Goal: Task Accomplishment & Management: Manage account settings

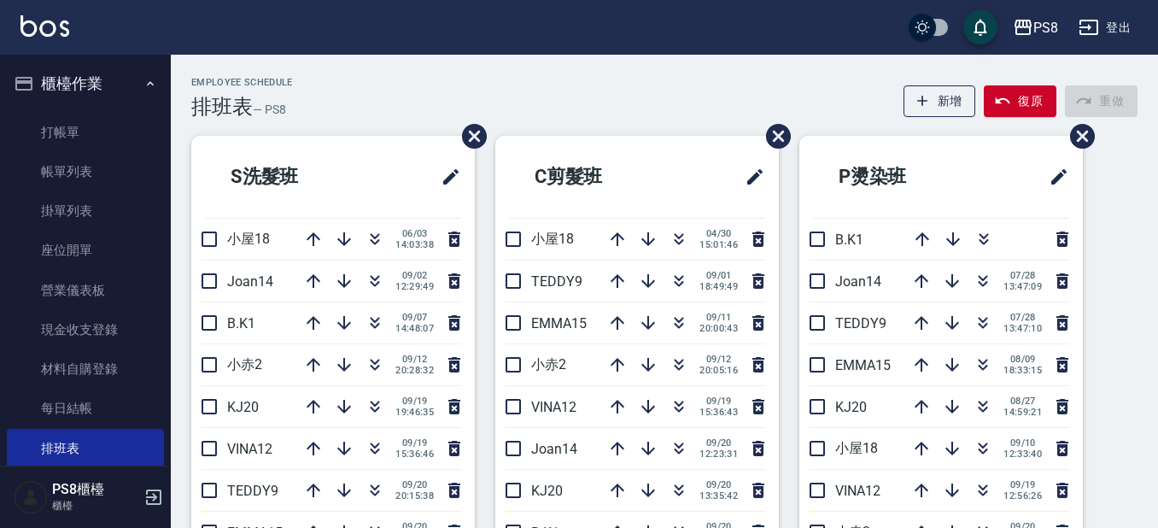
click at [71, 109] on ul "打帳單 帳單列表 掛單列表 座位開單 營業儀表板 現金收支登錄 材料自購登錄 每日結帳 排班表 掃碼打卡" at bounding box center [85, 310] width 157 height 409
click at [79, 114] on link "打帳單" at bounding box center [85, 132] width 157 height 39
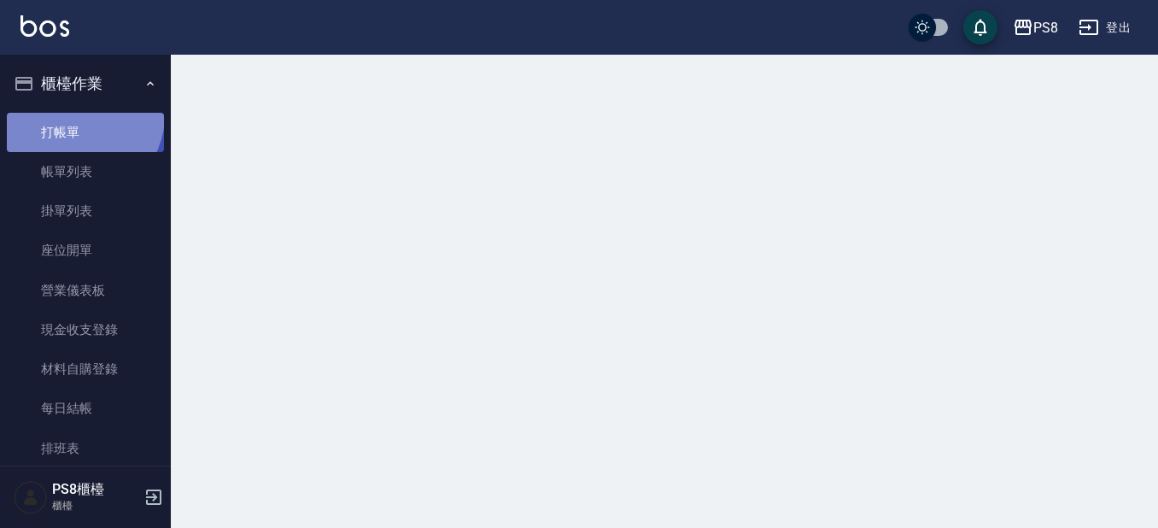
click at [79, 114] on link "打帳單" at bounding box center [85, 132] width 157 height 39
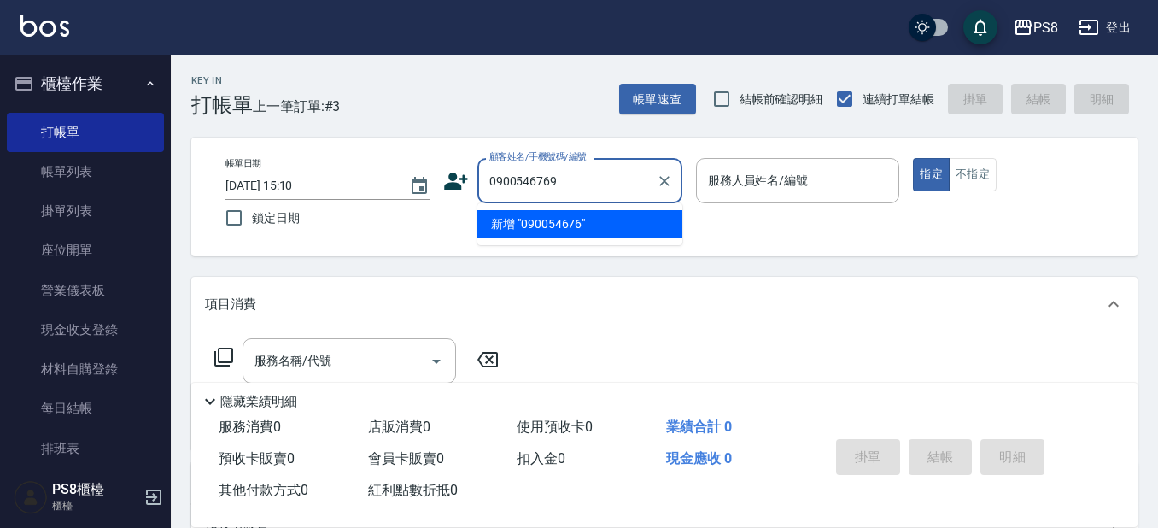
type input "0900546769"
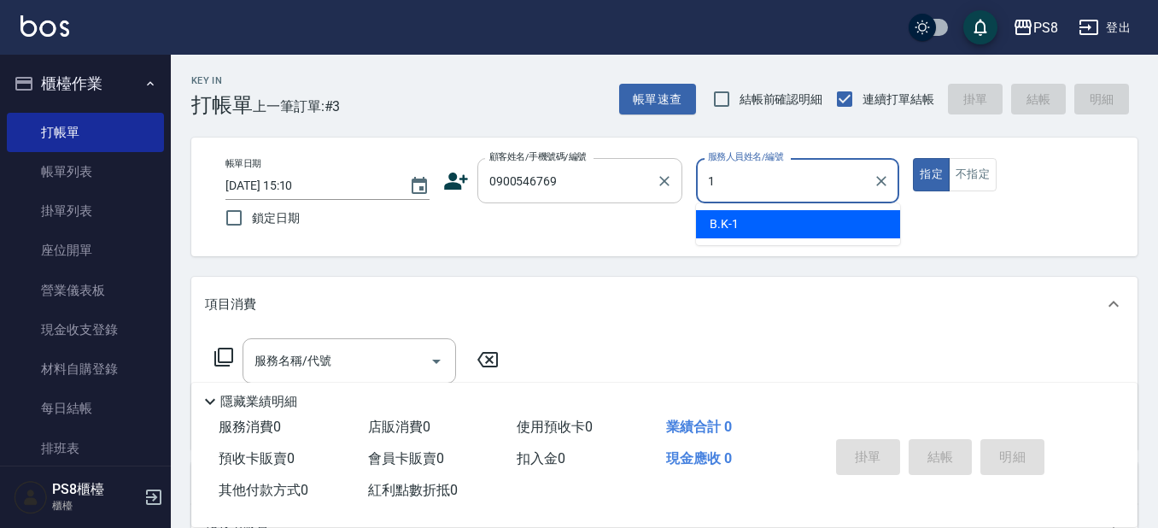
type input "B.K-1"
type button "true"
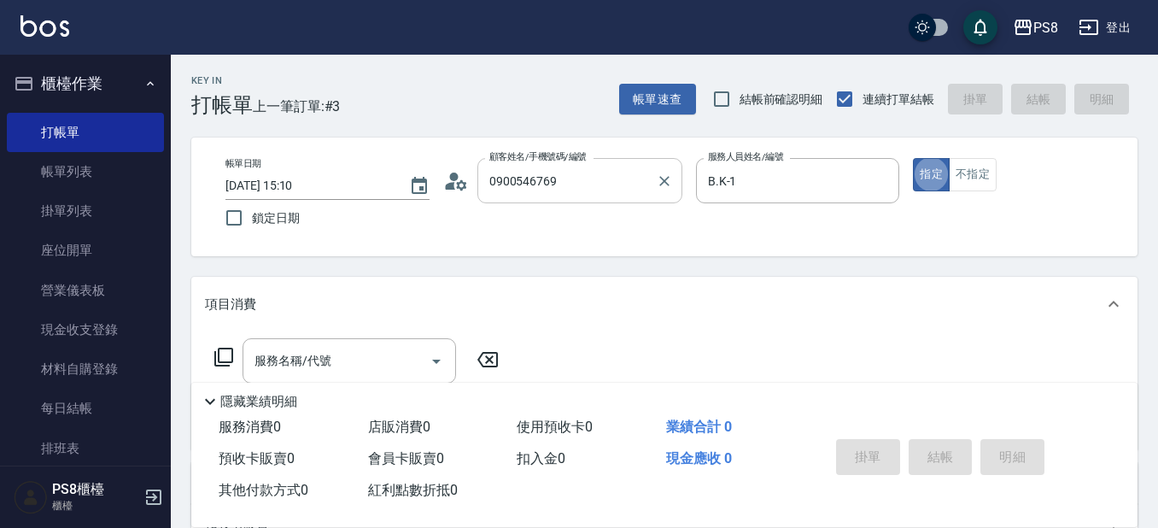
type input "[PERSON_NAME]/0900546769/"
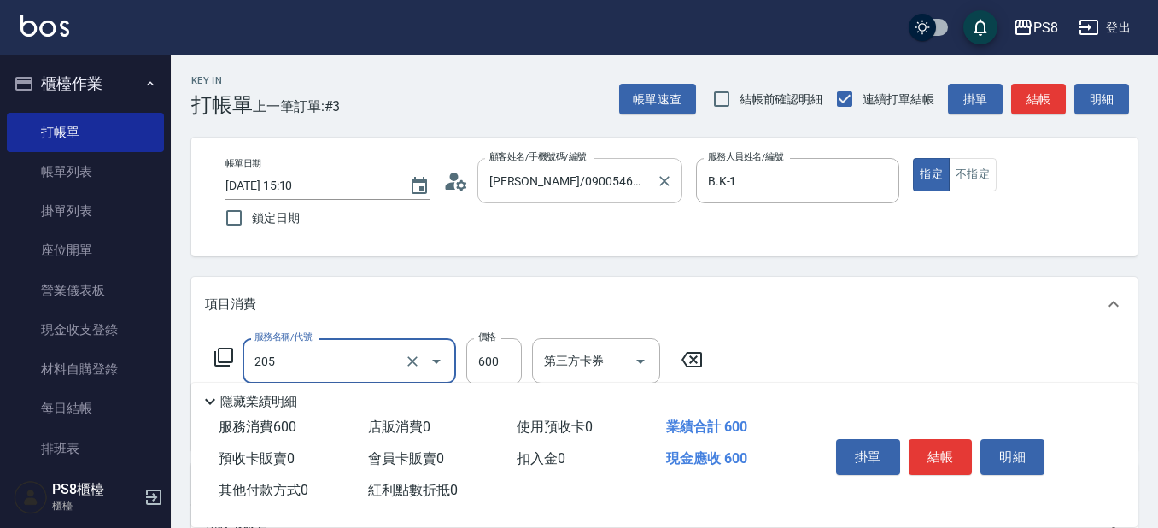
type input "A級洗剪600(205)"
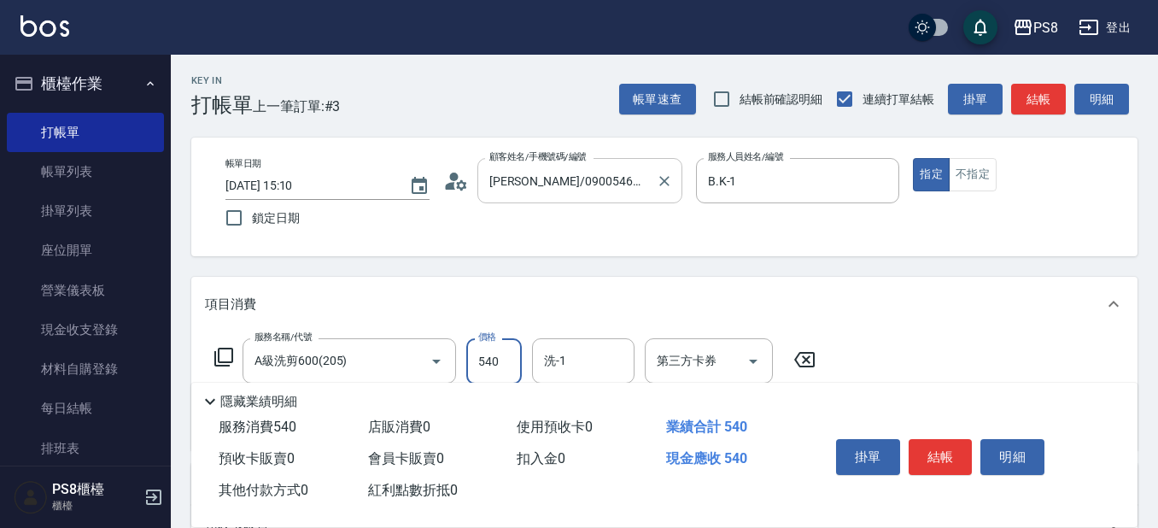
type input "540"
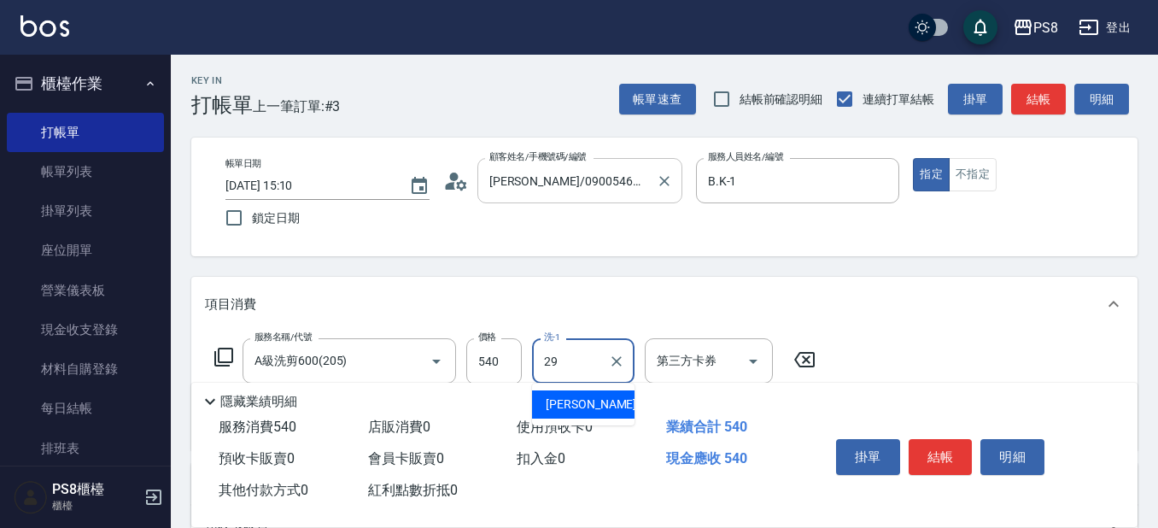
type input "[PERSON_NAME]-29"
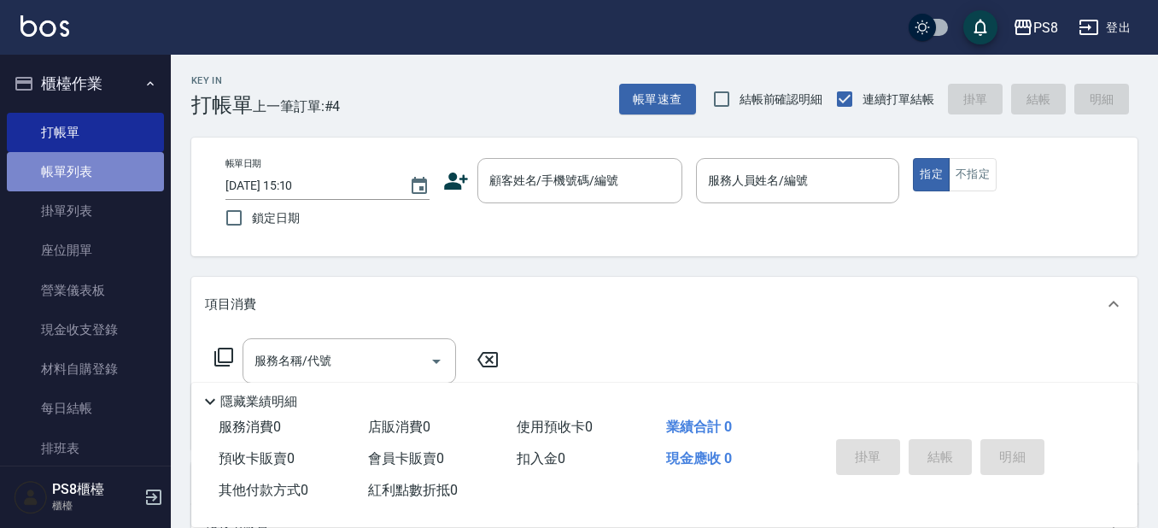
click at [91, 177] on link "帳單列表" at bounding box center [85, 171] width 157 height 39
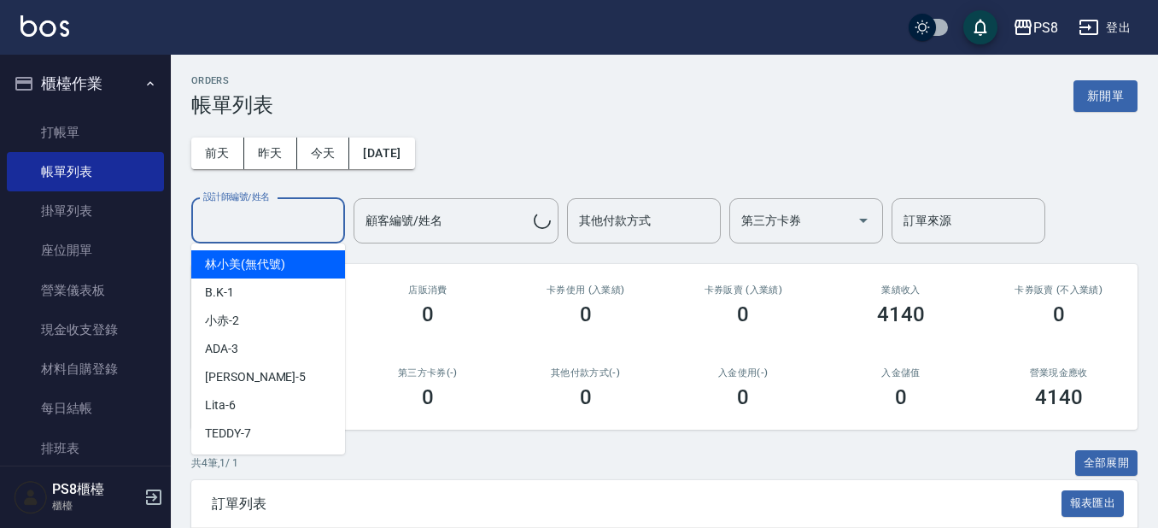
click at [290, 220] on input "設計師編號/姓名" at bounding box center [268, 221] width 138 height 30
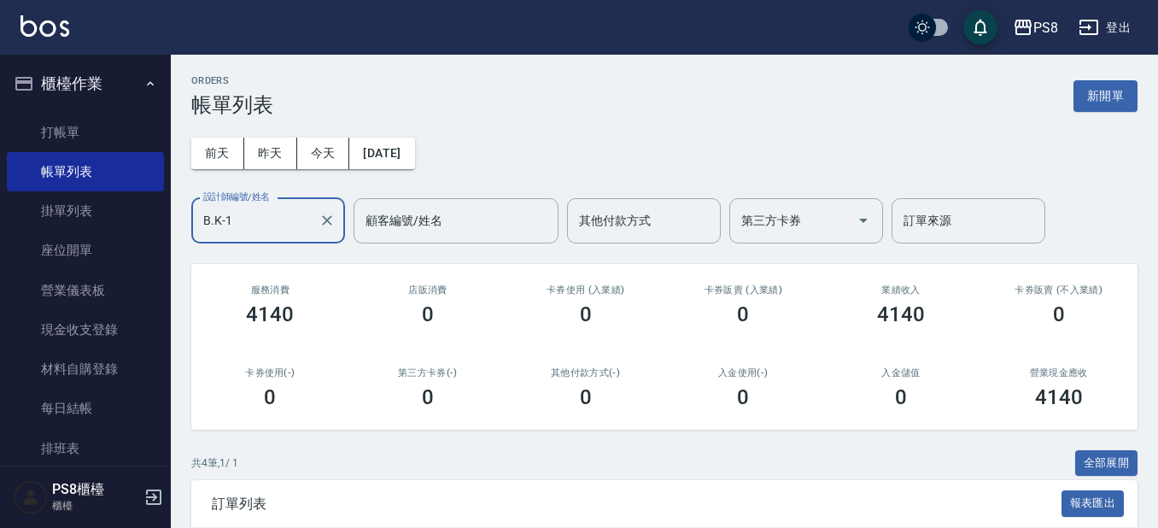
type input "B.K-1"
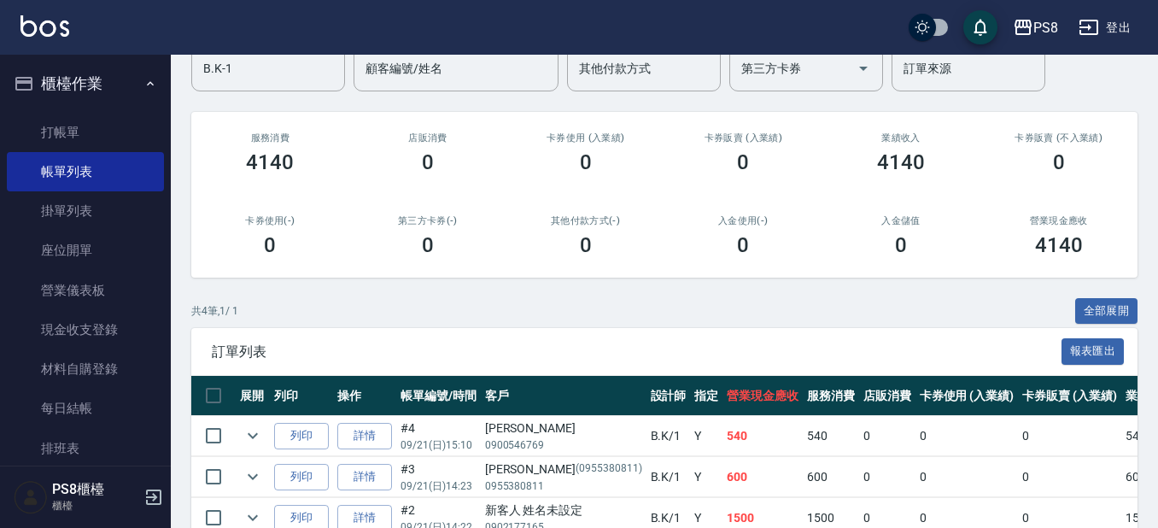
scroll to position [285, 0]
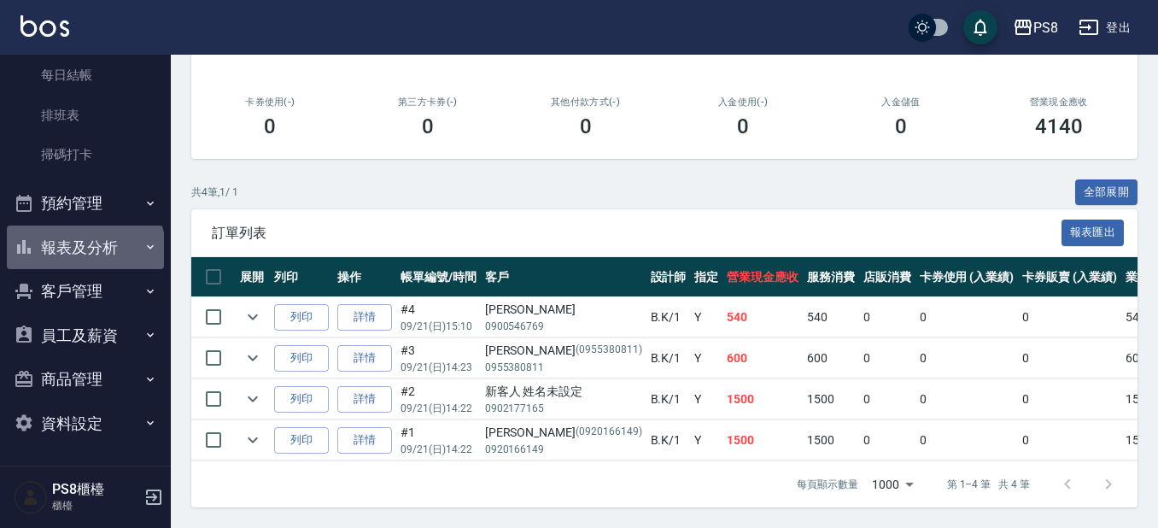
click at [84, 253] on button "報表及分析" at bounding box center [85, 248] width 157 height 44
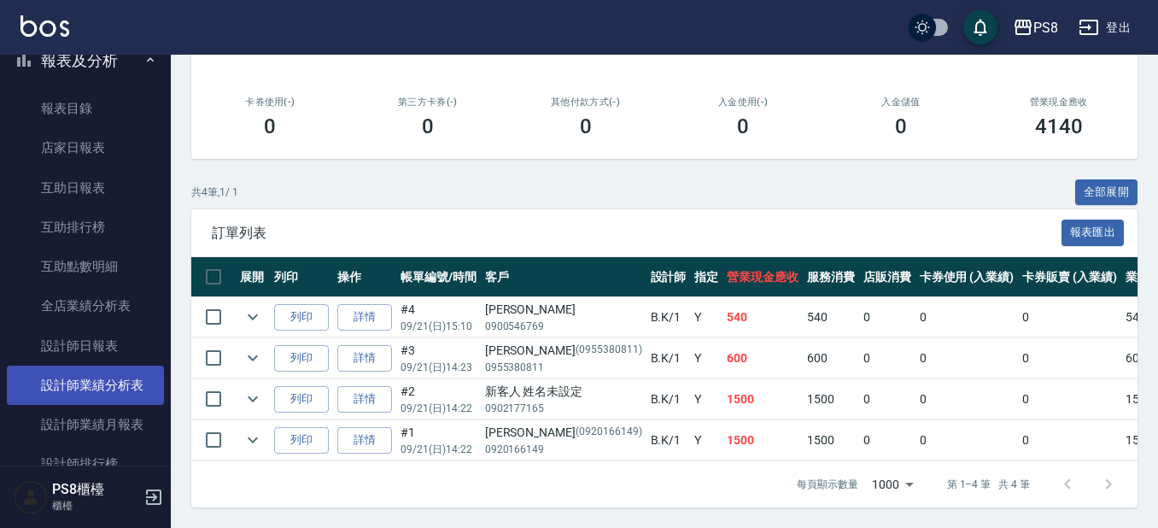
scroll to position [673, 0]
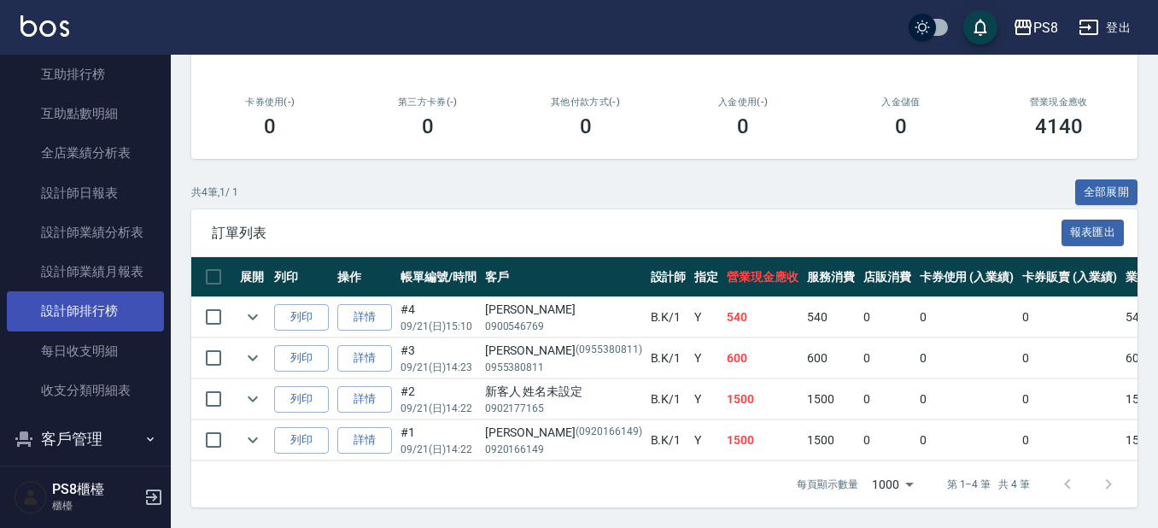
click at [112, 320] on link "設計師排行榜" at bounding box center [85, 310] width 157 height 39
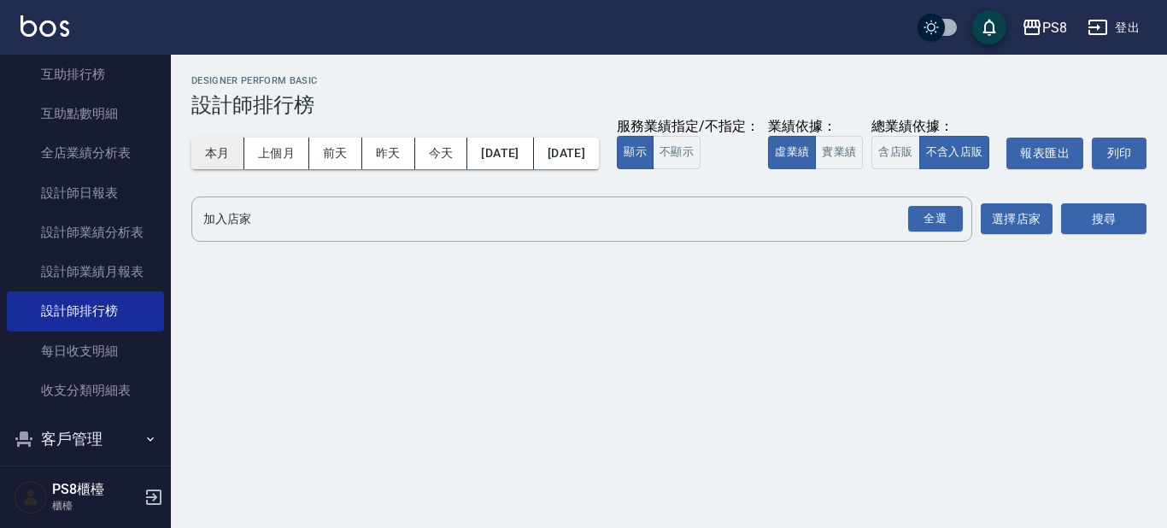
click at [223, 159] on button "本月" at bounding box center [217, 154] width 53 height 32
click at [815, 169] on button "實業績" at bounding box center [839, 152] width 48 height 33
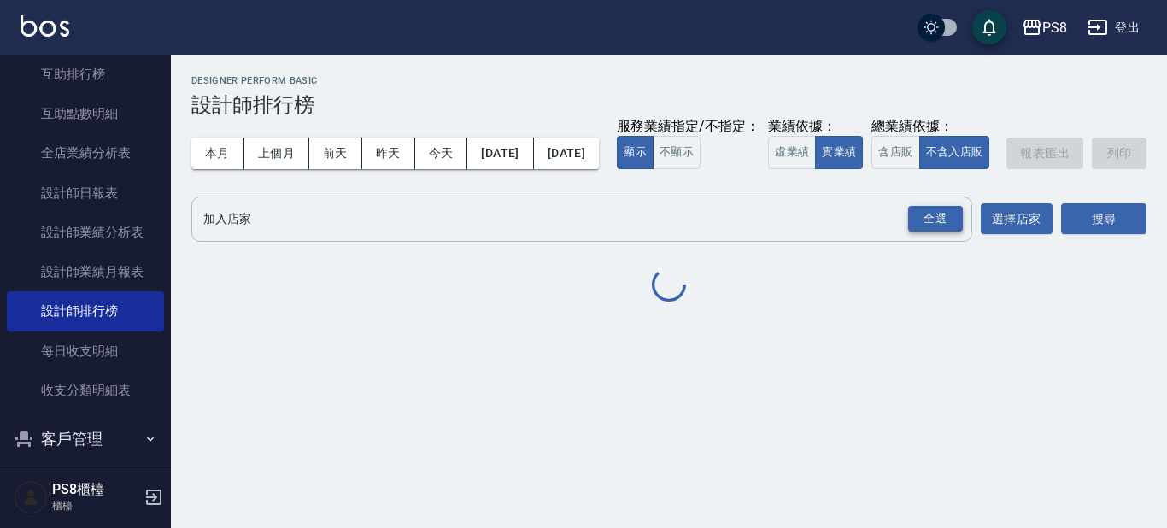
click at [946, 232] on div "全選" at bounding box center [935, 219] width 55 height 26
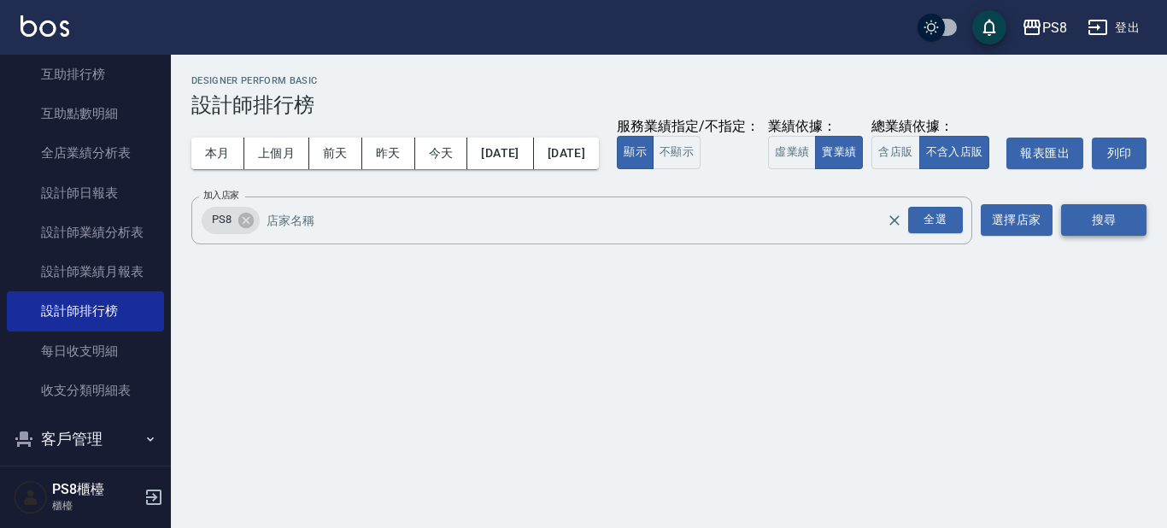
click at [1123, 236] on button "搜尋" at bounding box center [1103, 220] width 85 height 32
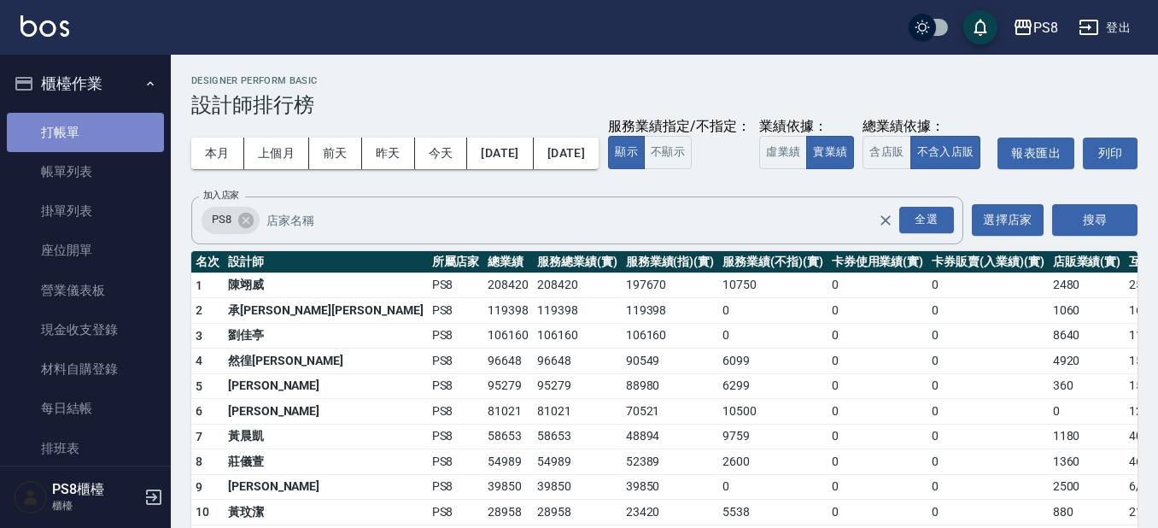
click at [100, 132] on link "打帳單" at bounding box center [85, 132] width 157 height 39
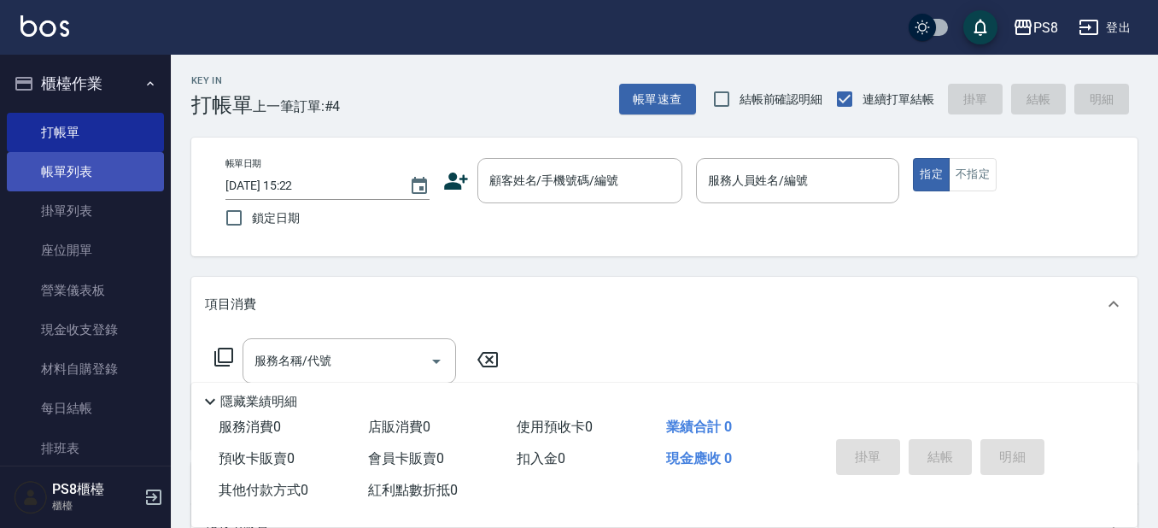
click at [100, 157] on link "帳單列表" at bounding box center [85, 171] width 157 height 39
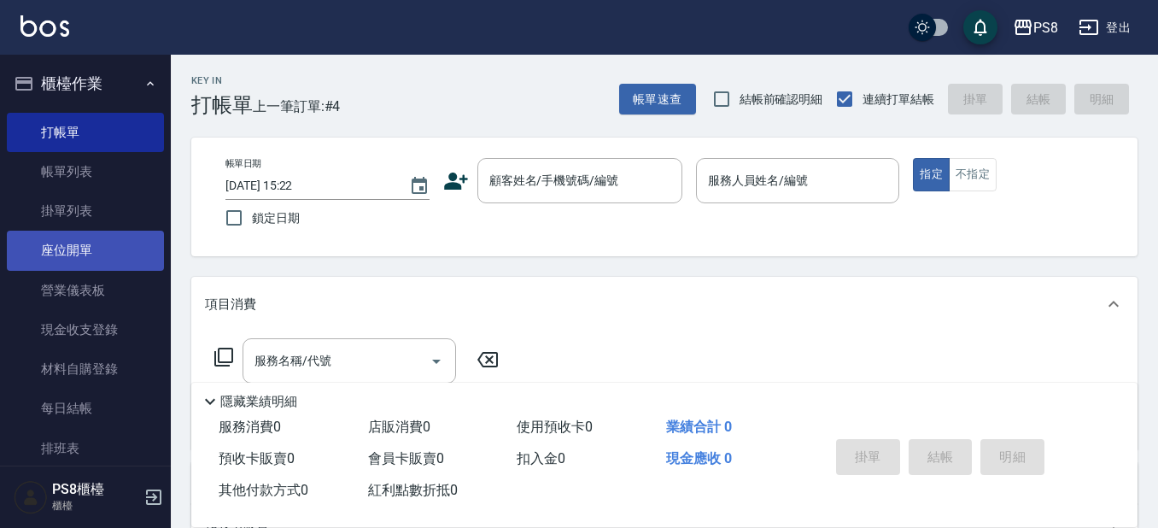
click at [97, 237] on link "座位開單" at bounding box center [85, 250] width 157 height 39
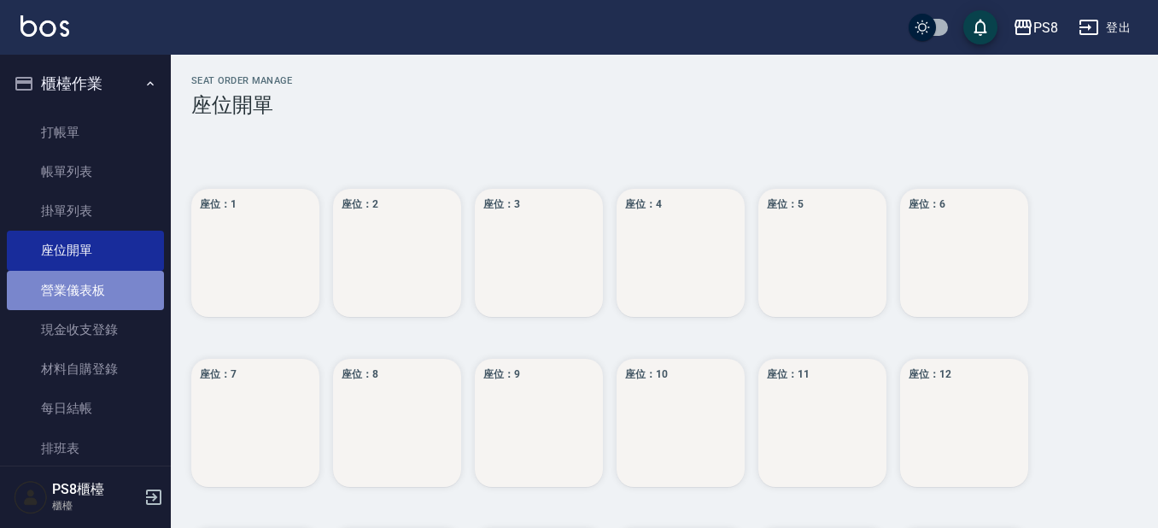
click at [88, 287] on link "營業儀表板" at bounding box center [85, 290] width 157 height 39
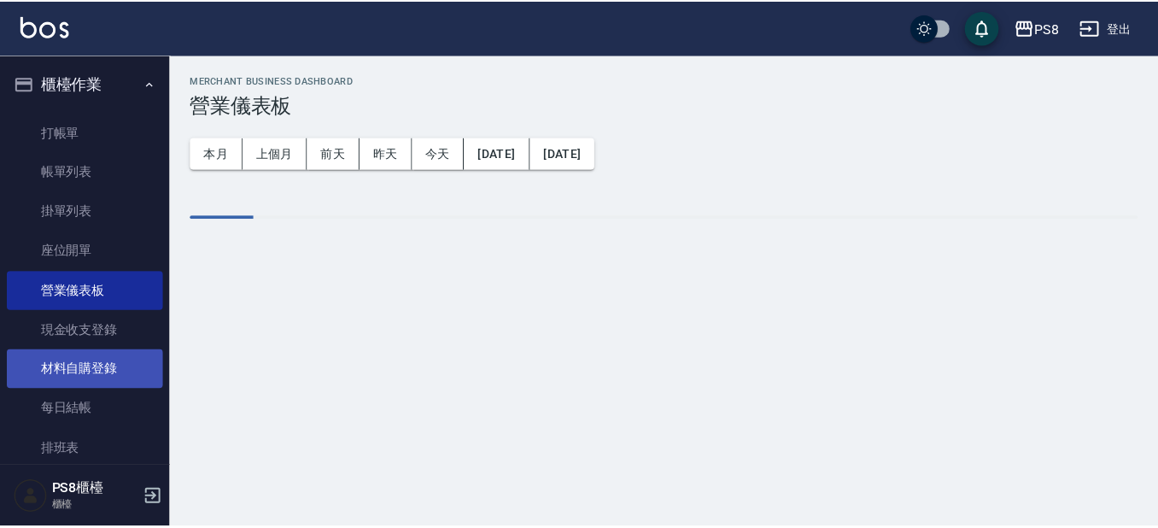
scroll to position [427, 0]
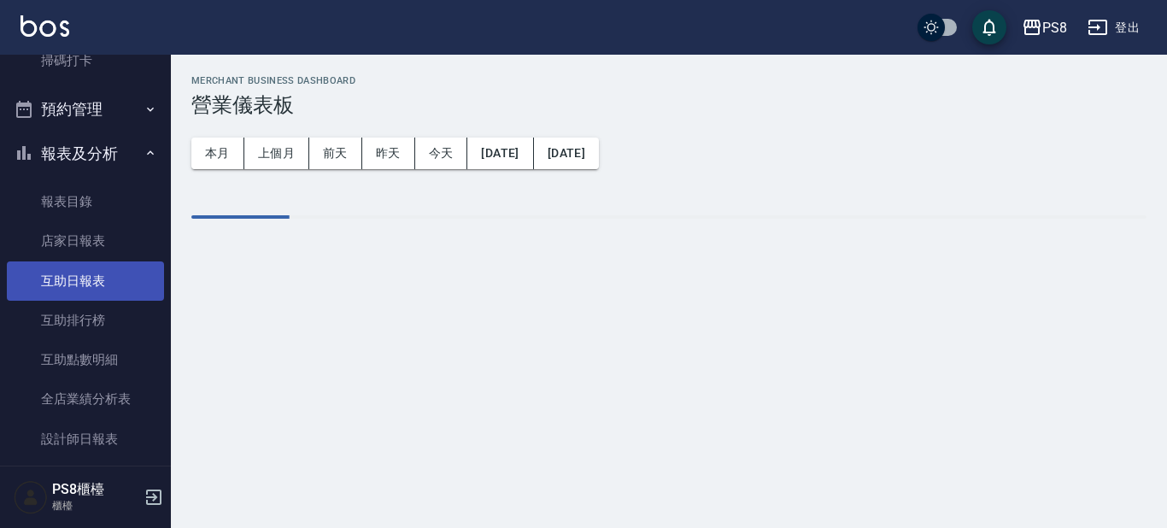
click at [110, 294] on link "互助日報表" at bounding box center [85, 280] width 157 height 39
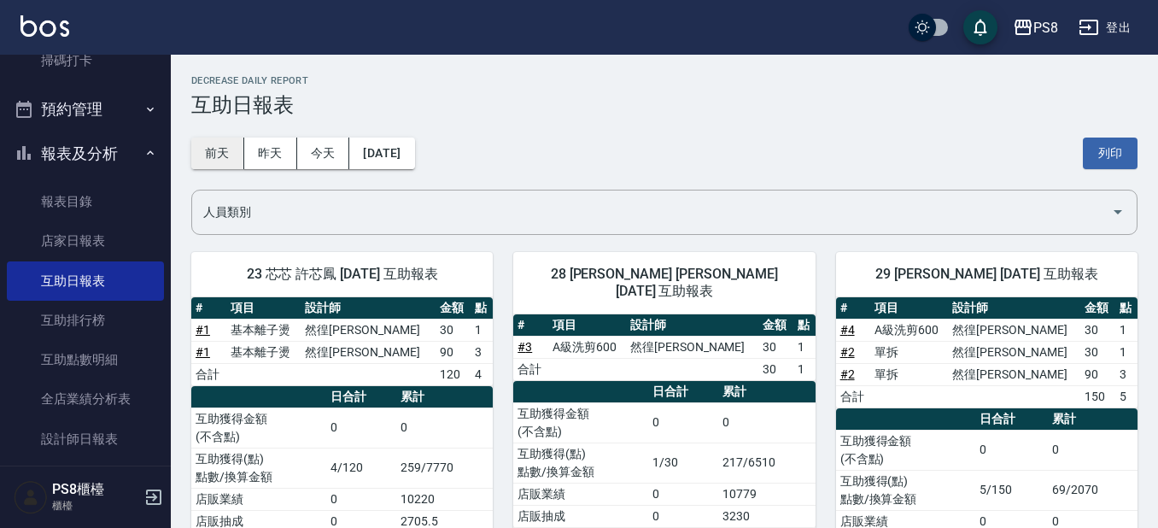
click at [212, 145] on button "前天" at bounding box center [217, 154] width 53 height 32
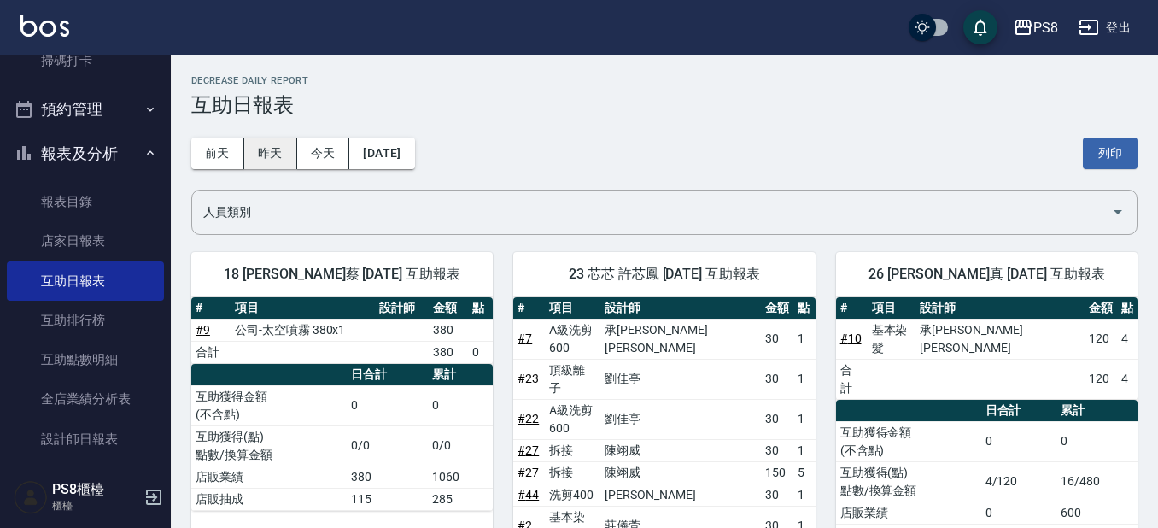
click at [286, 144] on button "昨天" at bounding box center [270, 154] width 53 height 32
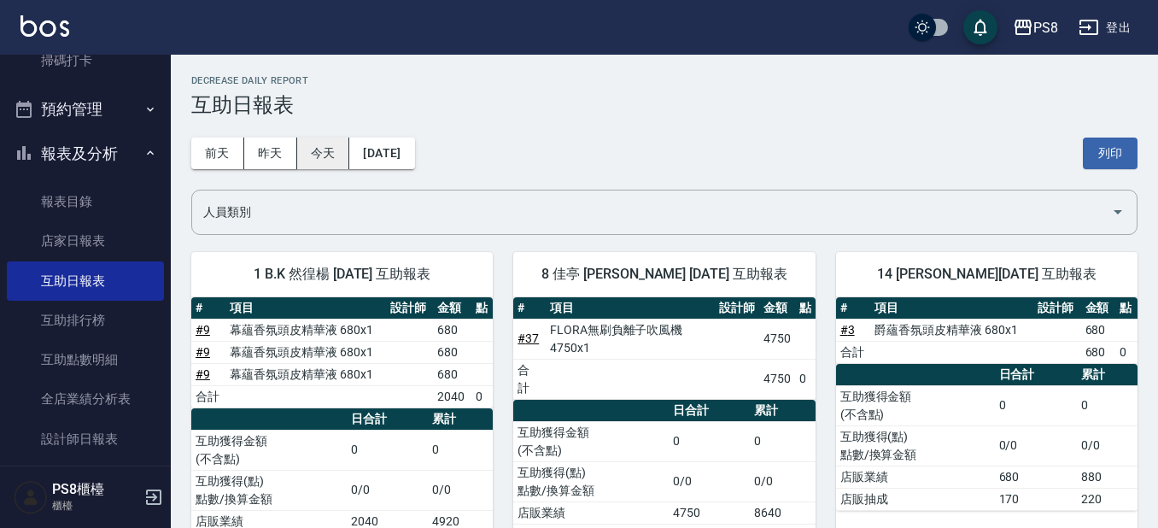
click at [303, 145] on button "今天" at bounding box center [323, 154] width 53 height 32
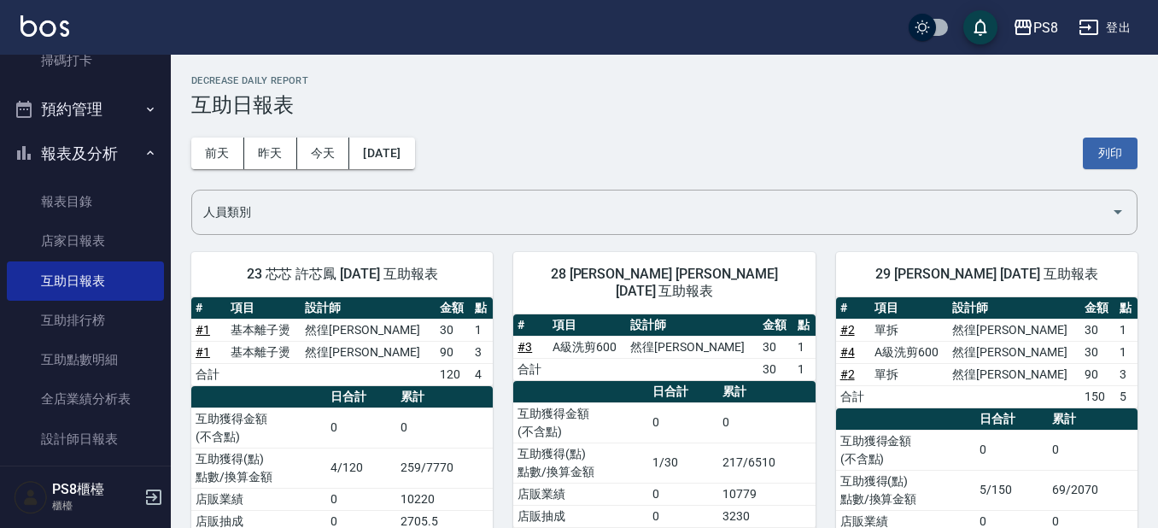
scroll to position [68, 0]
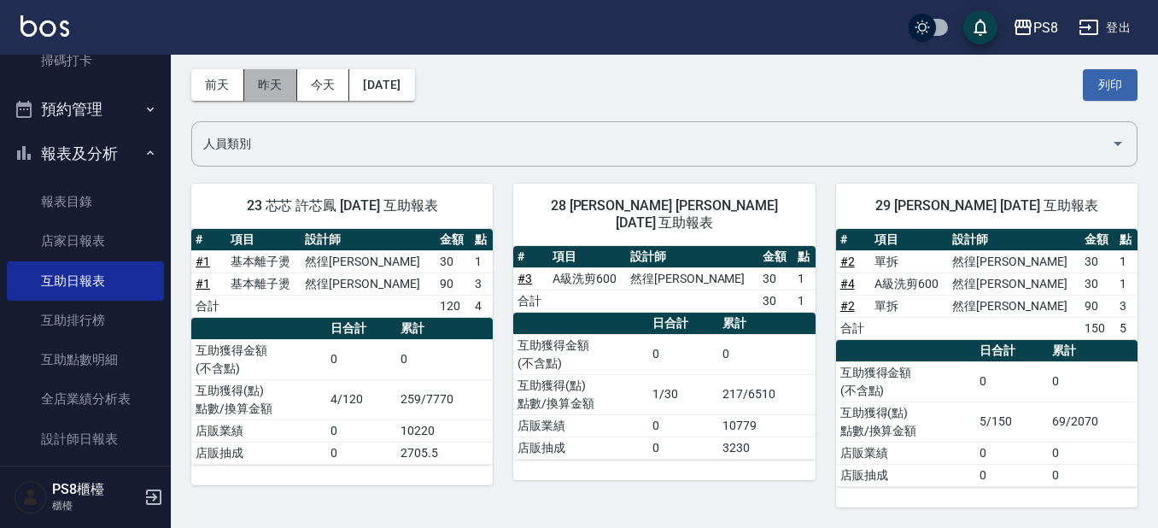
click at [286, 91] on button "昨天" at bounding box center [270, 85] width 53 height 32
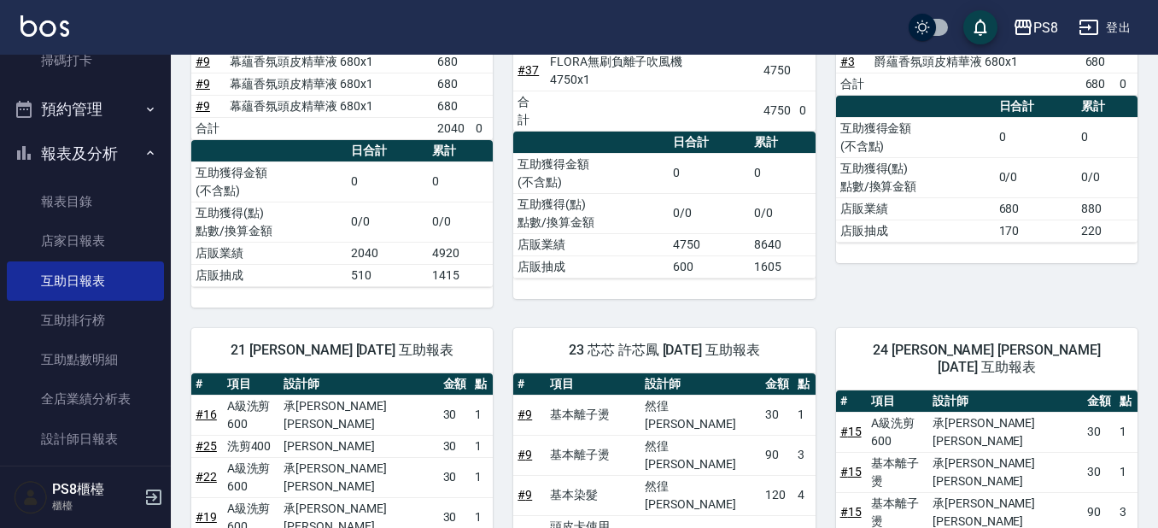
scroll to position [85, 0]
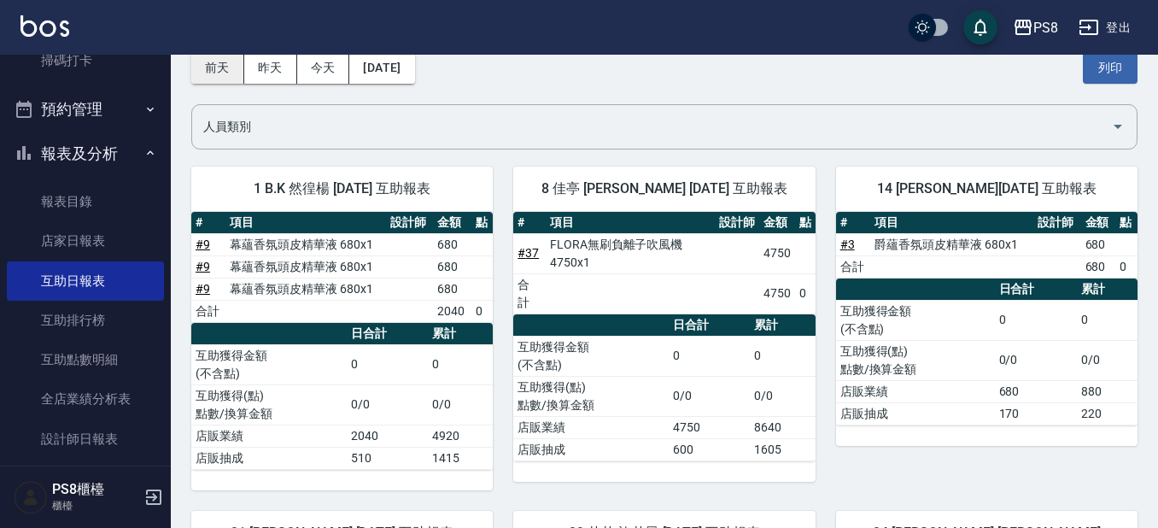
click at [213, 70] on button "前天" at bounding box center [217, 68] width 53 height 32
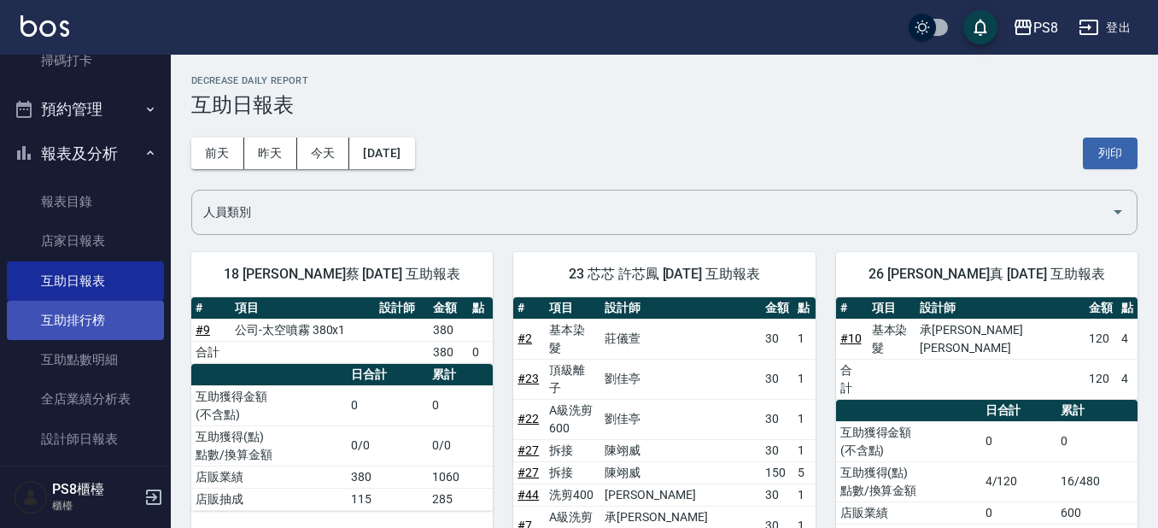
click at [87, 336] on link "互助排行榜" at bounding box center [85, 320] width 157 height 39
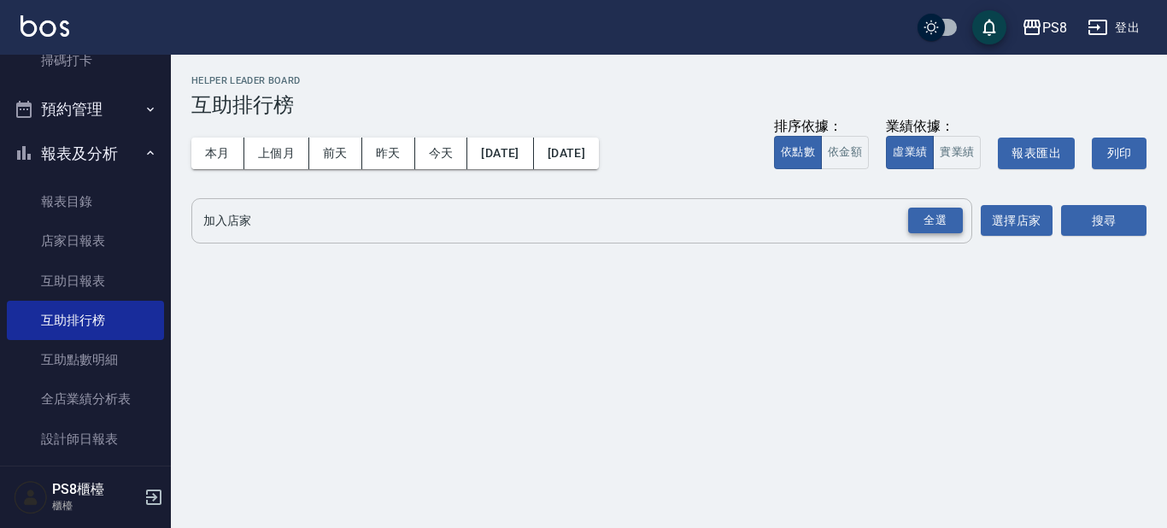
click at [947, 223] on div "全選" at bounding box center [935, 221] width 55 height 26
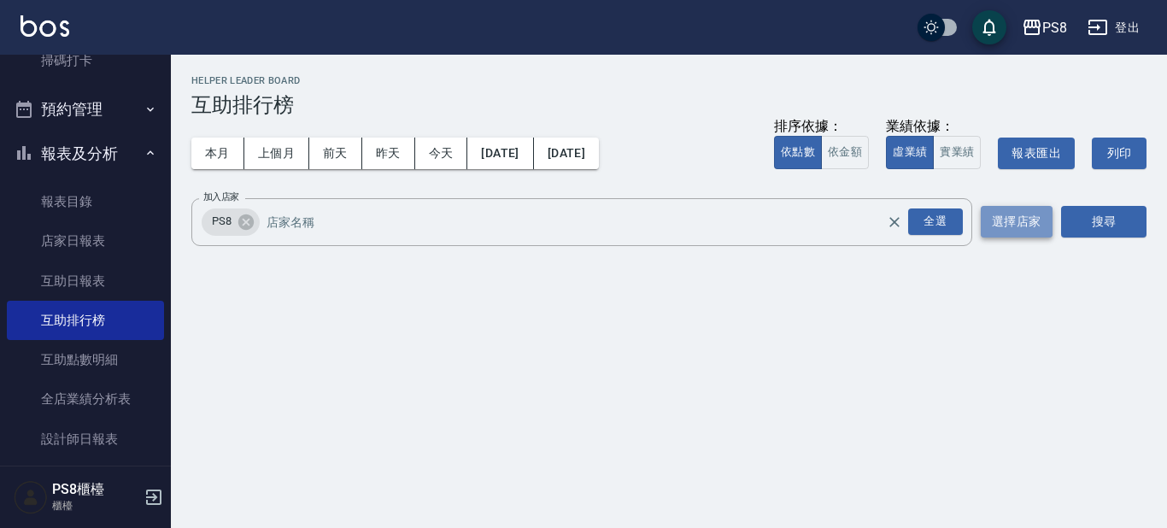
click at [1015, 221] on button "選擇店家" at bounding box center [1017, 222] width 72 height 32
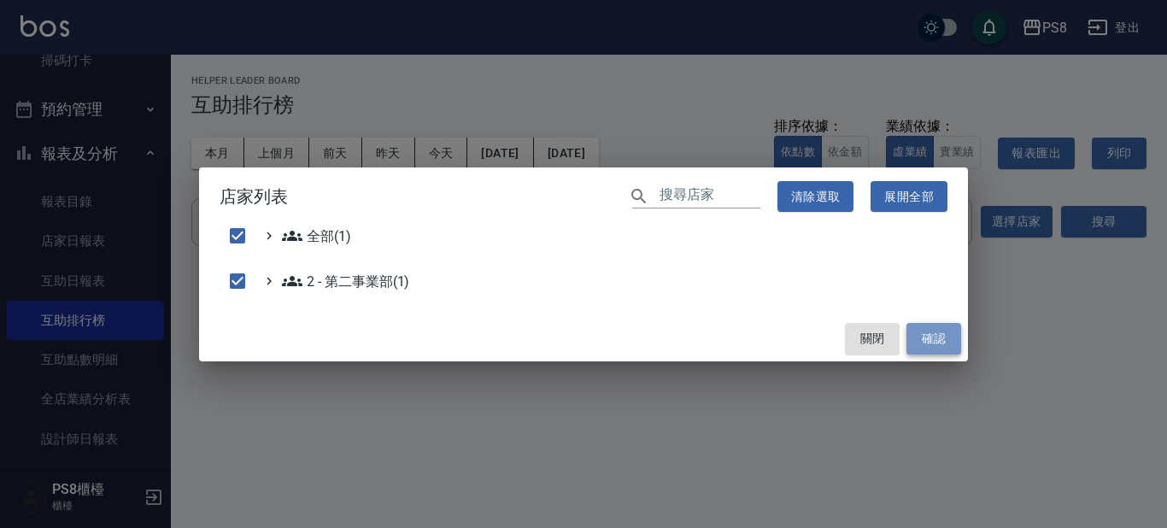
click at [942, 343] on button "確認" at bounding box center [933, 339] width 55 height 32
checkbox input "false"
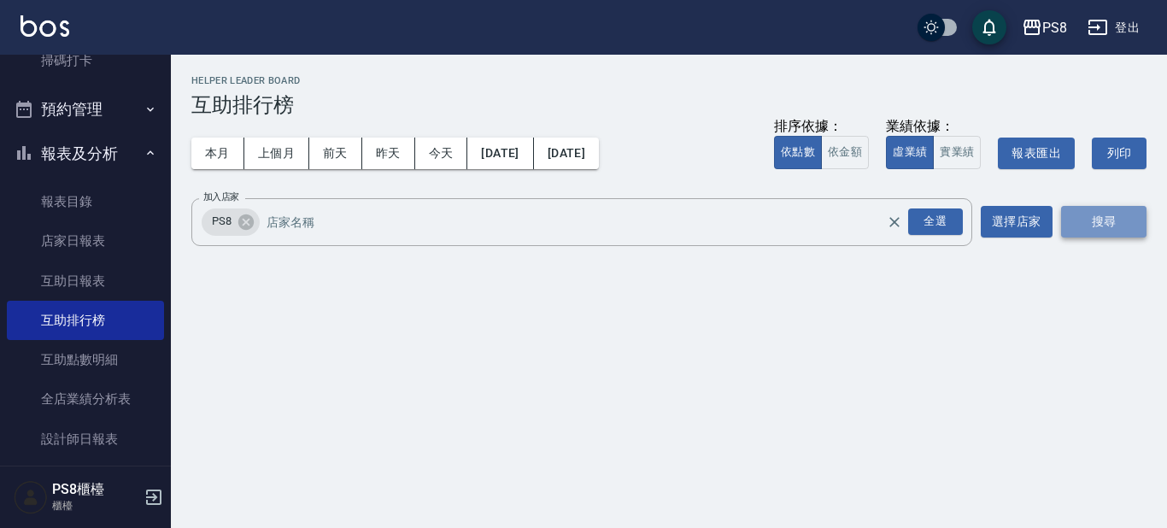
click at [1080, 223] on button "搜尋" at bounding box center [1103, 222] width 85 height 32
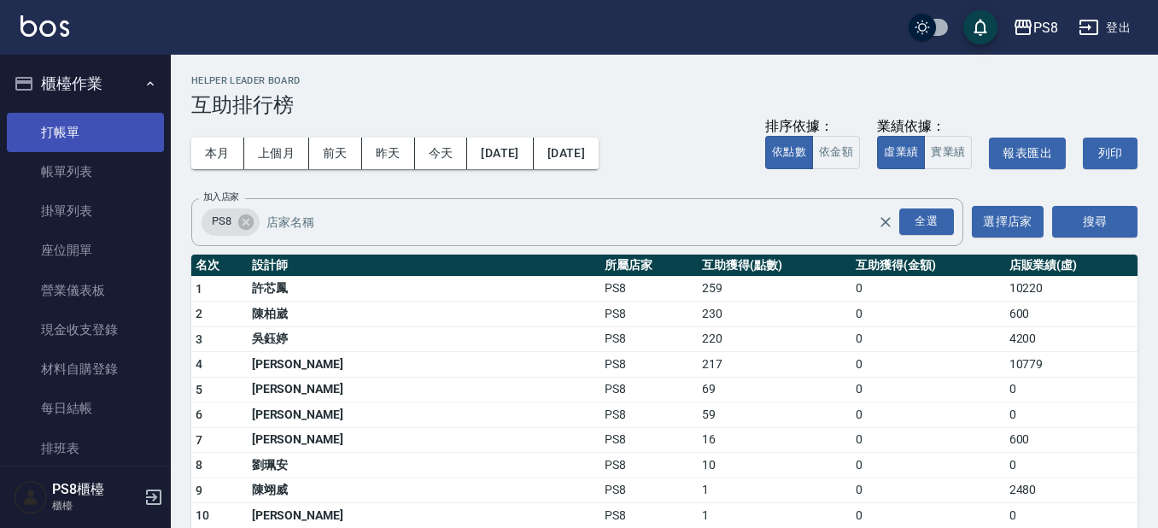
click at [83, 113] on link "打帳單" at bounding box center [85, 132] width 157 height 39
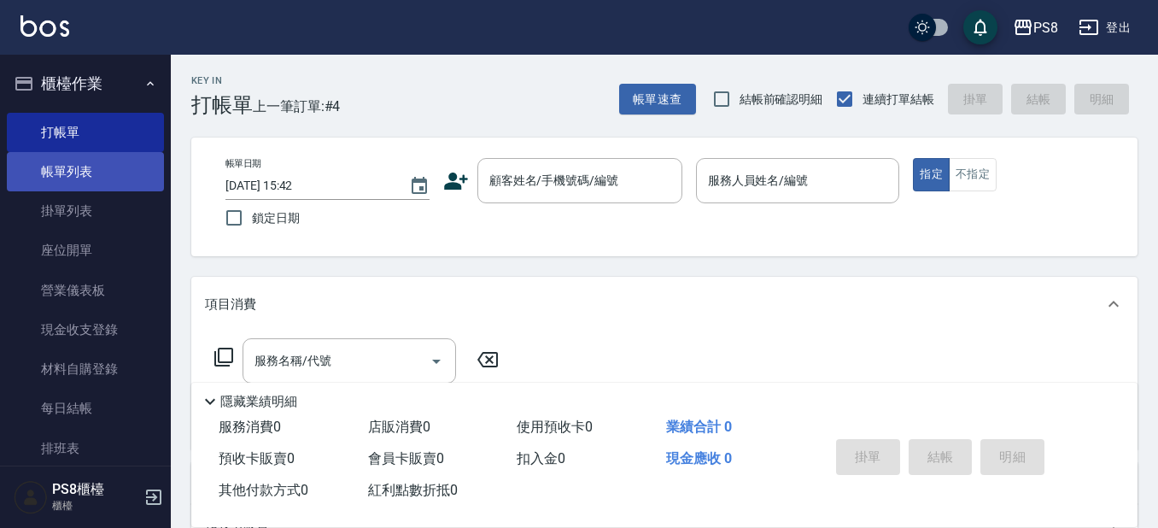
click at [84, 151] on ul "打帳單 帳單列表 掛單列表 座位開單 營業儀表板 現金收支登錄 材料自購登錄 每日結帳 排班表 掃碼打卡" at bounding box center [85, 310] width 157 height 409
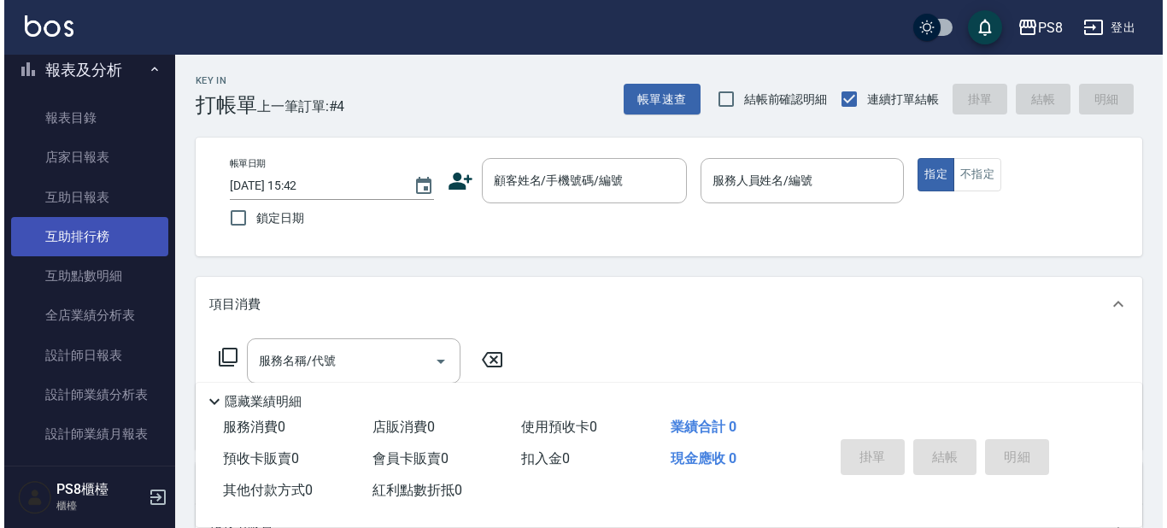
scroll to position [513, 0]
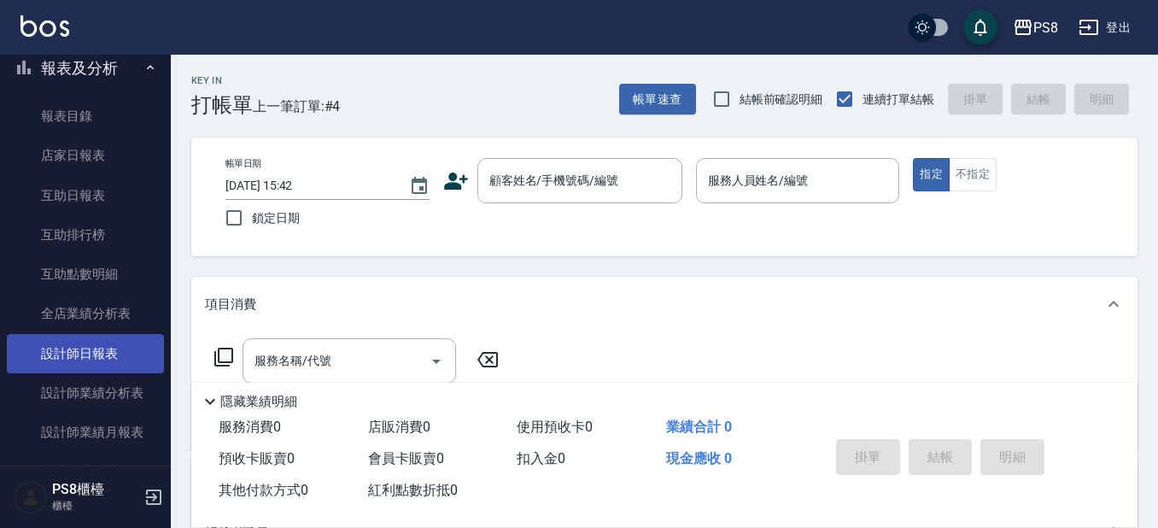
click at [91, 353] on link "設計師日報表" at bounding box center [85, 353] width 157 height 39
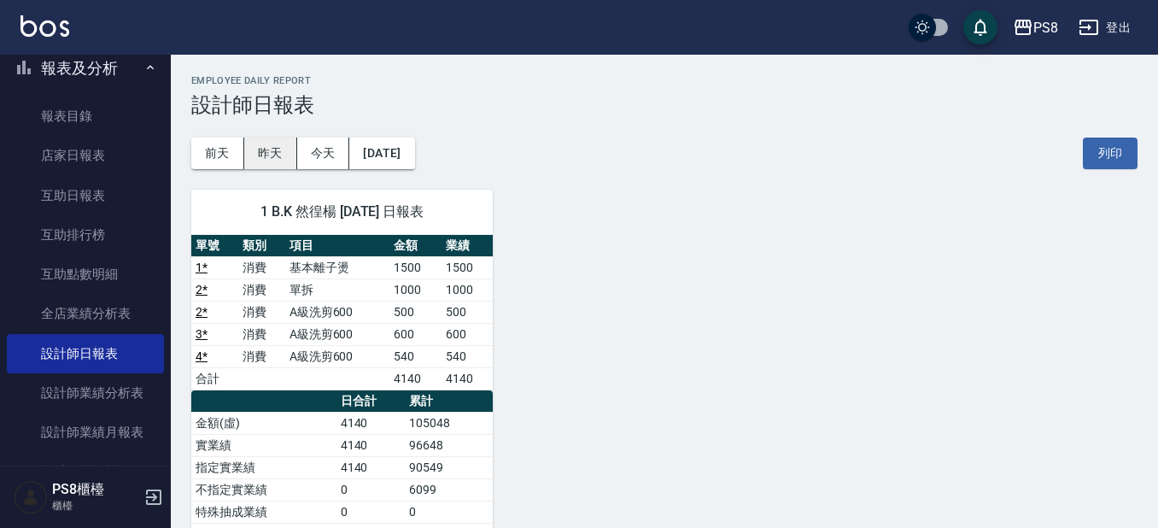
click at [273, 138] on button "昨天" at bounding box center [270, 154] width 53 height 32
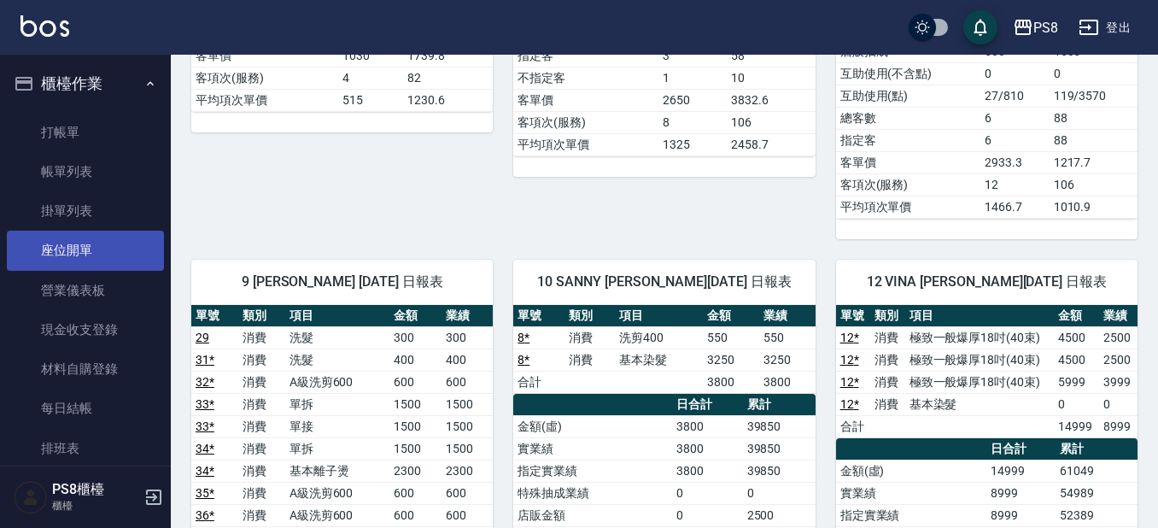
scroll to position [513, 0]
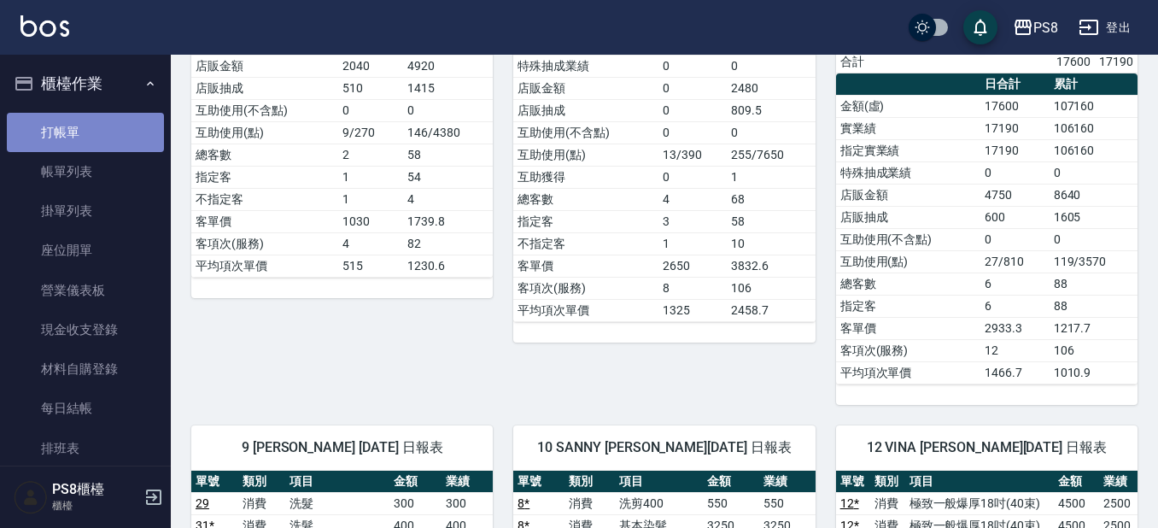
click at [111, 129] on link "打帳單" at bounding box center [85, 132] width 157 height 39
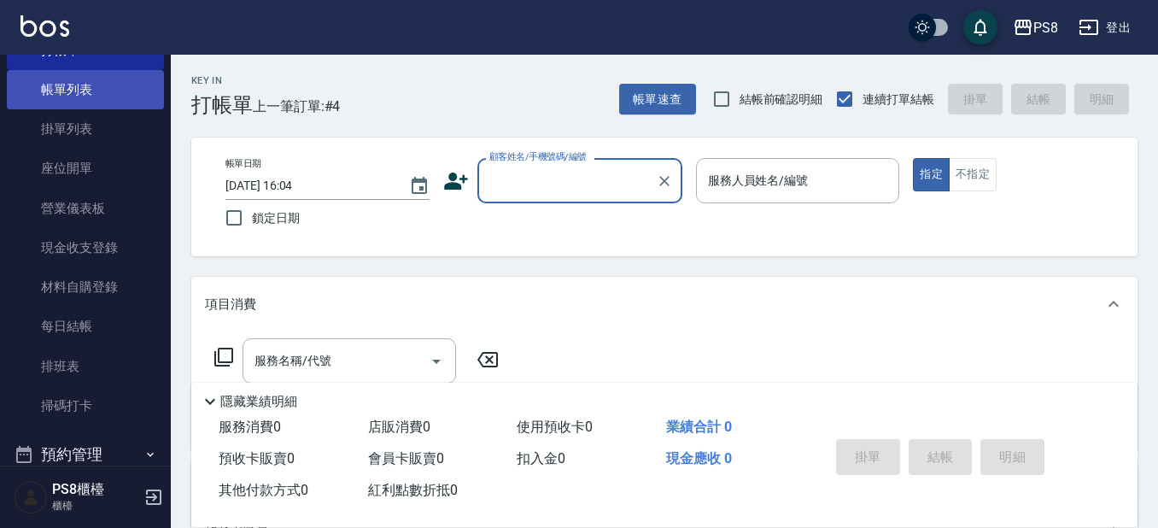
scroll to position [513, 0]
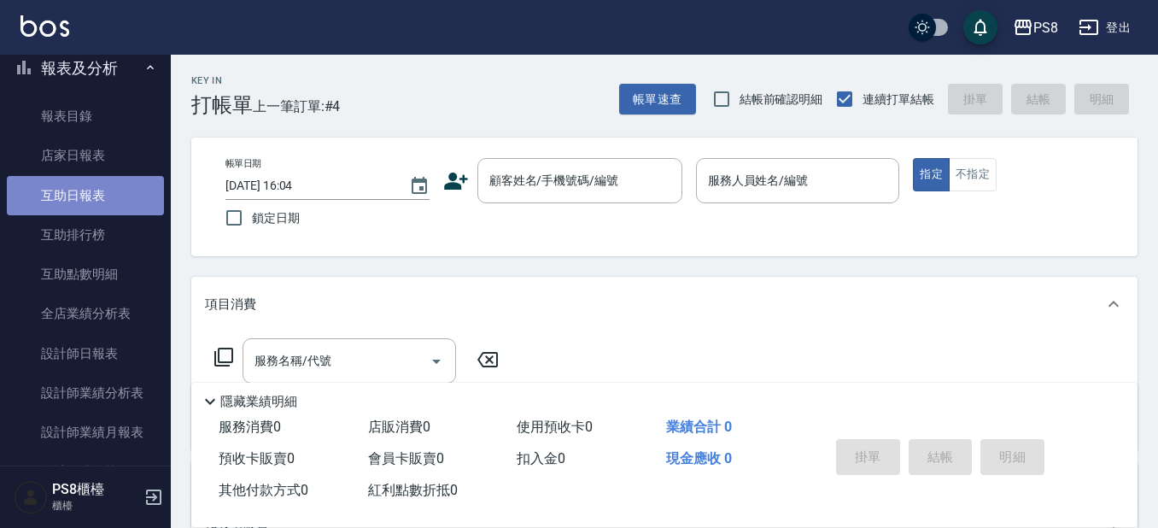
click at [121, 183] on link "互助日報表" at bounding box center [85, 195] width 157 height 39
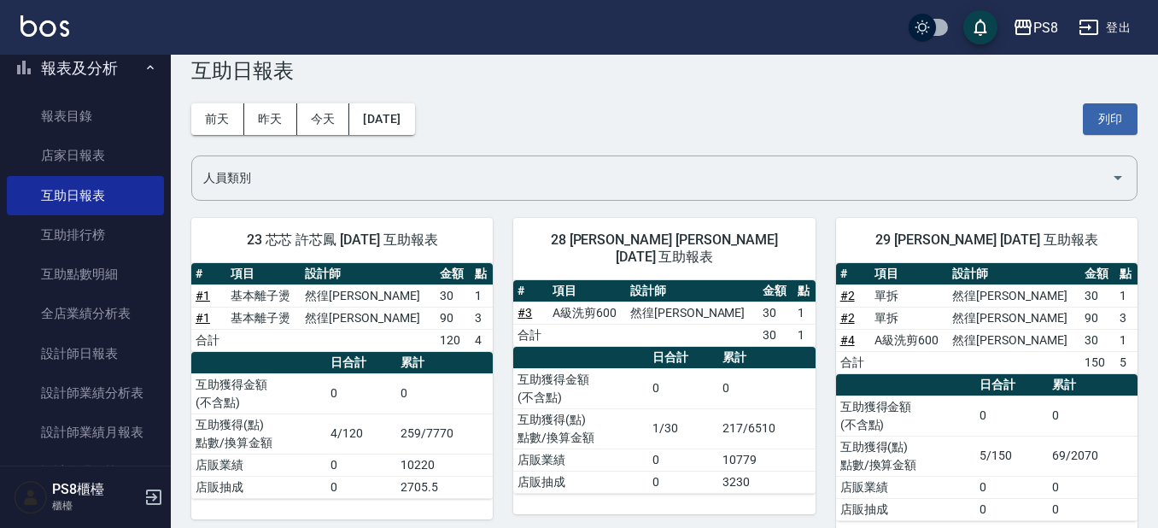
scroll to position [68, 0]
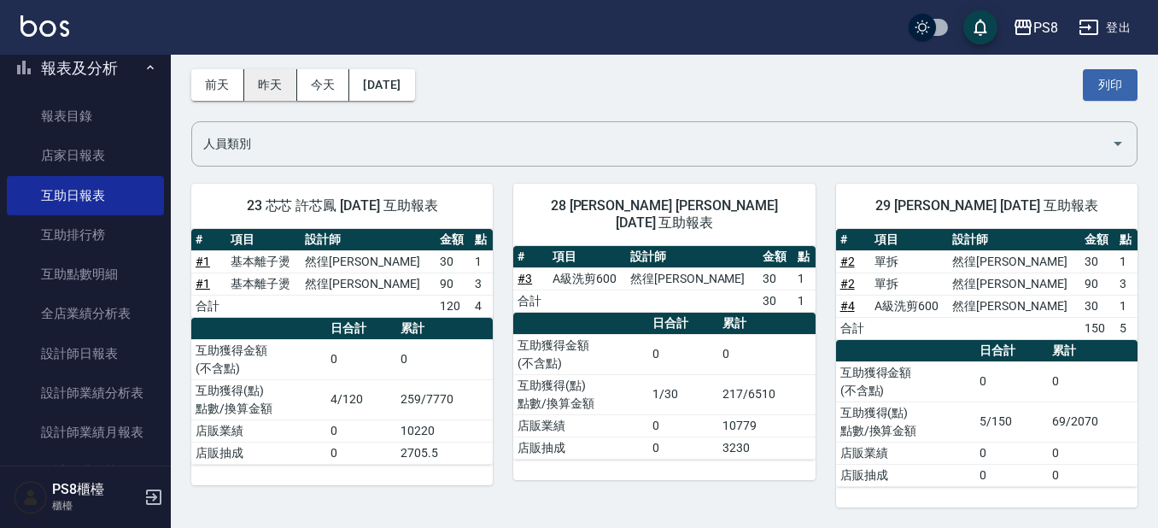
click at [283, 79] on button "昨天" at bounding box center [270, 85] width 53 height 32
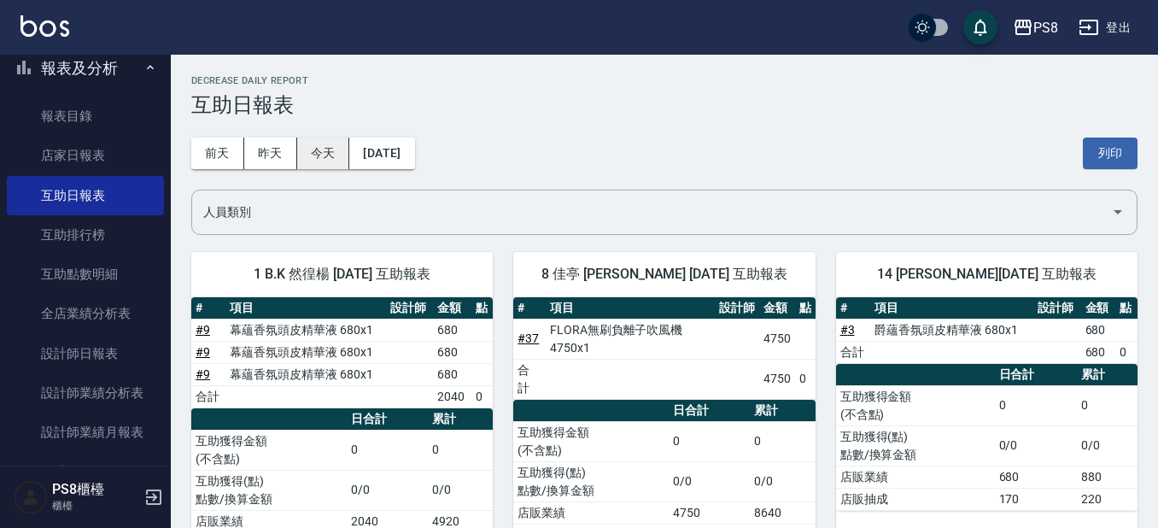
click at [325, 138] on button "今天" at bounding box center [323, 154] width 53 height 32
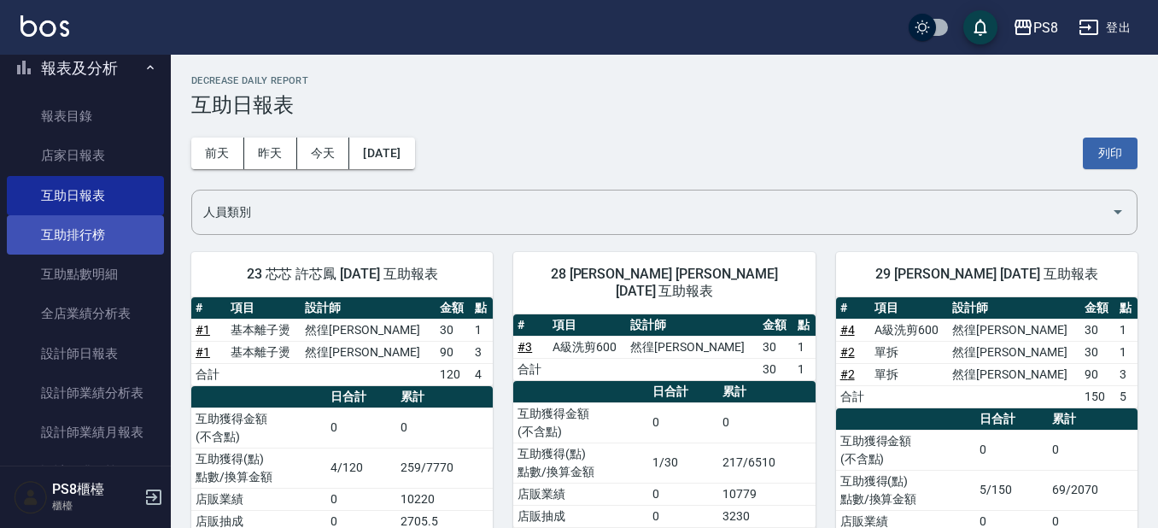
click at [58, 229] on link "互助排行榜" at bounding box center [85, 234] width 157 height 39
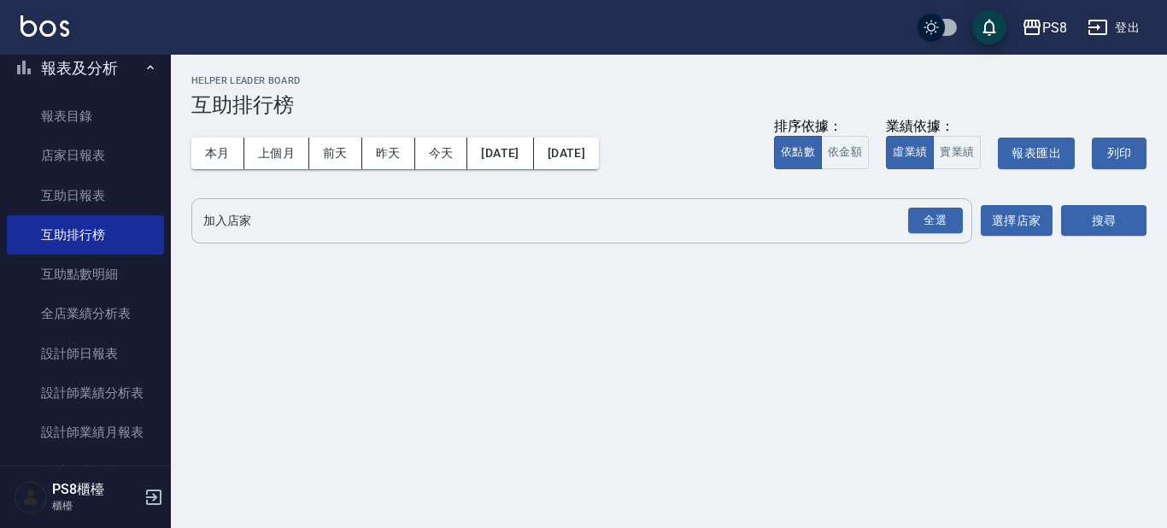
click at [673, 202] on div "全選 加入店家" at bounding box center [581, 220] width 781 height 45
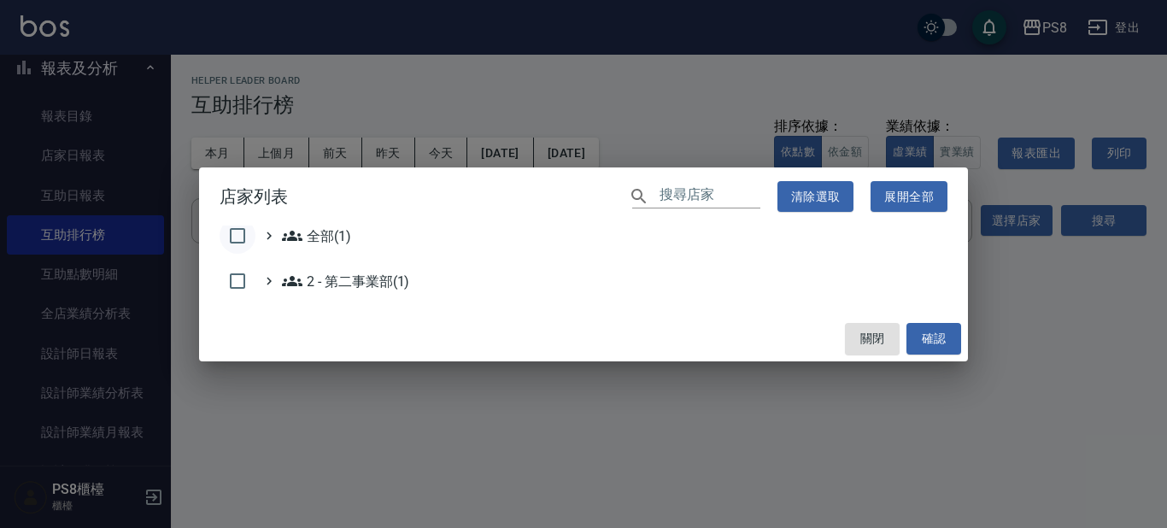
click at [238, 236] on input "checkbox" at bounding box center [238, 236] width 36 height 36
checkbox input "true"
click at [944, 327] on button "確認" at bounding box center [933, 339] width 55 height 32
checkbox input "false"
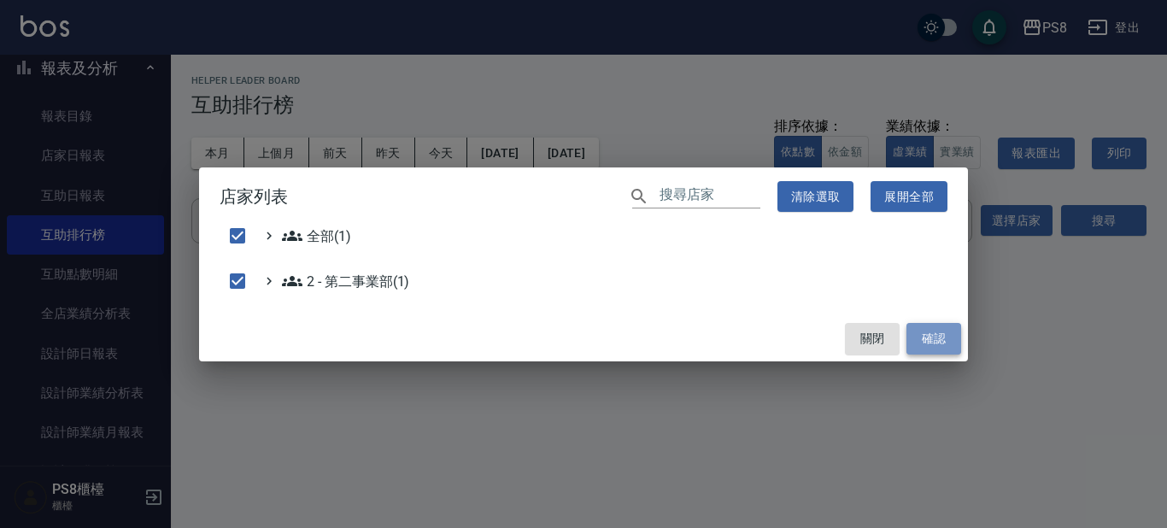
checkbox input "false"
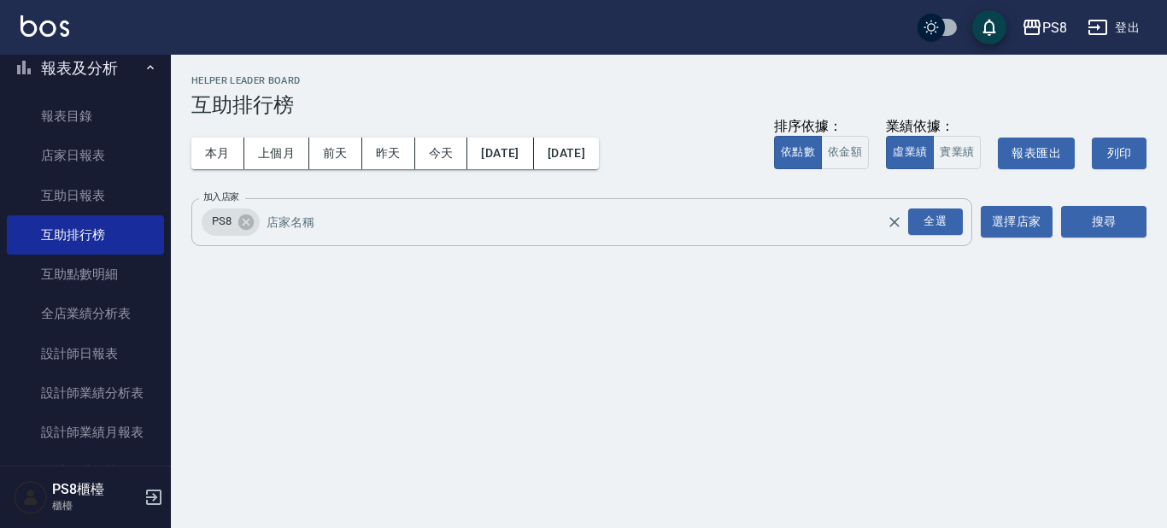
click at [342, 203] on div "PS8 全選 加入店家" at bounding box center [581, 222] width 781 height 48
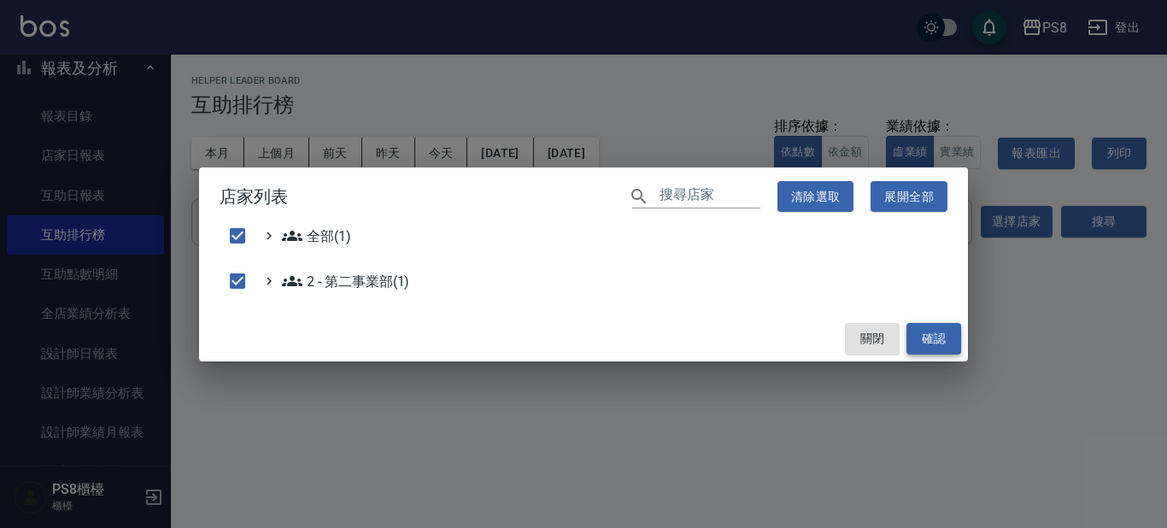
click at [942, 337] on button "確認" at bounding box center [933, 339] width 55 height 32
checkbox input "false"
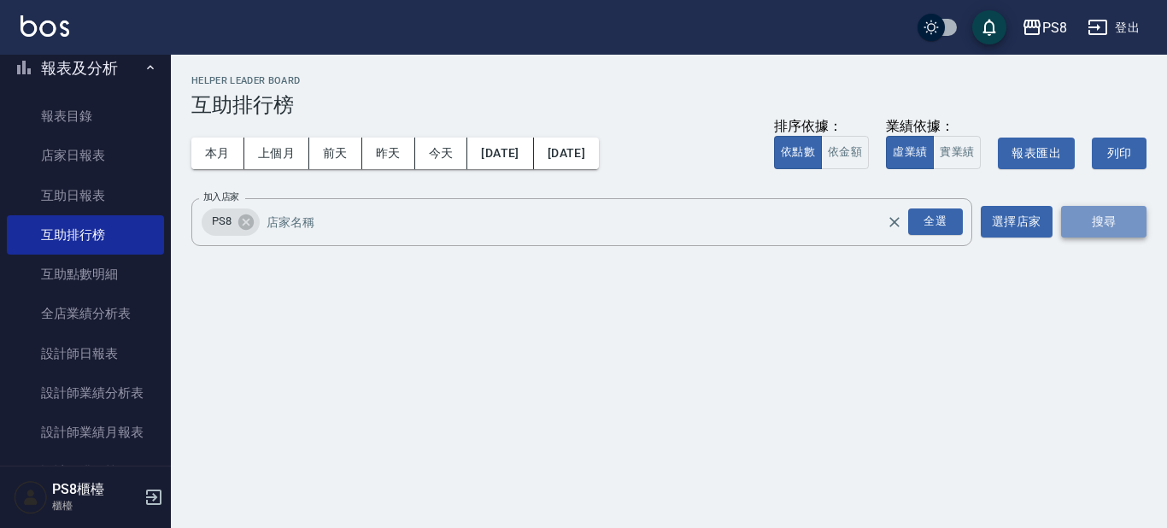
click at [1107, 218] on button "搜尋" at bounding box center [1103, 222] width 85 height 32
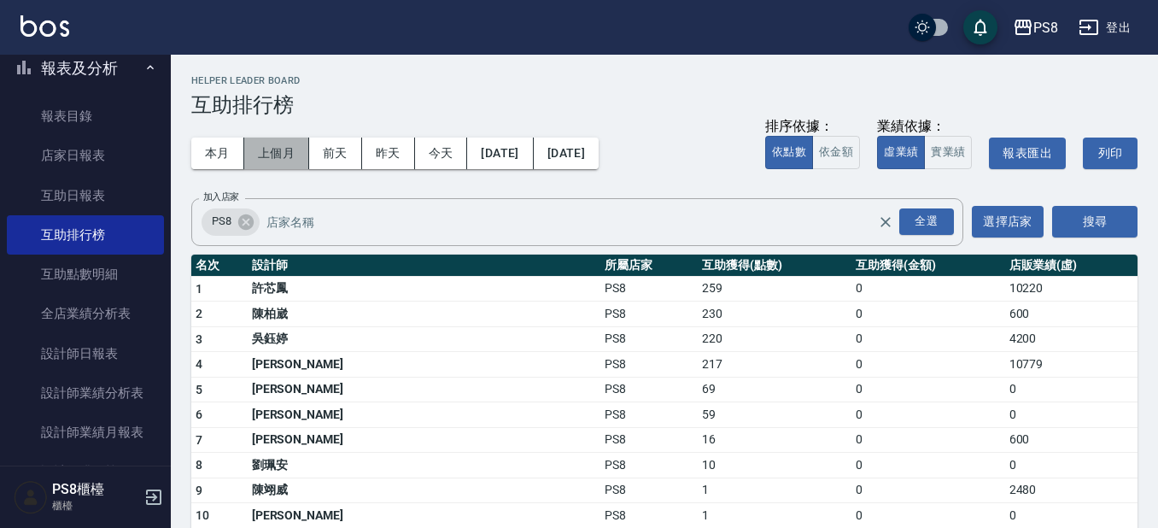
click at [295, 151] on button "上個月" at bounding box center [276, 154] width 65 height 32
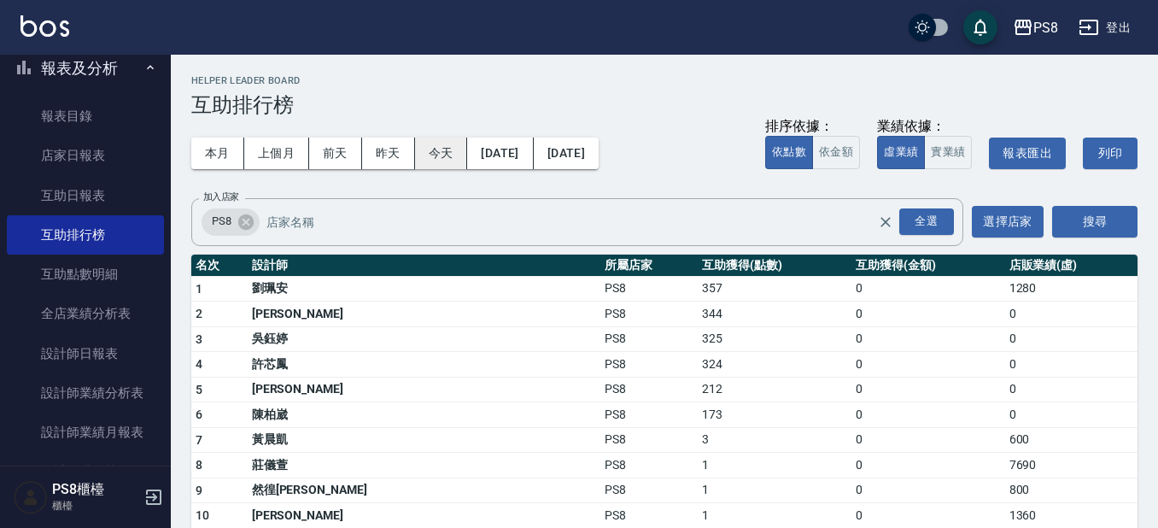
click at [460, 146] on button "今天" at bounding box center [441, 154] width 53 height 32
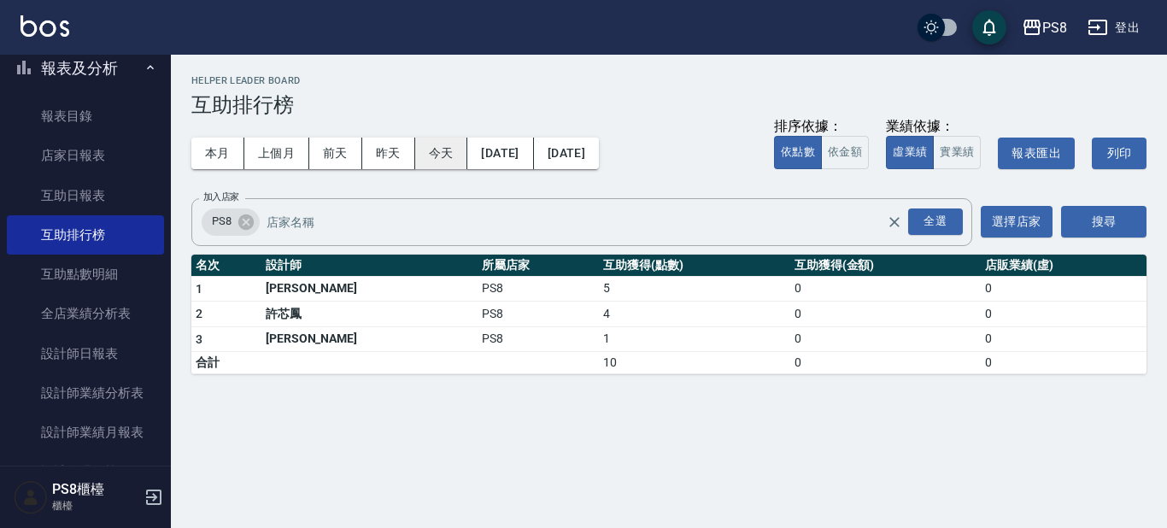
click at [454, 144] on button "今天" at bounding box center [441, 154] width 53 height 32
click at [396, 170] on div "本月 上個月 [DATE] [DATE] [DATE] [DATE] [DATE] 排序依據： 依點數 依金額 業績依據： 虛業績 實業績 報表匯出 列印" at bounding box center [668, 153] width 955 height 73
click at [396, 141] on button "昨天" at bounding box center [388, 154] width 53 height 32
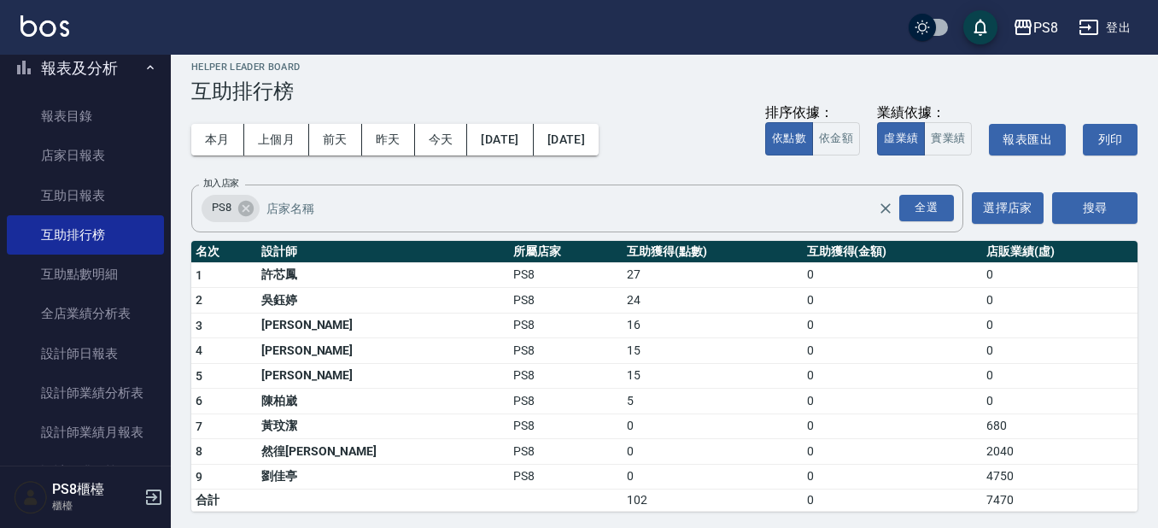
scroll to position [18, 0]
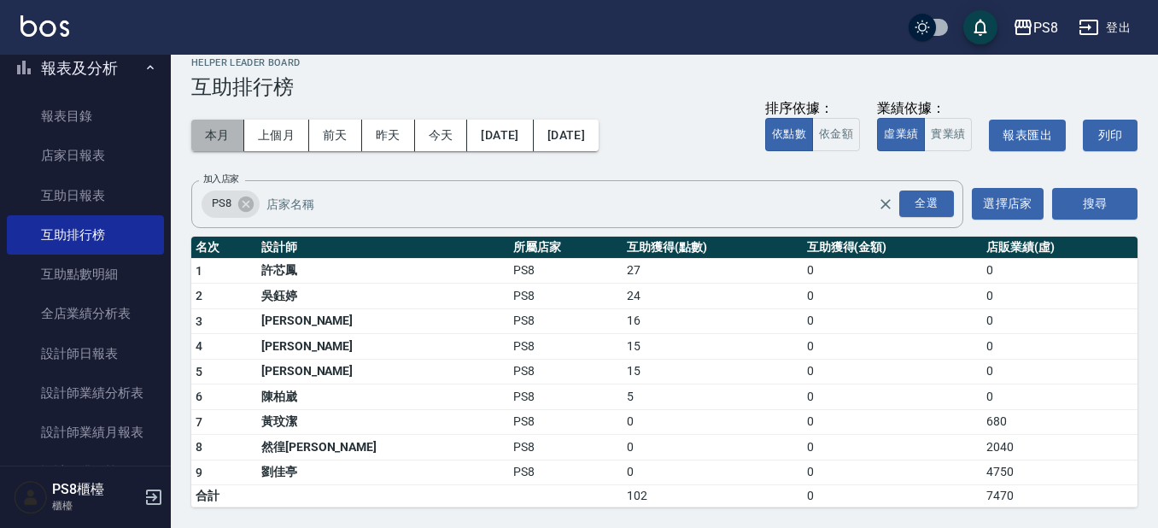
click at [228, 149] on button "本月" at bounding box center [217, 136] width 53 height 32
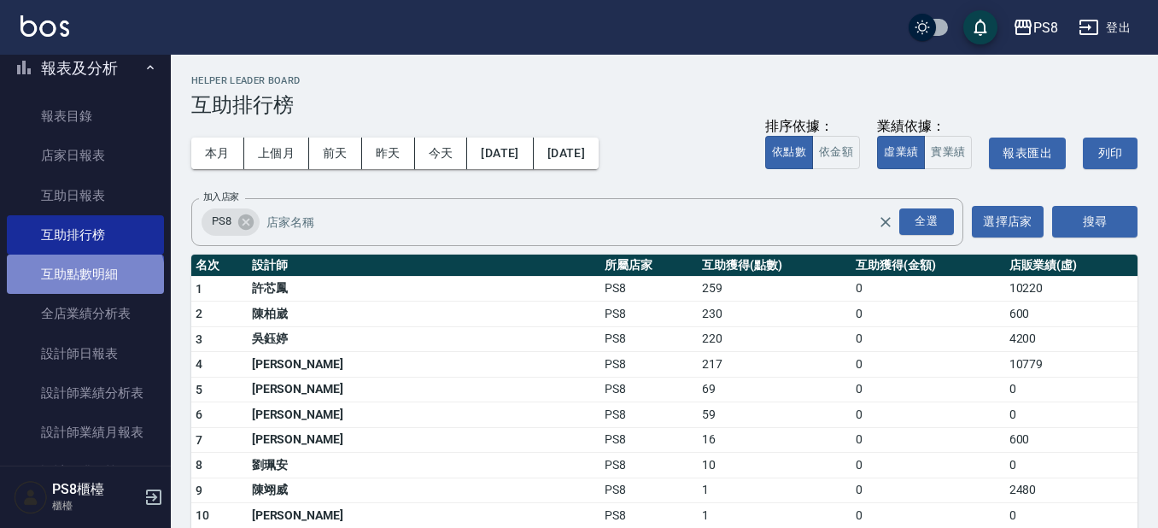
click at [84, 279] on link "互助點數明細" at bounding box center [85, 274] width 157 height 39
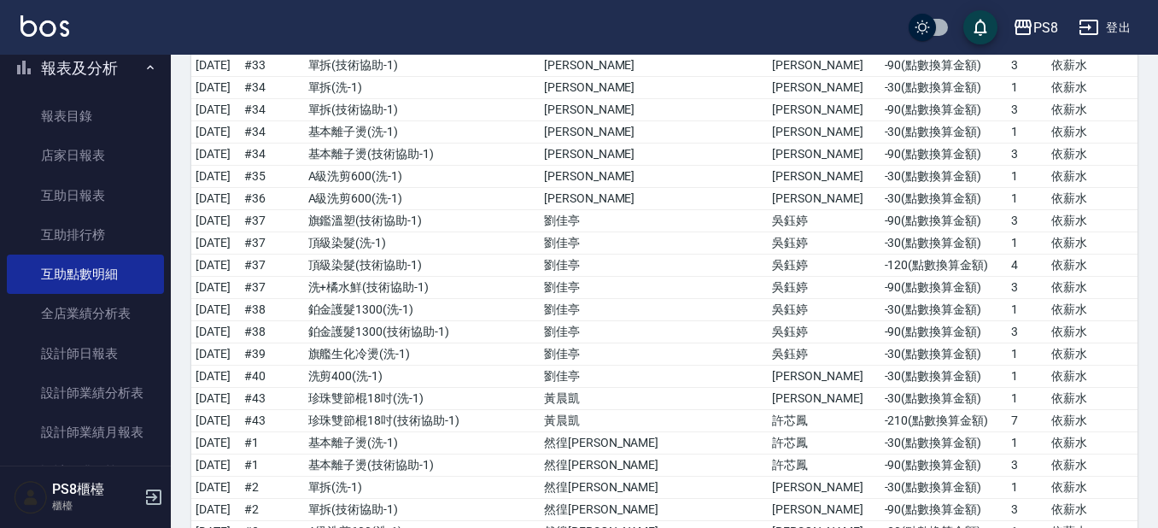
scroll to position [12690, 0]
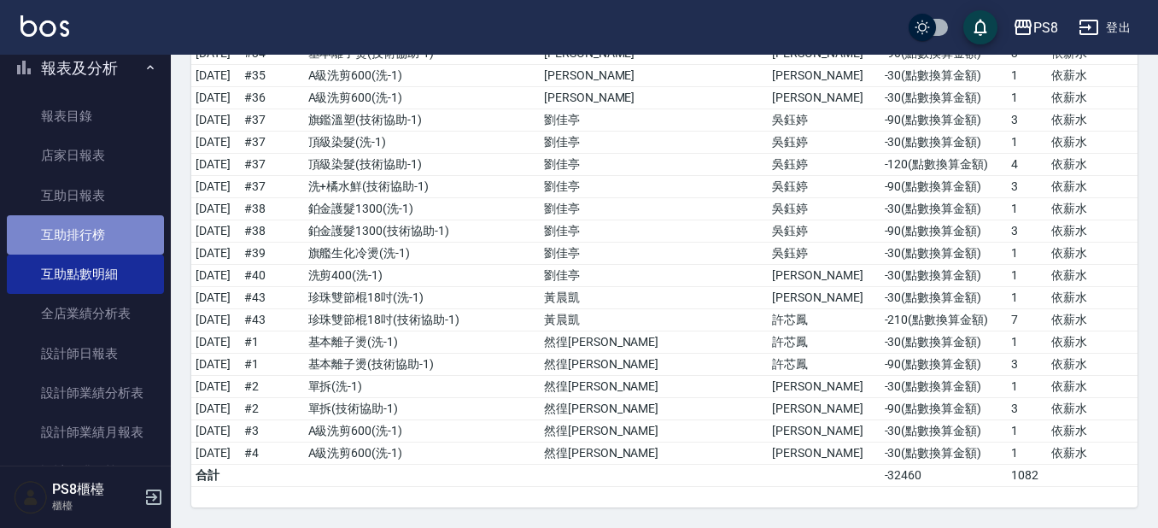
click at [87, 250] on link "互助排行榜" at bounding box center [85, 234] width 157 height 39
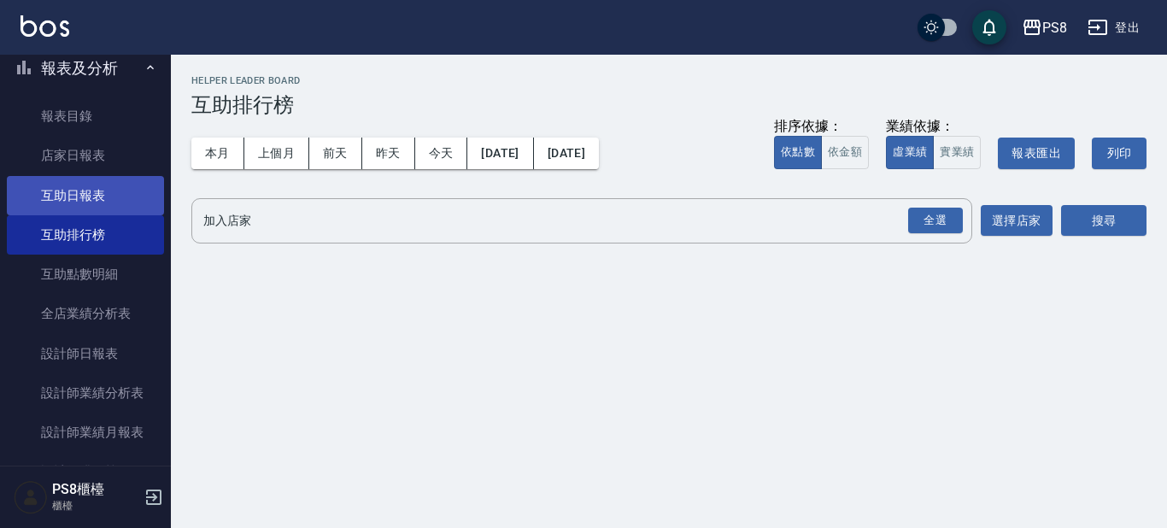
click at [84, 196] on link "互助日報表" at bounding box center [85, 195] width 157 height 39
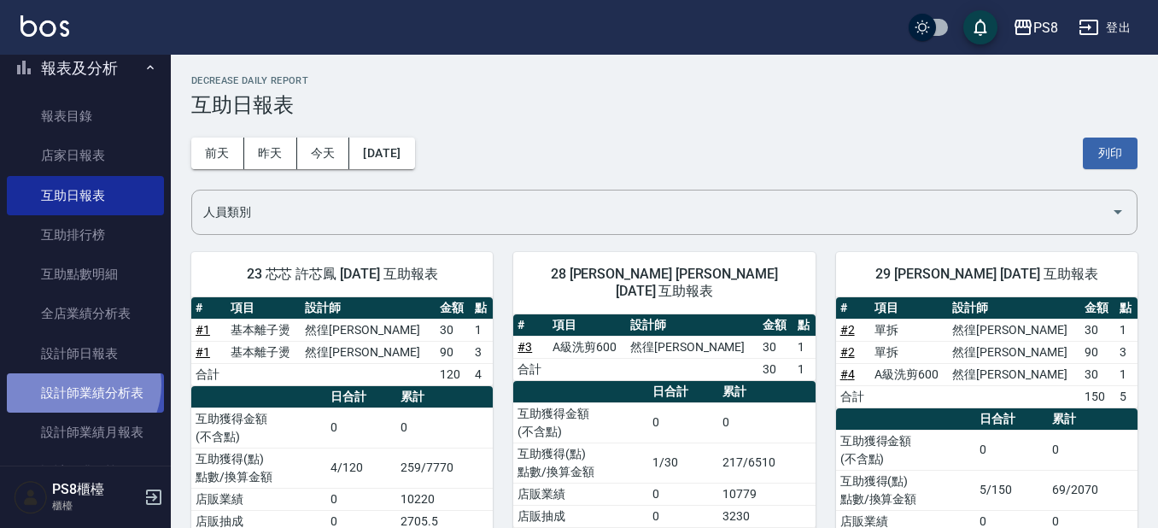
click at [79, 384] on link "設計師業績分析表" at bounding box center [85, 392] width 157 height 39
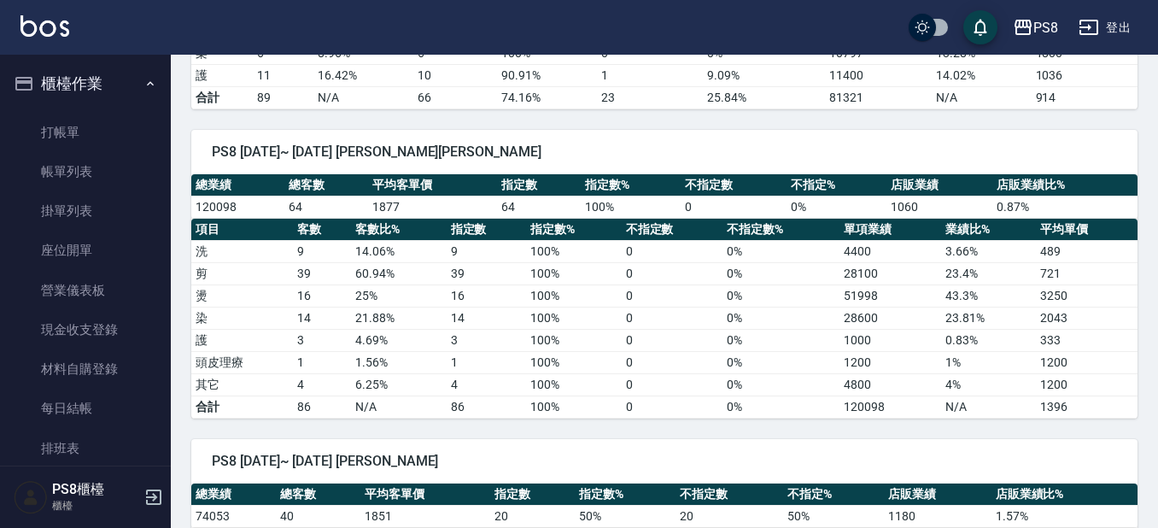
scroll to position [2477, 0]
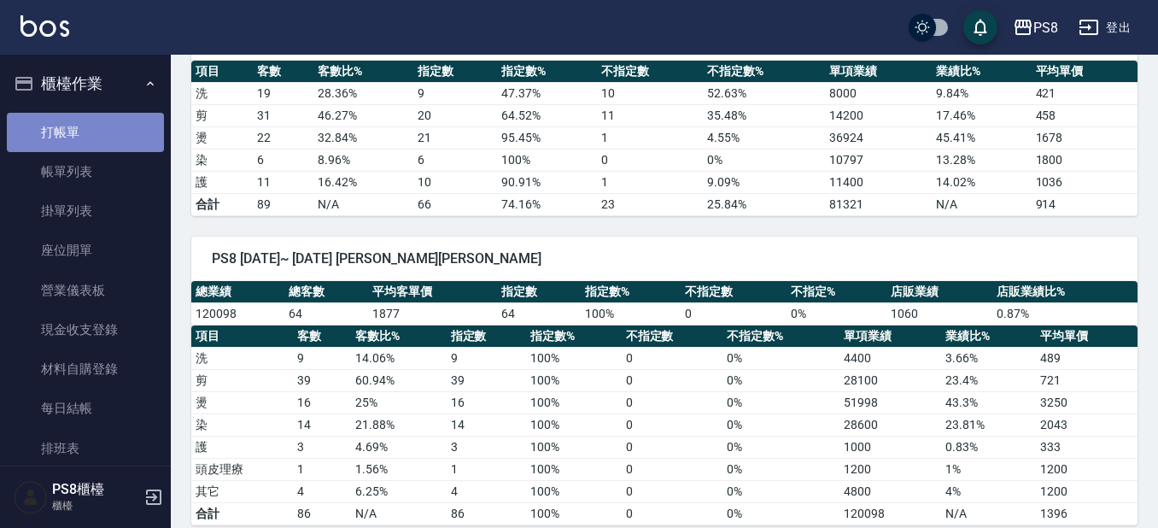
click at [119, 144] on link "打帳單" at bounding box center [85, 132] width 157 height 39
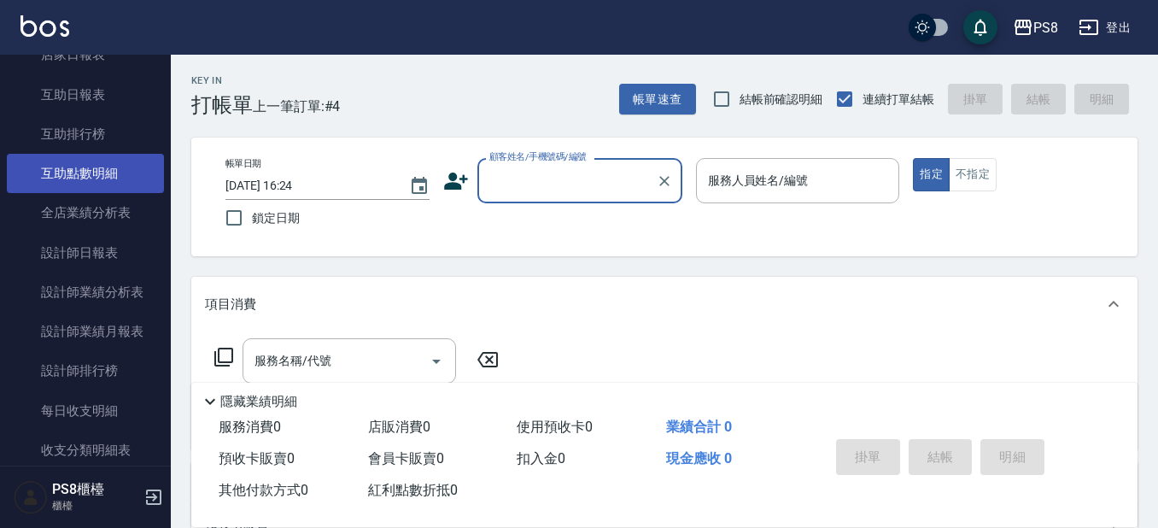
scroll to position [769, 0]
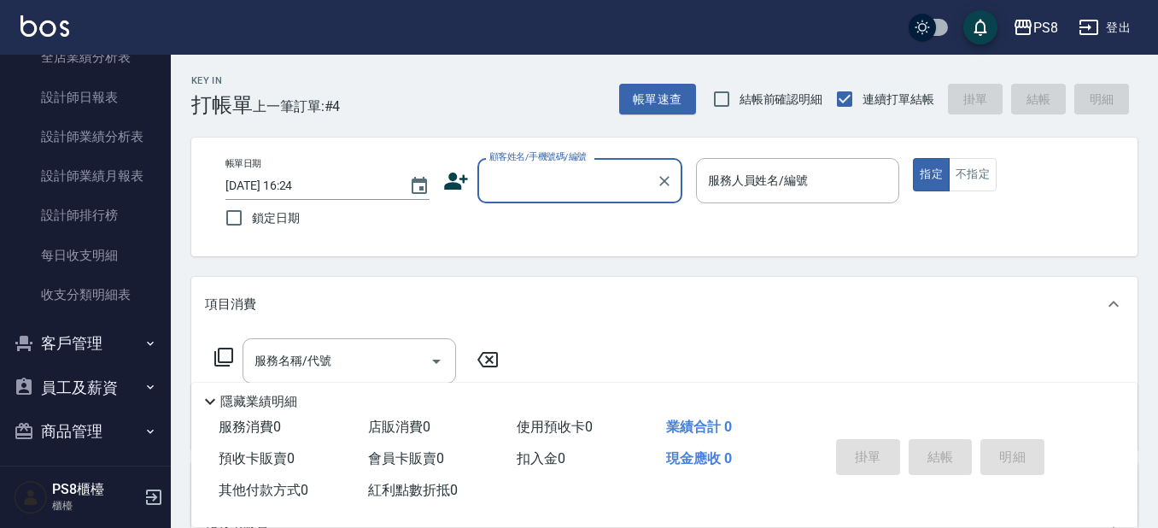
click at [77, 391] on button "員工及薪資" at bounding box center [85, 388] width 157 height 44
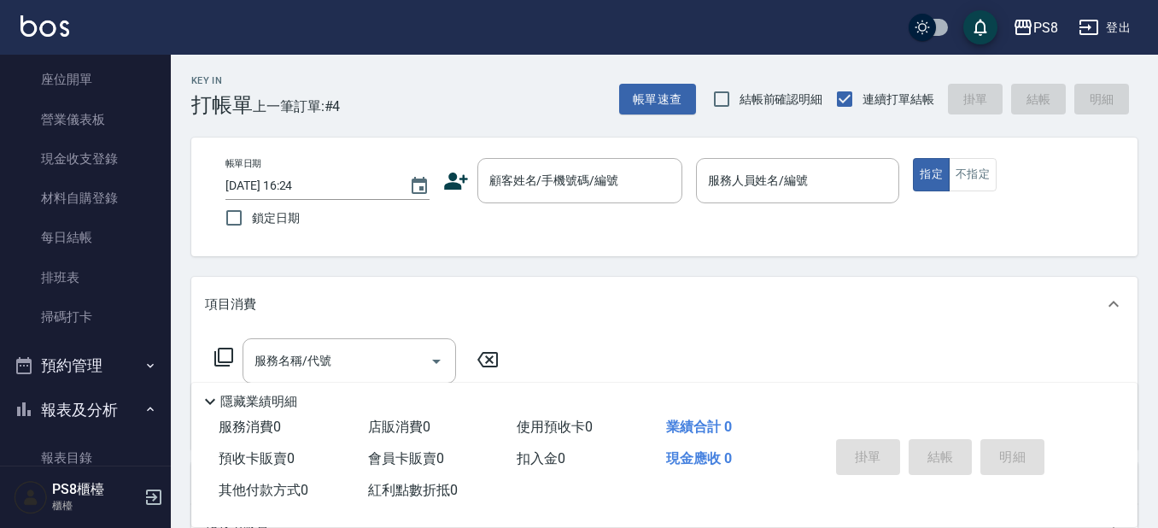
scroll to position [145, 0]
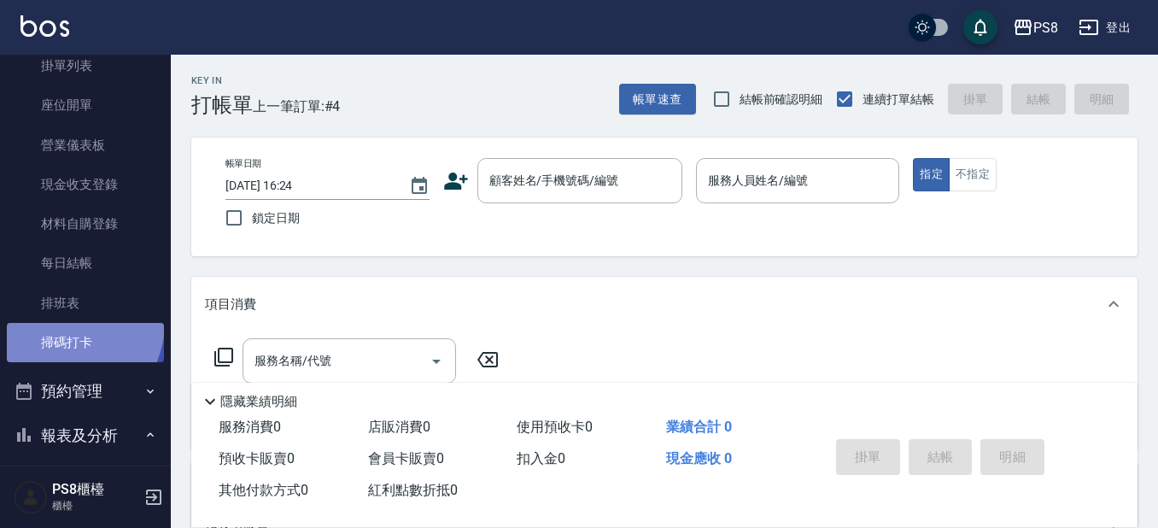
click at [62, 323] on link "掃碼打卡" at bounding box center [85, 342] width 157 height 39
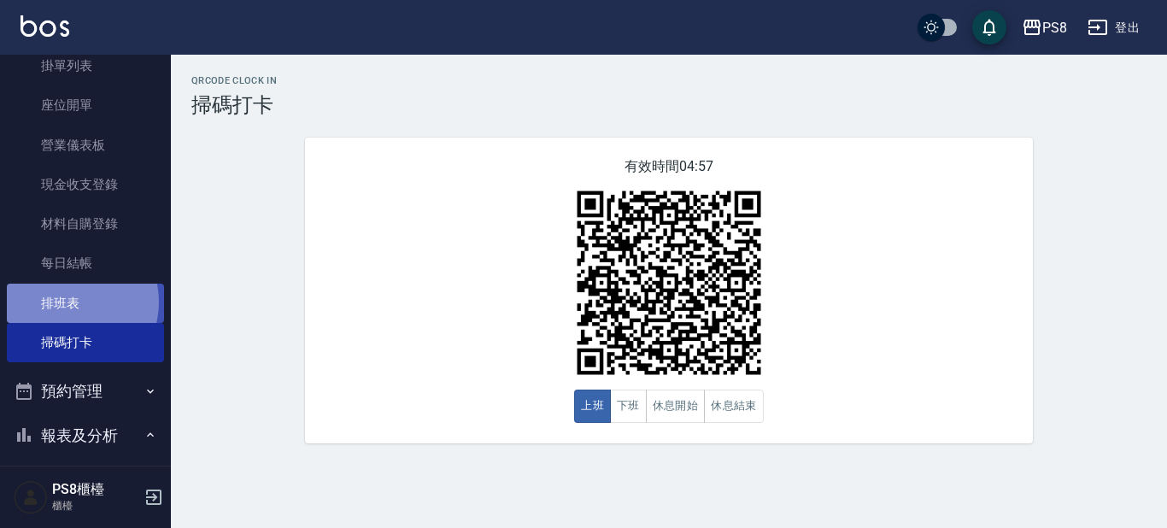
click at [73, 302] on link "排班表" at bounding box center [85, 303] width 157 height 39
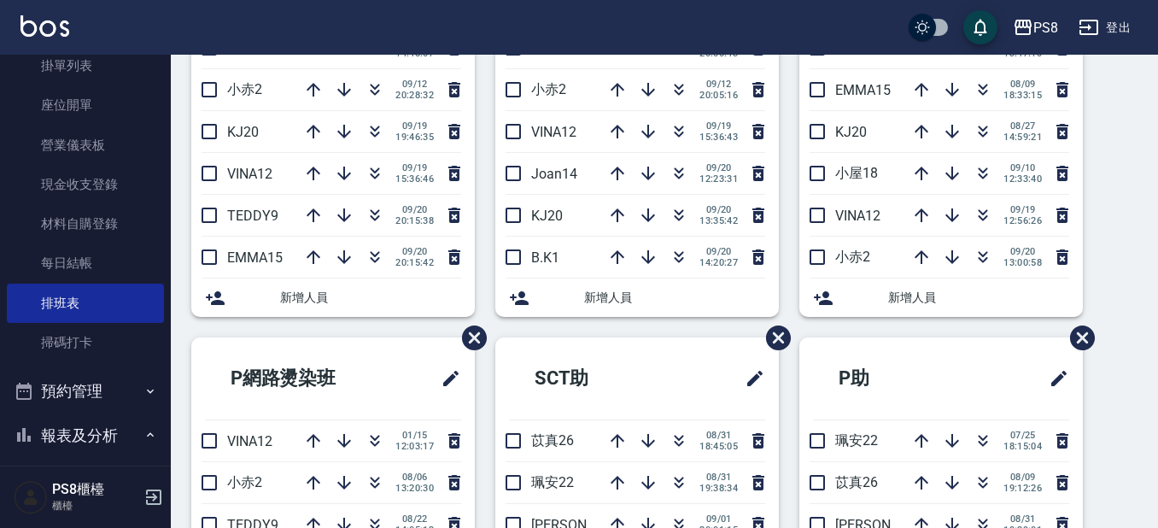
scroll to position [342, 0]
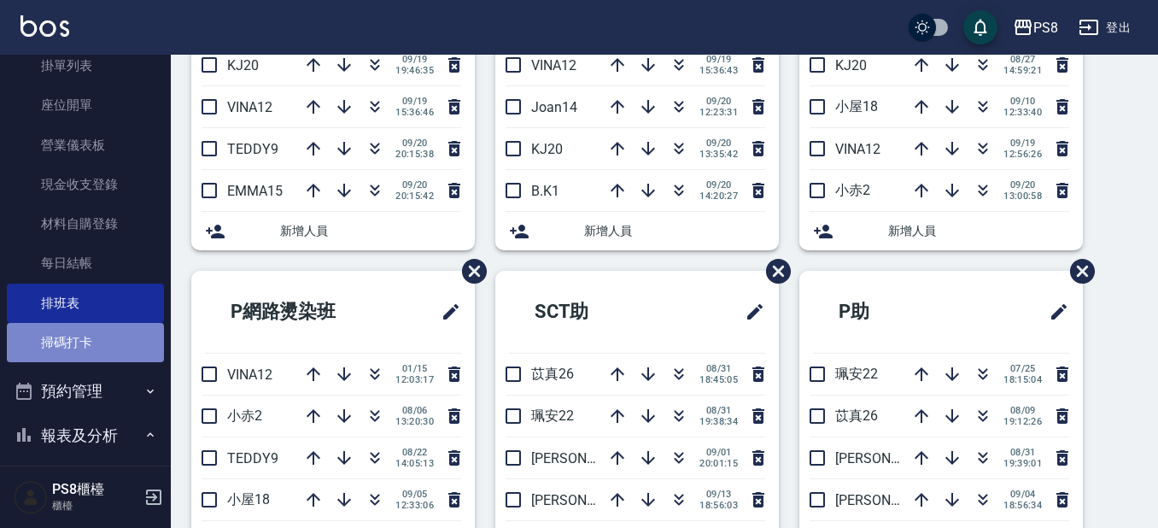
click at [108, 323] on link "掃碼打卡" at bounding box center [85, 342] width 157 height 39
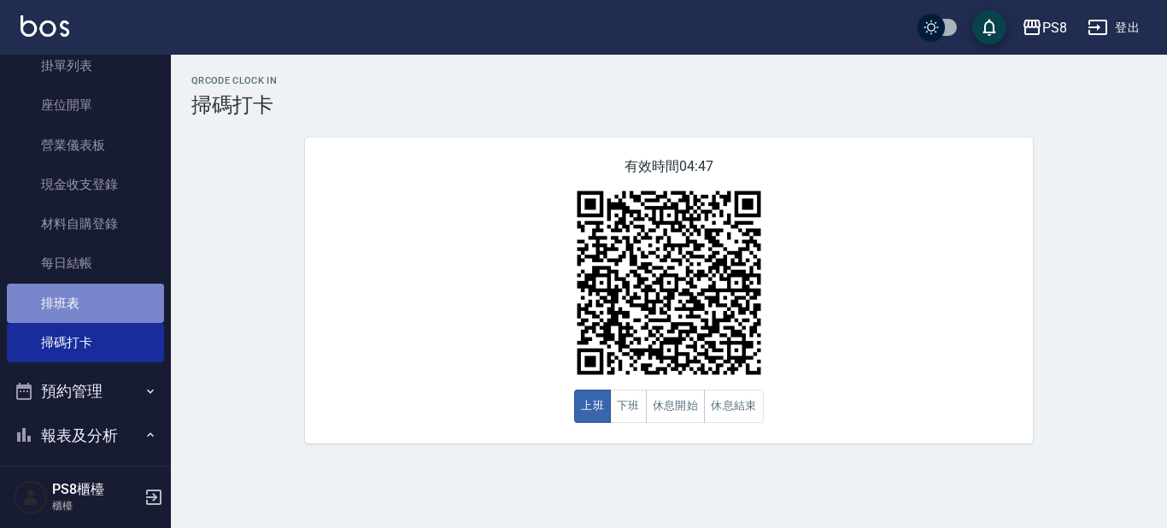
click at [125, 290] on link "排班表" at bounding box center [85, 303] width 157 height 39
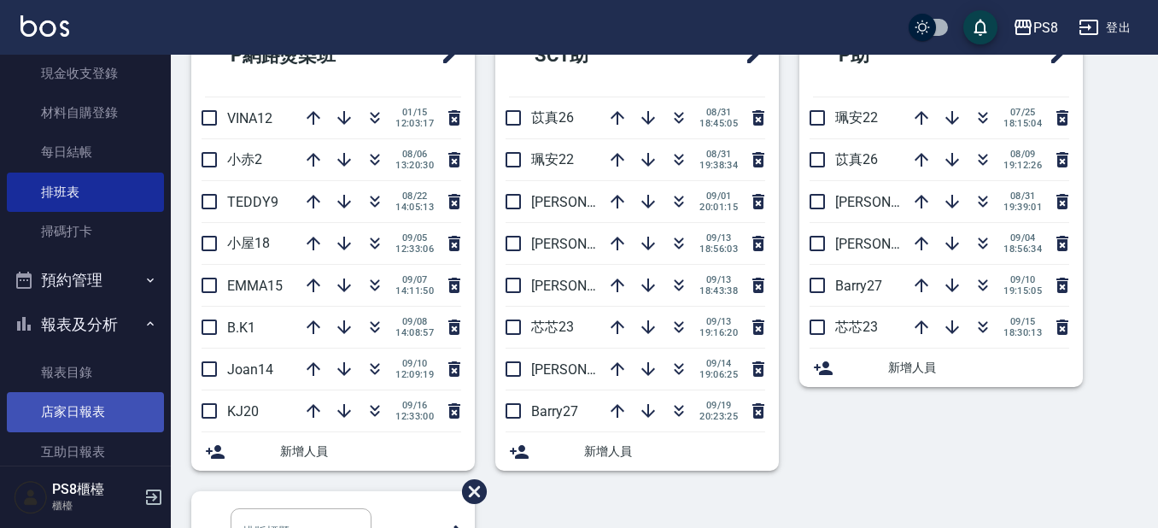
scroll to position [402, 0]
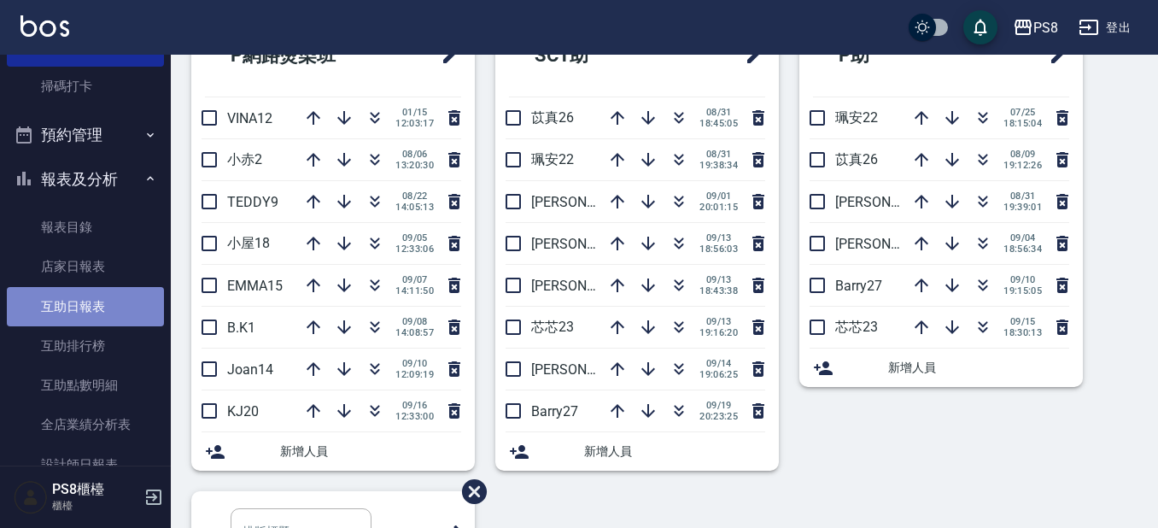
click at [88, 308] on link "互助日報表" at bounding box center [85, 306] width 157 height 39
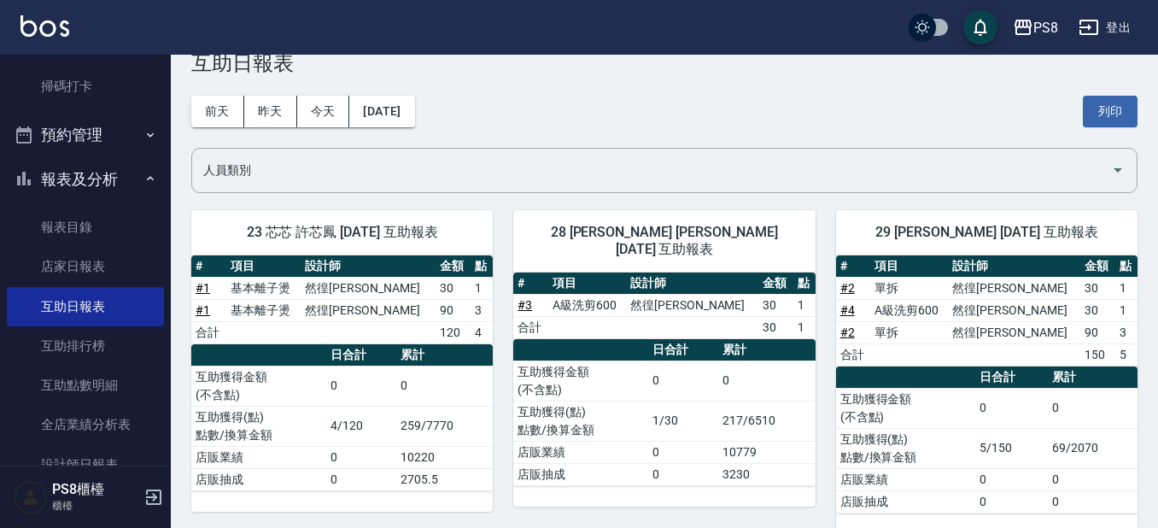
scroll to position [68, 0]
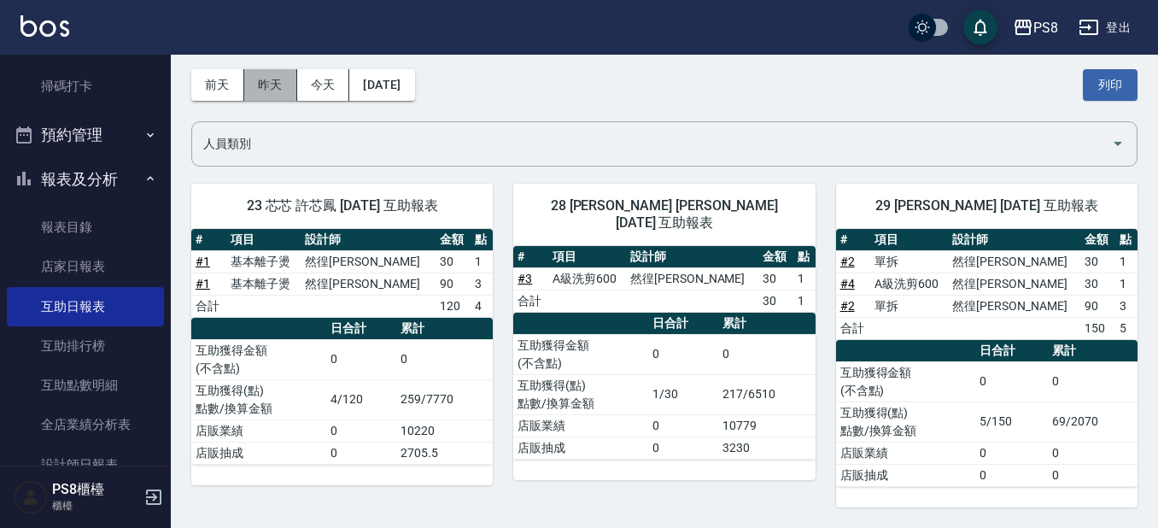
click at [273, 91] on button "昨天" at bounding box center [270, 85] width 53 height 32
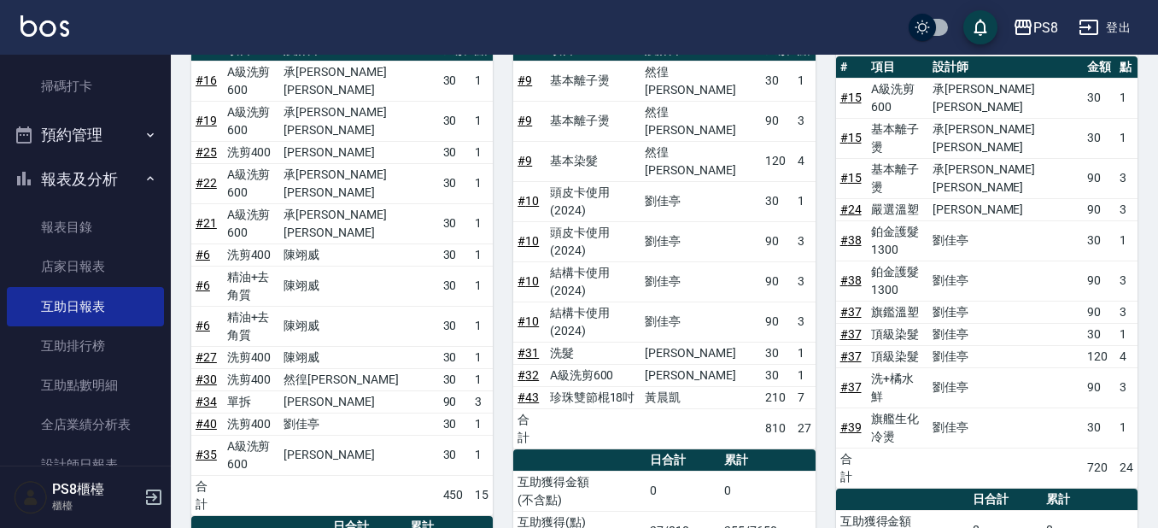
scroll to position [536, 0]
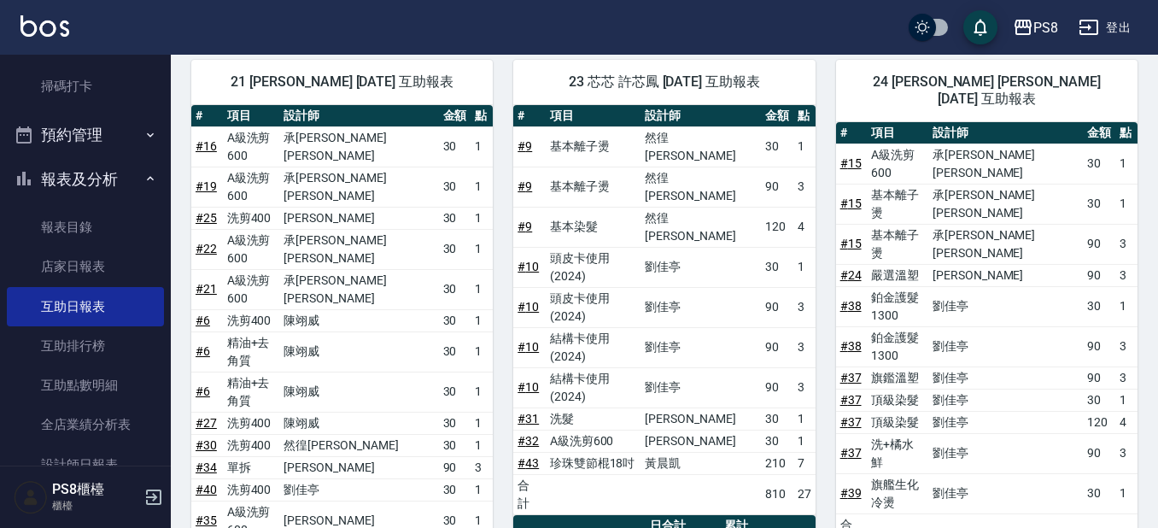
drag, startPoint x: 723, startPoint y: 493, endPoint x: 748, endPoint y: 495, distance: 25.8
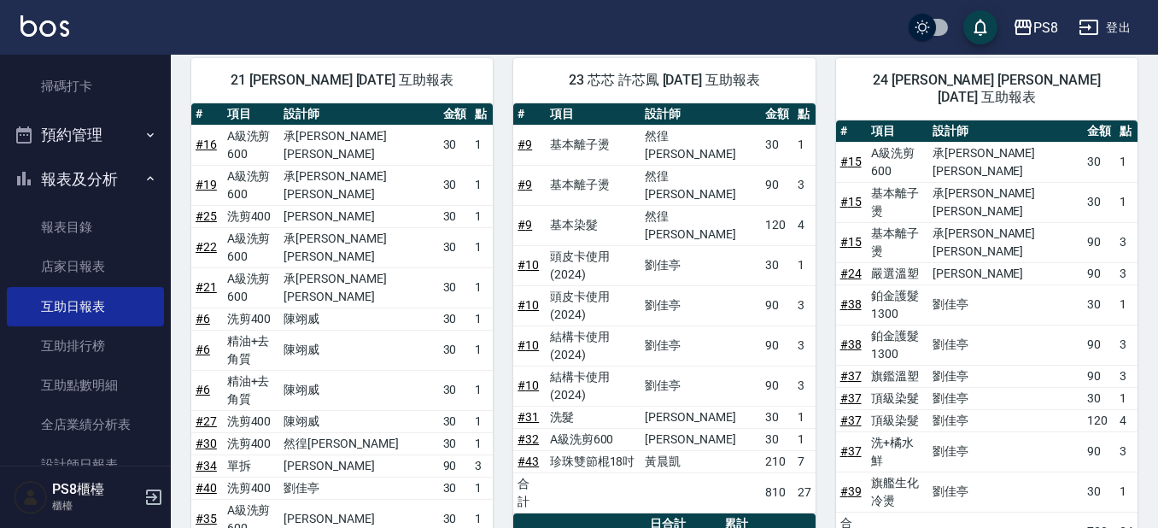
click at [816, 450] on div "24 [PERSON_NAME] [PERSON_NAME] [DATE] 互助報表 # 項目 設計師 金額 點 # 15 A級洗剪600 承[PERSON_…" at bounding box center [977, 393] width 322 height 710
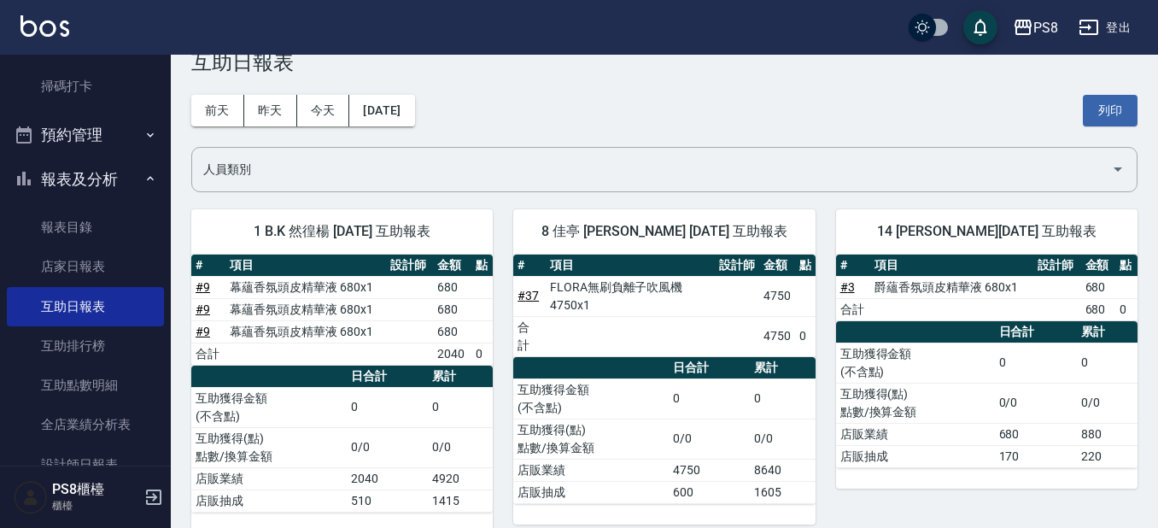
scroll to position [0, 0]
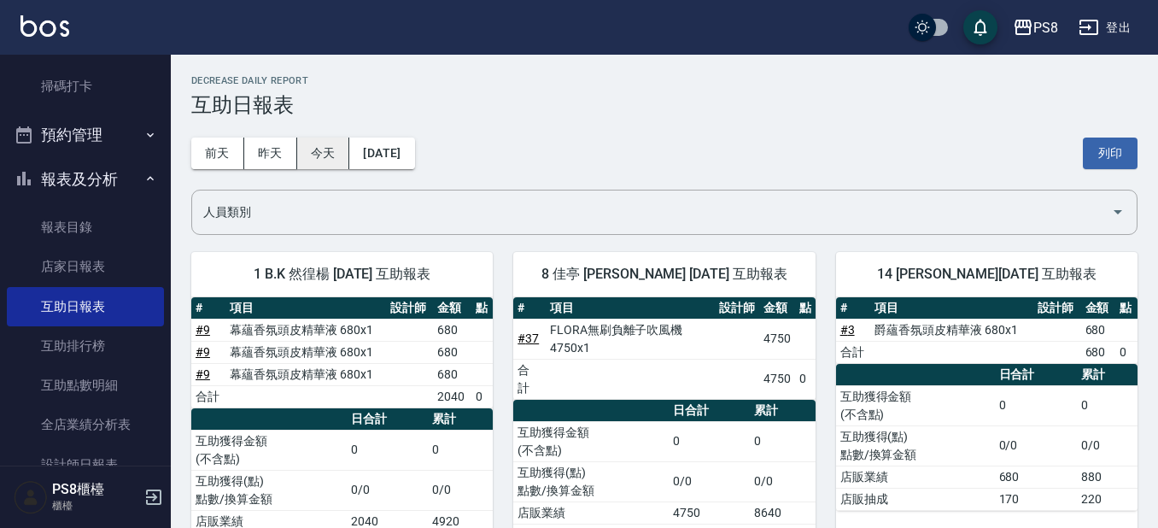
click at [299, 150] on button "今天" at bounding box center [323, 154] width 53 height 32
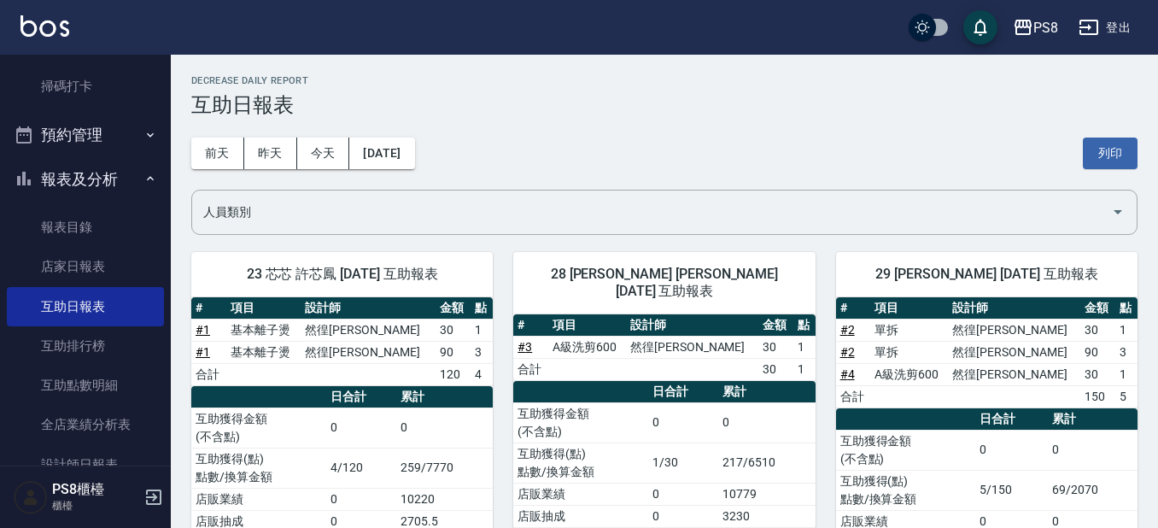
scroll to position [68, 0]
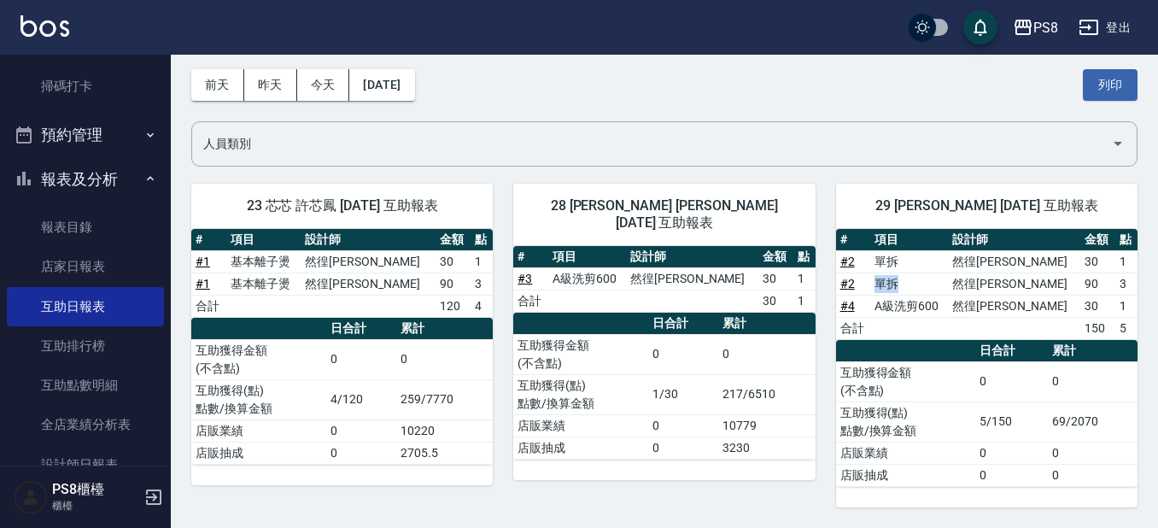
drag, startPoint x: 893, startPoint y: 281, endPoint x: 928, endPoint y: 293, distance: 37.0
click at [928, 293] on td "單拆" at bounding box center [910, 284] width 78 height 22
click at [931, 282] on td "單拆" at bounding box center [910, 284] width 78 height 22
drag, startPoint x: 891, startPoint y: 255, endPoint x: 939, endPoint y: 271, distance: 50.2
click at [939, 271] on td "單拆" at bounding box center [910, 261] width 78 height 22
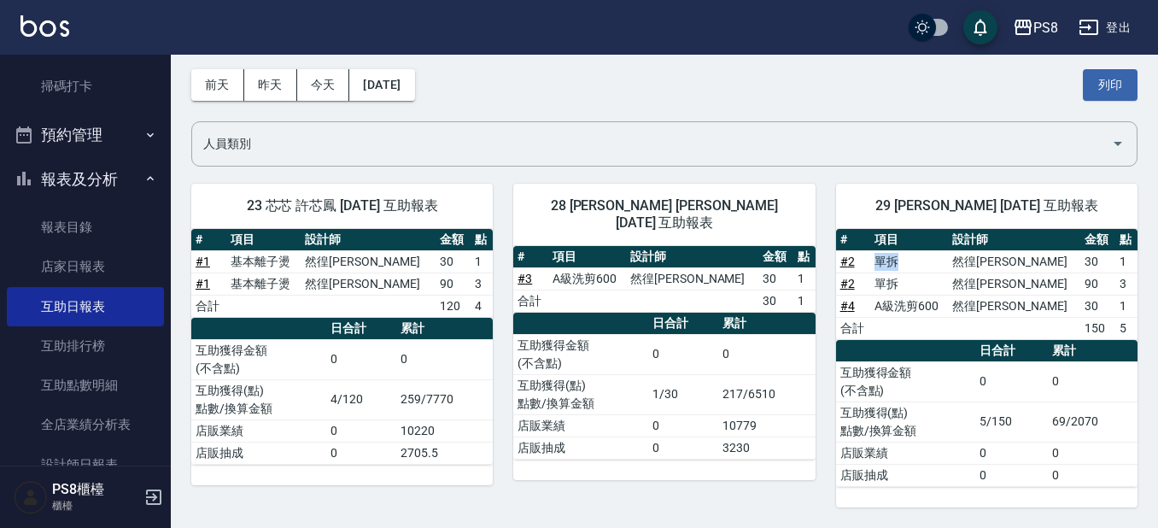
click at [941, 272] on td "單拆" at bounding box center [910, 261] width 78 height 22
click at [314, 92] on button "今天" at bounding box center [323, 85] width 53 height 32
click at [280, 75] on button "昨天" at bounding box center [270, 85] width 53 height 32
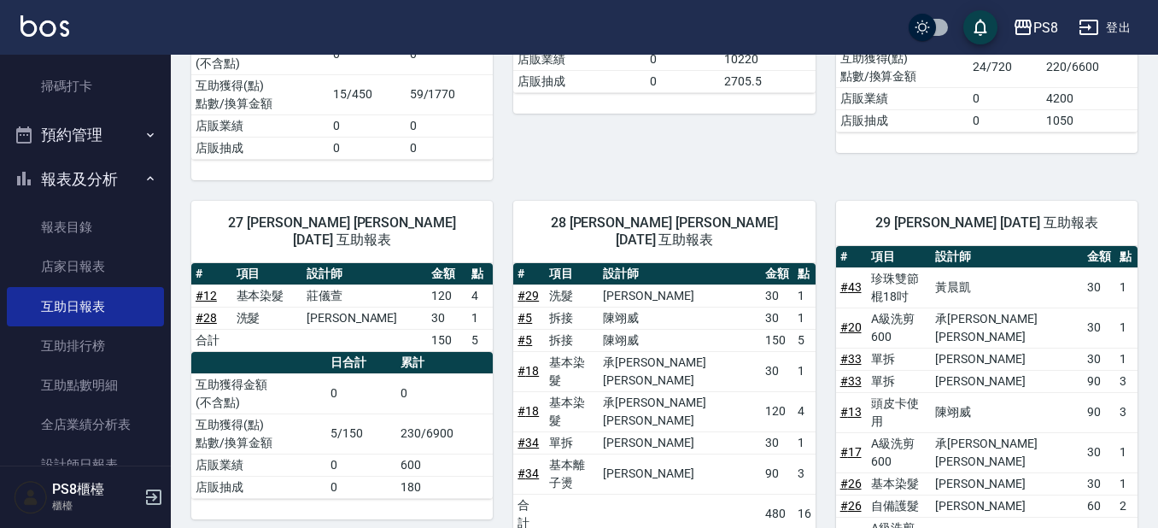
scroll to position [1134, 0]
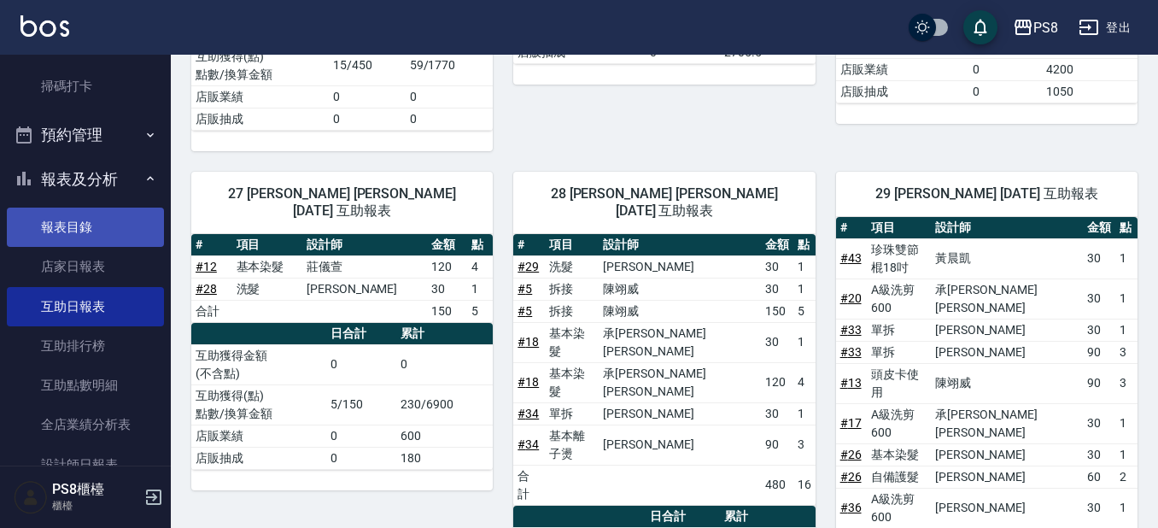
click at [120, 241] on link "報表目錄" at bounding box center [85, 227] width 157 height 39
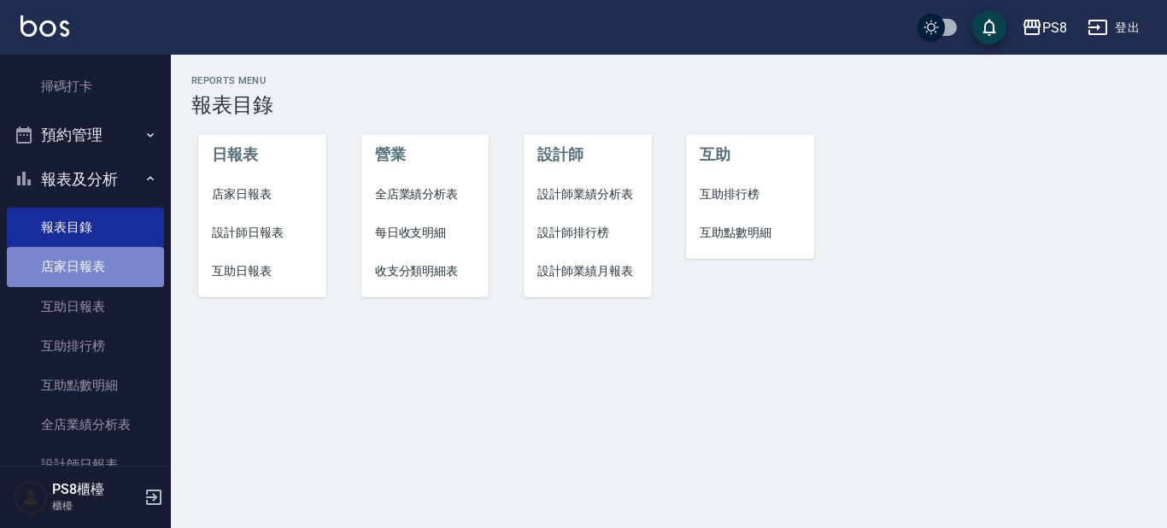
click at [114, 270] on link "店家日報表" at bounding box center [85, 266] width 157 height 39
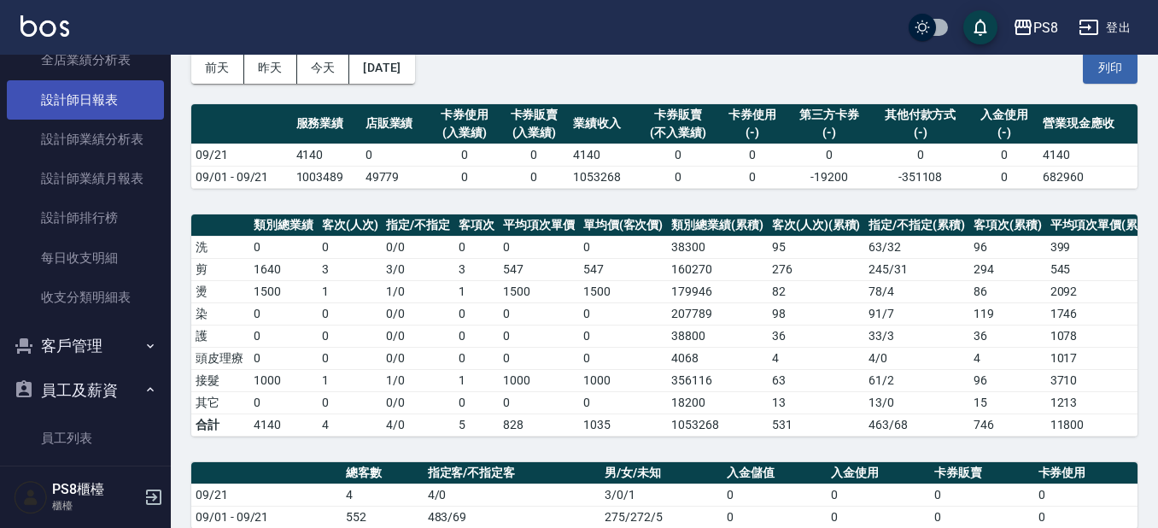
scroll to position [914, 0]
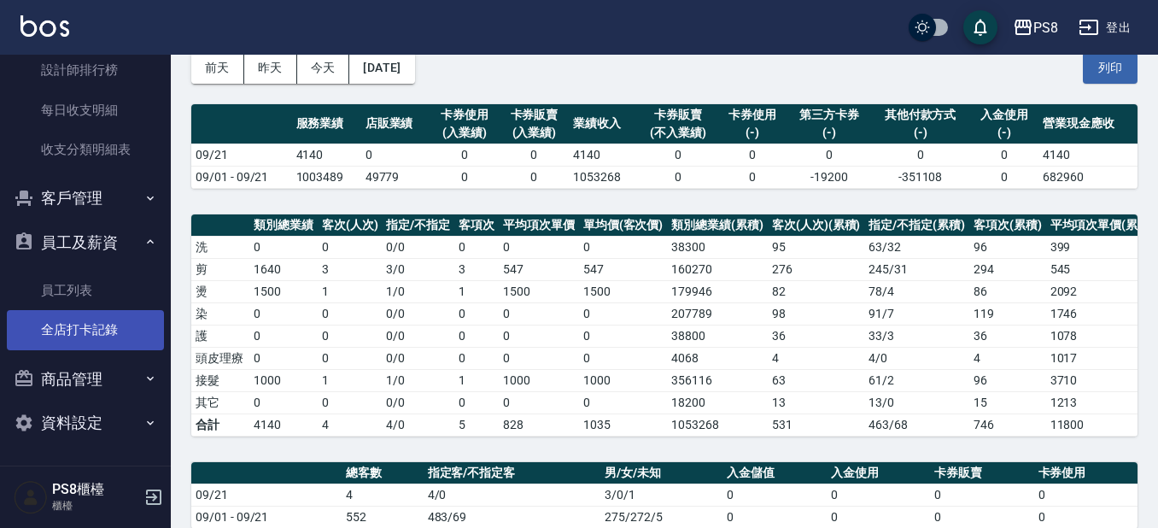
click at [101, 319] on link "全店打卡記錄" at bounding box center [85, 329] width 157 height 39
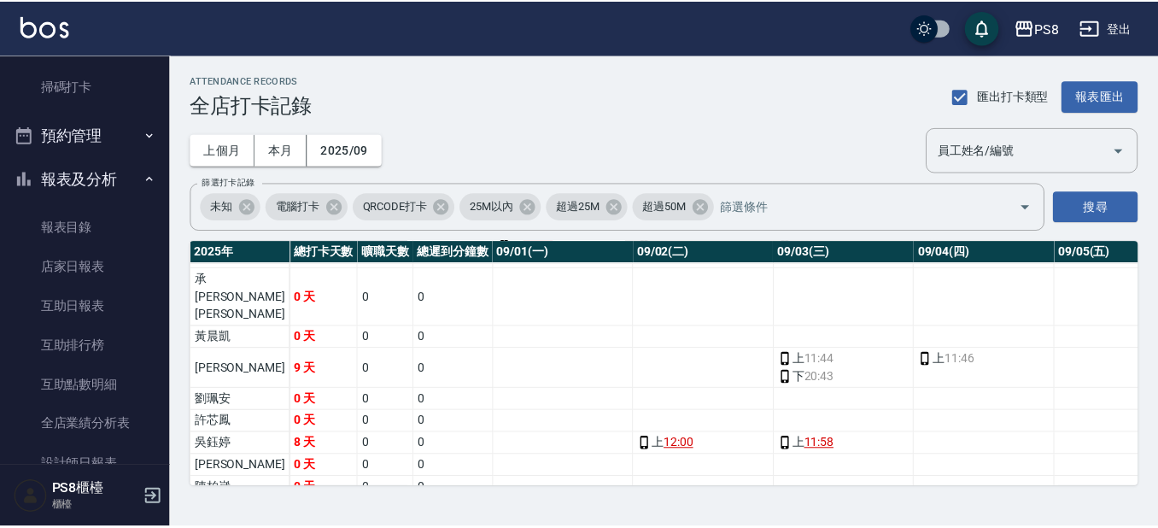
scroll to position [231, 0]
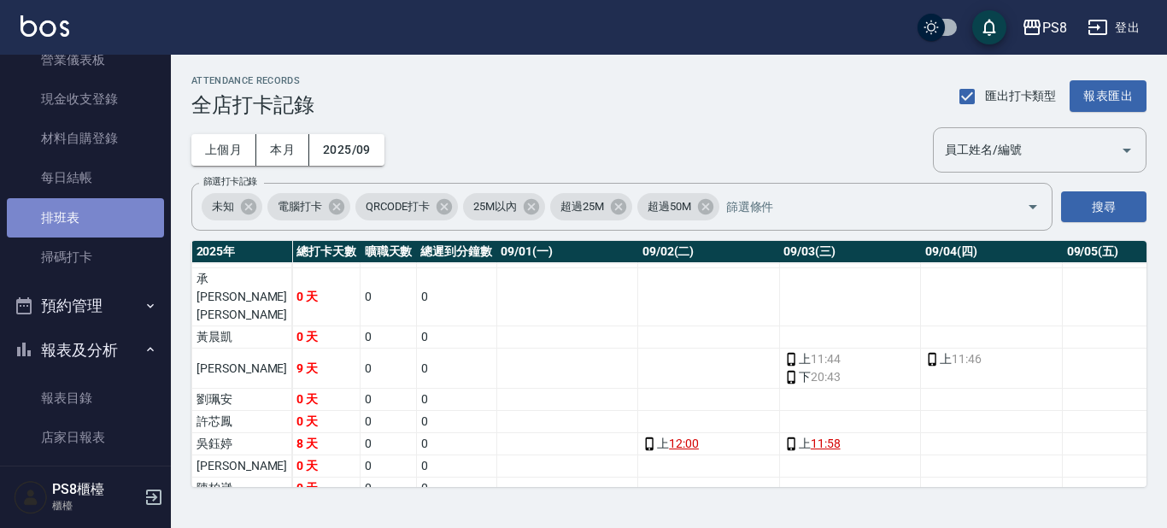
click at [101, 228] on link "排班表" at bounding box center [85, 217] width 157 height 39
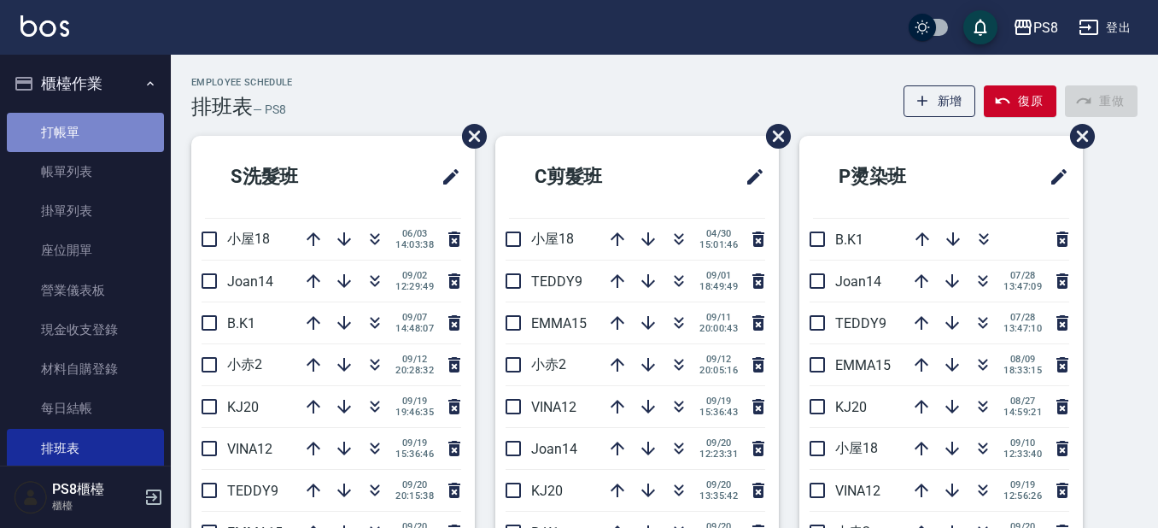
click at [94, 141] on link "打帳單" at bounding box center [85, 132] width 157 height 39
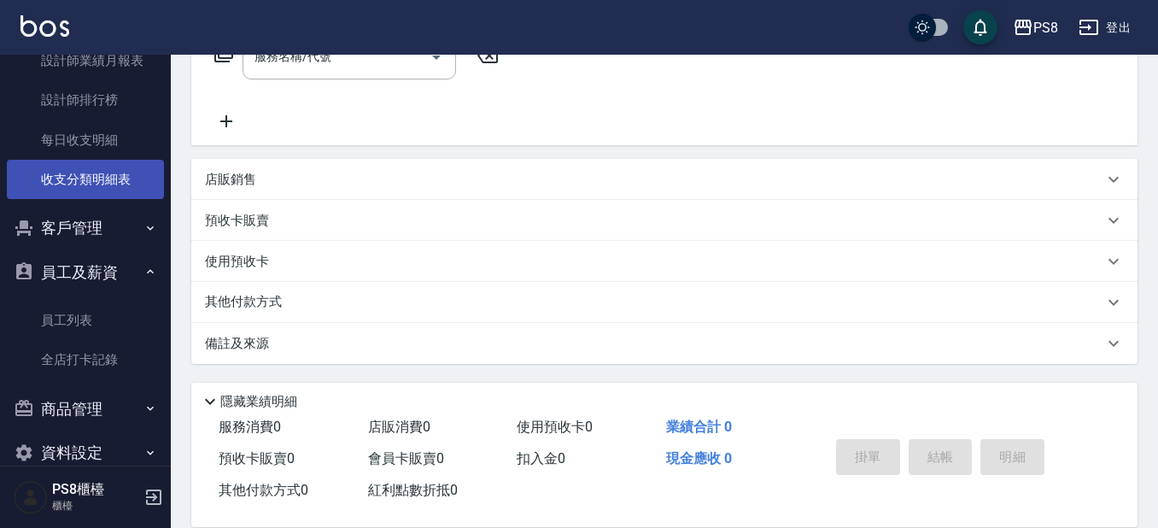
scroll to position [914, 0]
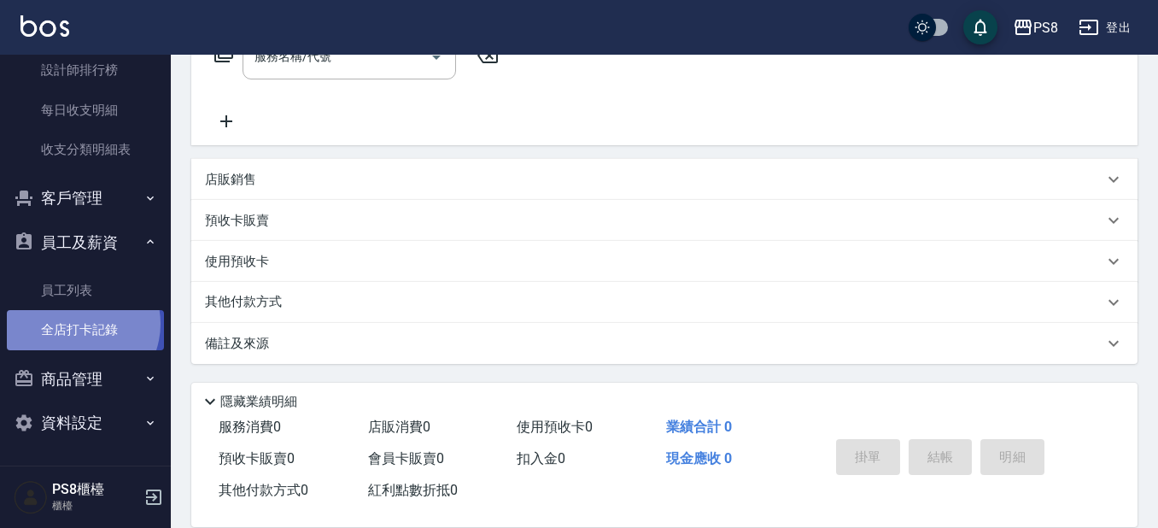
click at [76, 324] on link "全店打卡記錄" at bounding box center [85, 329] width 157 height 39
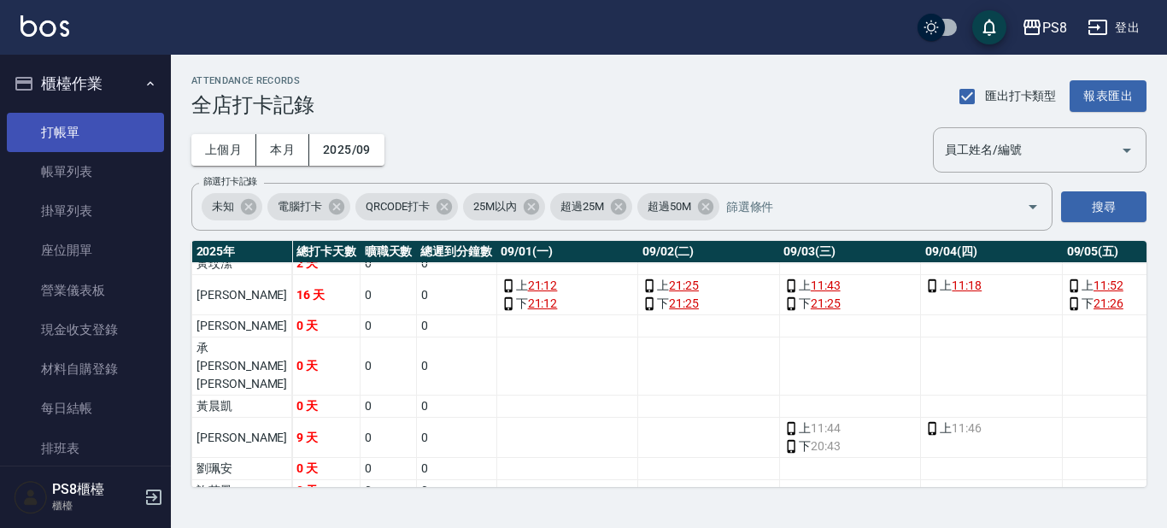
click at [108, 138] on link "打帳單" at bounding box center [85, 132] width 157 height 39
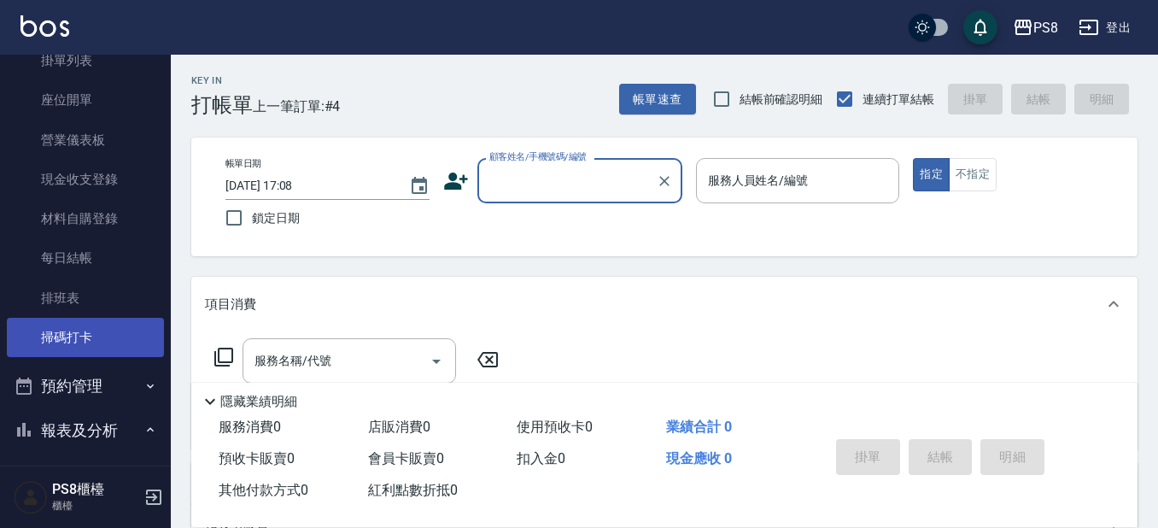
scroll to position [145, 0]
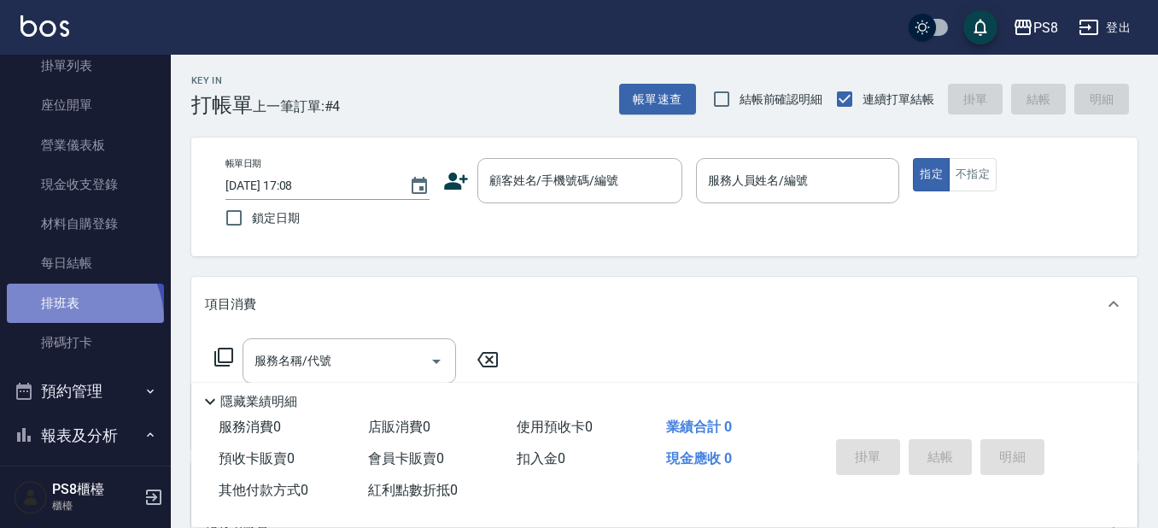
click at [62, 320] on link "排班表" at bounding box center [85, 303] width 157 height 39
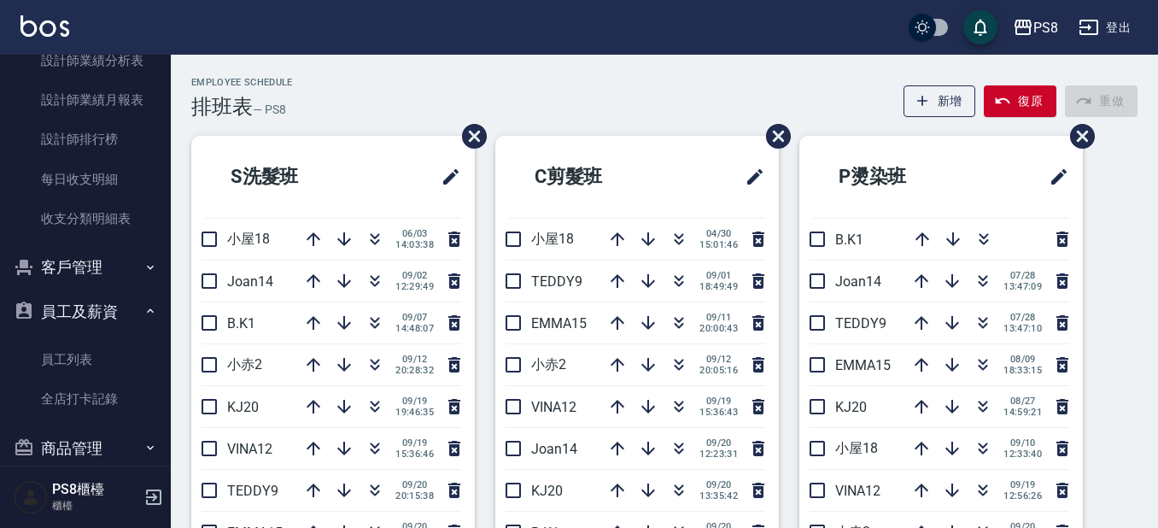
scroll to position [854, 0]
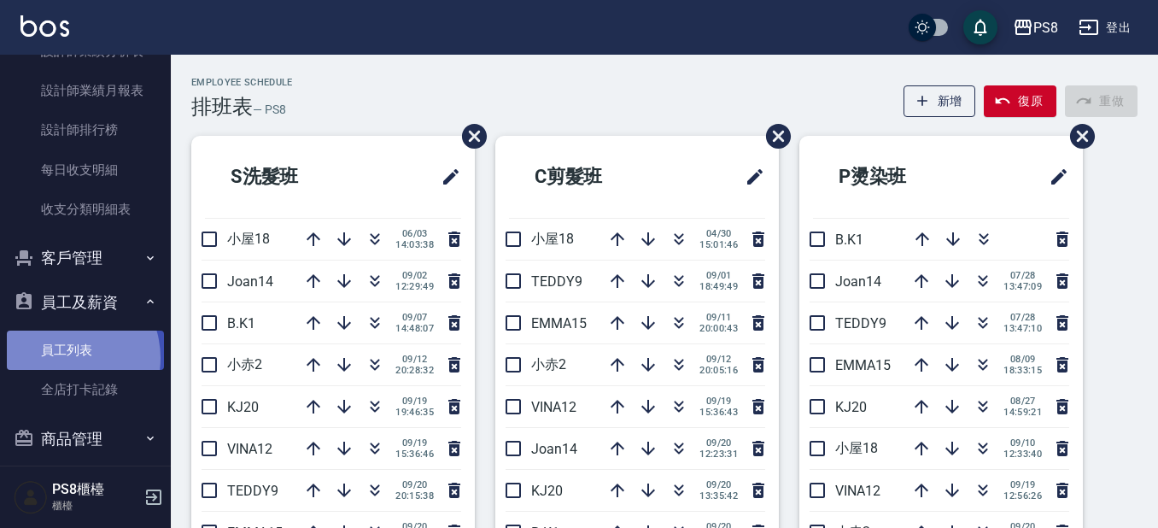
click at [62, 358] on link "員工列表" at bounding box center [85, 350] width 157 height 39
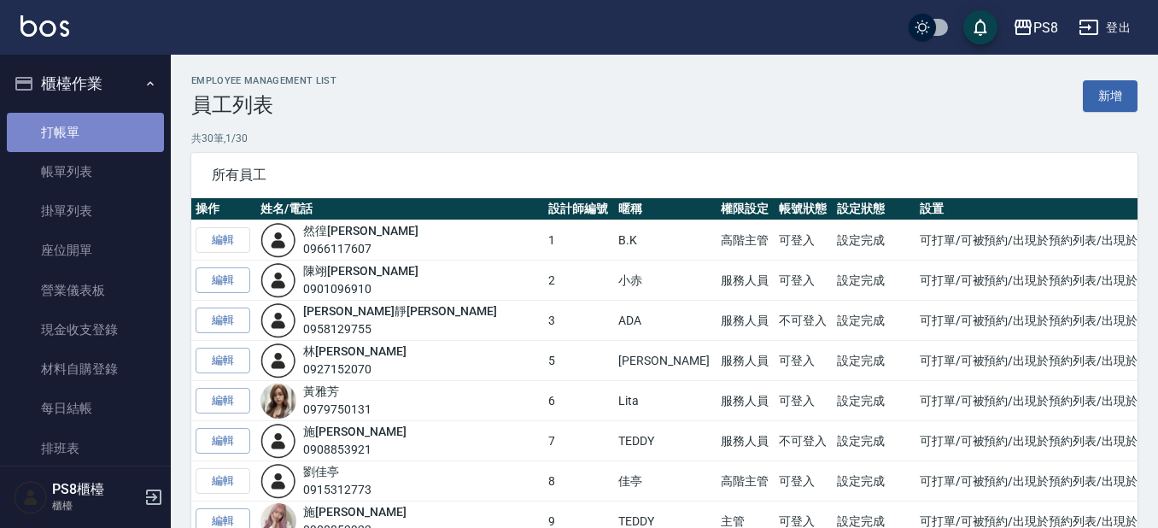
click at [85, 128] on link "打帳單" at bounding box center [85, 132] width 157 height 39
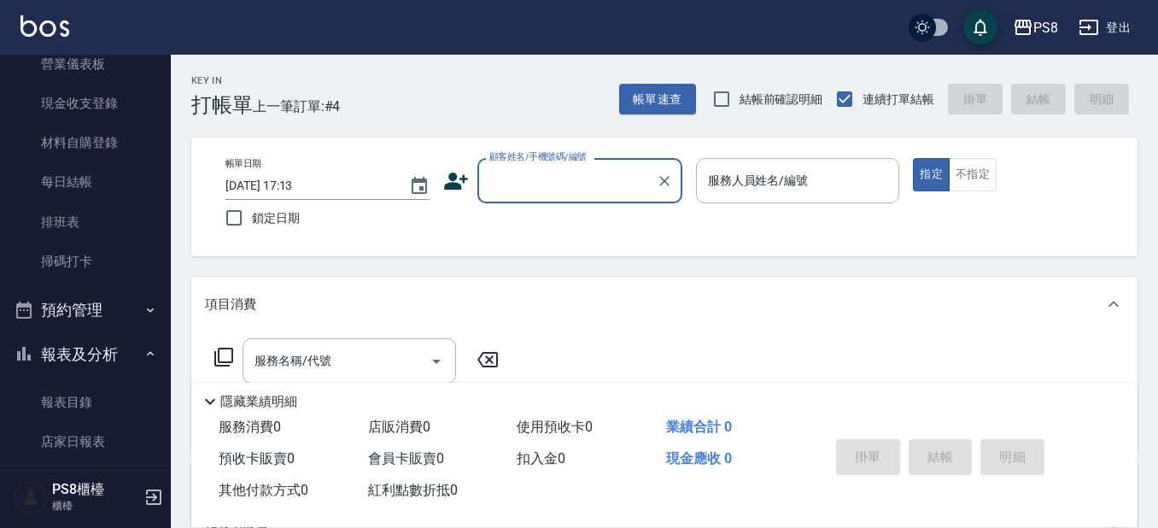
scroll to position [256, 0]
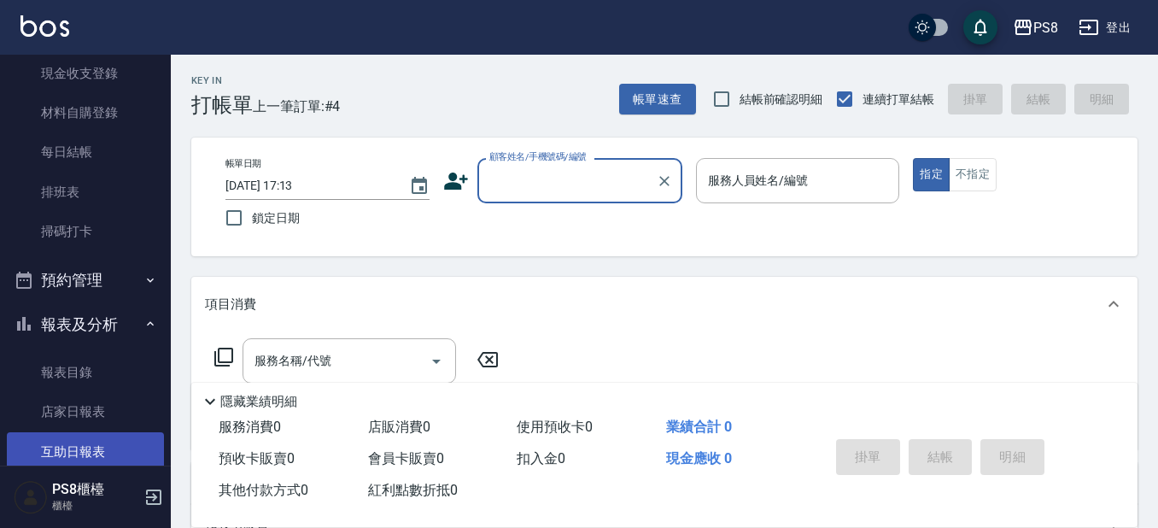
click at [112, 439] on link "互助日報表" at bounding box center [85, 451] width 157 height 39
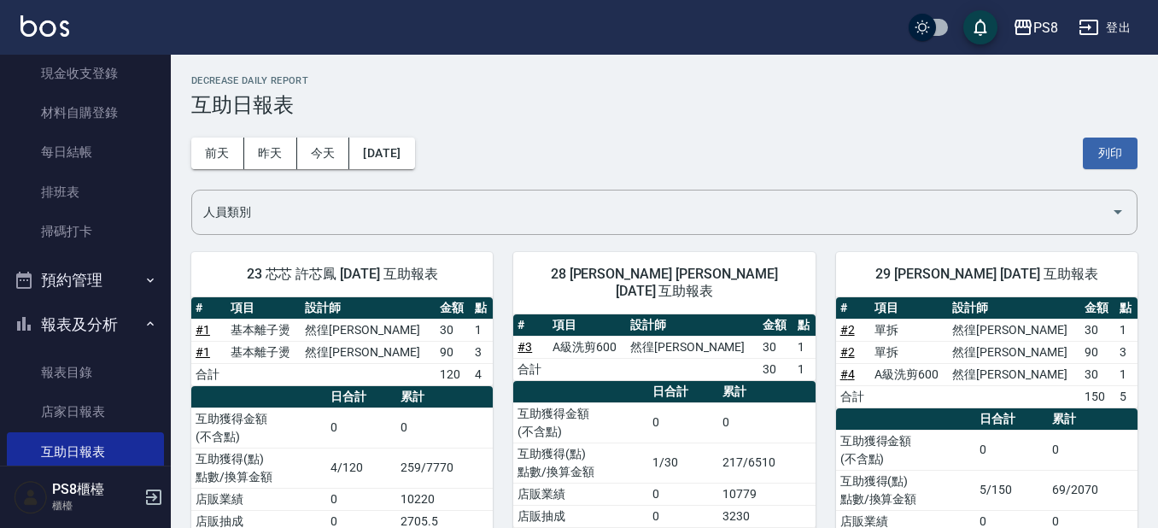
scroll to position [68, 0]
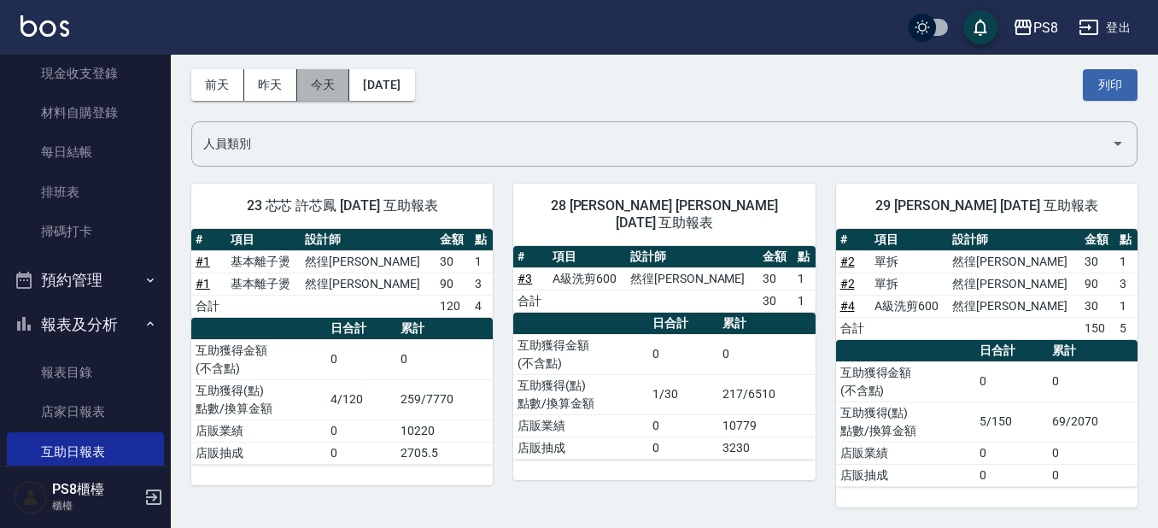
click at [308, 72] on button "今天" at bounding box center [323, 85] width 53 height 32
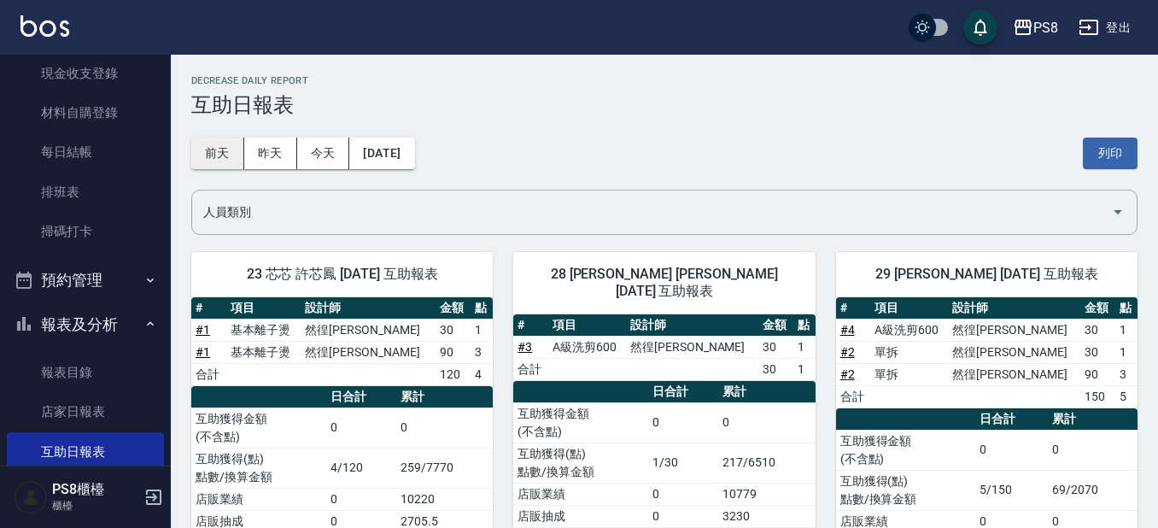
click at [226, 167] on button "前天" at bounding box center [217, 154] width 53 height 32
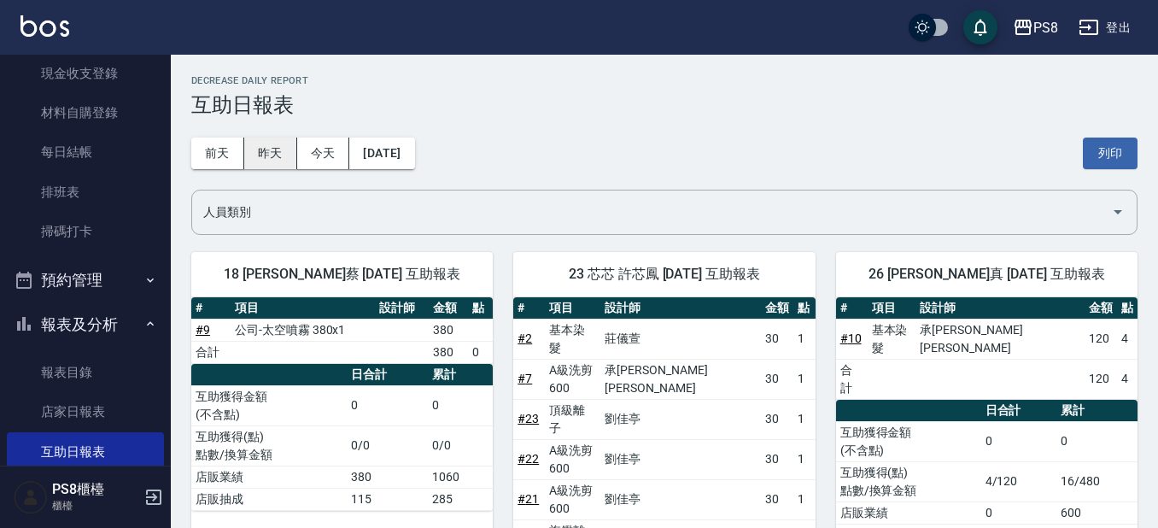
click at [267, 139] on button "昨天" at bounding box center [270, 154] width 53 height 32
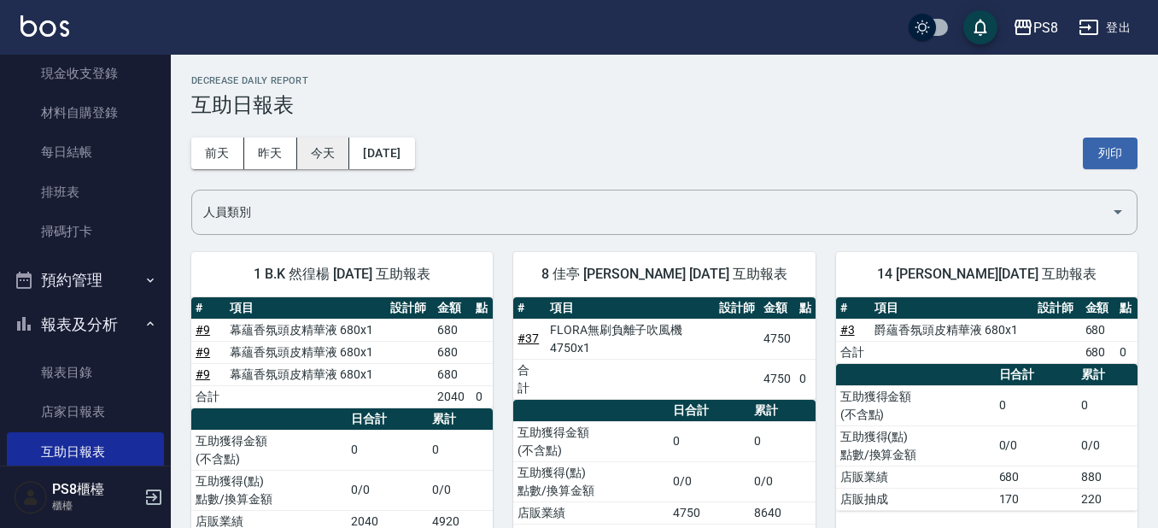
click at [334, 151] on button "今天" at bounding box center [323, 154] width 53 height 32
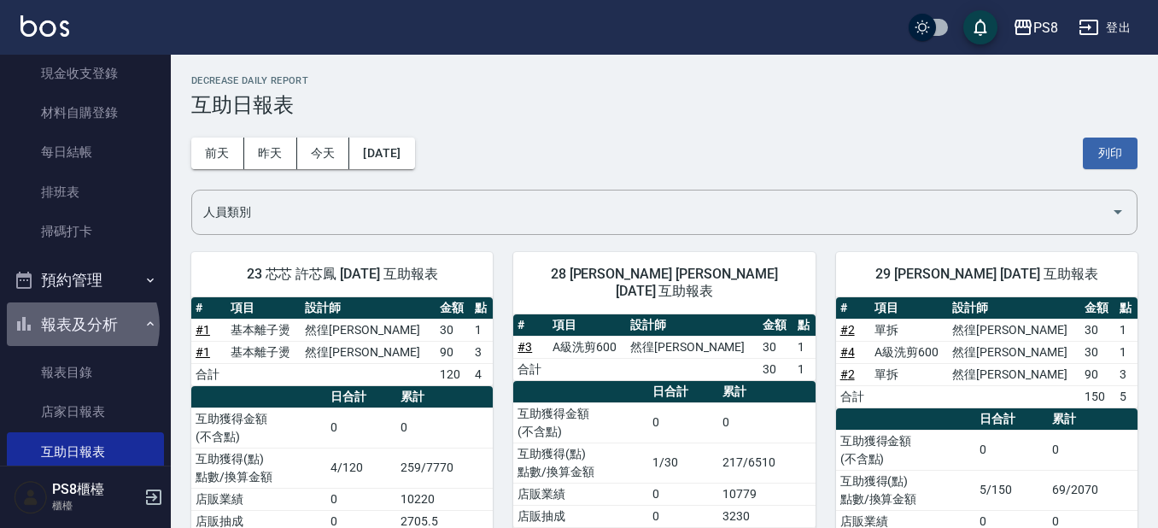
click at [77, 325] on button "報表及分析" at bounding box center [85, 324] width 157 height 44
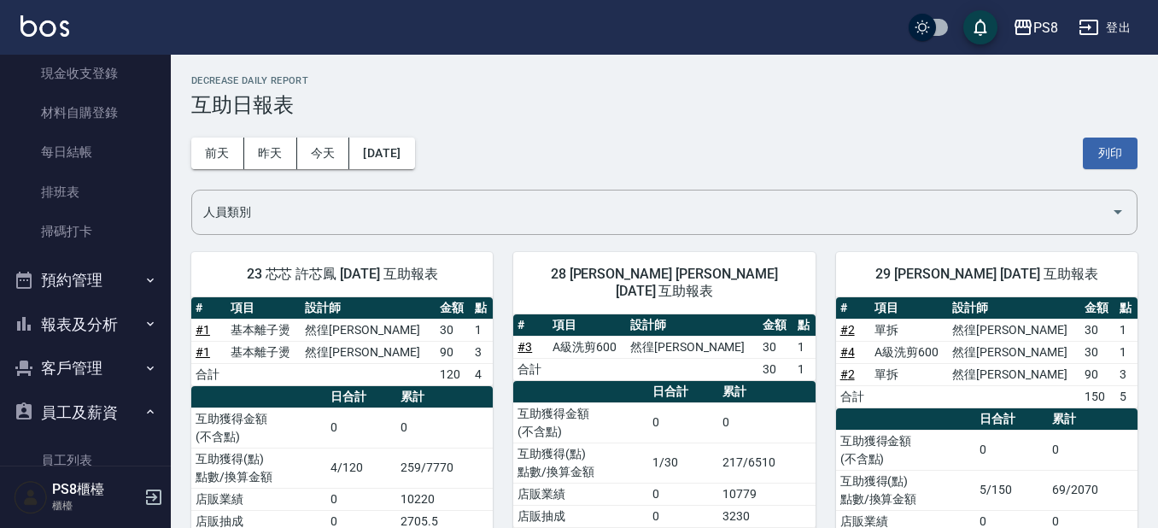
click at [104, 397] on button "員工及薪資" at bounding box center [85, 412] width 157 height 44
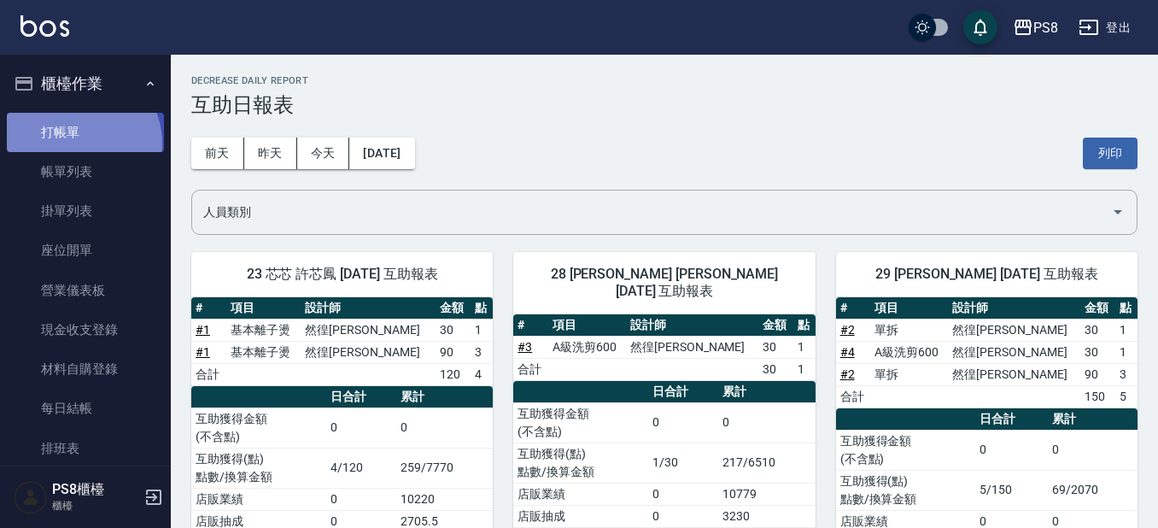
click at [75, 144] on link "打帳單" at bounding box center [85, 132] width 157 height 39
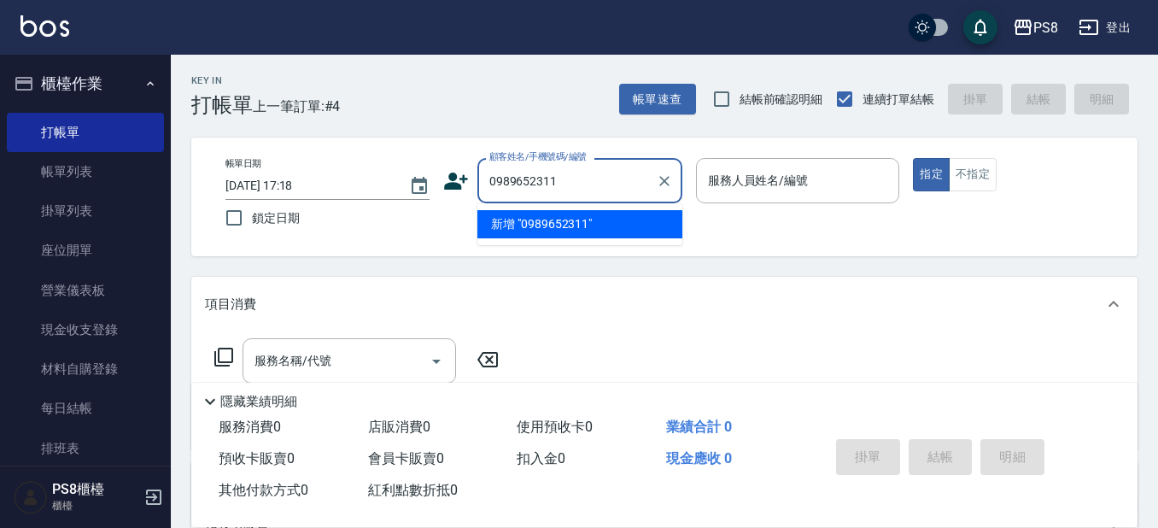
drag, startPoint x: 573, startPoint y: 173, endPoint x: 478, endPoint y: 173, distance: 95.7
click at [478, 173] on div "0989652311 顧客姓名/手機號碼/編號" at bounding box center [580, 180] width 205 height 45
type input "0989652311"
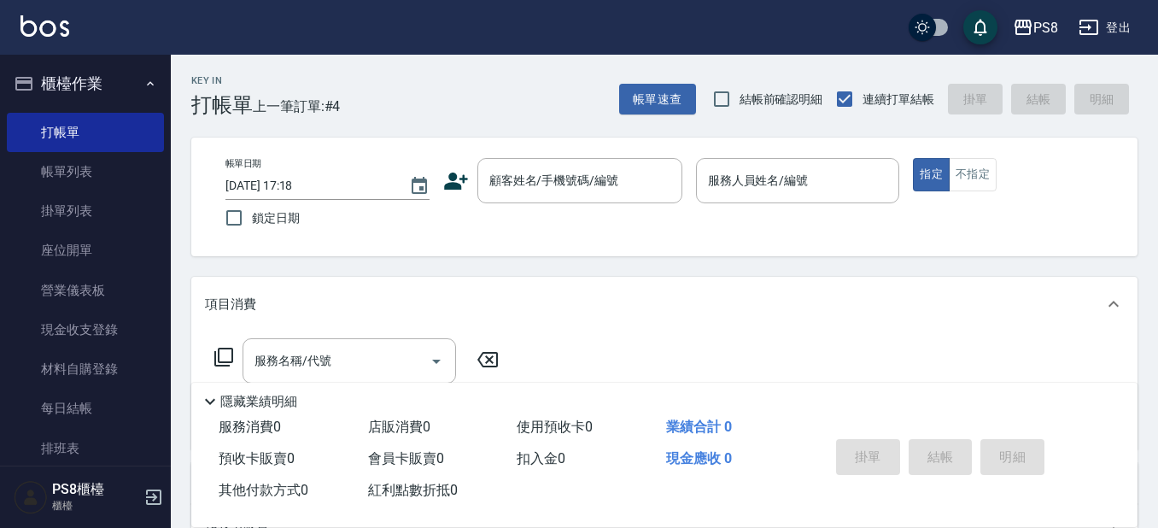
click at [448, 186] on icon at bounding box center [456, 181] width 24 height 17
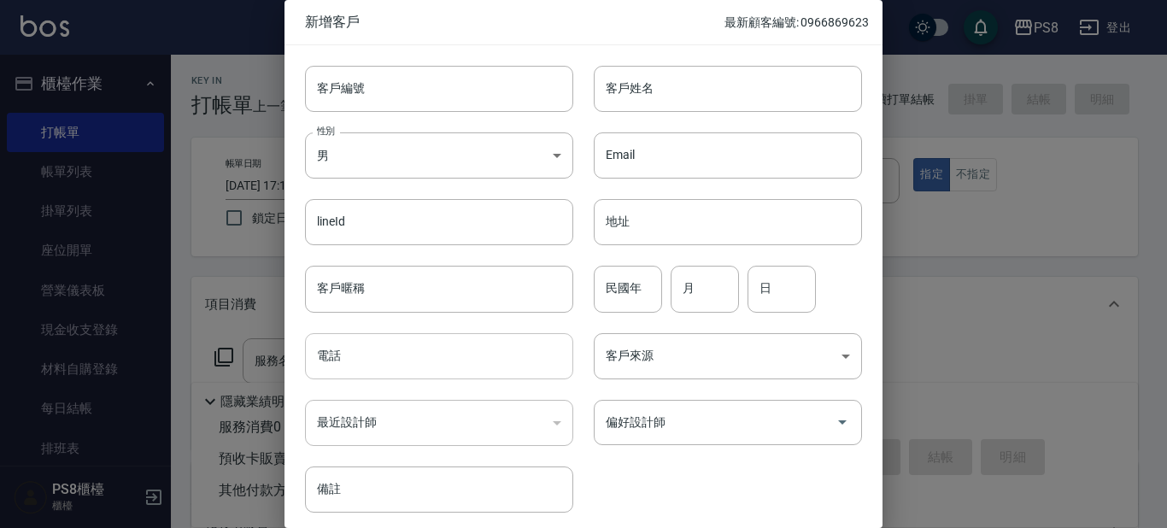
click at [378, 355] on input "電話" at bounding box center [439, 356] width 268 height 46
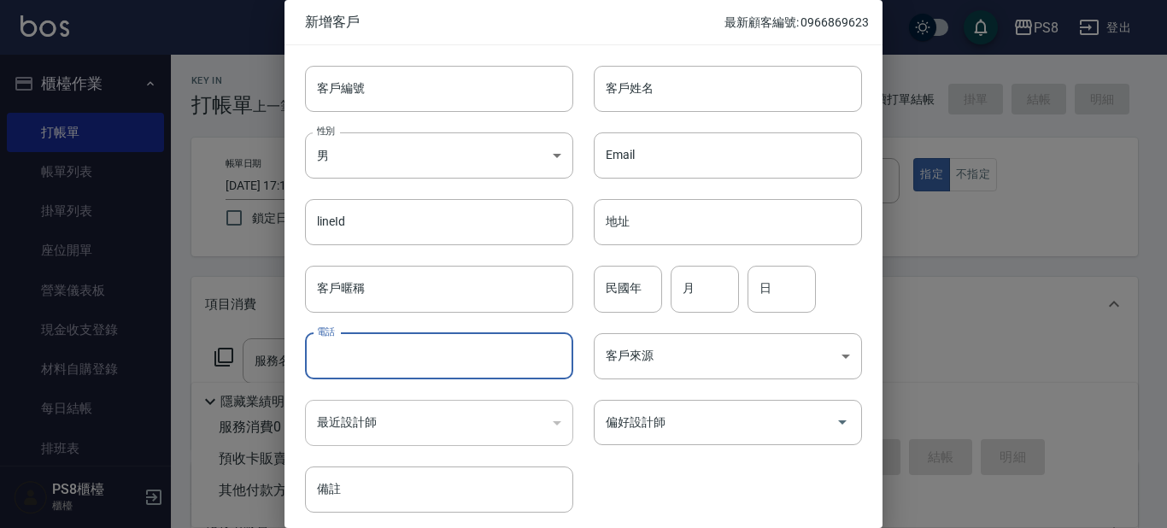
paste input "0989652311"
type input "0989652311"
click at [311, 161] on body "PS8 登出 櫃檯作業 打帳單 帳單列表 掛單列表 座位開單 營業儀表板 現金收支登錄 材料自購登錄 每日結帳 排班表 掃碼打卡 預約管理 預約管理 單日預約…" at bounding box center [583, 416] width 1167 height 832
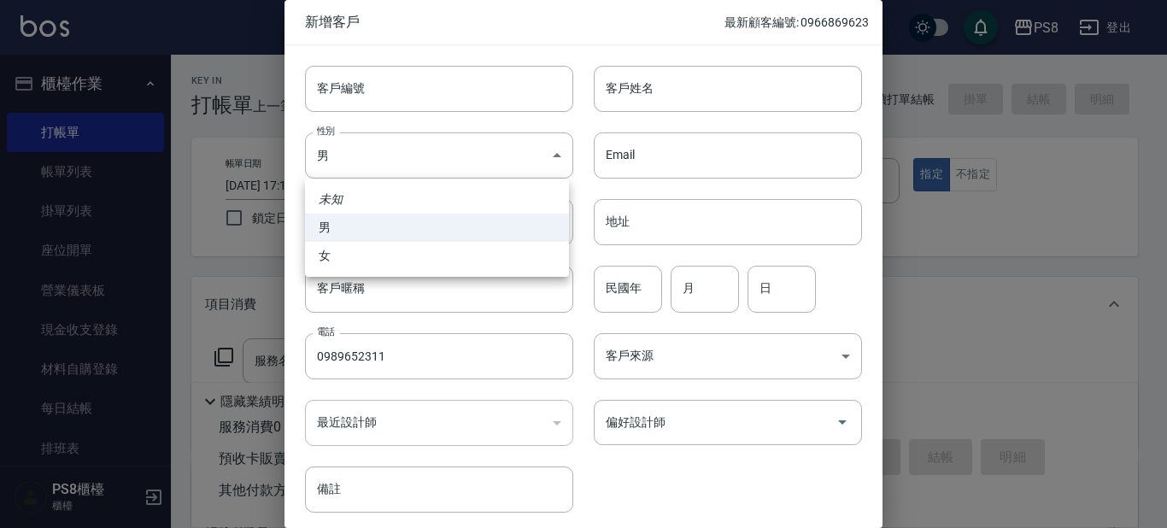
drag, startPoint x: 366, startPoint y: 252, endPoint x: 456, endPoint y: 192, distance: 107.8
click at [367, 253] on li "女" at bounding box center [437, 256] width 264 height 28
type input "[DEMOGRAPHIC_DATA]"
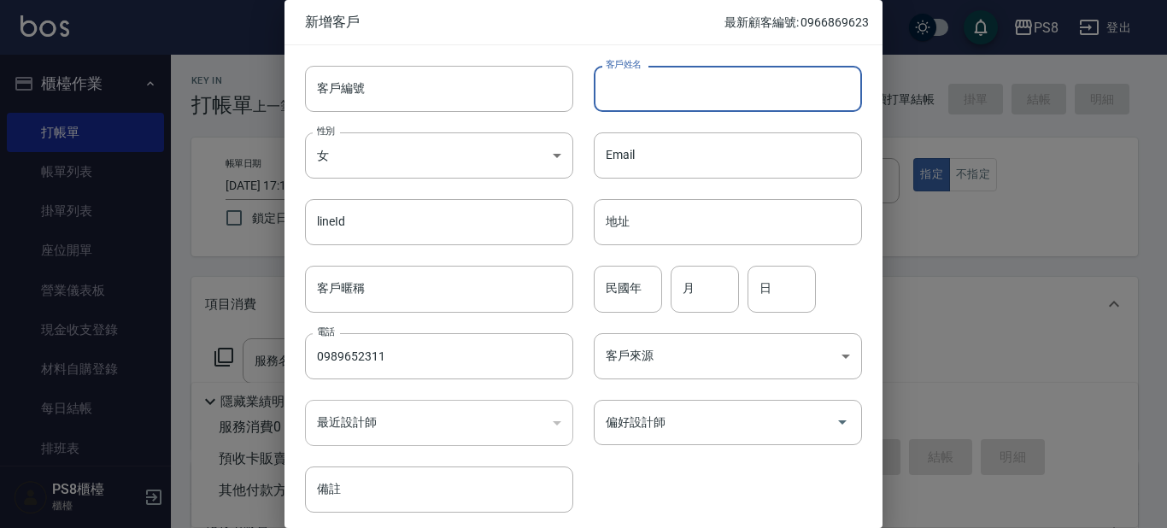
click at [661, 87] on input "客戶姓名" at bounding box center [728, 89] width 268 height 46
type input "ㄐ"
type input "[PERSON_NAME]"
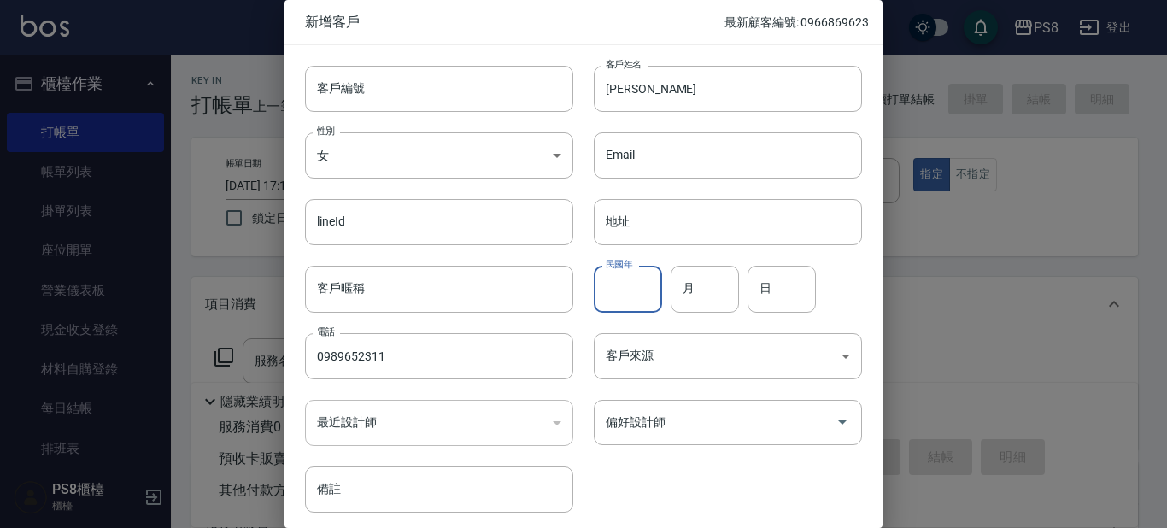
click at [631, 284] on input "民國年" at bounding box center [628, 289] width 68 height 46
type input "74"
type input "02"
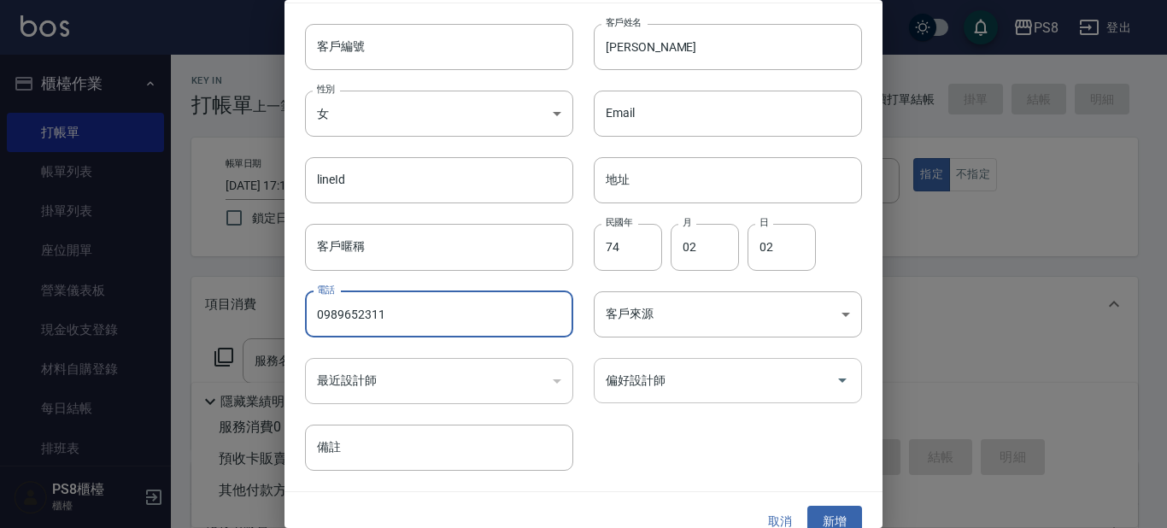
scroll to position [64, 0]
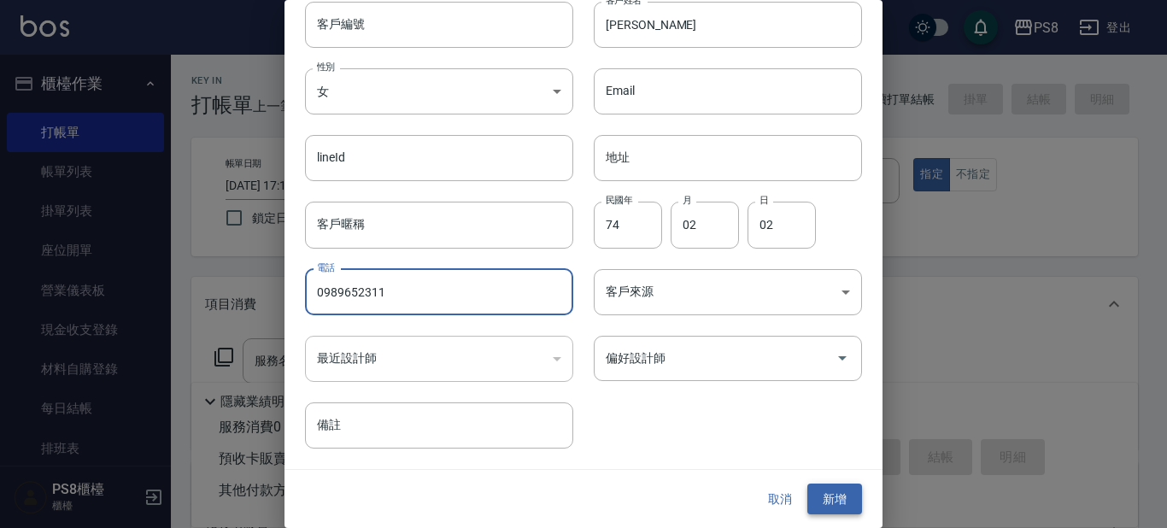
click at [834, 501] on button "新增" at bounding box center [834, 500] width 55 height 32
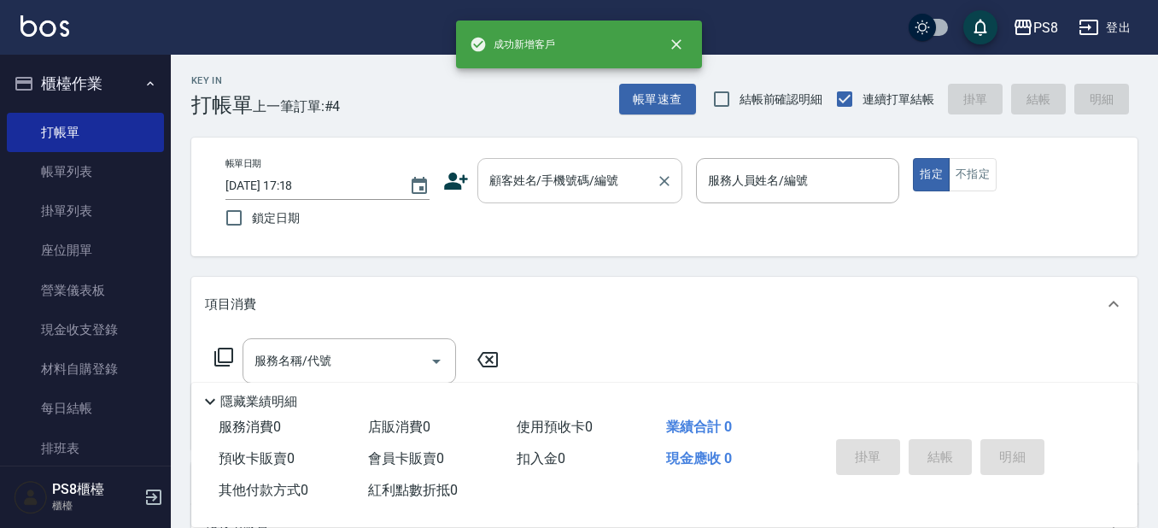
click at [603, 178] on input "顧客姓名/手機號碼/編號" at bounding box center [567, 181] width 164 height 30
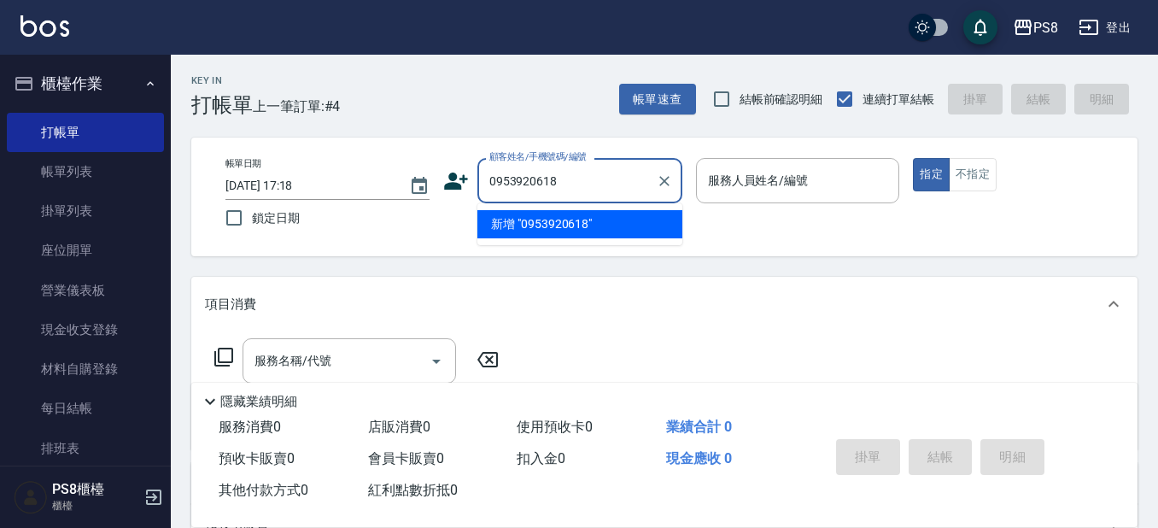
drag, startPoint x: 573, startPoint y: 174, endPoint x: 486, endPoint y: 173, distance: 87.1
click at [486, 173] on input "0953920618" at bounding box center [567, 181] width 164 height 30
type input "0953920618"
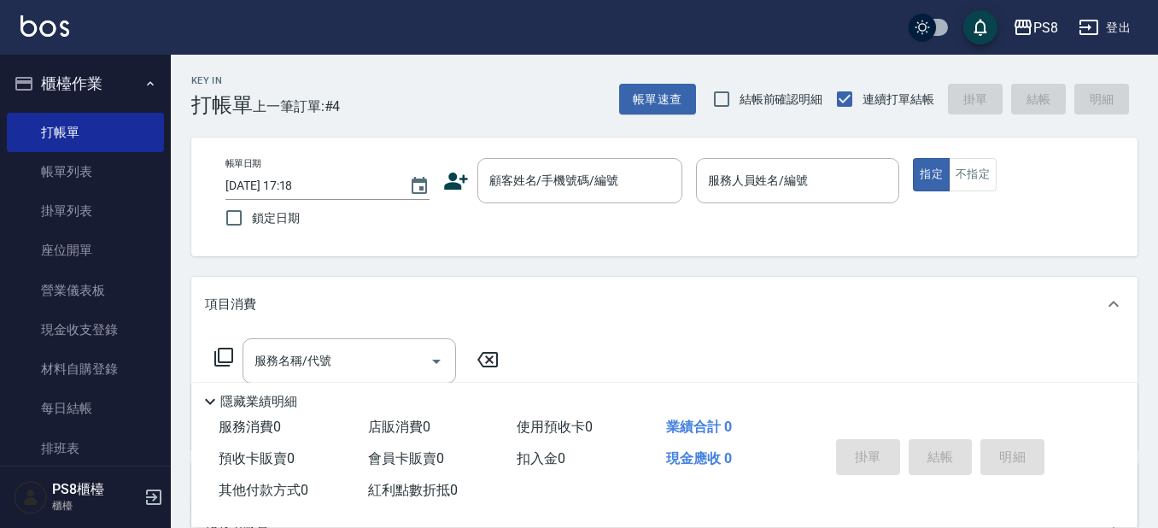
click at [455, 183] on icon at bounding box center [456, 181] width 24 height 17
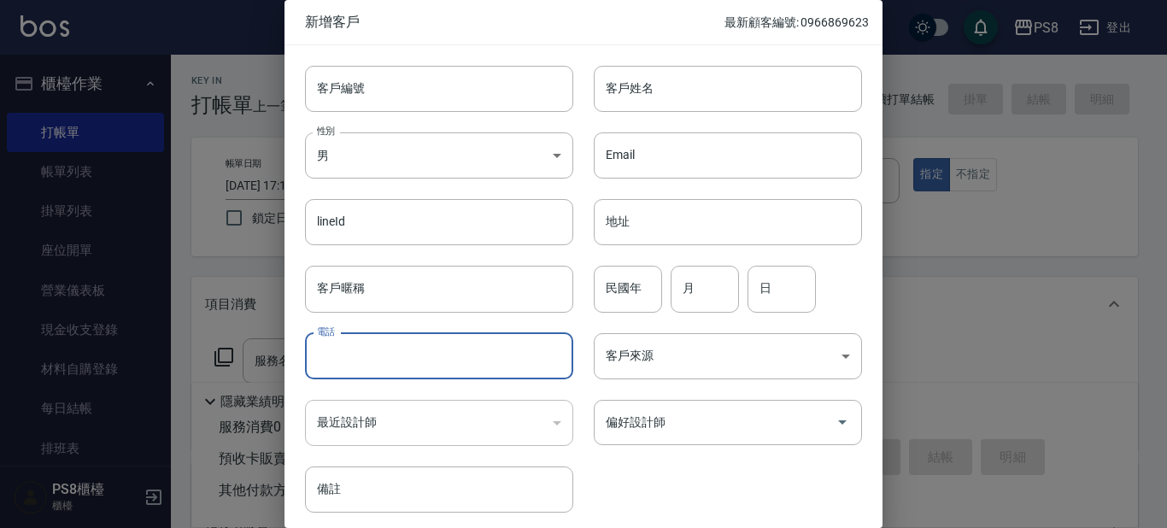
click at [387, 341] on input "電話" at bounding box center [439, 356] width 268 height 46
paste input "0953920618"
type input "0953920618"
click at [334, 170] on body "PS8 登出 櫃檯作業 打帳單 帳單列表 掛單列表 座位開單 營業儀表板 現金收支登錄 材料自購登錄 每日結帳 排班表 掃碼打卡 預約管理 預約管理 單日預約…" at bounding box center [583, 416] width 1167 height 832
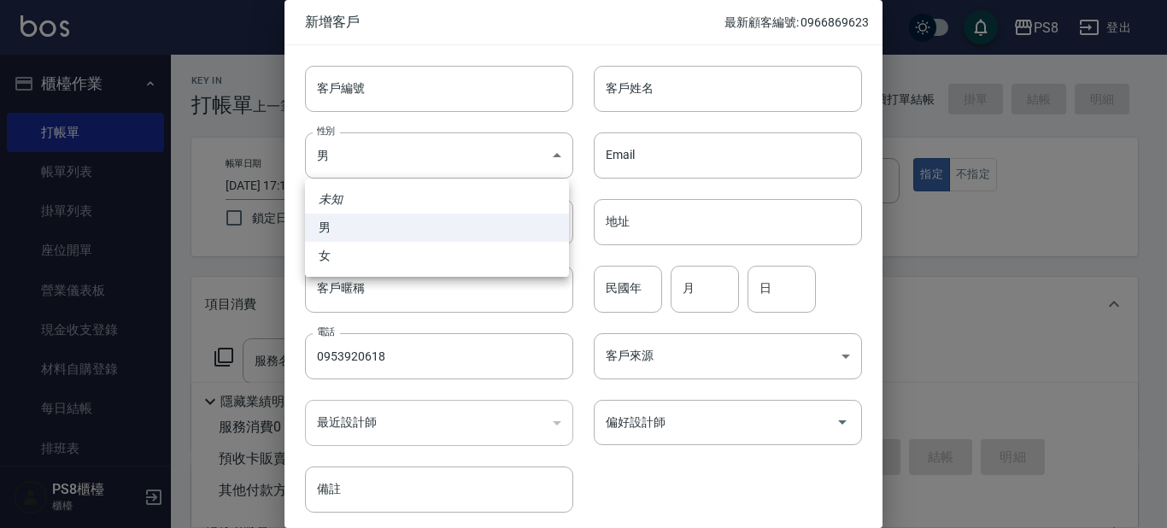
click at [355, 261] on li "女" at bounding box center [437, 256] width 264 height 28
type input "[DEMOGRAPHIC_DATA]"
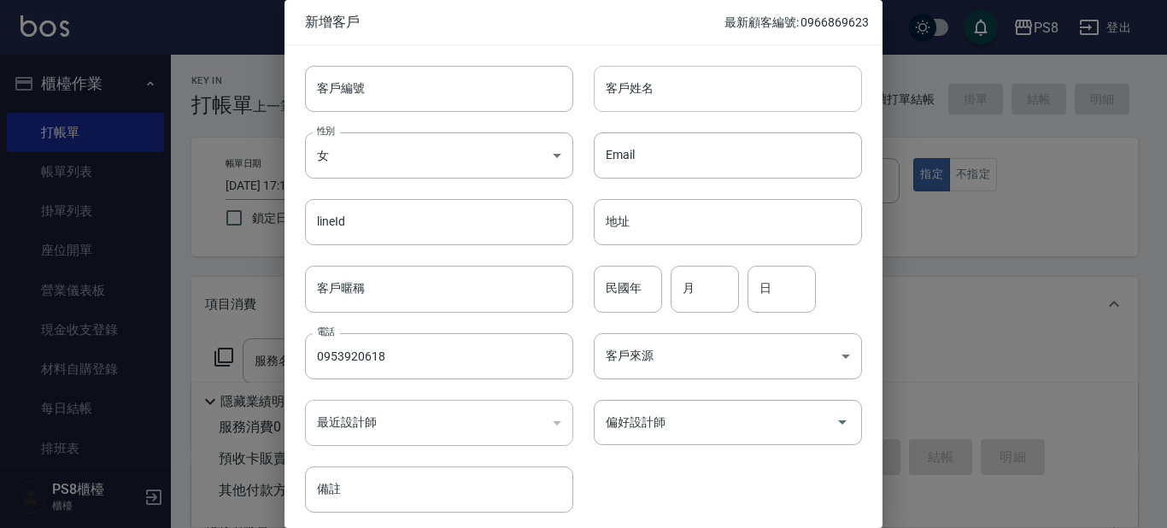
click at [677, 84] on input "客戶姓名" at bounding box center [728, 89] width 268 height 46
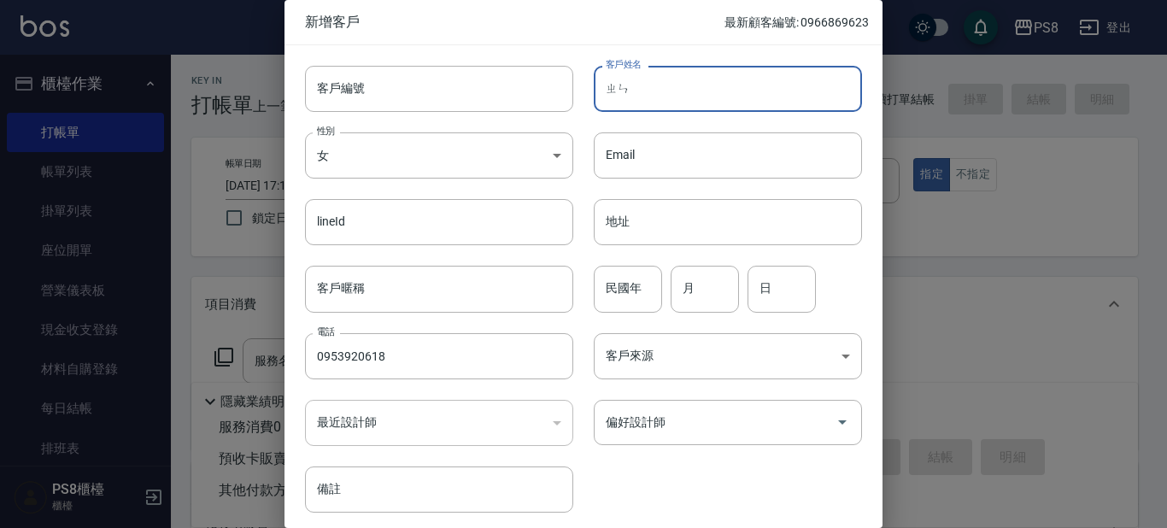
type input "真"
type input "爭"
type input "兂"
type input "[PERSON_NAME]妃"
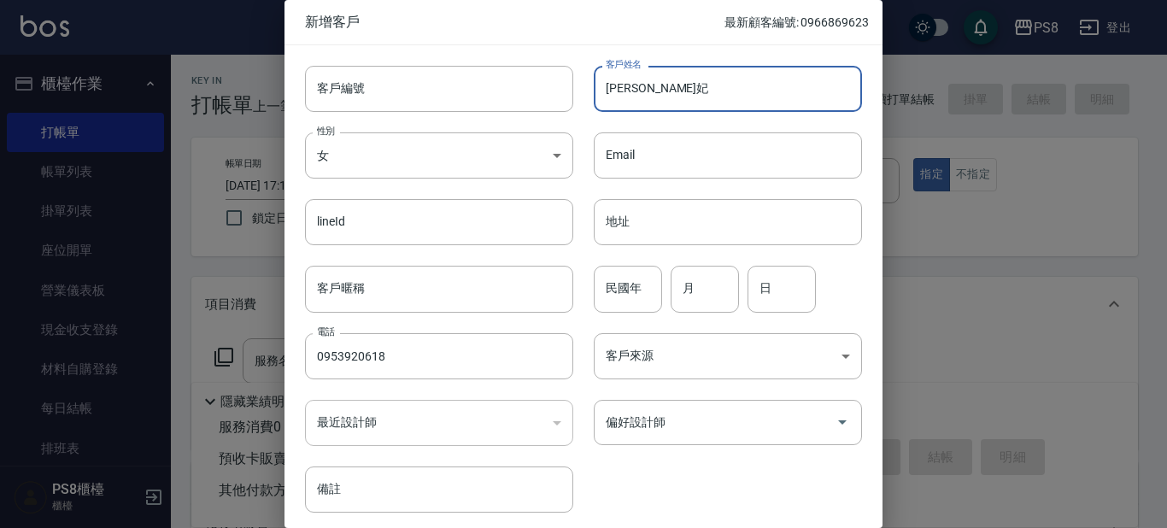
click at [631, 281] on input "民國年" at bounding box center [628, 289] width 68 height 46
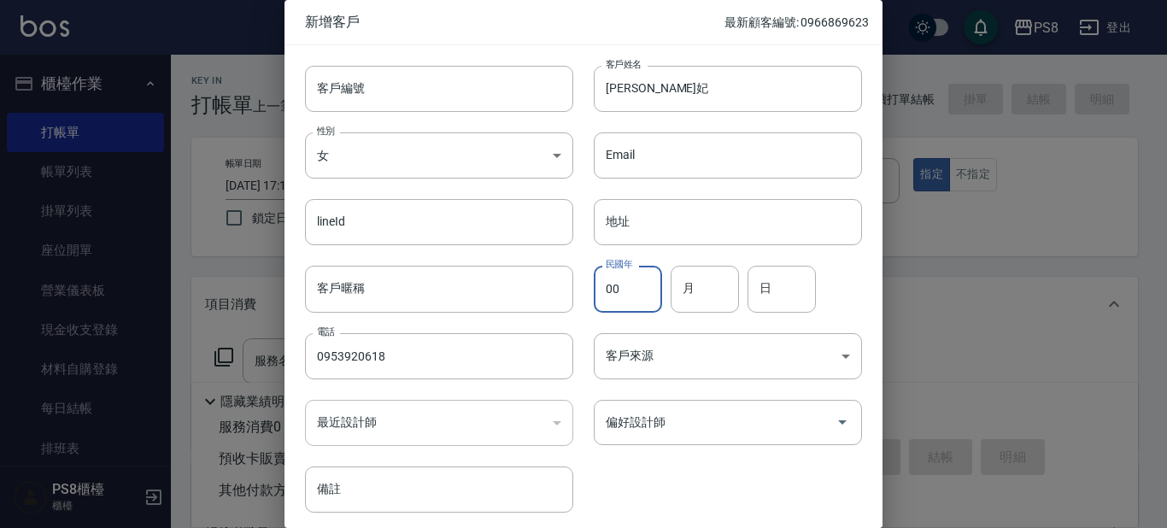
type input "00"
type input "06"
type input "18"
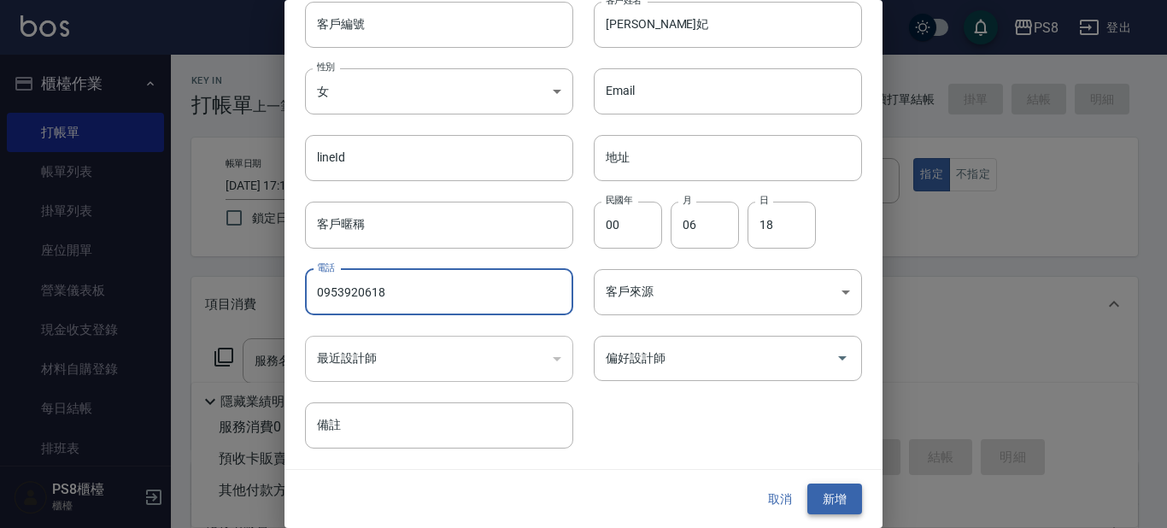
click at [825, 493] on button "新增" at bounding box center [834, 500] width 55 height 32
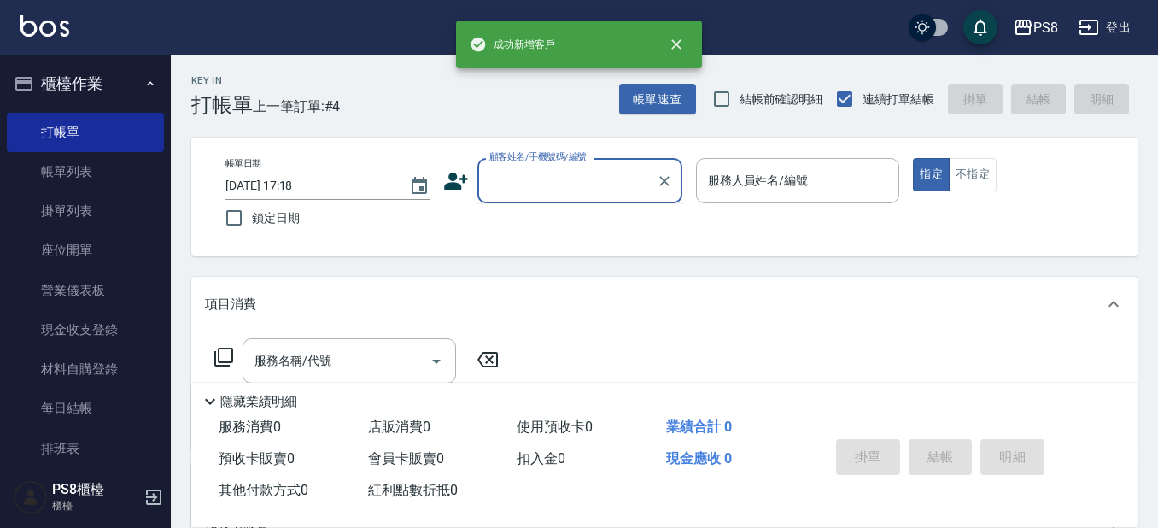
click at [548, 173] on input "顧客姓名/手機號碼/編號" at bounding box center [567, 181] width 164 height 30
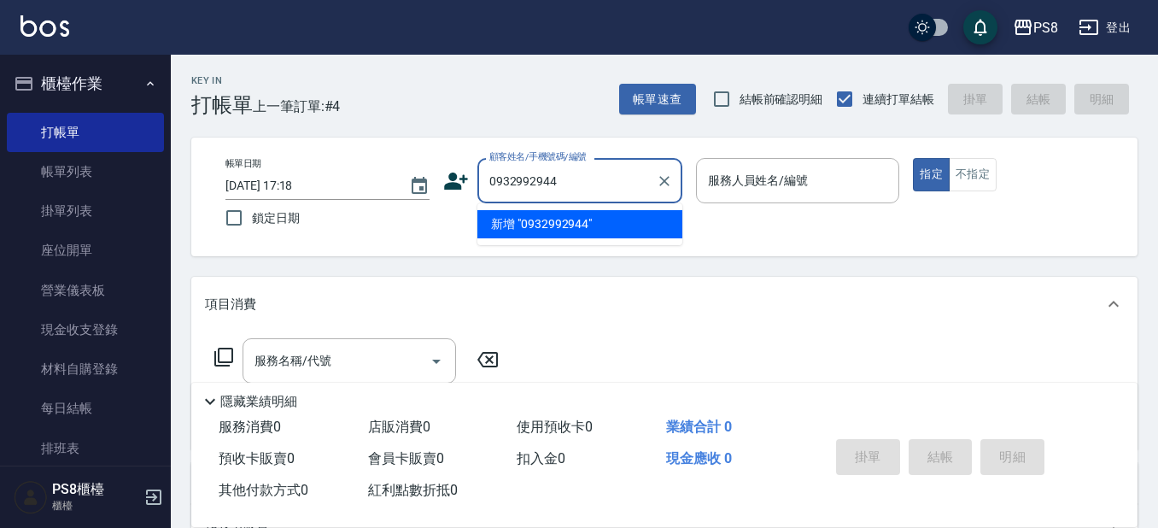
drag, startPoint x: 556, startPoint y: 176, endPoint x: 506, endPoint y: 176, distance: 50.4
click at [489, 173] on input "0932992944" at bounding box center [567, 181] width 164 height 30
type input "0932992944"
click at [464, 178] on icon at bounding box center [456, 181] width 24 height 17
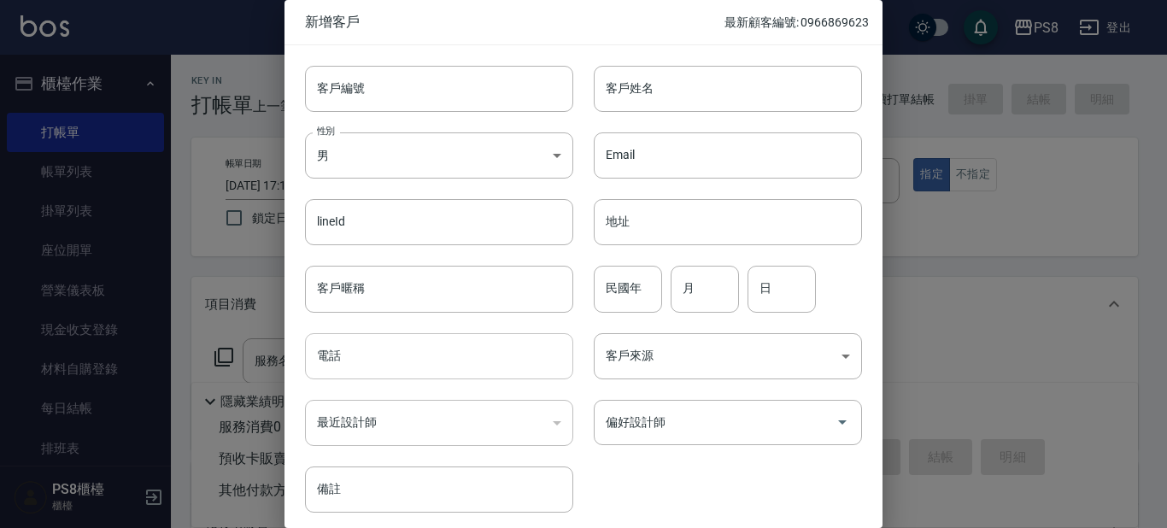
click at [365, 374] on input "電話" at bounding box center [439, 356] width 268 height 46
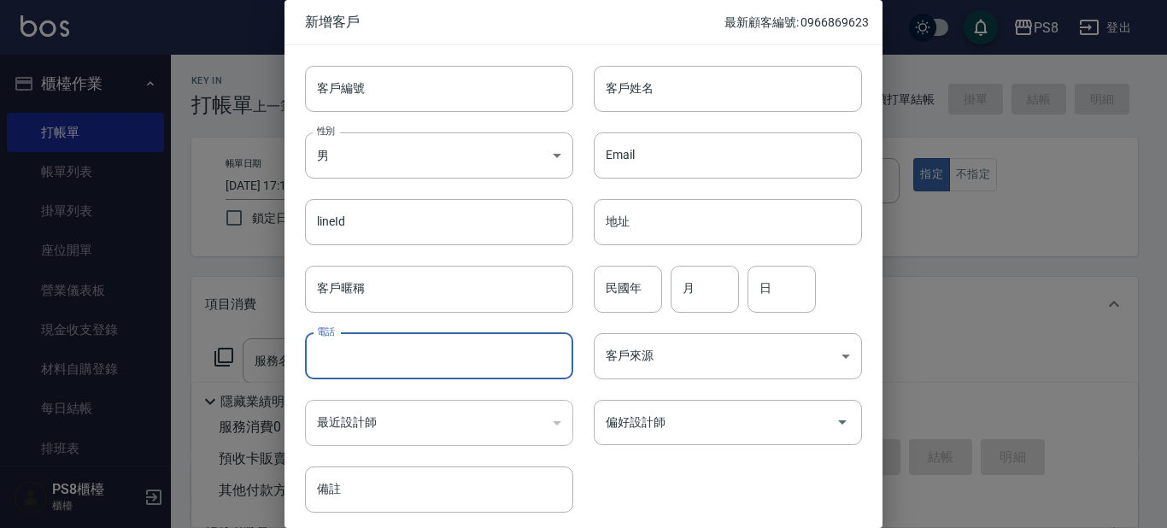
paste input "0932992944"
type input "0932992944"
click at [331, 152] on body "PS8 登出 櫃檯作業 打帳單 帳單列表 掛單列表 座位開單 營業儀表板 現金收支登錄 材料自購登錄 每日結帳 排班表 掃碼打卡 預約管理 預約管理 單日預約…" at bounding box center [583, 416] width 1167 height 832
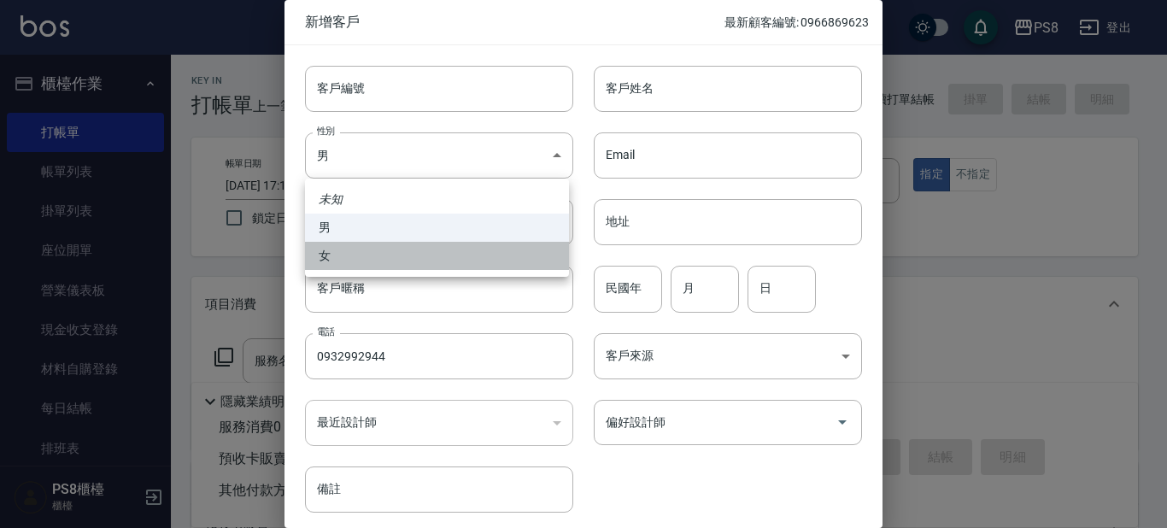
click at [355, 265] on li "女" at bounding box center [437, 256] width 264 height 28
type input "[DEMOGRAPHIC_DATA]"
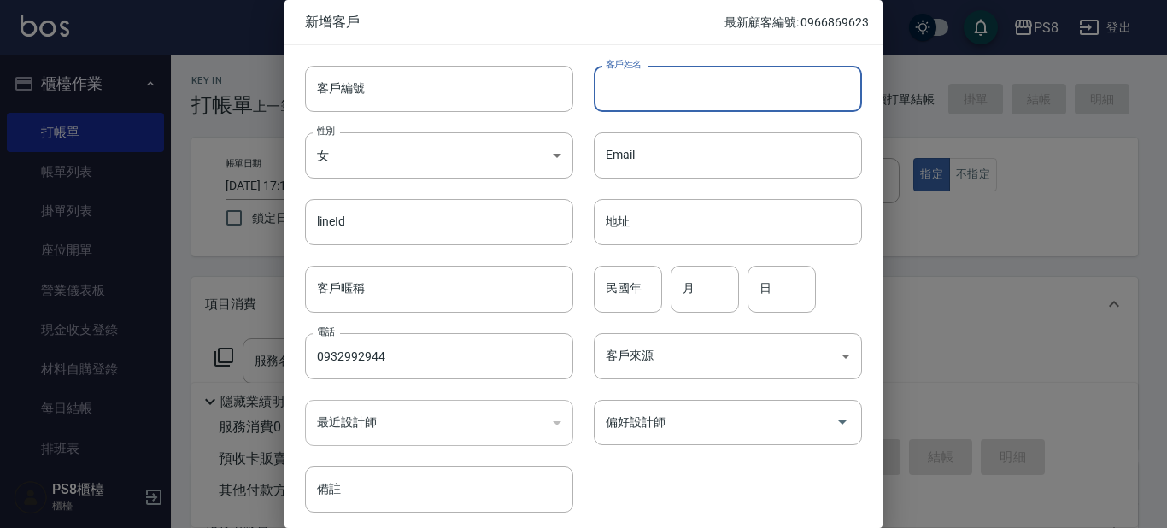
click at [642, 88] on input "客戶姓名" at bounding box center [728, 89] width 268 height 46
type input "[PERSON_NAME]"
click at [639, 301] on input "民國年" at bounding box center [628, 289] width 68 height 46
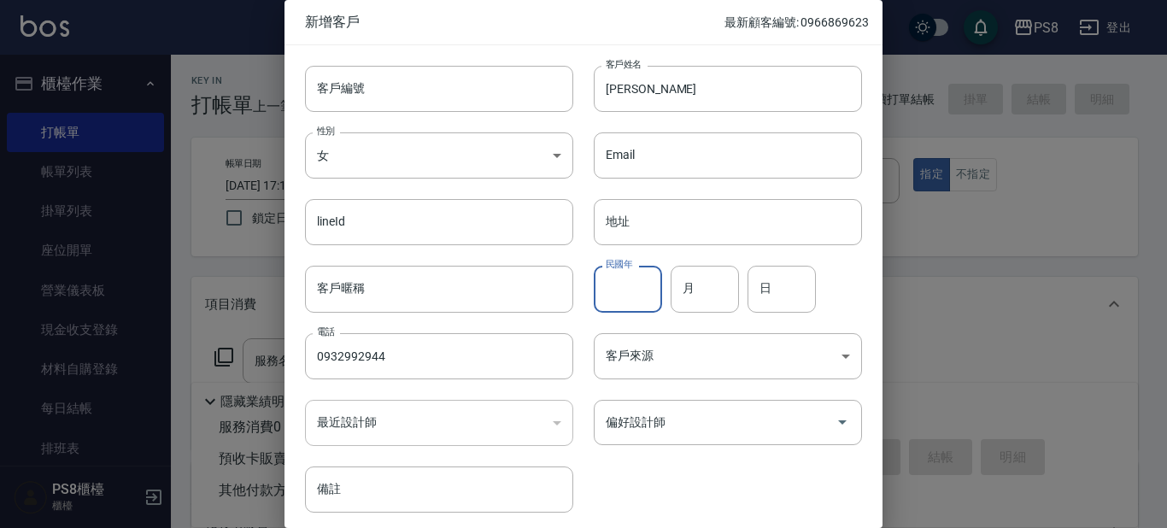
type input "9"
type input "68"
type input "09"
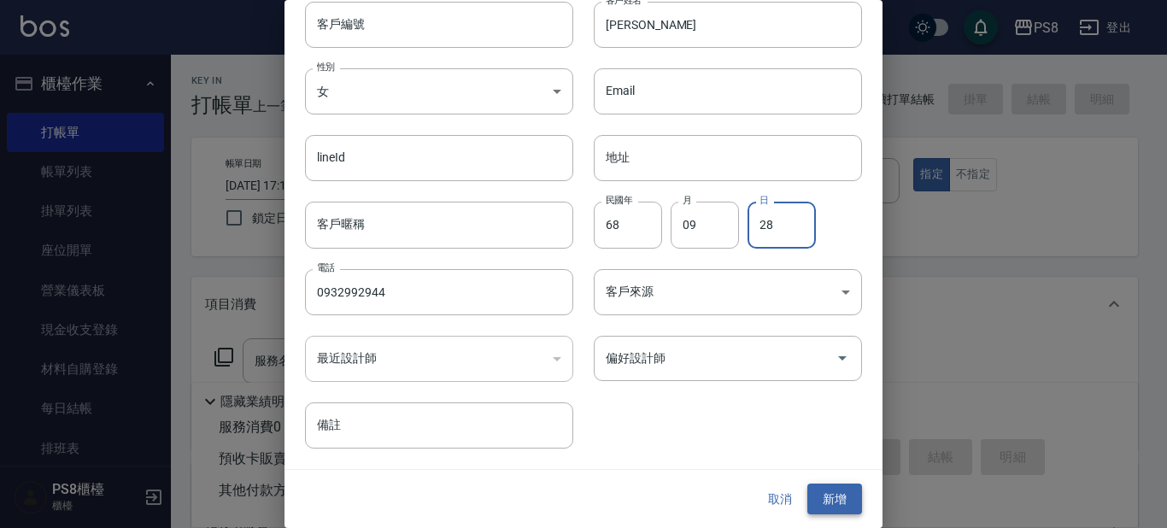
type input "28"
click at [815, 487] on button "新增" at bounding box center [834, 500] width 55 height 32
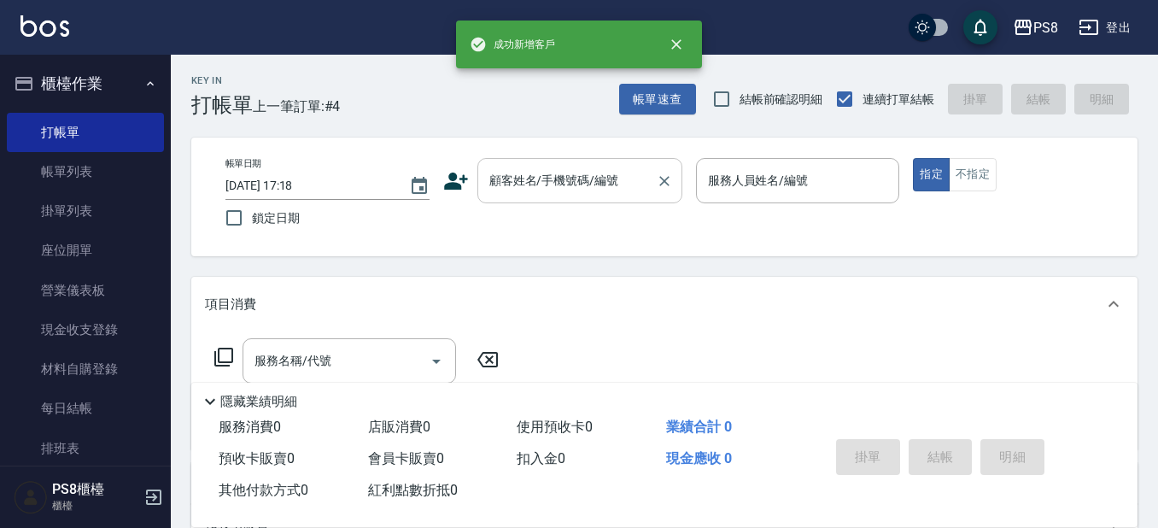
click at [596, 167] on input "顧客姓名/手機號碼/編號" at bounding box center [567, 181] width 164 height 30
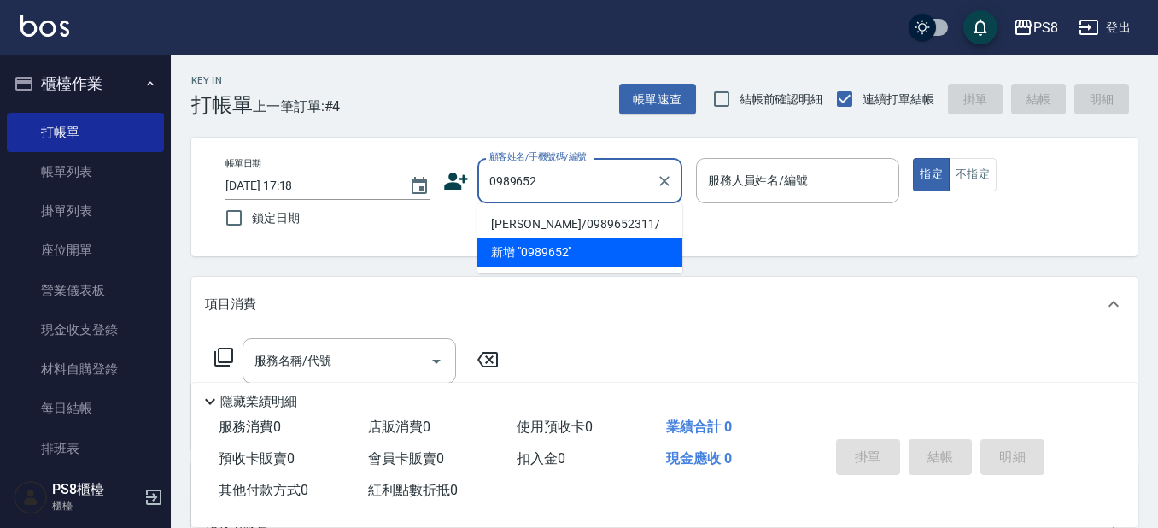
click at [537, 218] on li "[PERSON_NAME]/0989652311/" at bounding box center [580, 224] width 205 height 28
type input "[PERSON_NAME]/0989652311/"
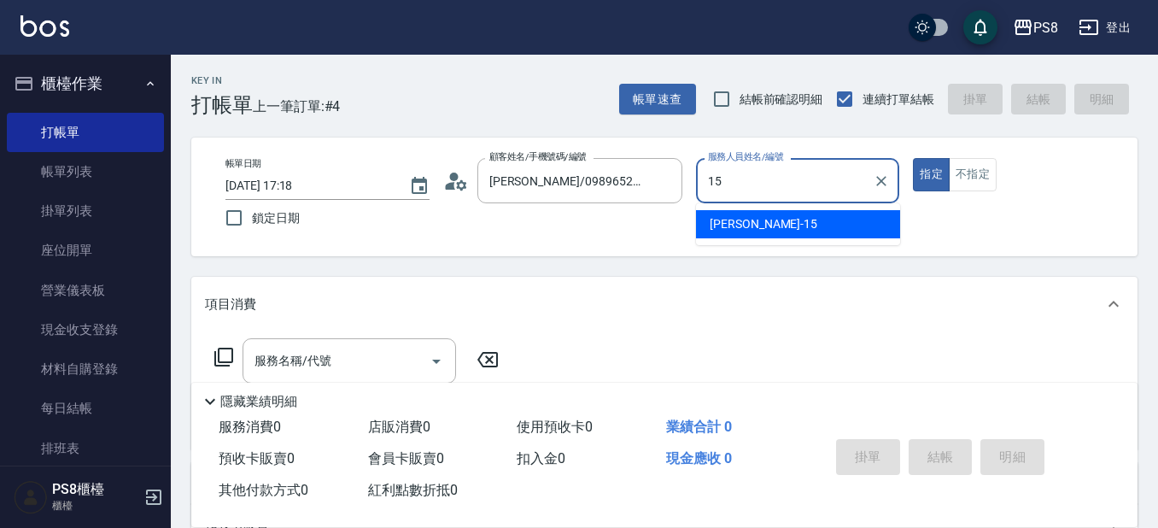
type input "EMMA-15"
type button "true"
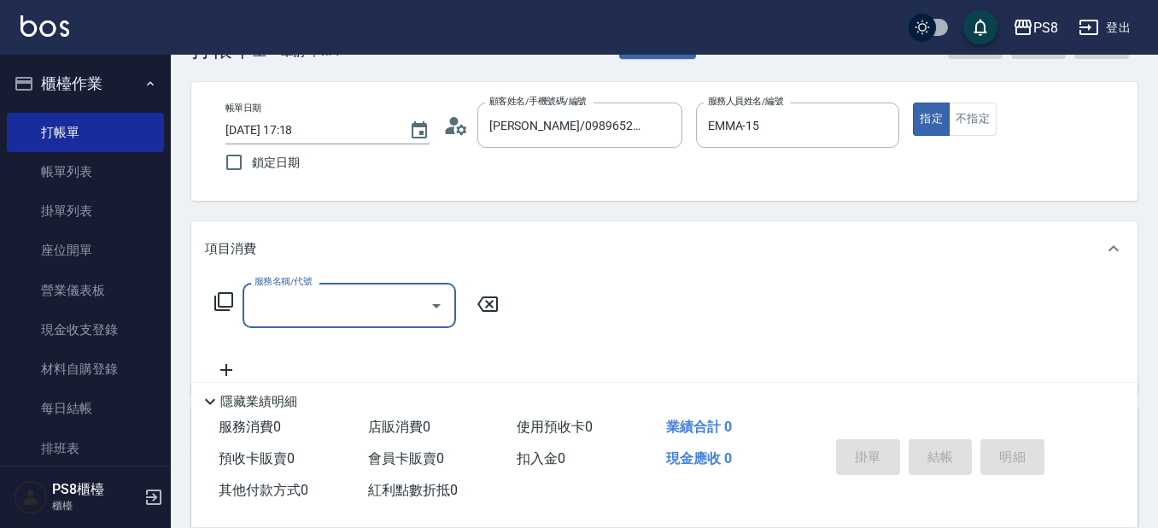
scroll to position [85, 0]
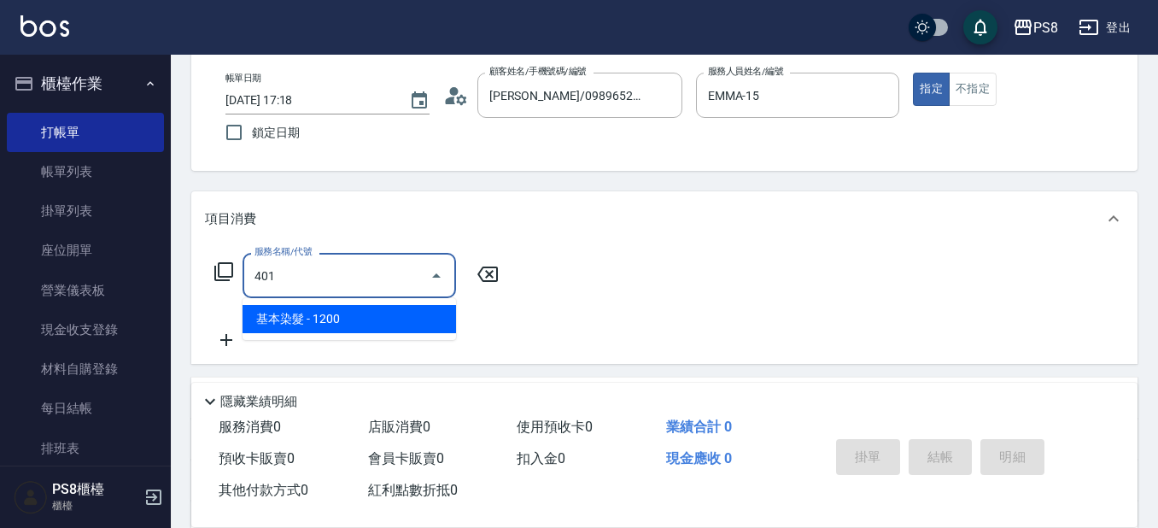
type input "基本染髮(401)"
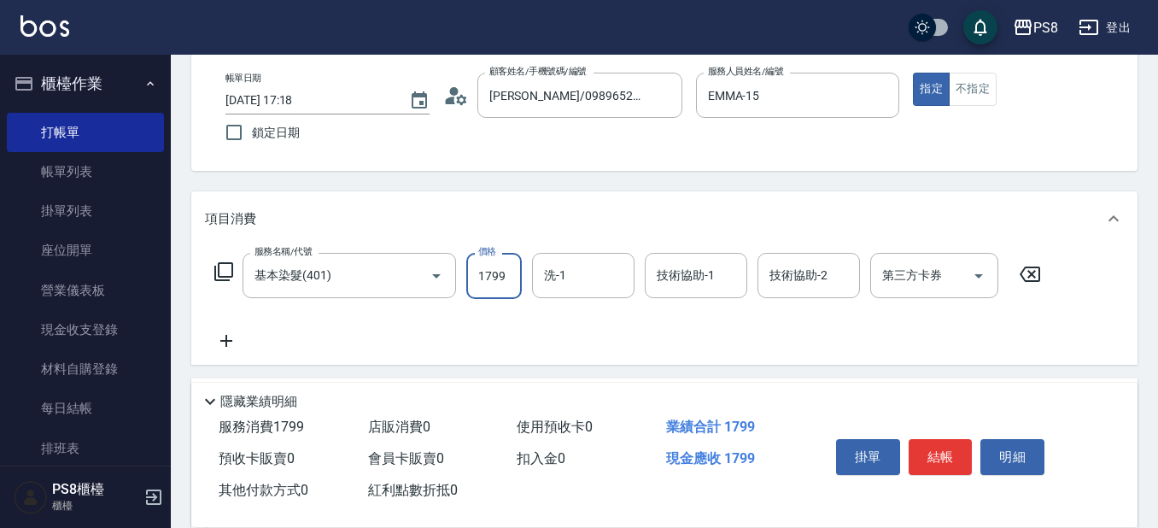
type input "1799"
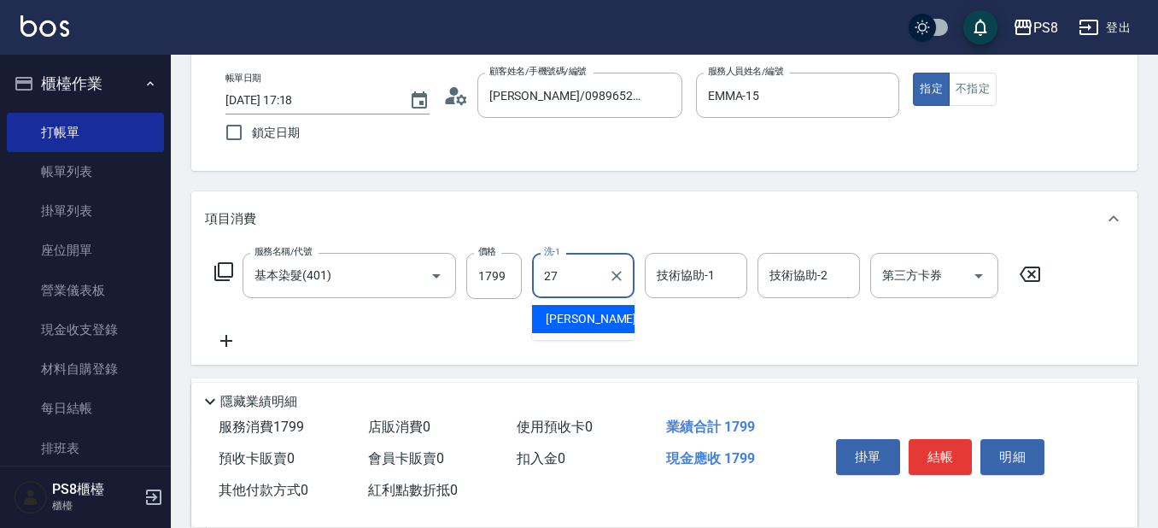
type input "[PERSON_NAME]-27"
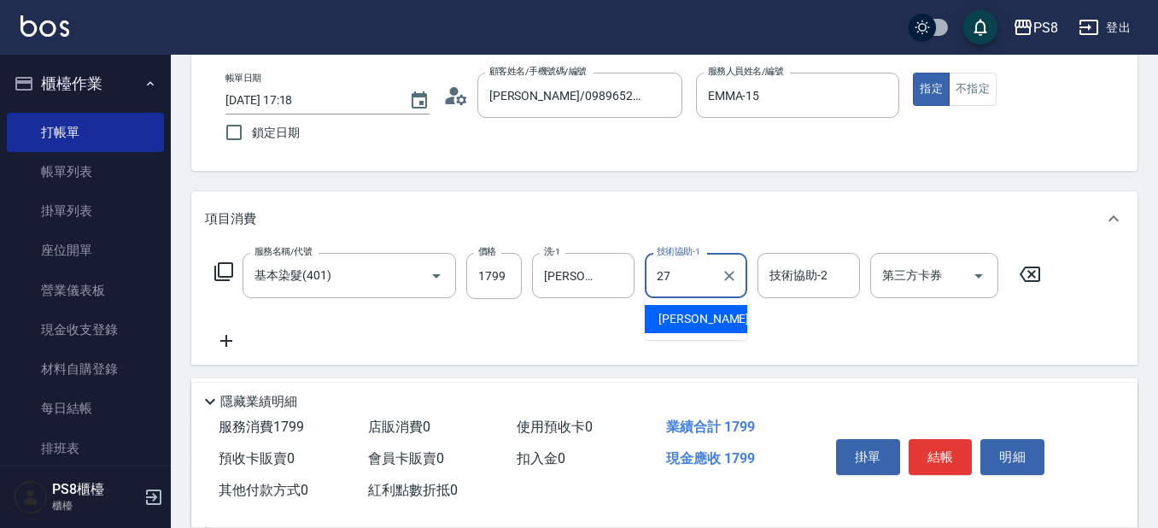
type input "[PERSON_NAME]-27"
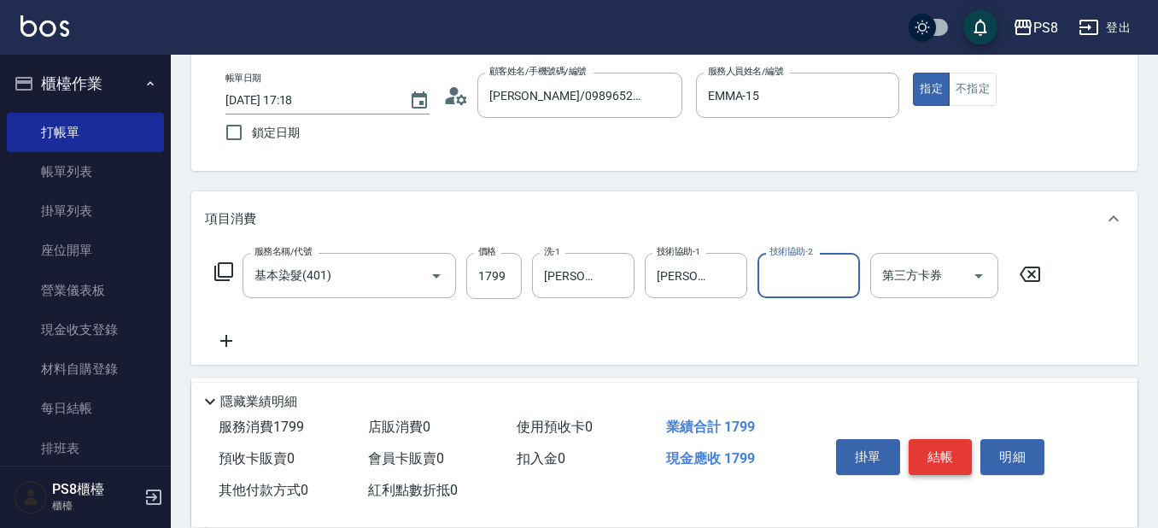
click at [942, 455] on button "結帳" at bounding box center [941, 457] width 64 height 36
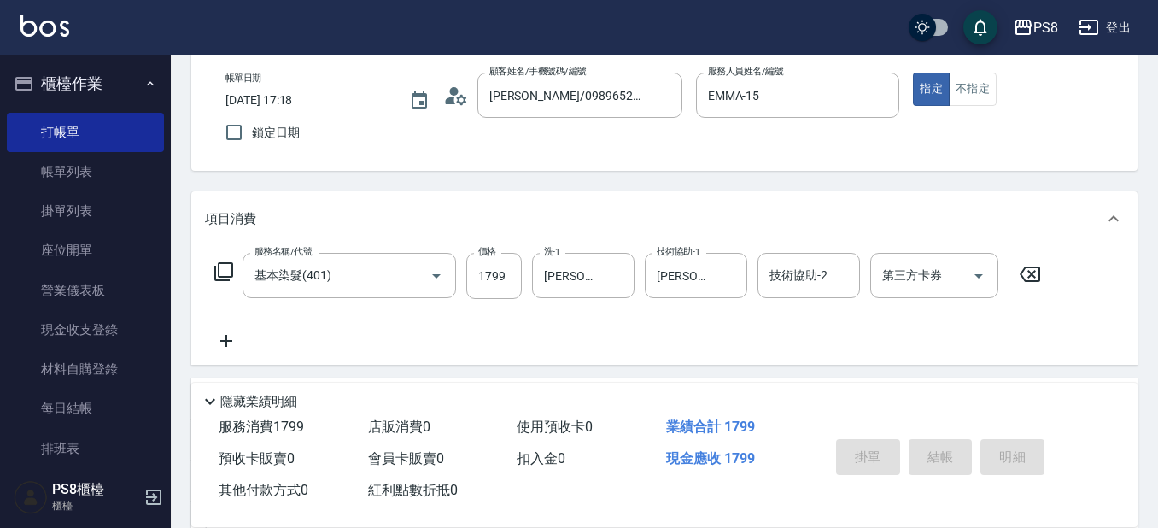
type input "[DATE] 17:24"
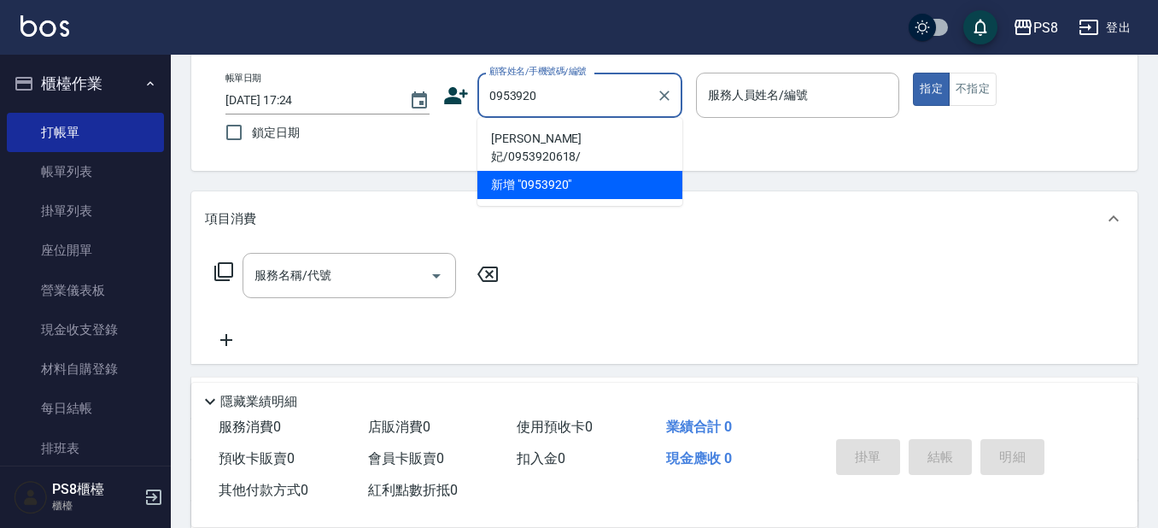
click at [500, 137] on li "[PERSON_NAME]妃/0953920618/" at bounding box center [580, 148] width 205 height 46
type input "[PERSON_NAME]妃/0953920618/"
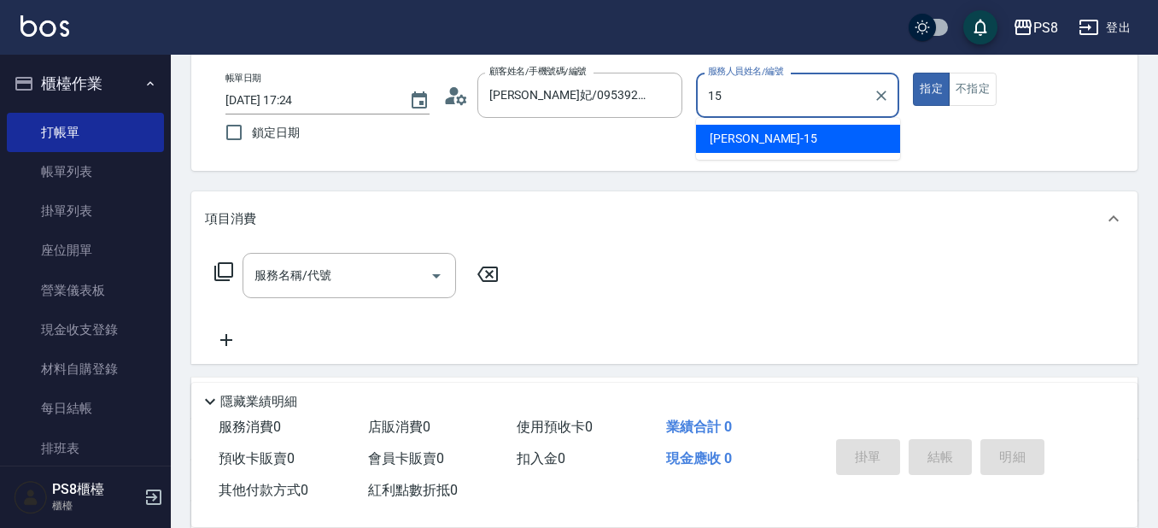
type input "EMMA-15"
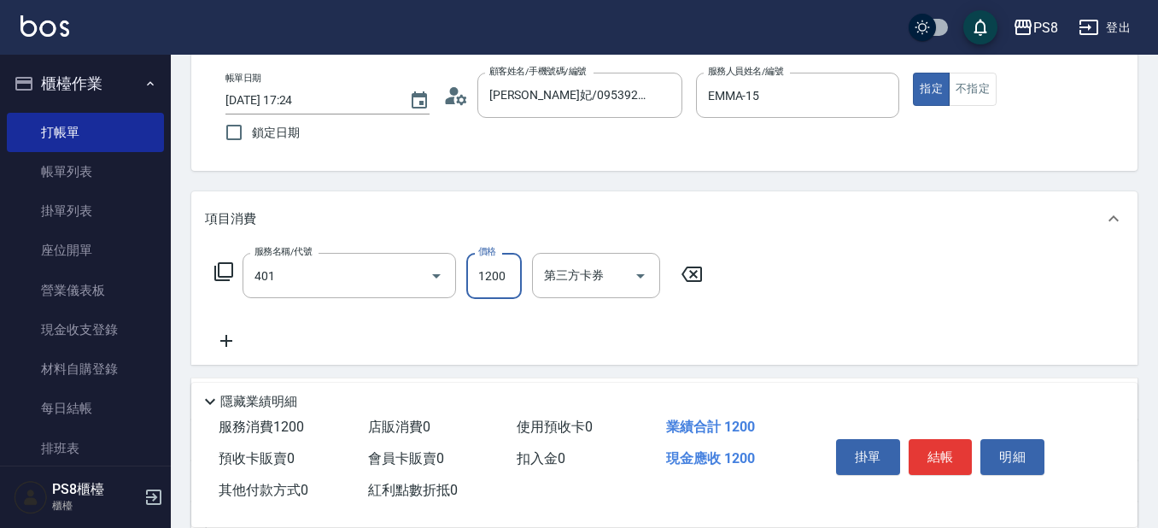
type input "基本染髮(401)"
type input "1799"
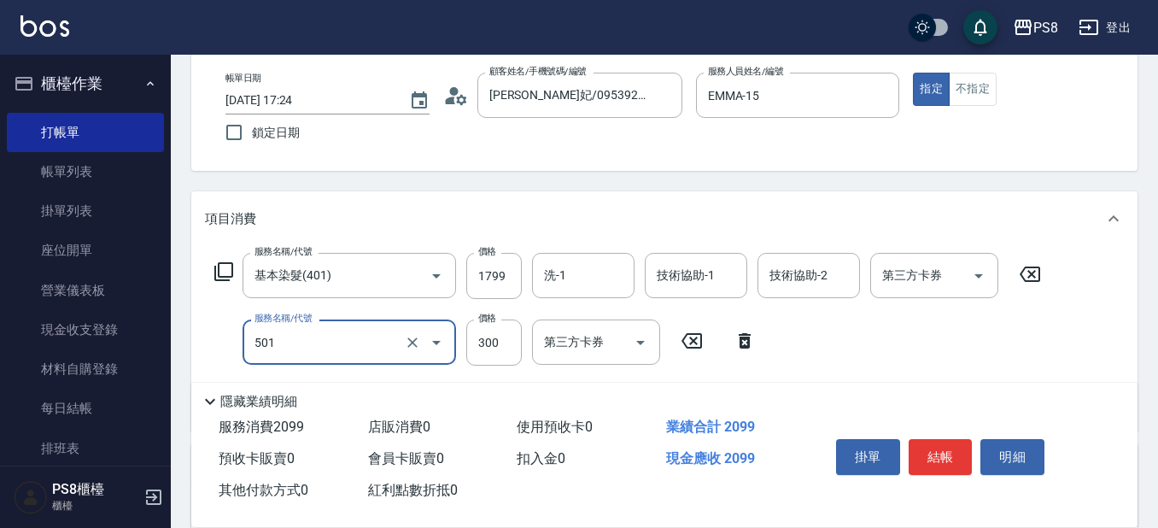
type input "自備護髮(501)"
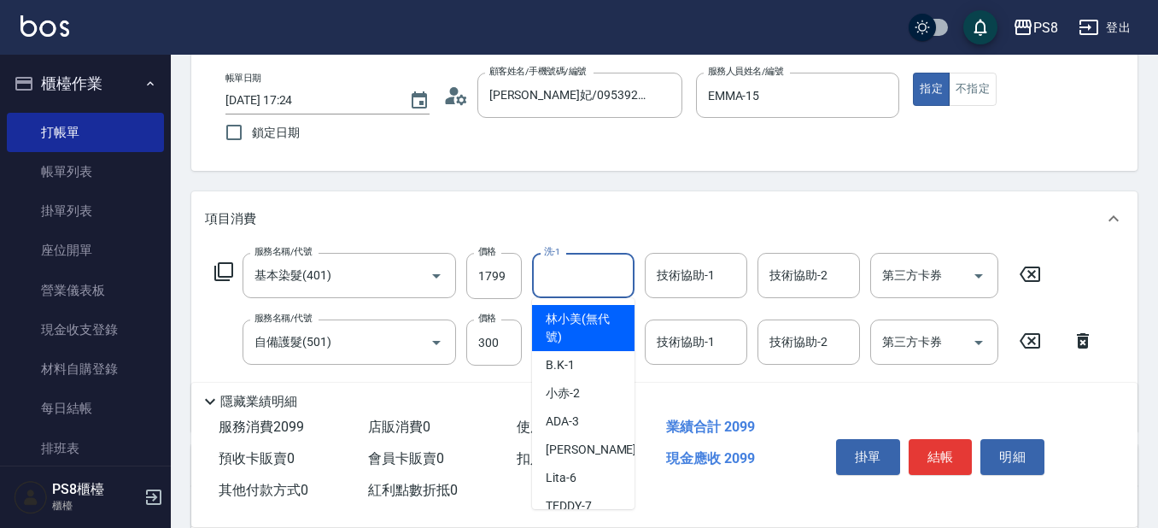
click at [566, 284] on input "洗-1" at bounding box center [583, 276] width 87 height 30
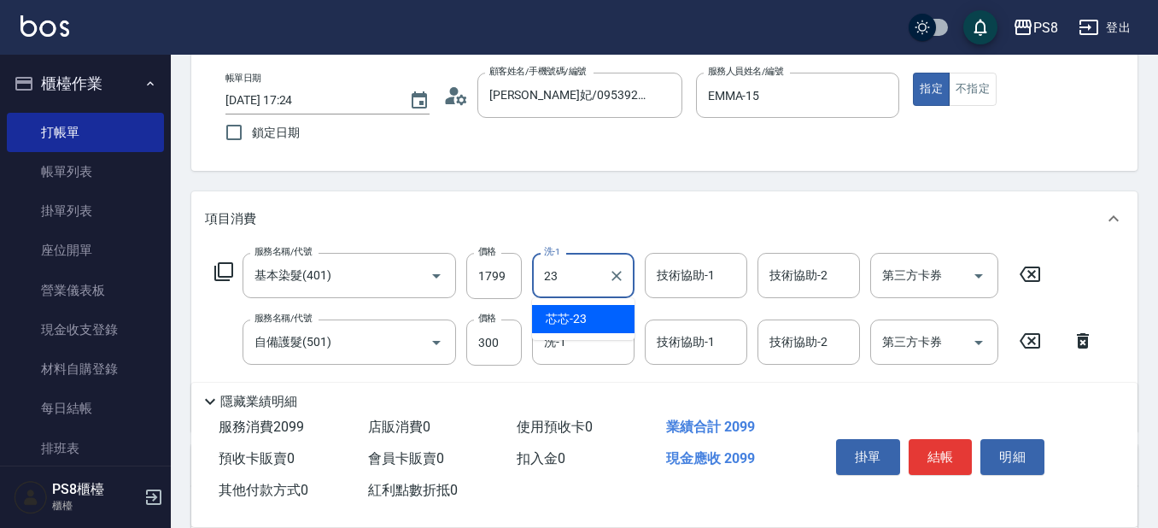
type input "芯芯-23"
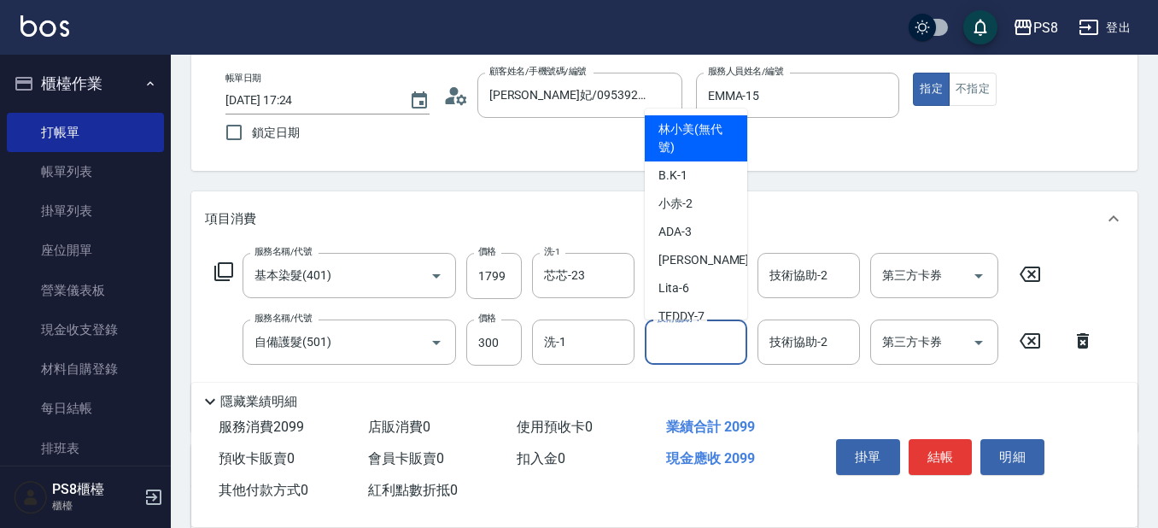
click at [692, 332] on input "技術協助-1" at bounding box center [696, 342] width 87 height 30
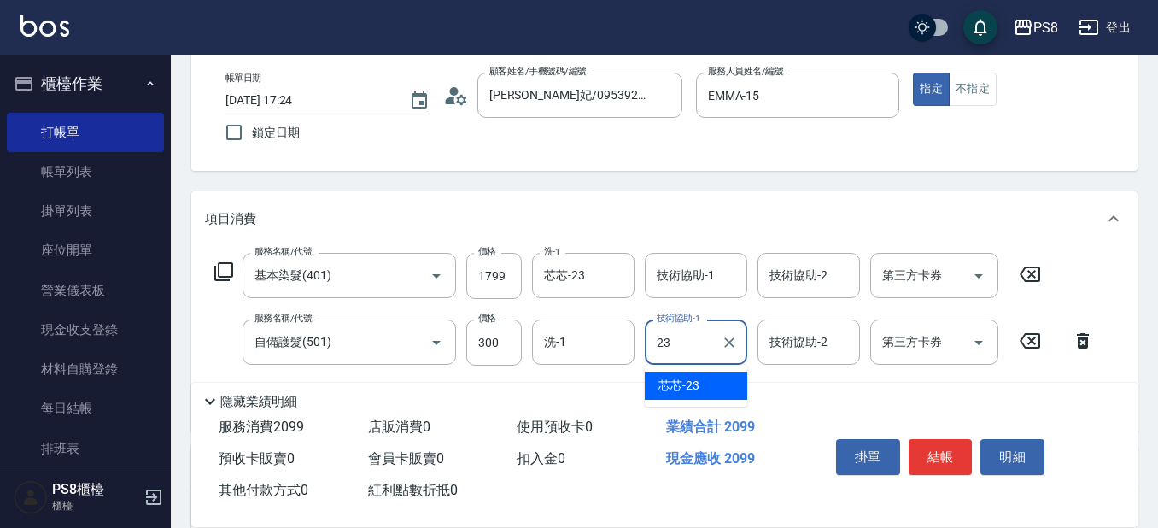
type input "芯芯-23"
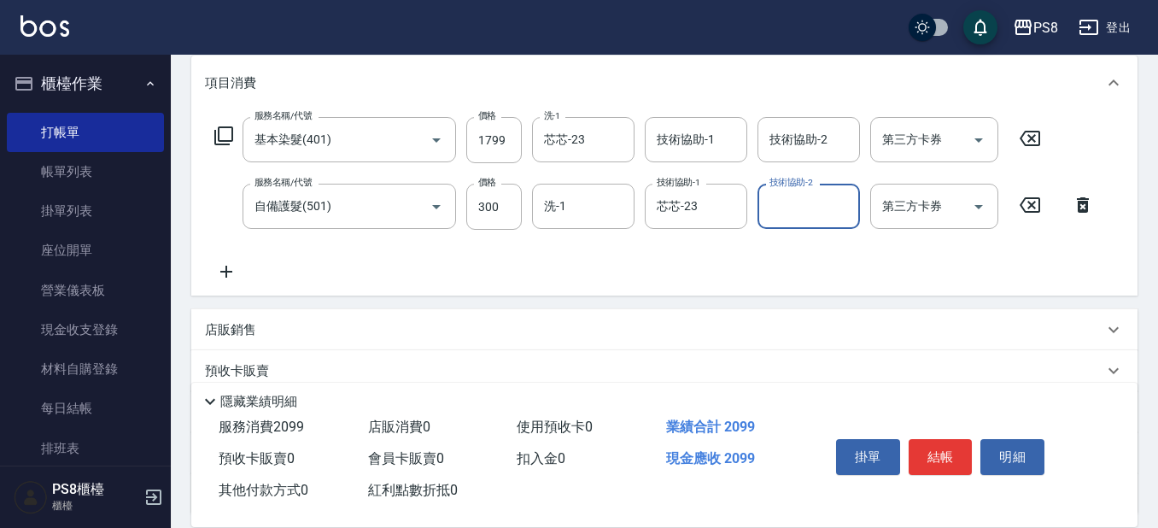
scroll to position [372, 0]
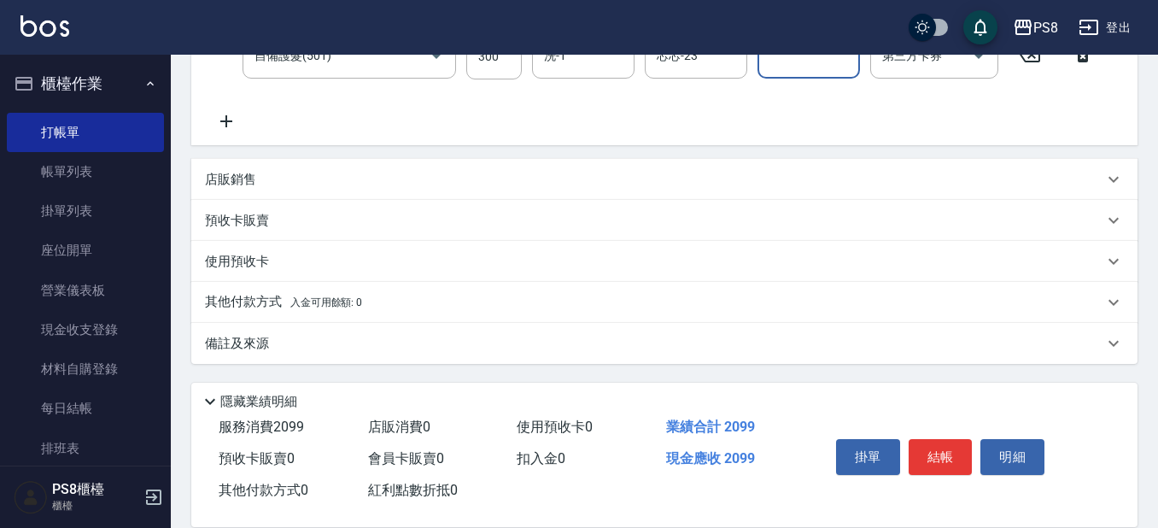
click at [281, 294] on p "其他付款方式 入金可用餘額: 0" at bounding box center [283, 302] width 157 height 19
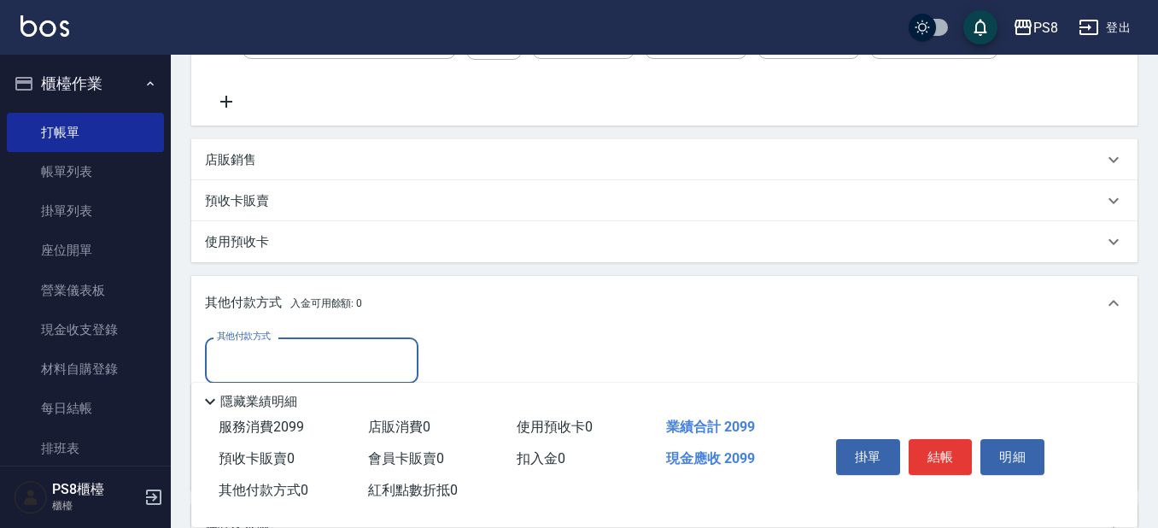
scroll to position [0, 0]
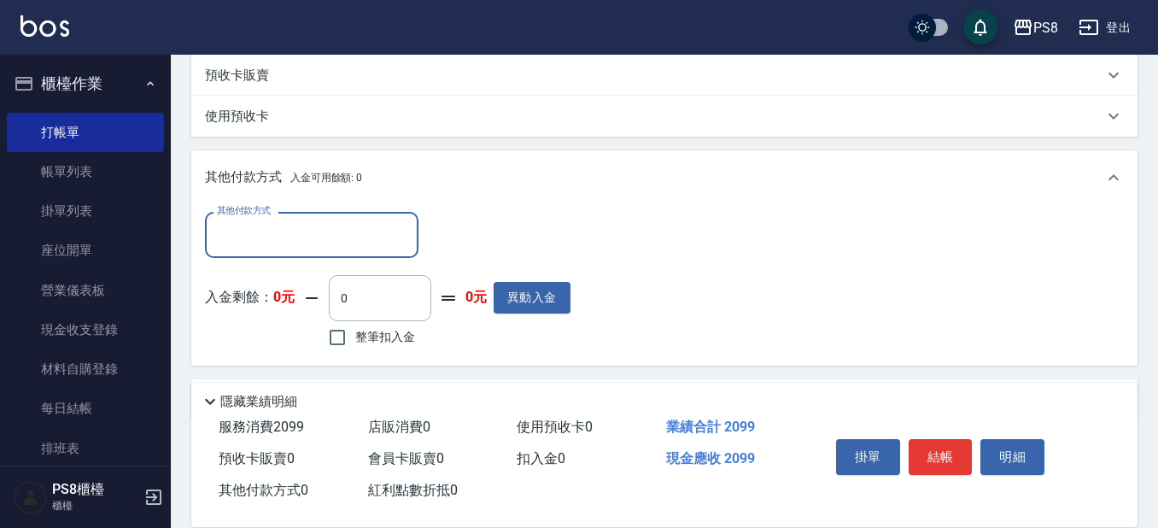
click at [271, 241] on input "其他付款方式" at bounding box center [312, 235] width 198 height 30
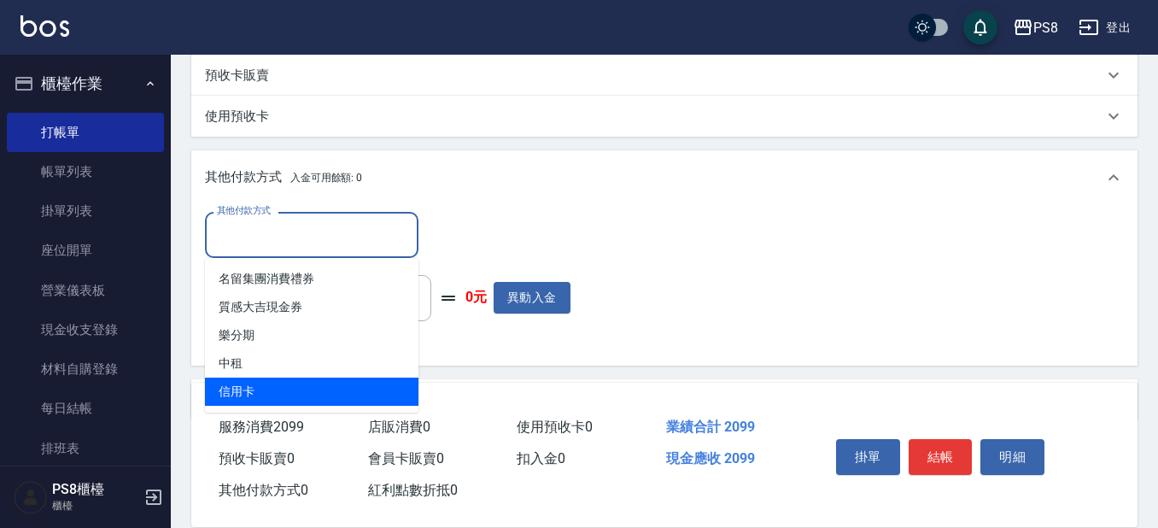
click at [243, 398] on span "信用卡" at bounding box center [312, 392] width 214 height 28
type input "信用卡"
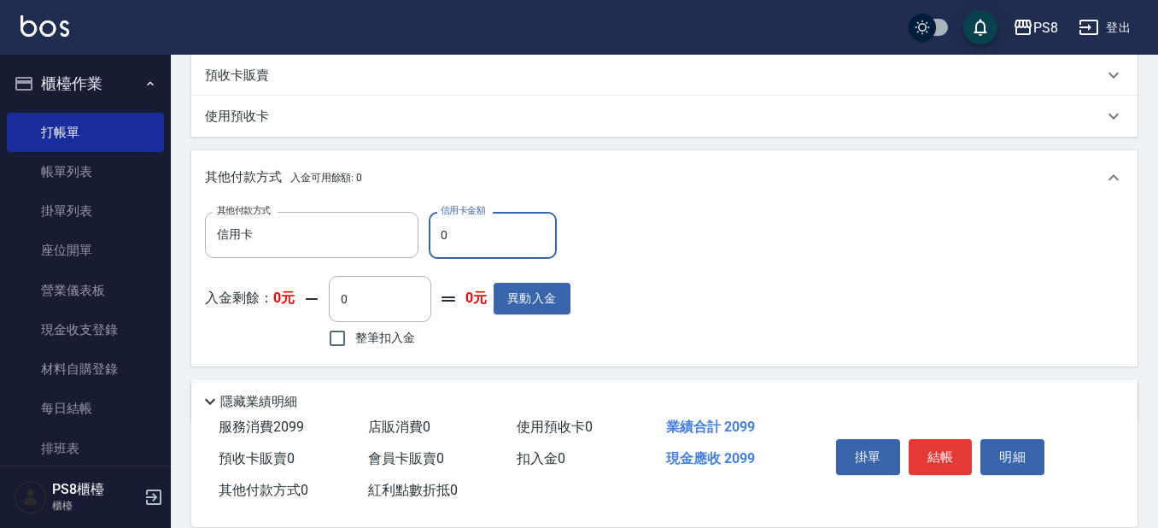
click at [466, 253] on input "0" at bounding box center [493, 235] width 128 height 46
type input "2099"
click at [709, 175] on div "其他付款方式 入金可用餘額: 0" at bounding box center [654, 177] width 899 height 19
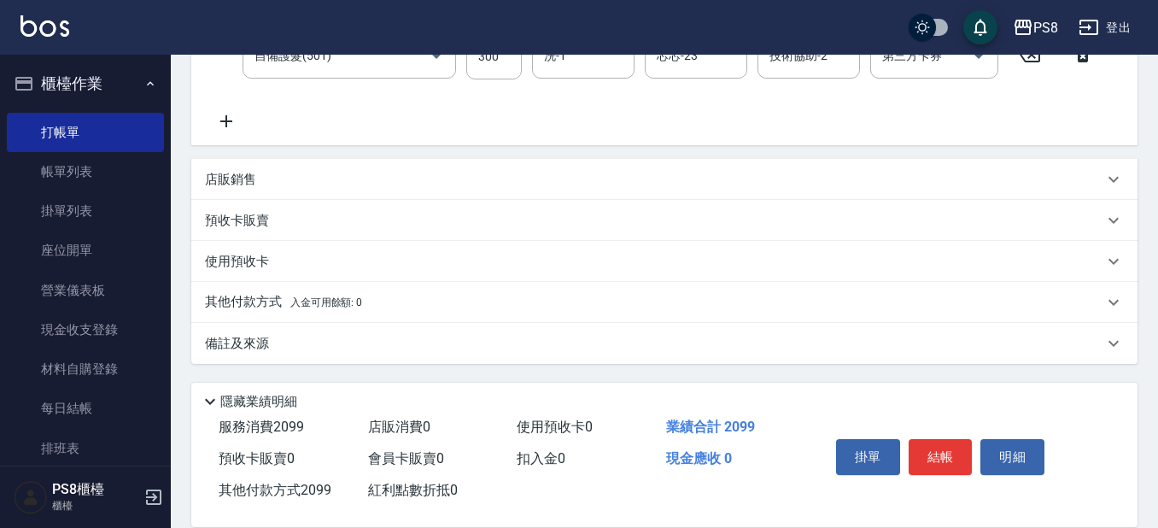
scroll to position [372, 0]
click at [772, 257] on div "使用預收卡" at bounding box center [654, 262] width 899 height 18
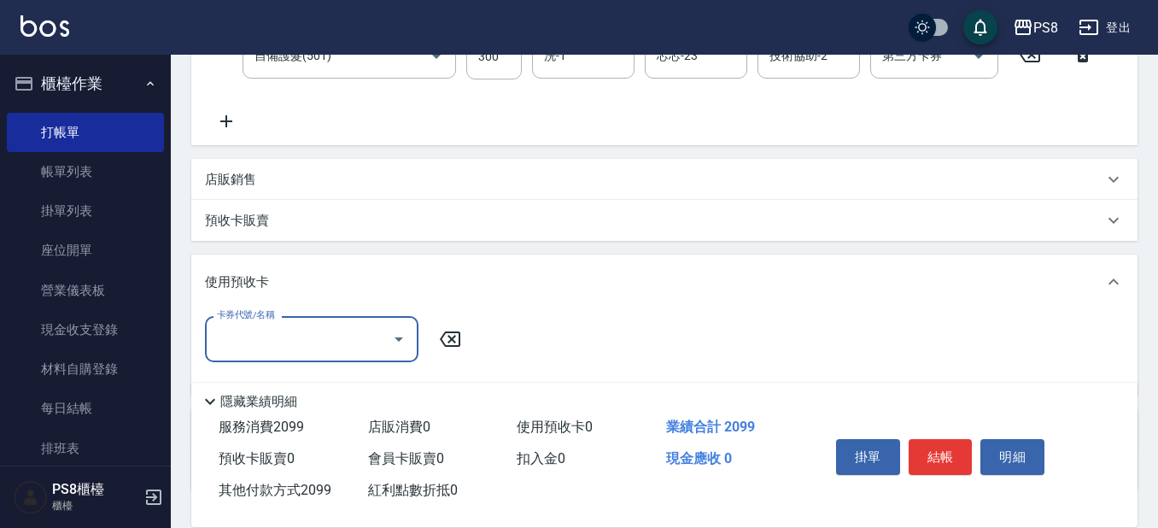
scroll to position [0, 0]
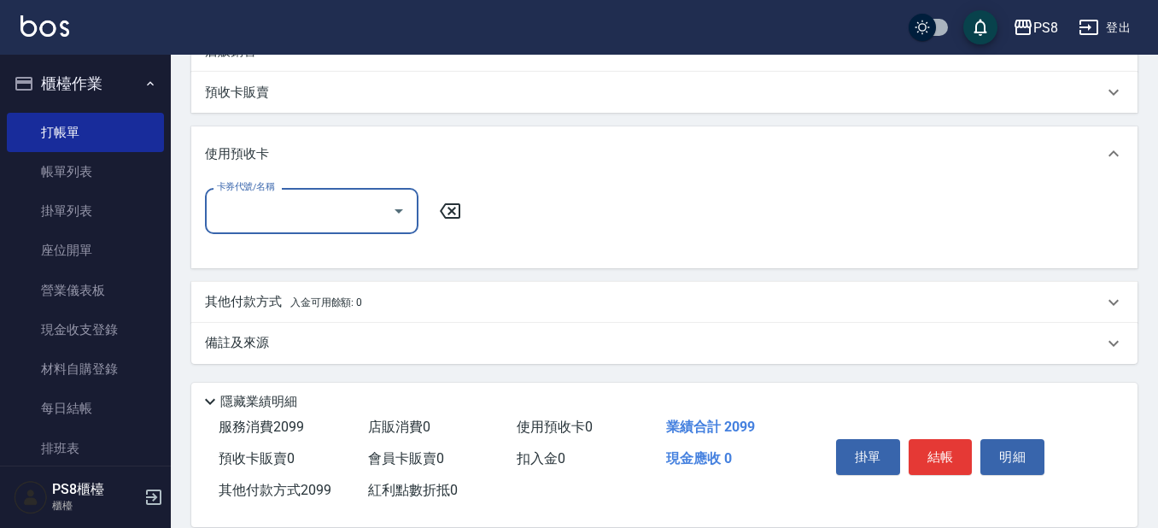
click at [546, 154] on div "使用預收卡" at bounding box center [654, 154] width 899 height 18
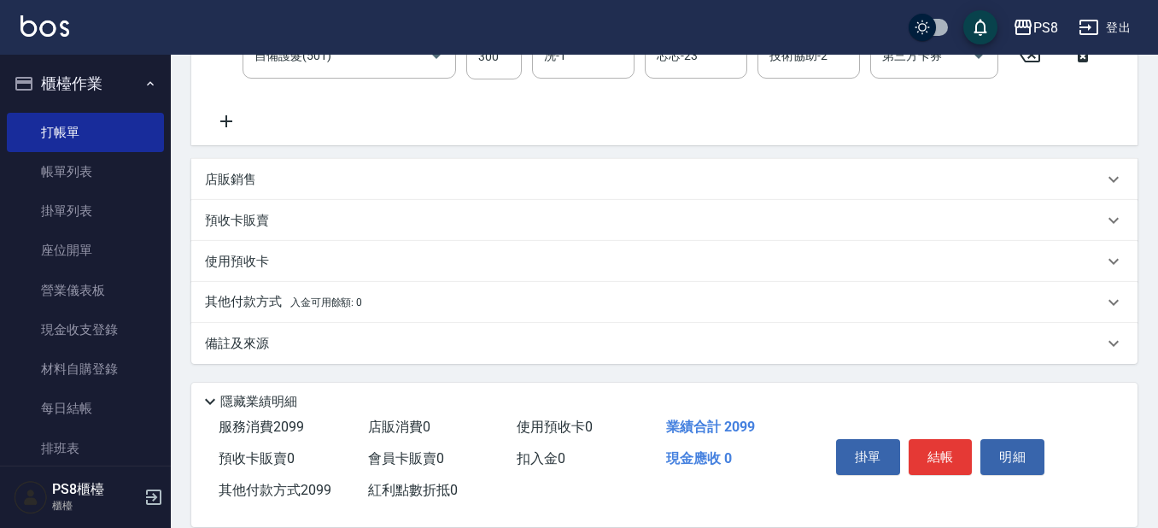
scroll to position [372, 0]
click at [294, 297] on span "入金可用餘額: 0" at bounding box center [326, 302] width 73 height 12
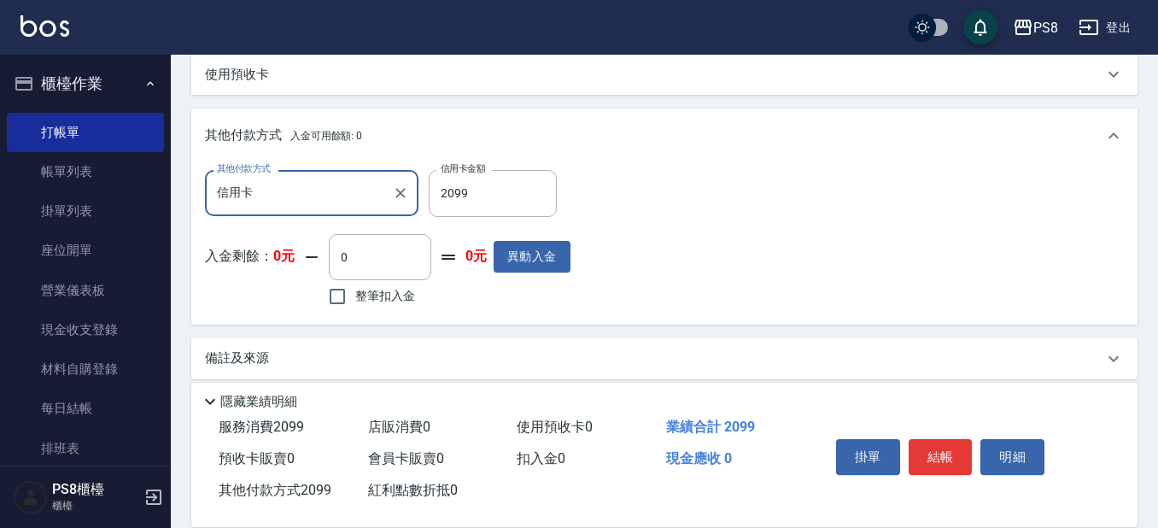
scroll to position [560, 0]
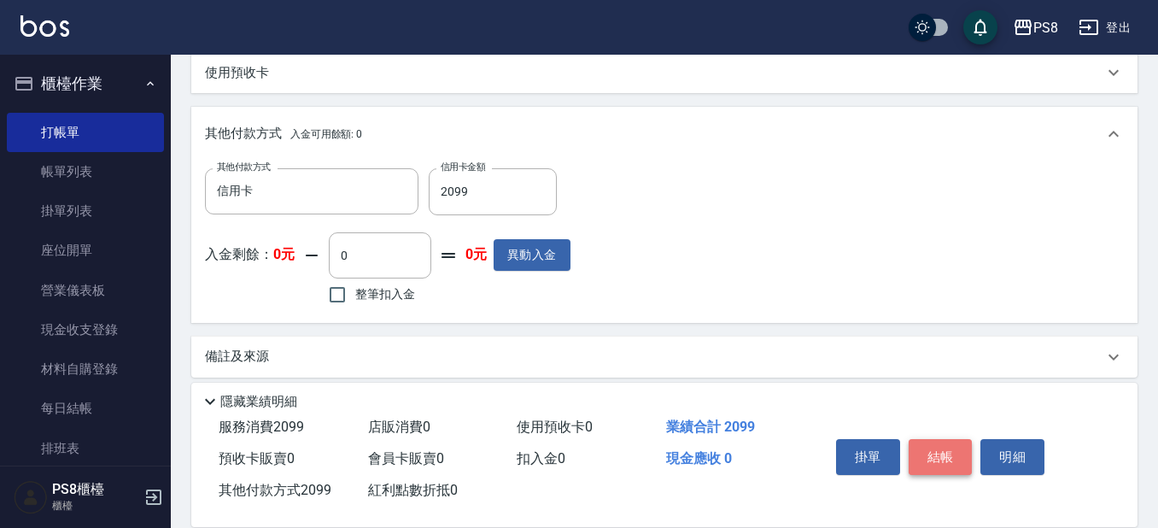
click at [935, 440] on button "結帳" at bounding box center [941, 457] width 64 height 36
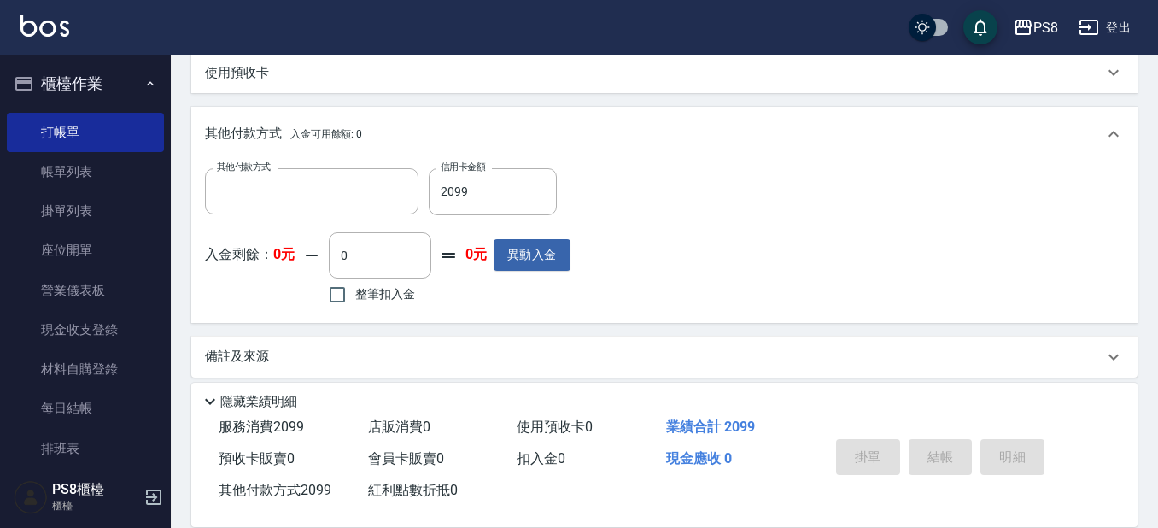
scroll to position [0, 0]
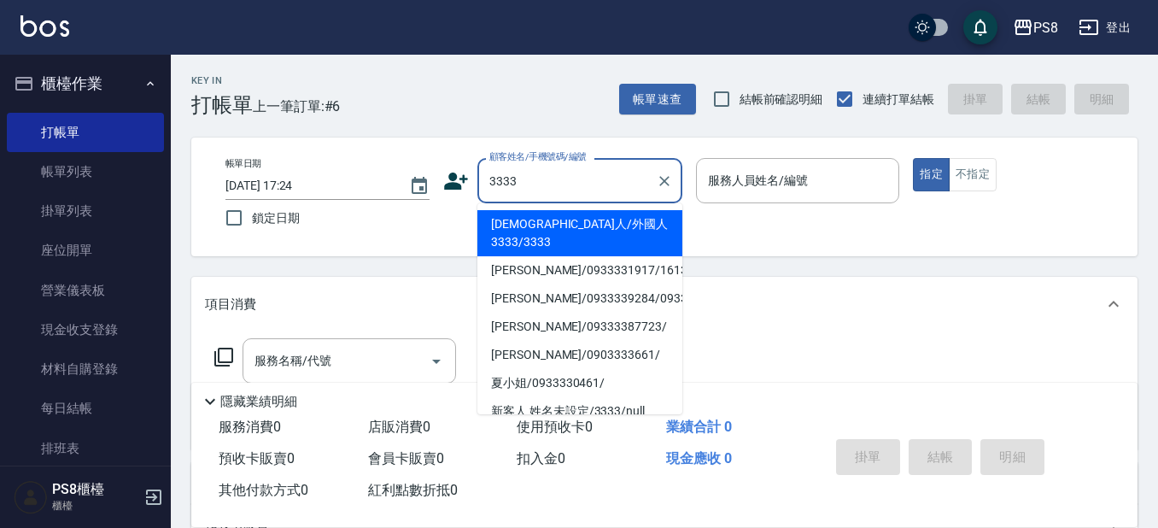
click at [558, 220] on li "[DEMOGRAPHIC_DATA]人/外國人3333/3333" at bounding box center [580, 233] width 205 height 46
type input "[DEMOGRAPHIC_DATA]人/外國人3333/3333"
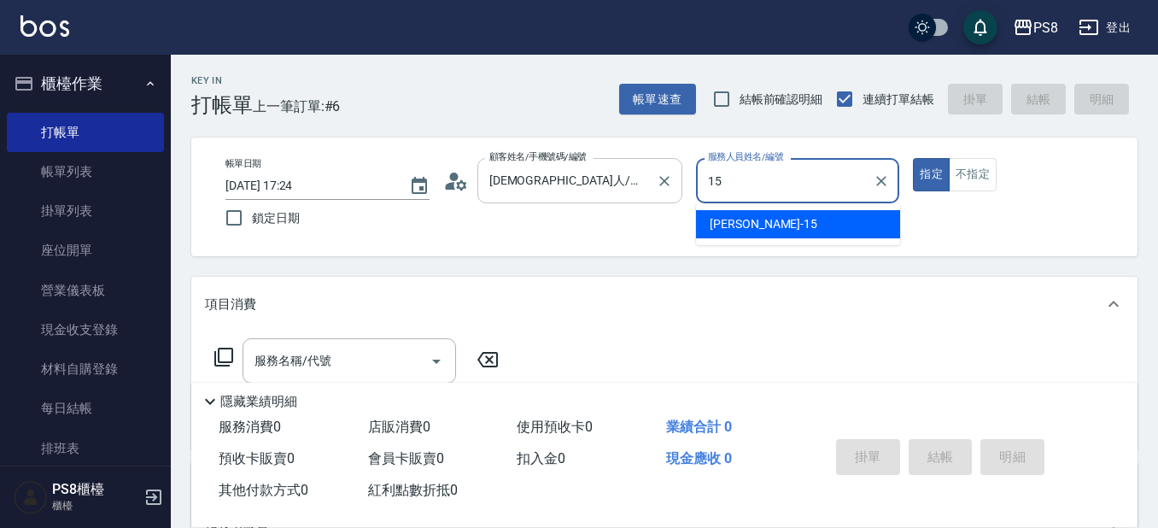
type input "EMMA-15"
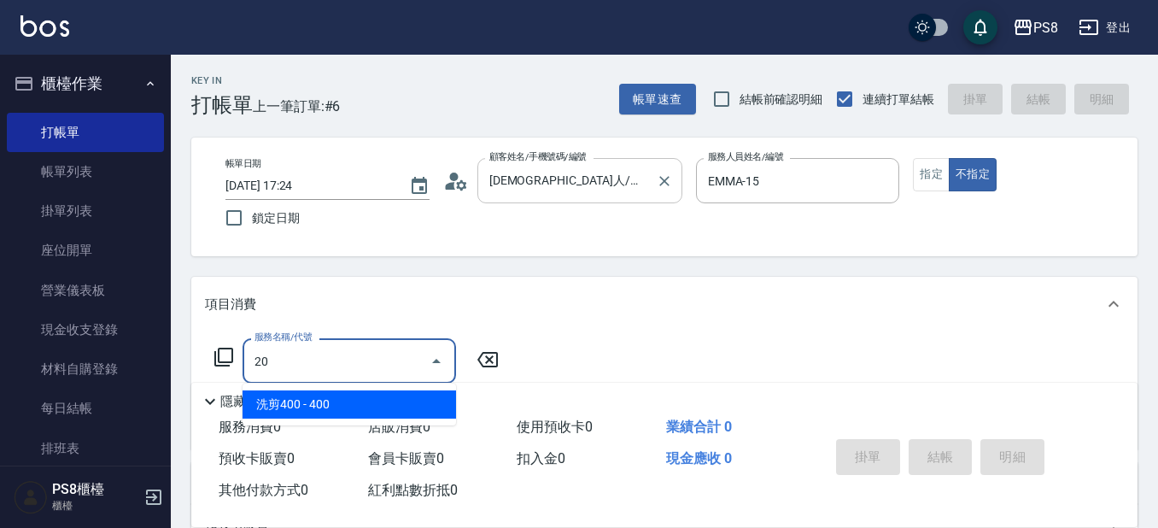
type input "2"
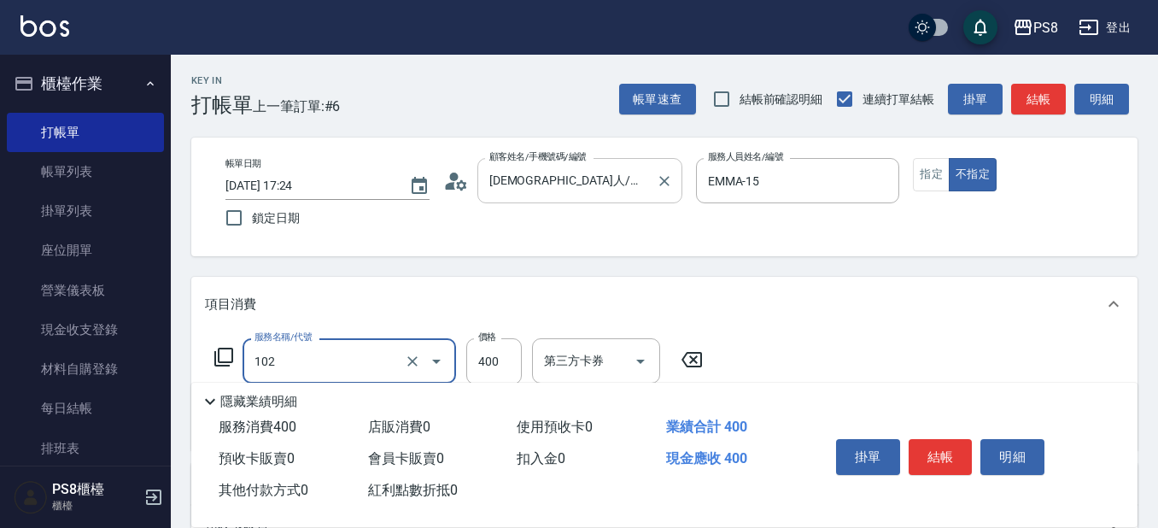
type input "精油洗髮(102)"
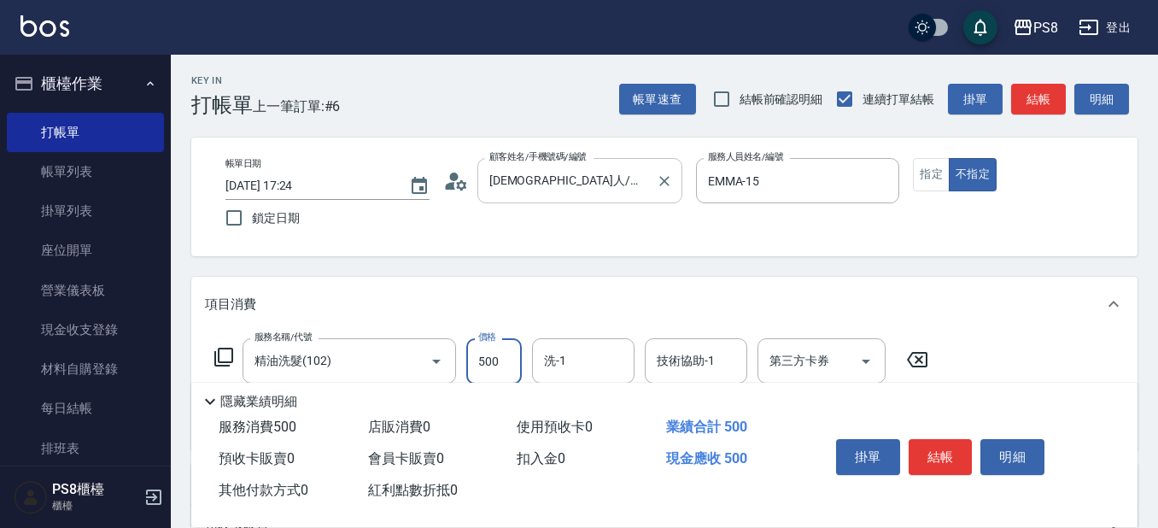
type input "500"
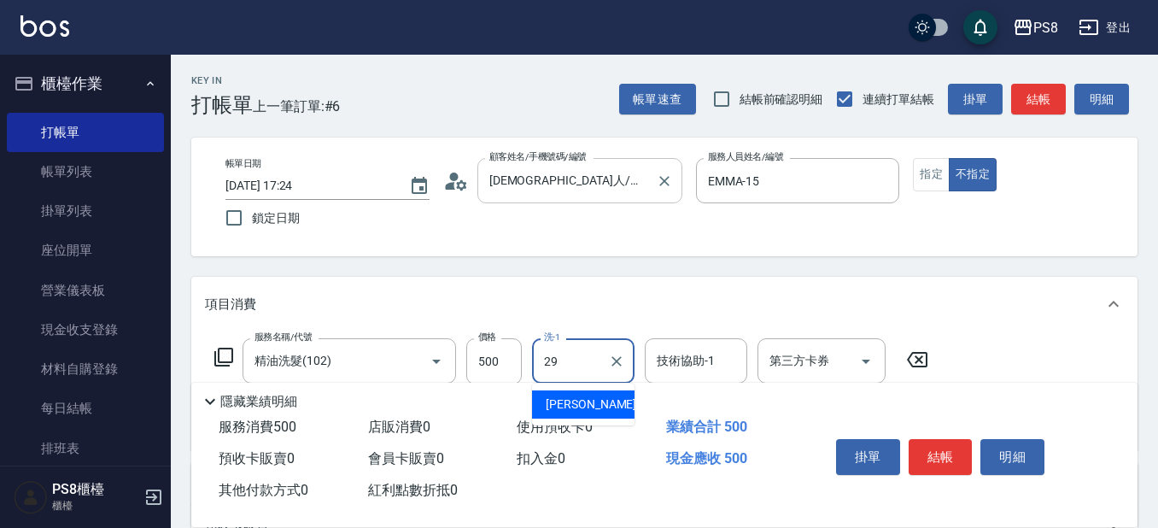
type input "[PERSON_NAME]-29"
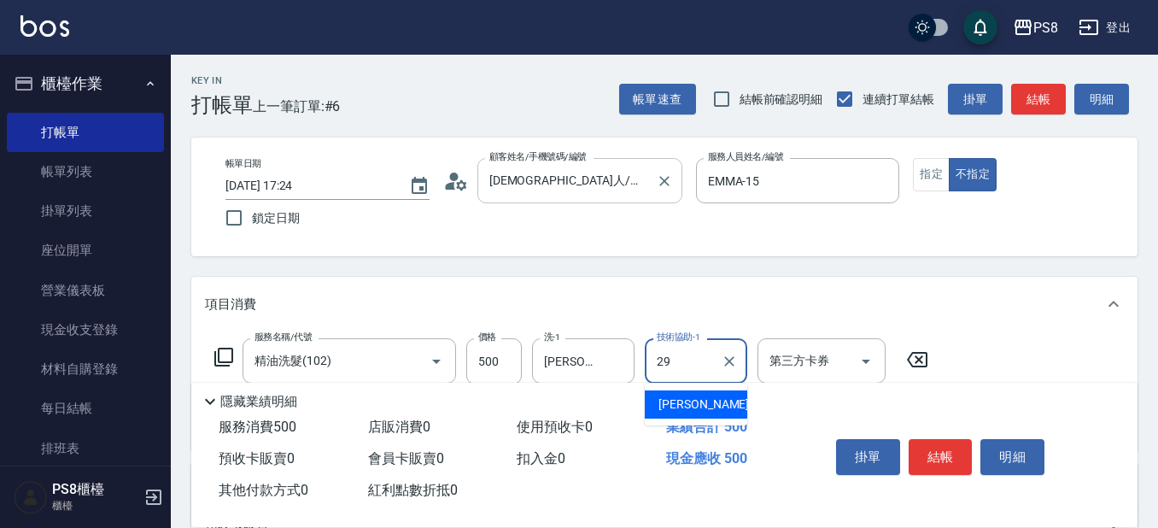
type input "[PERSON_NAME]-29"
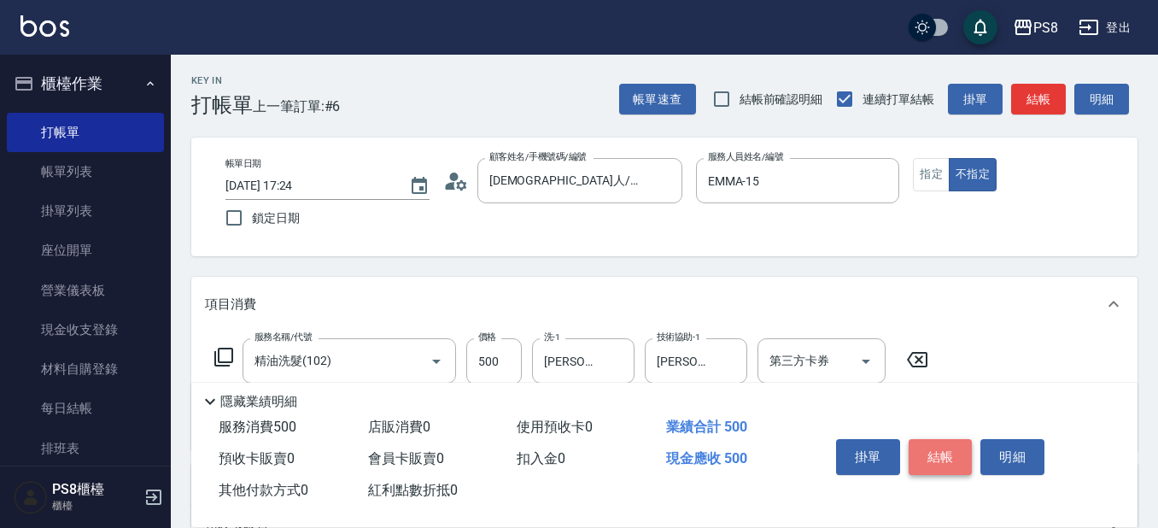
click at [946, 446] on button "結帳" at bounding box center [941, 457] width 64 height 36
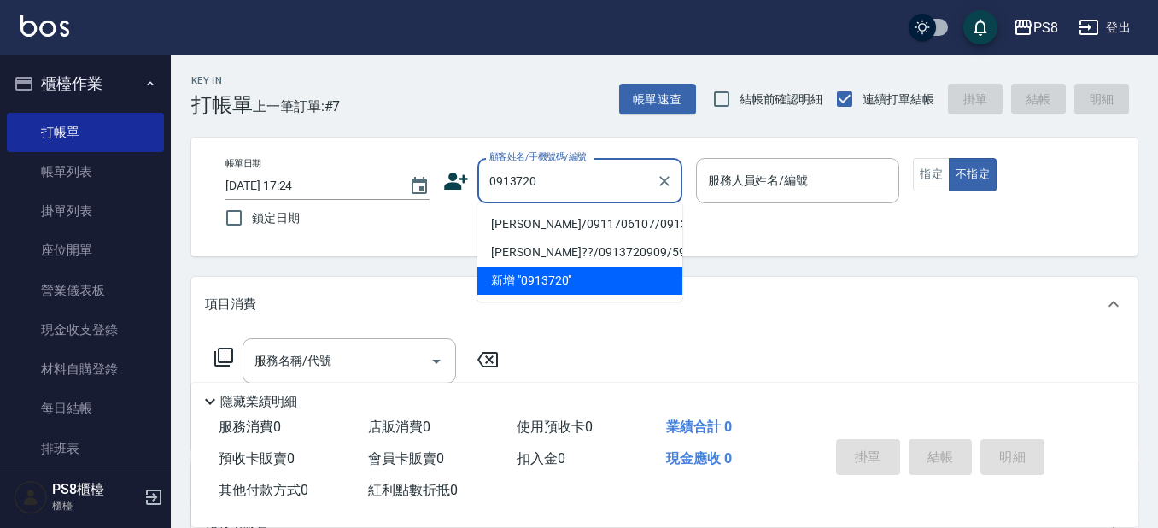
click at [610, 224] on li "[PERSON_NAME]/0911706107/0913720122" at bounding box center [580, 224] width 205 height 28
type input "[PERSON_NAME]/0911706107/0913720122"
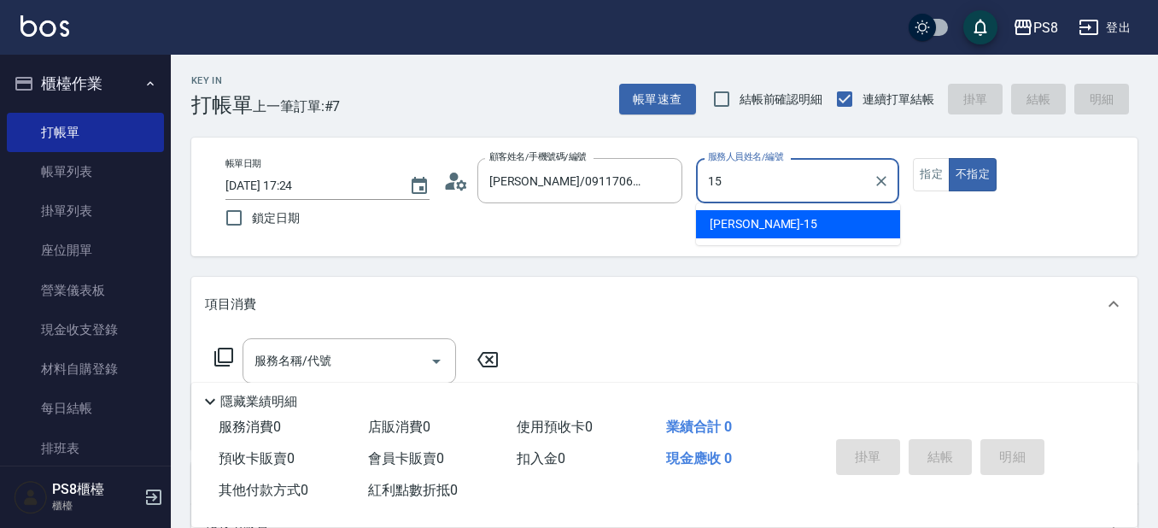
type input "EMMA-15"
type button "false"
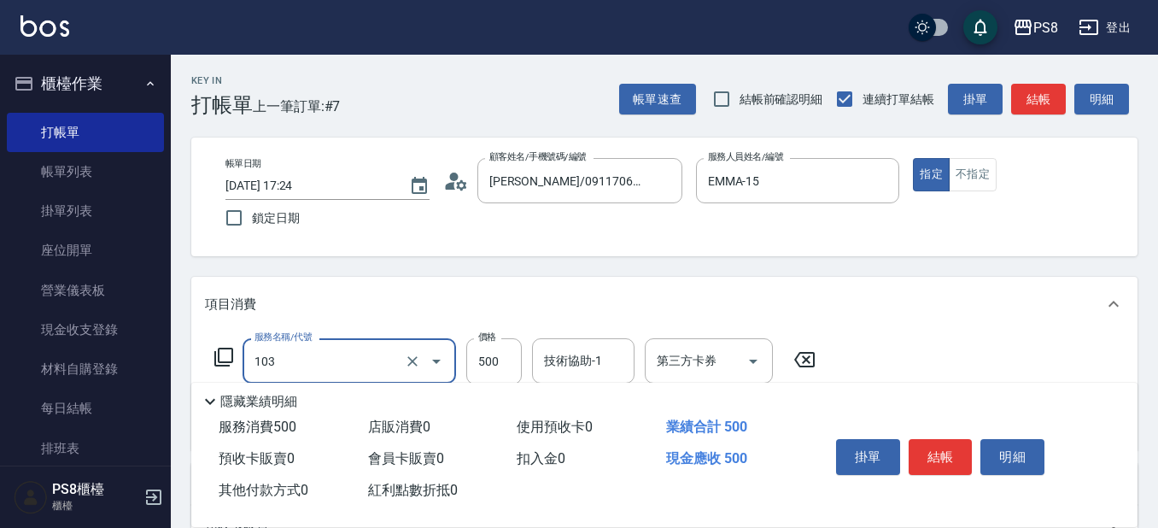
type input "B級洗剪500(103)"
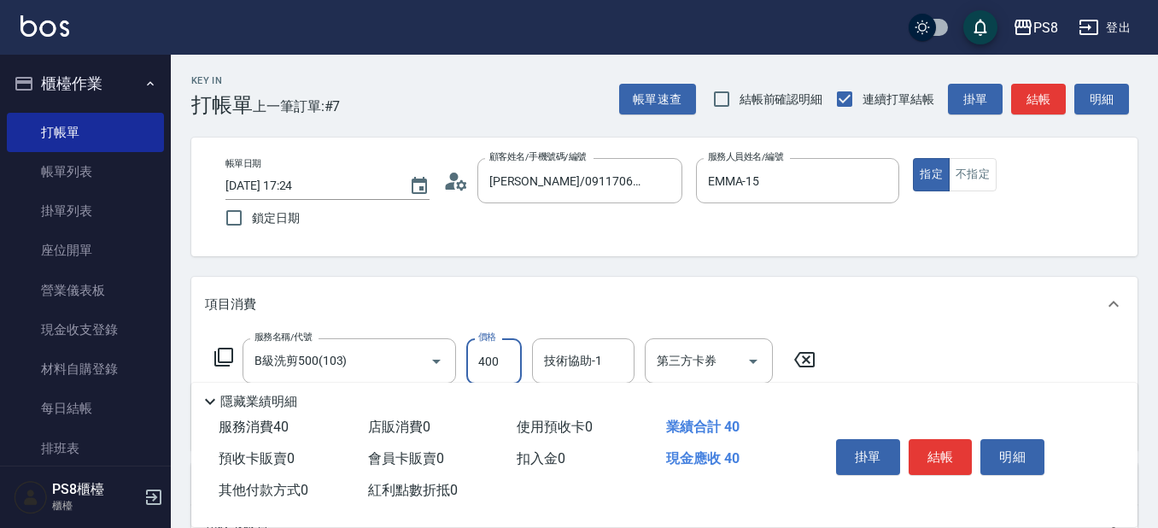
type input "400"
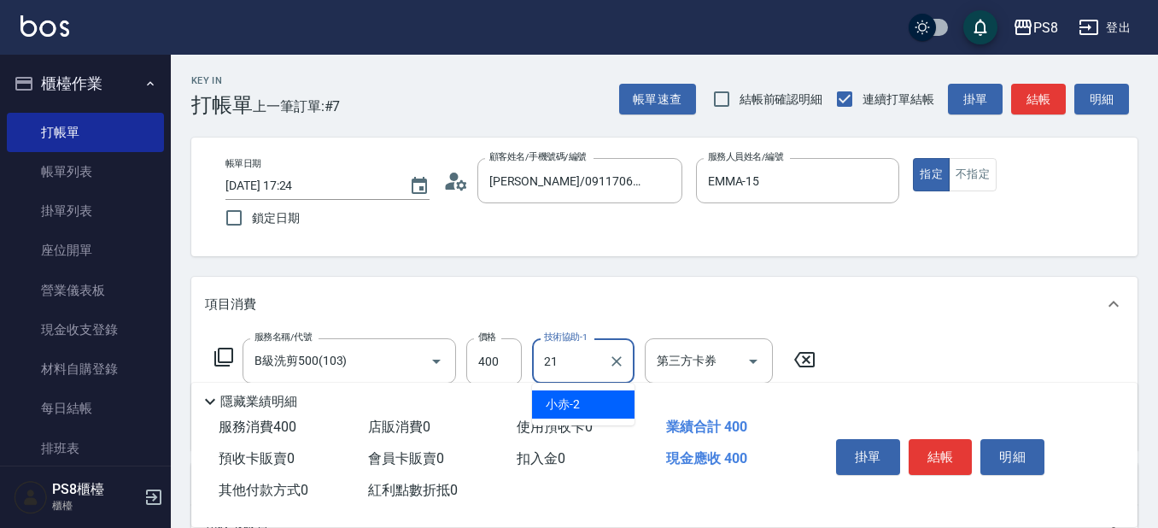
type input "[PERSON_NAME]-21"
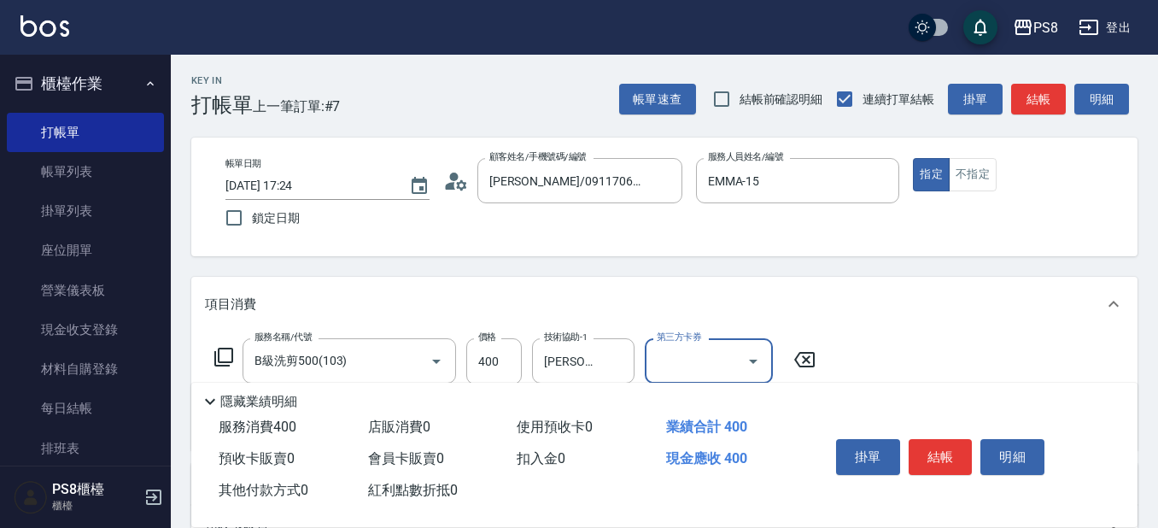
click at [945, 439] on button "結帳" at bounding box center [941, 457] width 64 height 36
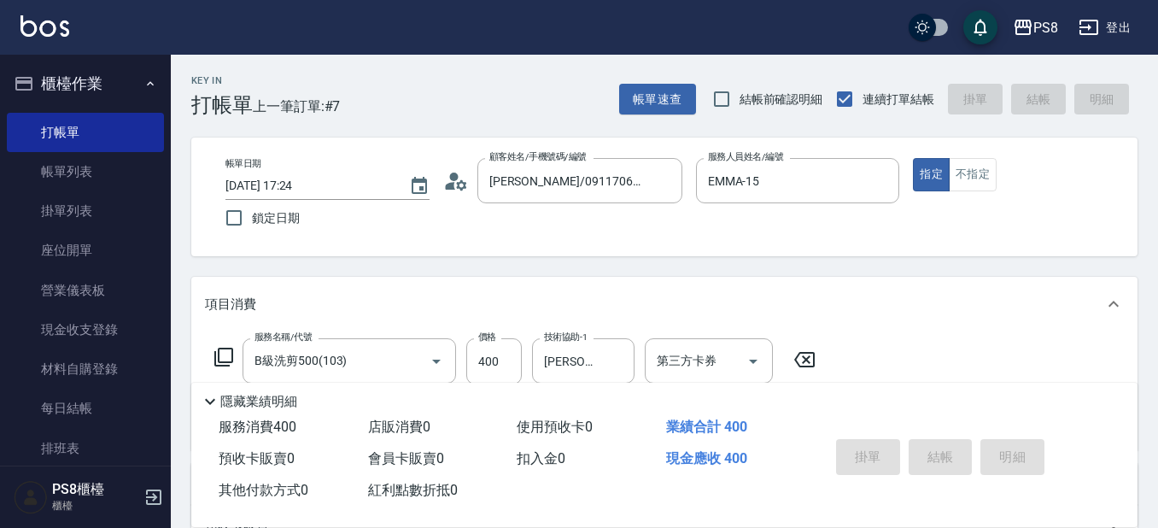
type input "[DATE] 17:25"
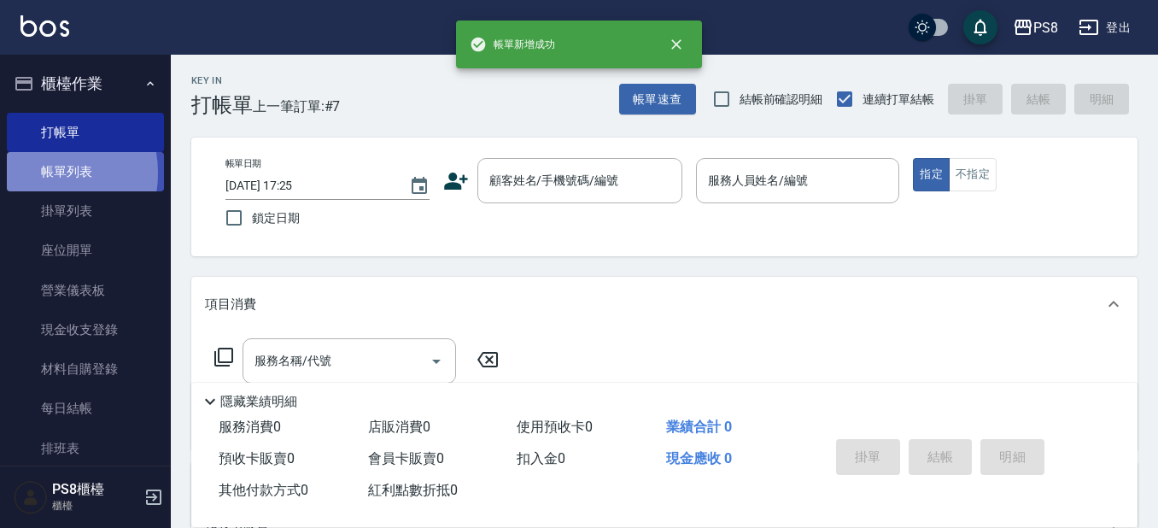
drag, startPoint x: 38, startPoint y: 173, endPoint x: 115, endPoint y: 169, distance: 77.0
click at [38, 173] on link "帳單列表" at bounding box center [85, 171] width 157 height 39
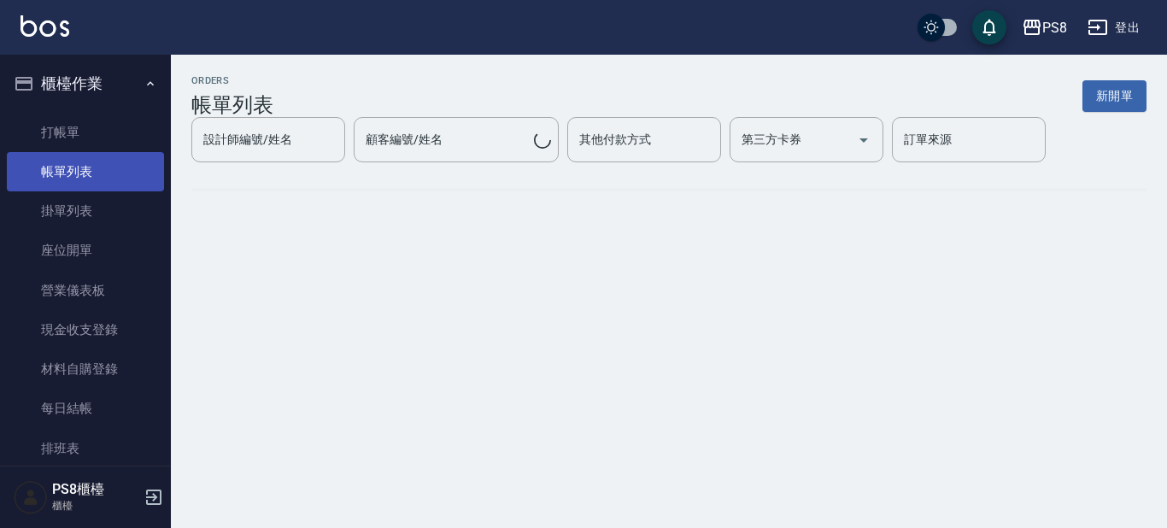
click at [115, 169] on link "帳單列表" at bounding box center [85, 171] width 157 height 39
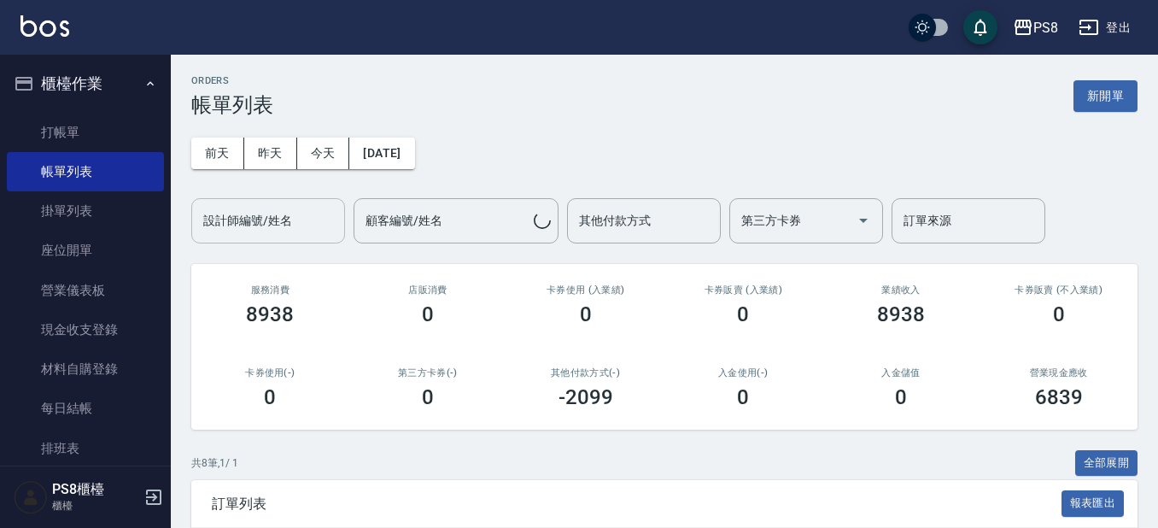
click at [252, 222] on div "設計師編號/姓名 設計師編號/姓名" at bounding box center [268, 220] width 154 height 45
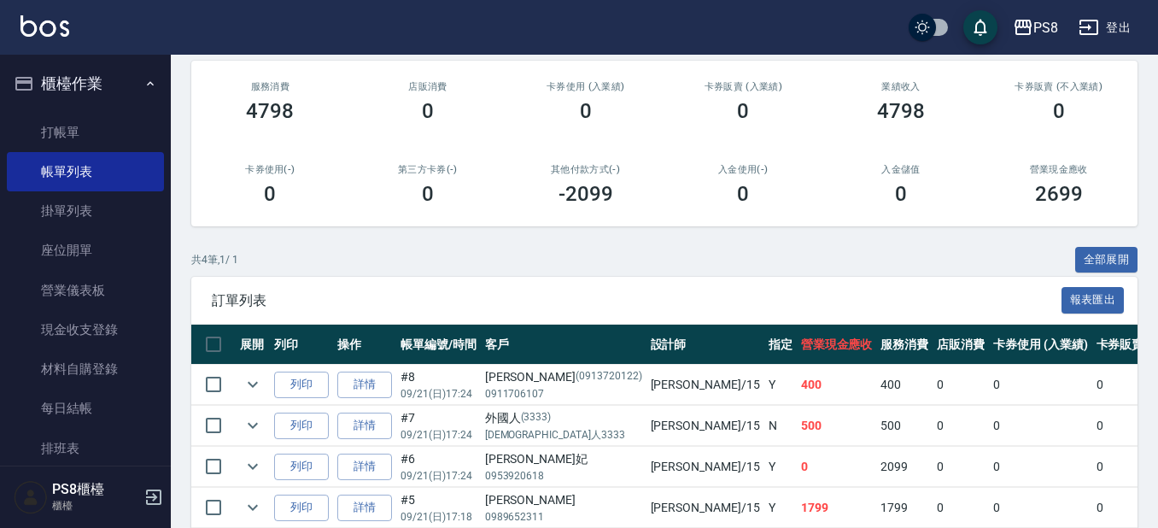
scroll to position [285, 0]
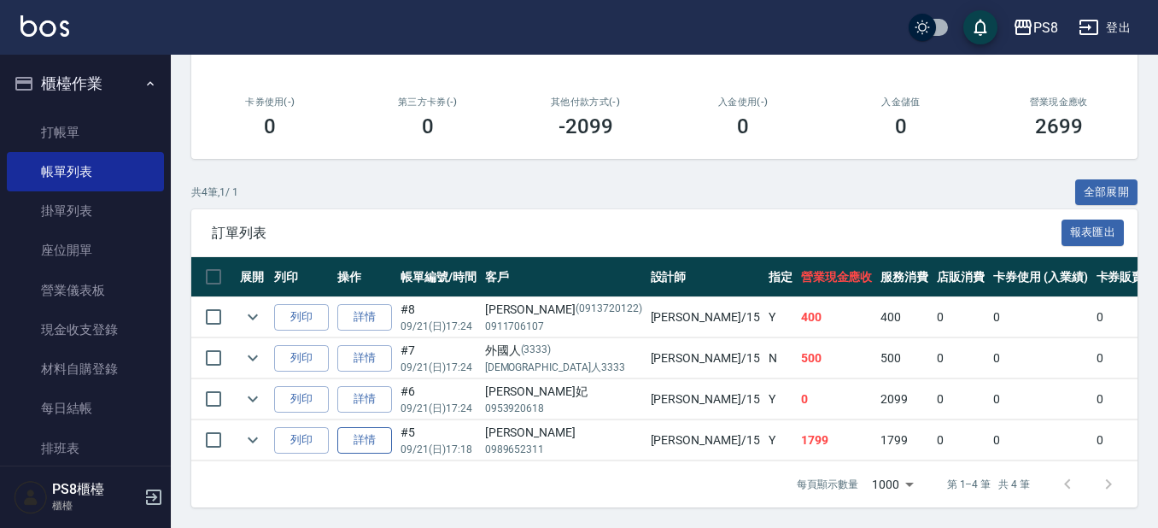
type input "EMMA-15"
click at [363, 427] on link "詳情" at bounding box center [364, 440] width 55 height 26
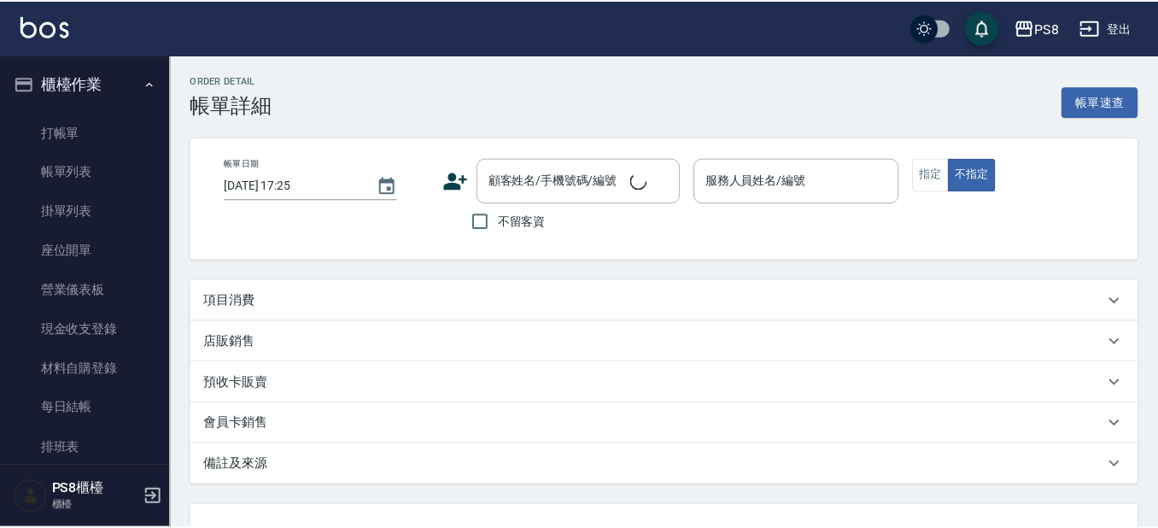
scroll to position [80, 0]
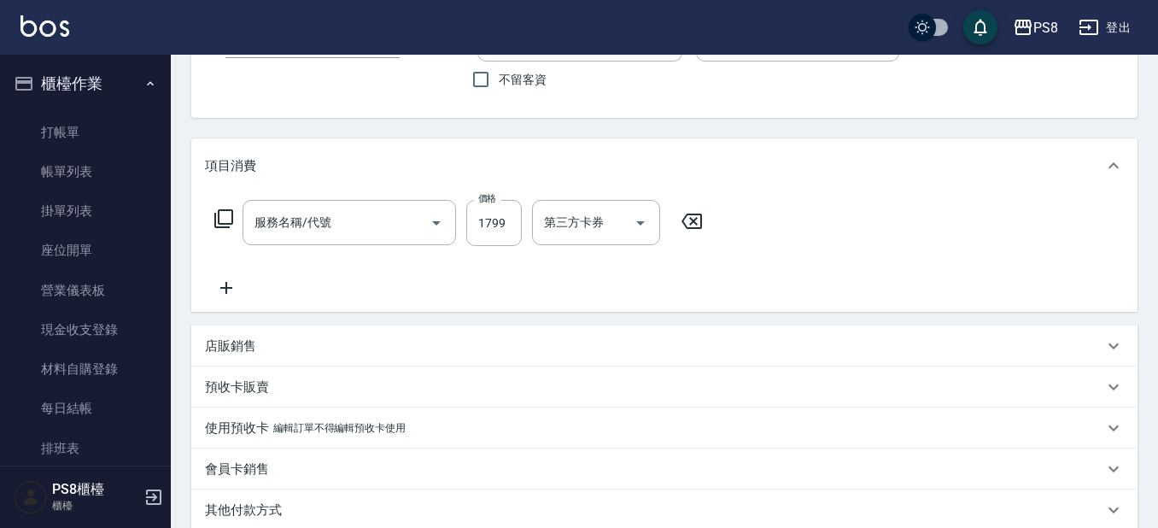
type input "[DATE] 17:18"
type input "EMMA-15"
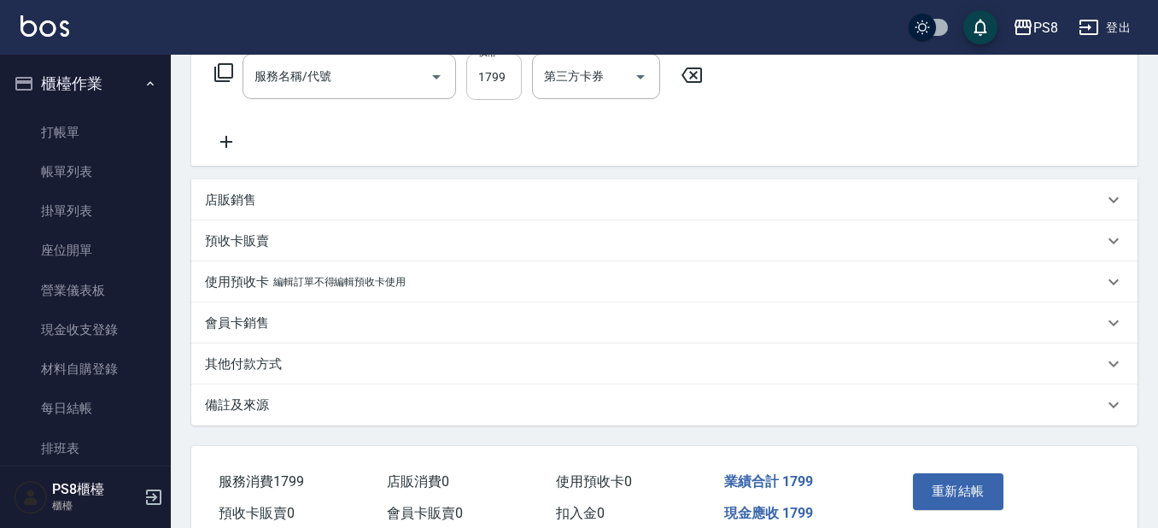
type input "基本染髮(401)"
click at [506, 85] on input "1799" at bounding box center [494, 77] width 56 height 46
type input "[PERSON_NAME]/0989652311/"
type input "1800"
click at [507, 103] on div "服務名稱/代號 基本染髮(401) 服務名稱/代號 價格 1800 價格 洗-1 [PERSON_NAME]-27 洗-1 技術協助-1 [PERSON_NA…" at bounding box center [628, 103] width 847 height 98
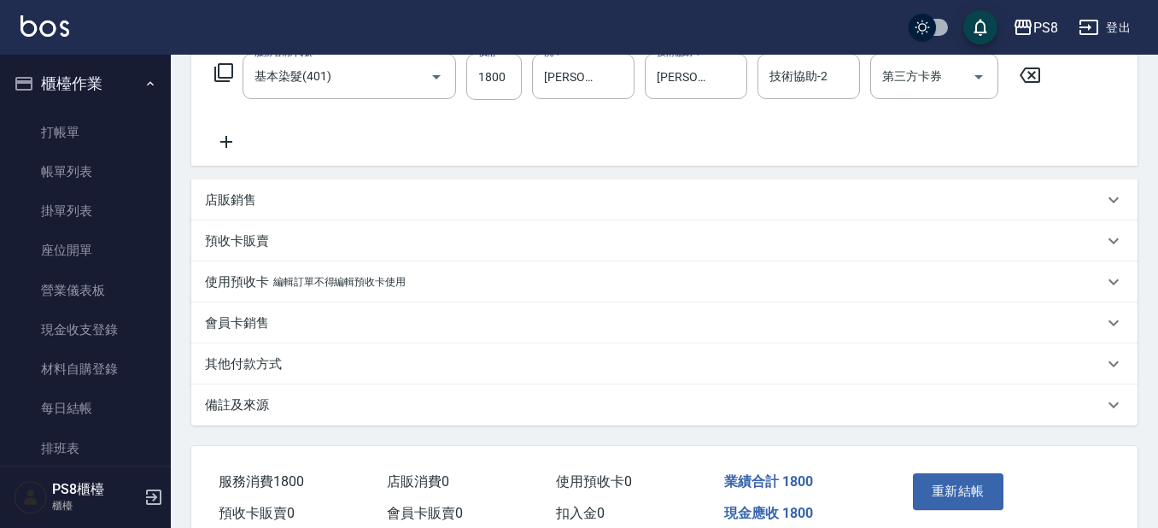
drag, startPoint x: 952, startPoint y: 494, endPoint x: 952, endPoint y: 481, distance: 12.8
click at [952, 492] on button "重新結帳" at bounding box center [958, 491] width 91 height 36
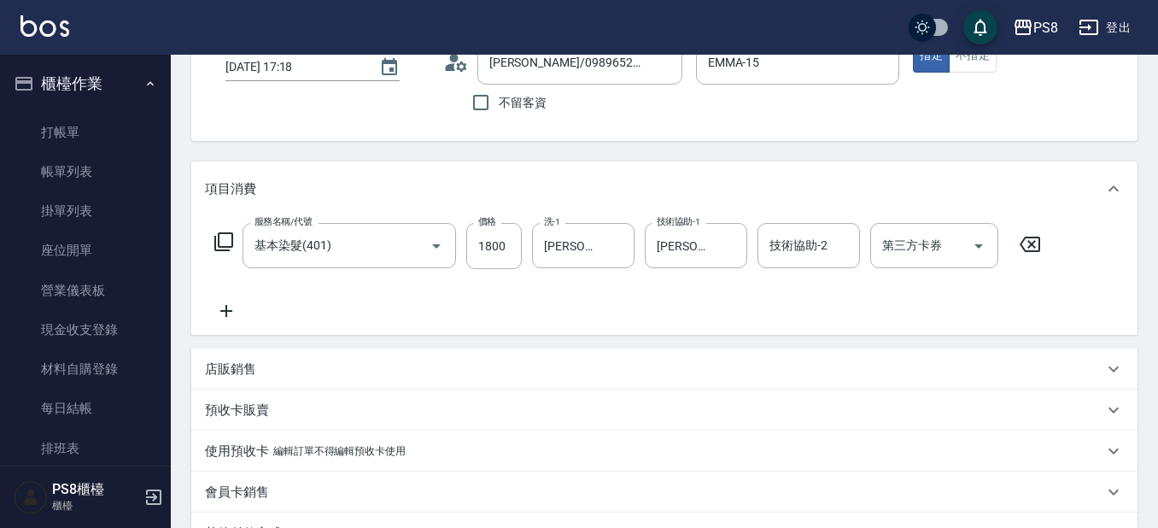
scroll to position [0, 0]
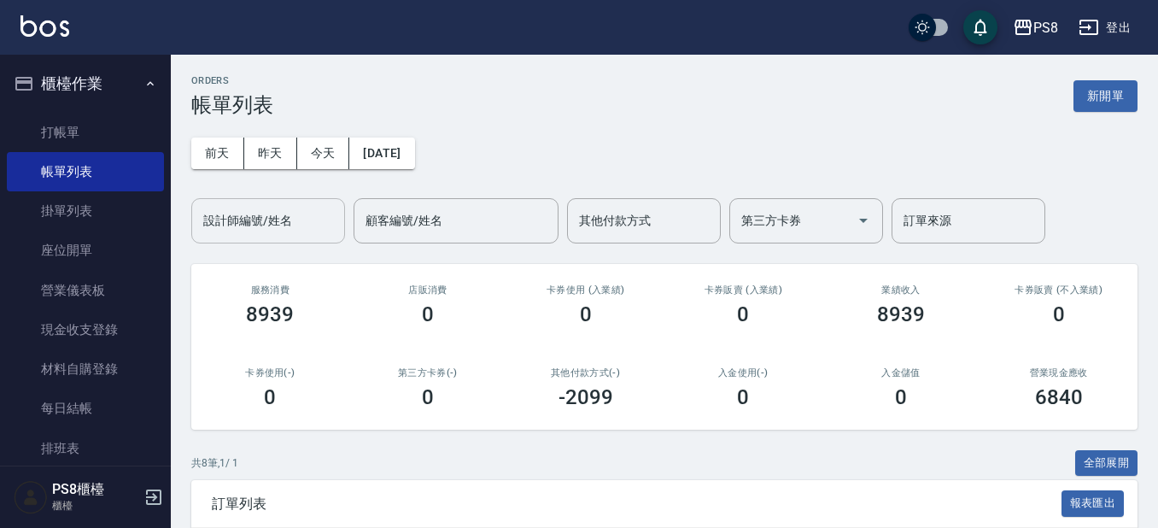
click at [209, 219] on input "設計師編號/姓名" at bounding box center [268, 221] width 138 height 30
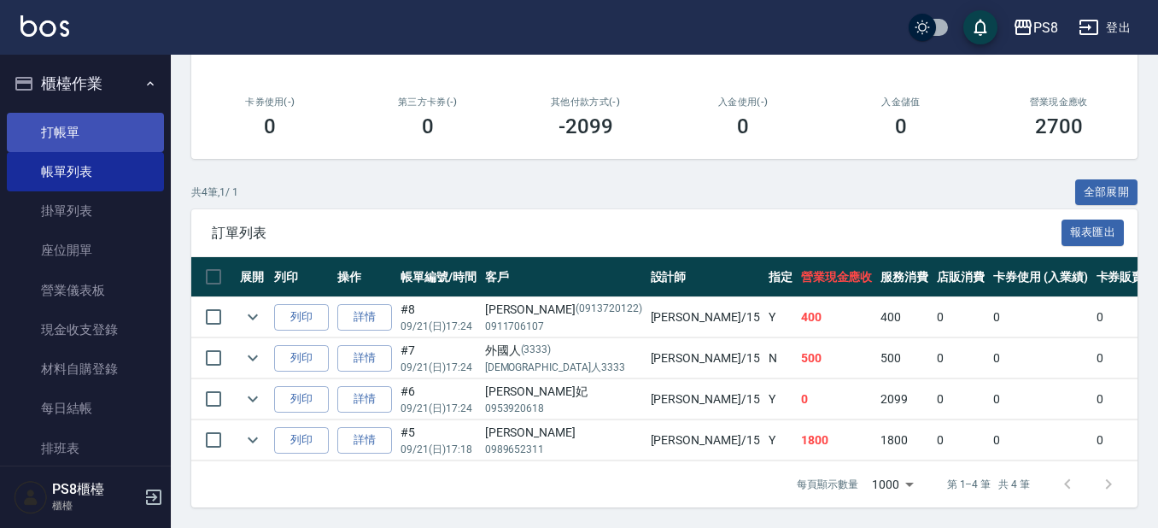
type input "EMMA-15"
click at [18, 132] on link "打帳單" at bounding box center [85, 132] width 157 height 39
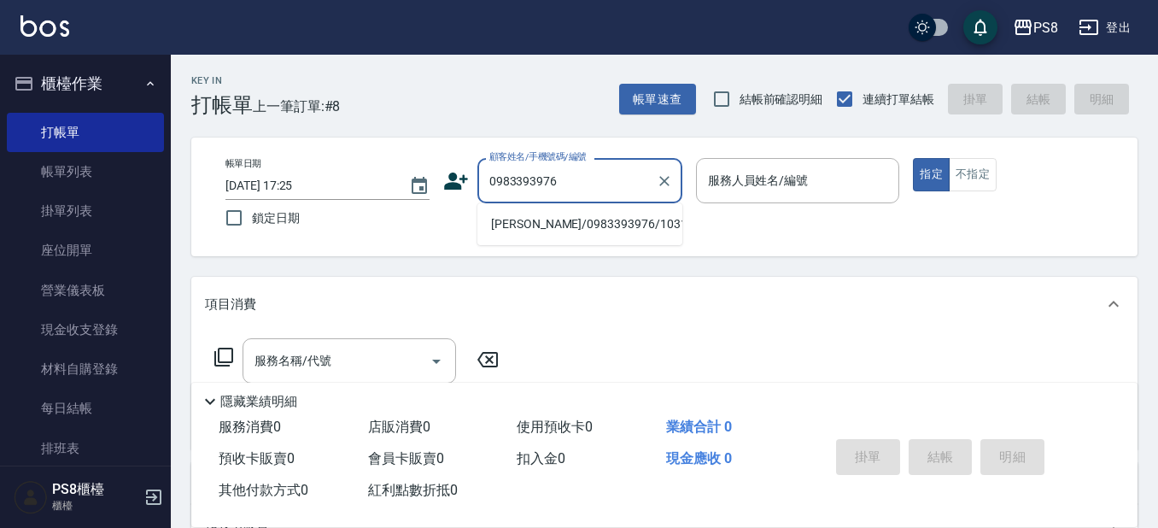
click at [565, 222] on li "[PERSON_NAME]/0983393976/10316" at bounding box center [580, 224] width 205 height 28
type input "[PERSON_NAME]/0983393976/10316"
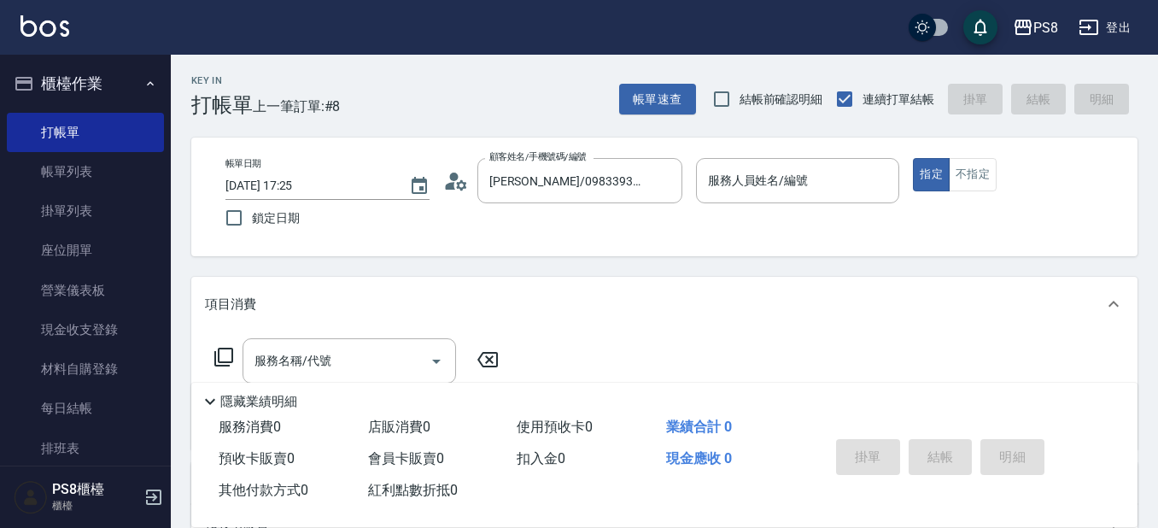
click at [459, 179] on icon at bounding box center [456, 181] width 26 height 26
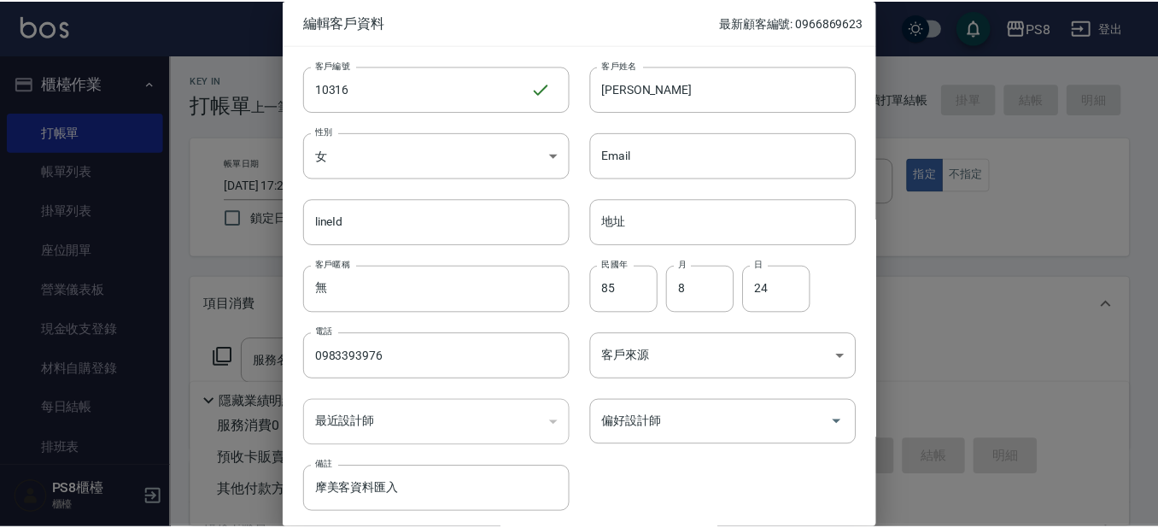
scroll to position [64, 0]
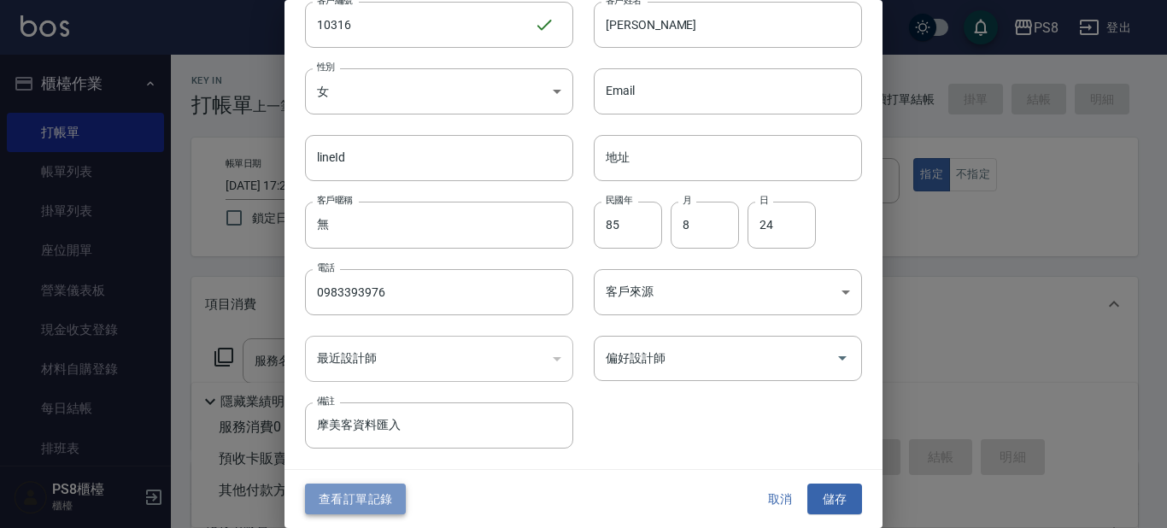
click at [346, 510] on button "查看訂單記錄" at bounding box center [355, 500] width 101 height 32
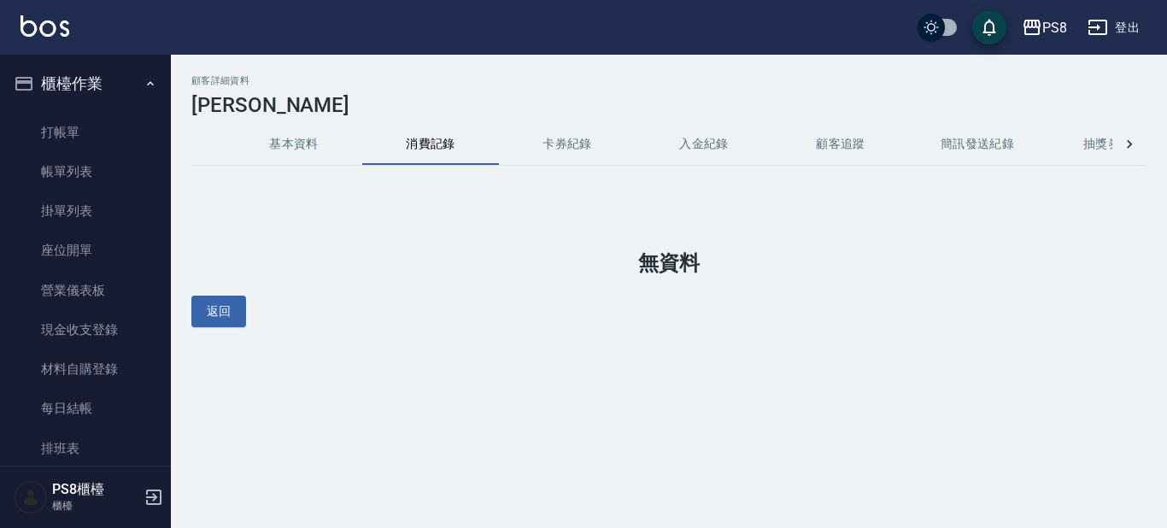
drag, startPoint x: 290, startPoint y: 142, endPoint x: 351, endPoint y: 161, distance: 64.3
click at [292, 144] on button "基本資料" at bounding box center [294, 144] width 137 height 41
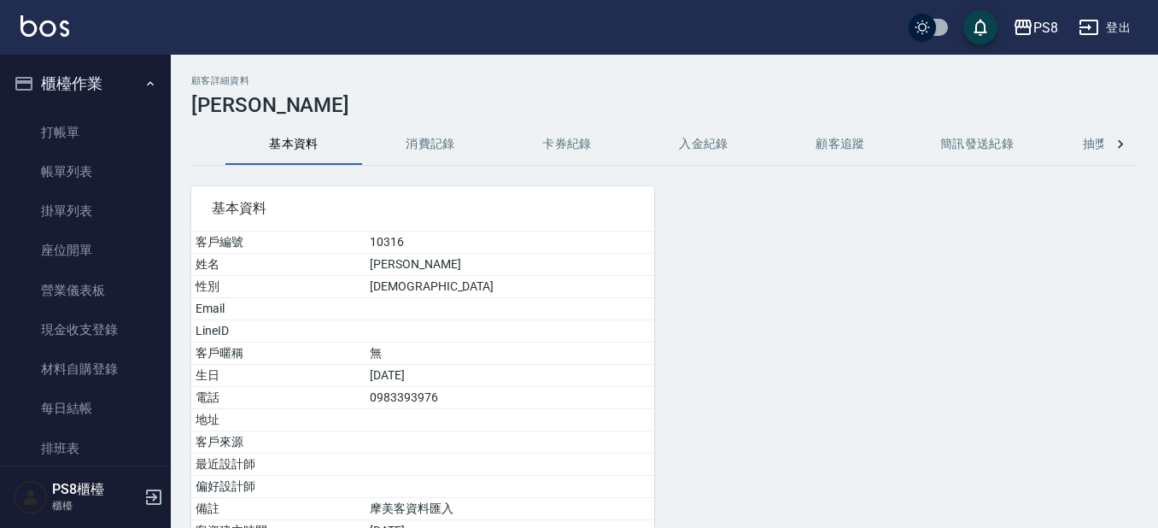
click at [408, 153] on button "消費記錄" at bounding box center [430, 144] width 137 height 41
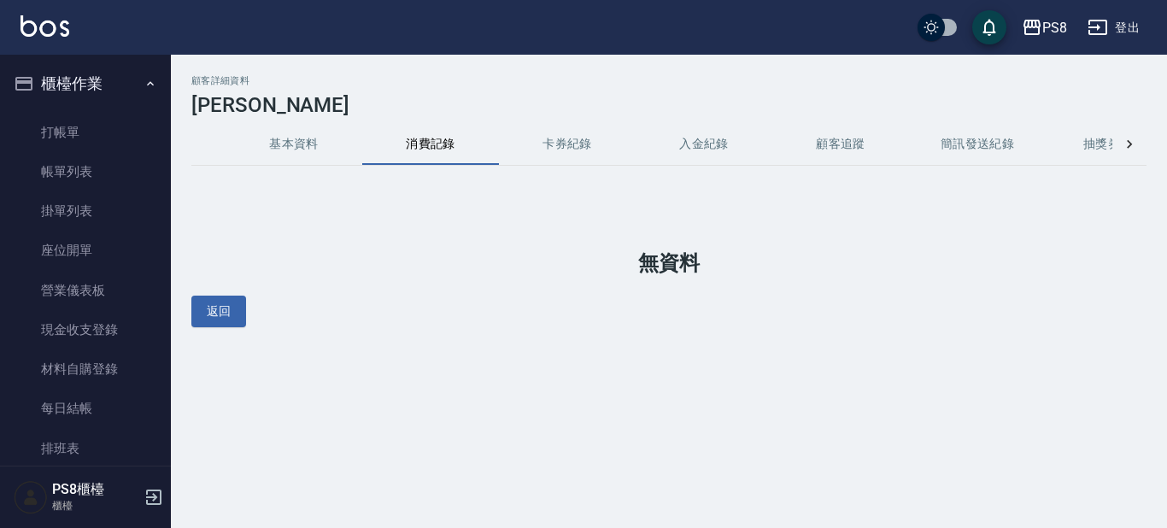
click at [285, 120] on div "顧客詳細資料 [PERSON_NAME] 基本資料 消費記錄 卡券紀錄 入金紀錄 顧客追蹤 簡訊發送紀錄 抽獎券紀錄 無資料 返回" at bounding box center [669, 201] width 996 height 252
click at [294, 126] on button "基本資料" at bounding box center [294, 144] width 137 height 41
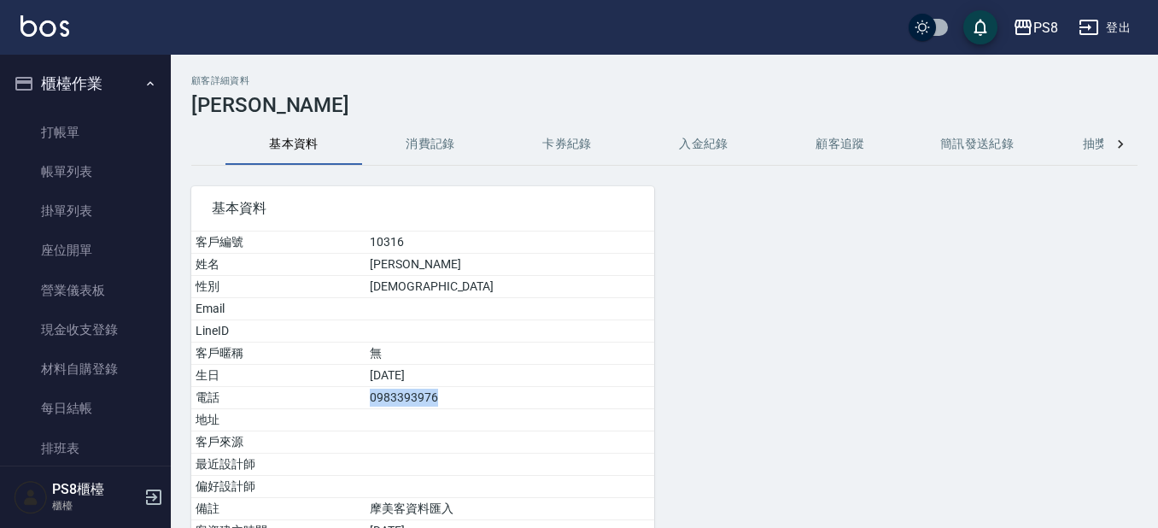
drag, startPoint x: 478, startPoint y: 396, endPoint x: 379, endPoint y: 385, distance: 99.6
click at [376, 388] on tr "電話 [PHONE_NUMBER]" at bounding box center [422, 398] width 463 height 22
copy tr "電話 [PHONE_NUMBER]"
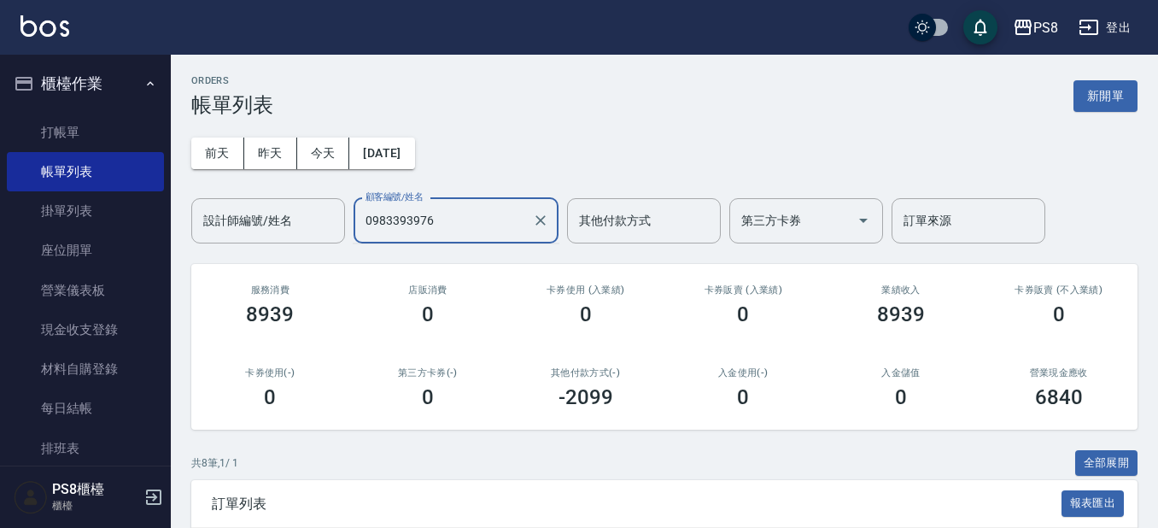
type input "0983393976"
click at [545, 216] on icon "Clear" at bounding box center [541, 220] width 10 height 10
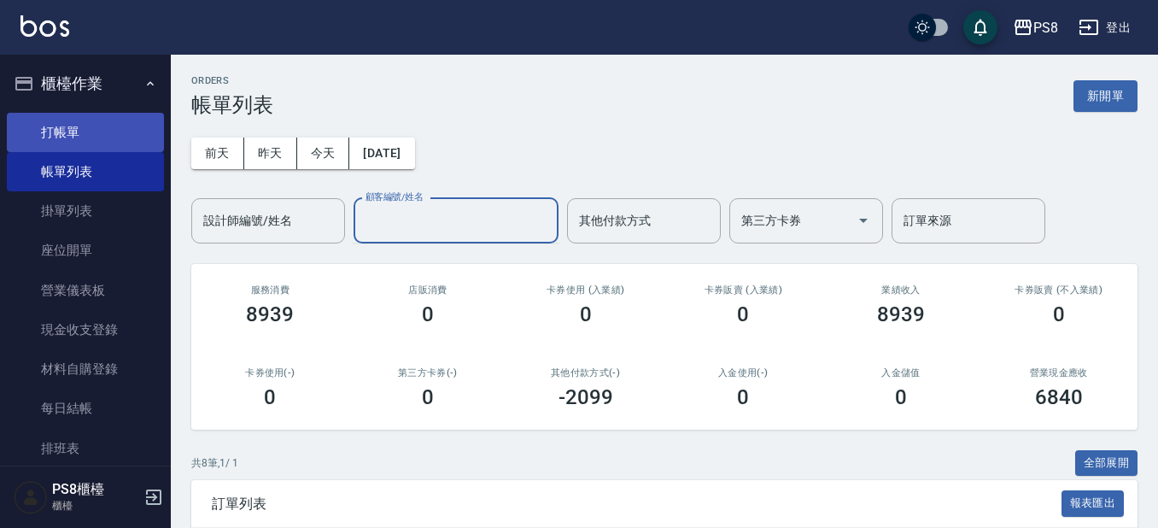
click at [140, 118] on link "打帳單" at bounding box center [85, 132] width 157 height 39
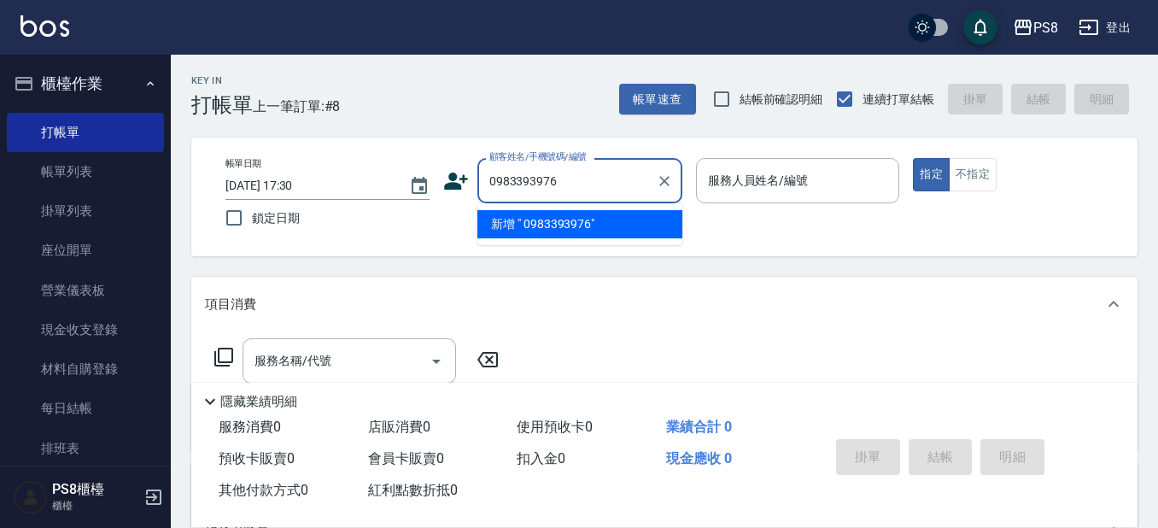
click at [507, 187] on input "0983393976" at bounding box center [567, 181] width 164 height 30
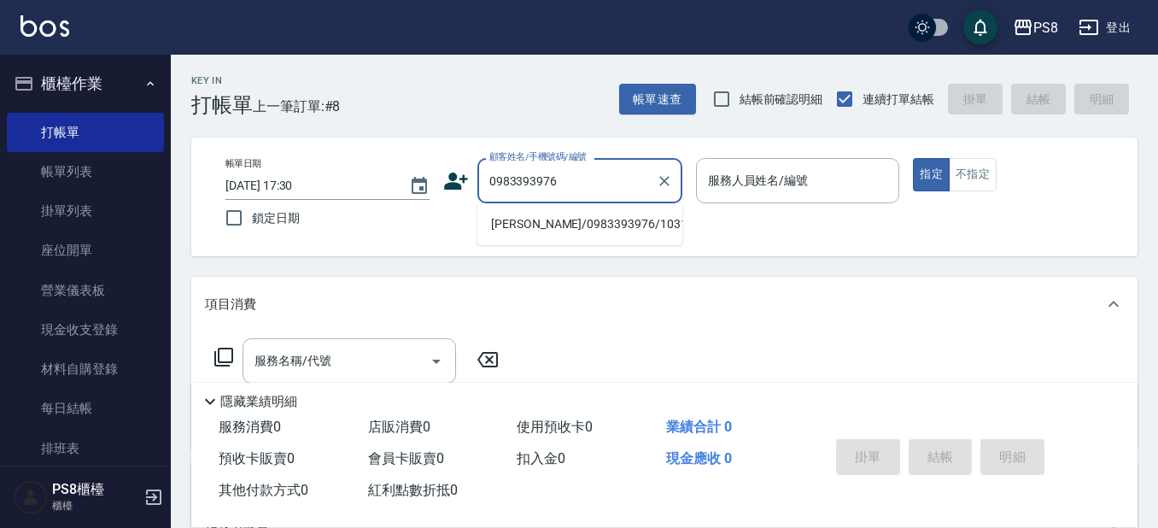
click at [534, 220] on li "[PERSON_NAME]/0983393976/10316" at bounding box center [580, 224] width 205 height 28
type input "[PERSON_NAME]/0983393976/10316"
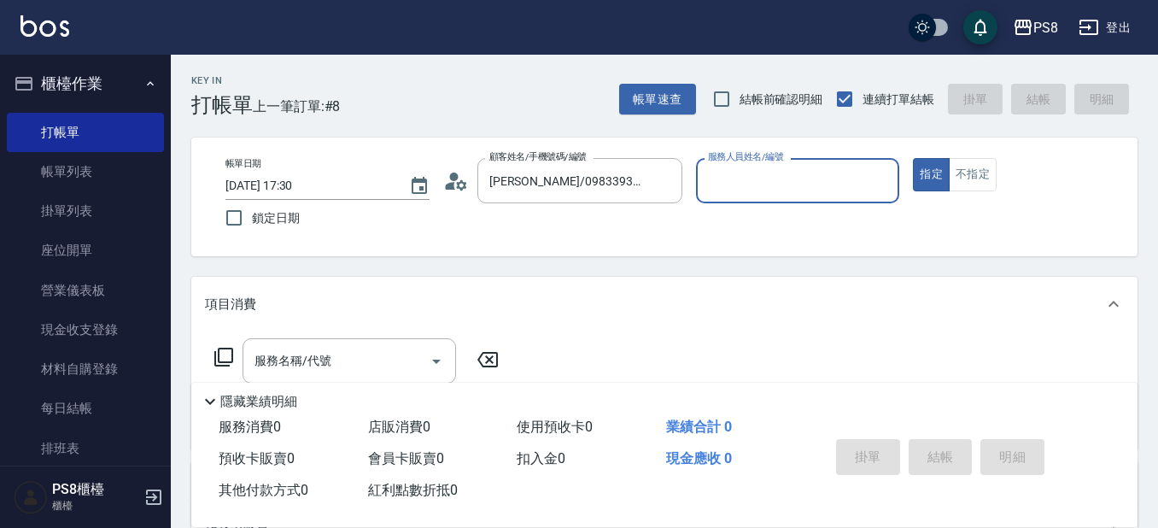
click at [455, 182] on icon at bounding box center [456, 181] width 26 height 26
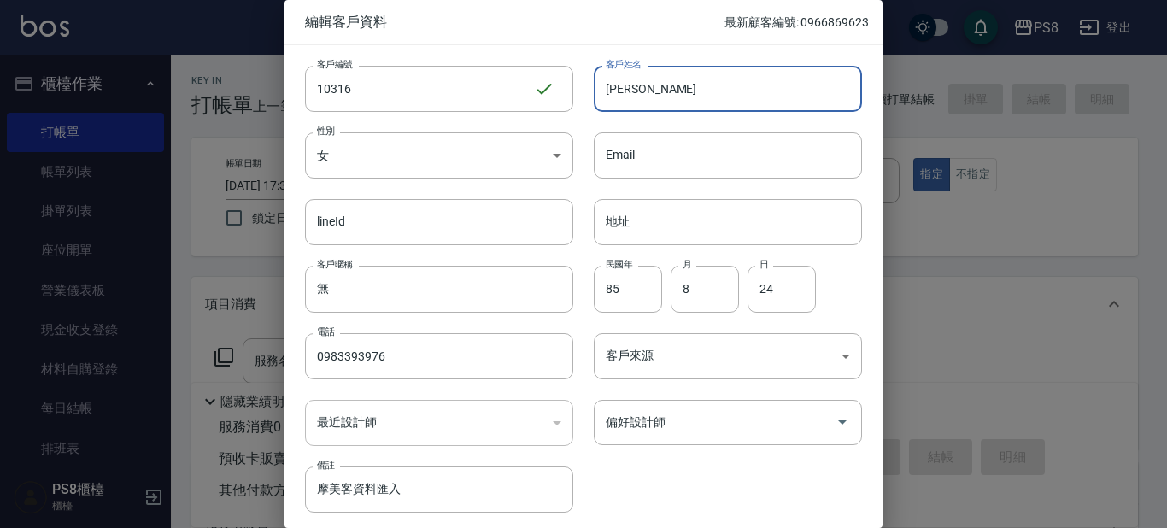
click at [623, 91] on input "[PERSON_NAME]" at bounding box center [728, 89] width 268 height 46
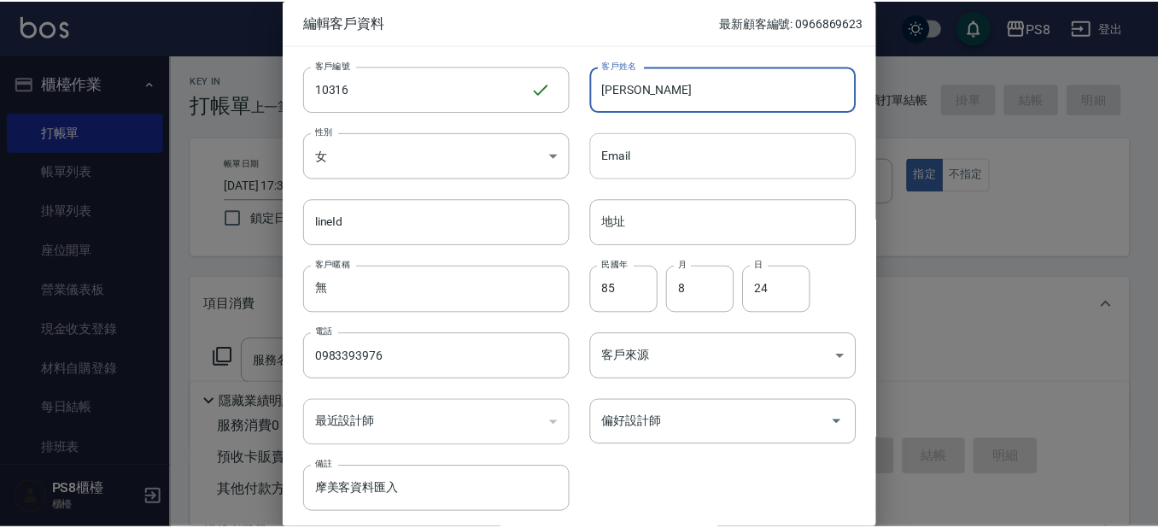
scroll to position [64, 0]
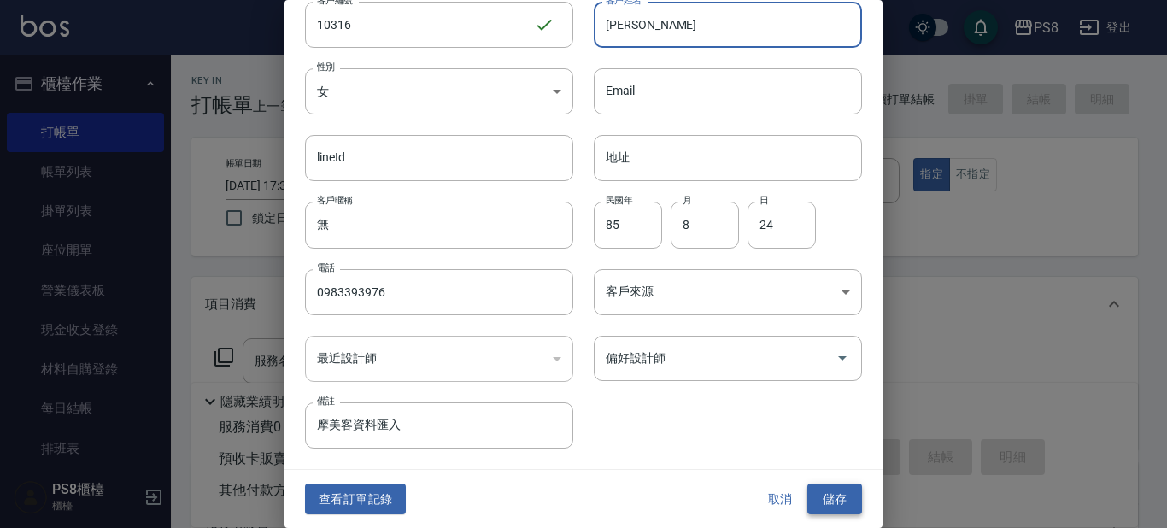
type input "[PERSON_NAME]"
click at [835, 497] on button "儲存" at bounding box center [834, 500] width 55 height 32
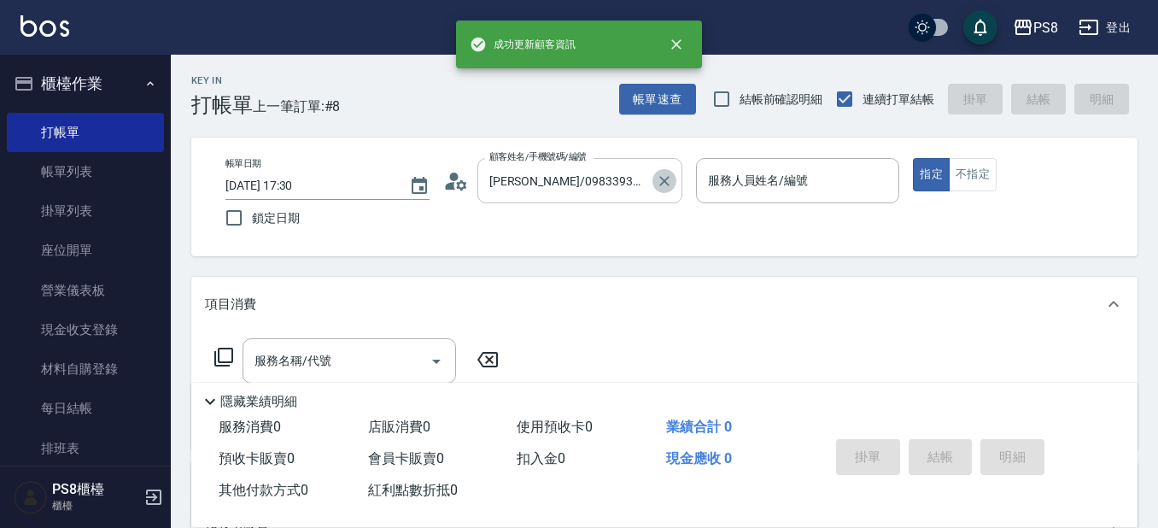
click at [669, 179] on icon "Clear" at bounding box center [664, 181] width 17 height 17
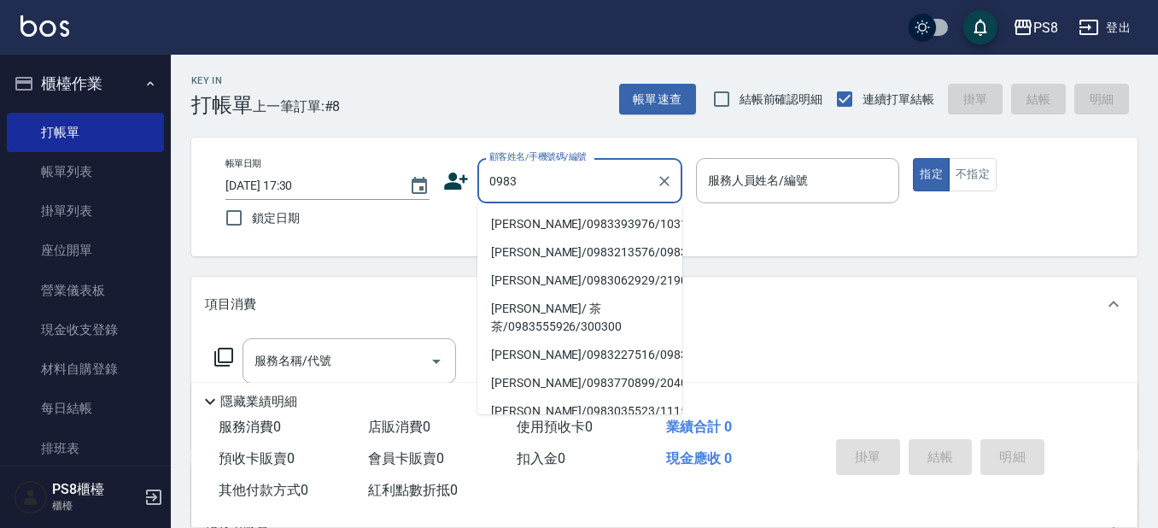
click at [550, 224] on li "[PERSON_NAME]/0983393976/10316" at bounding box center [580, 224] width 205 height 28
type input "[PERSON_NAME]/0983393976/10316"
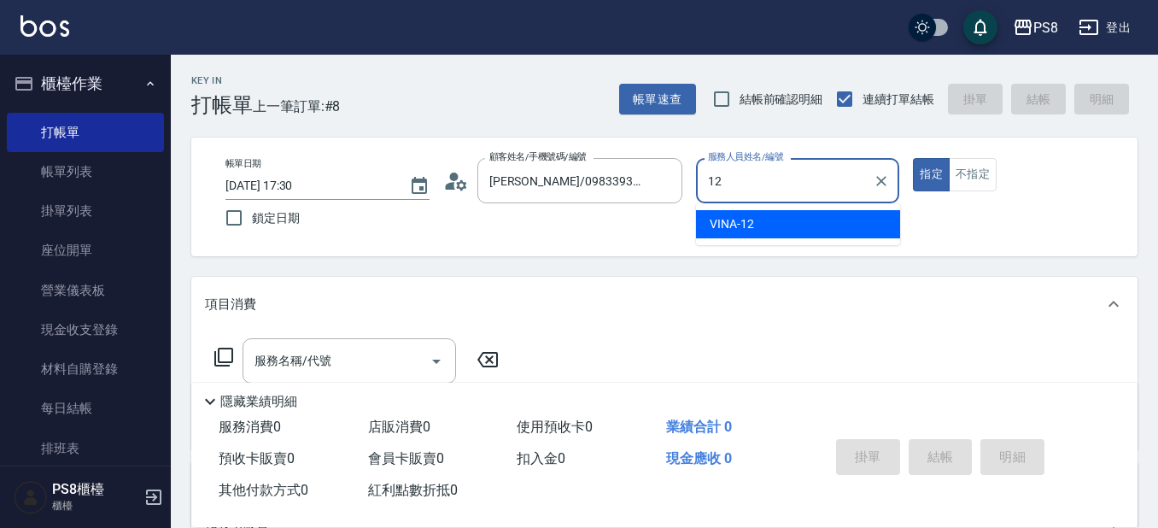
type input "VINA-12"
type button "true"
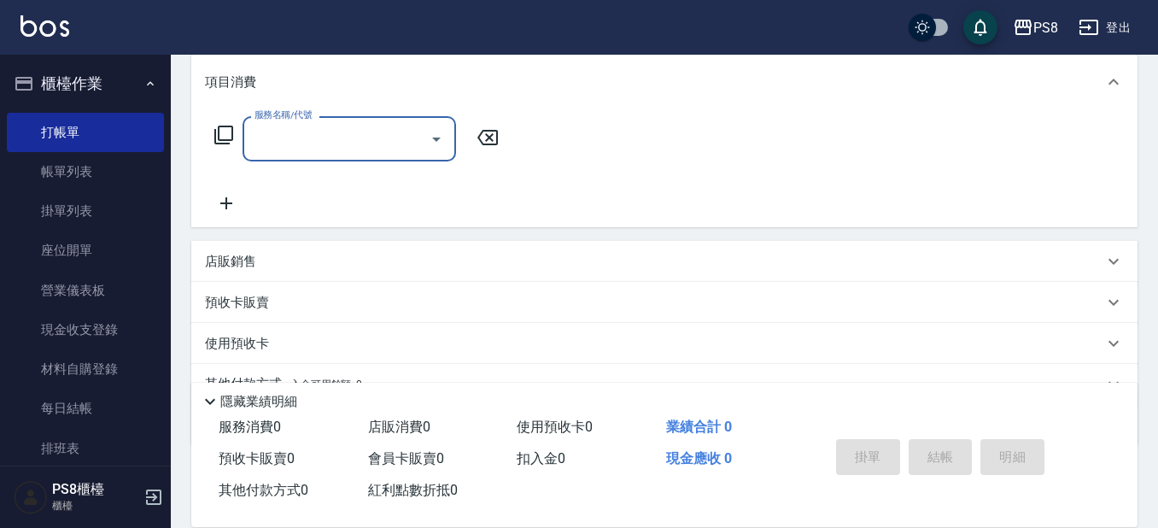
scroll to position [256, 0]
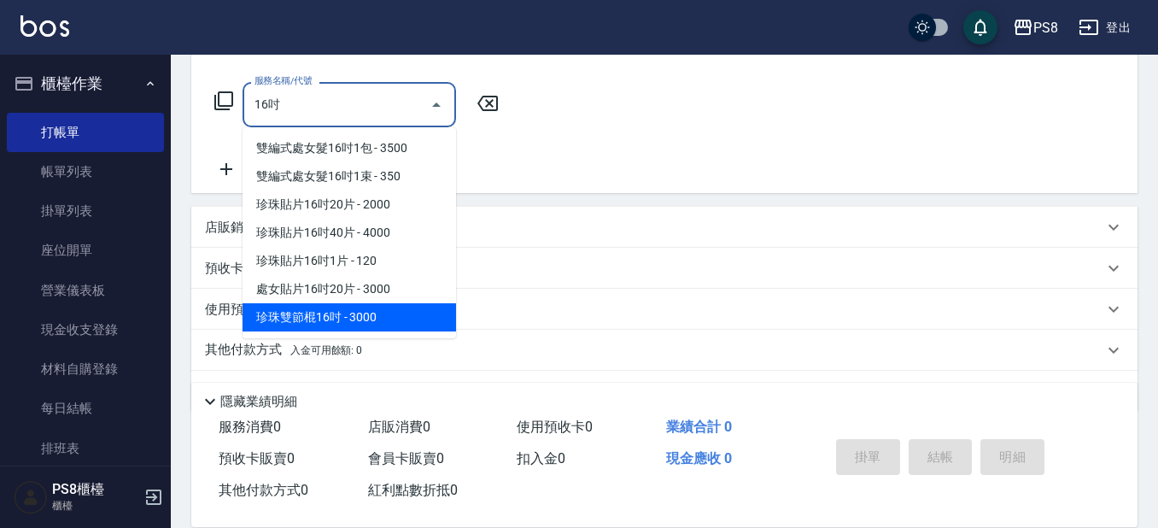
click at [379, 310] on span "珍珠雙節棍16吋 - 3000" at bounding box center [350, 317] width 214 height 28
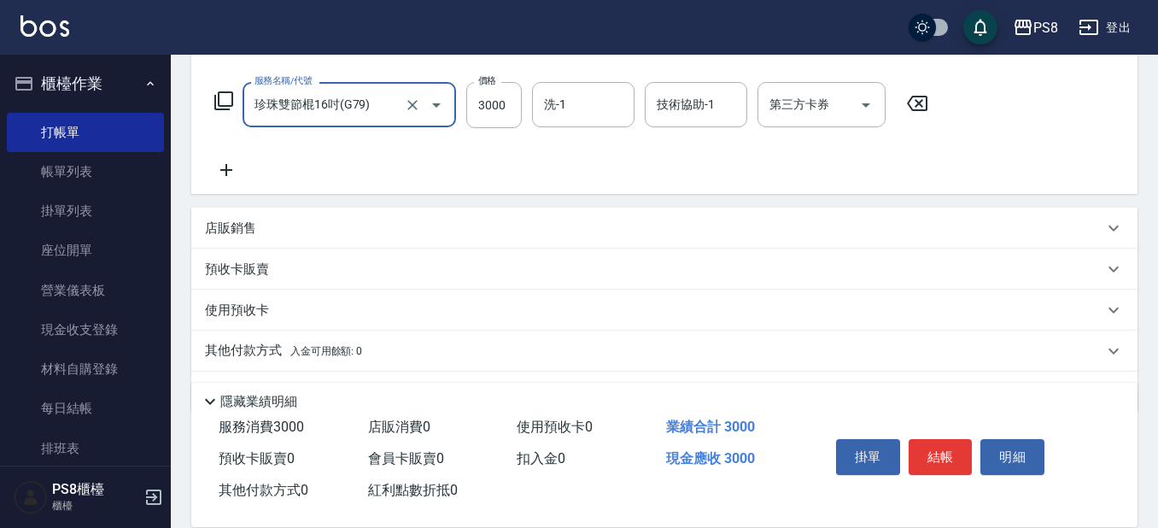
type input "珍珠雙節棍16吋(G79)"
click at [220, 172] on icon at bounding box center [226, 170] width 43 height 21
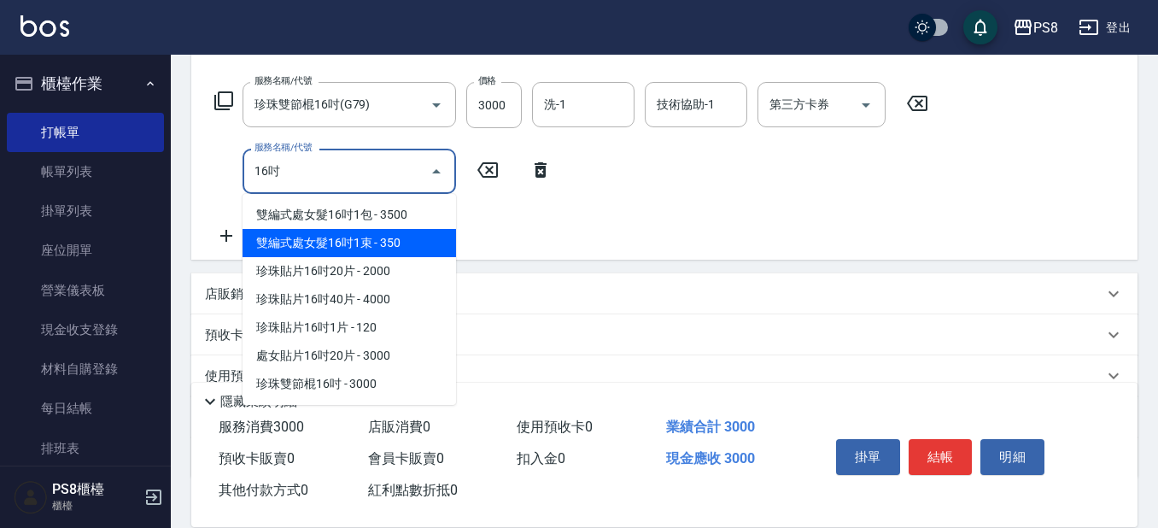
scroll to position [371, 0]
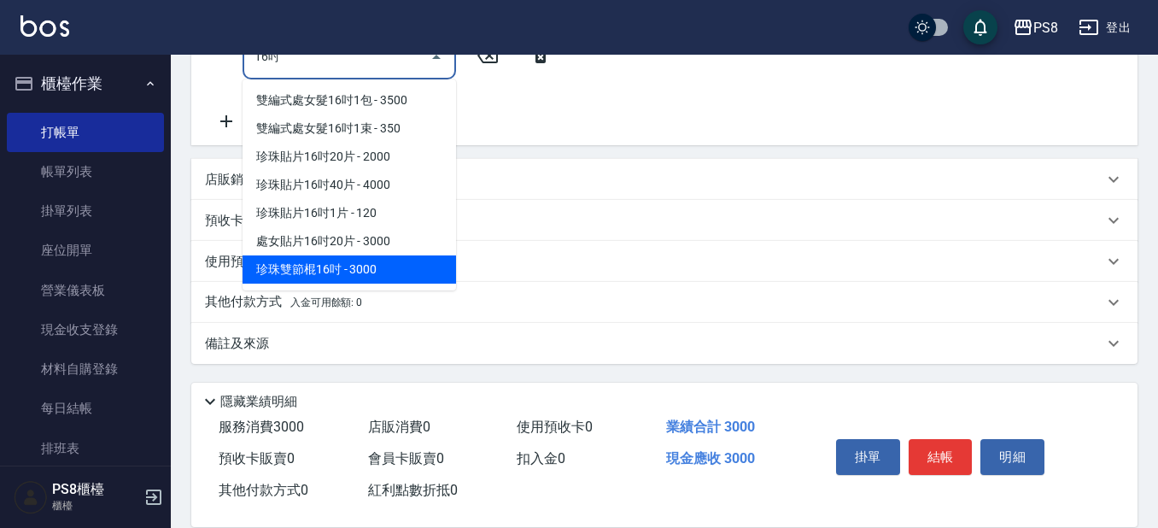
click at [316, 272] on span "珍珠雙節棍16吋 - 3000" at bounding box center [350, 269] width 214 height 28
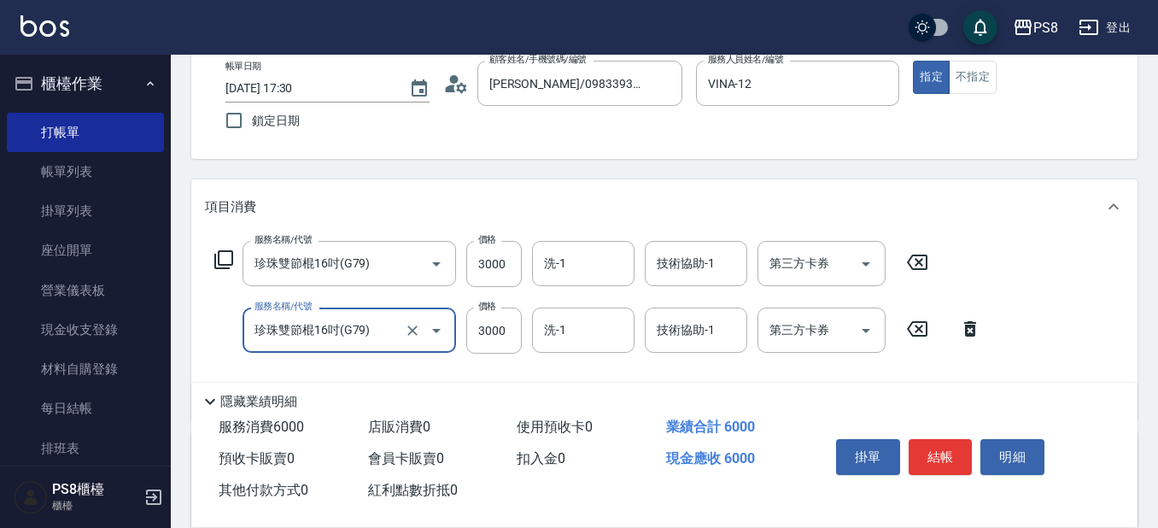
scroll to position [200, 0]
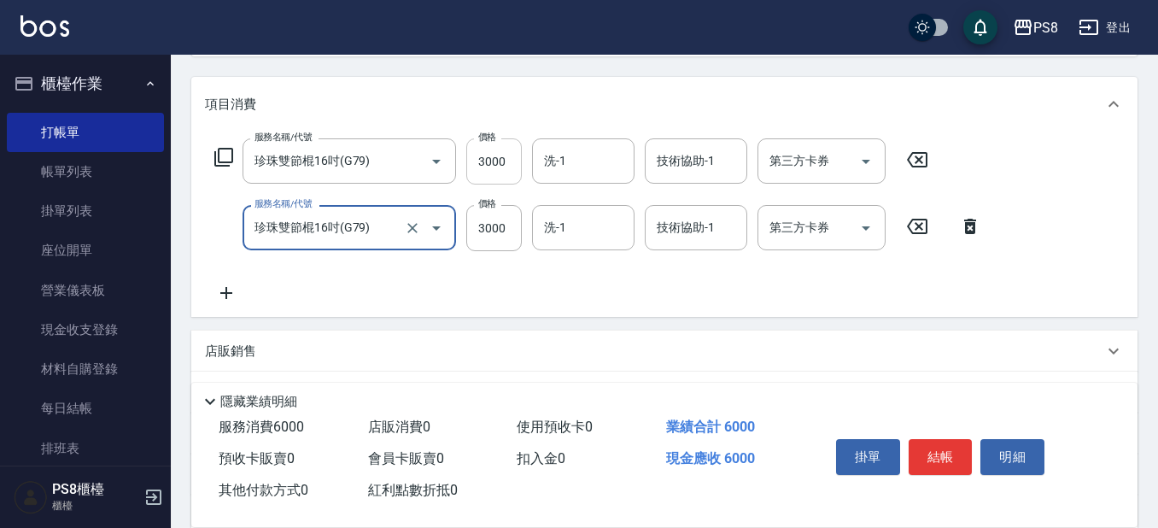
type input "珍珠雙節棍16吋(G79)"
click at [497, 162] on input "3000" at bounding box center [494, 161] width 56 height 46
type input "5000"
click at [497, 162] on input "3000" at bounding box center [494, 161] width 56 height 46
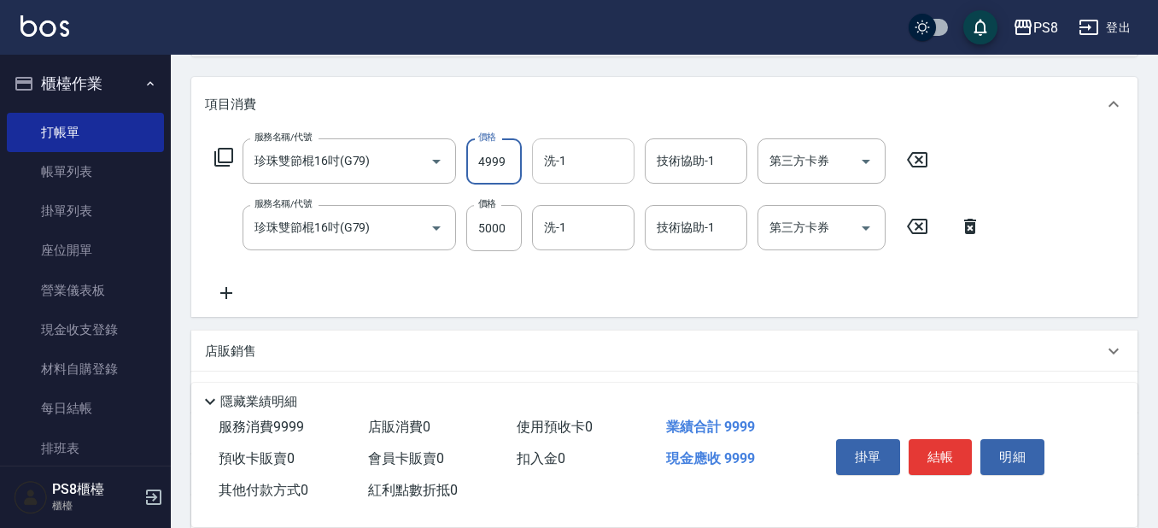
type input "4999"
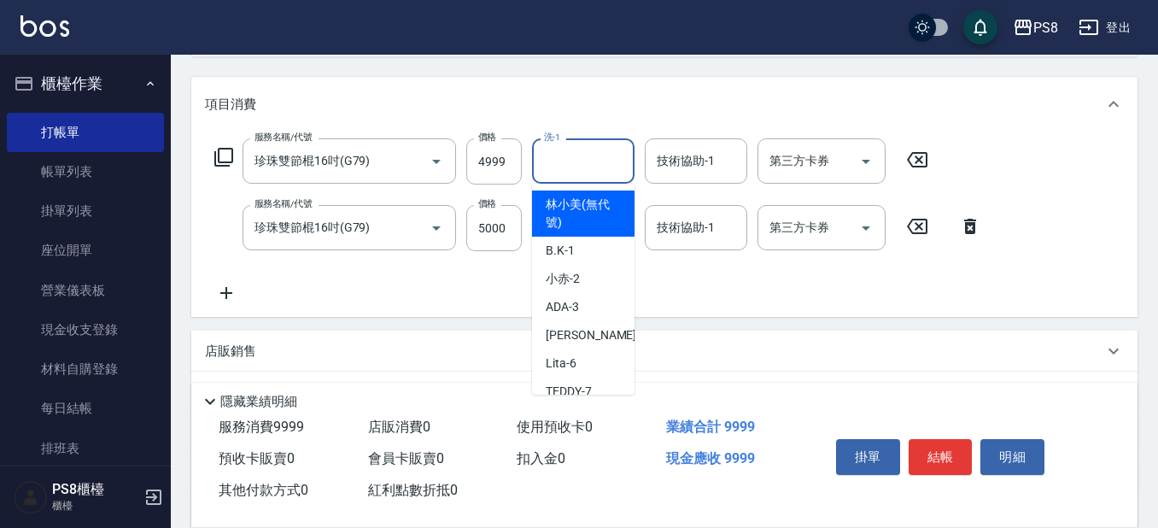
click at [559, 161] on div "洗-1 洗-1" at bounding box center [583, 160] width 103 height 45
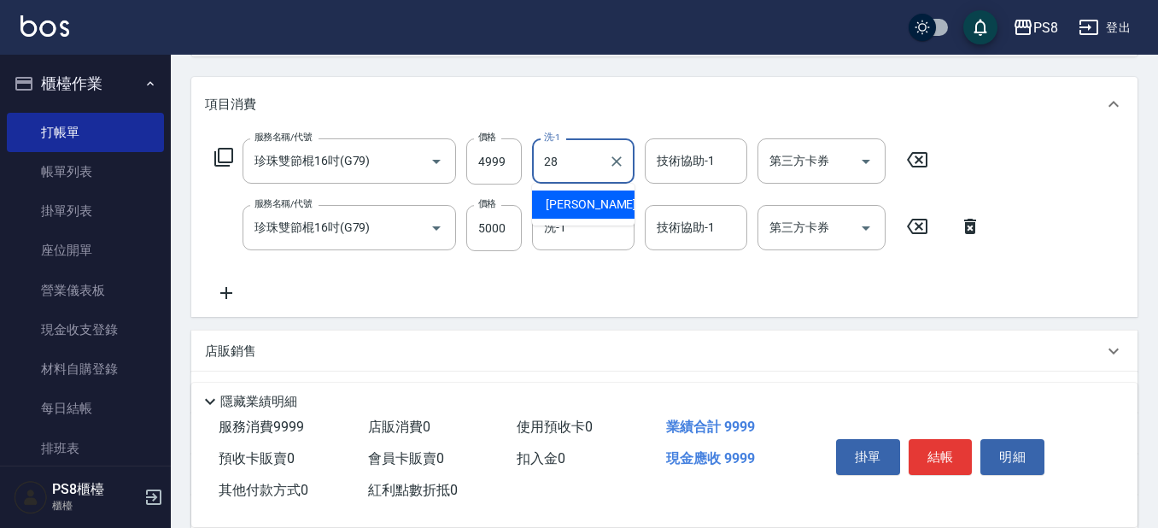
type input "[PERSON_NAME]-28"
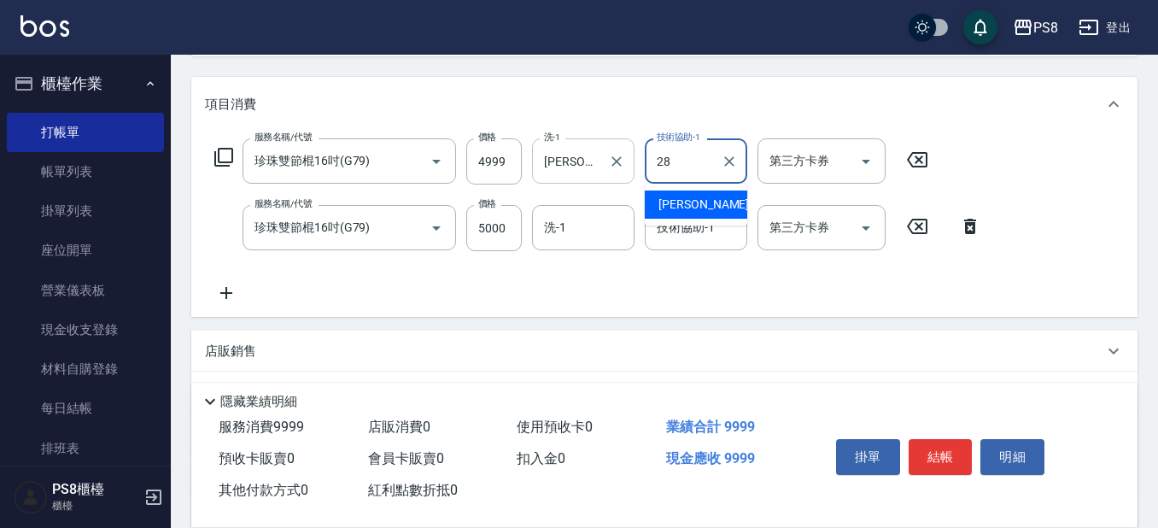
type input "[PERSON_NAME]-28"
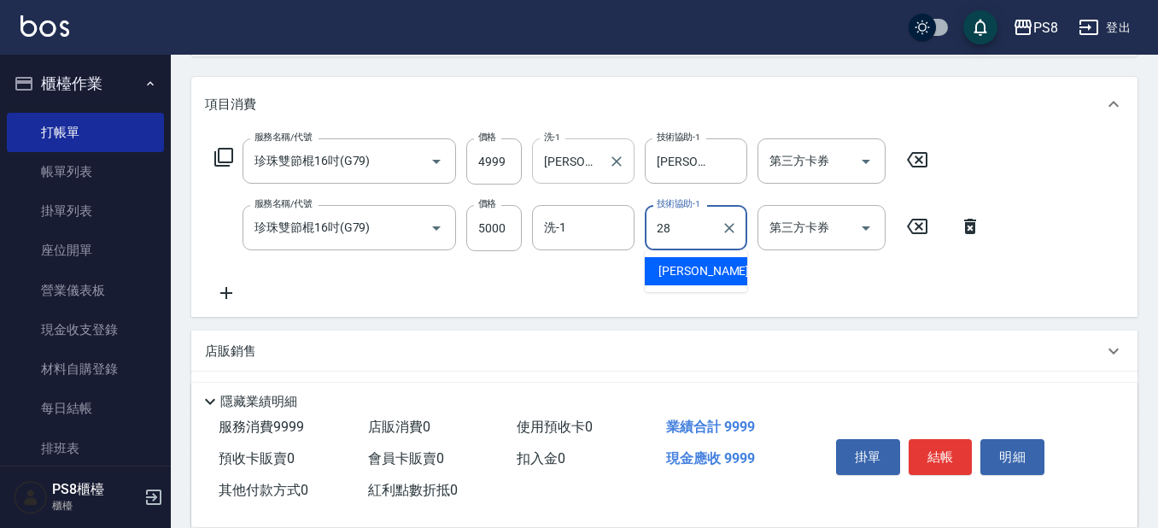
type input "[PERSON_NAME]-28"
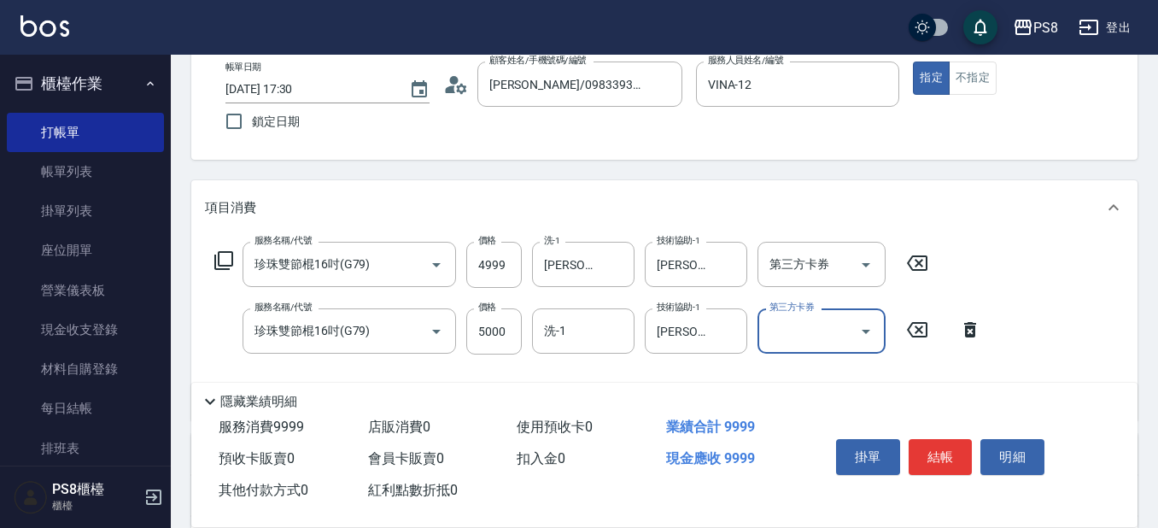
scroll to position [372, 0]
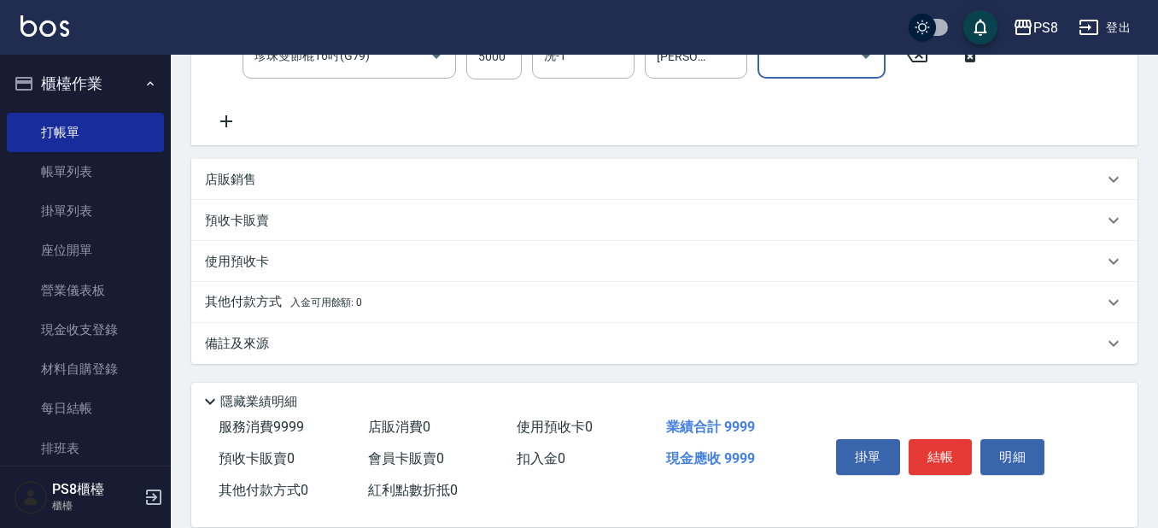
click at [277, 306] on p "其他付款方式 入金可用餘額: 0" at bounding box center [283, 302] width 157 height 19
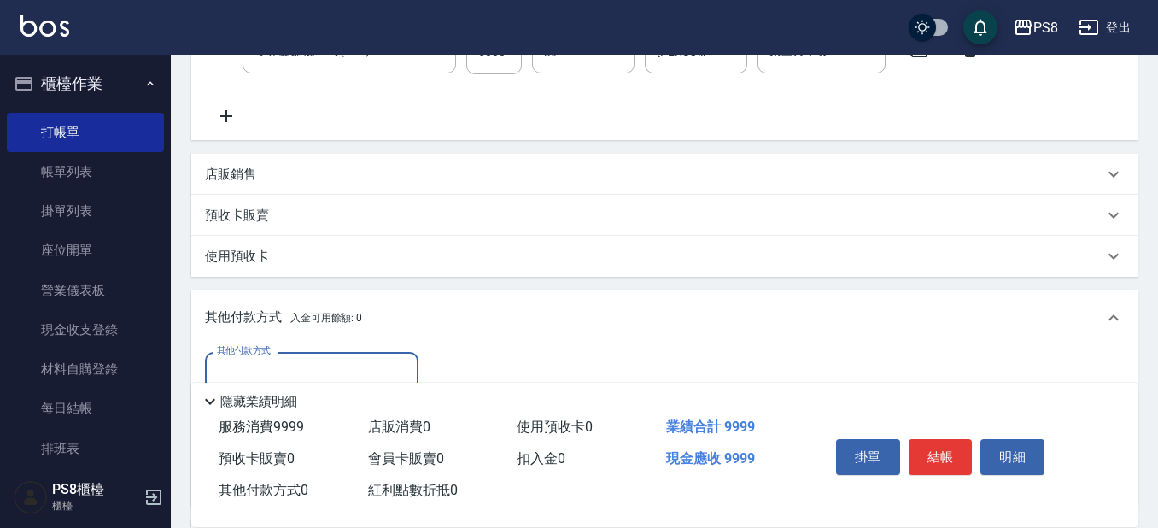
scroll to position [573, 0]
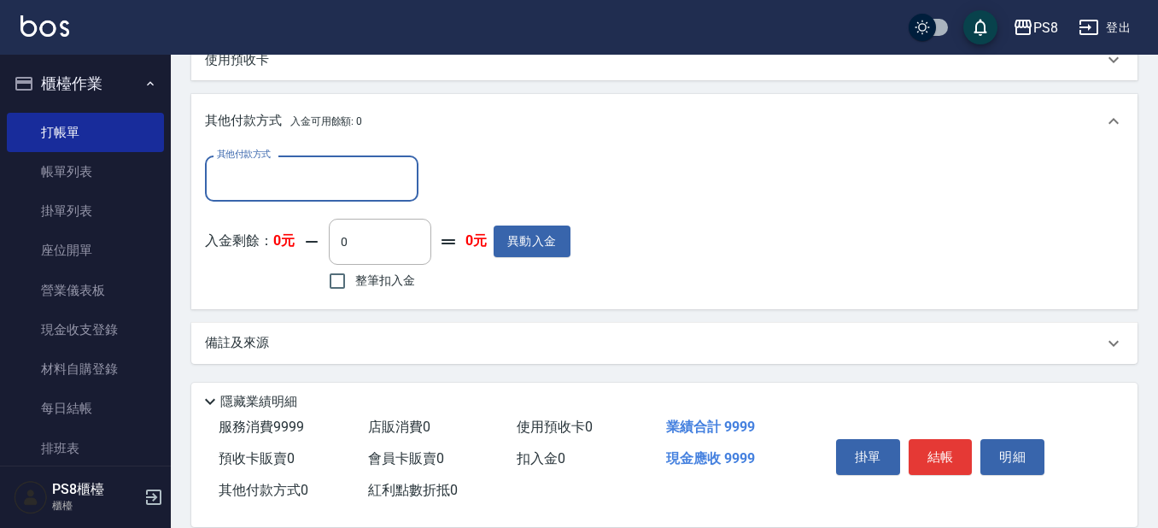
click at [278, 193] on input "其他付款方式" at bounding box center [312, 178] width 198 height 30
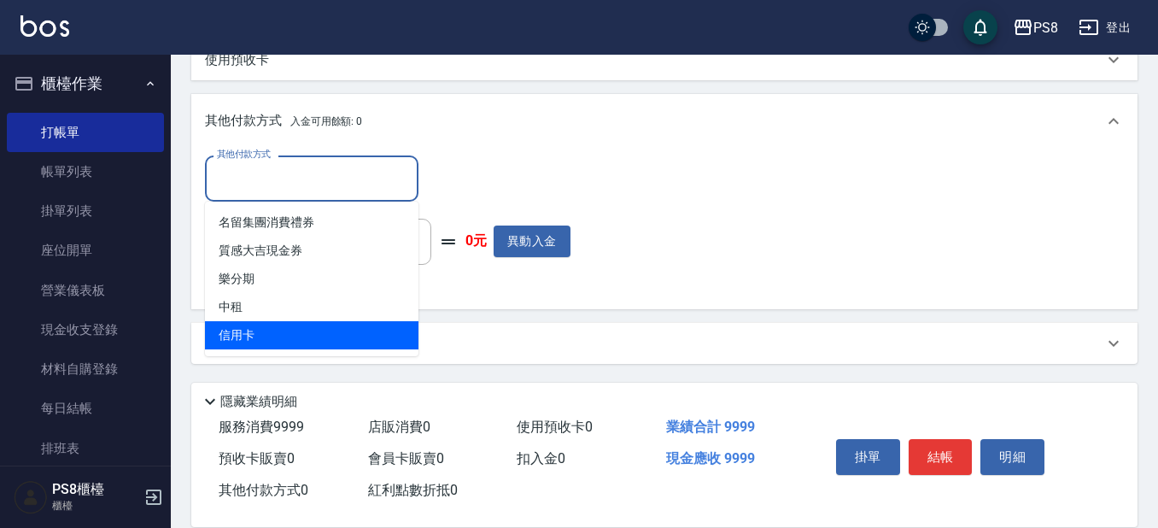
click at [278, 328] on span "信用卡" at bounding box center [312, 335] width 214 height 28
type input "信用卡"
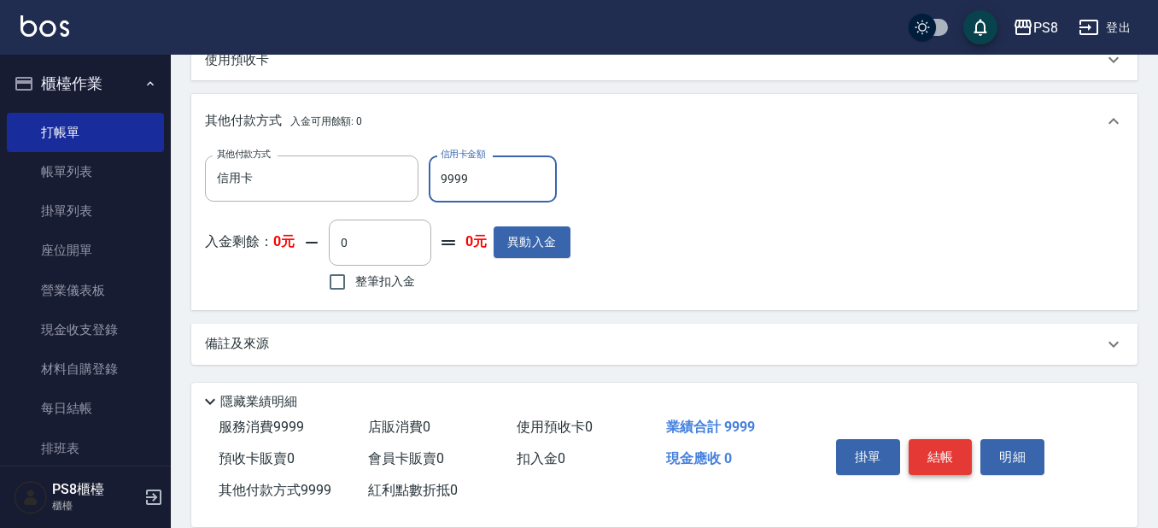
type input "9999"
click at [942, 447] on button "結帳" at bounding box center [941, 457] width 64 height 36
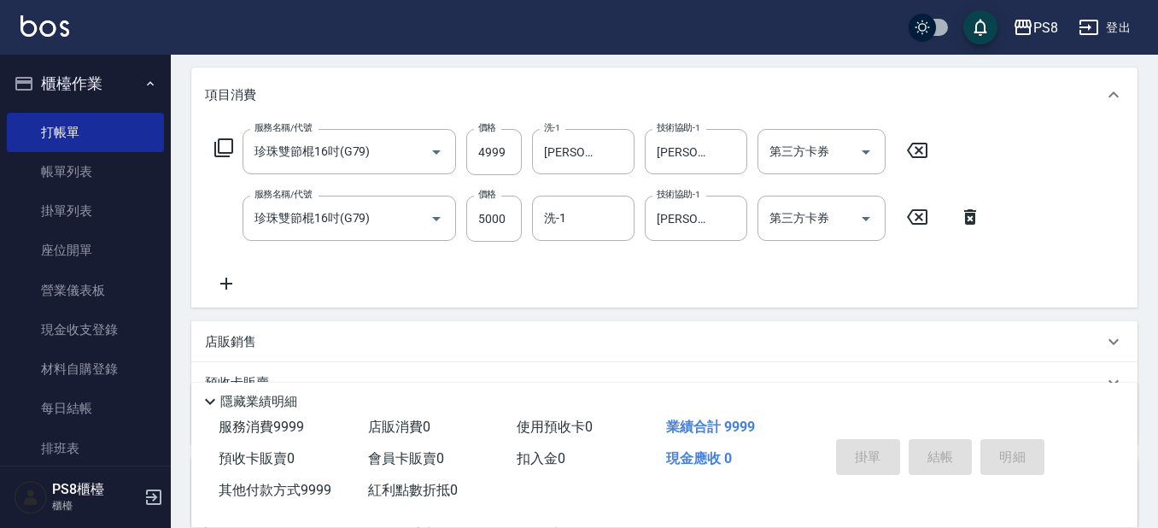
scroll to position [146, 0]
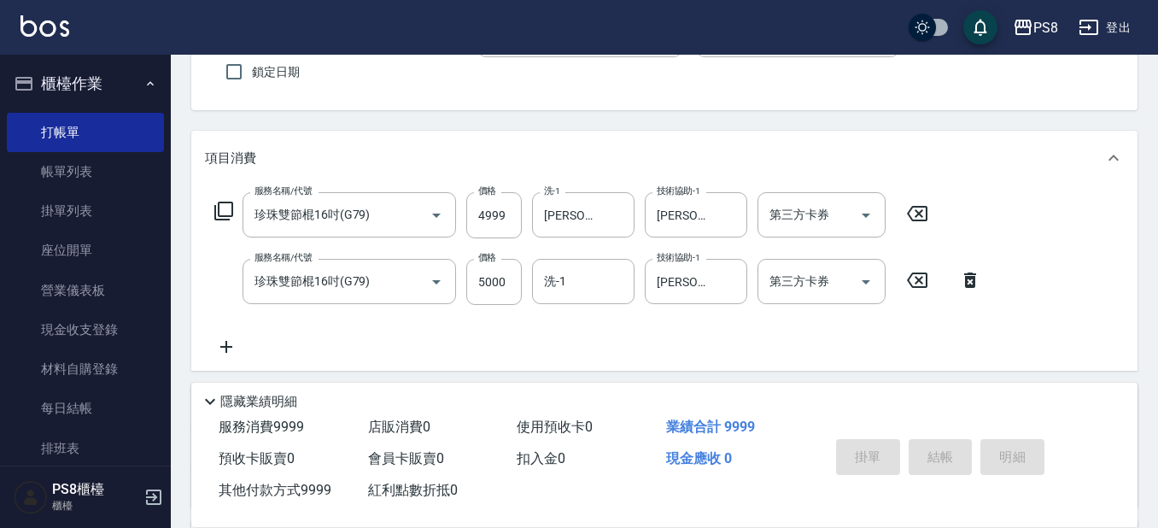
type input "[DATE] 17:31"
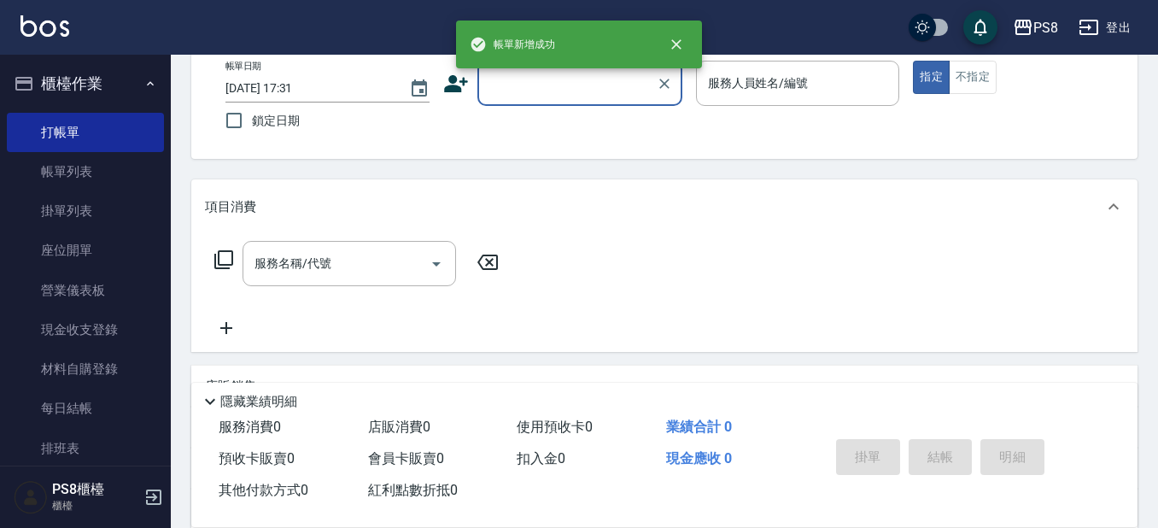
scroll to position [0, 0]
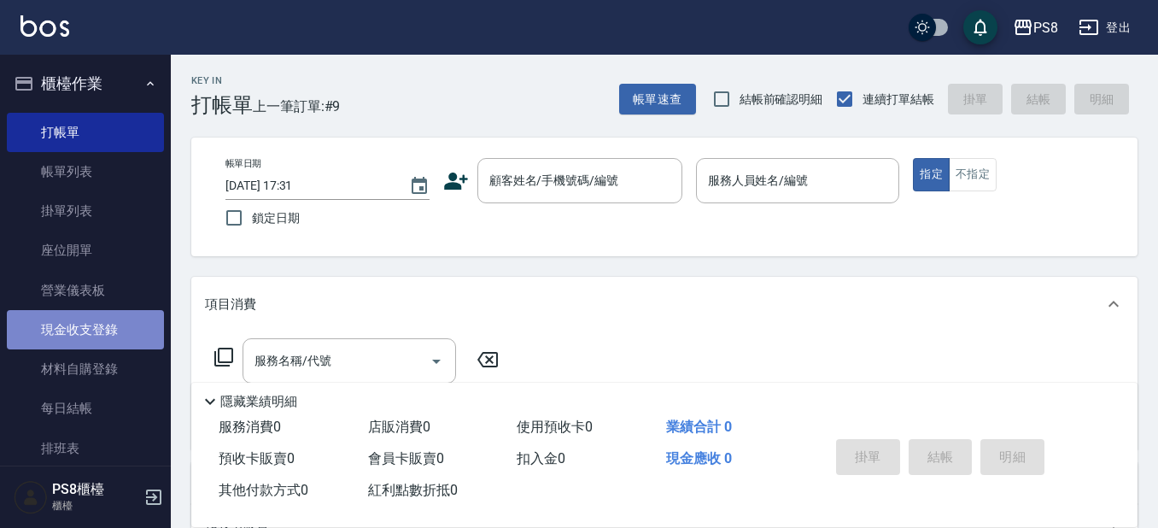
click at [102, 334] on link "現金收支登錄" at bounding box center [85, 329] width 157 height 39
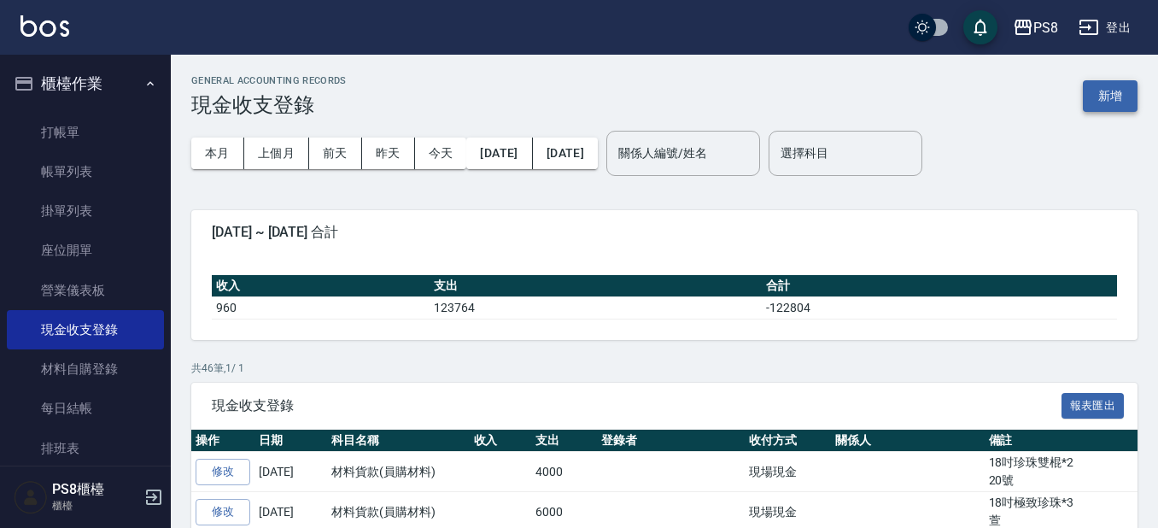
click at [1114, 101] on button "新增" at bounding box center [1110, 96] width 55 height 32
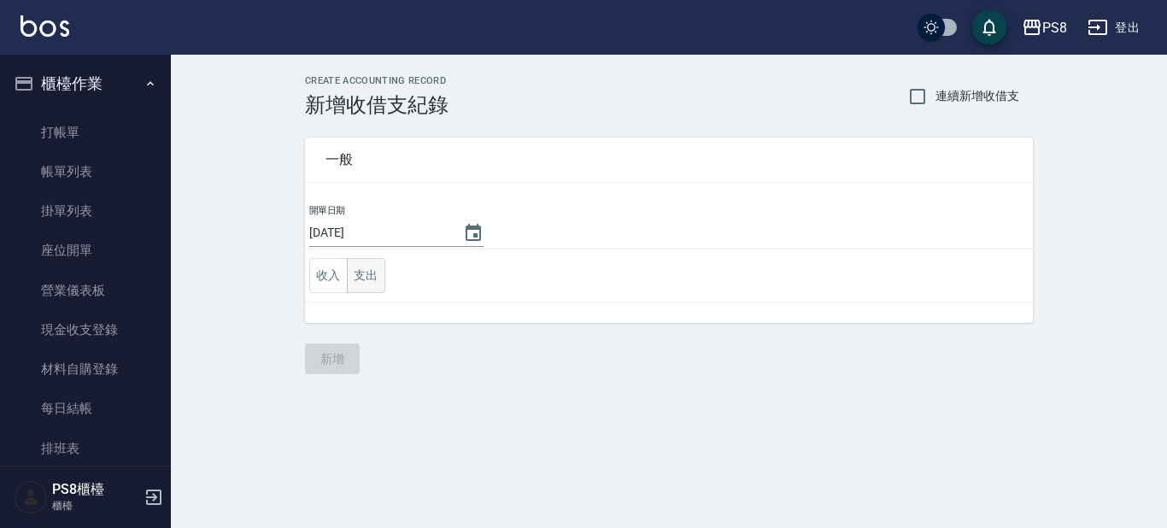
click at [366, 288] on button "支出" at bounding box center [366, 275] width 38 height 35
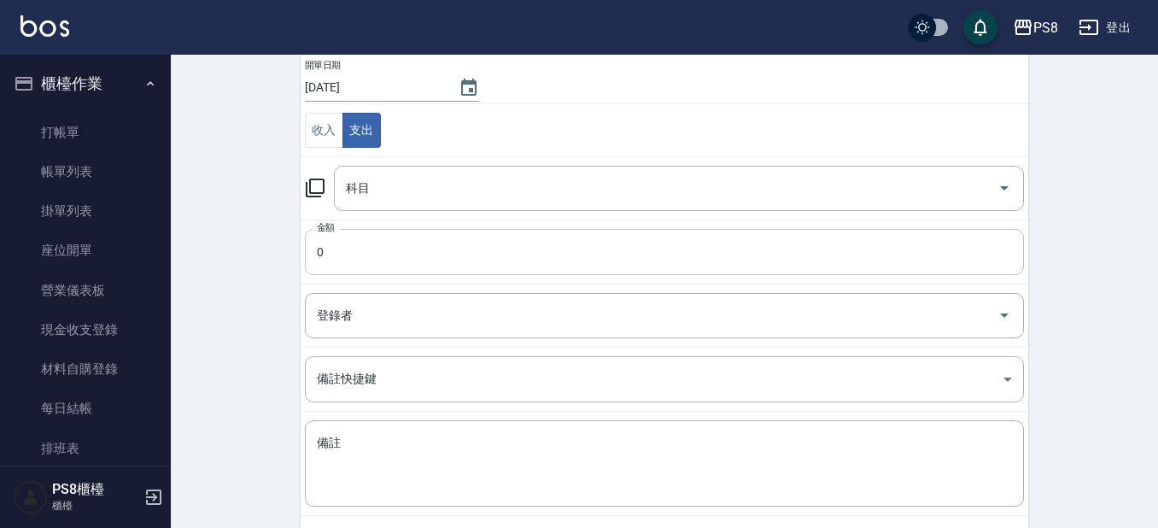
scroll to position [171, 0]
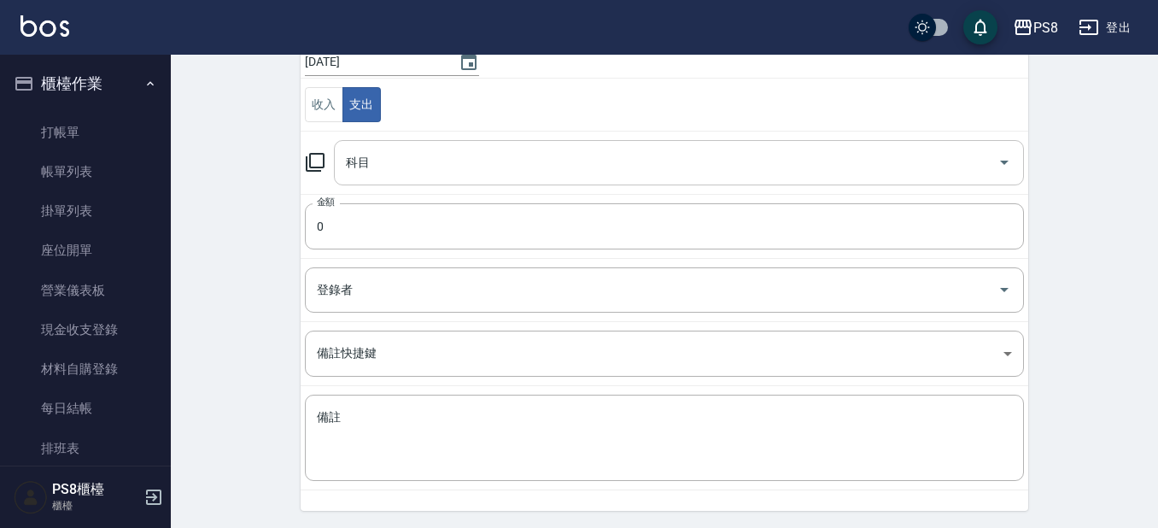
click at [413, 157] on input "科目" at bounding box center [666, 163] width 649 height 30
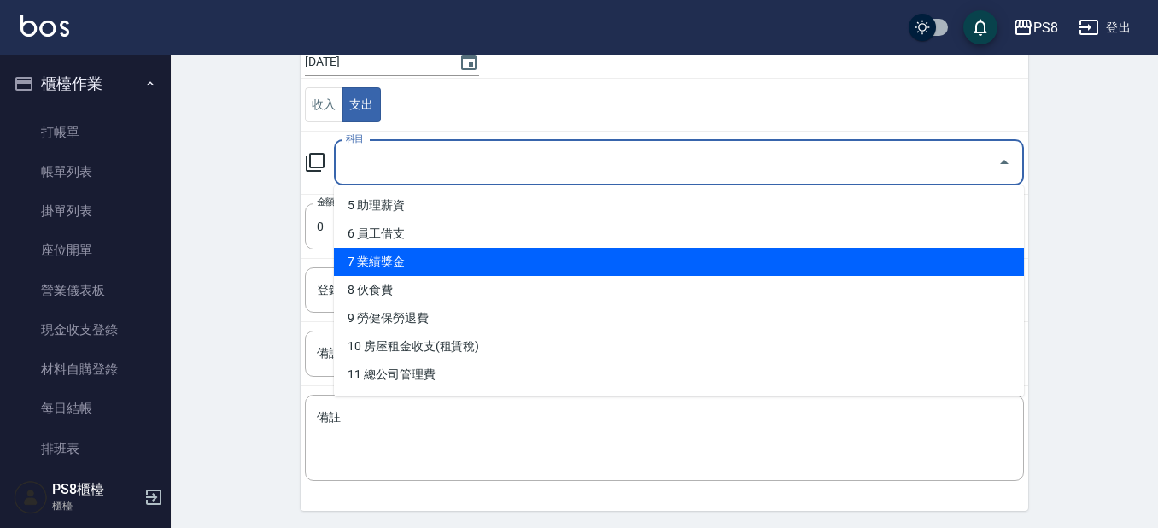
scroll to position [256, 0]
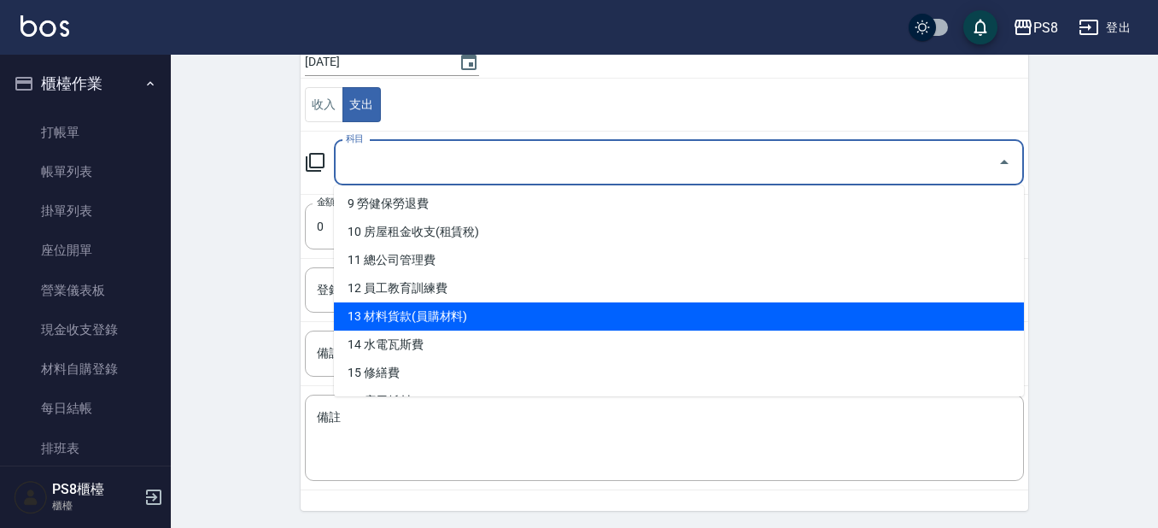
click at [456, 324] on li "13 材料貨款(員購材料)" at bounding box center [679, 316] width 690 height 28
type input "13 材料貨款(員購材料)"
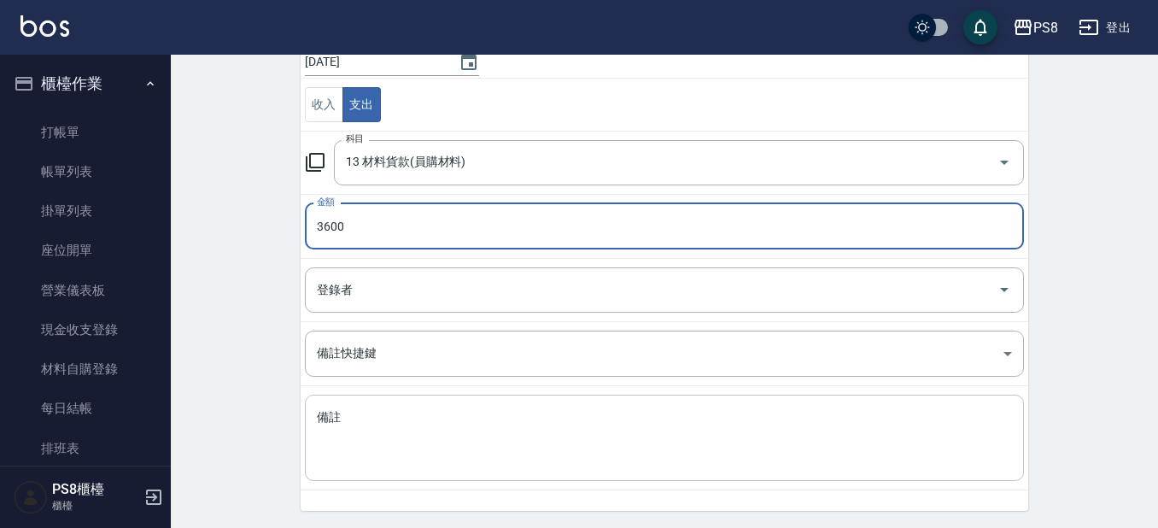
type input "3600"
click at [431, 441] on textarea "備註" at bounding box center [664, 438] width 695 height 58
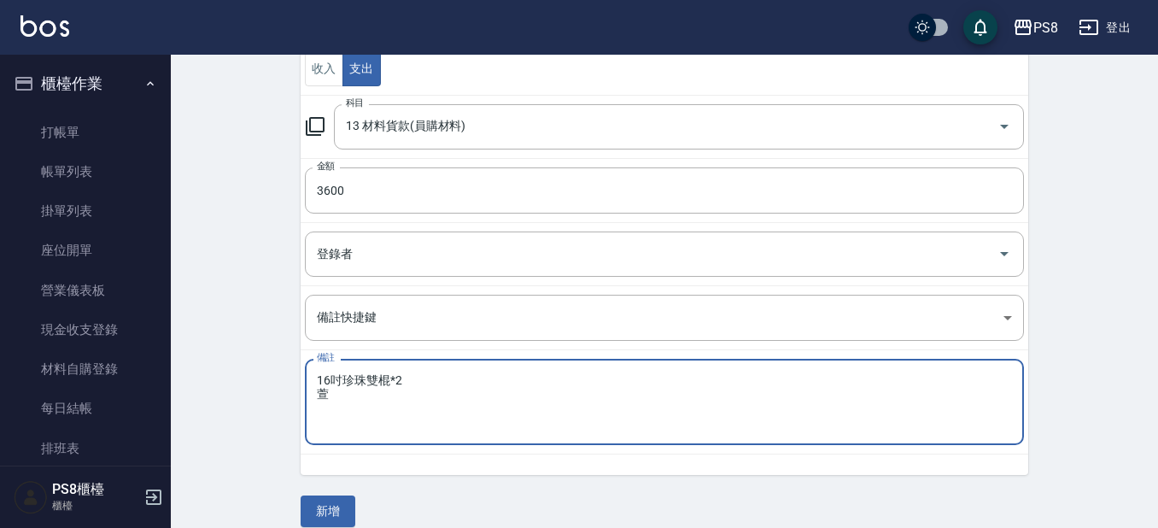
scroll to position [226, 0]
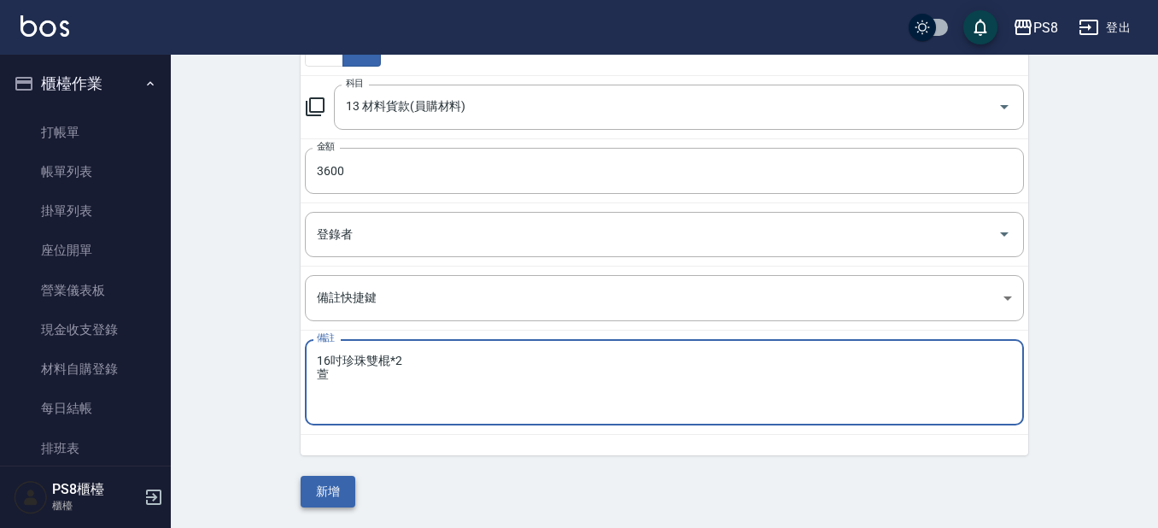
type textarea "16吋珍珠雙棍*2 萱"
click at [332, 490] on button "新增" at bounding box center [328, 492] width 55 height 32
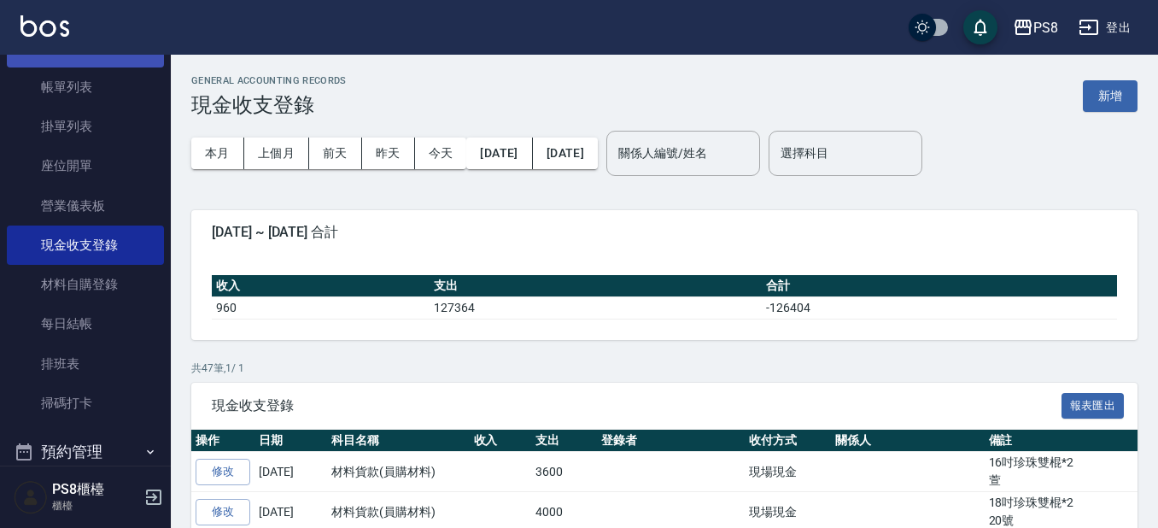
scroll to position [333, 0]
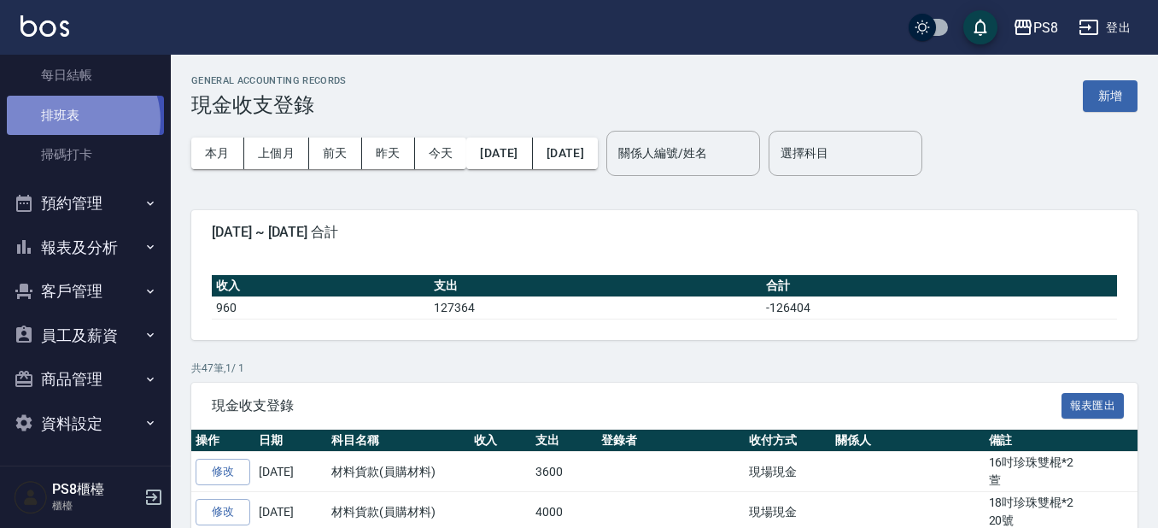
click at [77, 120] on link "排班表" at bounding box center [85, 115] width 157 height 39
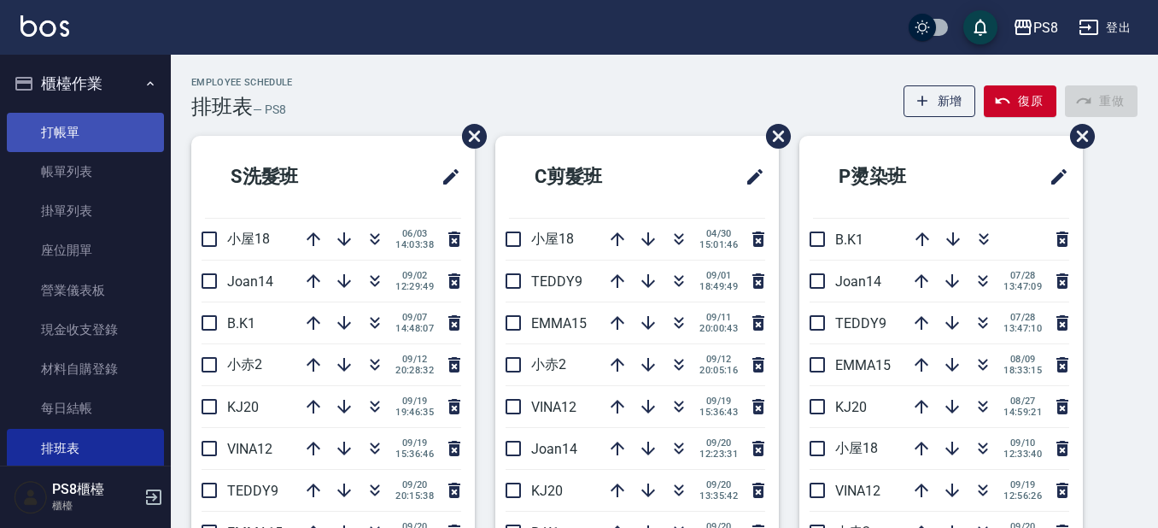
click at [64, 142] on link "打帳單" at bounding box center [85, 132] width 157 height 39
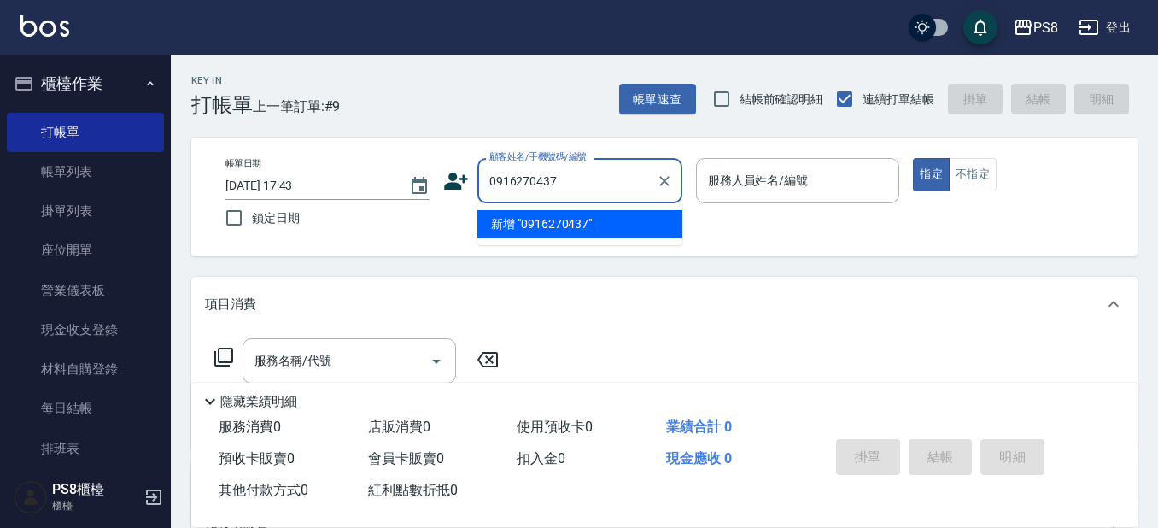
drag, startPoint x: 563, startPoint y: 187, endPoint x: 485, endPoint y: 184, distance: 77.8
click at [485, 184] on input "0916270437" at bounding box center [567, 181] width 164 height 30
type input "0916270437"
click at [437, 173] on div "帳單日期 [DATE] 17:43 鎖定日期 顧客姓名/手機號碼/編號 顧客姓名/手機號碼/編號 服務人員姓名/編號 服務人員姓名/編號 指定 不指定" at bounding box center [665, 197] width 906 height 78
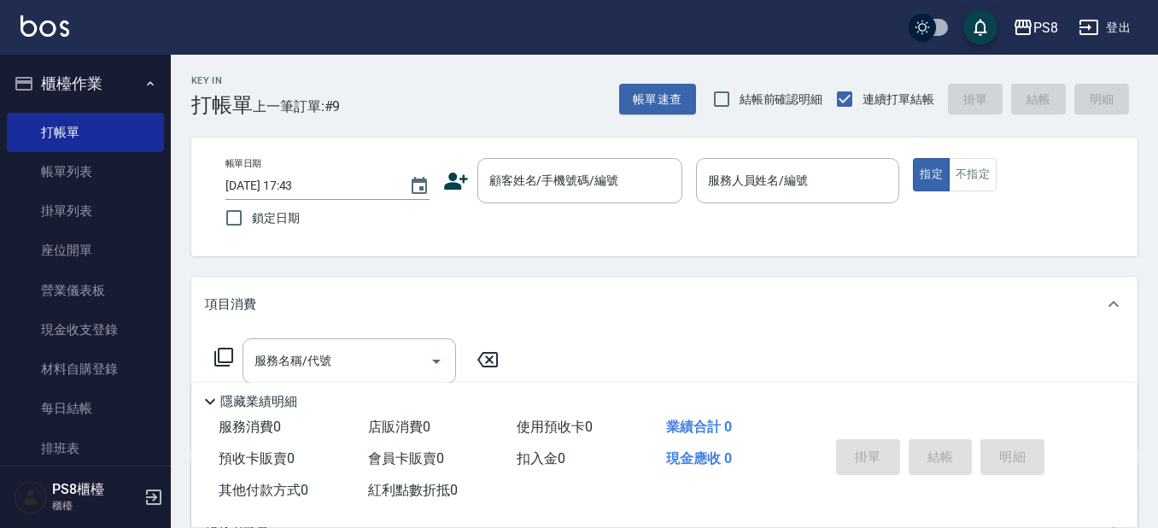
click at [472, 184] on div "顧客姓名/手機號碼/編號 顧客姓名/手機號碼/編號" at bounding box center [562, 180] width 239 height 45
click at [448, 178] on icon at bounding box center [456, 181] width 26 height 26
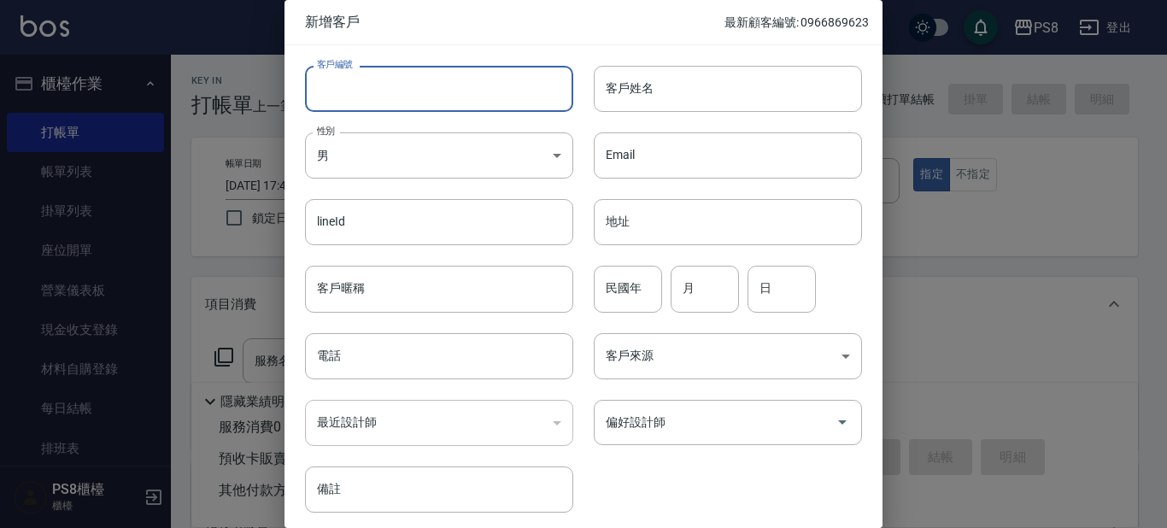
click at [410, 84] on input "客戶編號" at bounding box center [439, 89] width 268 height 46
paste input "0916270437"
type input "0916270437"
click at [425, 343] on input "電話" at bounding box center [439, 356] width 268 height 46
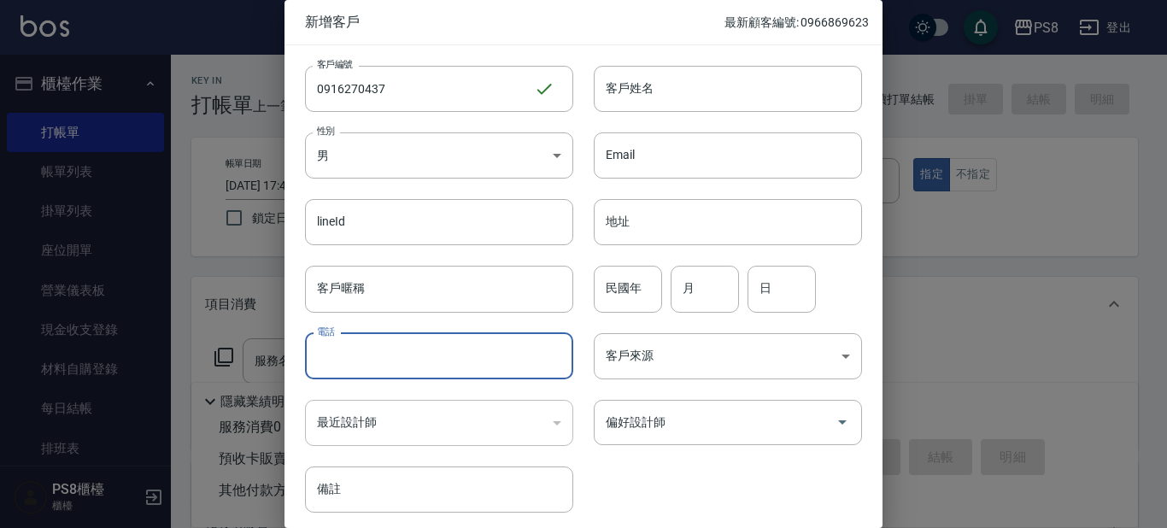
paste input "0916270437"
type input "0916270437"
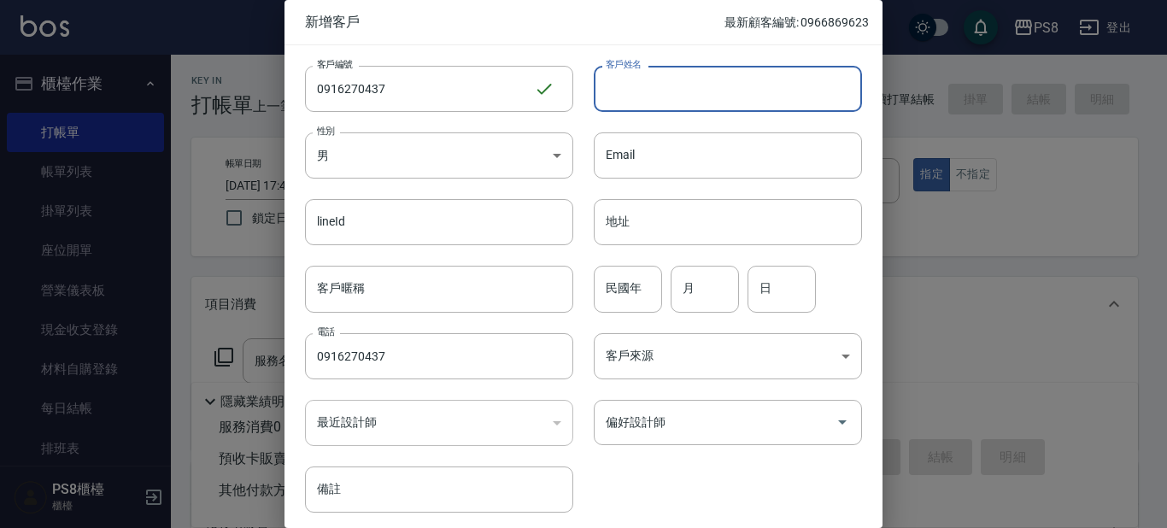
click at [689, 103] on input "客戶姓名" at bounding box center [728, 89] width 268 height 46
type input "[PERSON_NAME]"
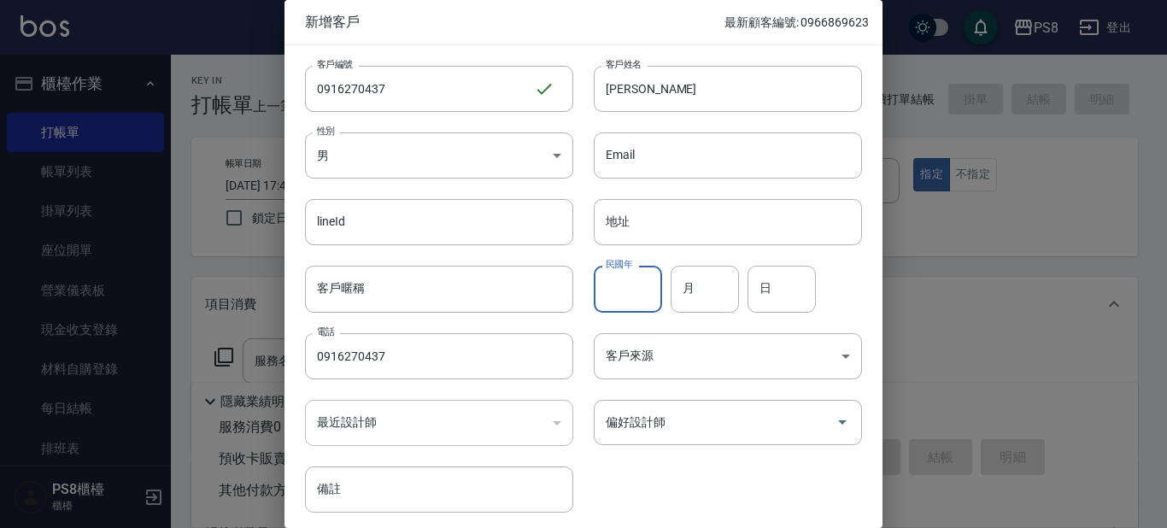
click at [616, 279] on input "民國年" at bounding box center [628, 289] width 68 height 46
type input "95"
type input "9"
type input "28"
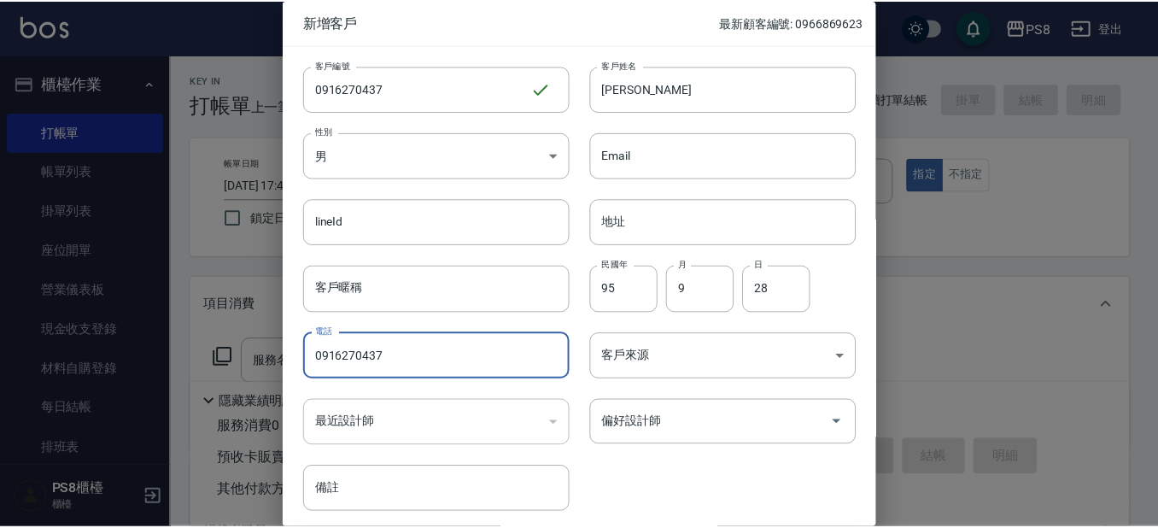
scroll to position [64, 0]
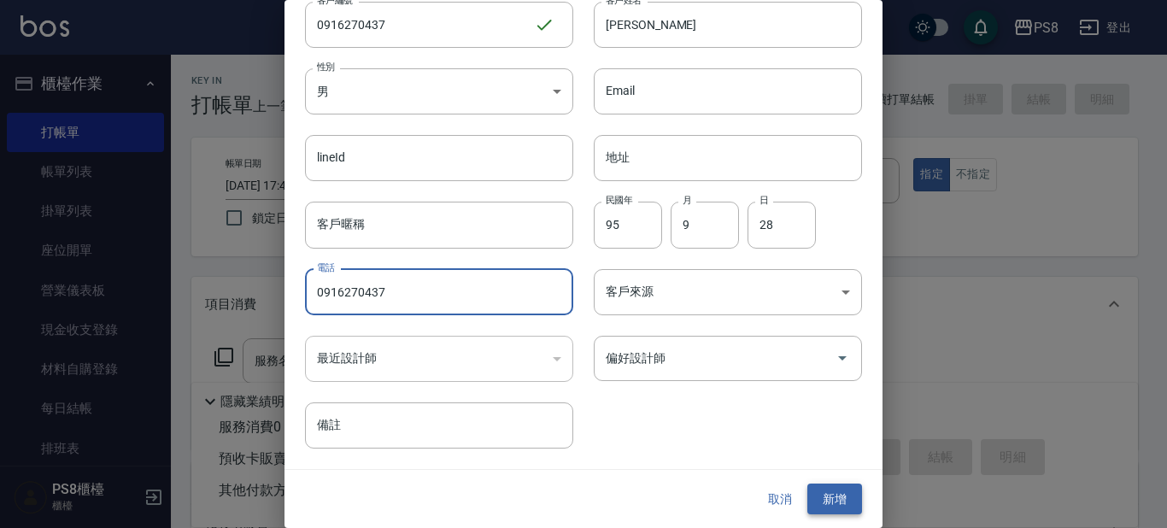
click at [827, 495] on button "新增" at bounding box center [834, 500] width 55 height 32
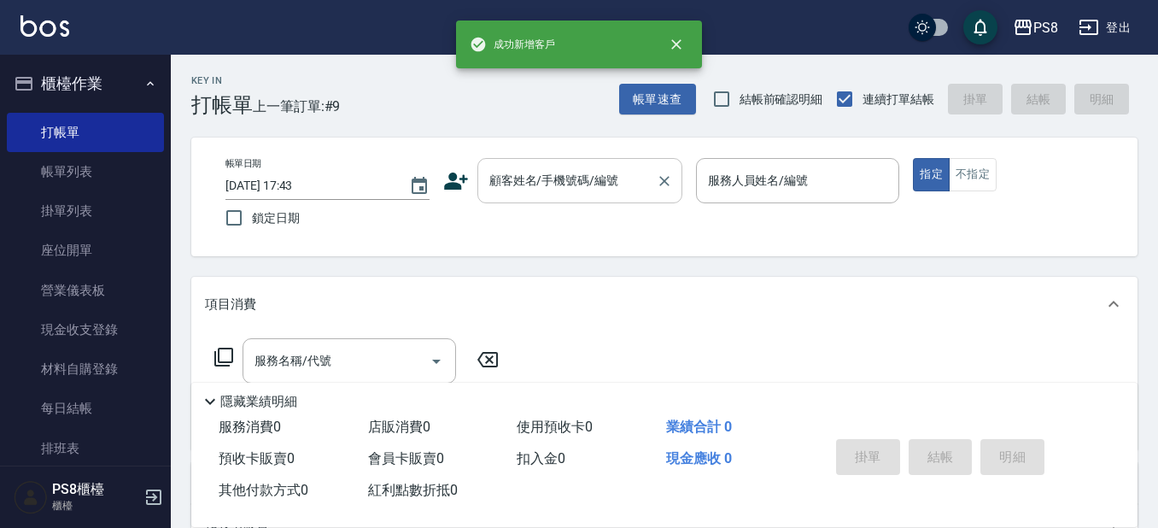
click at [604, 165] on div "顧客姓名/手機號碼/編號" at bounding box center [580, 180] width 205 height 45
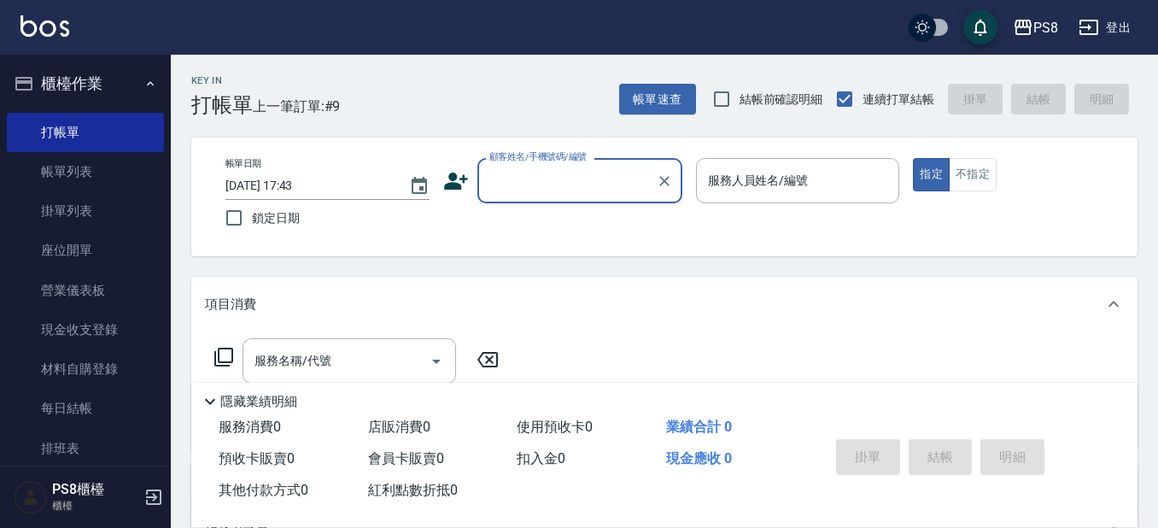
drag, startPoint x: 604, startPoint y: 165, endPoint x: 561, endPoint y: 177, distance: 44.4
click at [561, 177] on input "顧客姓名/手機號碼/編號" at bounding box center [567, 181] width 164 height 30
paste input "0916270437"
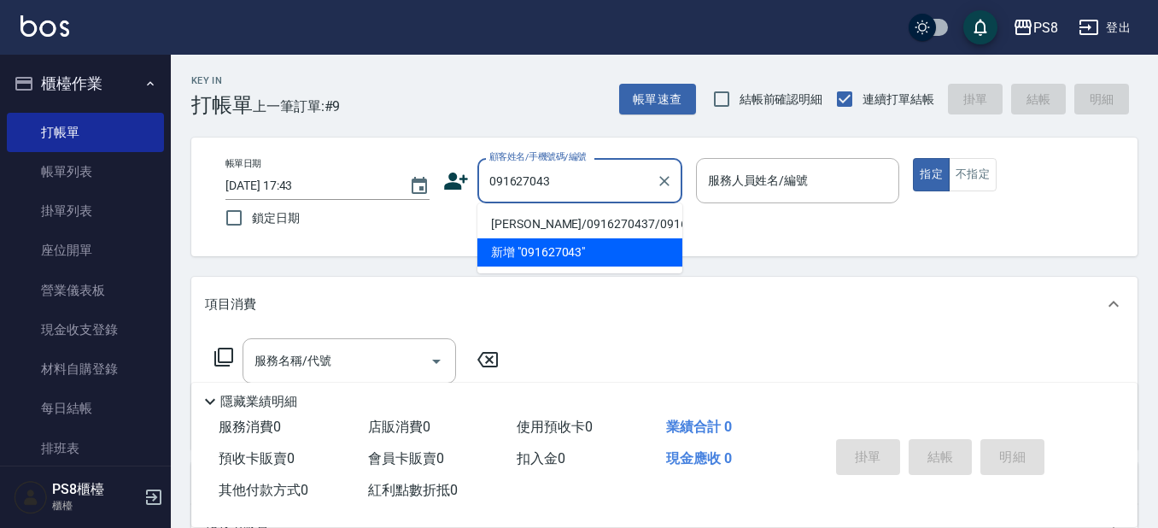
click at [589, 222] on li "[PERSON_NAME]/0916270437/0916270437" at bounding box center [580, 224] width 205 height 28
type input "[PERSON_NAME]/0916270437/0916270437"
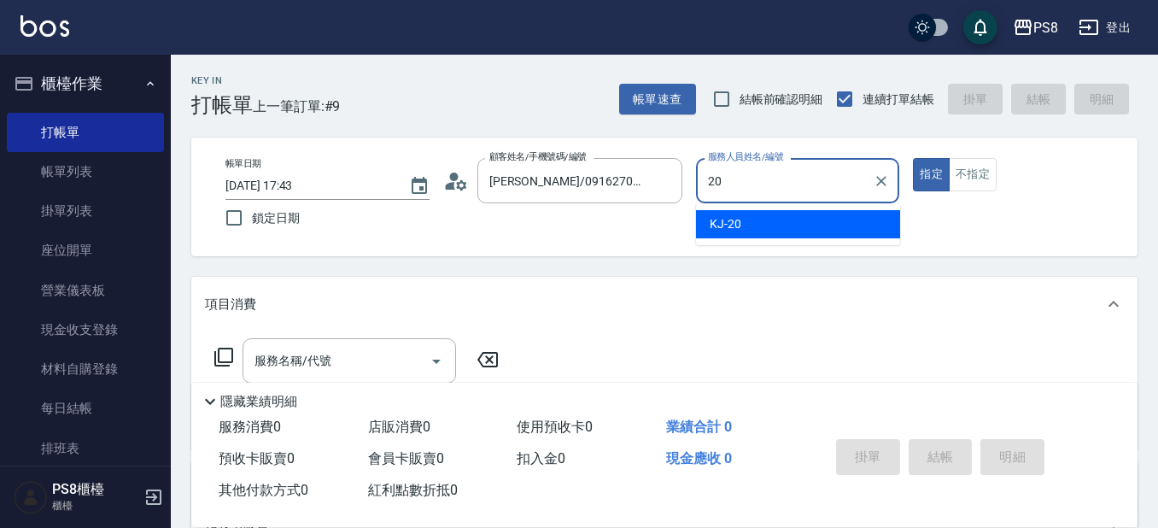
click at [753, 228] on div "KJ -20" at bounding box center [798, 224] width 204 height 28
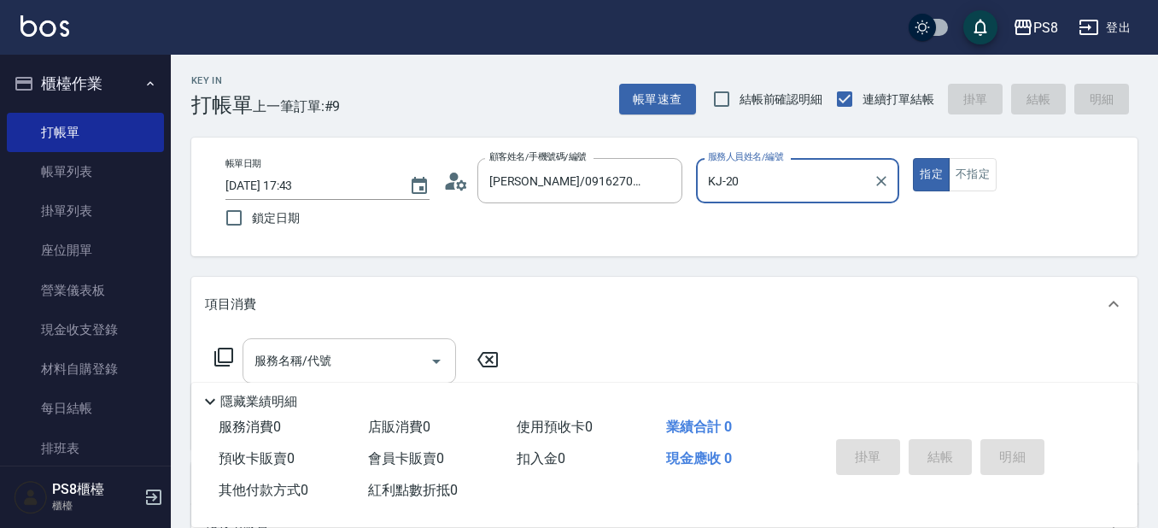
type input "KJ-20"
click at [409, 355] on input "服務名稱/代號" at bounding box center [336, 361] width 173 height 30
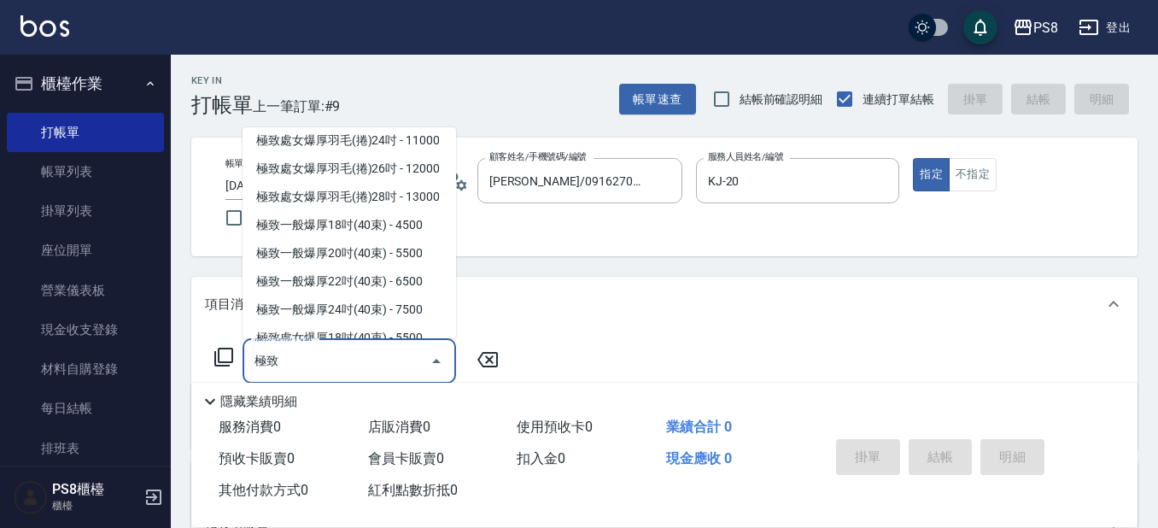
scroll to position [85, 0]
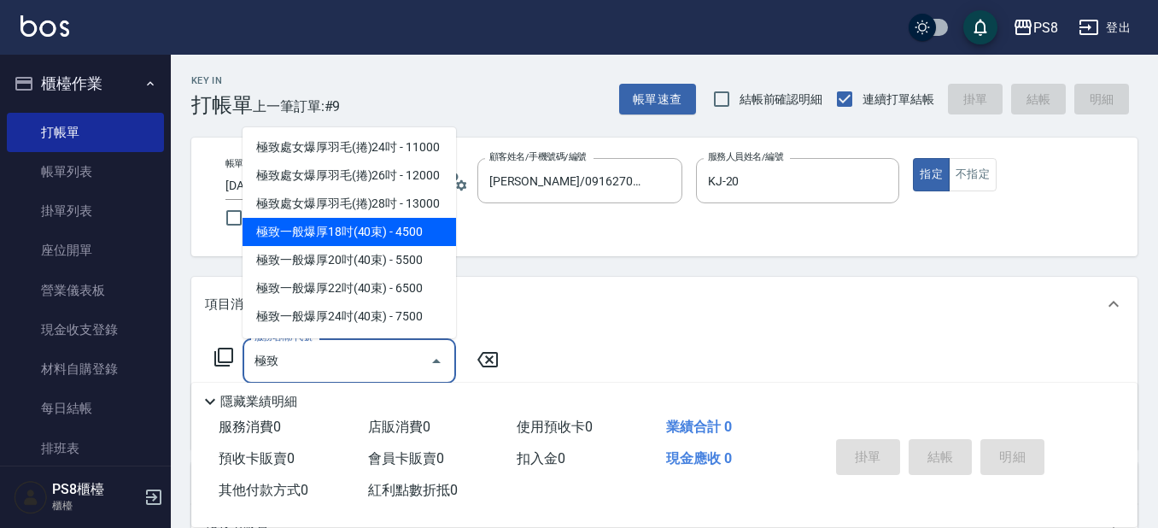
click at [378, 246] on span "極致一般爆厚18吋(40束) - 4500" at bounding box center [350, 232] width 214 height 28
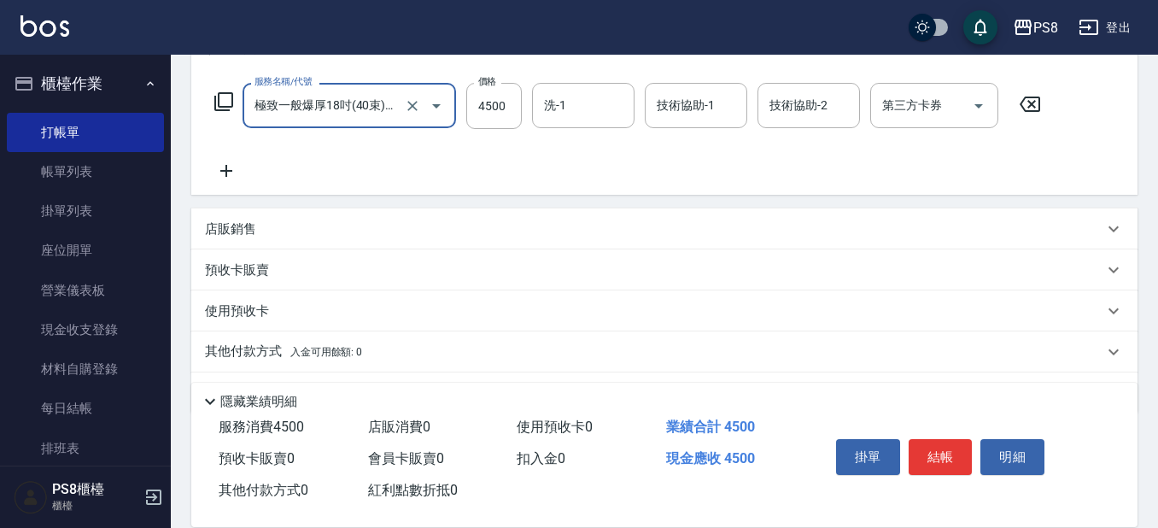
scroll to position [256, 0]
type input "極致一般爆厚18吋(40束)(G70)"
click at [230, 180] on icon at bounding box center [226, 170] width 43 height 21
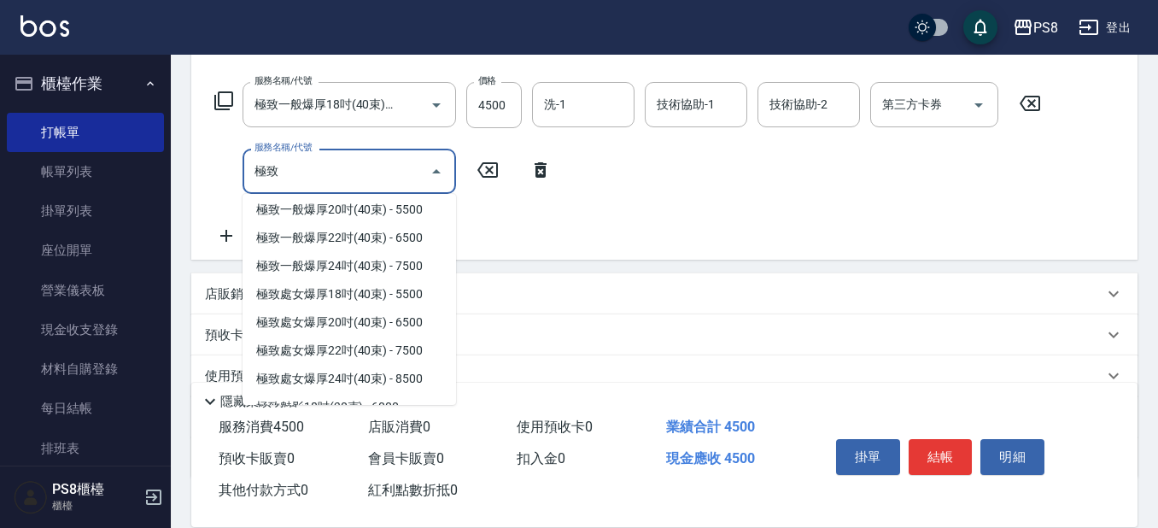
scroll to position [171, 0]
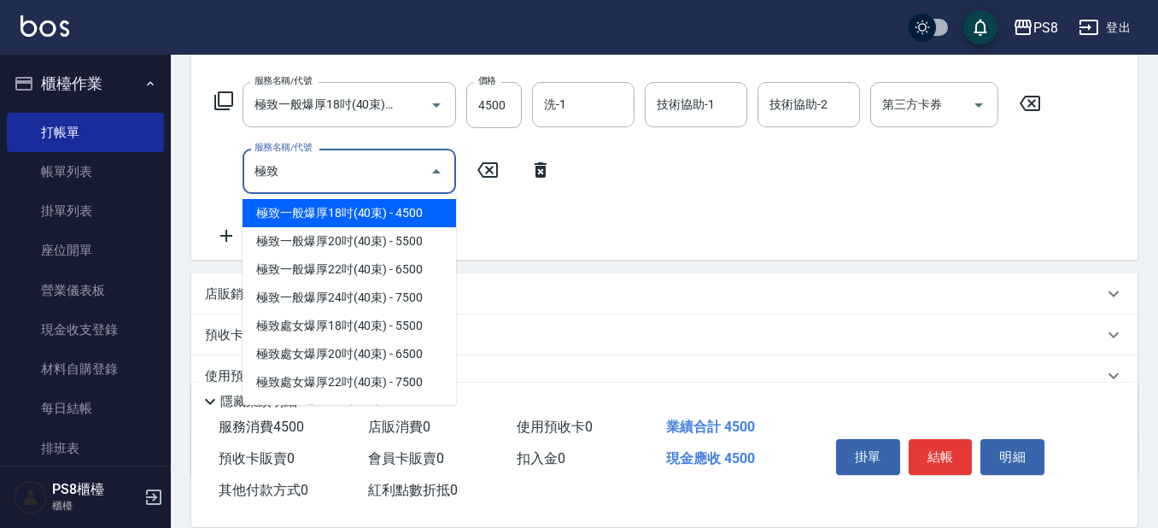
click at [387, 227] on span "極致一般爆厚18吋(40束) - 4500" at bounding box center [350, 213] width 214 height 28
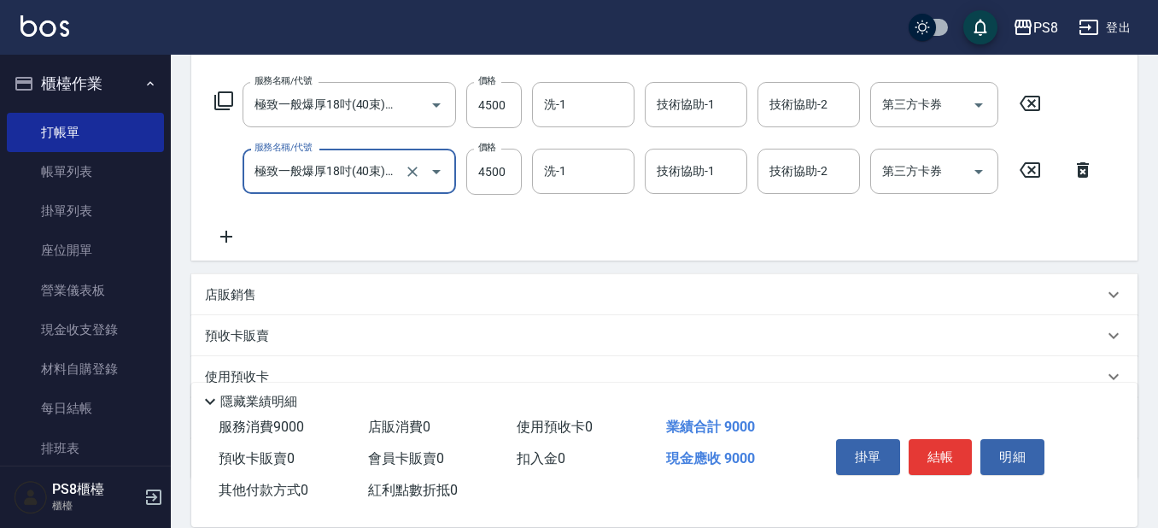
type input "極致一般爆厚18吋(40束)(G70)"
click at [223, 237] on icon at bounding box center [226, 237] width 12 height 12
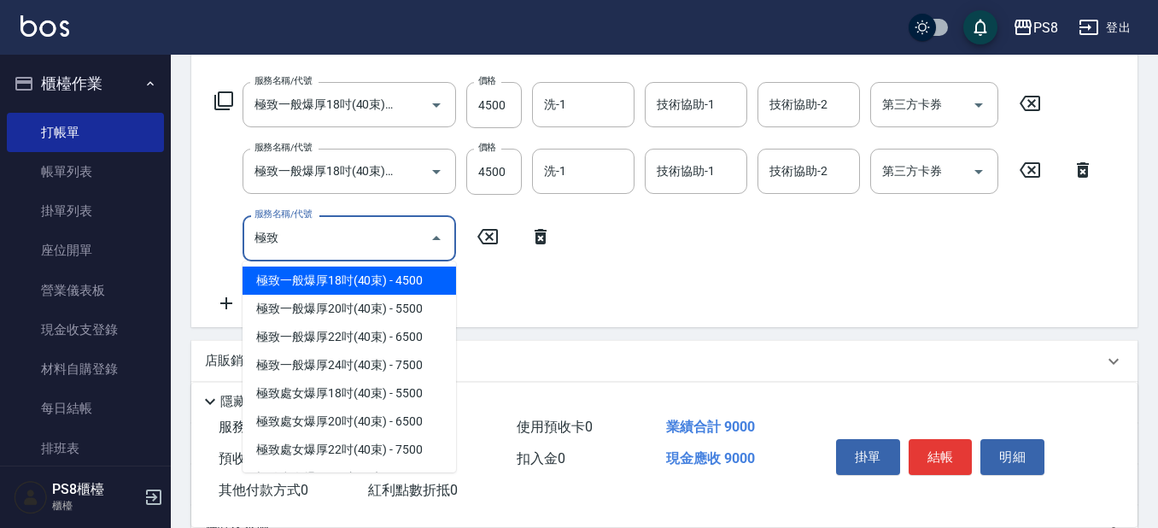
click at [384, 295] on span "極致一般爆厚18吋(40束) - 4500" at bounding box center [350, 281] width 214 height 28
type input "極致一般爆厚18吋(40束)(G70)"
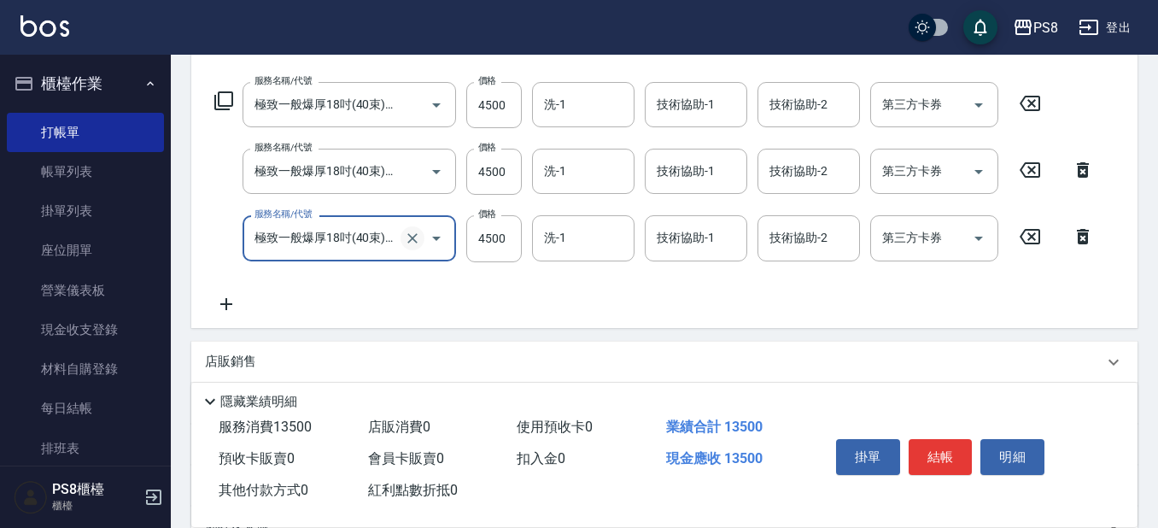
click at [414, 243] on icon "Clear" at bounding box center [412, 238] width 17 height 17
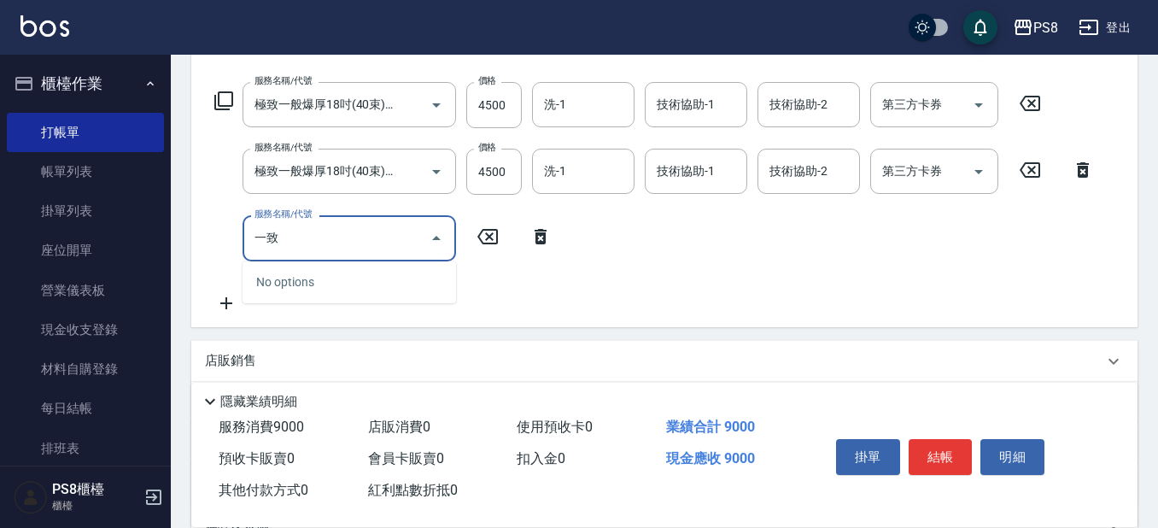
type input "一"
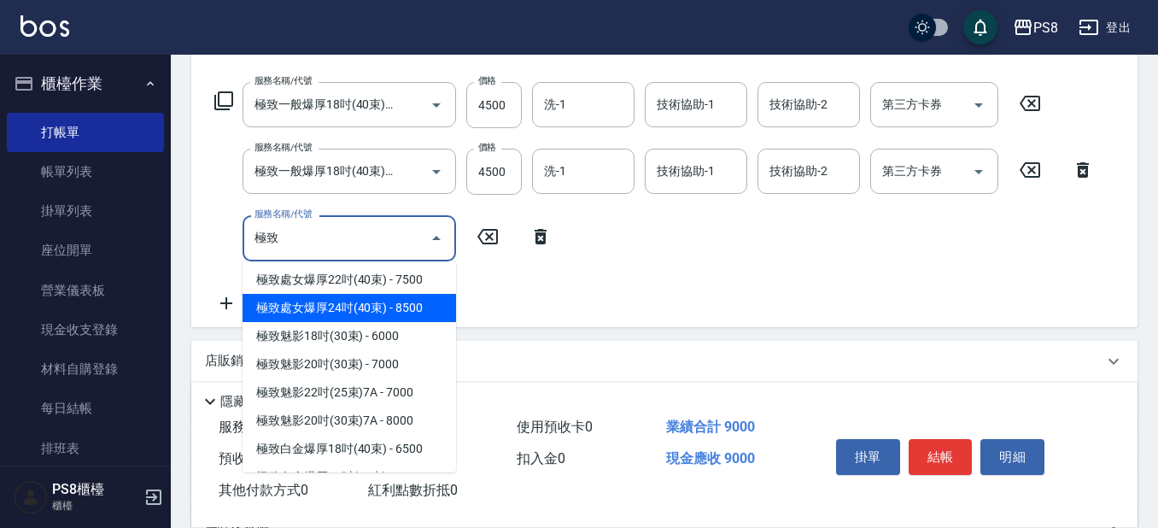
scroll to position [342, 0]
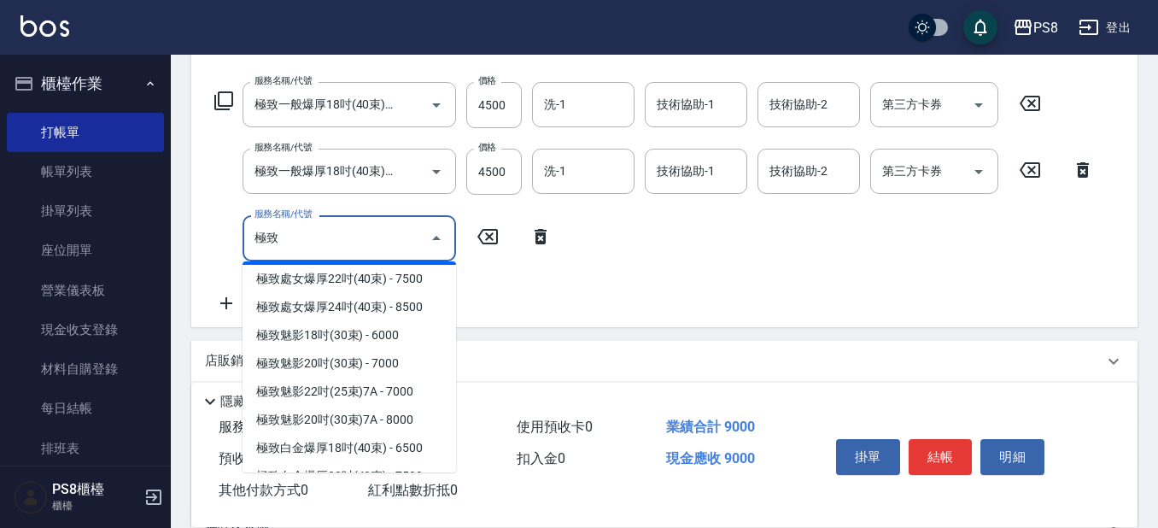
click at [386, 265] on span "極致處女爆厚20吋(40束) - 6500" at bounding box center [350, 251] width 214 height 28
type input "極致處女爆厚20吋(40束)(G75)"
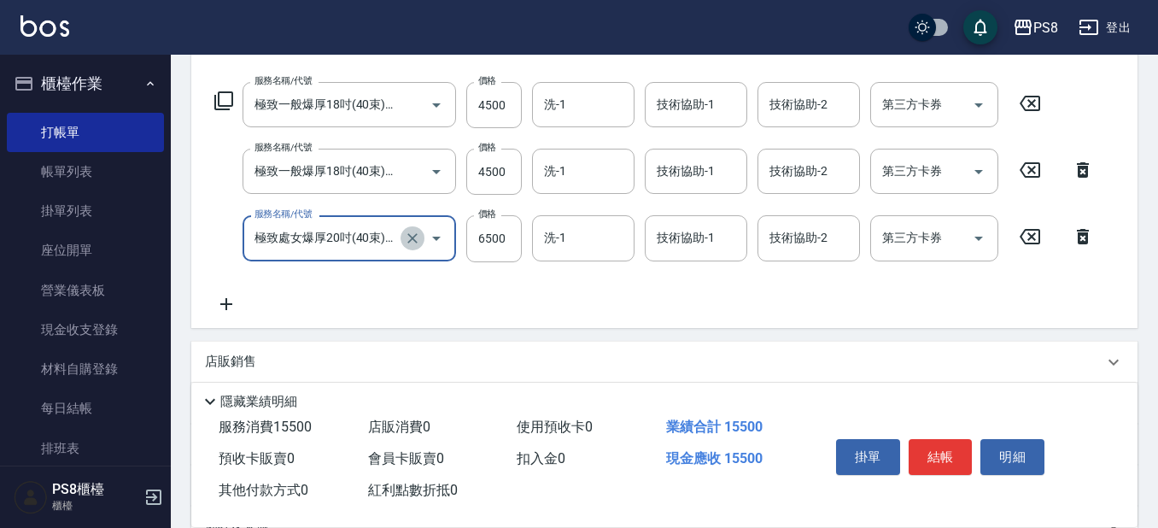
click at [410, 233] on icon "Clear" at bounding box center [412, 238] width 17 height 17
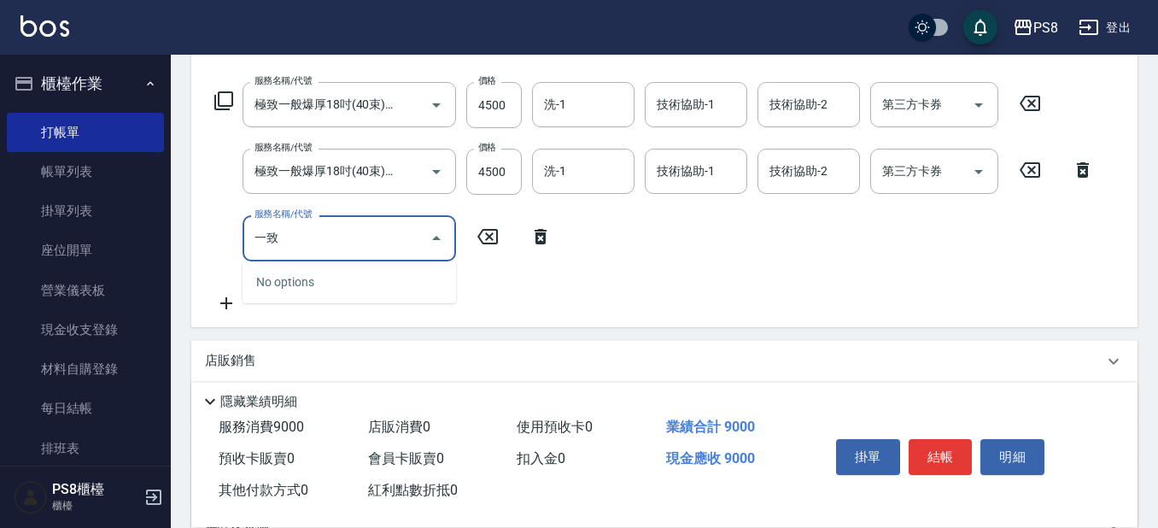
type input "一"
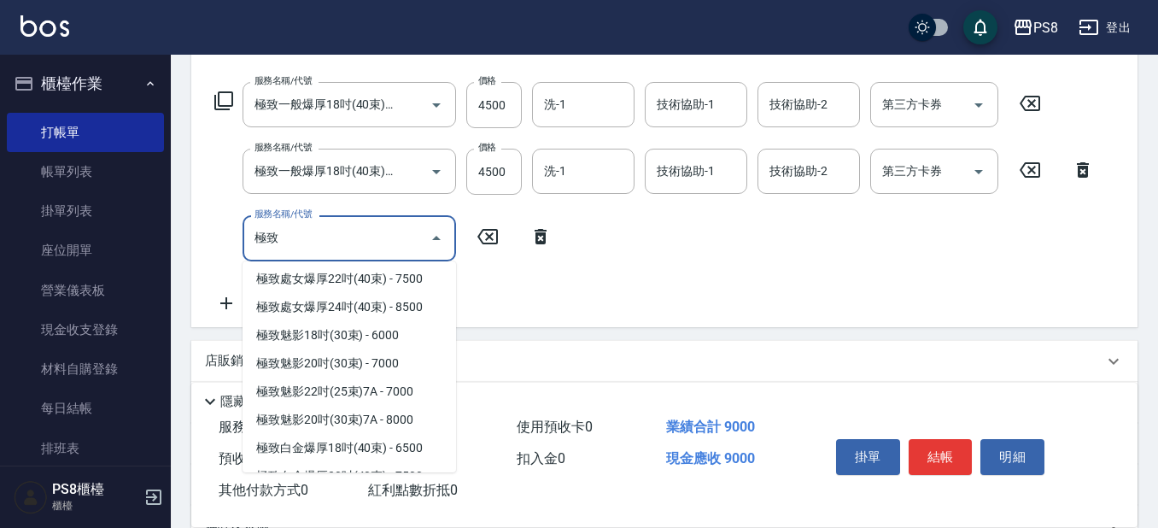
scroll to position [256, 0]
click at [371, 237] on span "極致一般爆厚20吋(40束) - 5500" at bounding box center [350, 223] width 214 height 28
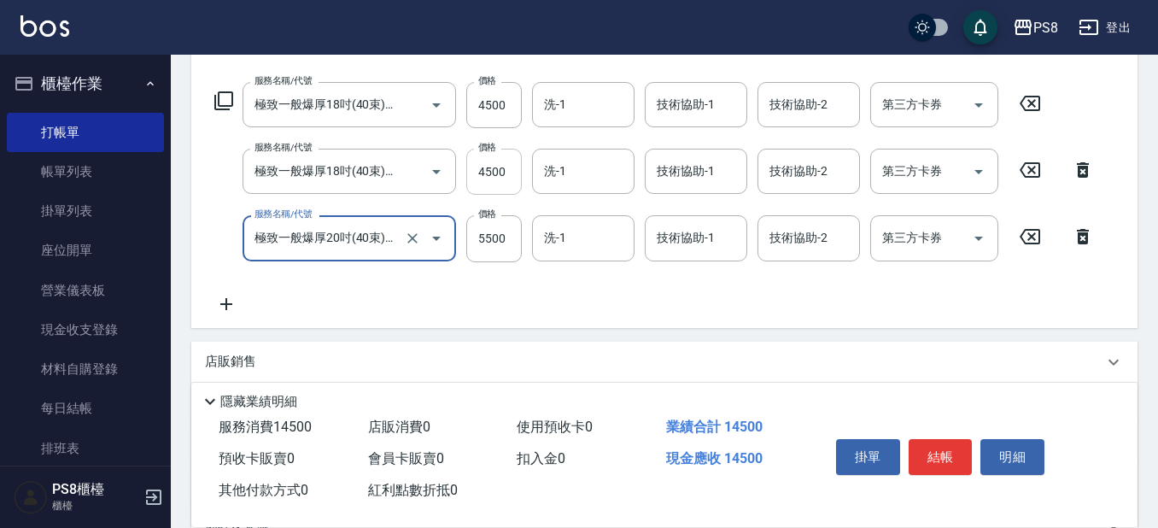
type input "極致一般爆厚20吋(40束)(G71)"
click at [507, 183] on input "4500" at bounding box center [494, 172] width 56 height 46
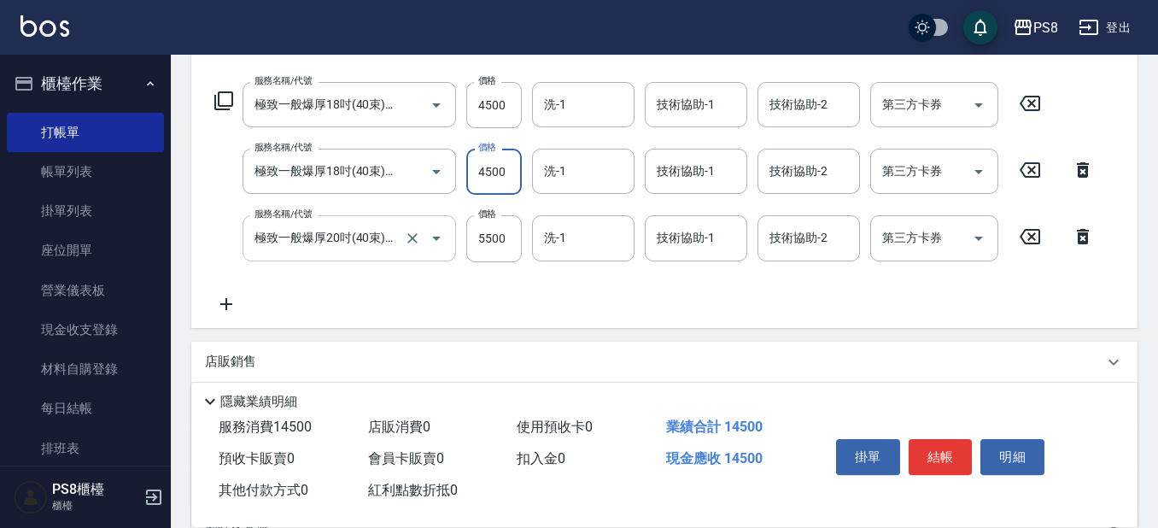
click at [507, 183] on input "4500" at bounding box center [494, 172] width 56 height 46
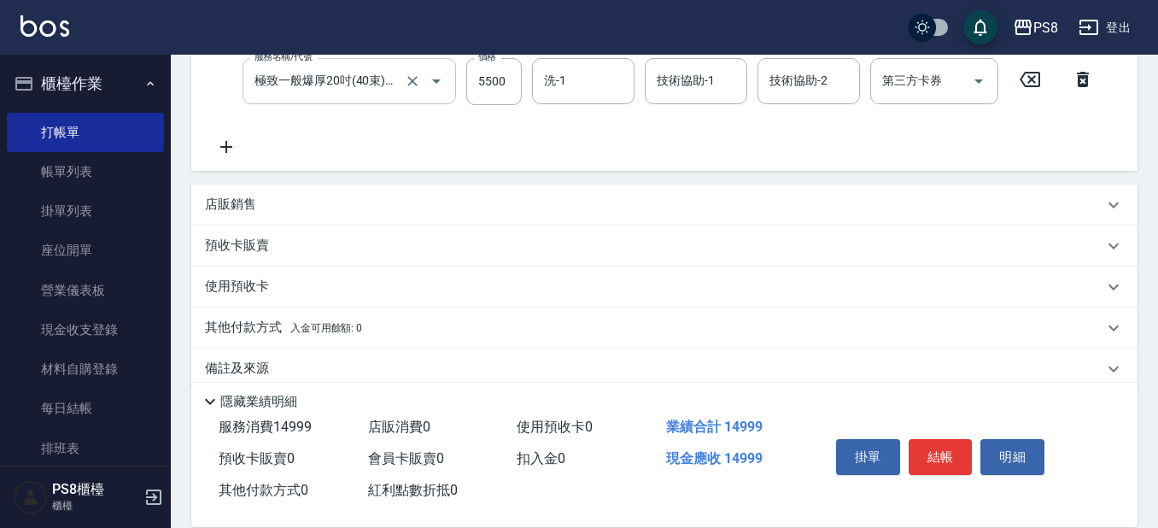
scroll to position [427, 0]
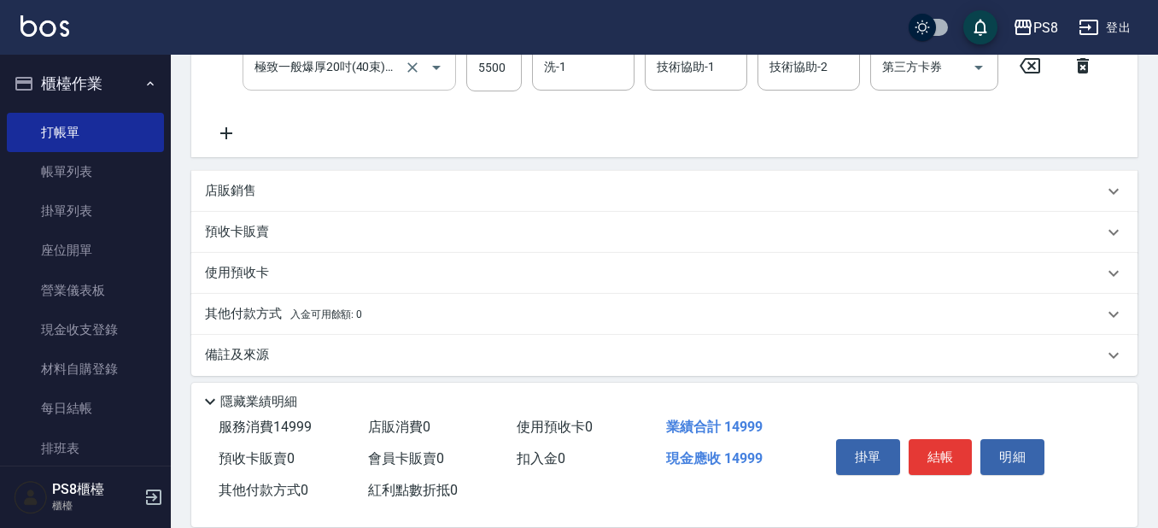
type input "4999"
click at [234, 123] on icon at bounding box center [226, 133] width 43 height 21
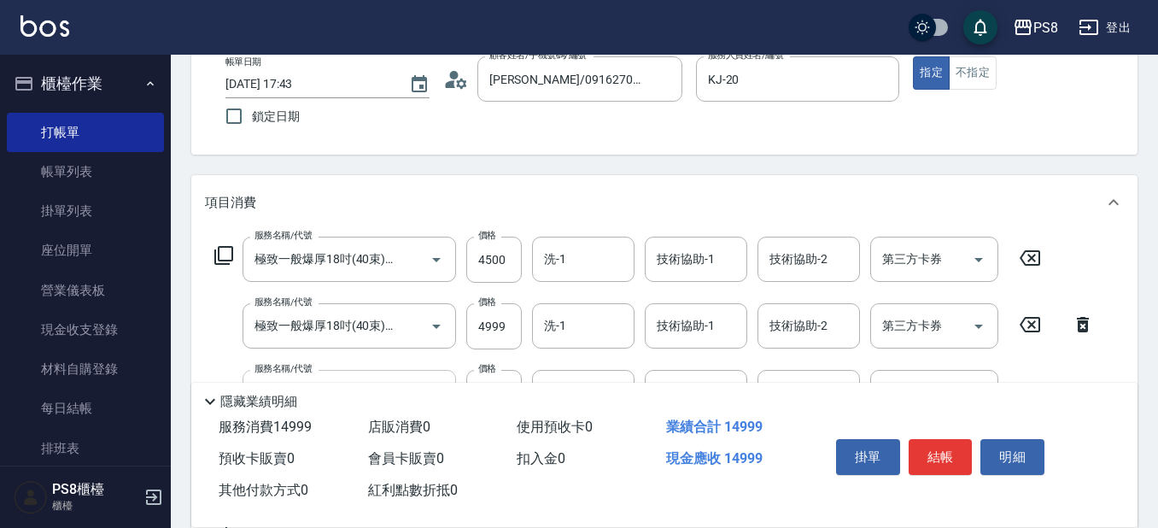
scroll to position [353, 0]
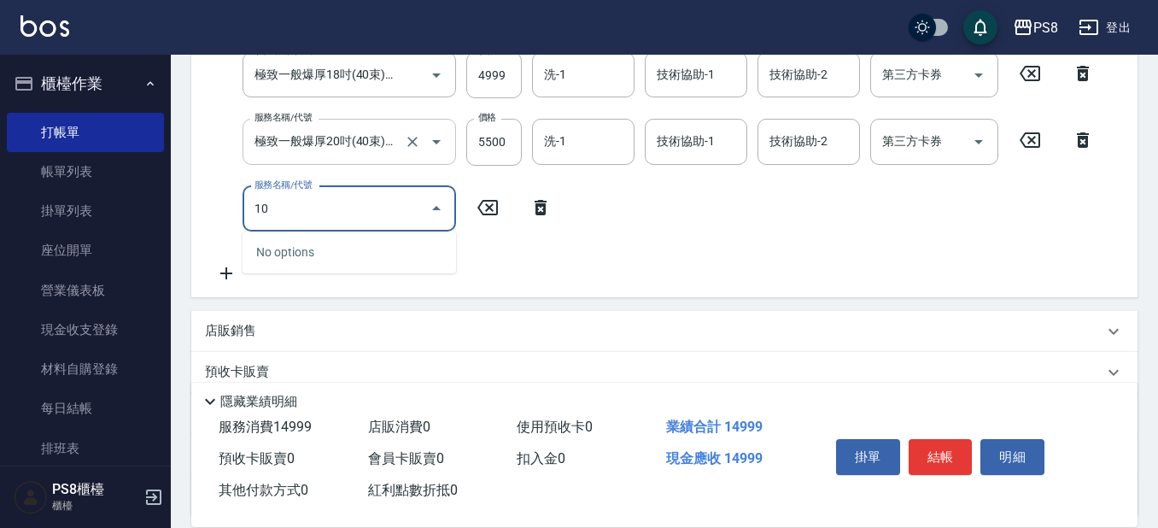
type input "1"
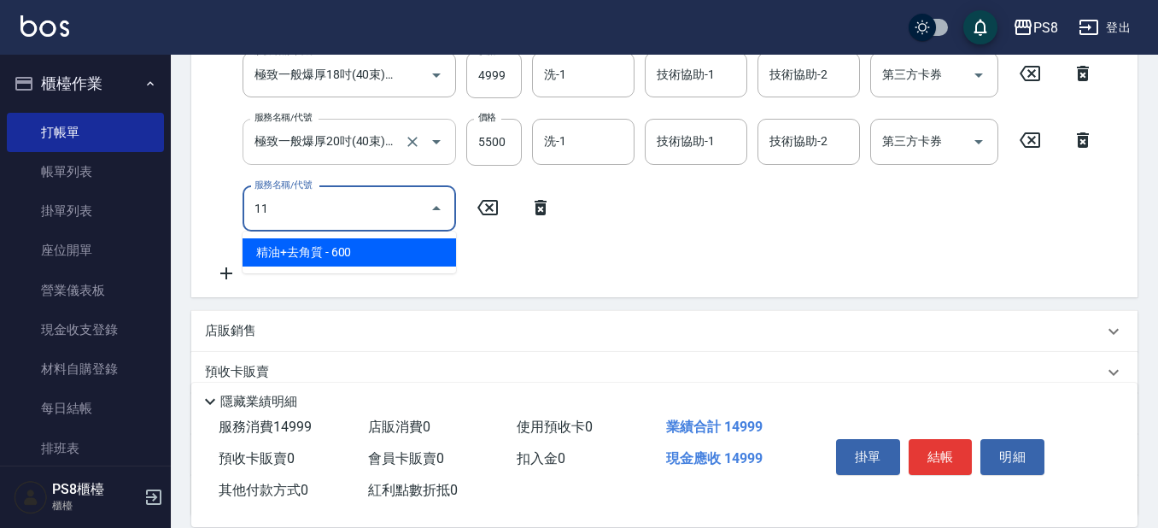
type input "1"
click at [335, 251] on span "洗髮 - 300" at bounding box center [350, 252] width 214 height 28
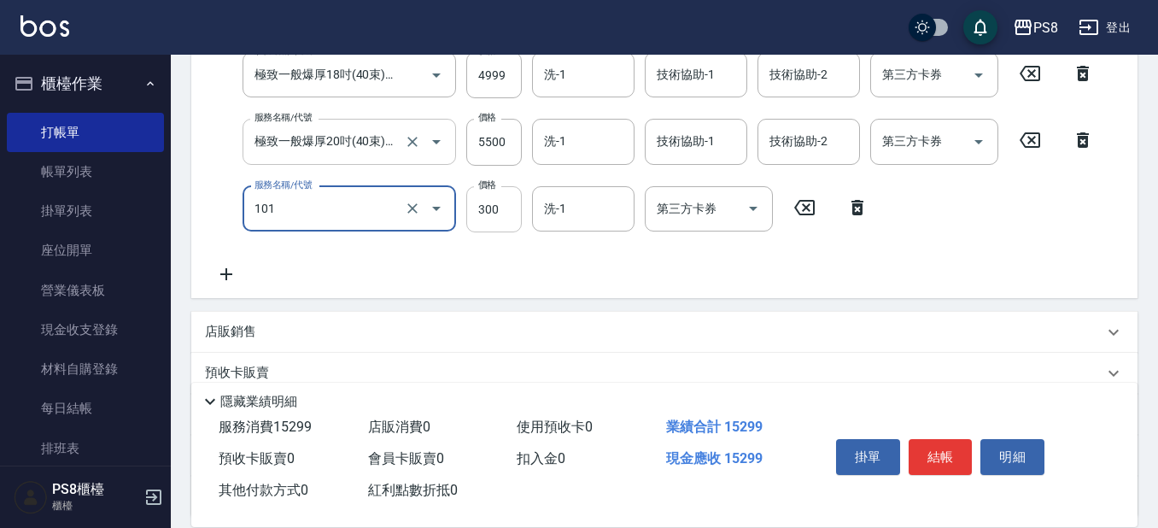
click at [510, 211] on input "300" at bounding box center [494, 209] width 56 height 46
type input "洗髮(101)"
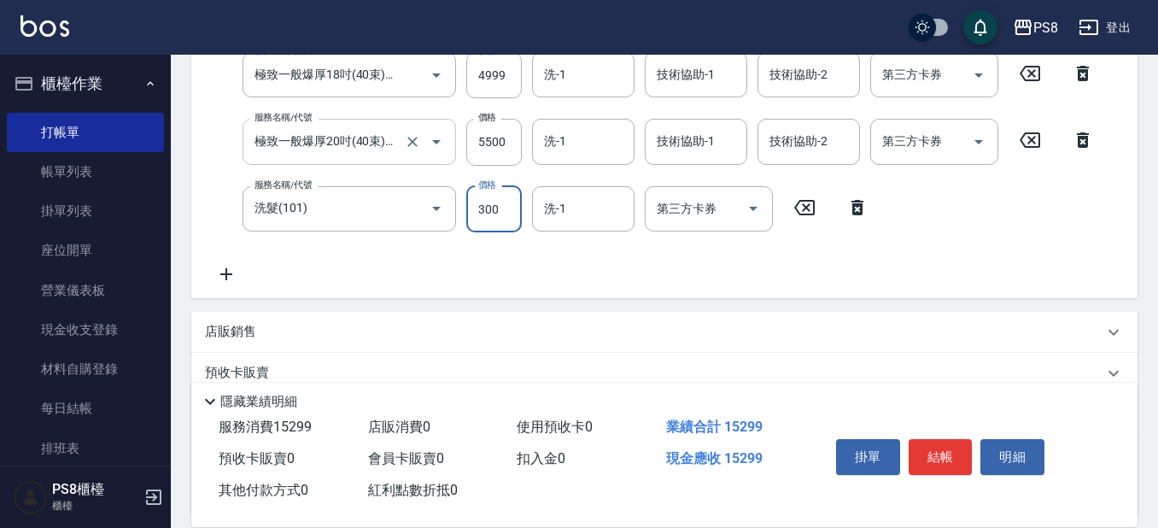
scroll to position [338, 0]
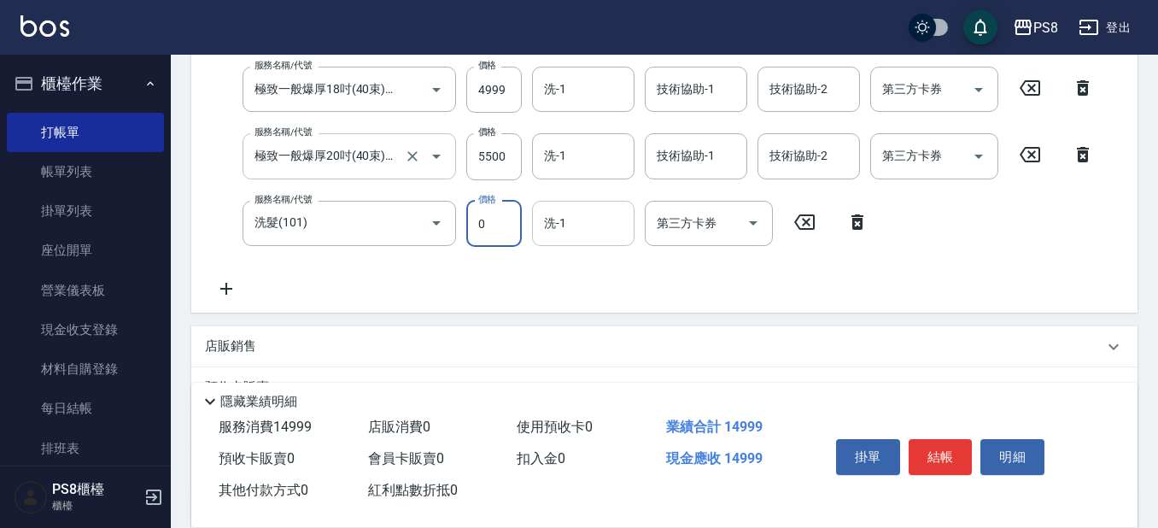
type input "0"
click at [624, 237] on input "洗-1" at bounding box center [583, 223] width 87 height 30
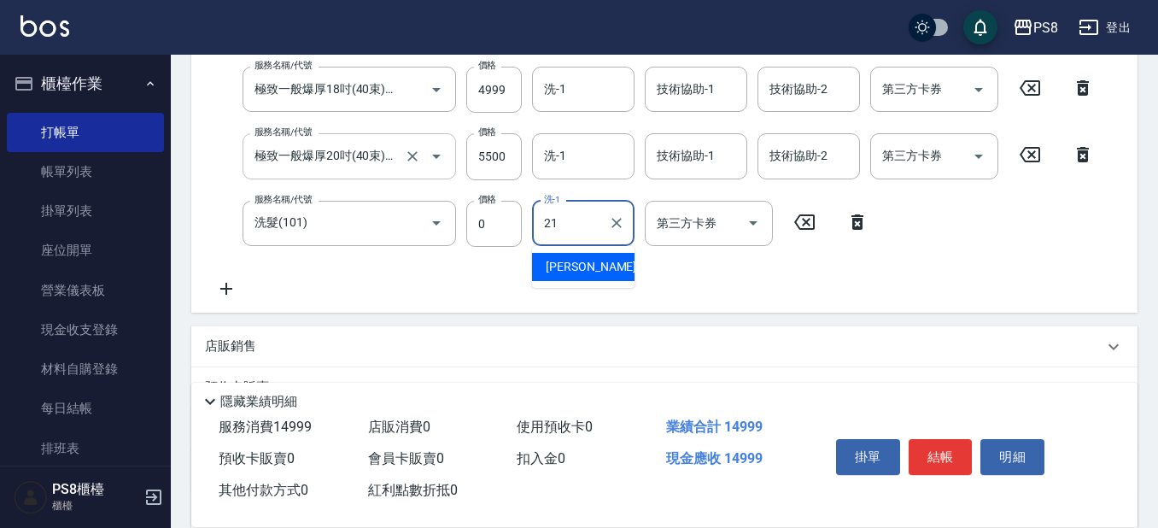
click at [576, 269] on span "[PERSON_NAME] -21" at bounding box center [600, 267] width 108 height 18
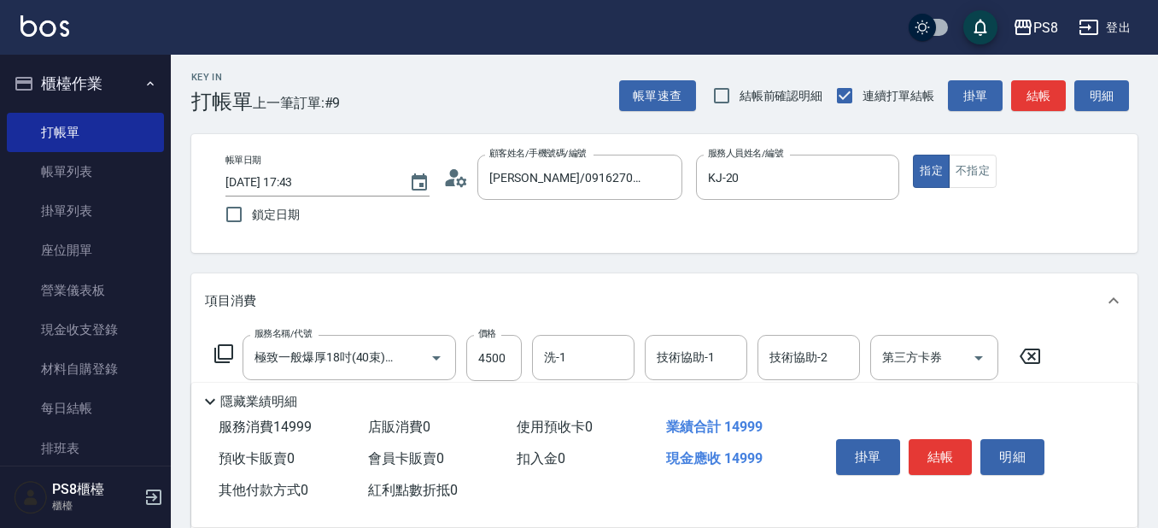
scroll to position [0, 0]
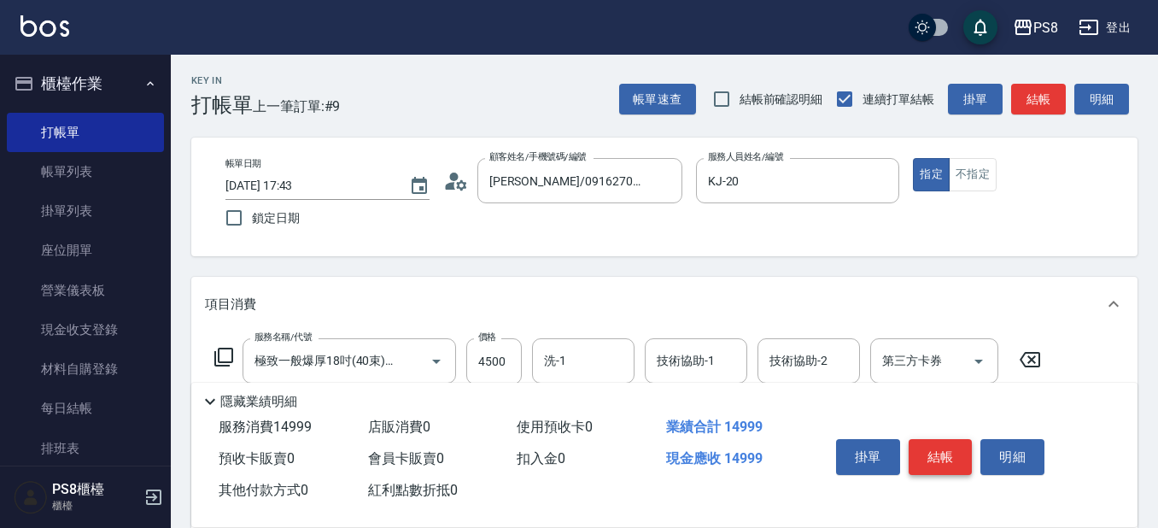
type input "[PERSON_NAME]-21"
click at [964, 450] on button "結帳" at bounding box center [941, 457] width 64 height 36
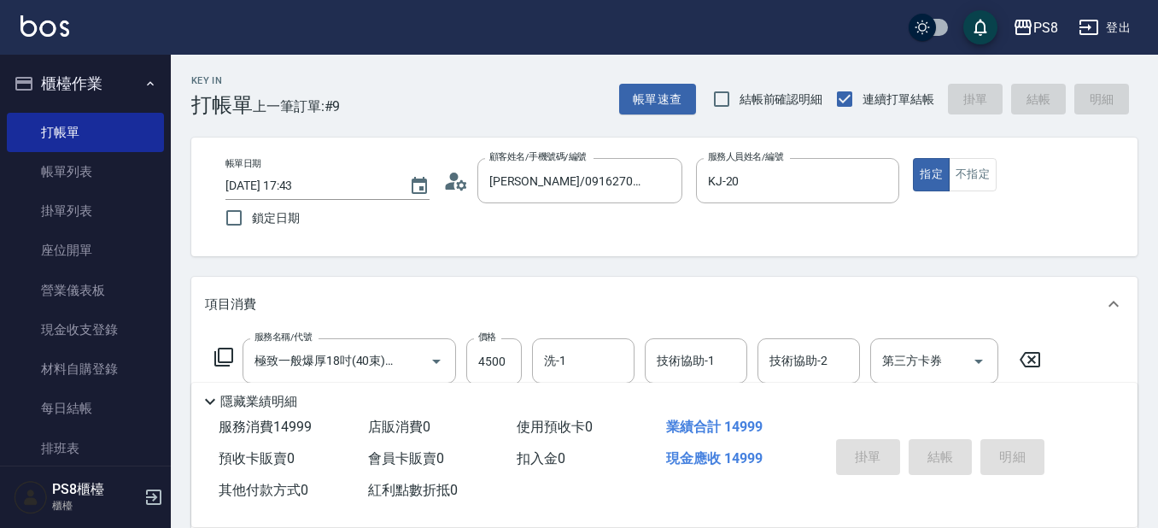
type input "[DATE] 17:54"
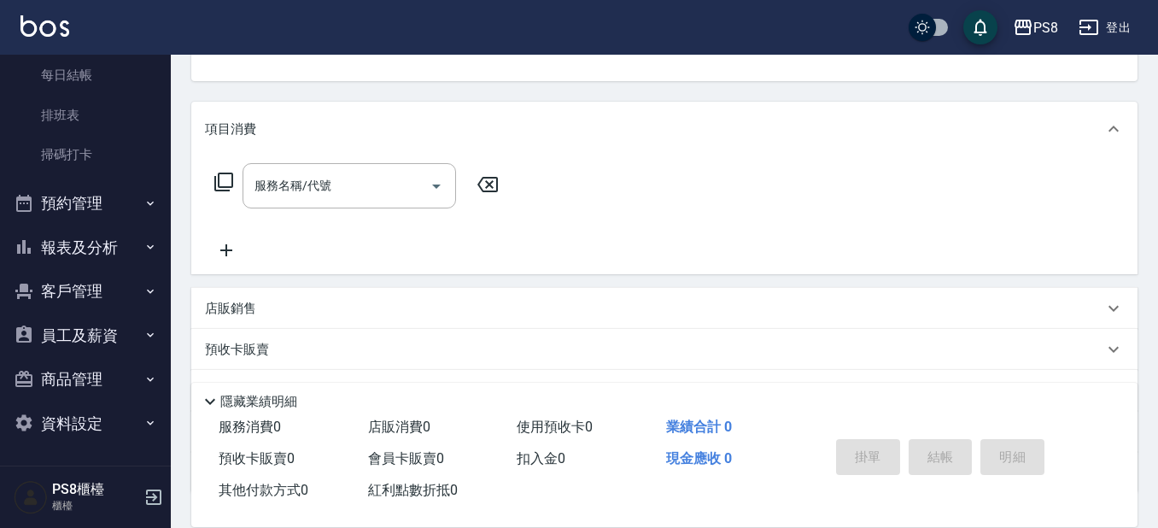
scroll to position [304, 0]
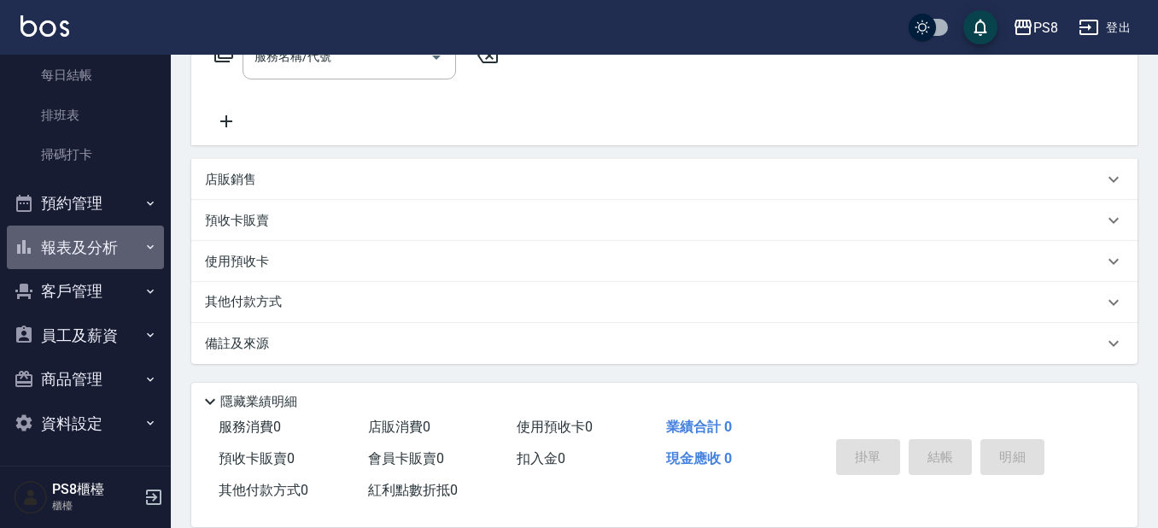
click at [117, 234] on button "報表及分析" at bounding box center [85, 248] width 157 height 44
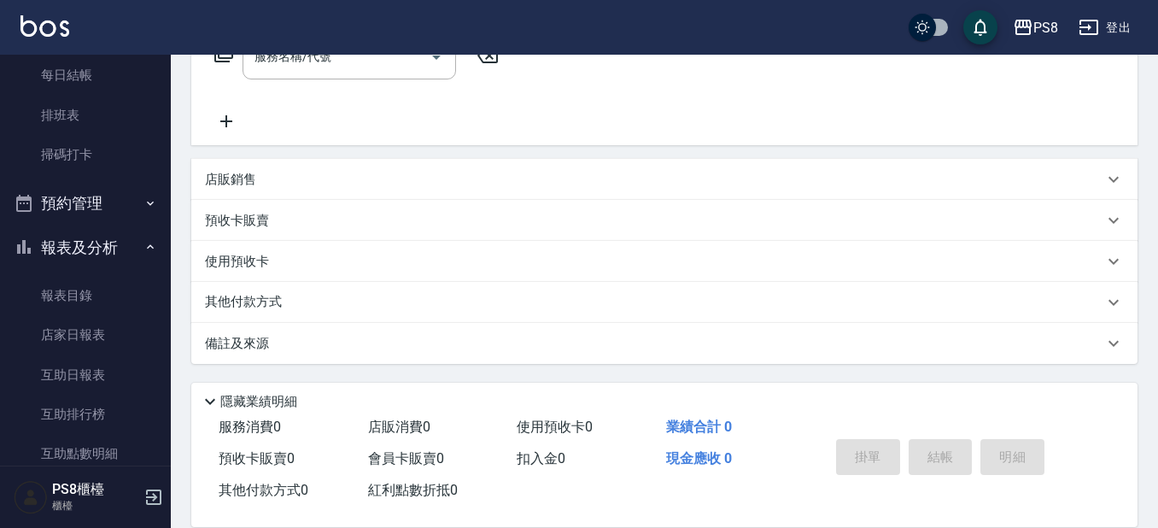
scroll to position [675, 0]
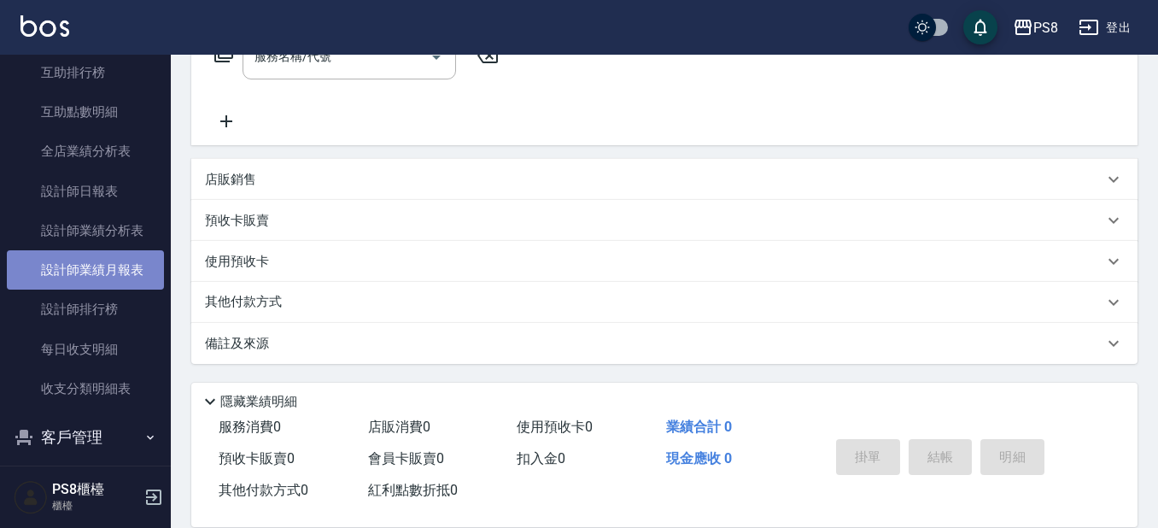
click at [140, 274] on link "設計師業績月報表" at bounding box center [85, 269] width 157 height 39
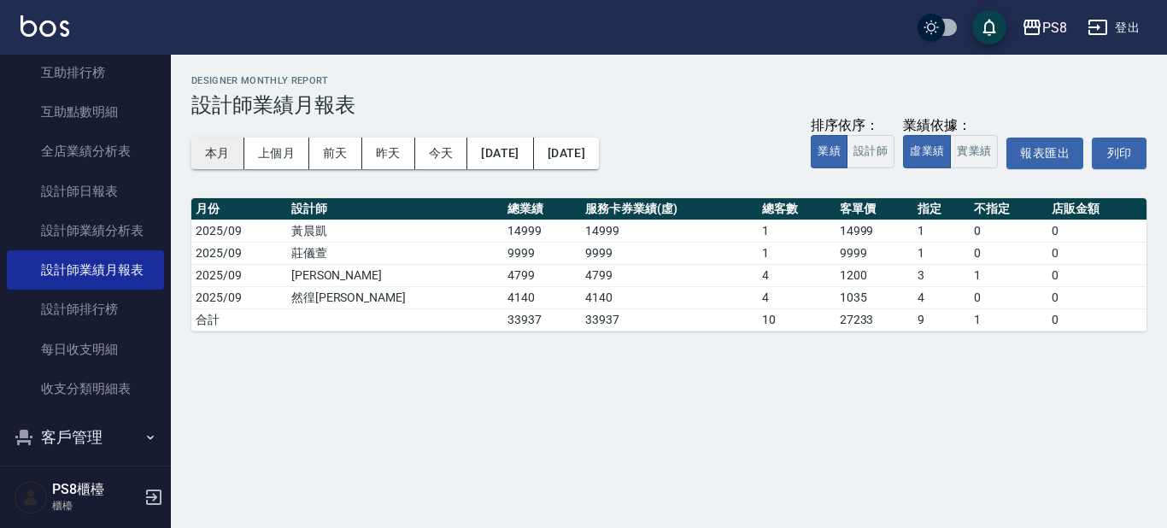
click at [223, 145] on button "本月" at bounding box center [217, 154] width 53 height 32
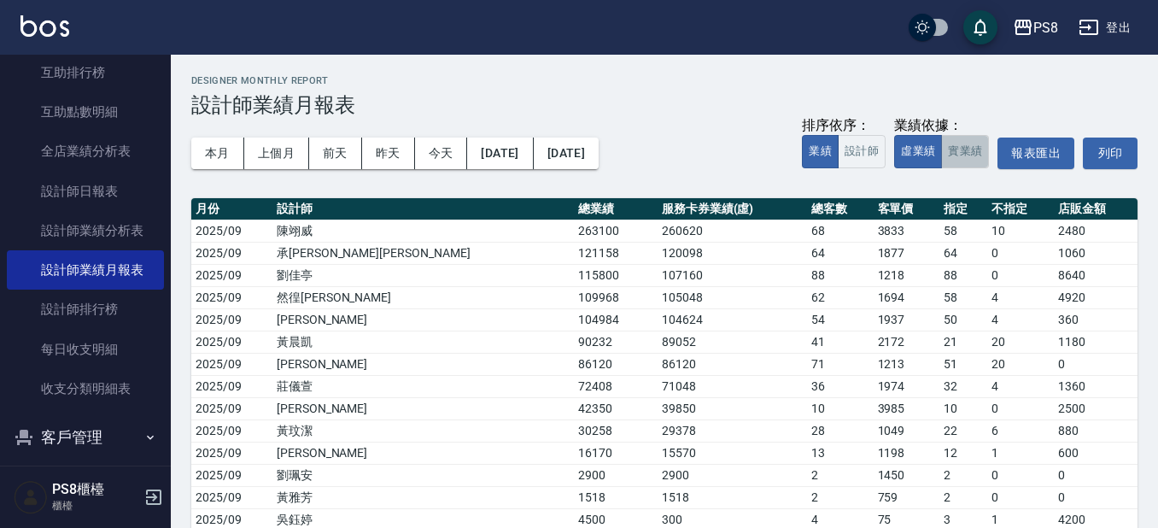
click at [976, 165] on button "實業績" at bounding box center [965, 151] width 48 height 33
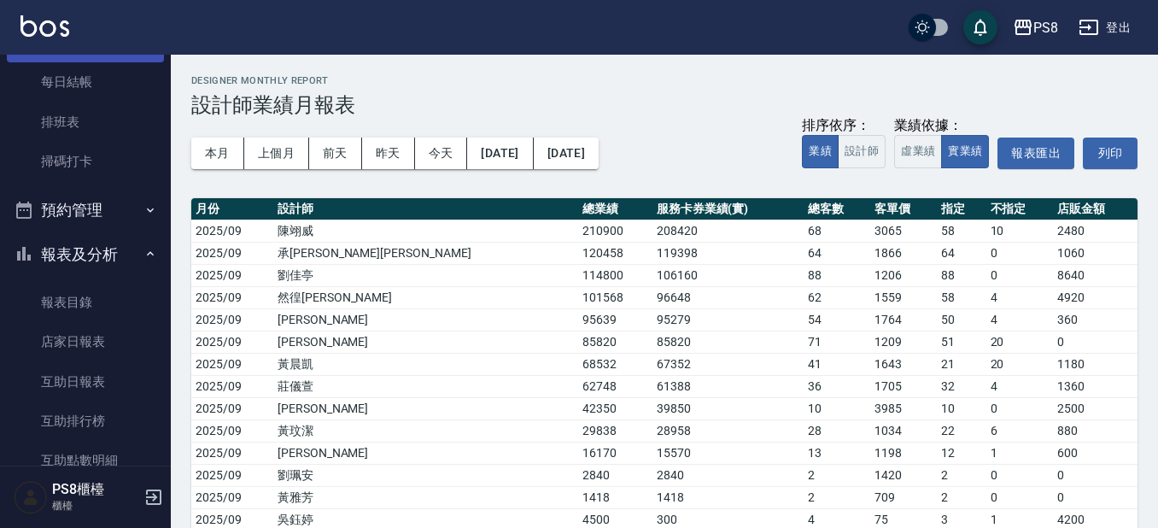
scroll to position [342, 0]
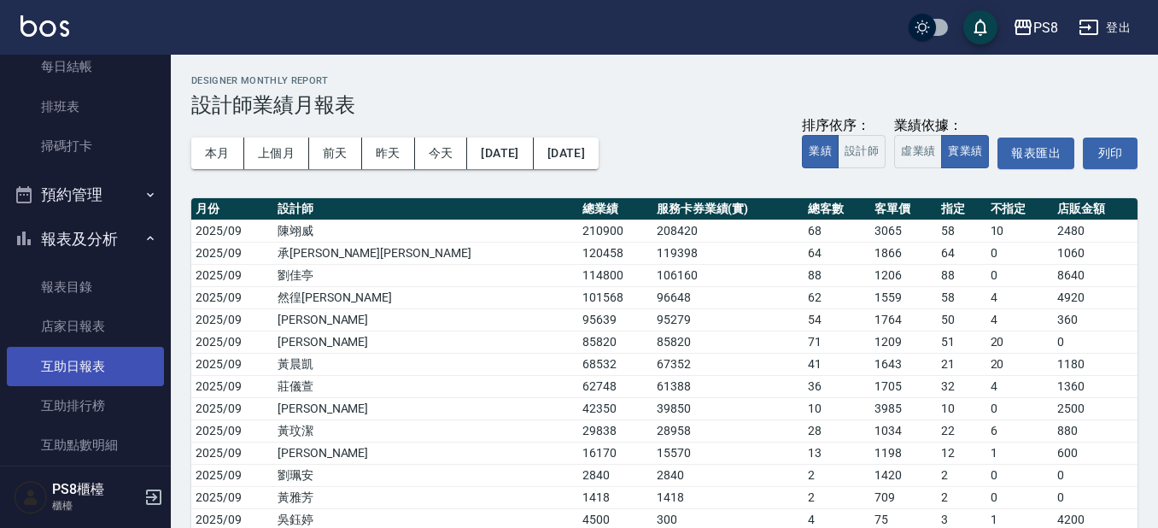
click at [114, 365] on link "互助日報表" at bounding box center [85, 366] width 157 height 39
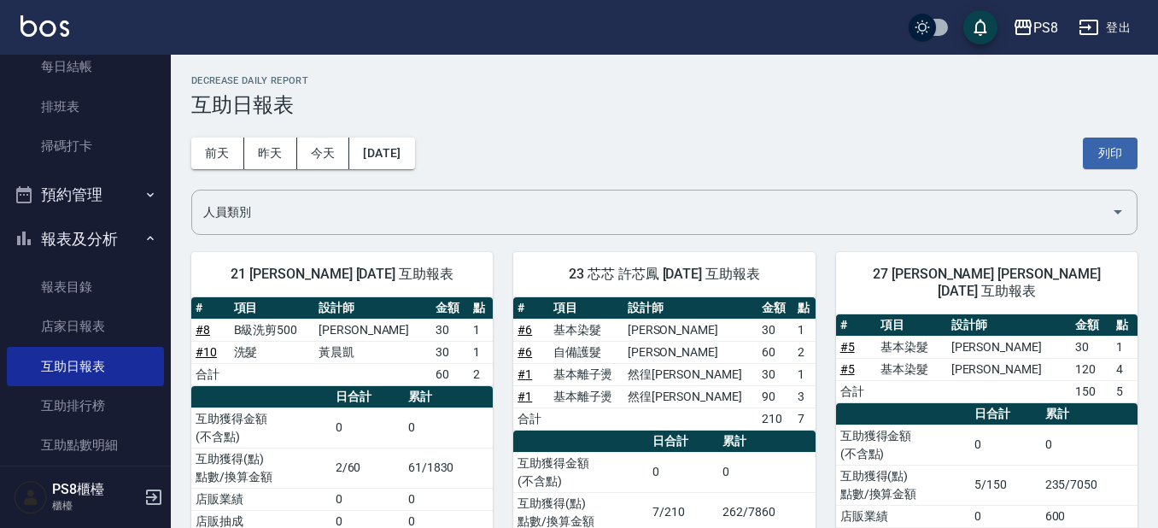
scroll to position [85, 0]
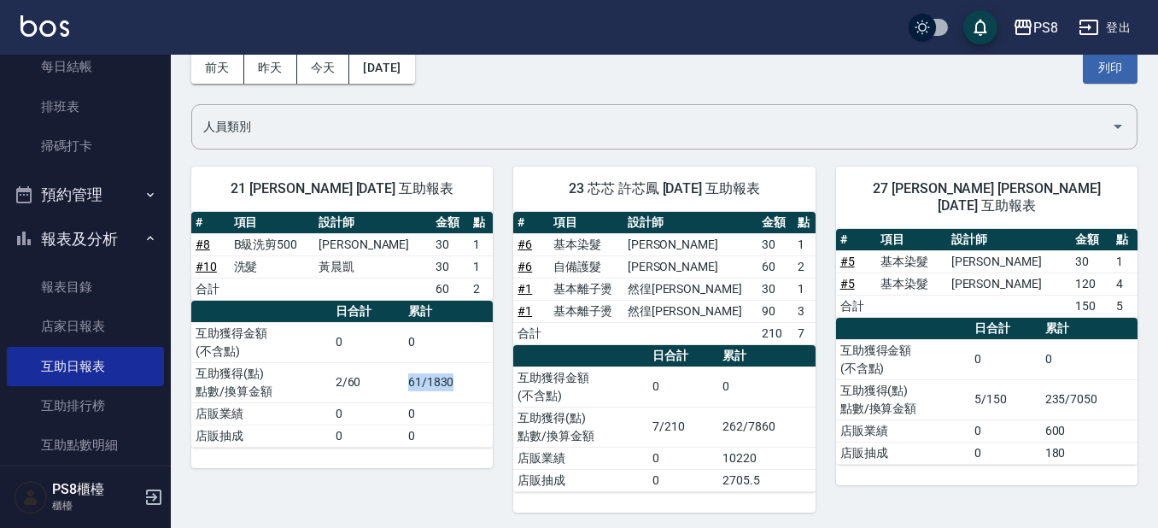
drag, startPoint x: 411, startPoint y: 383, endPoint x: 453, endPoint y: 382, distance: 41.9
click at [453, 382] on td "61/1830" at bounding box center [449, 382] width 90 height 40
click at [453, 381] on td "61/1830" at bounding box center [449, 382] width 90 height 40
click at [459, 372] on td "61/1830" at bounding box center [449, 382] width 90 height 40
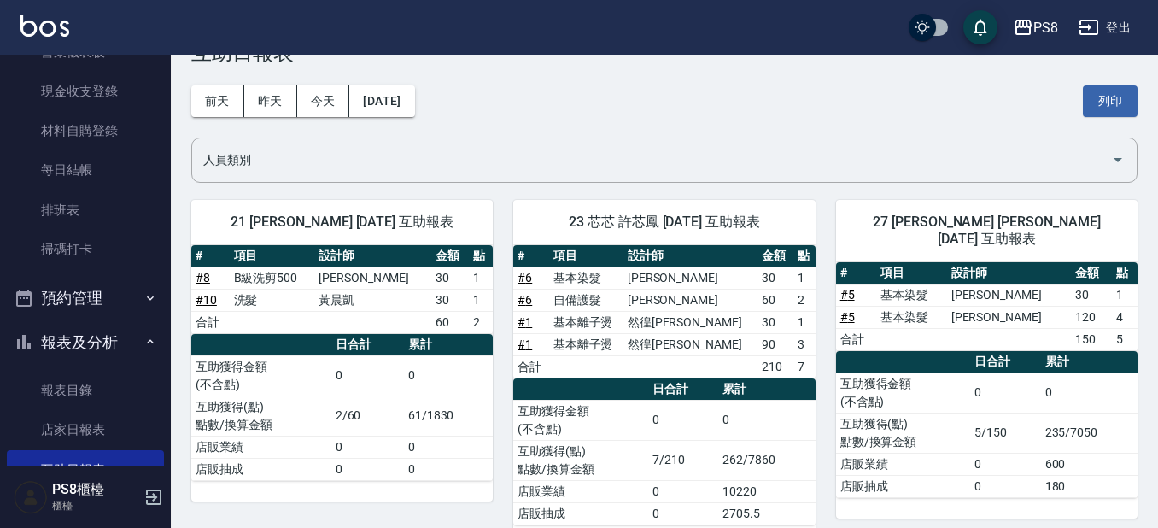
scroll to position [223, 0]
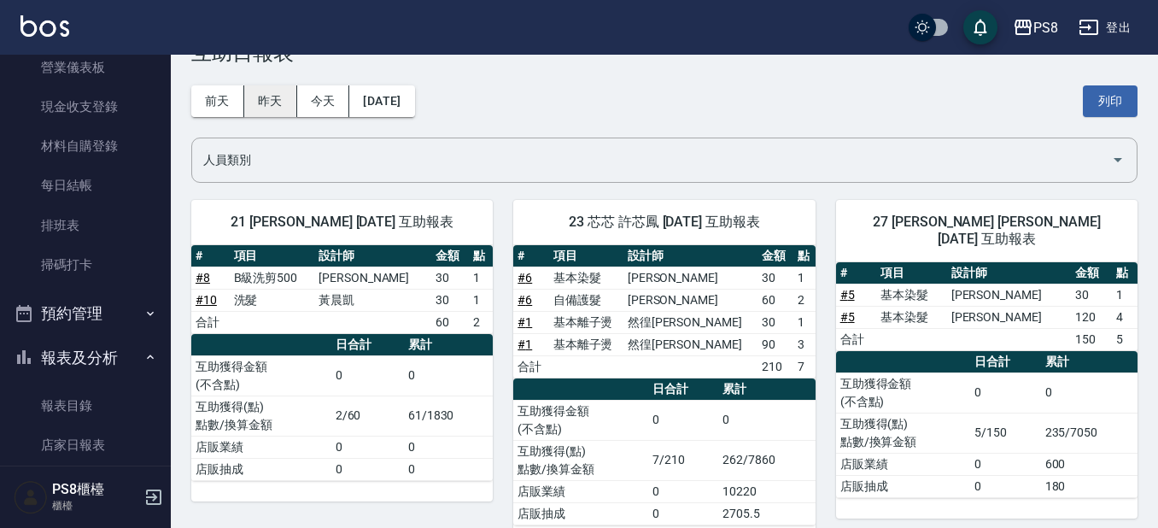
click at [289, 110] on button "昨天" at bounding box center [270, 101] width 53 height 32
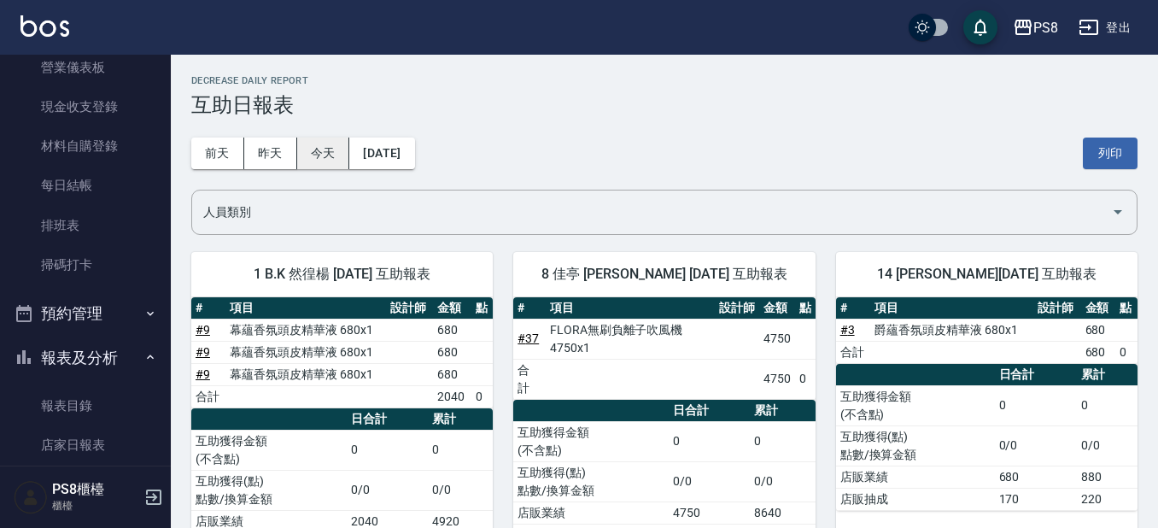
click at [322, 151] on button "今天" at bounding box center [323, 154] width 53 height 32
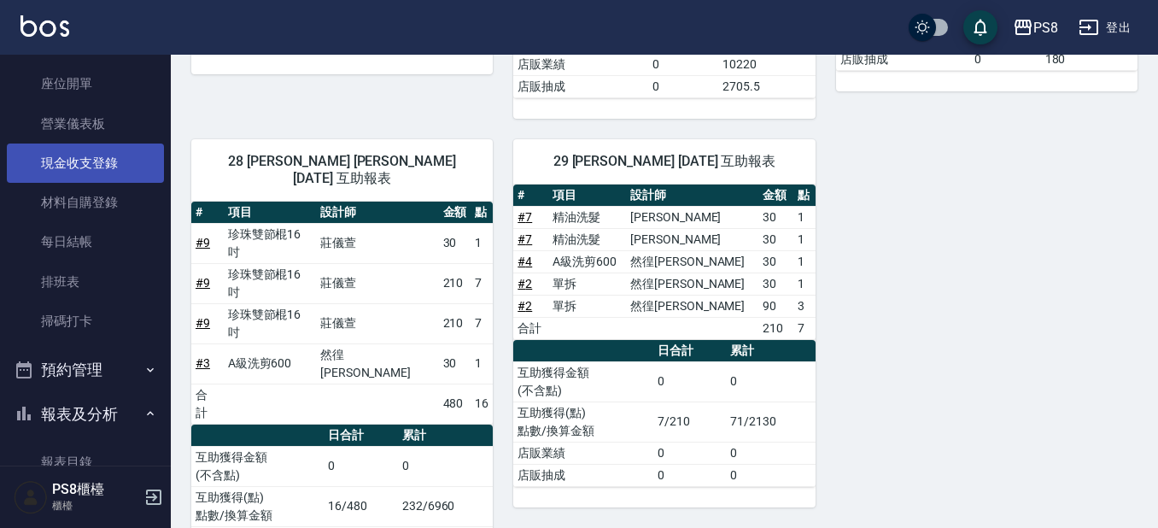
scroll to position [138, 0]
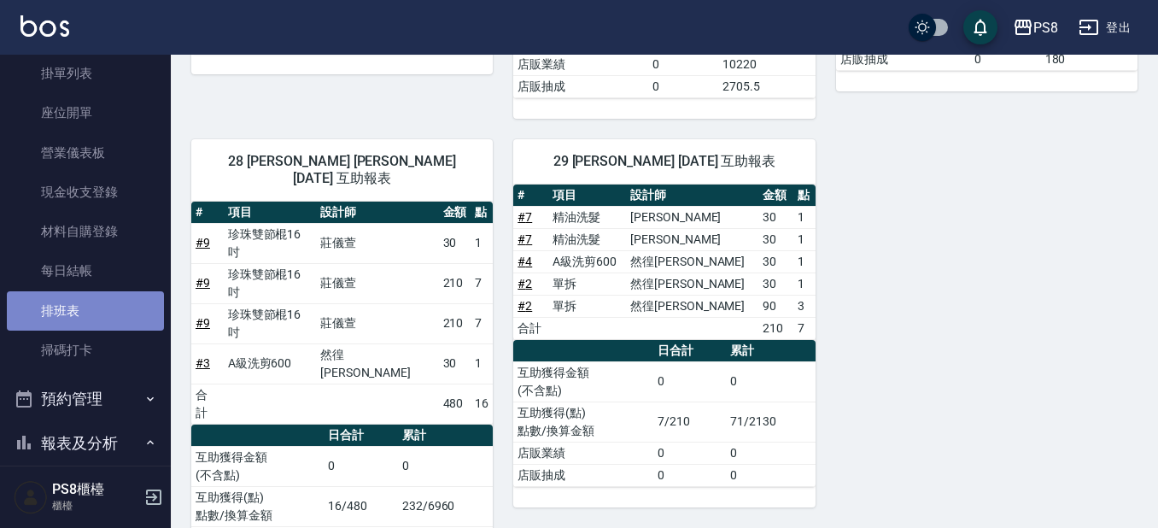
click at [104, 299] on link "排班表" at bounding box center [85, 310] width 157 height 39
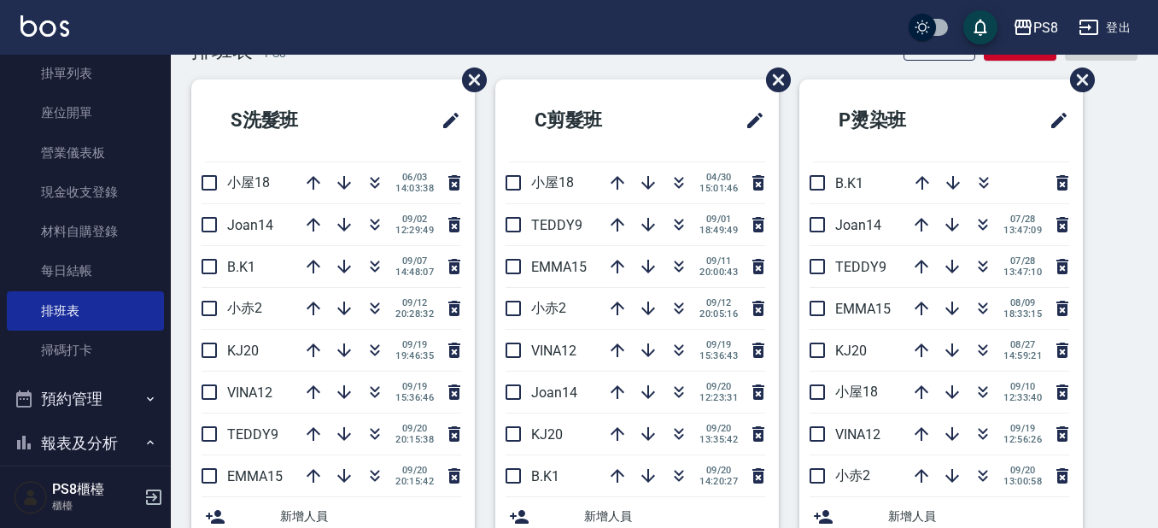
scroll to position [85, 0]
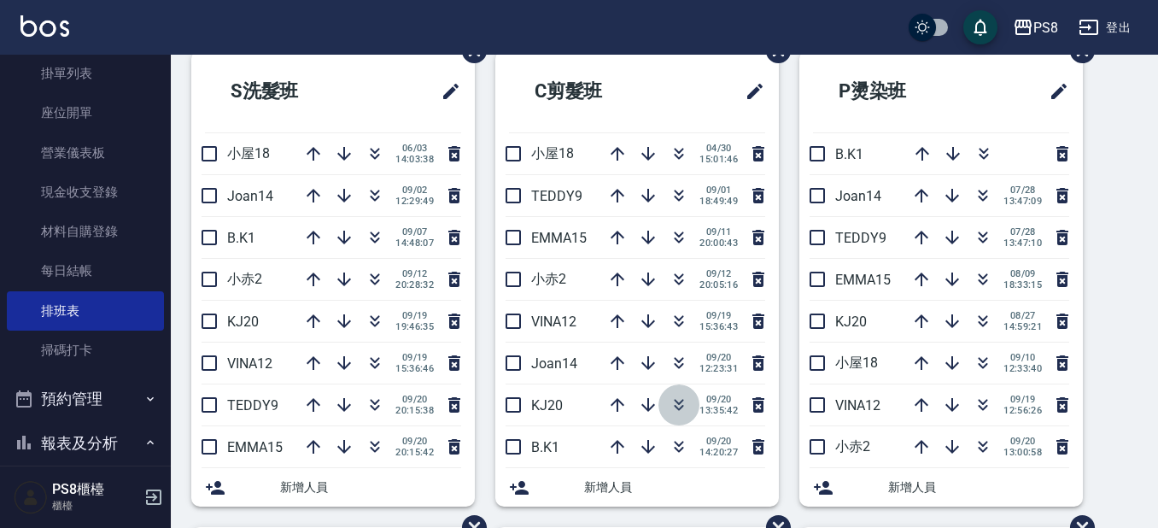
click at [678, 392] on button "button" at bounding box center [679, 404] width 41 height 41
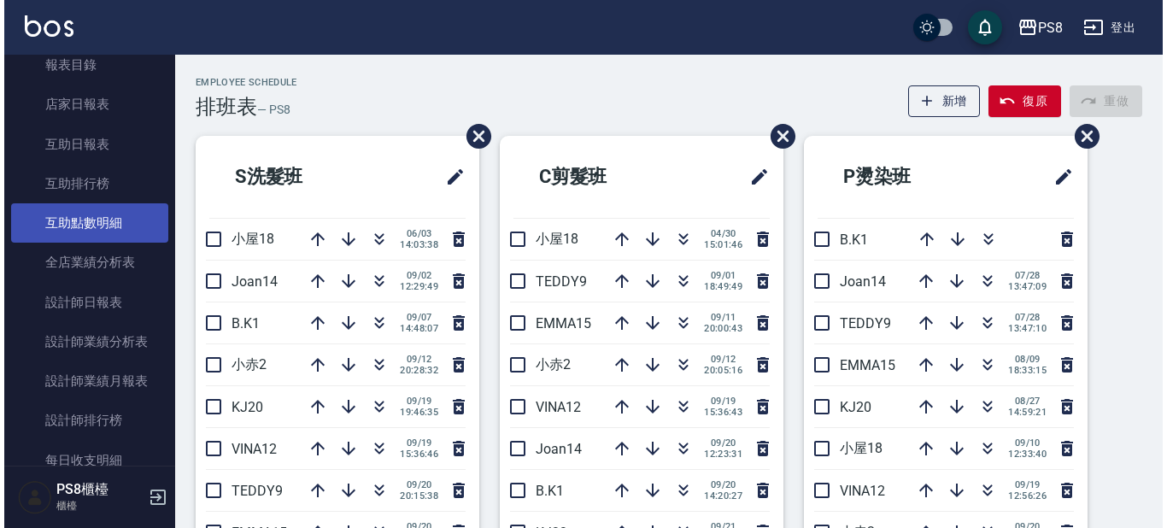
scroll to position [565, 0]
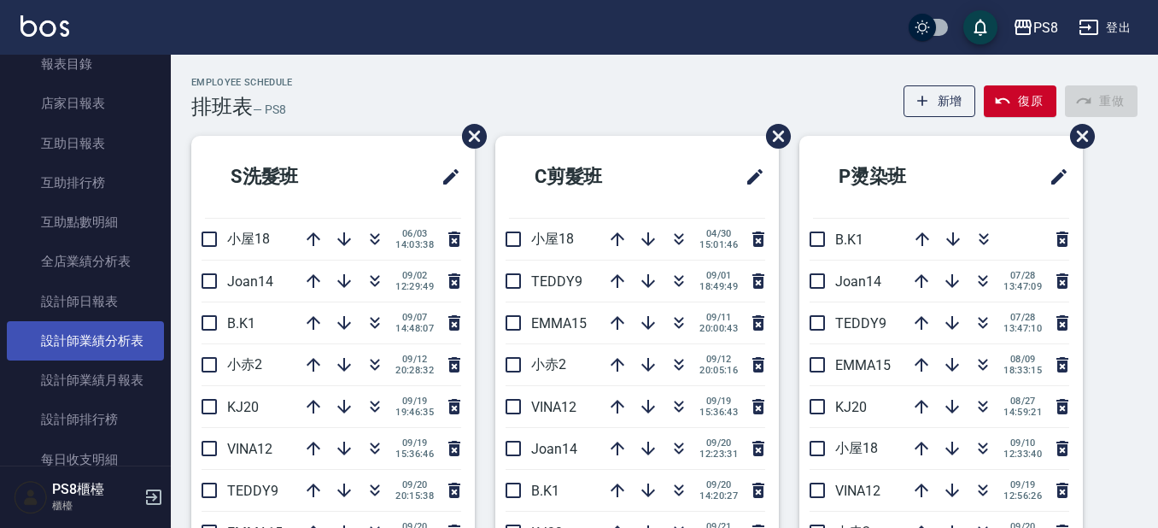
click at [87, 337] on link "設計師業績分析表" at bounding box center [85, 340] width 157 height 39
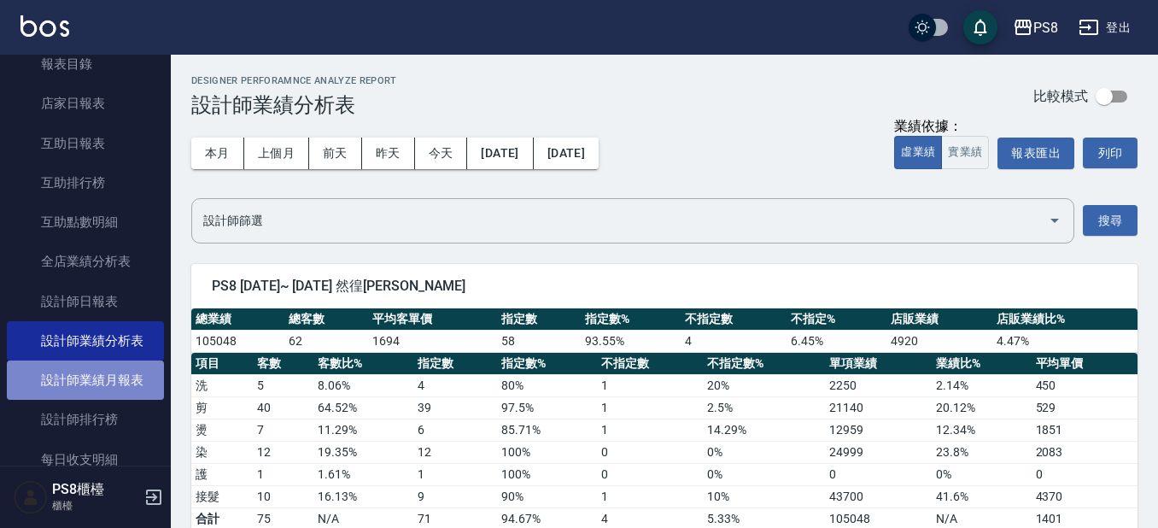
click at [91, 371] on link "設計師業績月報表" at bounding box center [85, 380] width 157 height 39
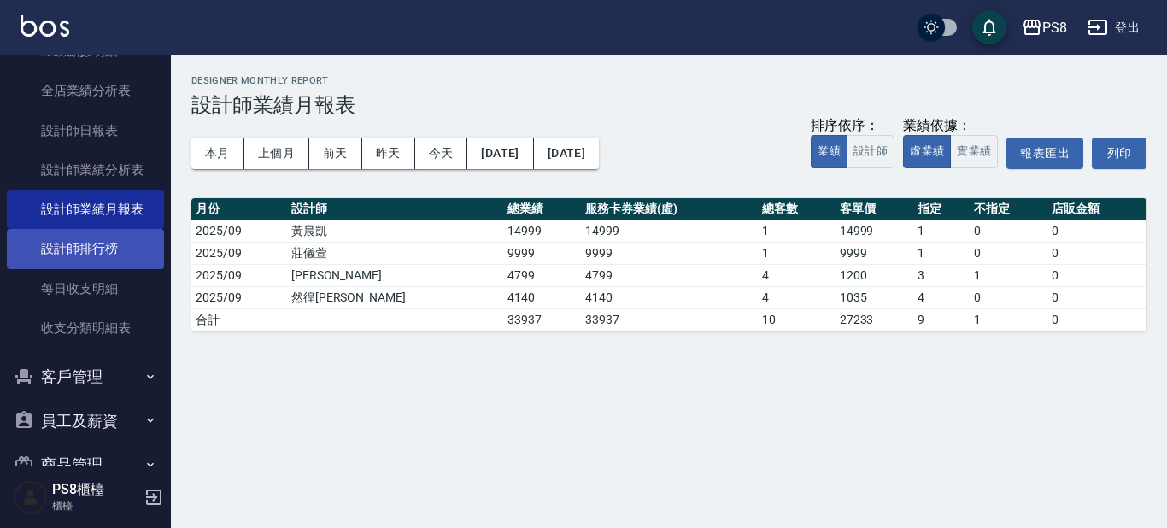
scroll to position [821, 0]
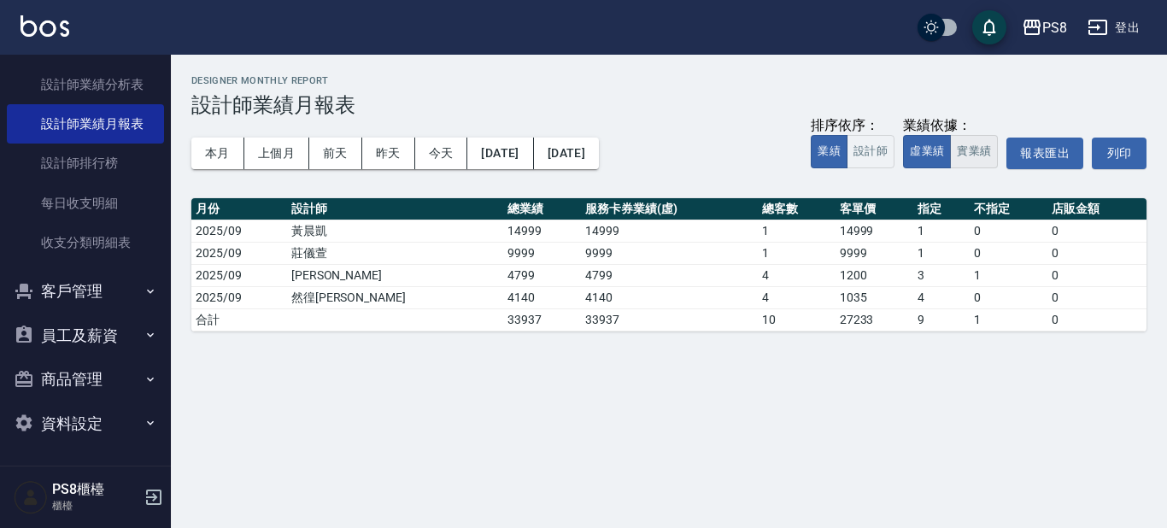
click at [976, 153] on button "實業績" at bounding box center [974, 151] width 48 height 33
click at [914, 145] on button "虛業績" at bounding box center [927, 151] width 48 height 33
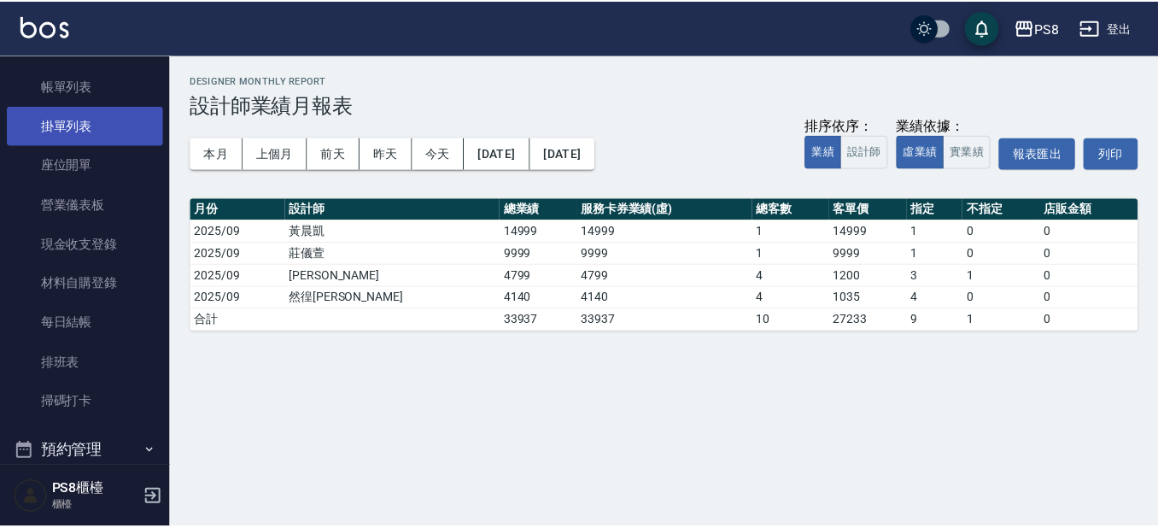
scroll to position [0, 0]
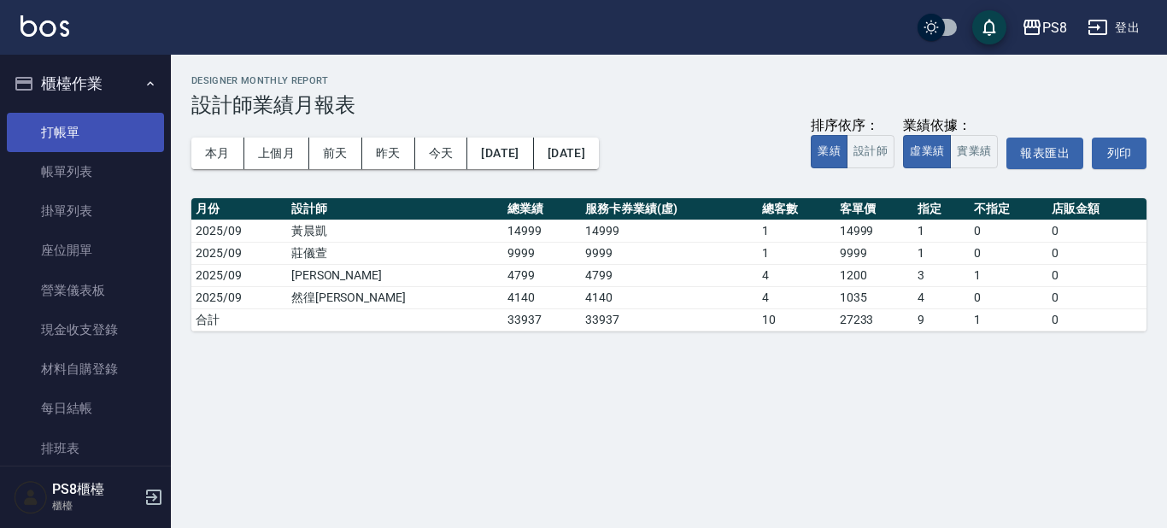
click at [79, 138] on link "打帳單" at bounding box center [85, 132] width 157 height 39
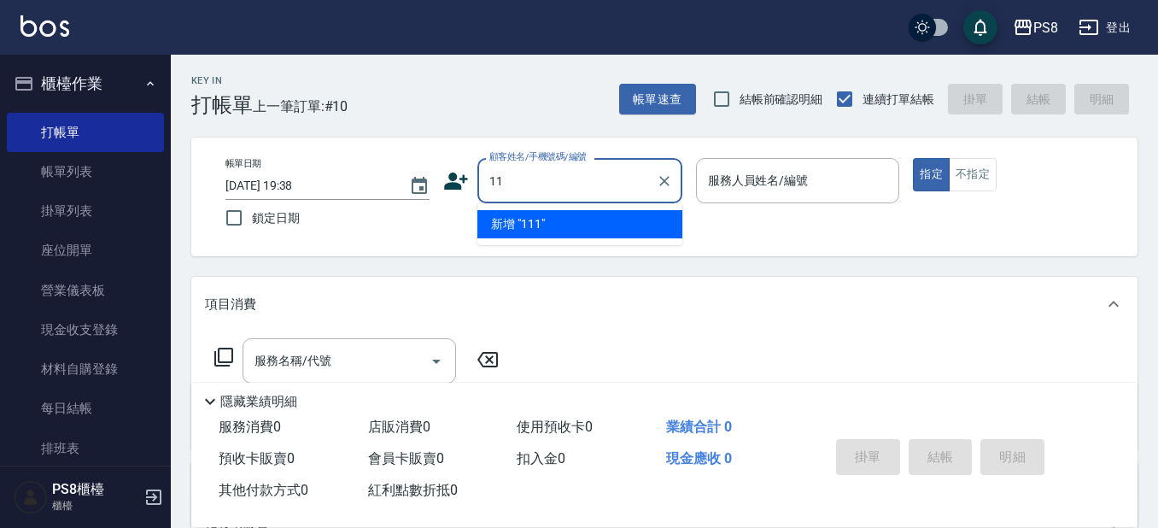
type input "1"
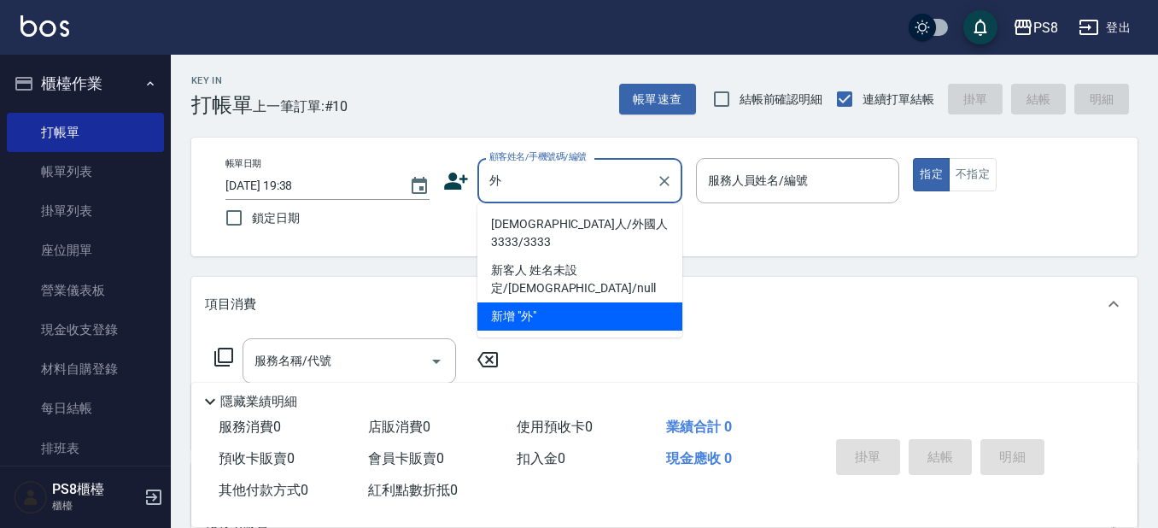
click at [574, 225] on li "[DEMOGRAPHIC_DATA]人/外國人3333/3333" at bounding box center [580, 233] width 205 height 46
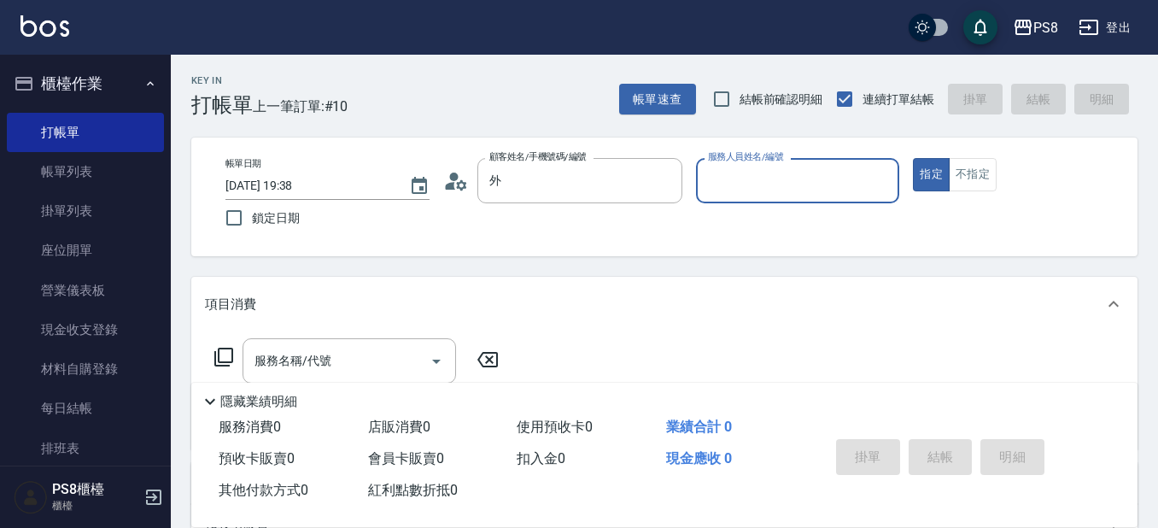
type input "[DEMOGRAPHIC_DATA]人/外國人3333/3333"
type input "0"
click at [913, 158] on button "指定" at bounding box center [931, 174] width 37 height 33
type button "true"
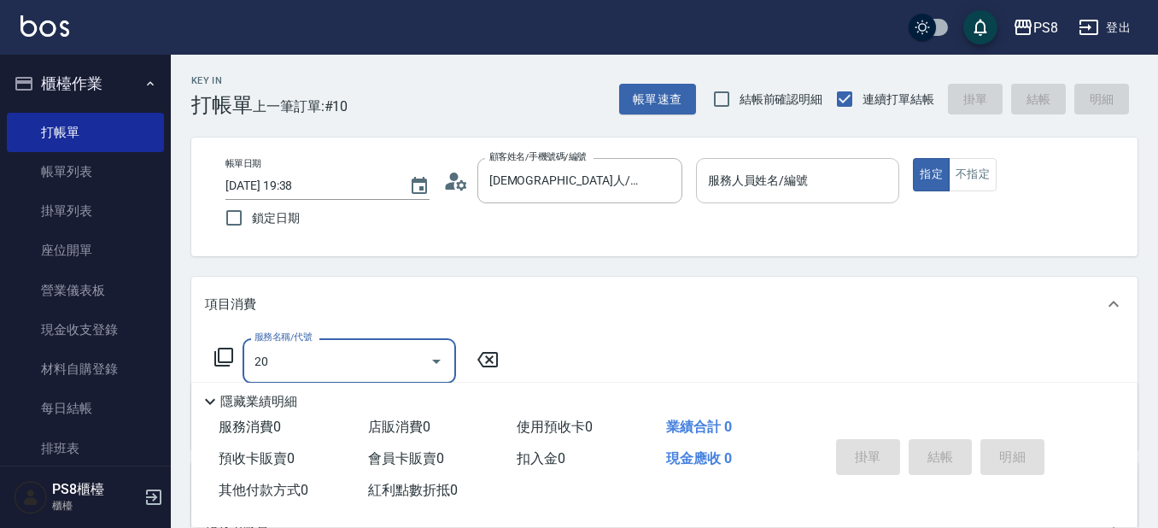
type input "202"
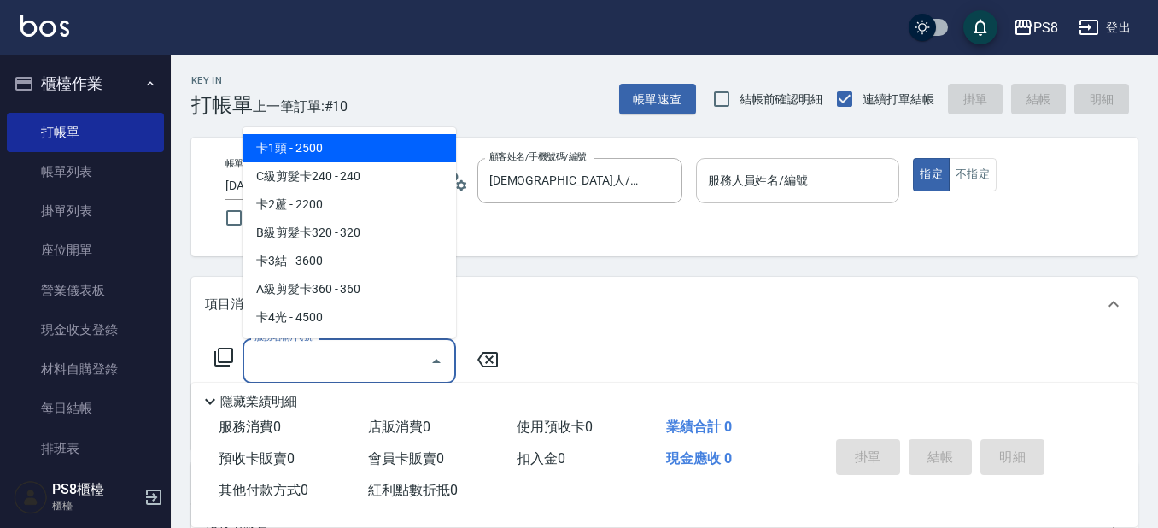
click at [806, 197] on div "服務人員姓名/編號" at bounding box center [798, 180] width 204 height 45
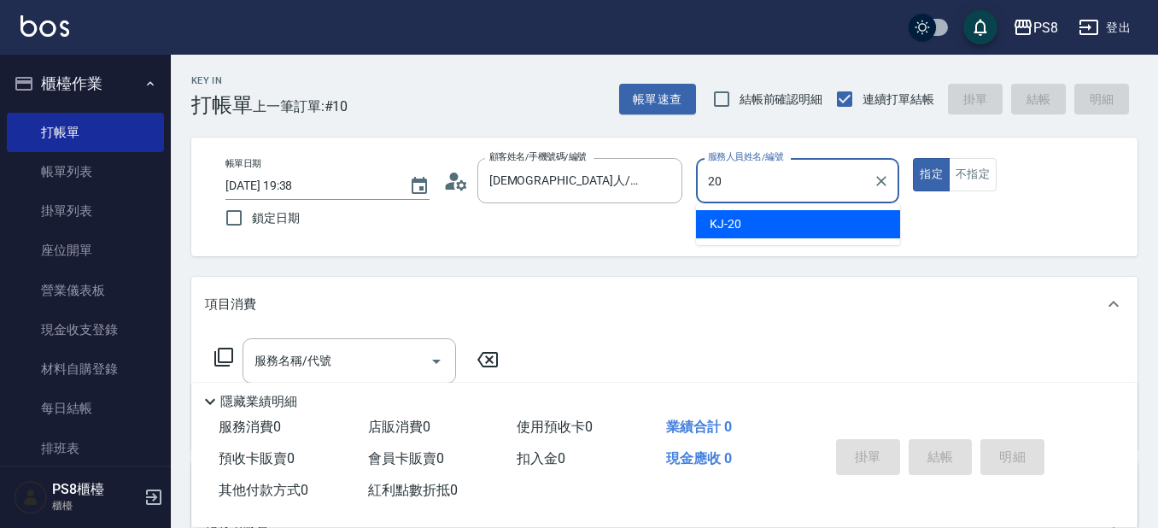
type input "KJ-20"
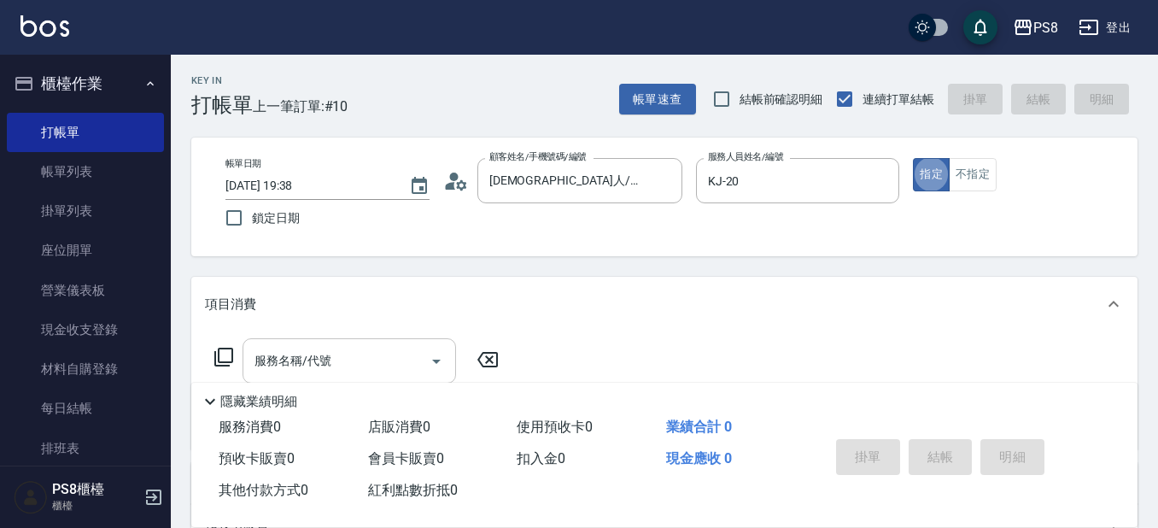
click at [331, 352] on input "服務名稱/代號" at bounding box center [336, 361] width 173 height 30
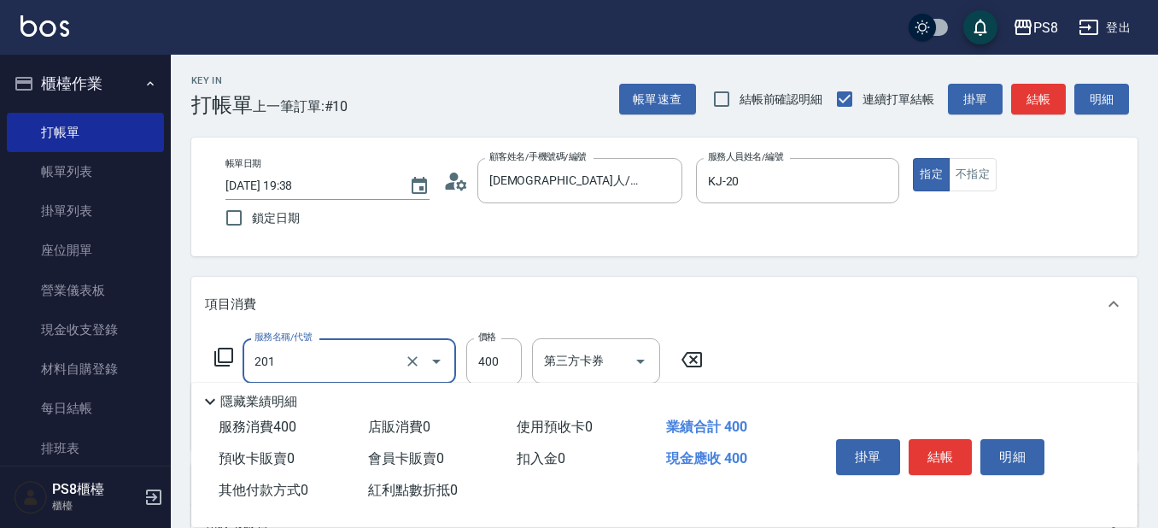
type input "洗剪400(201)"
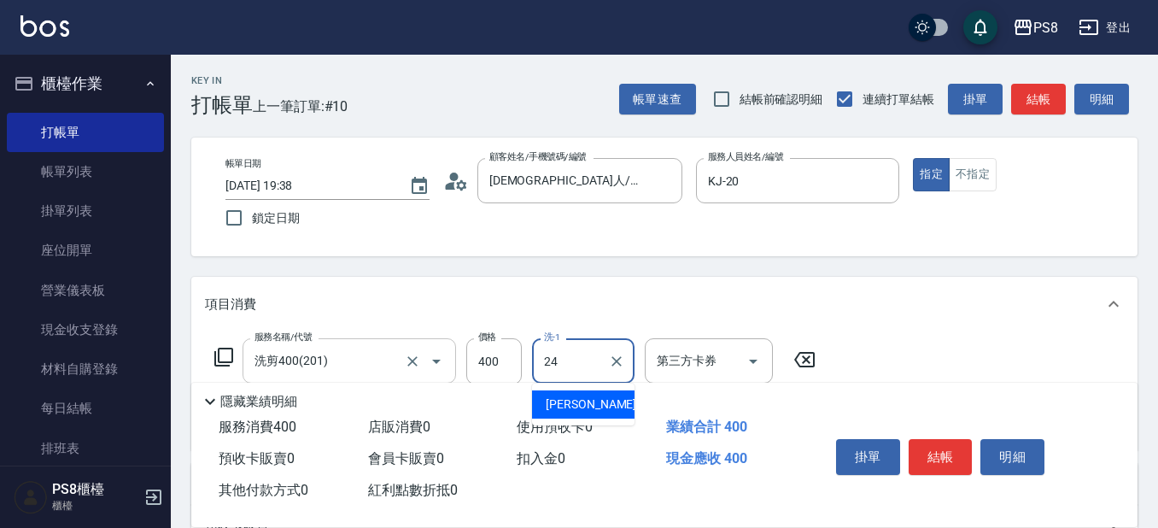
type input "[PERSON_NAME]-24"
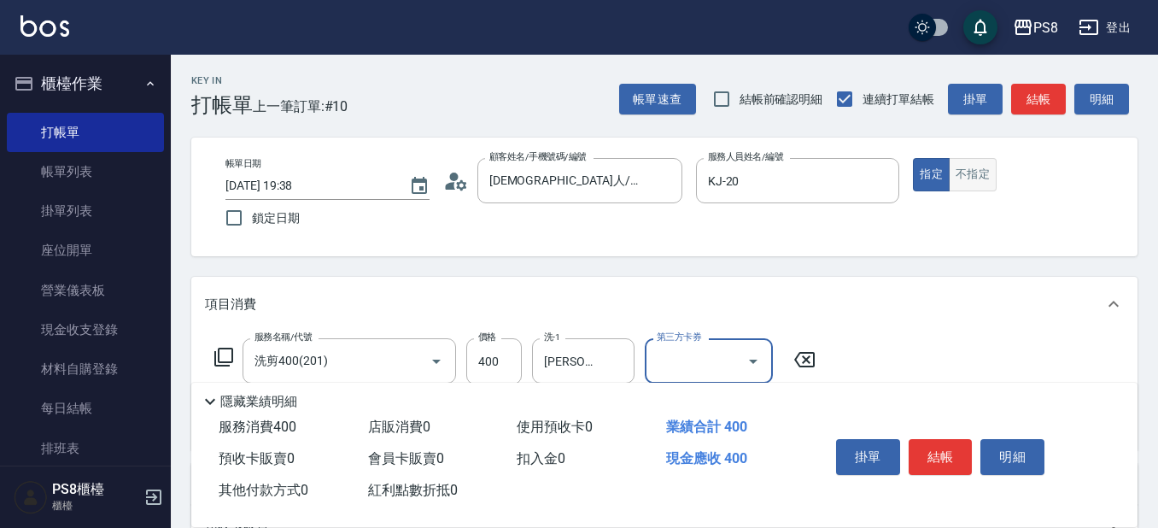
click at [984, 171] on button "不指定" at bounding box center [973, 174] width 48 height 33
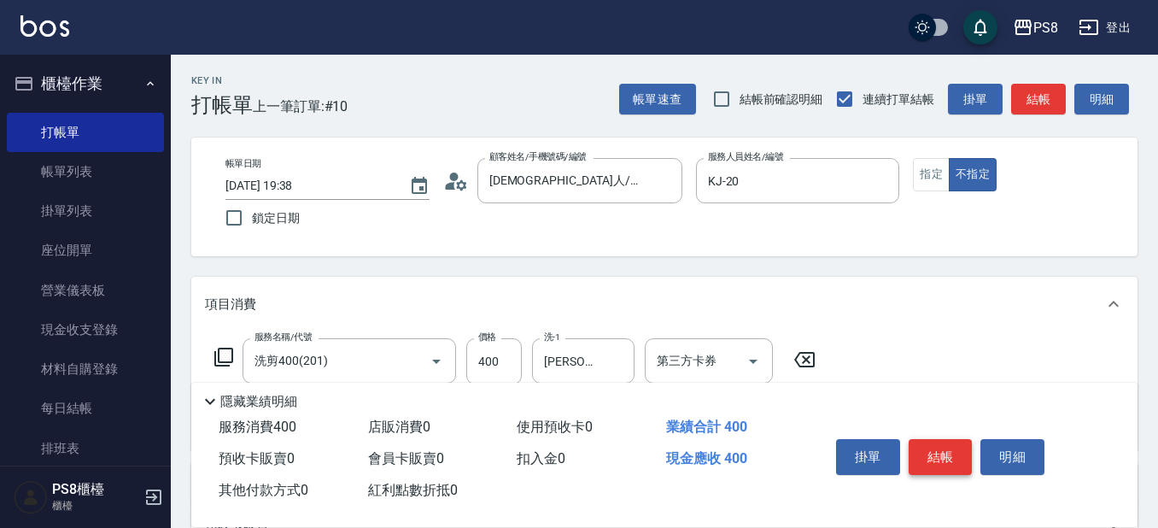
click at [954, 449] on button "結帳" at bounding box center [941, 457] width 64 height 36
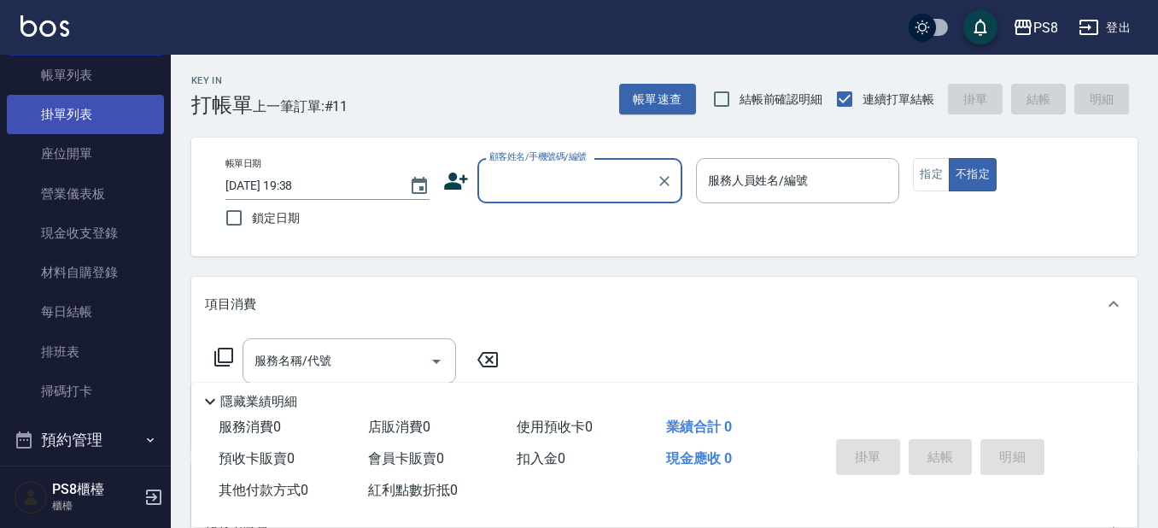
scroll to position [171, 0]
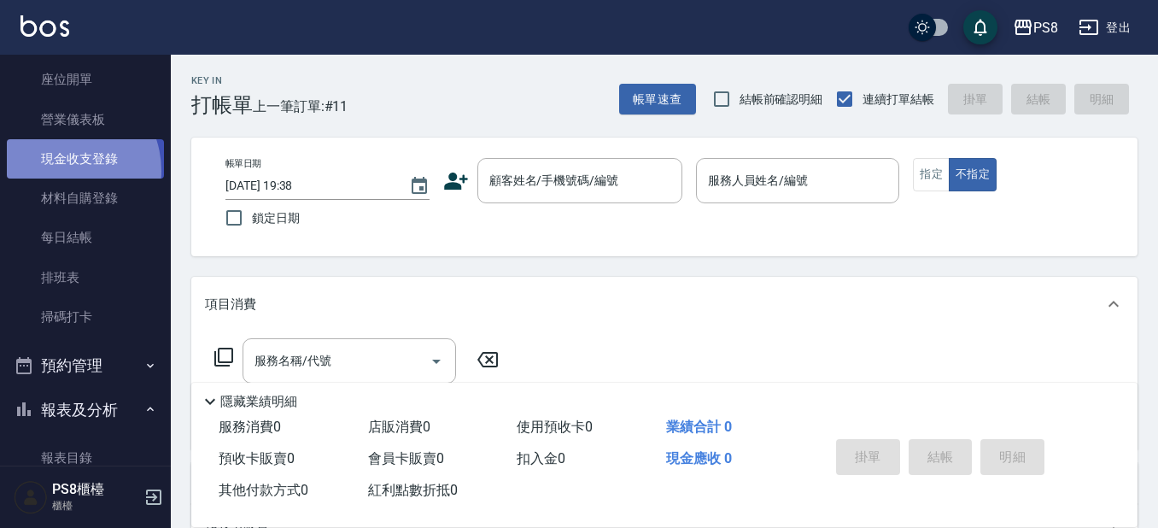
click at [60, 171] on link "現金收支登錄" at bounding box center [85, 158] width 157 height 39
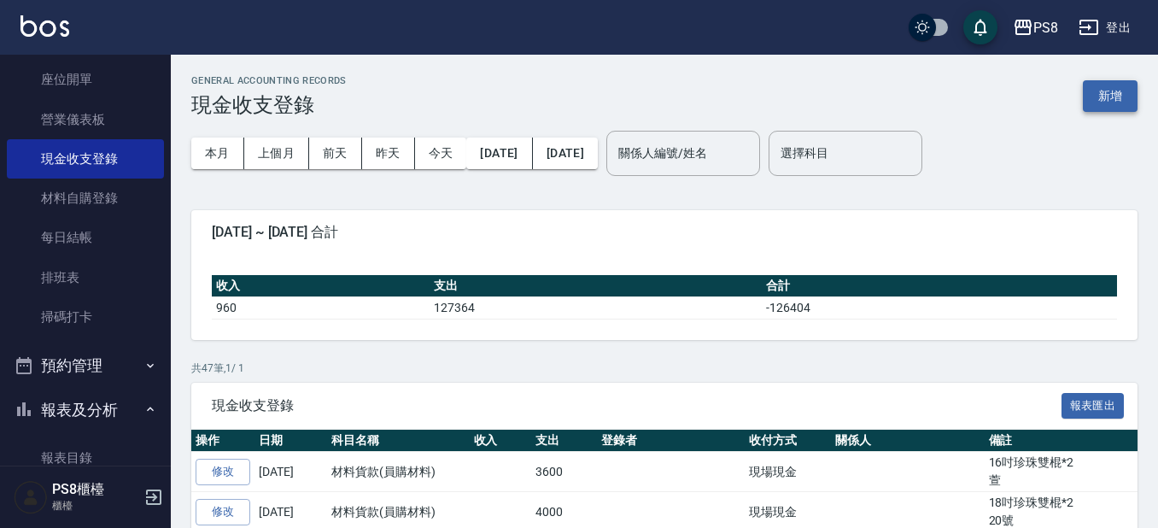
click at [1104, 96] on button "新增" at bounding box center [1110, 96] width 55 height 32
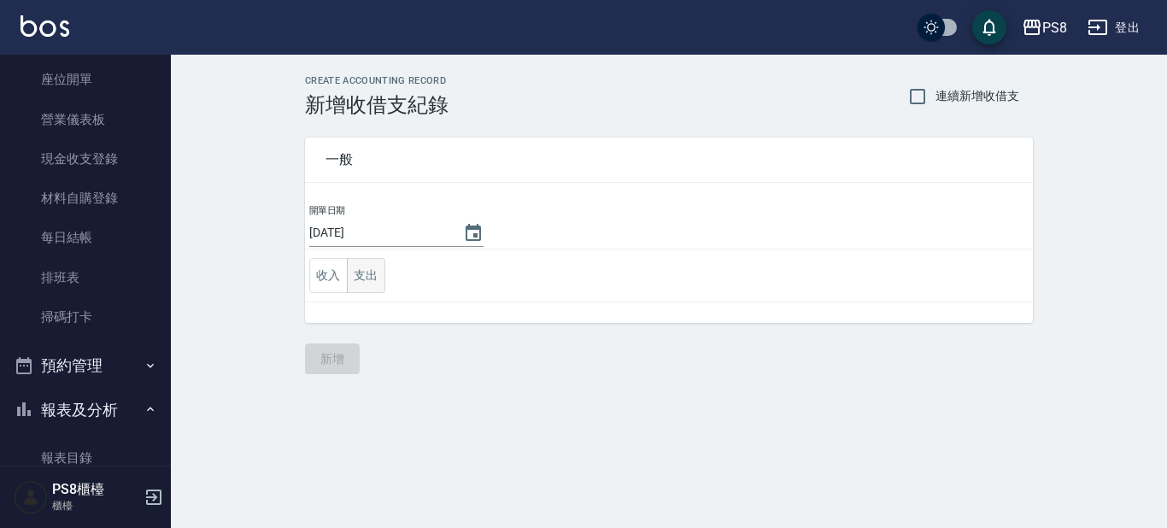
click at [370, 273] on button "支出" at bounding box center [366, 275] width 38 height 35
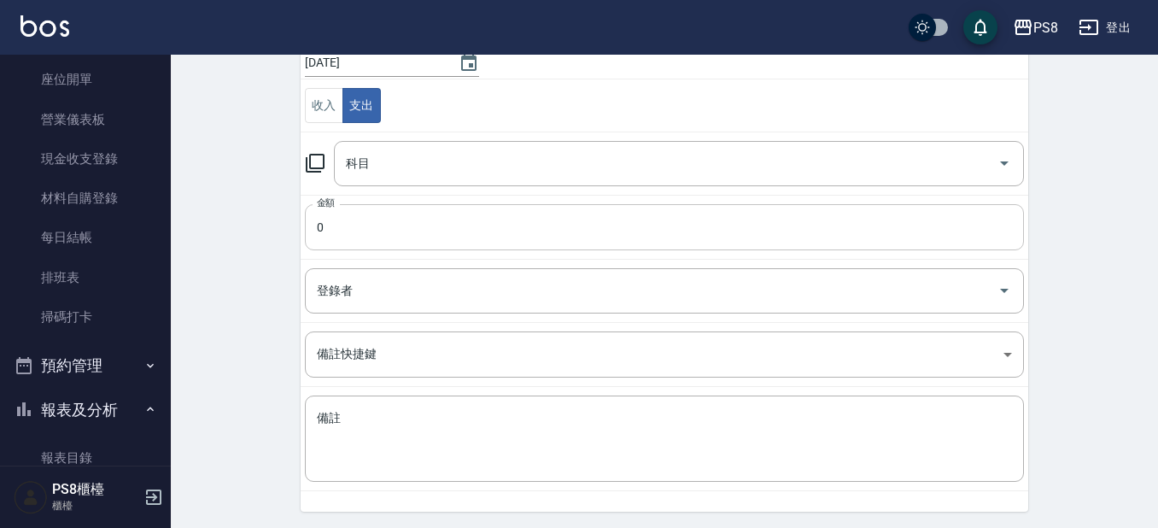
scroll to position [171, 0]
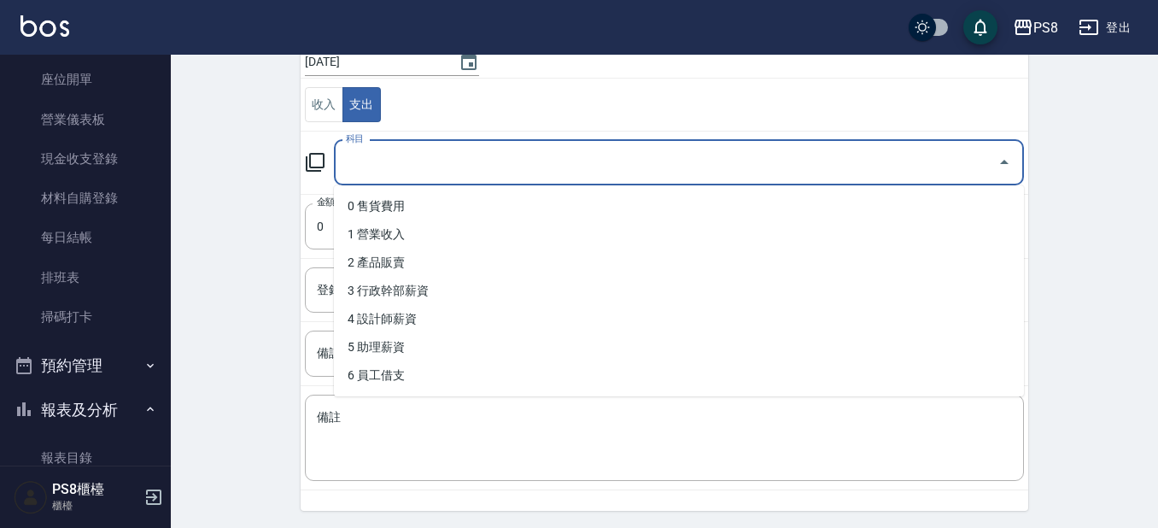
click at [418, 158] on input "科目" at bounding box center [666, 163] width 649 height 30
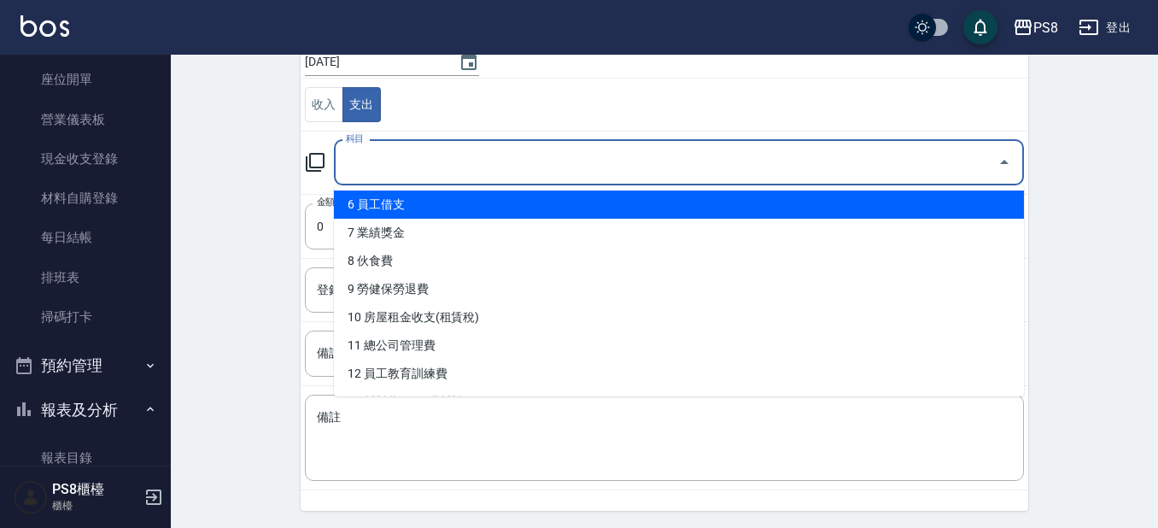
click at [480, 202] on li "6 員工借支" at bounding box center [679, 205] width 690 height 28
type input "6 員工借支"
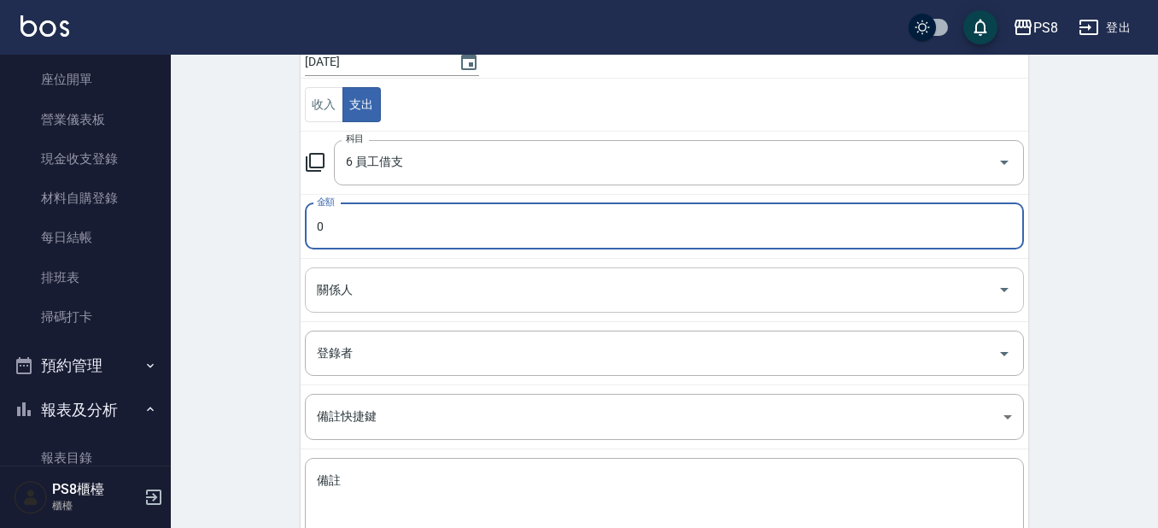
click at [459, 298] on input "關係人" at bounding box center [652, 290] width 678 height 30
click at [459, 224] on input "0" at bounding box center [664, 226] width 719 height 46
type input "1000"
click at [457, 313] on td "關係人 關係人" at bounding box center [665, 289] width 728 height 63
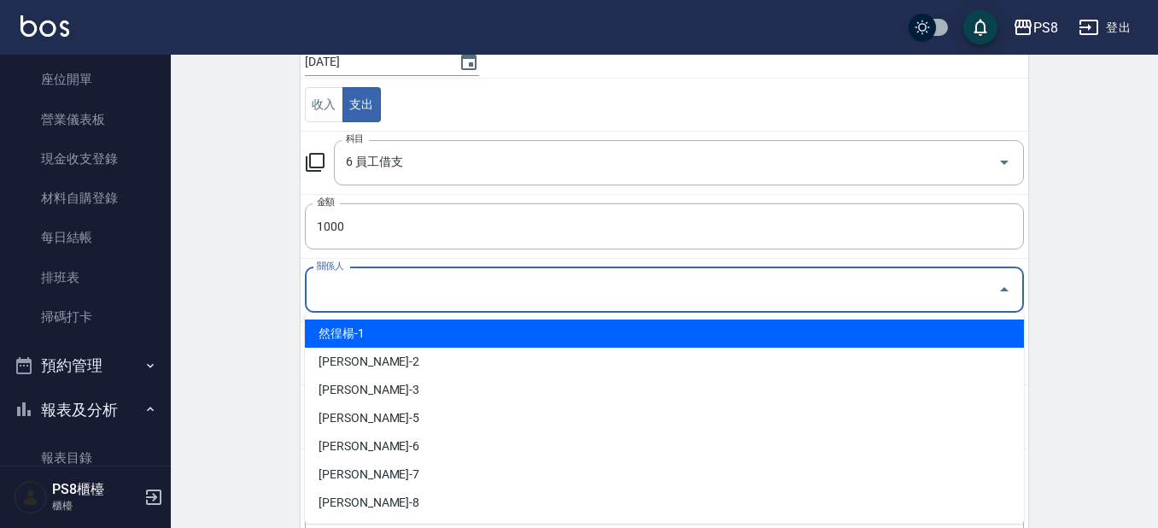
click at [447, 294] on input "關係人" at bounding box center [652, 290] width 678 height 30
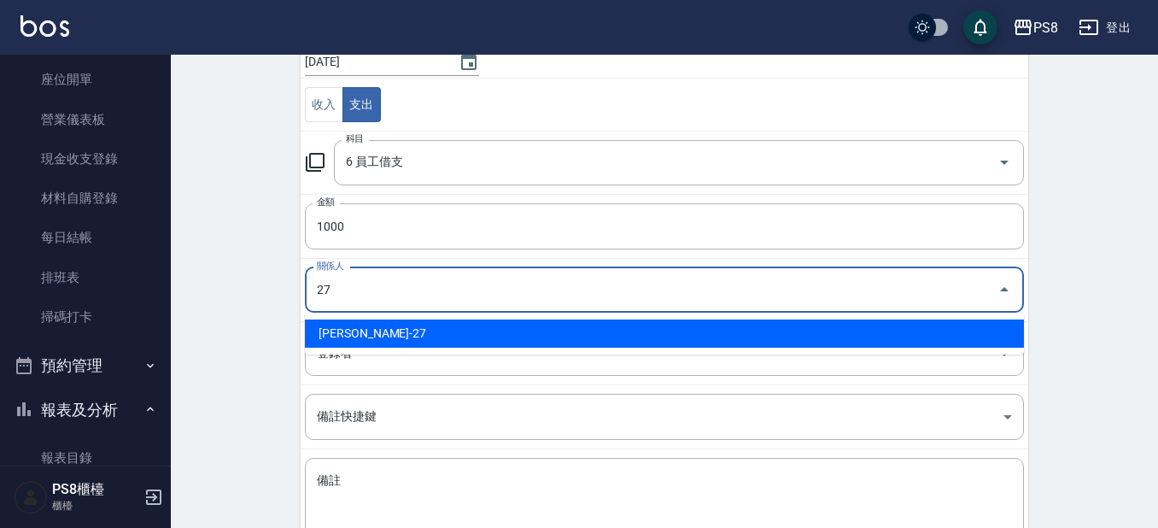
type input "[PERSON_NAME]-27"
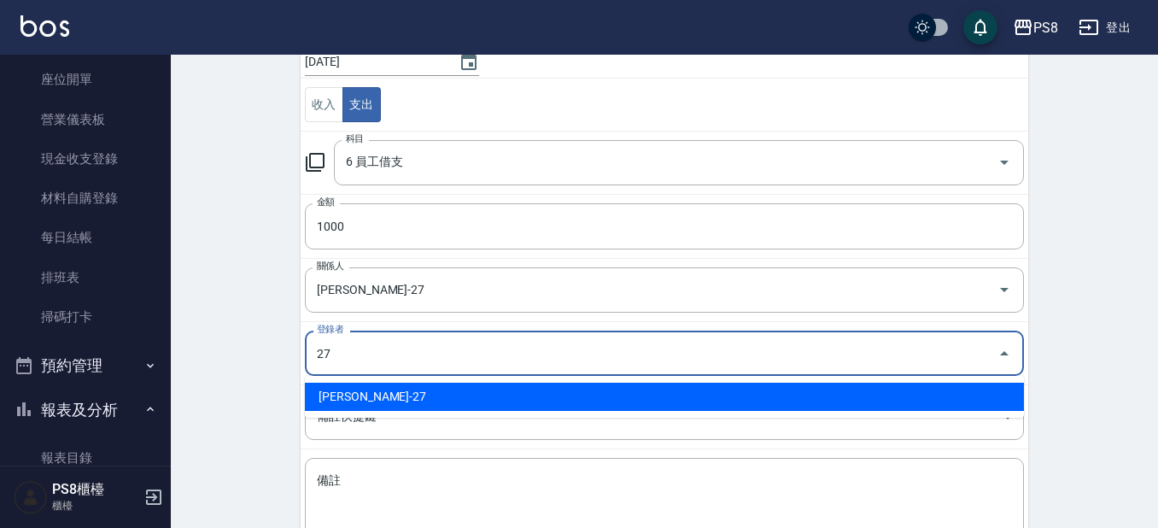
type input "[PERSON_NAME]-27"
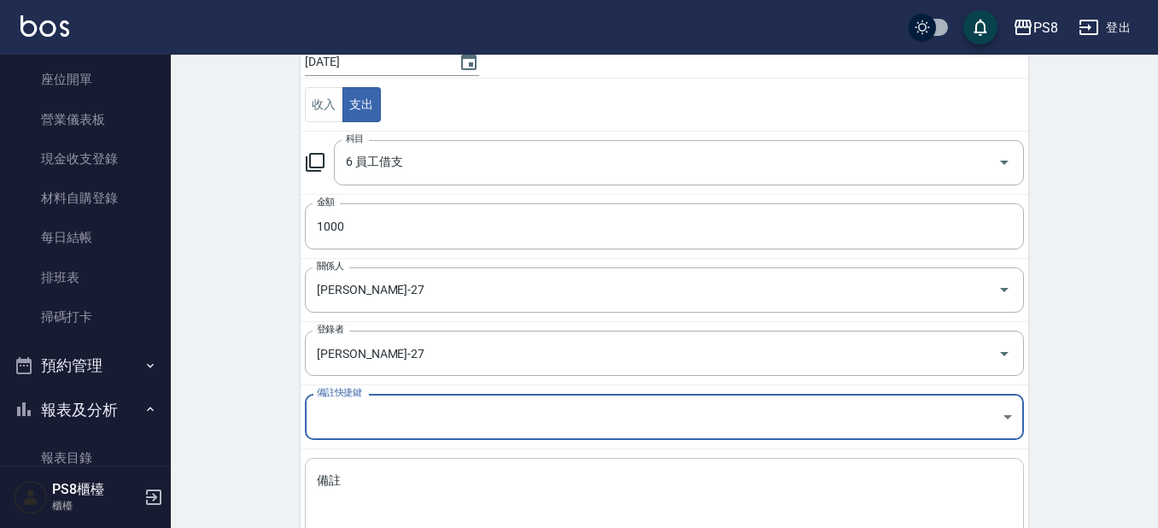
click at [466, 493] on textarea "備註" at bounding box center [664, 501] width 695 height 58
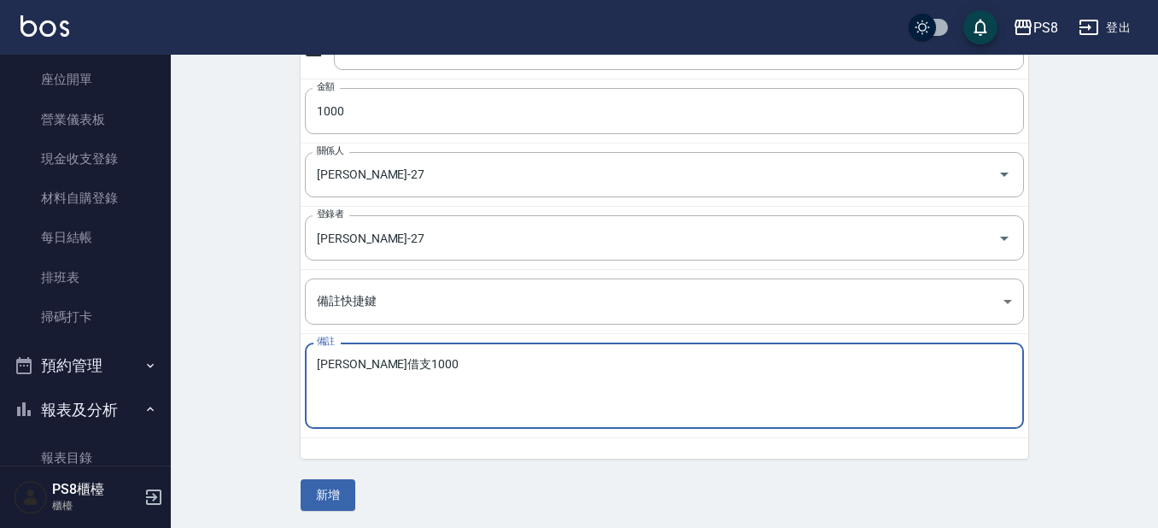
scroll to position [290, 0]
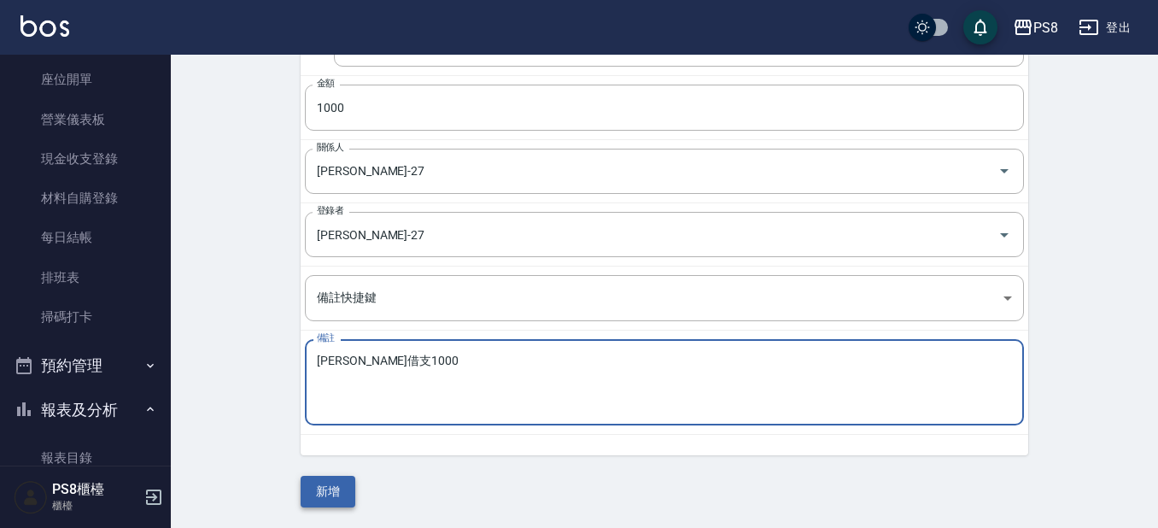
type textarea "[PERSON_NAME]借支1000"
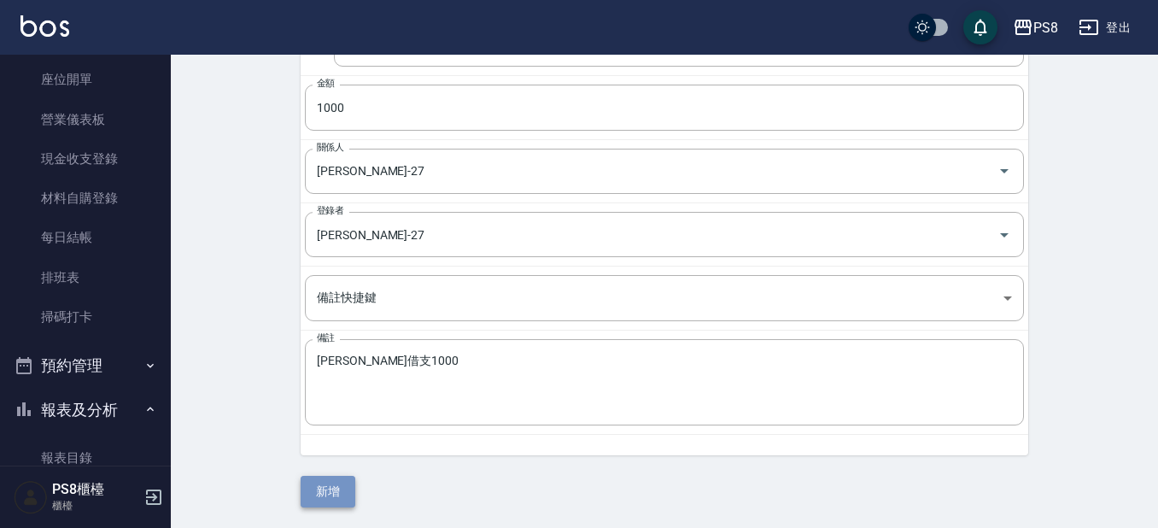
click at [325, 490] on button "新增" at bounding box center [328, 492] width 55 height 32
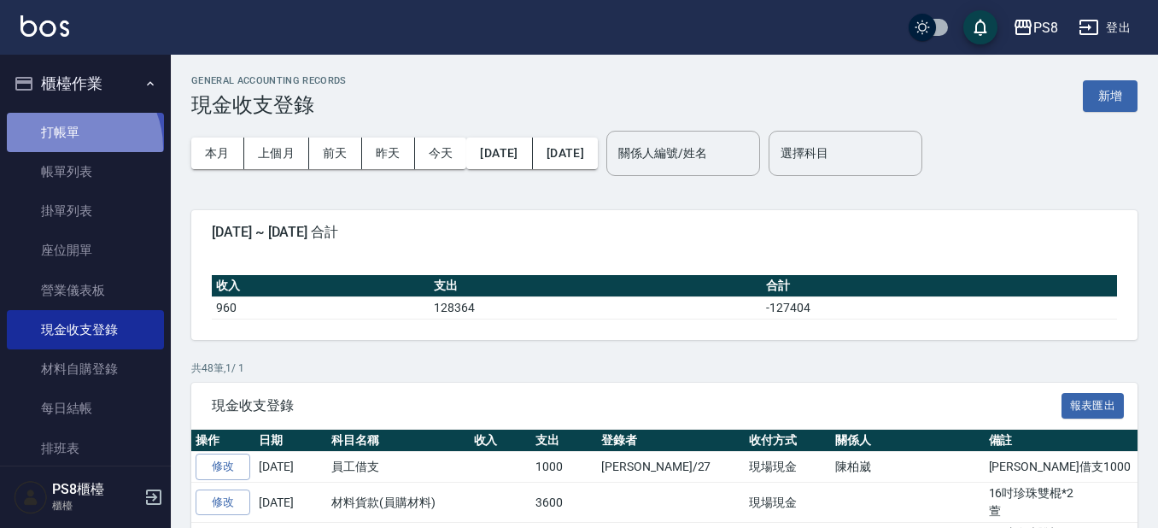
click at [69, 147] on link "打帳單" at bounding box center [85, 132] width 157 height 39
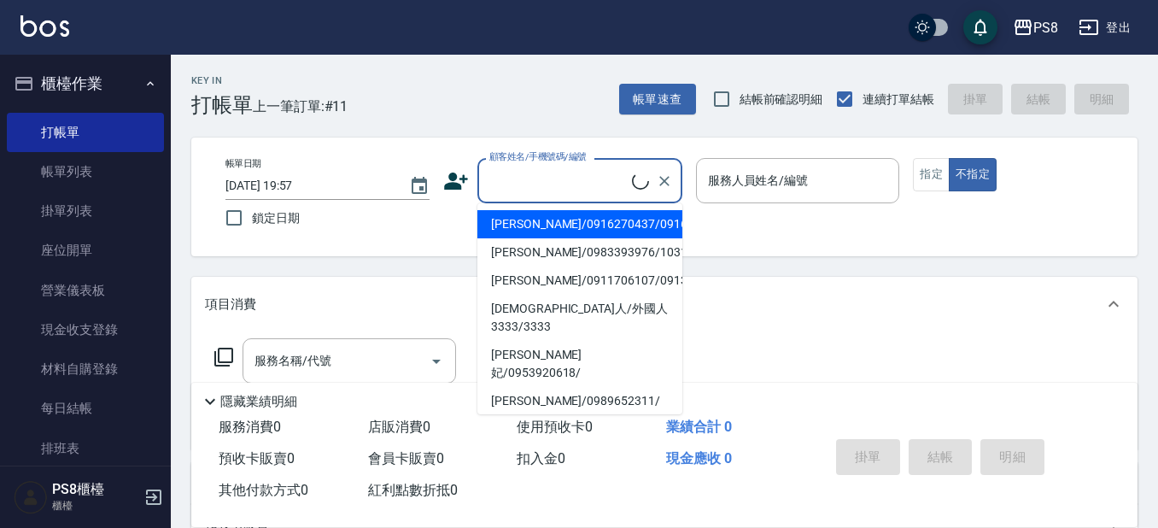
click at [553, 183] on input "顧客姓名/手機號碼/編號" at bounding box center [558, 181] width 147 height 30
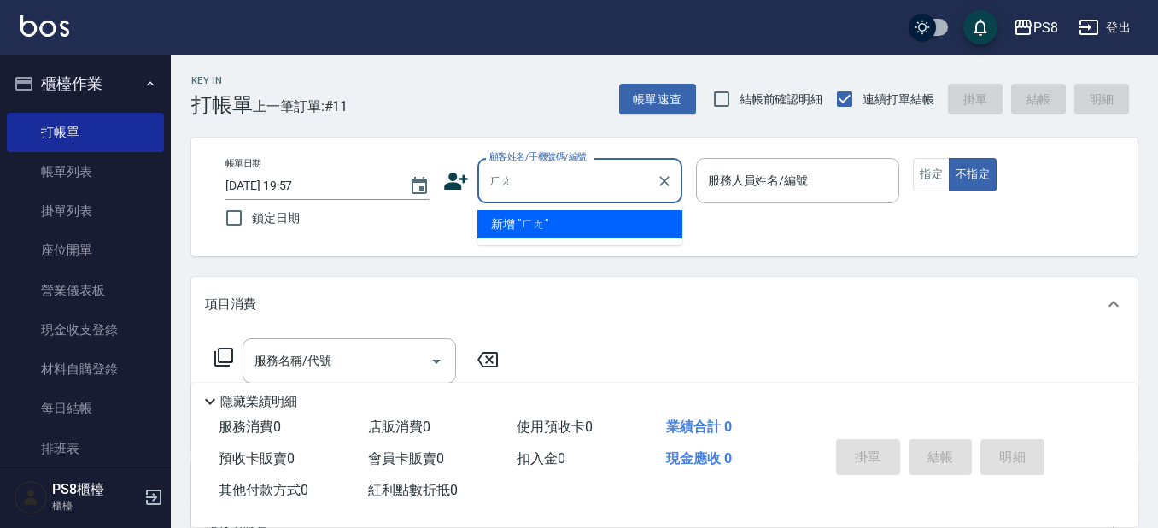
type input "ㄏ"
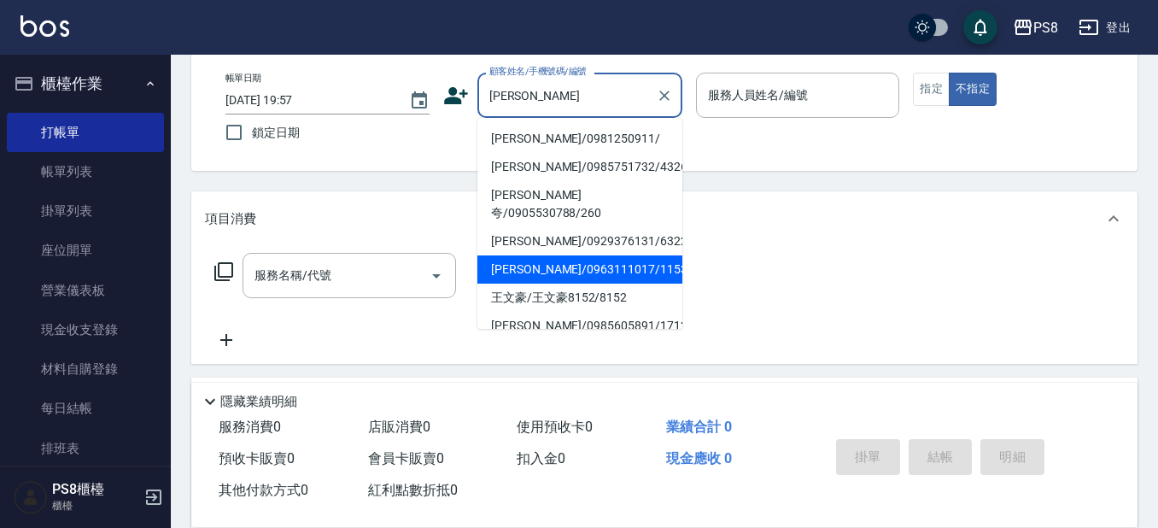
type input "王"
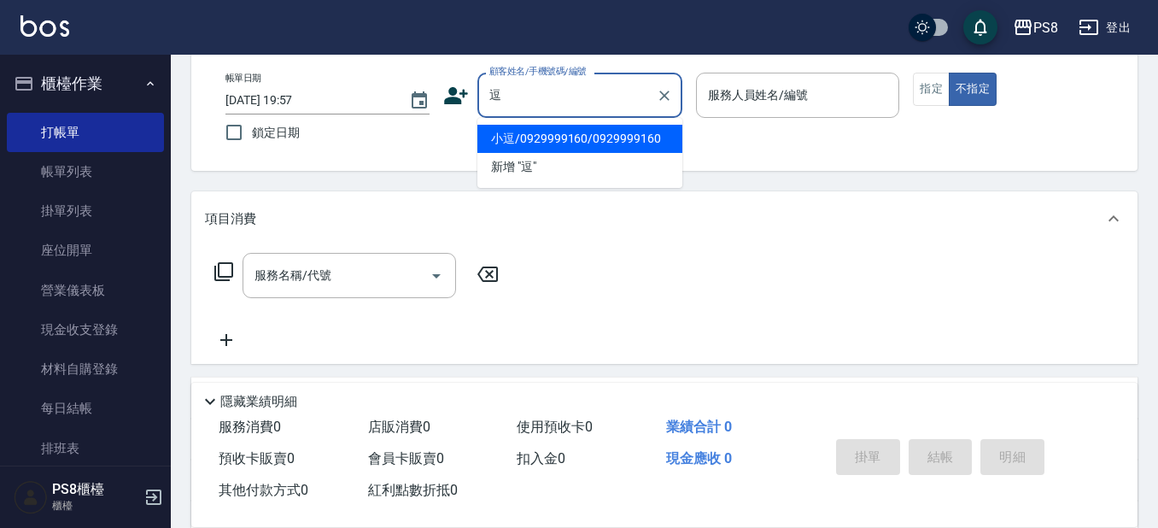
click at [566, 138] on li "小逗/0929999160/0929999160" at bounding box center [580, 139] width 205 height 28
type input "小逗/0929999160/0929999160"
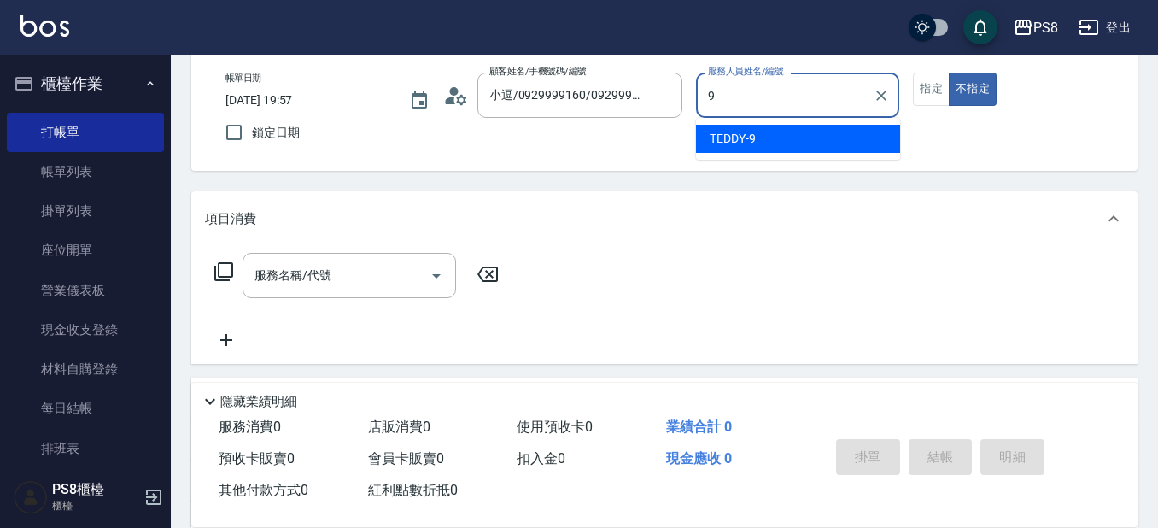
type input "TEDDY-9"
type button "false"
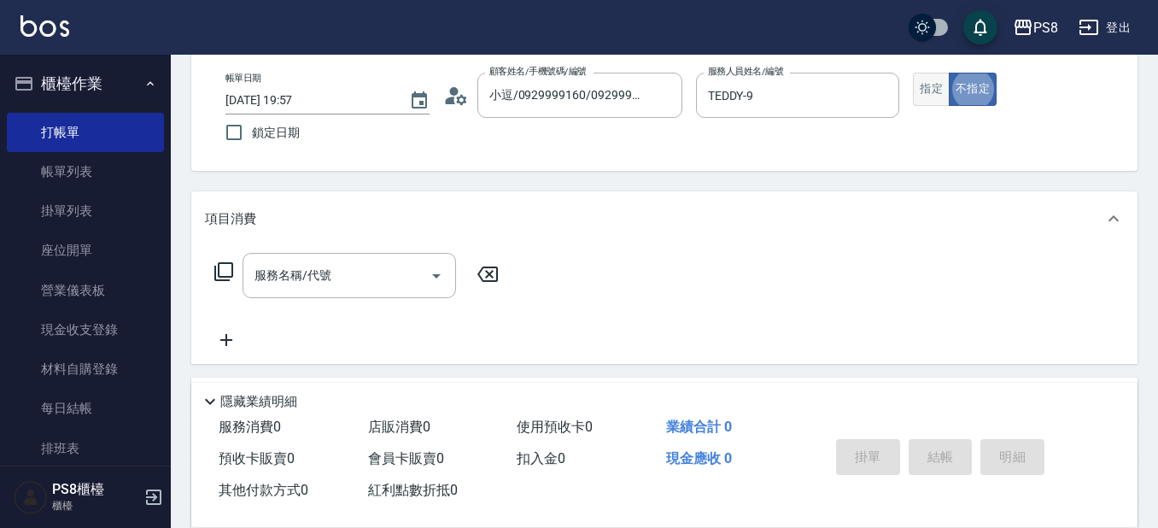
click at [935, 98] on button "指定" at bounding box center [931, 89] width 37 height 33
type button "true"
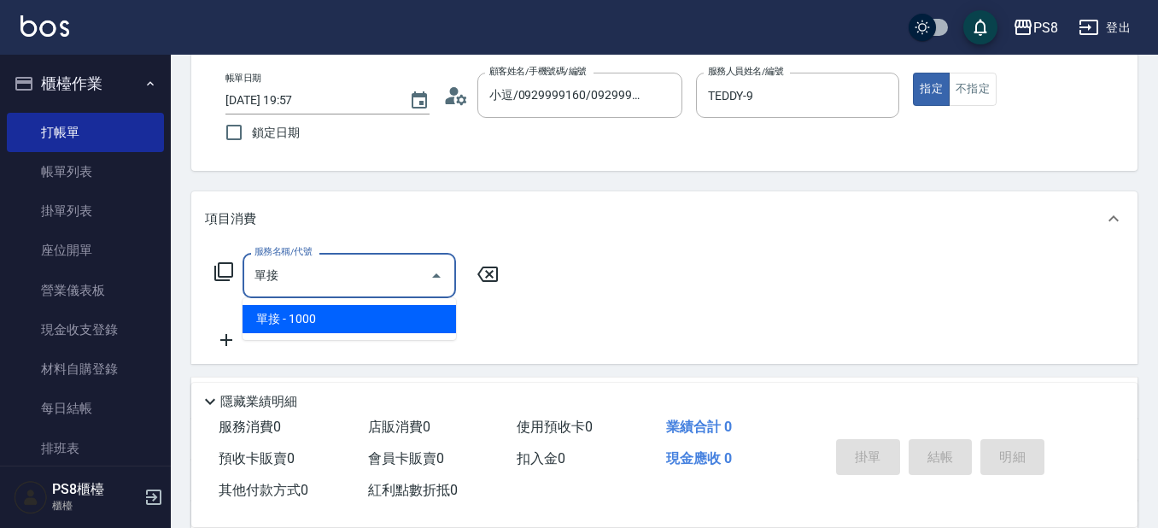
click at [371, 308] on span "單接 - 1000" at bounding box center [350, 319] width 214 height 28
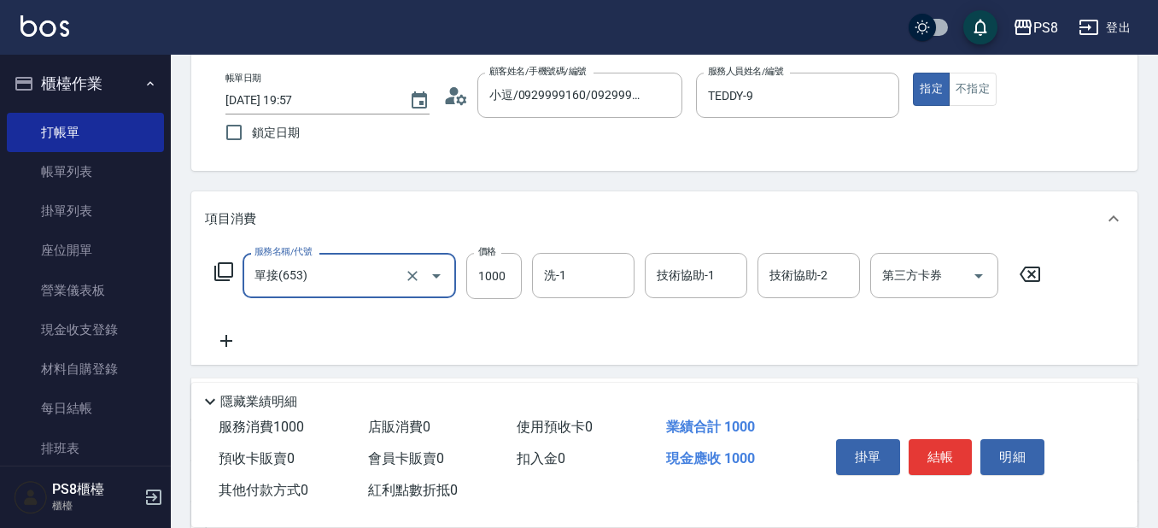
type input "單接(653)"
click at [244, 343] on icon at bounding box center [226, 341] width 43 height 21
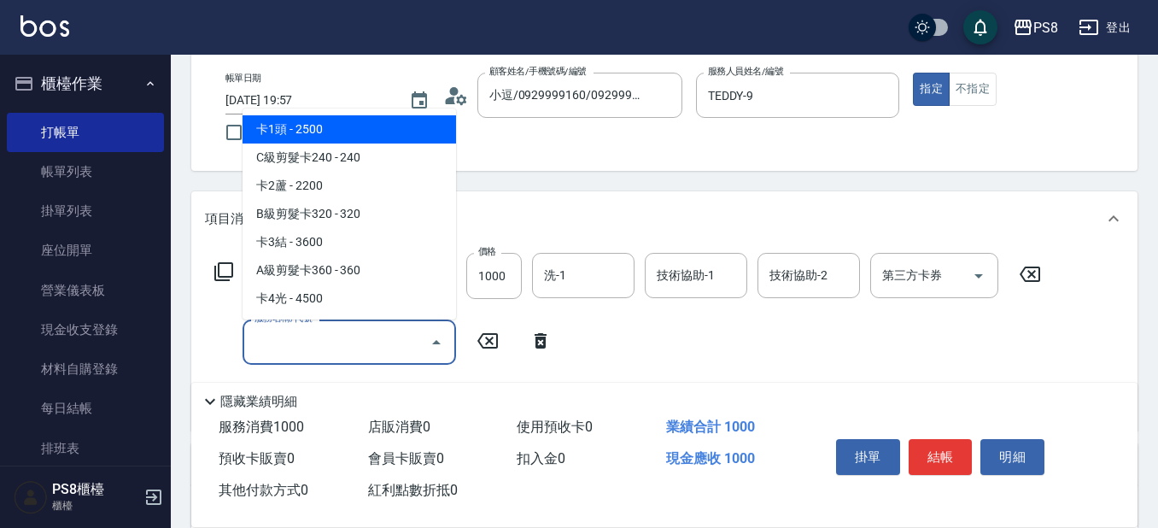
click at [277, 343] on input "服務名稱/代號" at bounding box center [336, 342] width 173 height 30
type input "1"
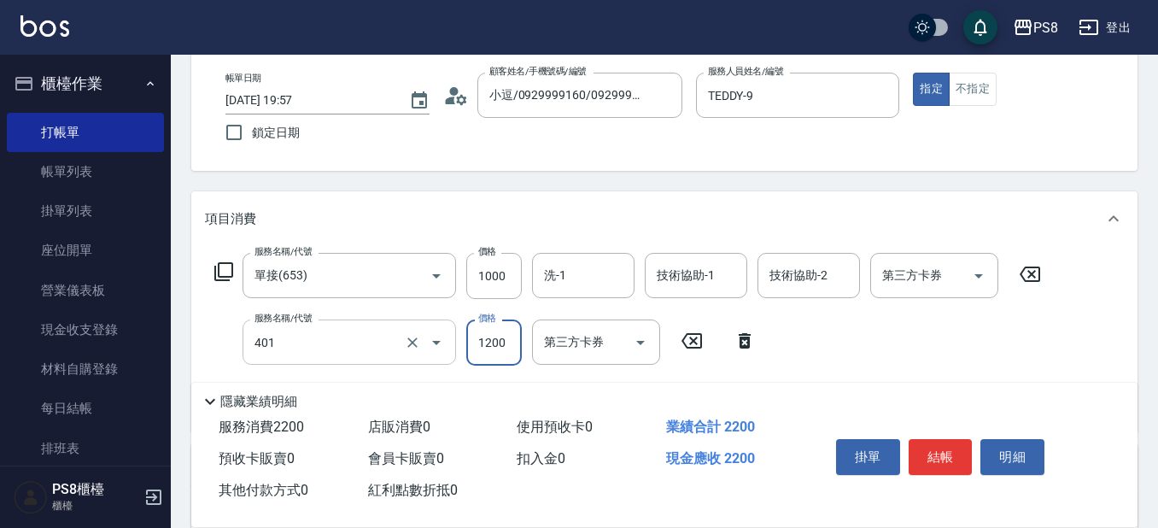
type input "基本染髮(401)"
type input "1500"
click at [480, 277] on input "1000" at bounding box center [494, 276] width 56 height 46
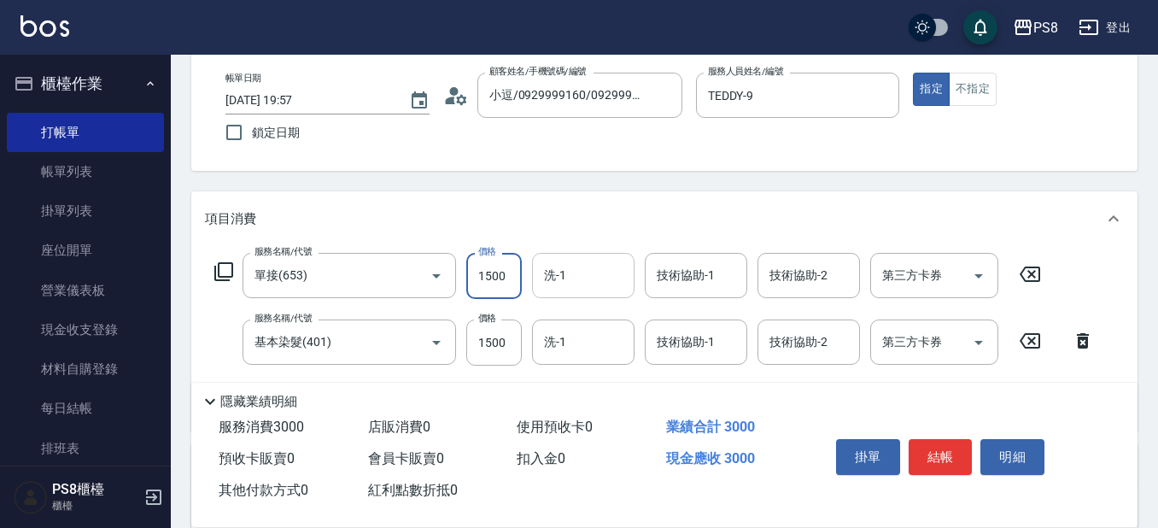
type input "1500"
click at [605, 289] on input "洗-1" at bounding box center [583, 276] width 87 height 30
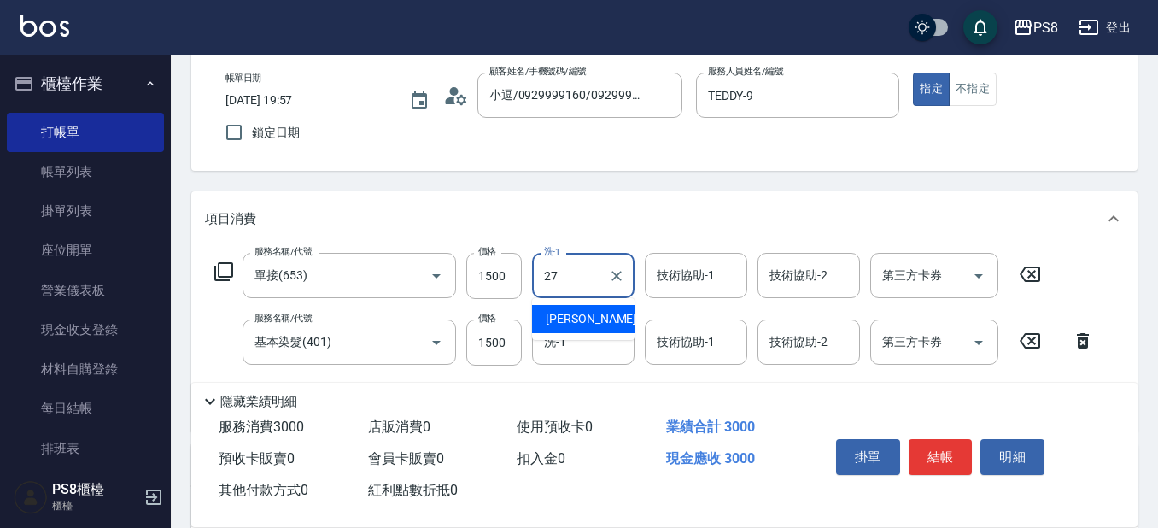
type input "[PERSON_NAME]-27"
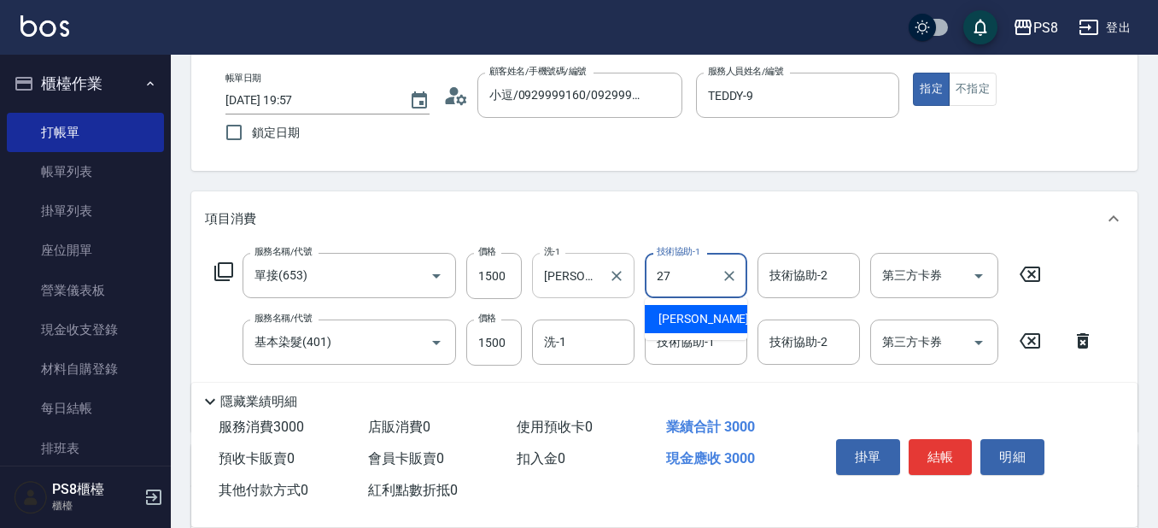
type input "[PERSON_NAME]-27"
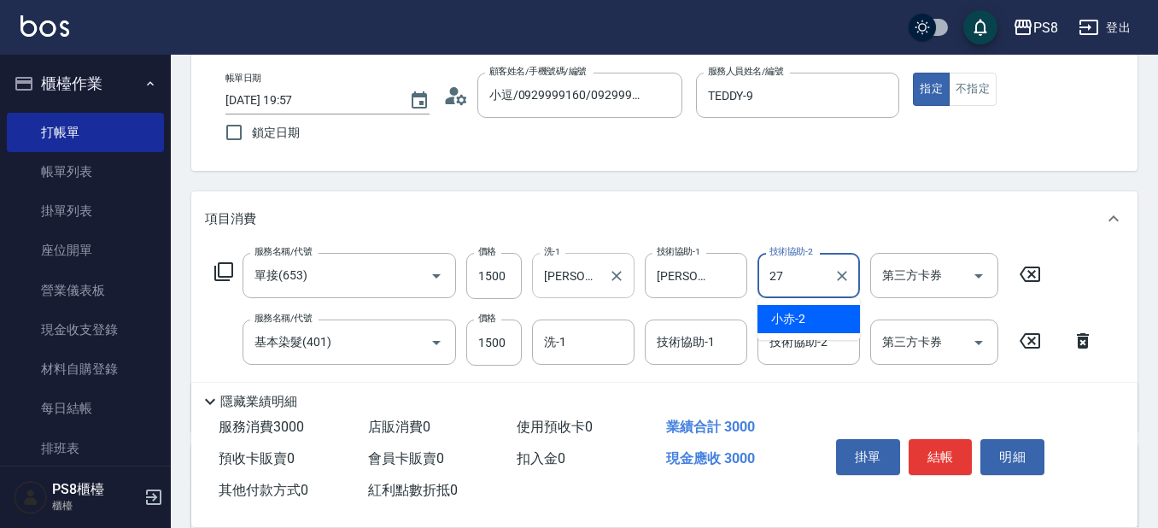
type input "[PERSON_NAME]-27"
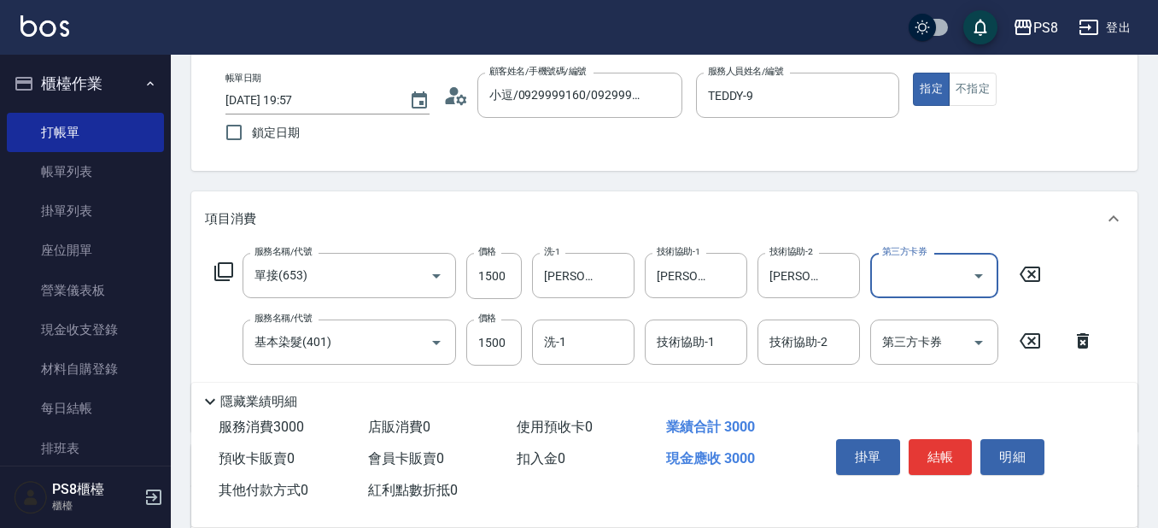
drag, startPoint x: 844, startPoint y: 285, endPoint x: 771, endPoint y: 319, distance: 79.9
click at [844, 285] on button "Clear" at bounding box center [842, 276] width 24 height 24
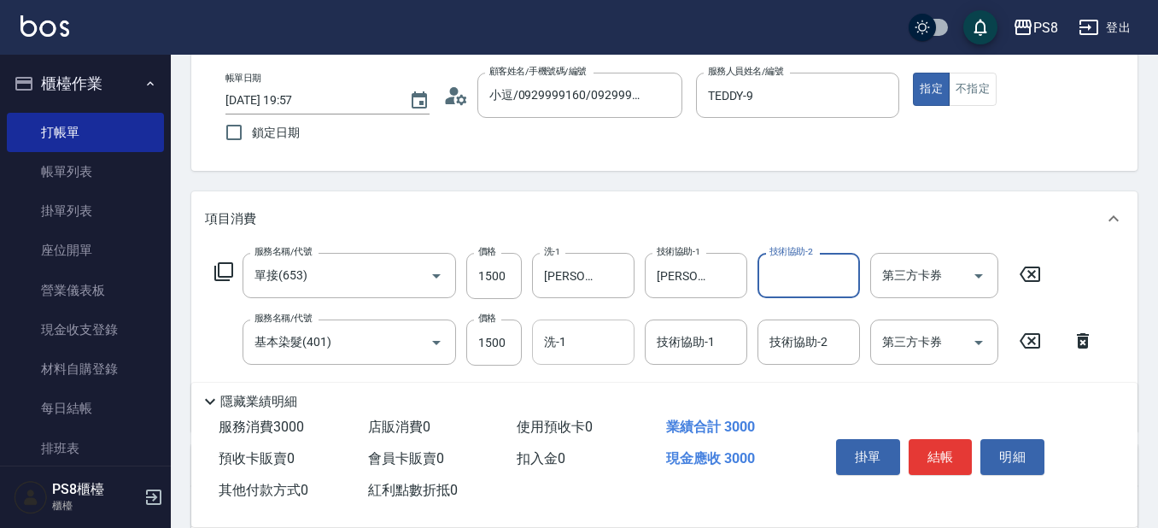
click at [580, 357] on input "洗-1" at bounding box center [583, 342] width 87 height 30
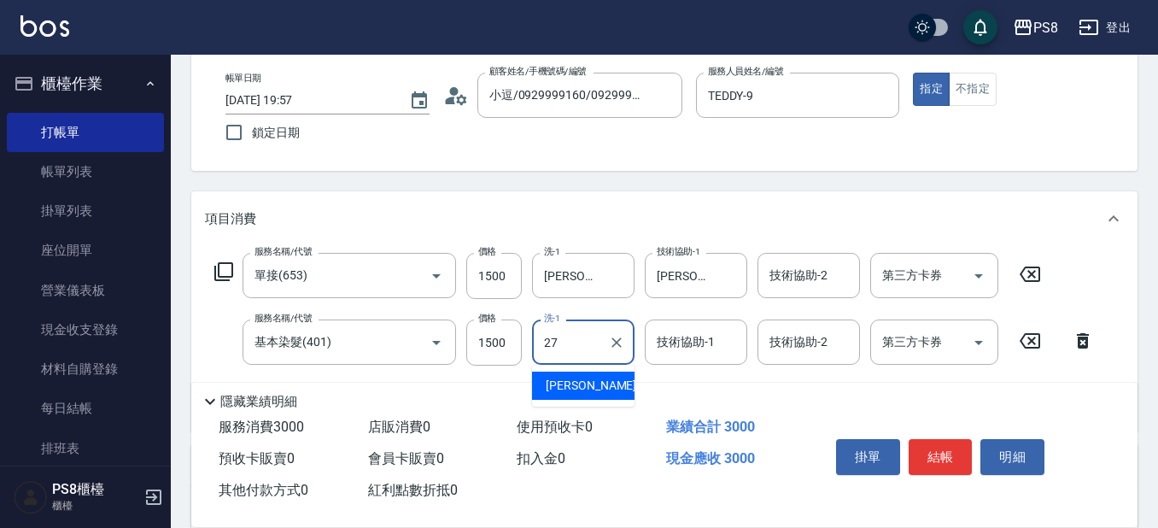
type input "[PERSON_NAME]-27"
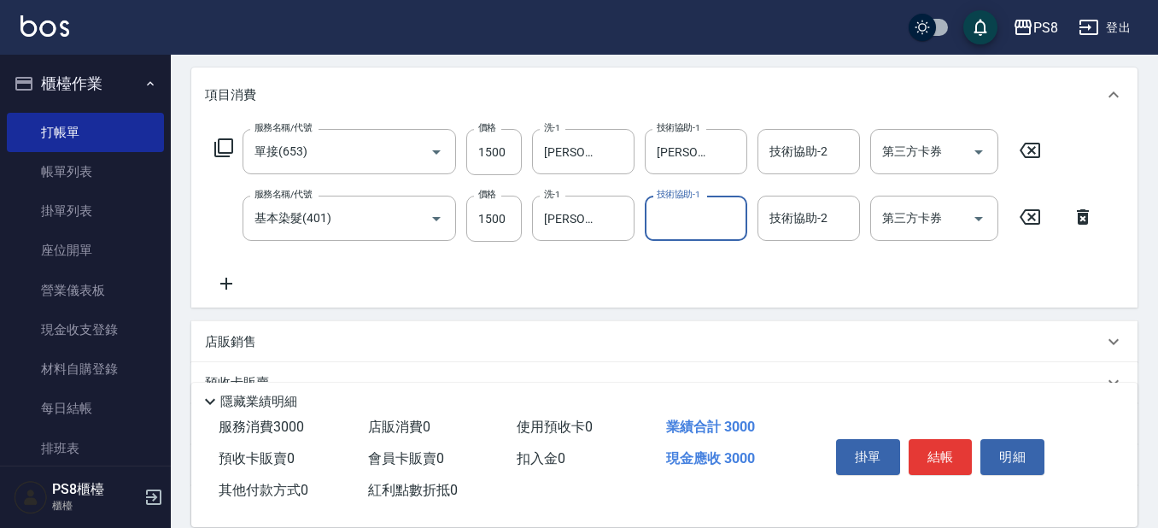
scroll to position [256, 0]
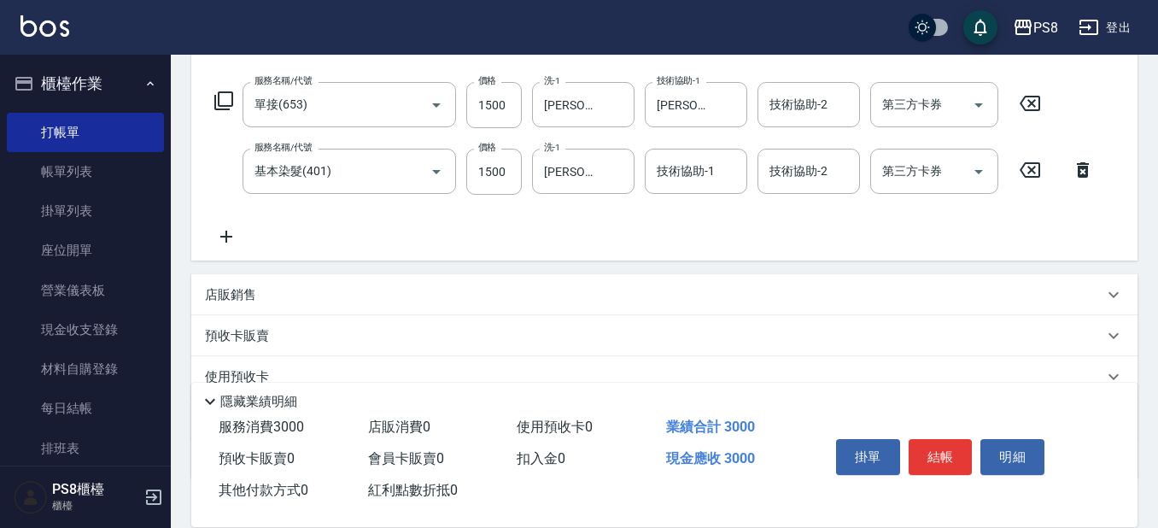
click at [249, 227] on div "服務名稱/代號 單接(653) 服務名稱/代號 價格 1500 價格 洗-1 [PERSON_NAME]-27 洗-1 技術協助-1 [PERSON_NAME…" at bounding box center [655, 164] width 900 height 165
click at [217, 227] on icon at bounding box center [226, 236] width 43 height 21
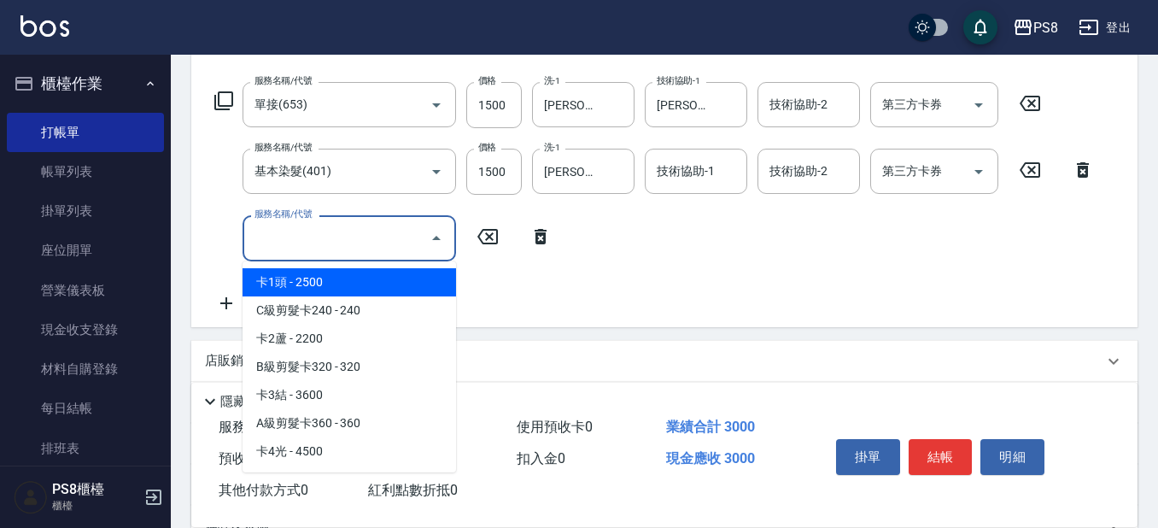
click at [299, 232] on input "服務名稱/代號" at bounding box center [336, 238] width 173 height 30
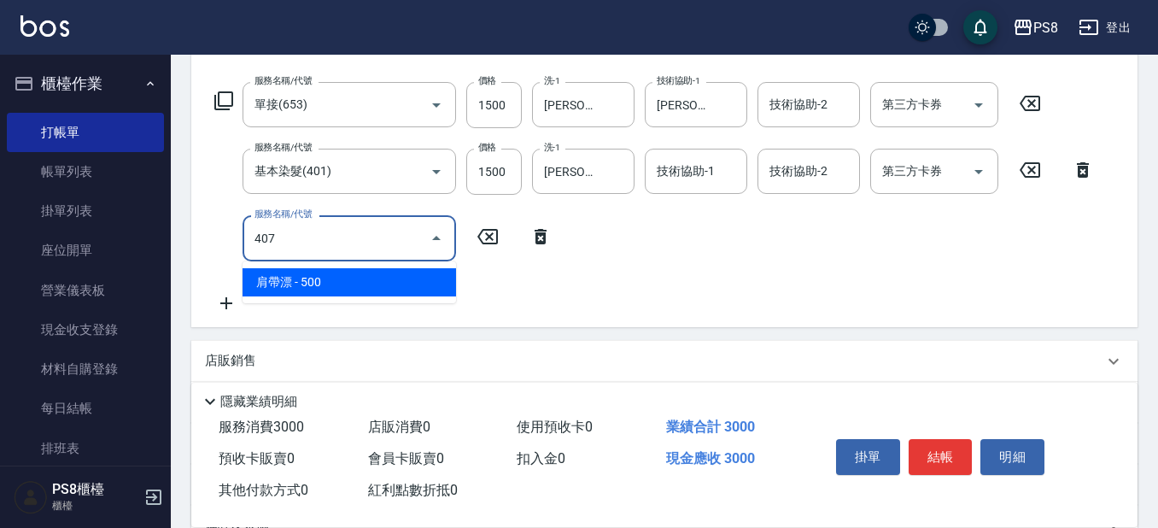
click at [326, 282] on span "肩帶漂 - 500" at bounding box center [350, 282] width 214 height 28
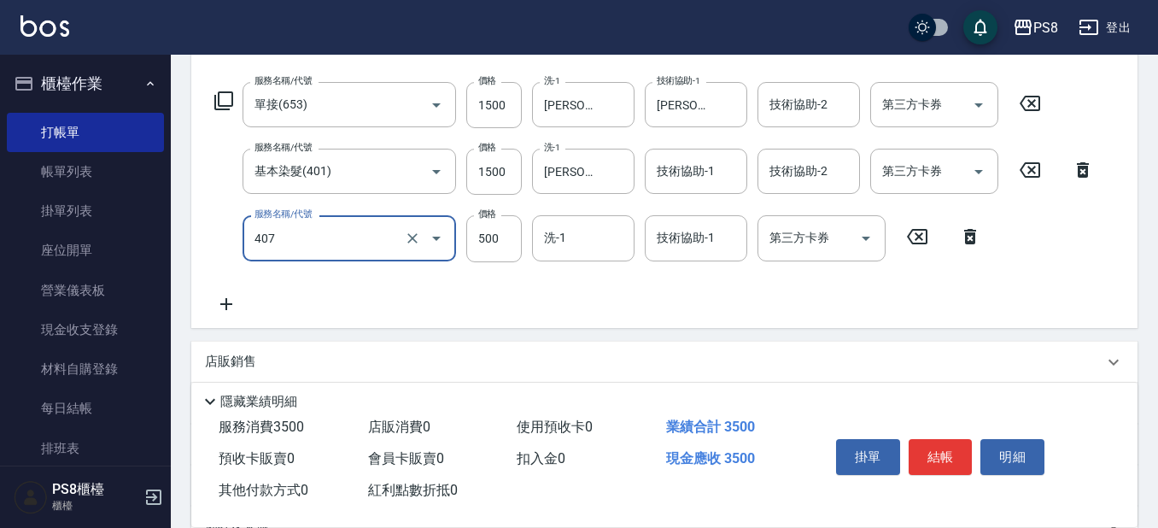
type input "肩帶漂(407)"
click at [249, 300] on div "服務名稱/代號 單接(653) 服務名稱/代號 價格 1500 價格 洗-1 [PERSON_NAME]-27 洗-1 技術協助-1 [PERSON_NAME…" at bounding box center [655, 198] width 900 height 232
click at [231, 304] on icon at bounding box center [226, 304] width 12 height 12
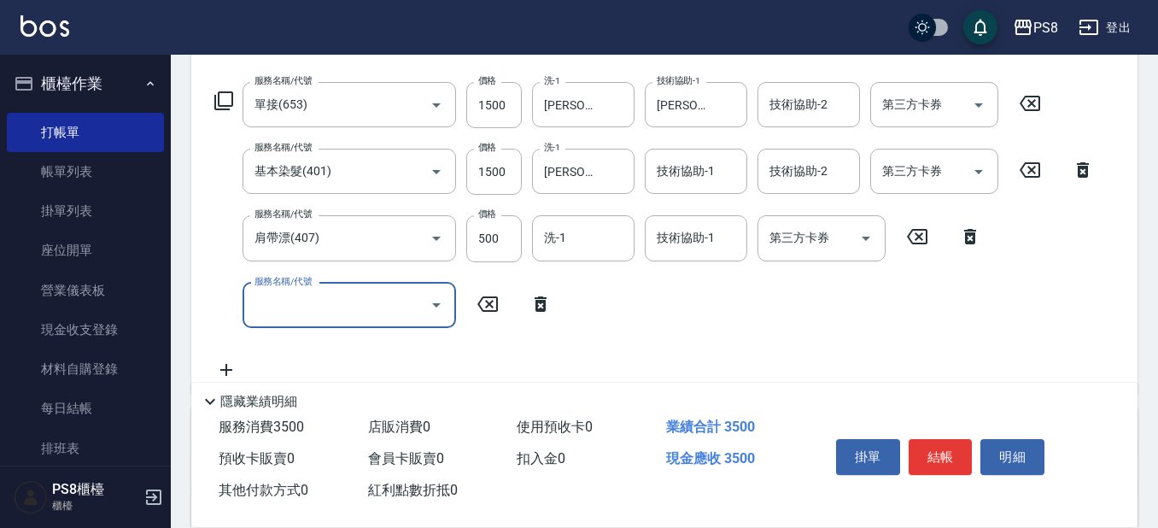
click at [287, 304] on input "服務名稱/代號" at bounding box center [336, 305] width 173 height 30
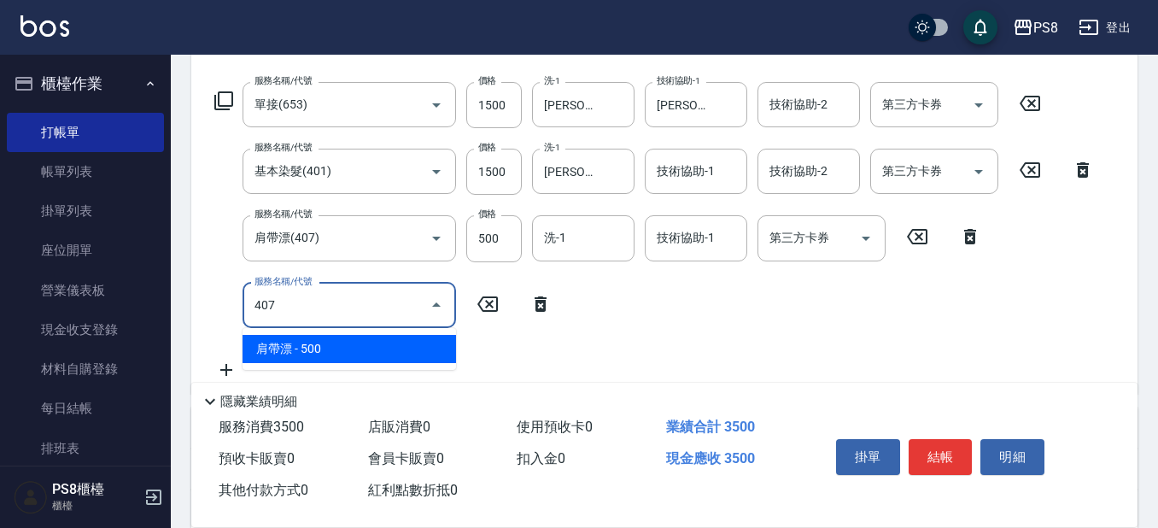
click at [308, 355] on span "肩帶漂 - 500" at bounding box center [350, 349] width 214 height 28
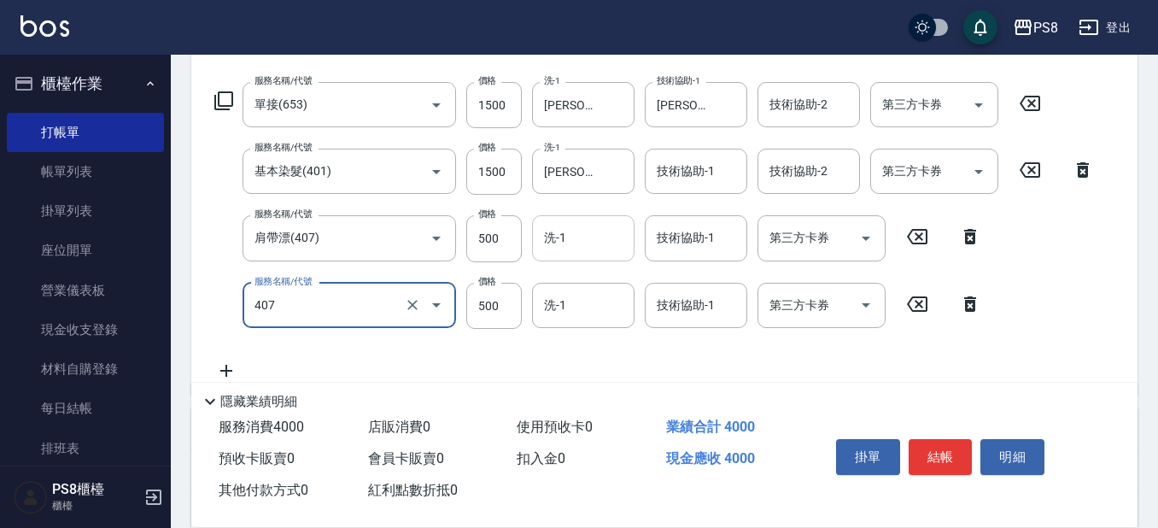
type input "肩帶漂(407)"
click at [583, 249] on input "洗-1" at bounding box center [583, 238] width 87 height 30
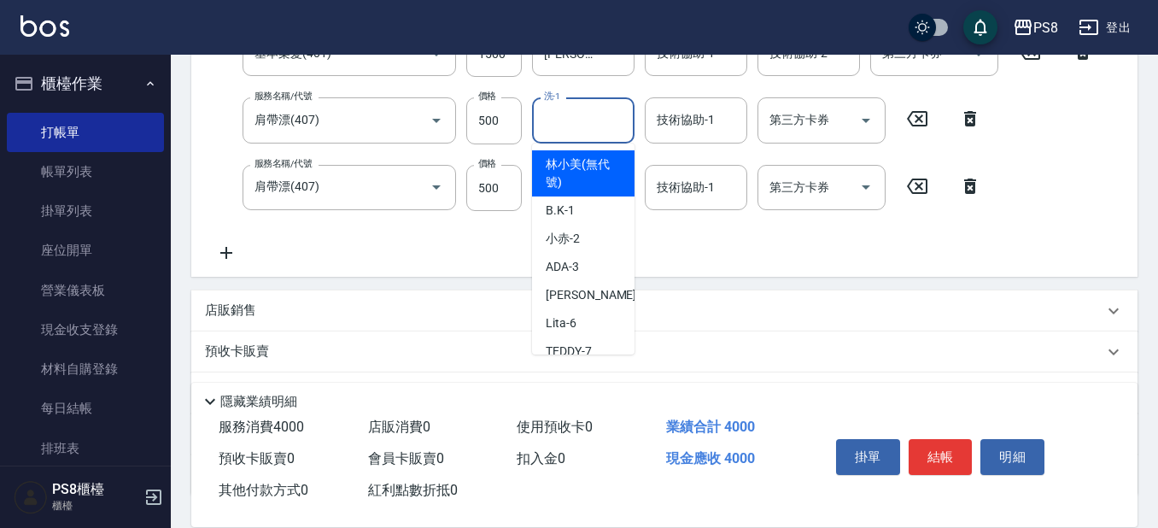
scroll to position [506, 0]
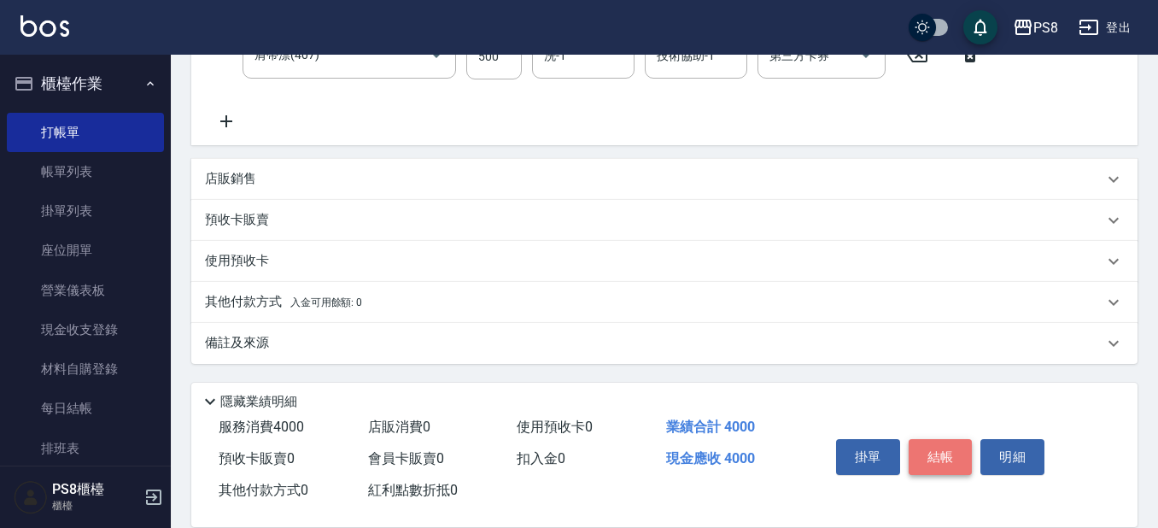
click at [958, 445] on button "結帳" at bounding box center [941, 457] width 64 height 36
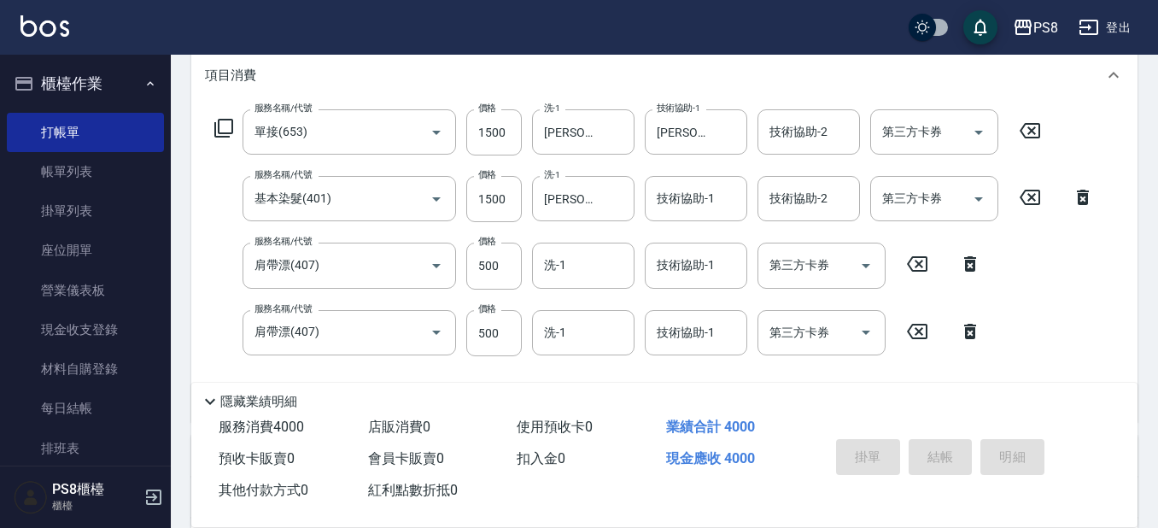
scroll to position [0, 0]
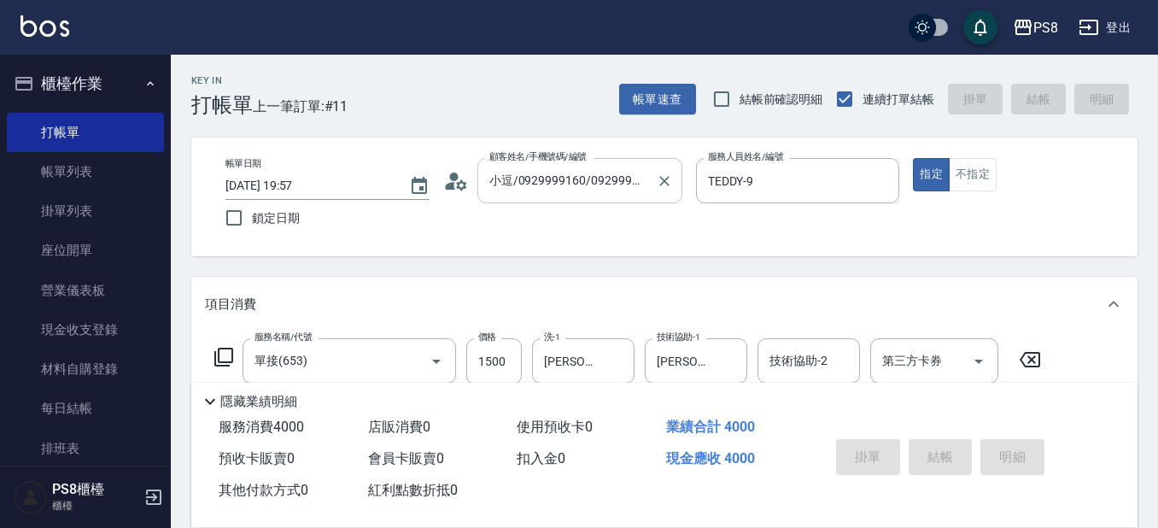
type input "[DATE] 19:58"
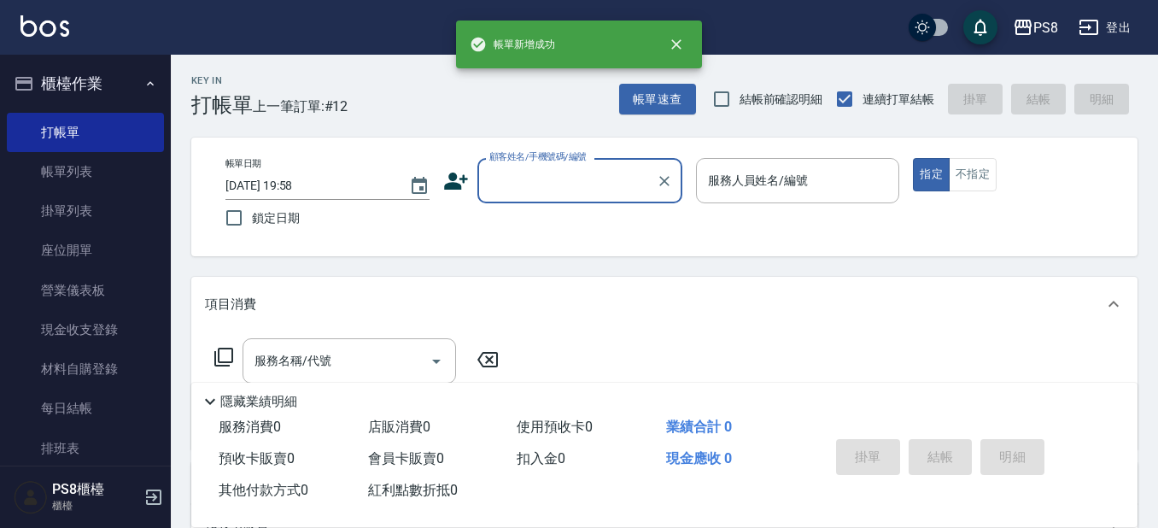
click at [594, 182] on input "顧客姓名/手機號碼/編號" at bounding box center [567, 181] width 164 height 30
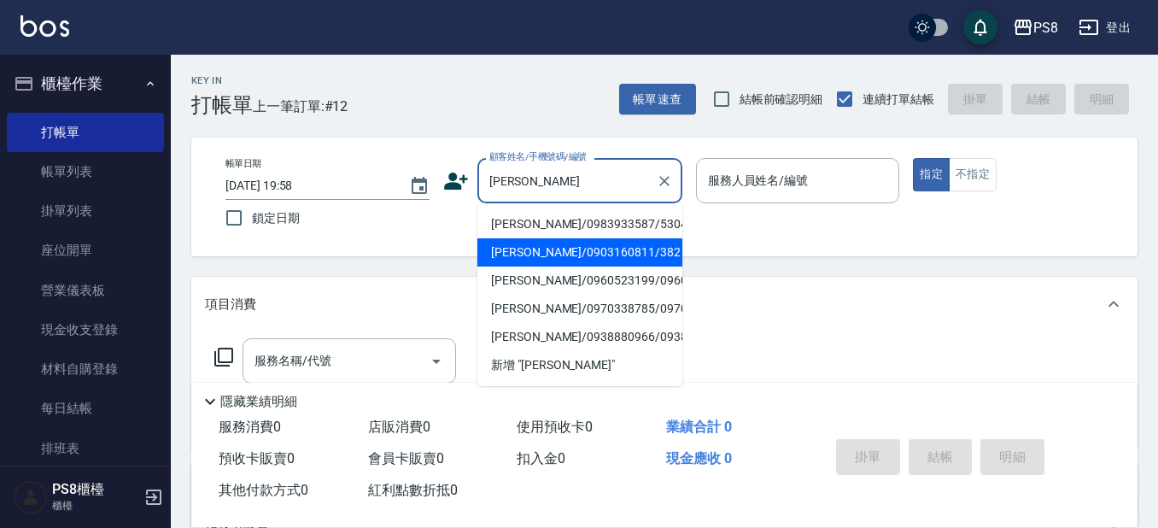
click at [534, 251] on li "[PERSON_NAME]/0903160811/382" at bounding box center [580, 252] width 205 height 28
type input "[PERSON_NAME]/0903160811/382"
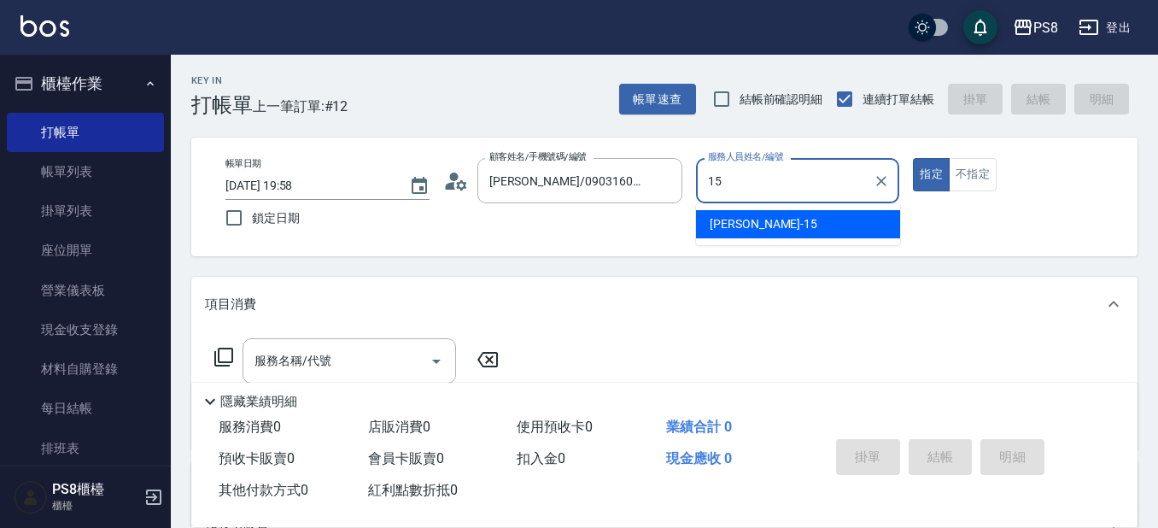
type input "EMMA-15"
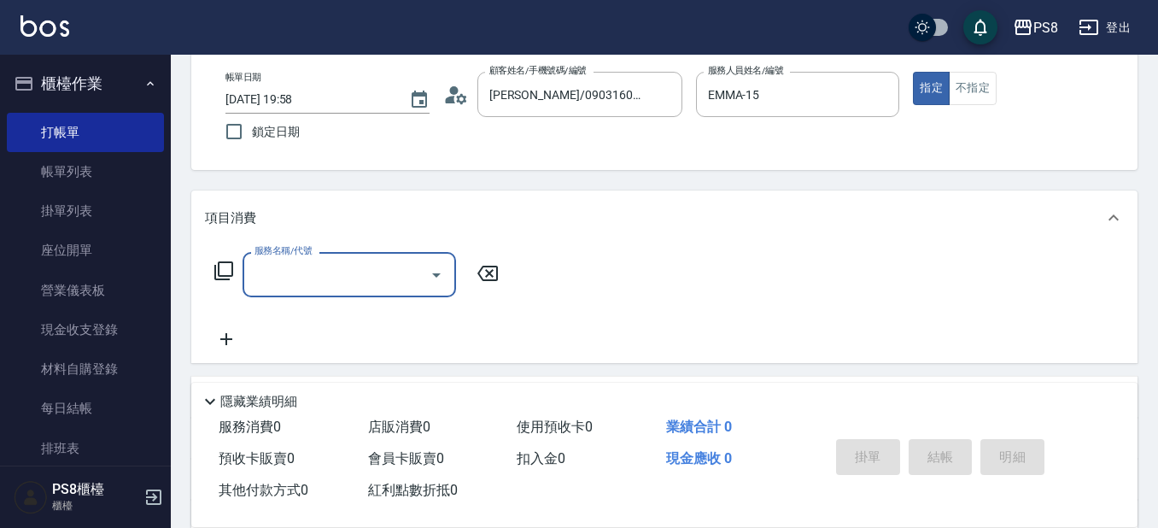
scroll to position [171, 0]
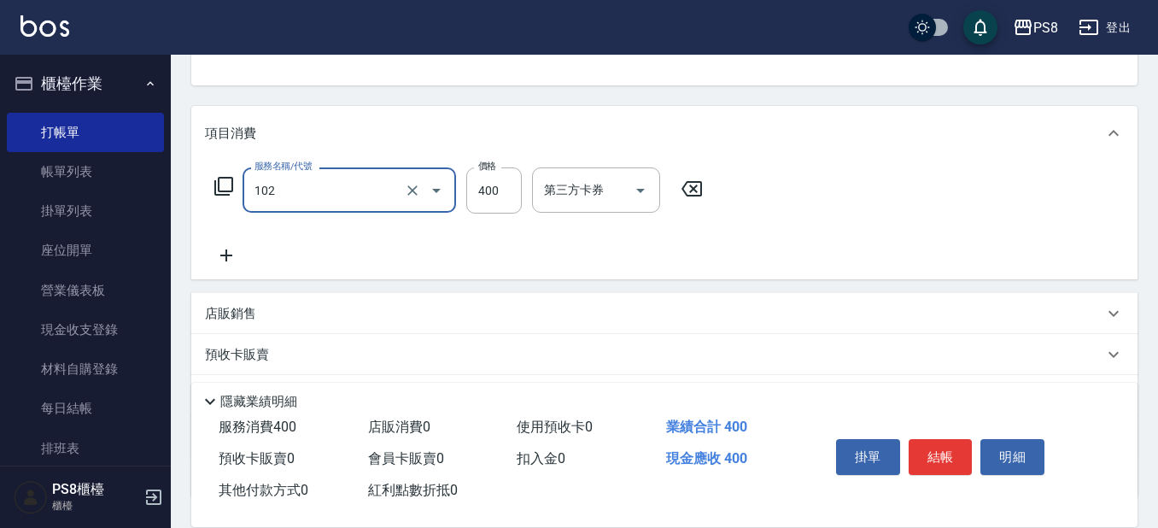
type input "精油洗髮(102)"
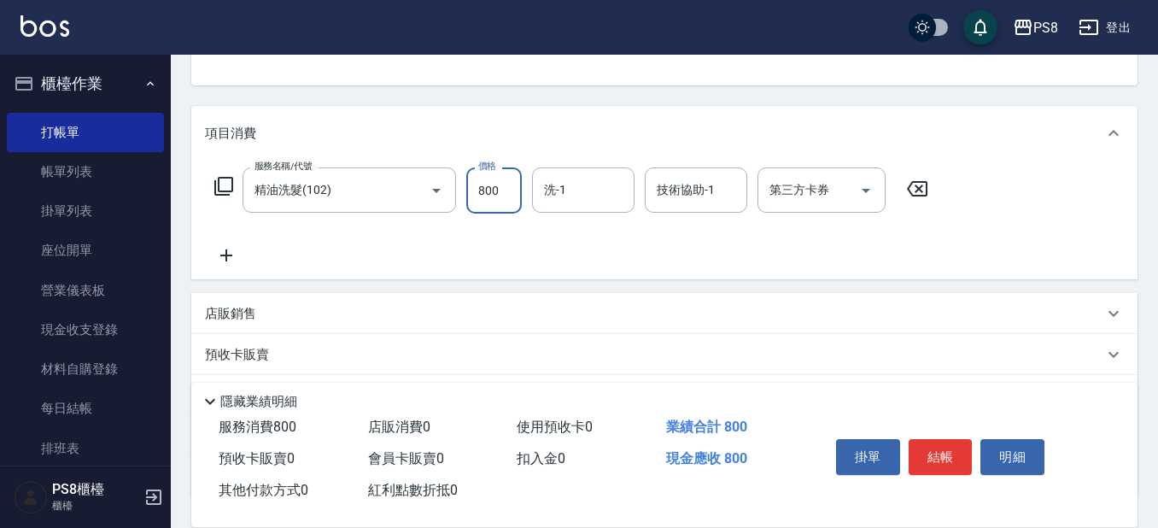
type input "800"
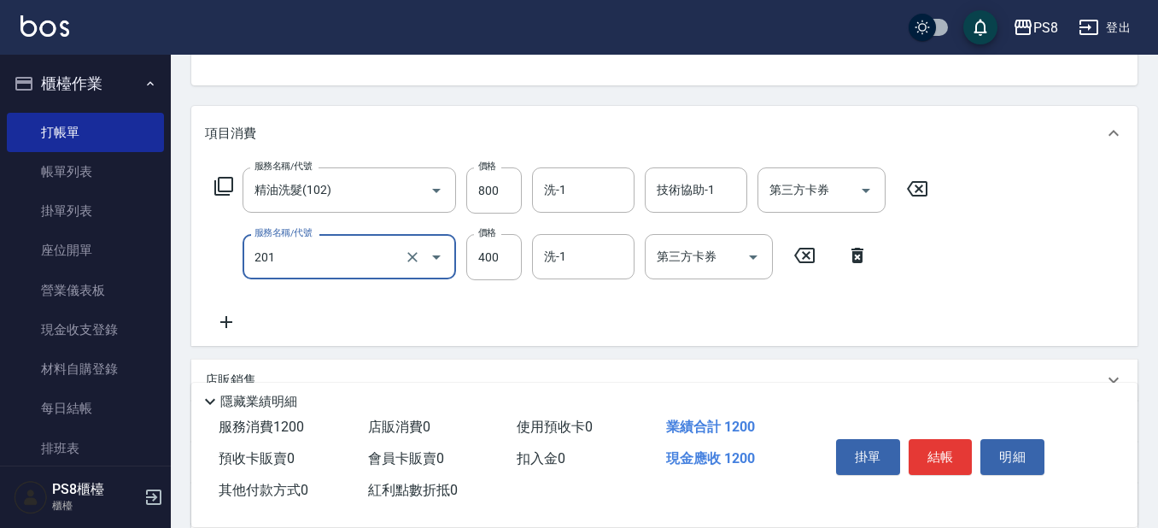
type input "洗剪400(201)"
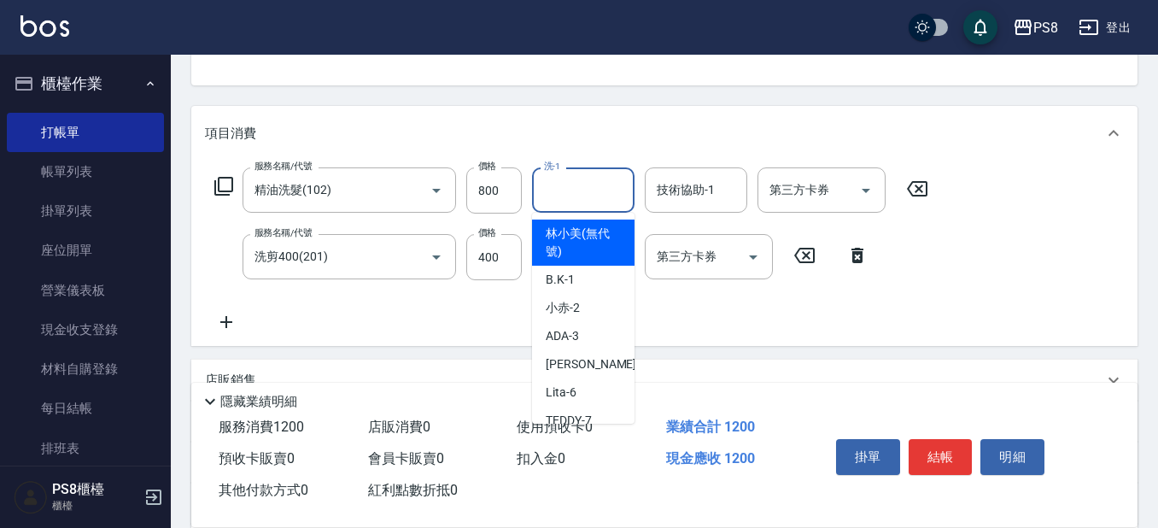
click at [599, 203] on input "洗-1" at bounding box center [583, 190] width 87 height 30
click at [581, 146] on div "項目消費" at bounding box center [664, 133] width 947 height 55
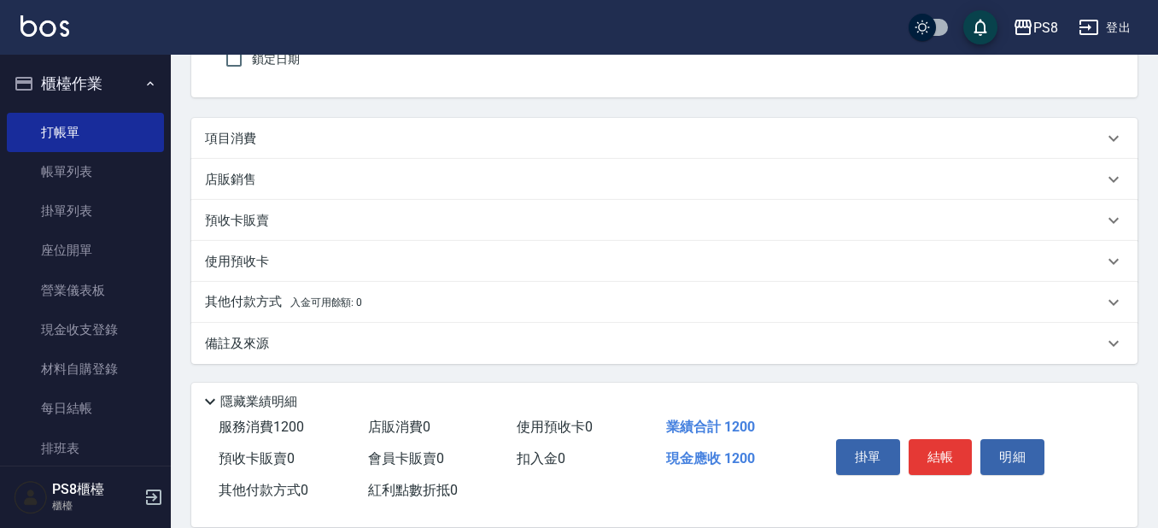
click at [561, 152] on div "項目消費" at bounding box center [664, 138] width 947 height 41
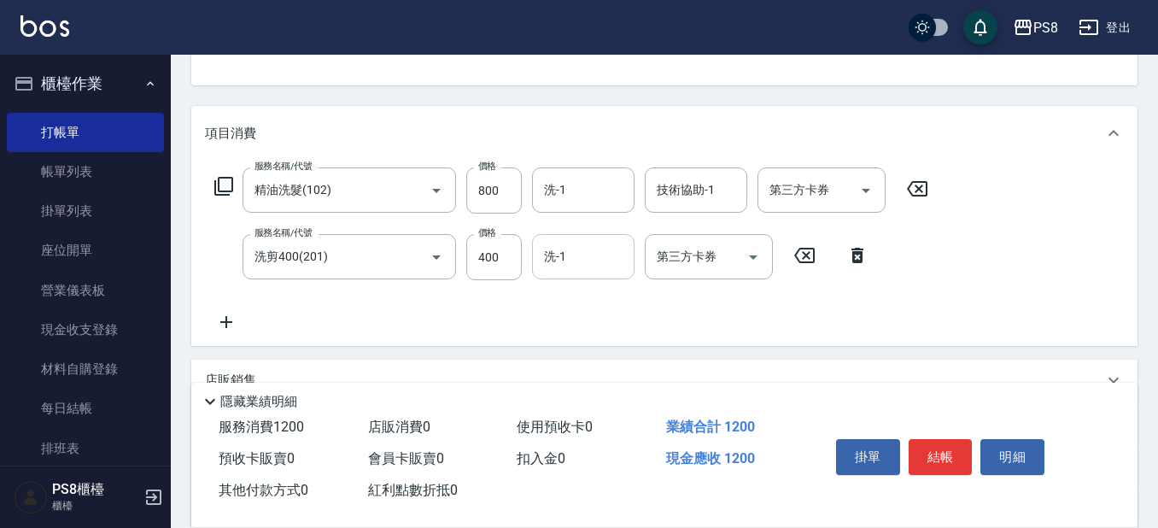
click at [570, 250] on input "洗-1" at bounding box center [583, 257] width 87 height 30
type input "芯芯-23"
drag, startPoint x: 953, startPoint y: 456, endPoint x: 939, endPoint y: 378, distance: 78.9
click at [951, 454] on button "結帳" at bounding box center [941, 457] width 64 height 36
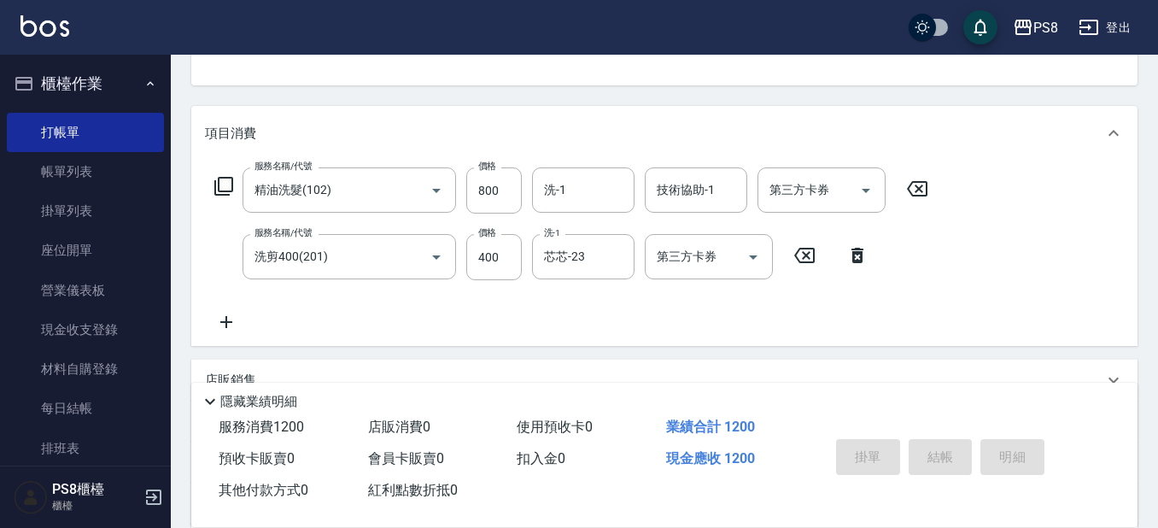
type input "[DATE] 19:59"
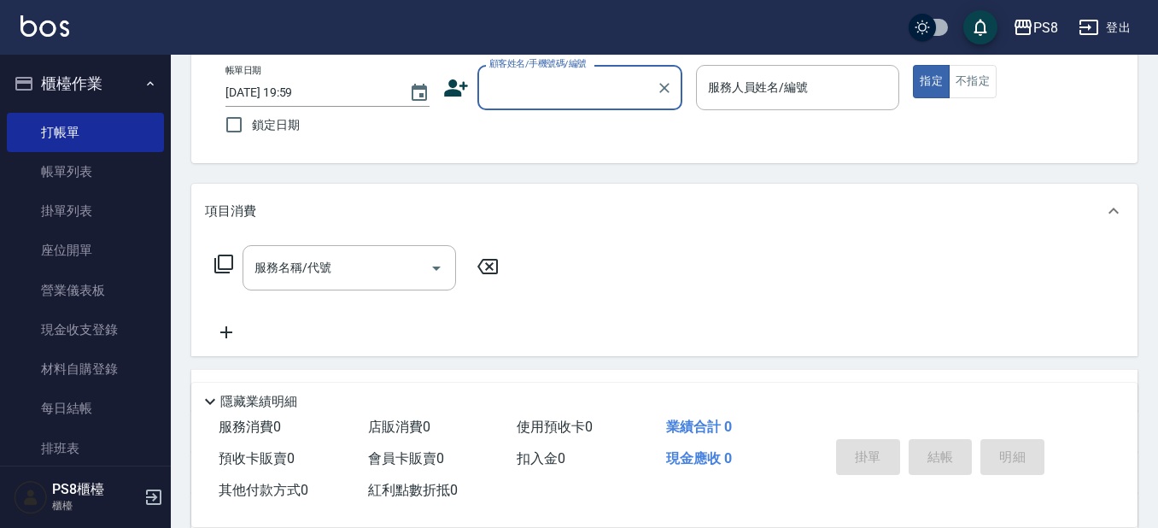
scroll to position [0, 0]
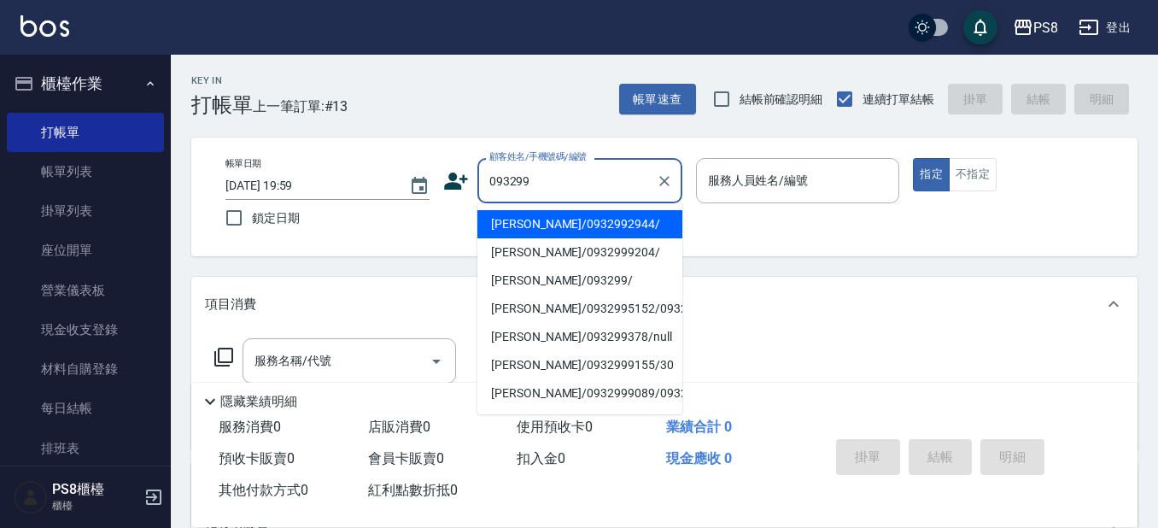
click at [577, 226] on li "[PERSON_NAME]/0932992944/" at bounding box center [580, 224] width 205 height 28
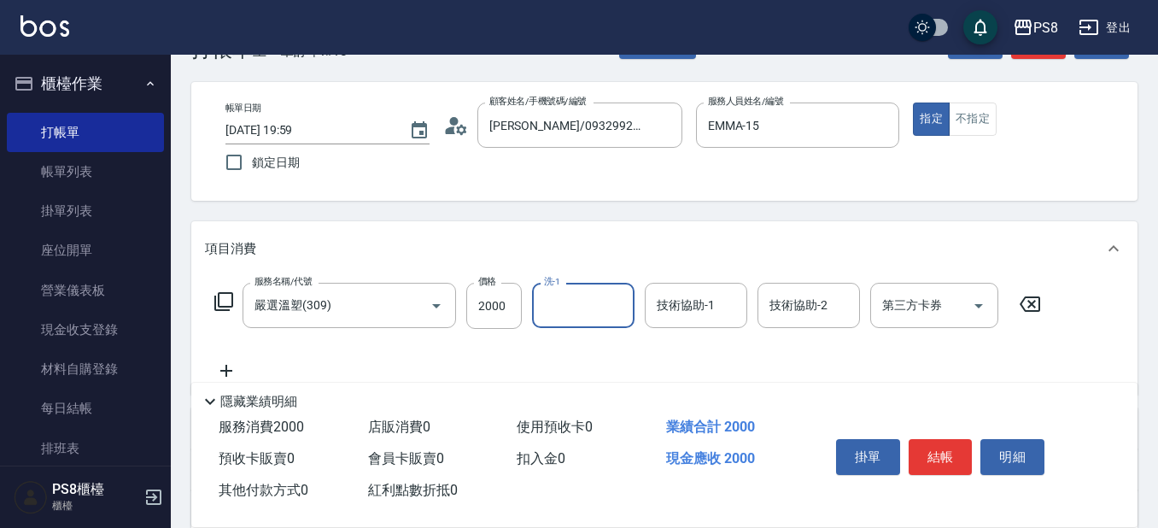
scroll to position [85, 0]
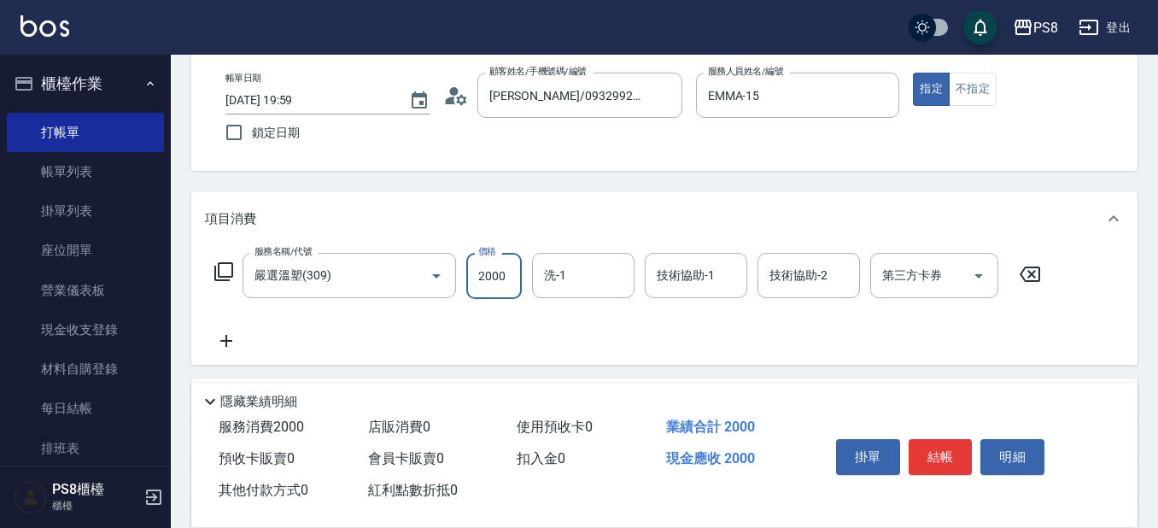
click at [490, 284] on input "2000" at bounding box center [494, 276] width 56 height 46
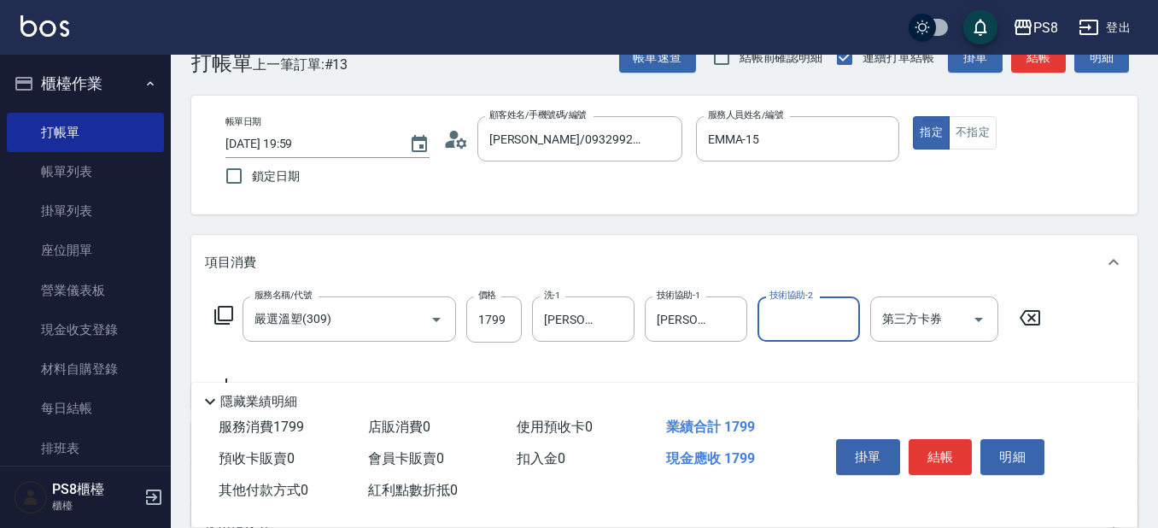
scroll to position [0, 0]
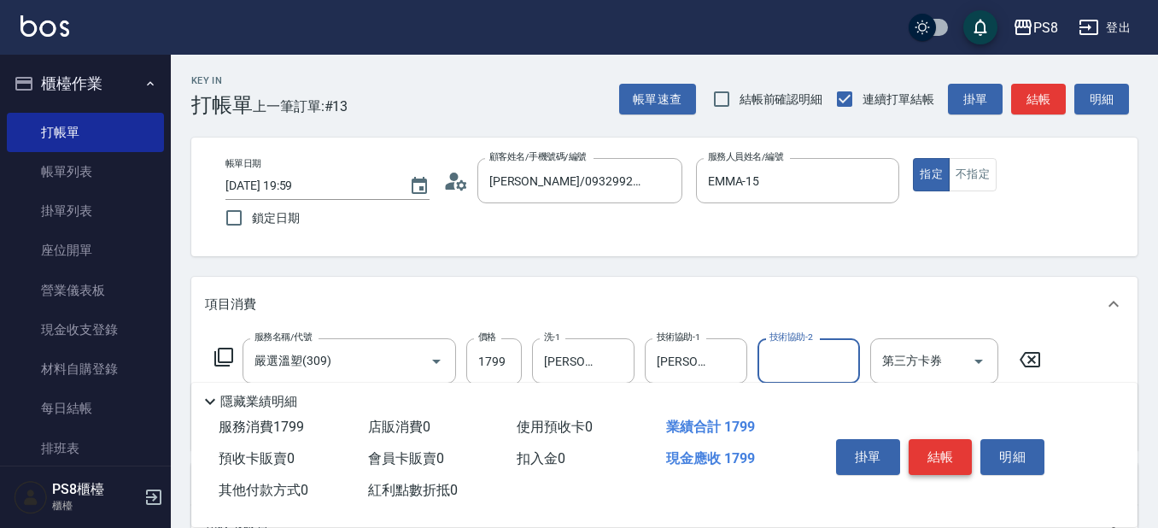
click at [938, 446] on button "結帳" at bounding box center [941, 457] width 64 height 36
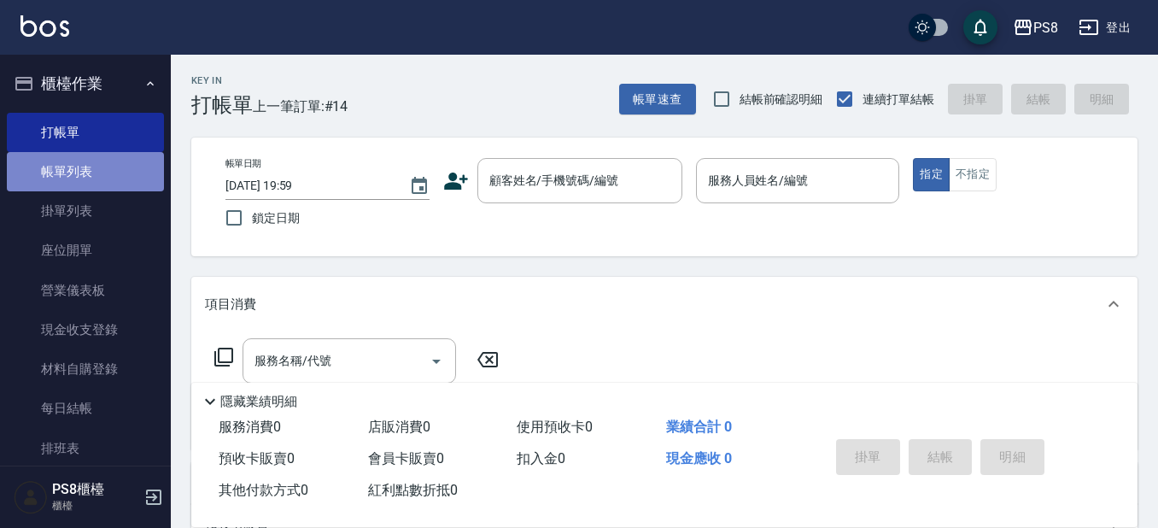
click at [102, 170] on link "帳單列表" at bounding box center [85, 171] width 157 height 39
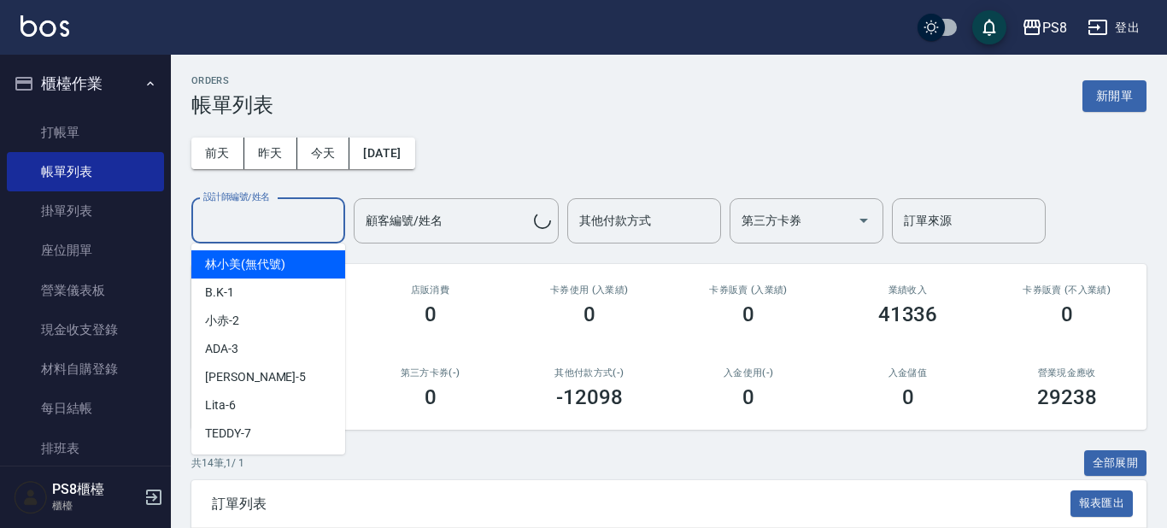
click at [285, 208] on input "設計師編號/姓名" at bounding box center [268, 221] width 138 height 30
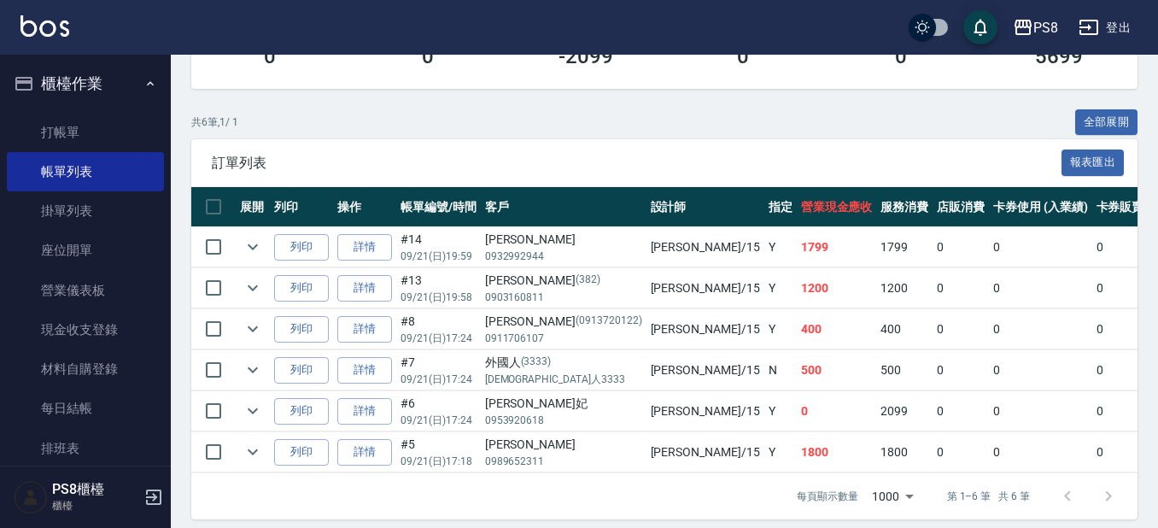
scroll to position [367, 0]
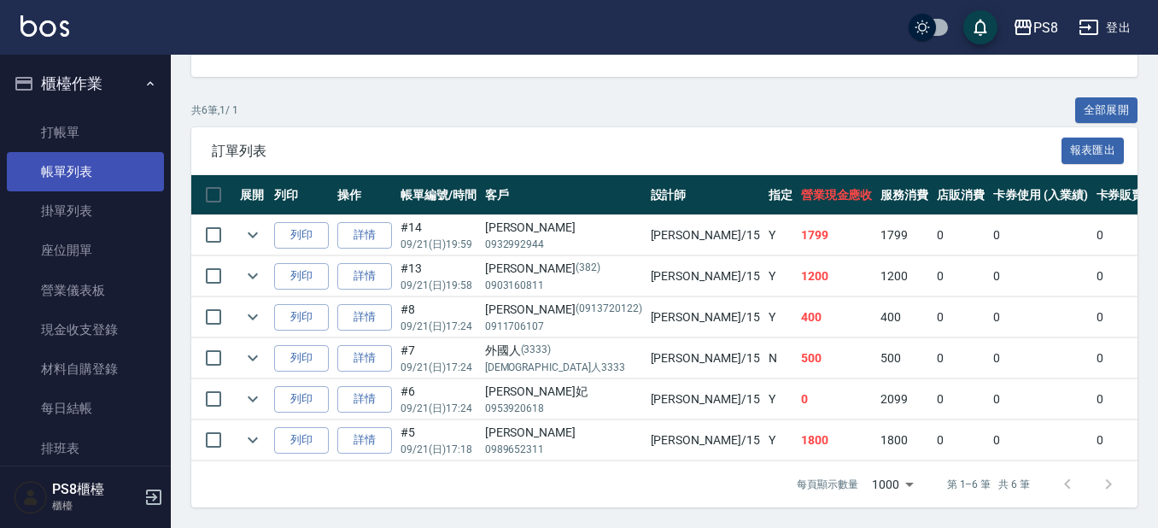
click at [90, 154] on link "帳單列表" at bounding box center [85, 171] width 157 height 39
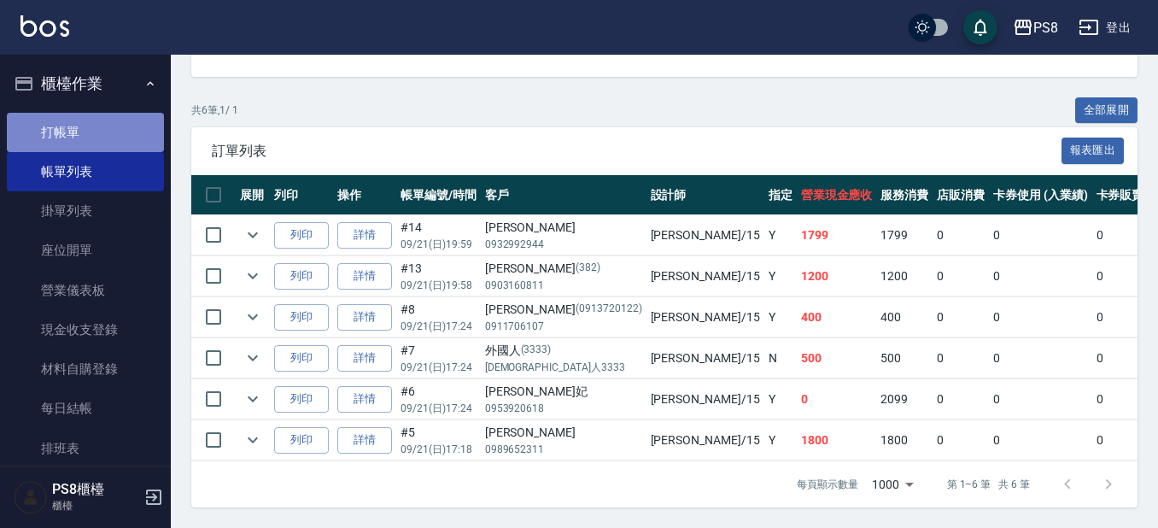
click at [100, 135] on link "打帳單" at bounding box center [85, 132] width 157 height 39
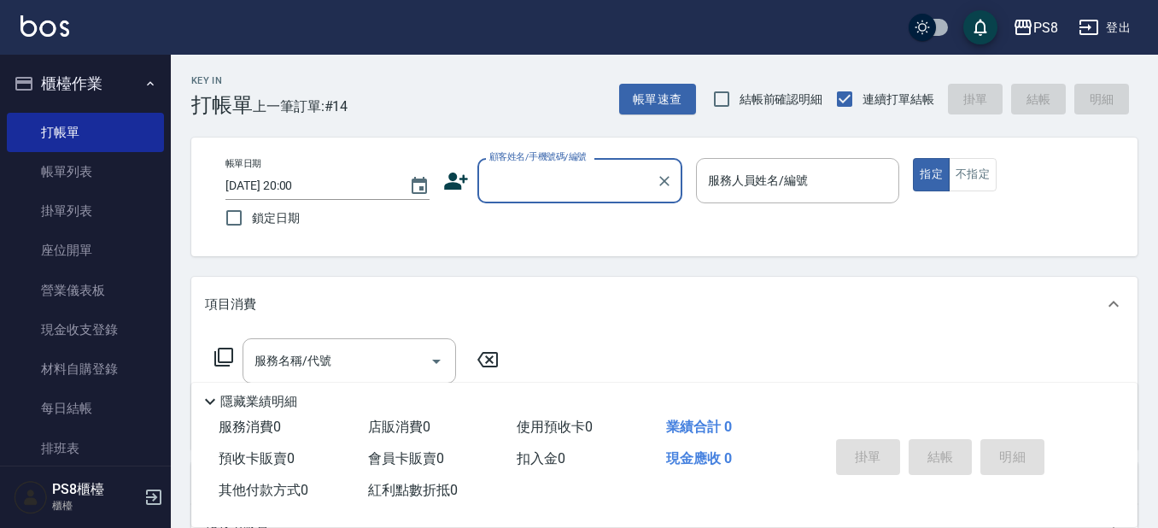
click at [537, 200] on div "顧客姓名/手機號碼/編號" at bounding box center [580, 180] width 205 height 45
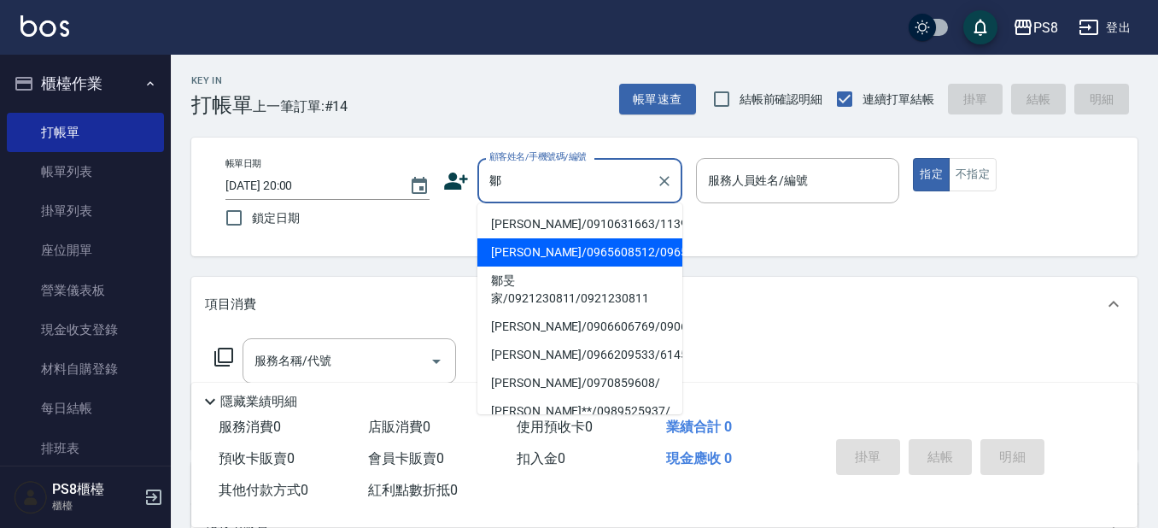
click at [547, 267] on li "[PERSON_NAME]/0965608512/0965608512" at bounding box center [580, 252] width 205 height 28
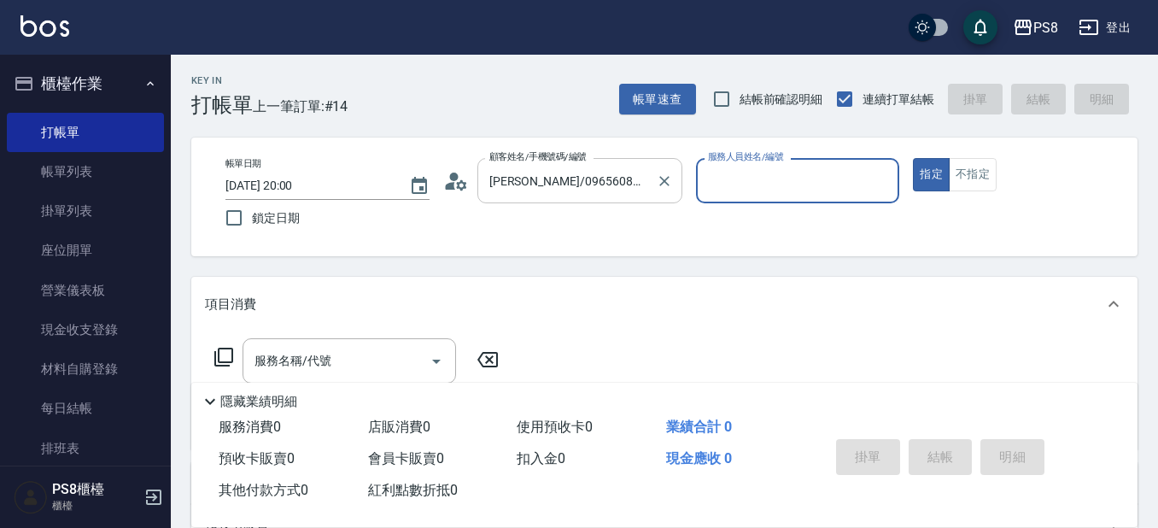
click at [618, 183] on input "[PERSON_NAME]/0965608512/0965608512" at bounding box center [567, 181] width 164 height 30
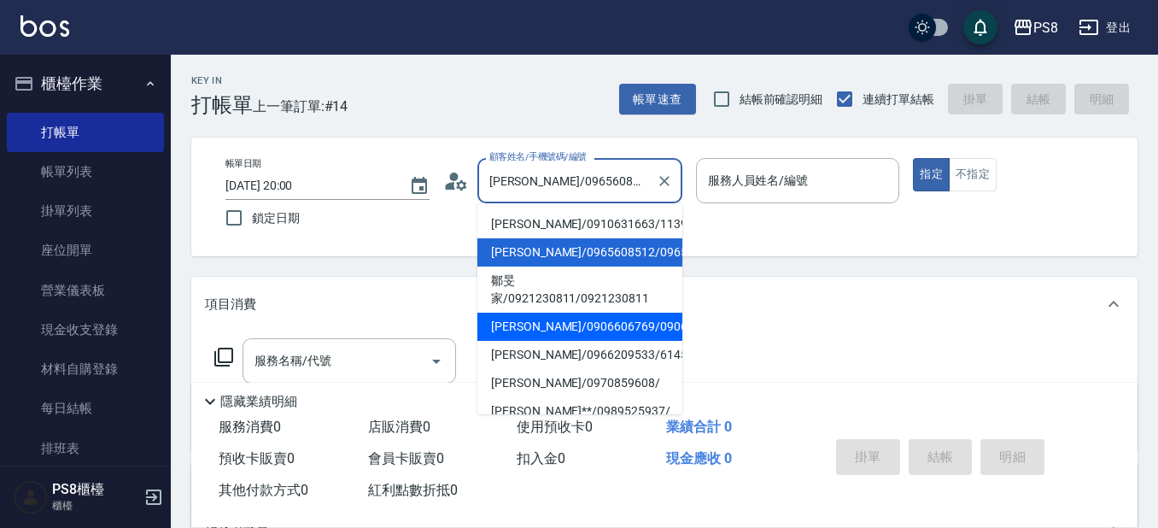
click at [577, 341] on li "[PERSON_NAME]/0906606769/0906606769" at bounding box center [580, 327] width 205 height 28
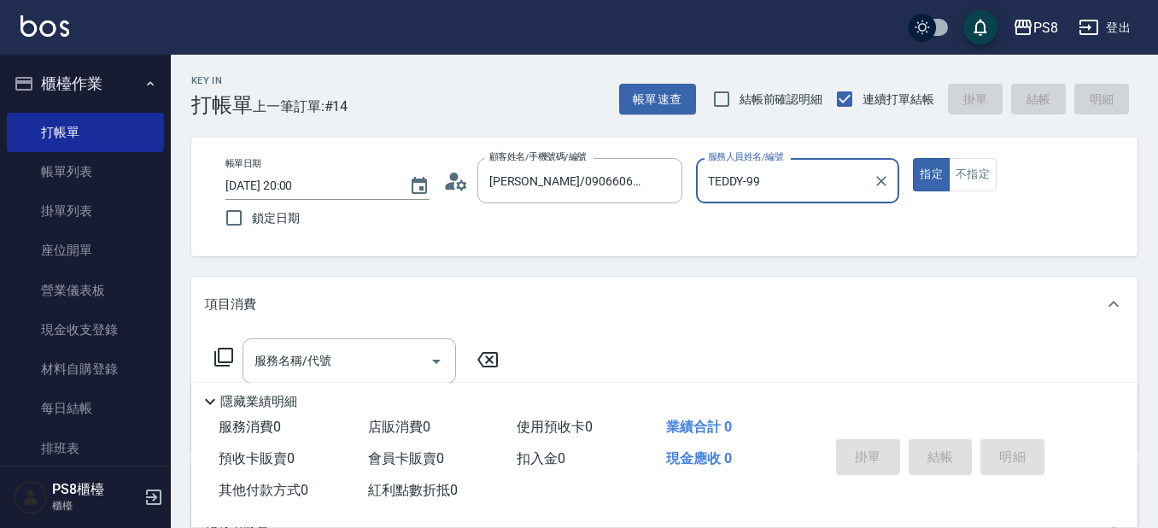
click at [913, 158] on button "指定" at bounding box center [931, 174] width 37 height 33
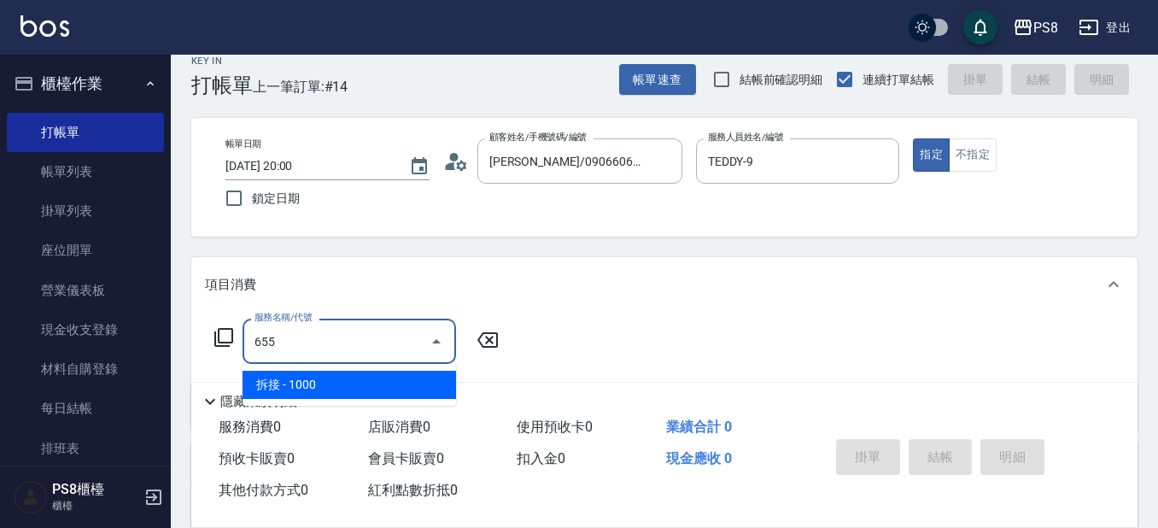
scroll to position [85, 0]
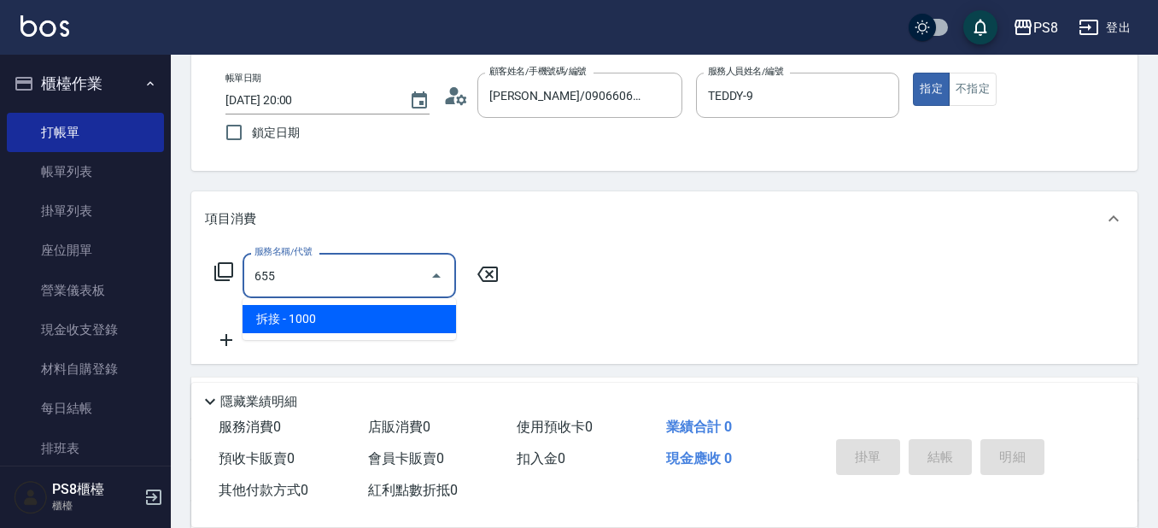
click at [410, 336] on ul "拆接 - 1000" at bounding box center [350, 319] width 214 height 42
click at [413, 332] on span "拆接 - 1000" at bounding box center [350, 319] width 214 height 28
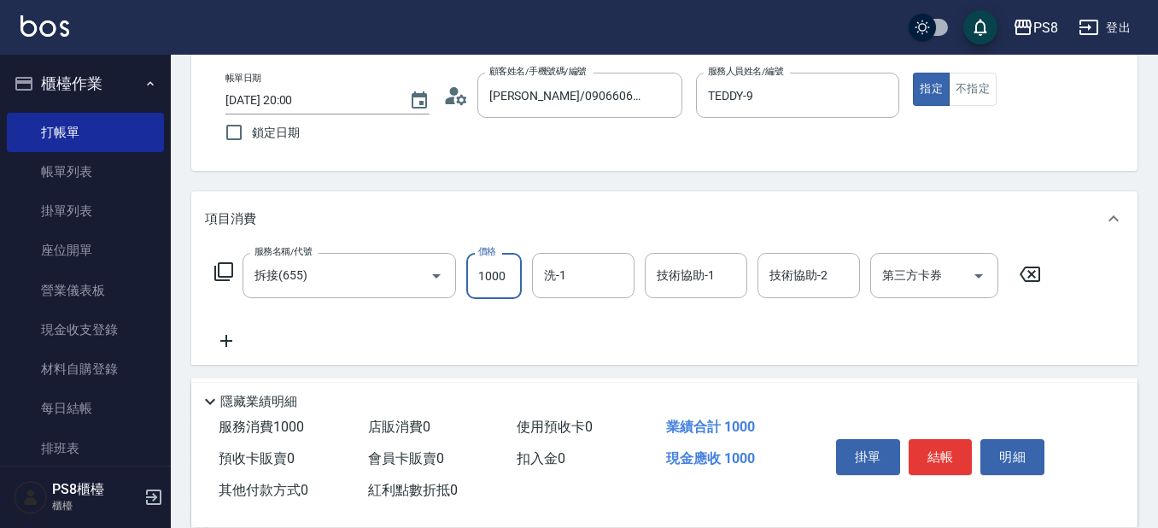
click at [491, 277] on input "1000" at bounding box center [494, 276] width 56 height 46
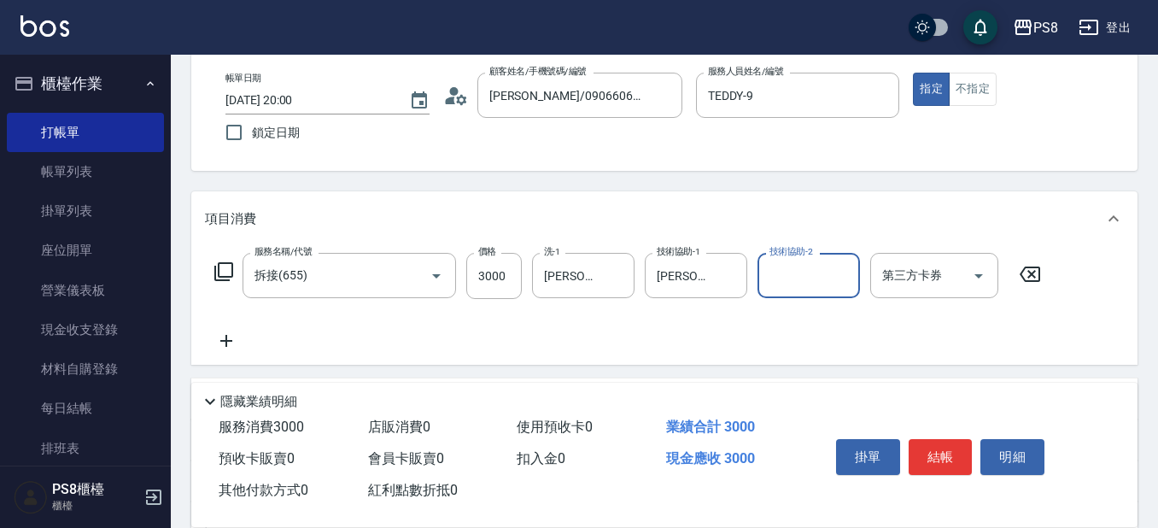
click at [254, 349] on div "服務名稱/代號 拆接(655) 服務名稱/代號 價格 3000 價格 洗-1 [PERSON_NAME]-24 洗-1 技術協助-1 [PERSON_NAME…" at bounding box center [628, 302] width 847 height 98
click at [234, 349] on icon at bounding box center [226, 341] width 43 height 21
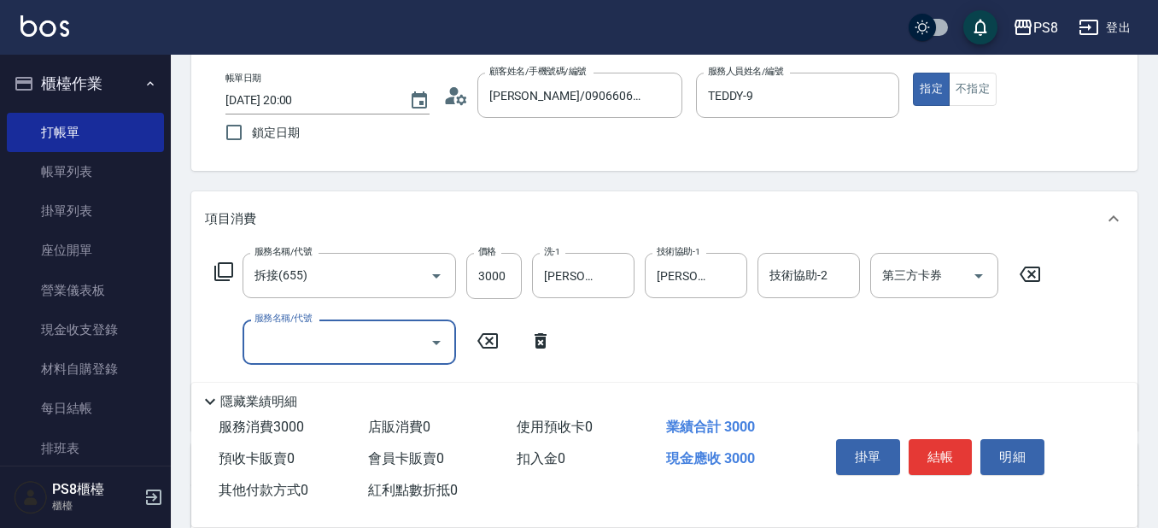
click at [277, 335] on div "服務名稱/代號 服務名稱/代號" at bounding box center [350, 341] width 214 height 45
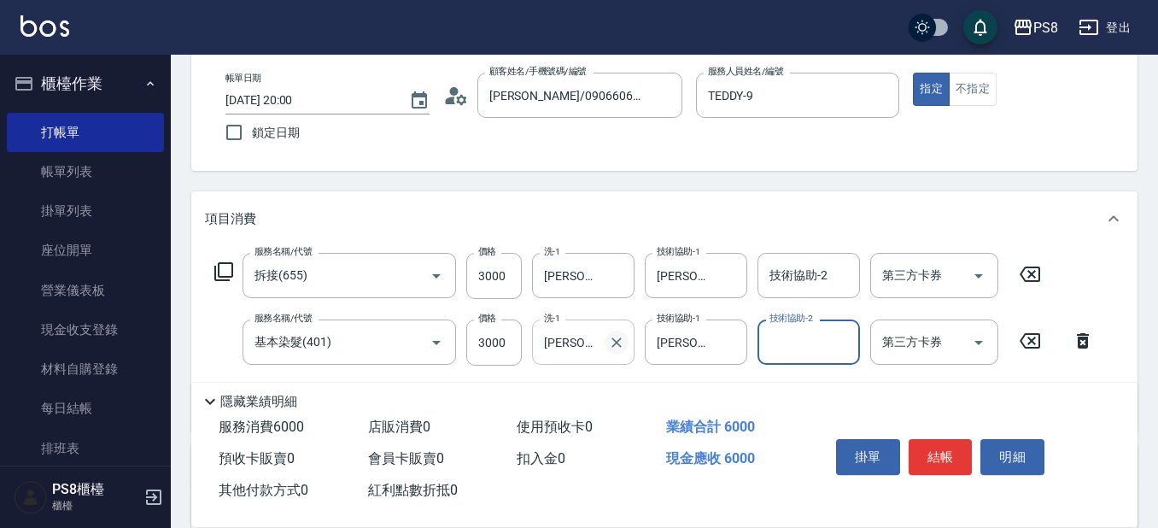
click at [620, 348] on icon "Clear" at bounding box center [616, 342] width 17 height 17
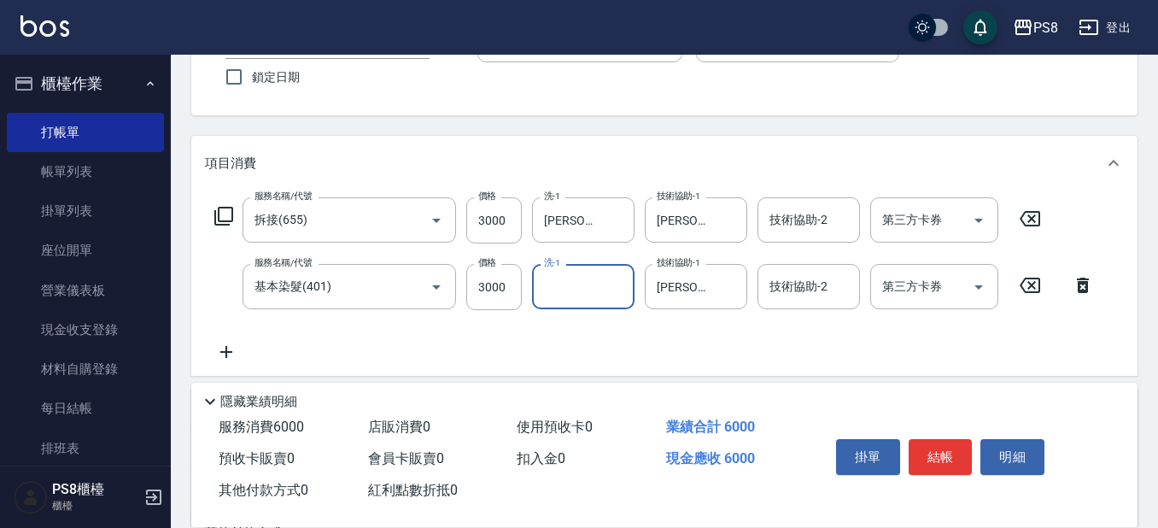
scroll to position [171, 0]
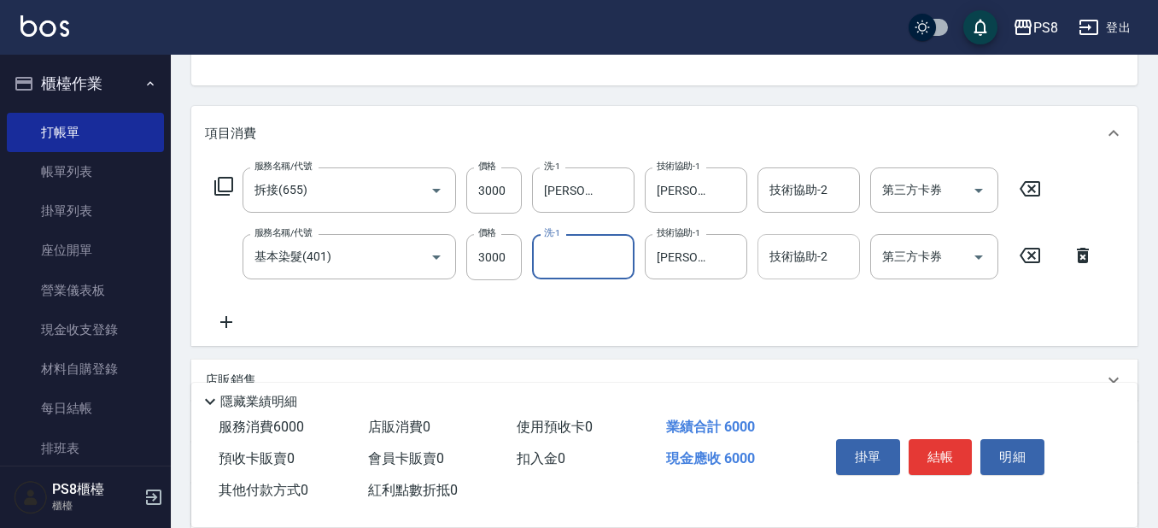
click at [802, 277] on div "技術協助-2" at bounding box center [809, 256] width 103 height 45
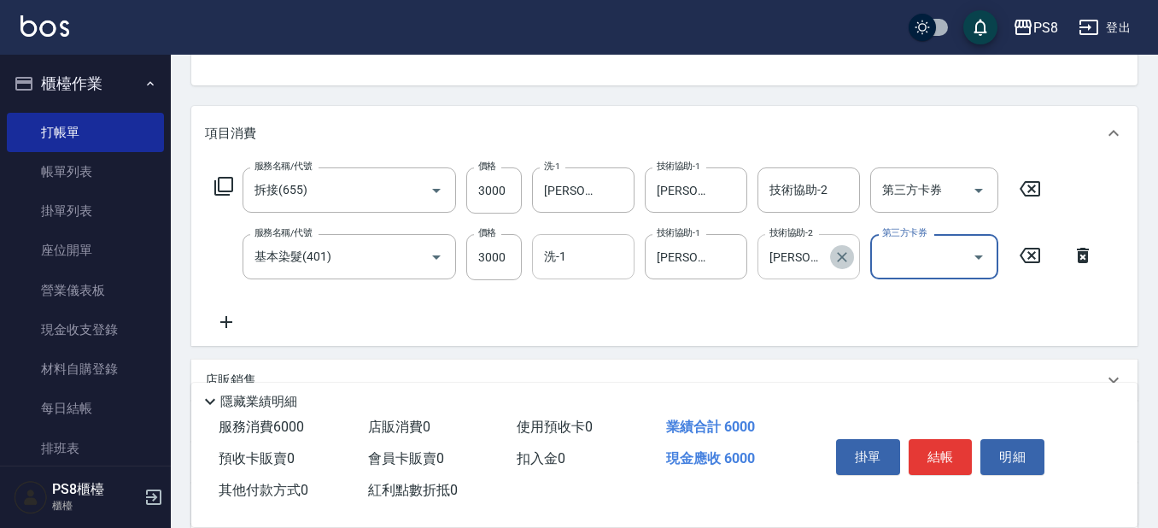
click at [851, 255] on button "Clear" at bounding box center [842, 257] width 24 height 24
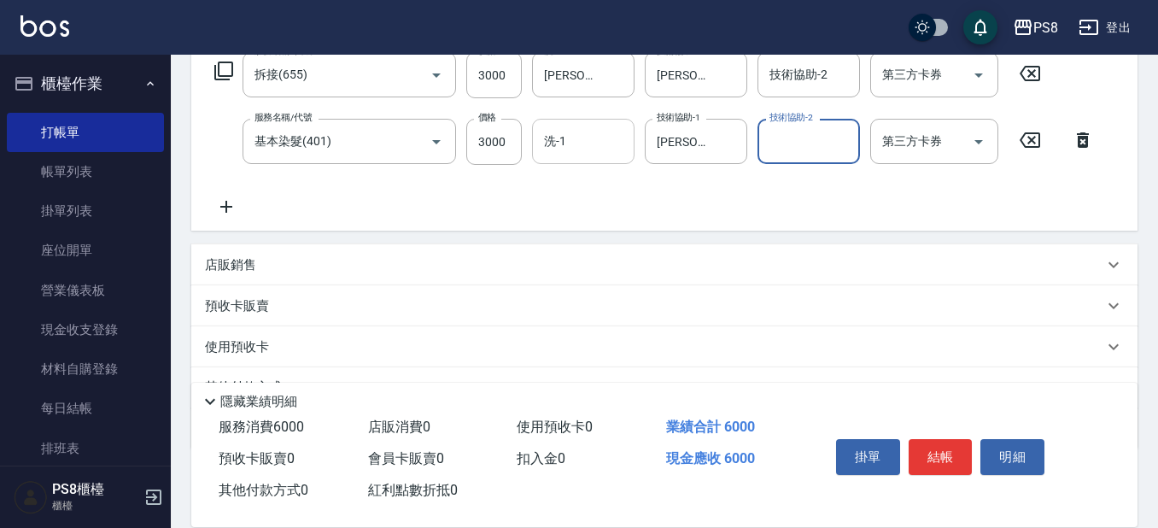
scroll to position [256, 0]
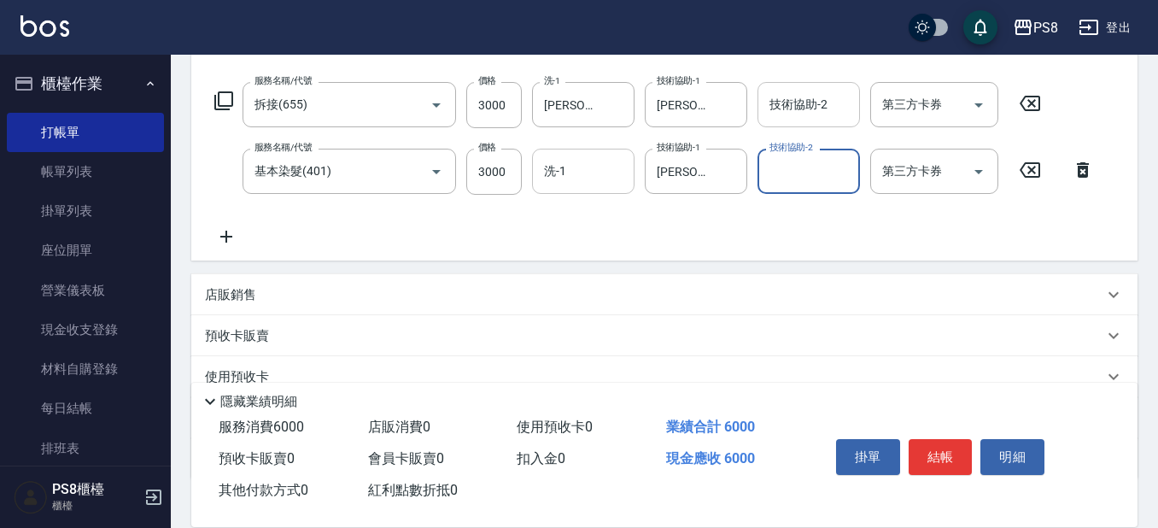
click at [831, 120] on input "技術協助-2" at bounding box center [808, 105] width 87 height 30
click at [682, 197] on div "服務名稱/代號 拆接(655) 服務名稱/代號 價格 3000 價格 洗-1 [PERSON_NAME]-24 洗-1 技術協助-1 [PERSON_NAME…" at bounding box center [655, 164] width 900 height 165
click at [782, 169] on input "技術協助-2" at bounding box center [808, 171] width 87 height 30
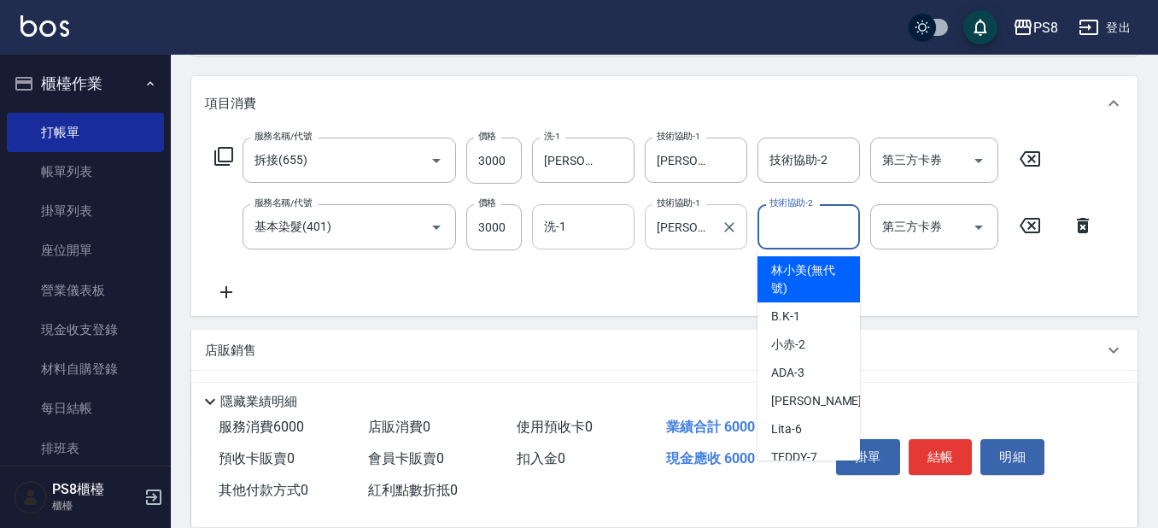
scroll to position [171, 0]
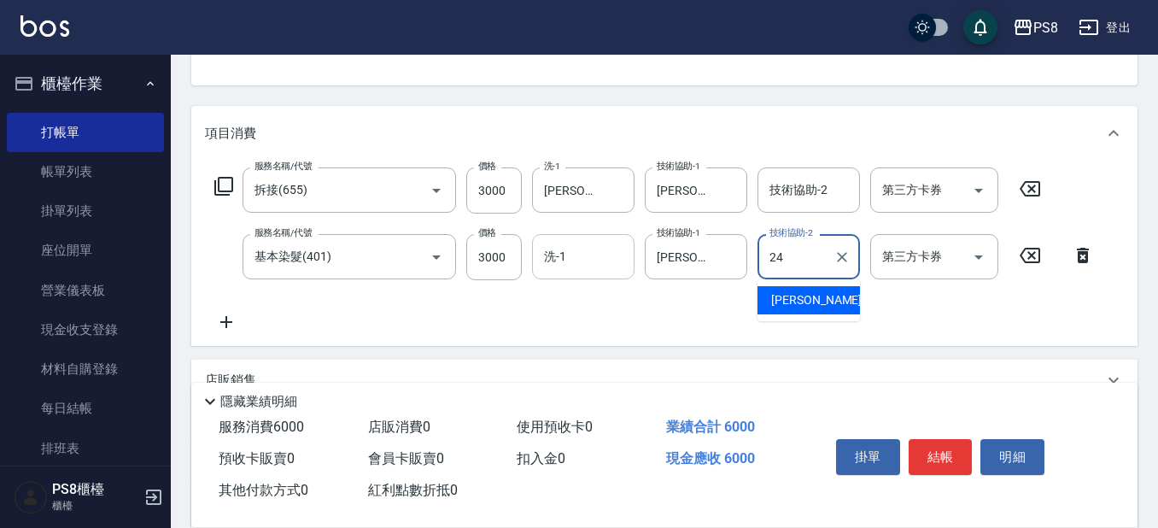
click at [806, 294] on span "[PERSON_NAME] -24" at bounding box center [825, 300] width 108 height 18
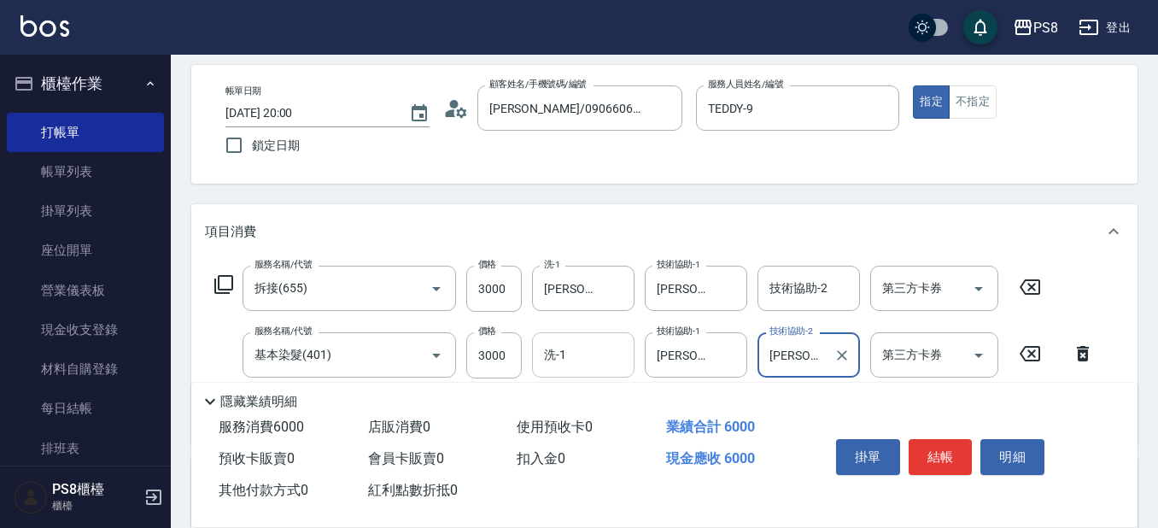
scroll to position [0, 0]
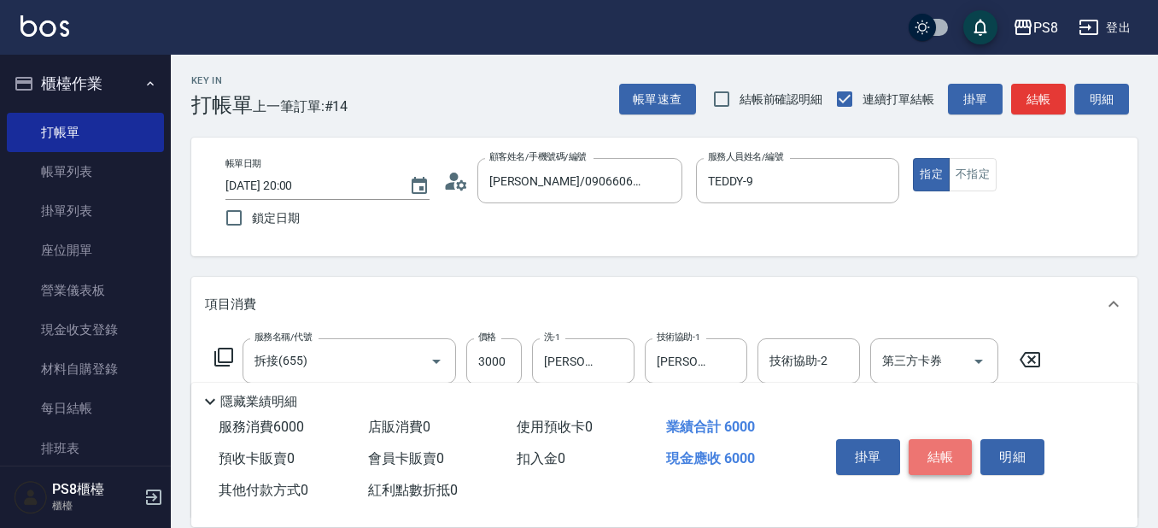
click at [960, 454] on button "結帳" at bounding box center [941, 457] width 64 height 36
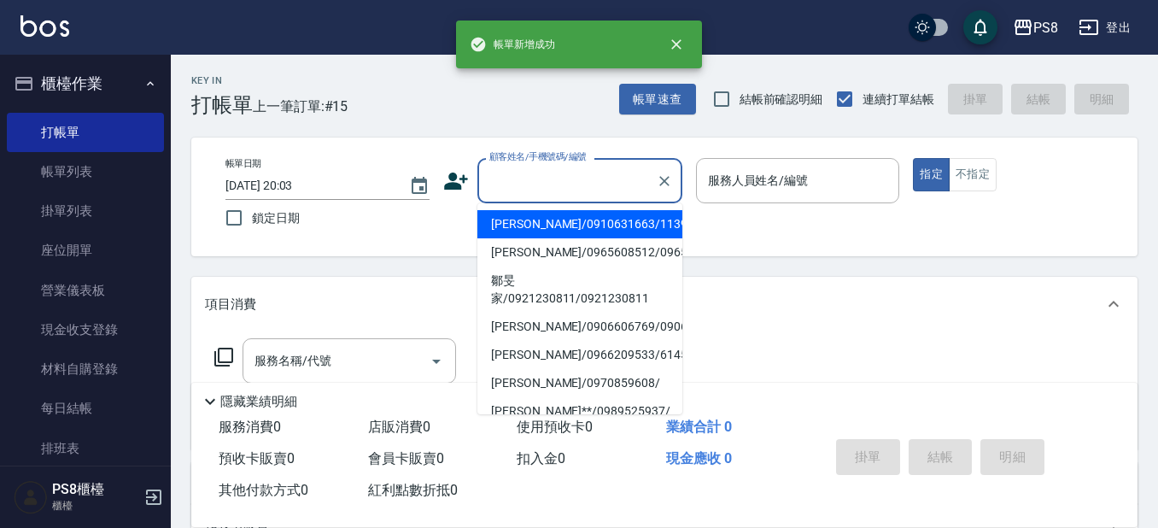
click at [519, 186] on input "顧客姓名/手機號碼/編號" at bounding box center [567, 181] width 164 height 30
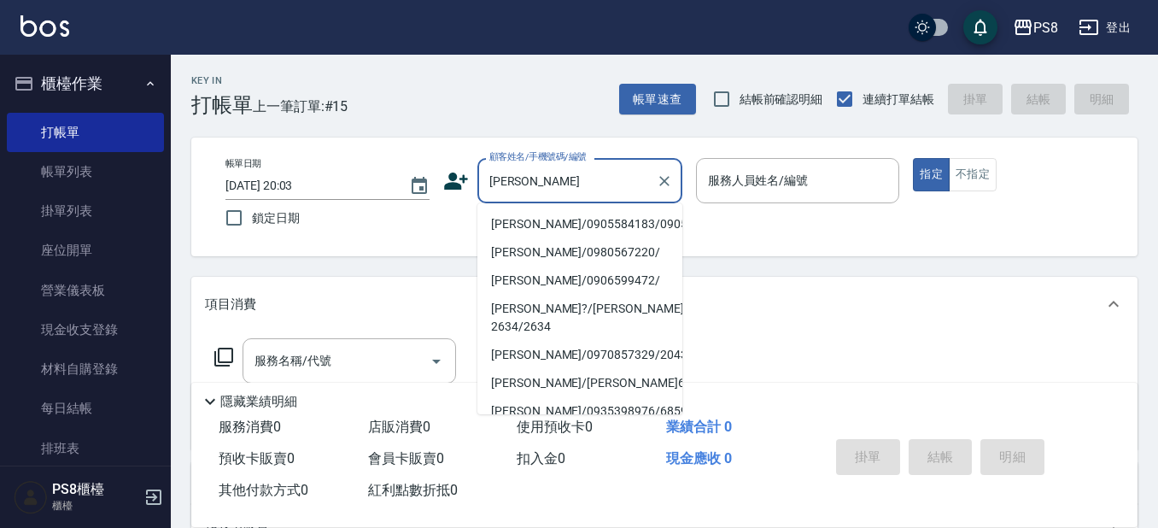
click at [544, 234] on li "[PERSON_NAME]/0905584183/0905584183" at bounding box center [580, 224] width 205 height 28
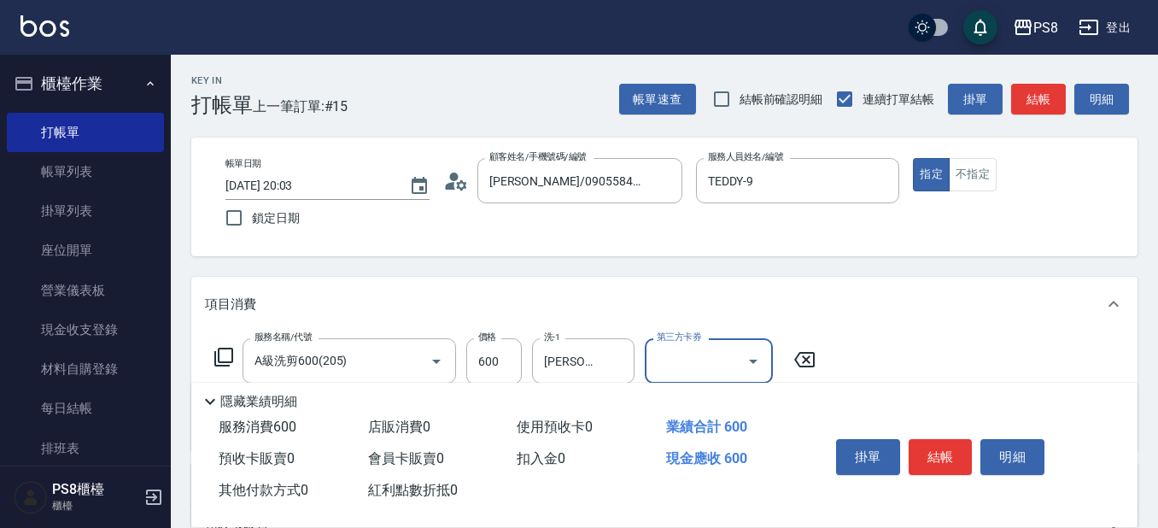
click at [926, 443] on button "結帳" at bounding box center [941, 457] width 64 height 36
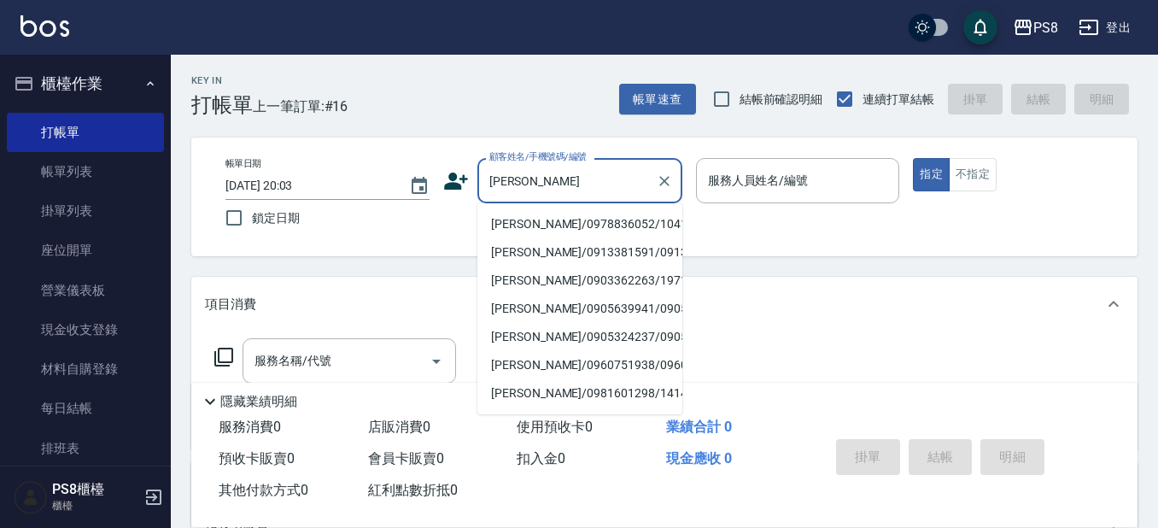
click at [655, 232] on li "[PERSON_NAME]/0978836052/10413" at bounding box center [580, 224] width 205 height 28
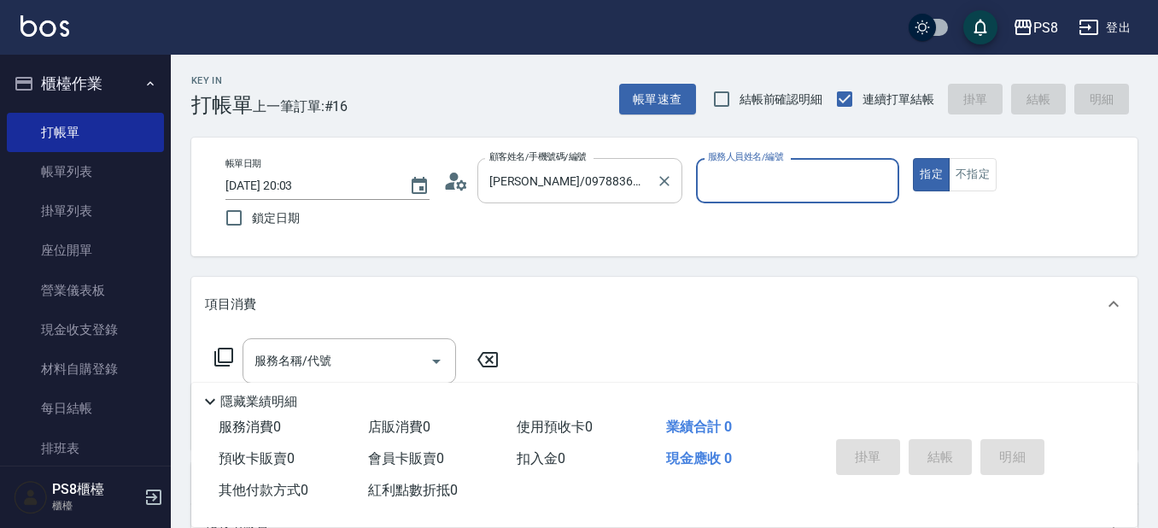
click at [507, 177] on input "[PERSON_NAME]/0978836052/10413" at bounding box center [567, 181] width 164 height 30
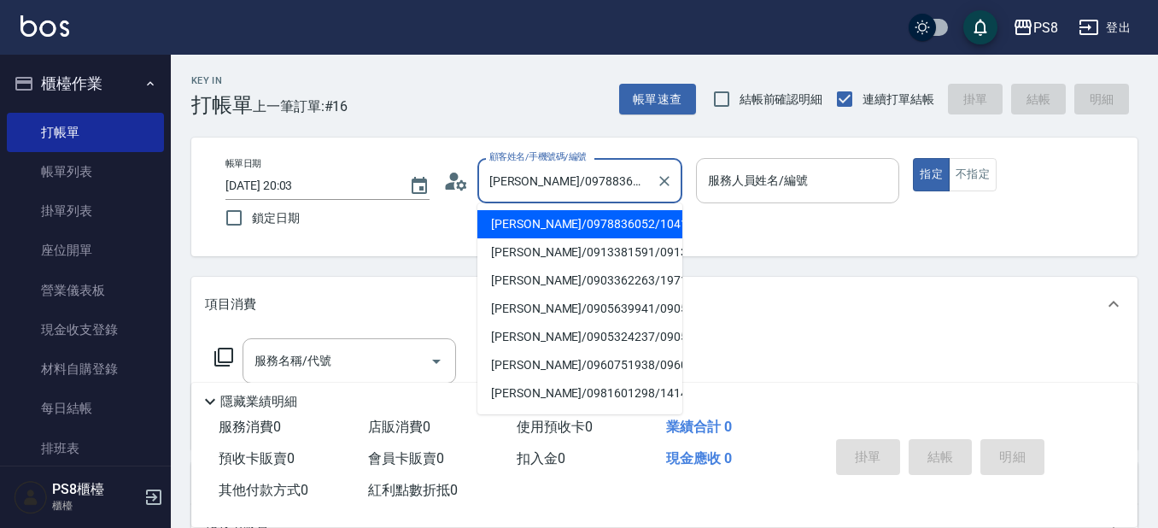
drag, startPoint x: 518, startPoint y: 177, endPoint x: 849, endPoint y: 175, distance: 331.5
click at [849, 175] on div "帳單日期 [DATE] 20:03 鎖定日期 顧客姓名/手機號碼/編號 [PERSON_NAME]/0978836052/10413 顧客姓名/手機號碼/編號…" at bounding box center [665, 197] width 906 height 78
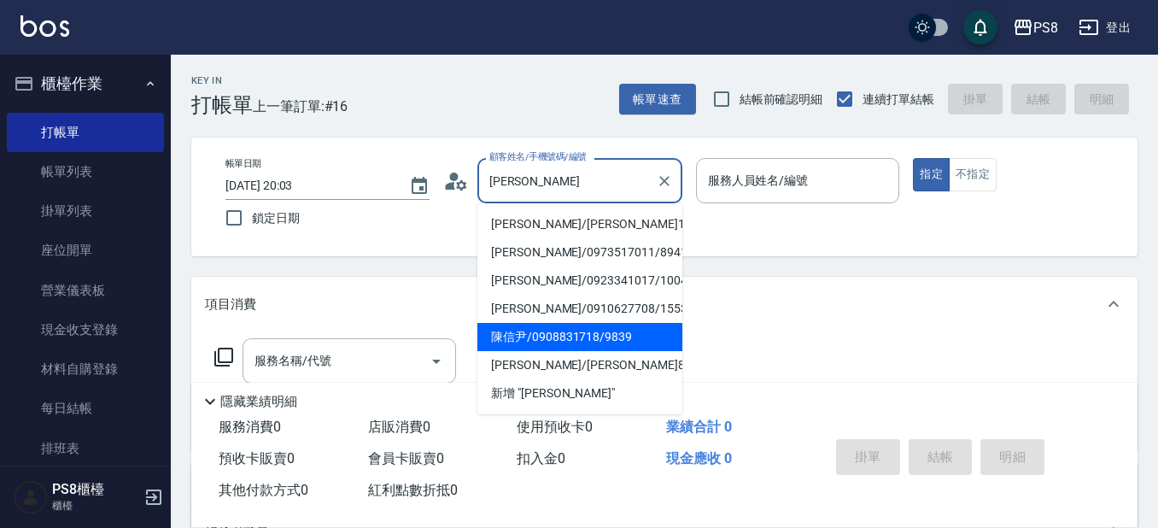
scroll to position [438, 0]
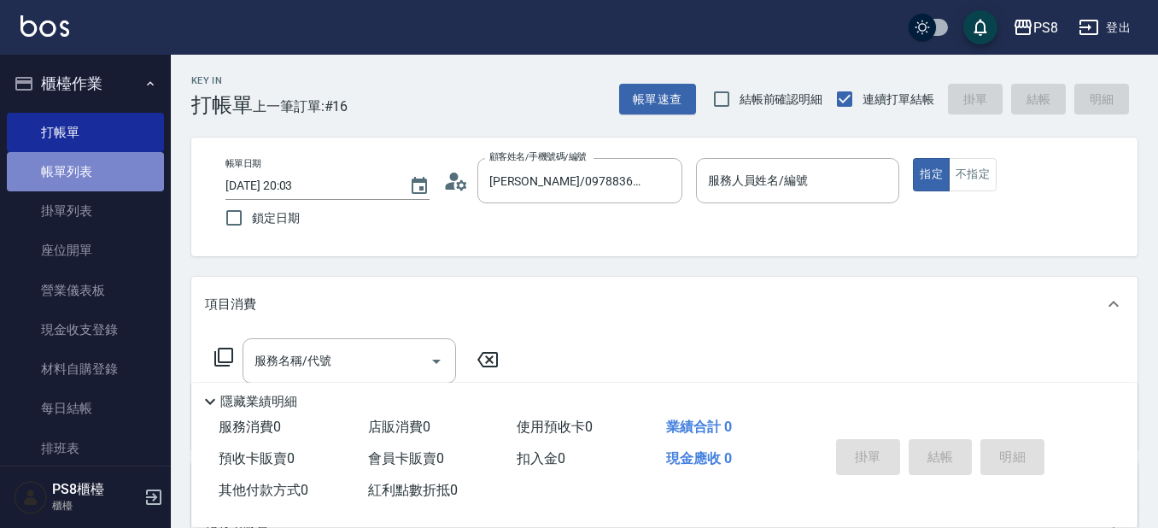
click at [91, 178] on link "帳單列表" at bounding box center [85, 171] width 157 height 39
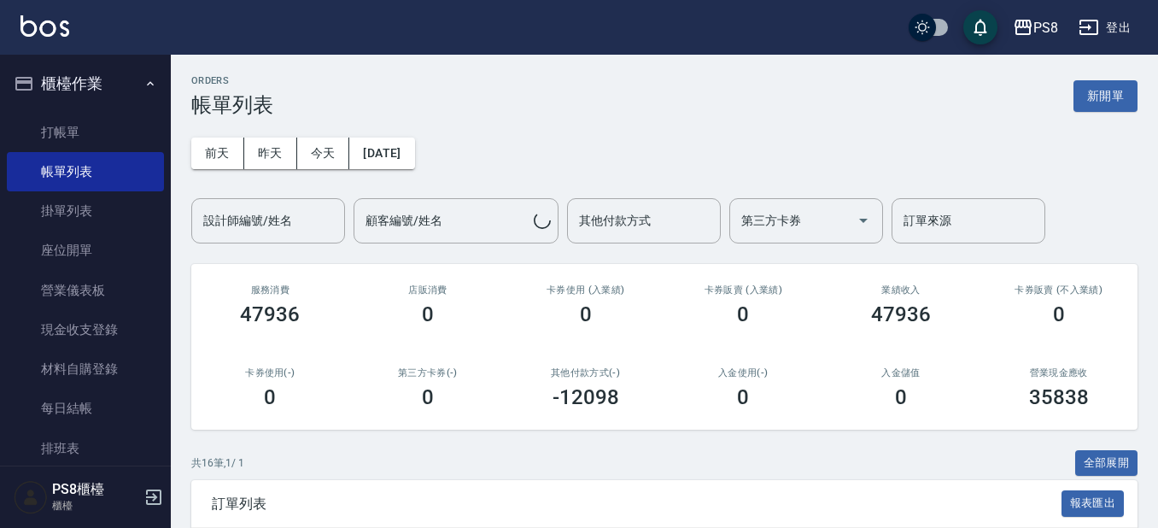
click at [435, 170] on div "[DATE] [DATE] [DATE] [DATE] 設計師編號/姓名 設計師編號/姓名 顧客編號/姓名 顧客編號/姓名 其他付款方式 其他付款方式 第三方…" at bounding box center [664, 180] width 947 height 126
click at [414, 162] on button "[DATE]" at bounding box center [381, 154] width 65 height 32
click at [414, 155] on button "[DATE]" at bounding box center [381, 154] width 65 height 32
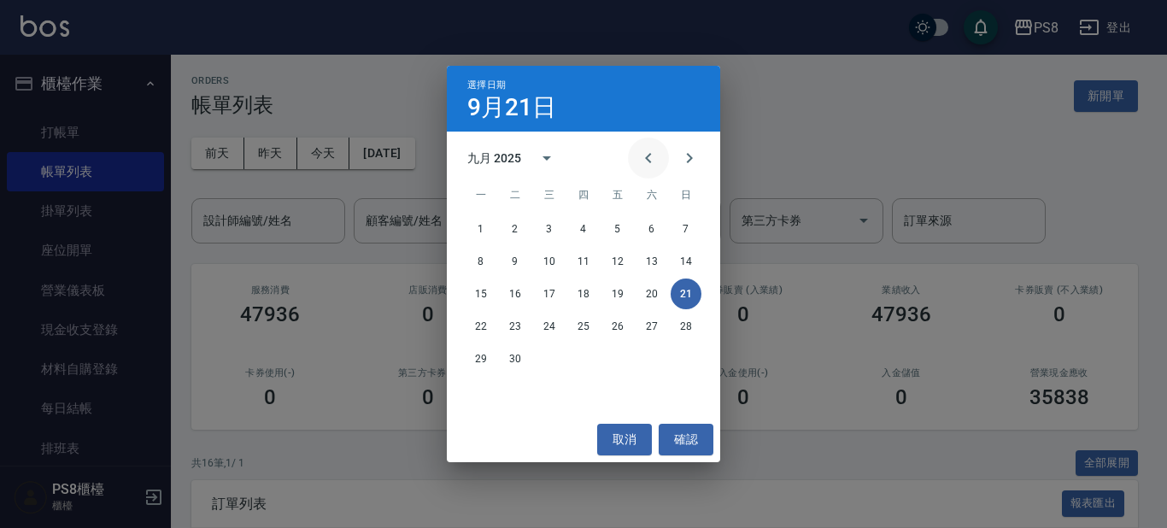
click at [646, 162] on icon "Previous month" at bounding box center [648, 158] width 21 height 21
click at [623, 326] on button "22" at bounding box center [617, 326] width 31 height 31
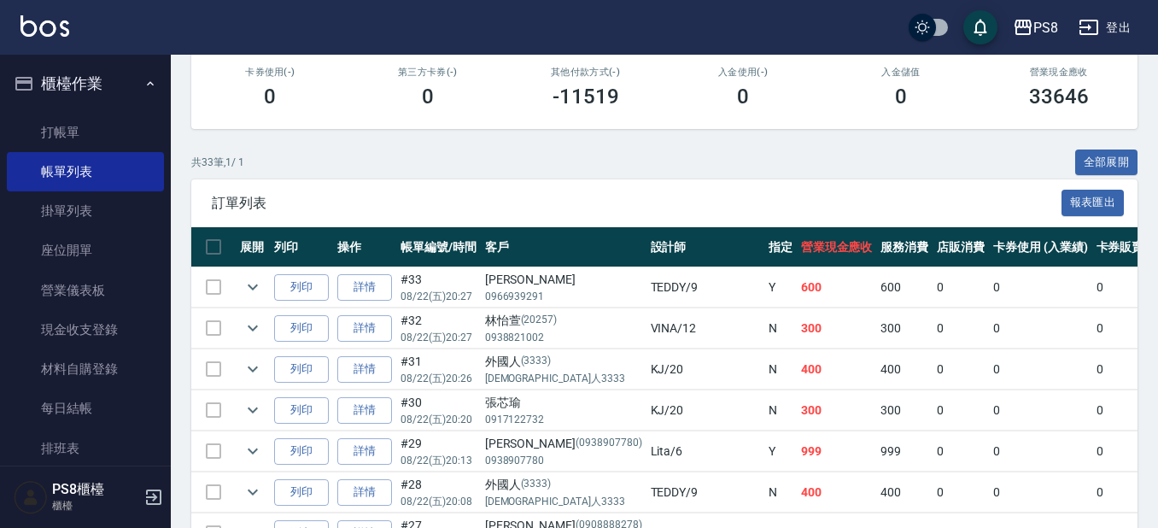
scroll to position [85, 0]
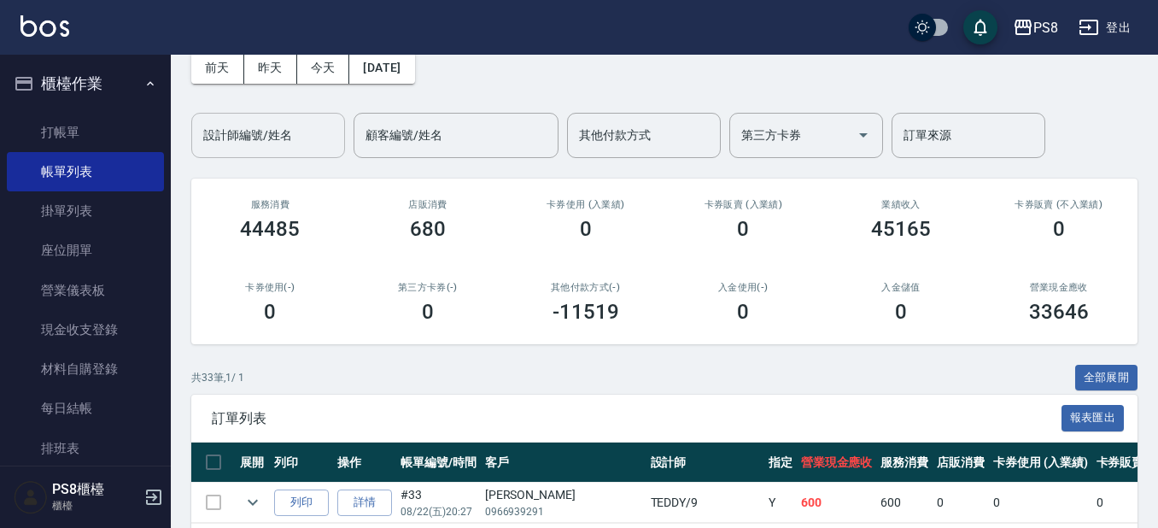
click at [302, 149] on input "設計師編號/姓名" at bounding box center [268, 135] width 138 height 30
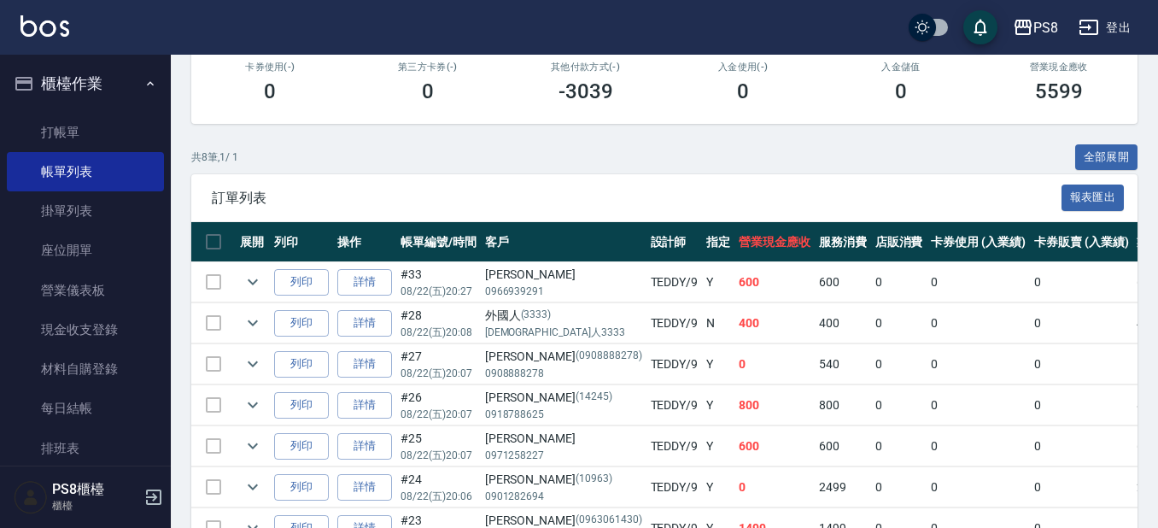
scroll to position [449, 0]
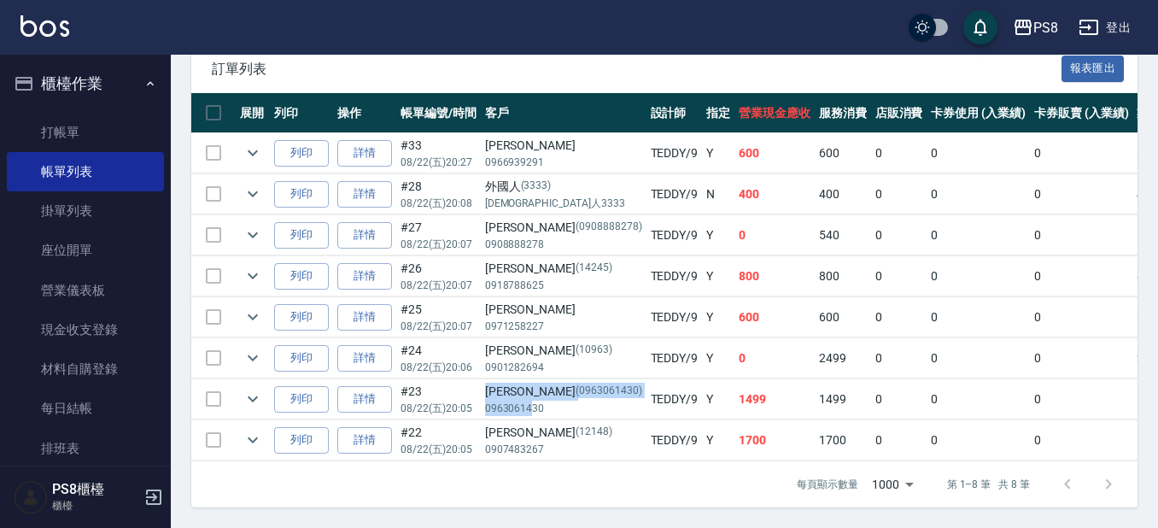
drag, startPoint x: 478, startPoint y: 388, endPoint x: 531, endPoint y: 396, distance: 53.6
click at [531, 396] on tr "列印 詳情 #23 08/22 (五) 20:05 [PERSON_NAME](0963061430) 0963061430 TEDDY /9 Y 1499 …" at bounding box center [949, 399] width 1516 height 40
click at [556, 402] on td "[PERSON_NAME](0963061430) 0963061430" at bounding box center [564, 399] width 166 height 40
drag, startPoint x: 477, startPoint y: 390, endPoint x: 530, endPoint y: 396, distance: 53.2
click at [530, 396] on tr "列印 詳情 #23 08/22 (五) 20:05 [PERSON_NAME](0963061430) 0963061430 TEDDY /9 Y 1499 …" at bounding box center [949, 399] width 1516 height 40
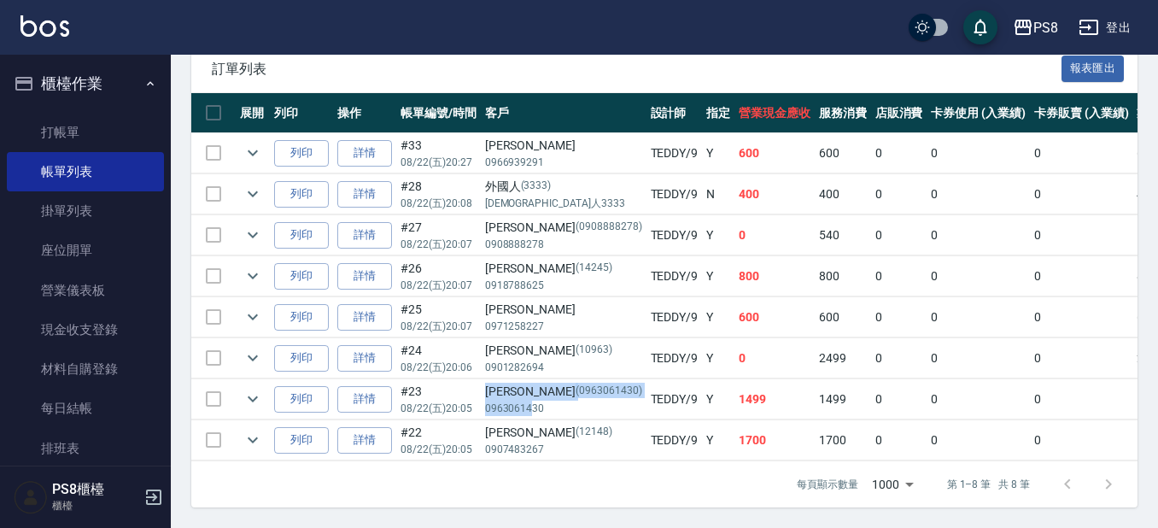
click at [533, 401] on p "0963061430" at bounding box center [563, 408] width 157 height 15
drag, startPoint x: 478, startPoint y: 394, endPoint x: 545, endPoint y: 402, distance: 68.0
click at [515, 402] on tr "列印 詳情 #23 08/22 (五) 20:05 [PERSON_NAME](0963061430) 0963061430 TEDDY /9 Y 1499 …" at bounding box center [949, 399] width 1516 height 40
click at [543, 402] on td "[PERSON_NAME](0963061430) 0963061430" at bounding box center [564, 399] width 166 height 40
copy p "0963061430"
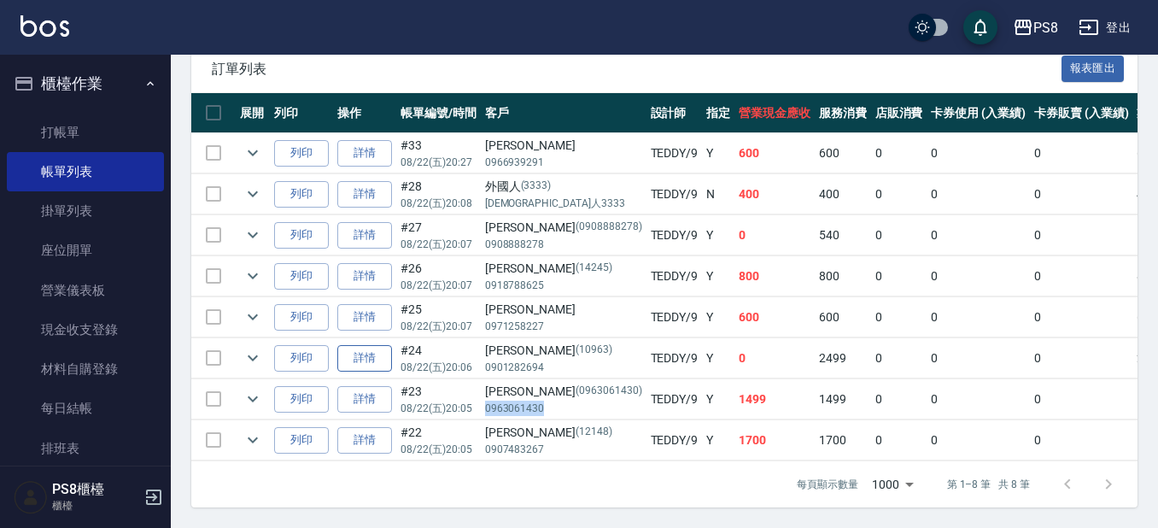
drag, startPoint x: 542, startPoint y: 396, endPoint x: 381, endPoint y: 355, distance: 166.8
click at [486, 401] on p "0963061430" at bounding box center [563, 408] width 157 height 15
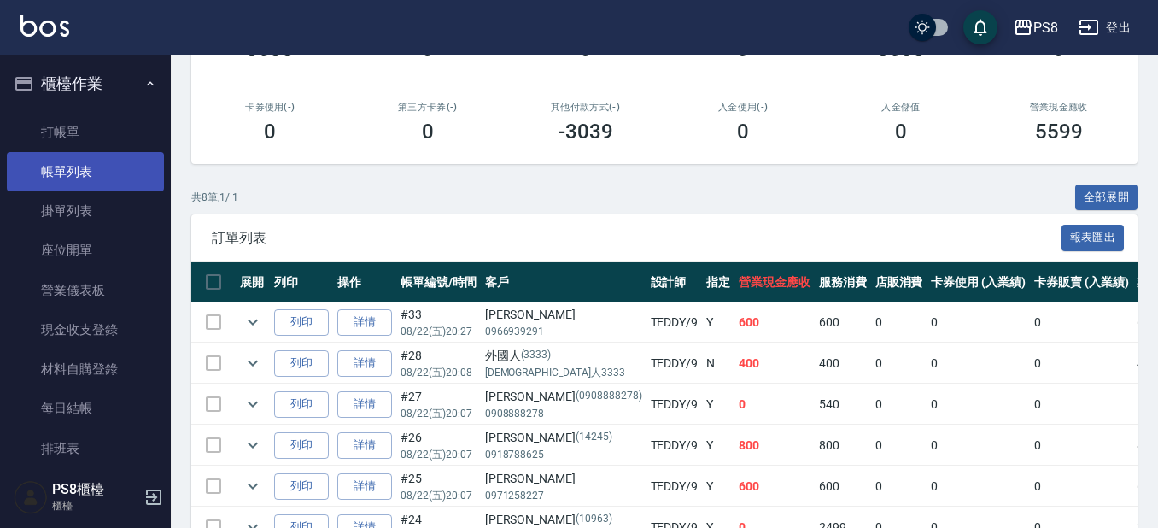
scroll to position [108, 0]
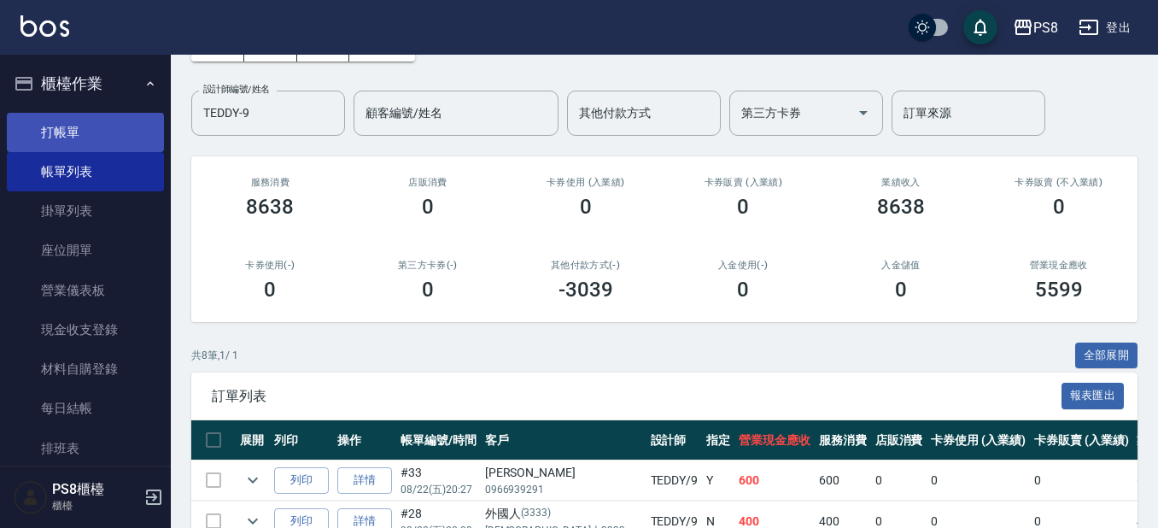
click at [90, 138] on link "打帳單" at bounding box center [85, 132] width 157 height 39
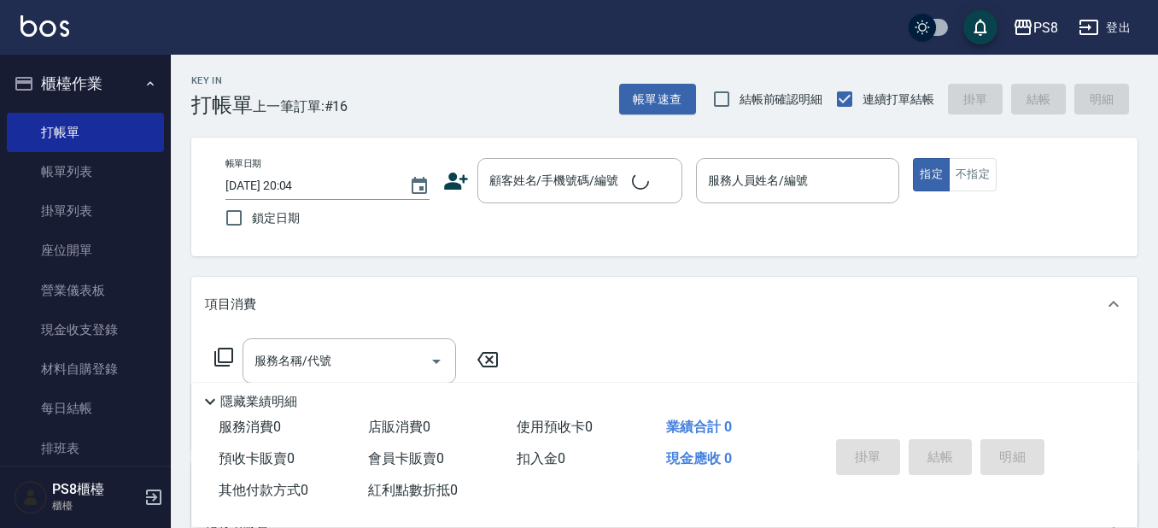
click at [636, 152] on div "帳單日期 [DATE] 20:04 鎖定日期 顧客姓名/手機號碼/編號 顧客姓名/手機號碼/編號 服務人員姓名/編號 服務人員姓名/編號 指定 不指定" at bounding box center [664, 197] width 947 height 119
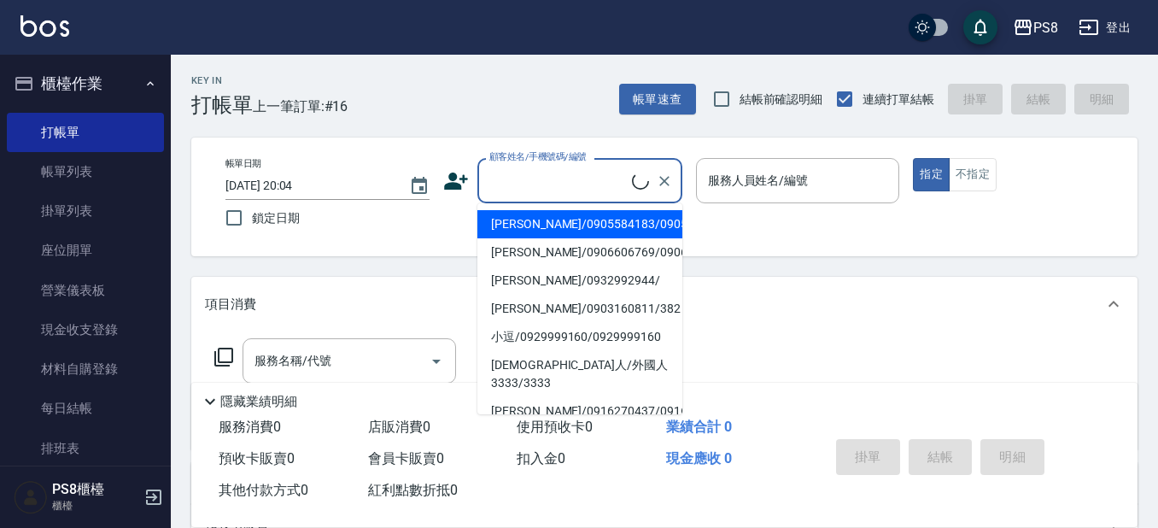
click at [616, 185] on input "顧客姓名/手機號碼/編號" at bounding box center [558, 181] width 147 height 30
paste input "0963061430"
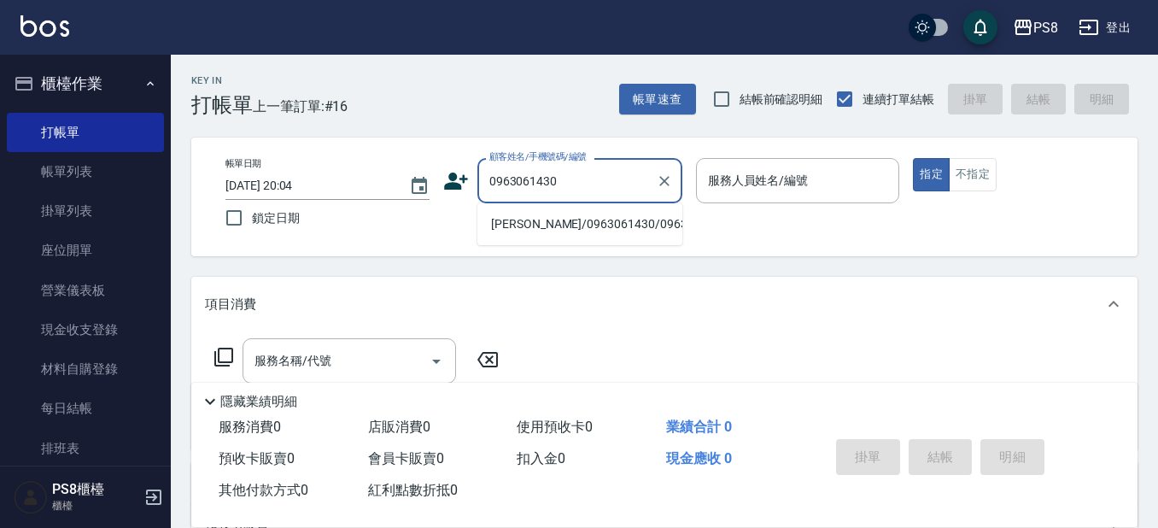
click at [649, 230] on li "[PERSON_NAME]/0963061430/0963061430" at bounding box center [580, 224] width 205 height 28
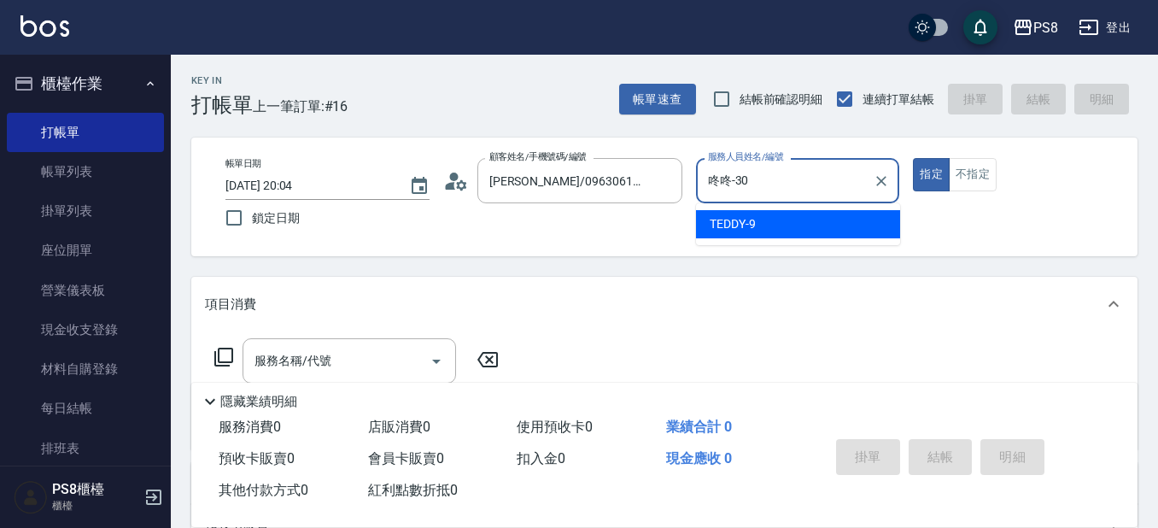
scroll to position [529, 0]
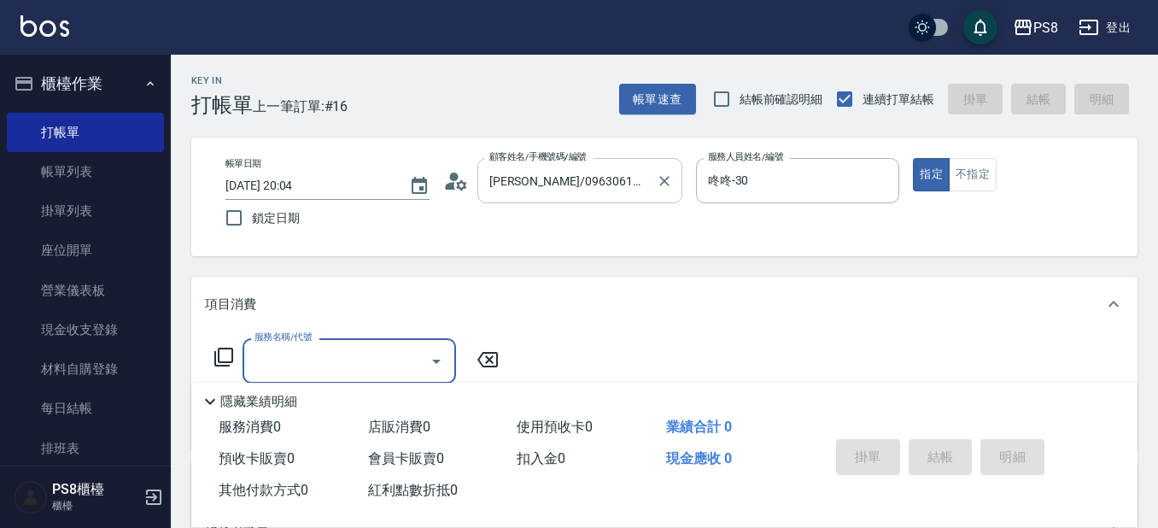
click at [640, 202] on div "[PERSON_NAME]/0963061430/0963061430 顧客姓名/手機號碼/編號" at bounding box center [580, 180] width 205 height 45
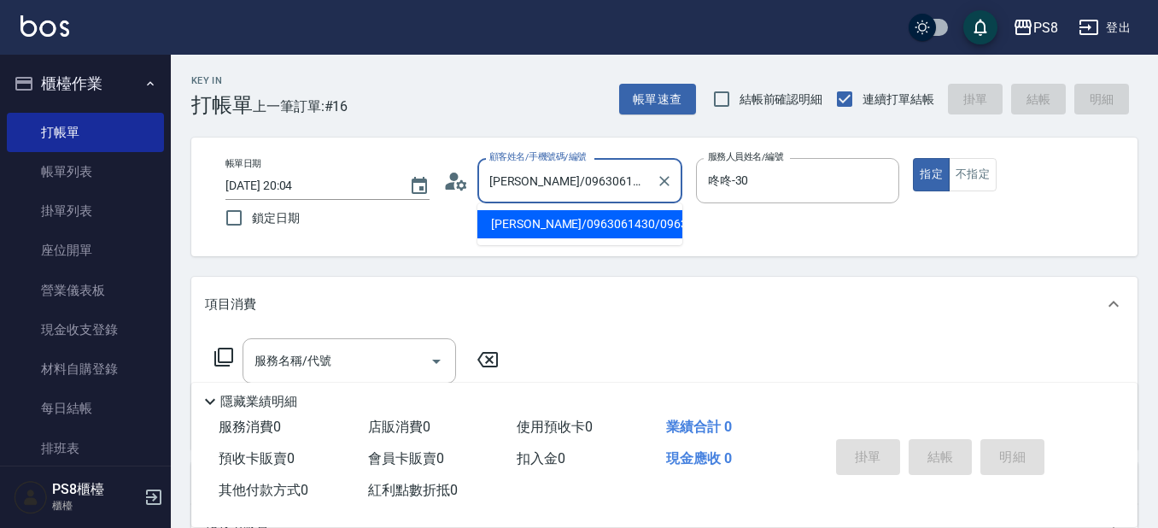
scroll to position [0, 26]
click at [753, 192] on input "咚咚-30" at bounding box center [785, 181] width 163 height 30
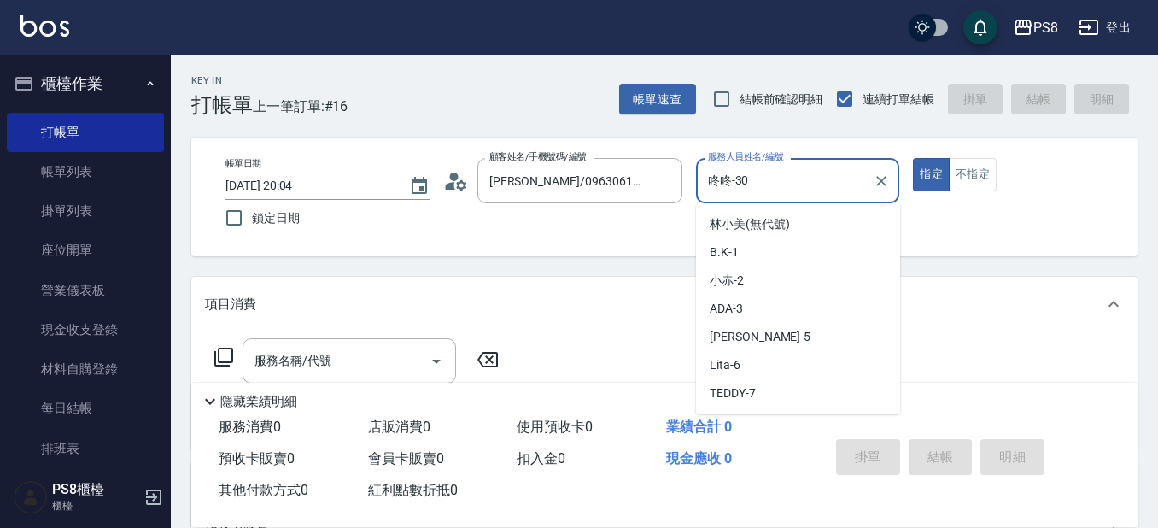
scroll to position [529, 0]
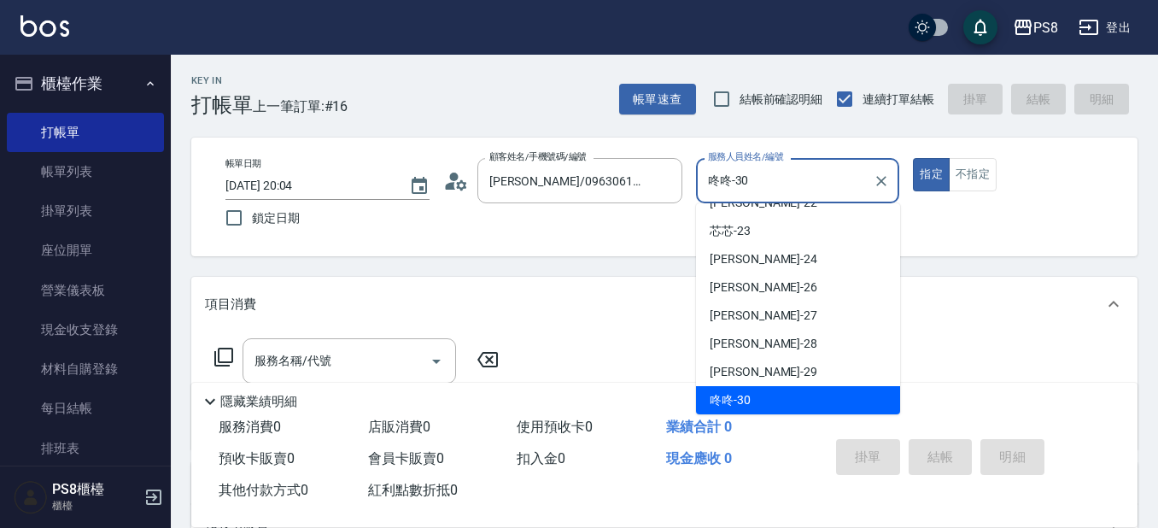
click at [871, 192] on div at bounding box center [881, 180] width 22 height 45
click at [876, 186] on icon "Clear" at bounding box center [881, 181] width 17 height 17
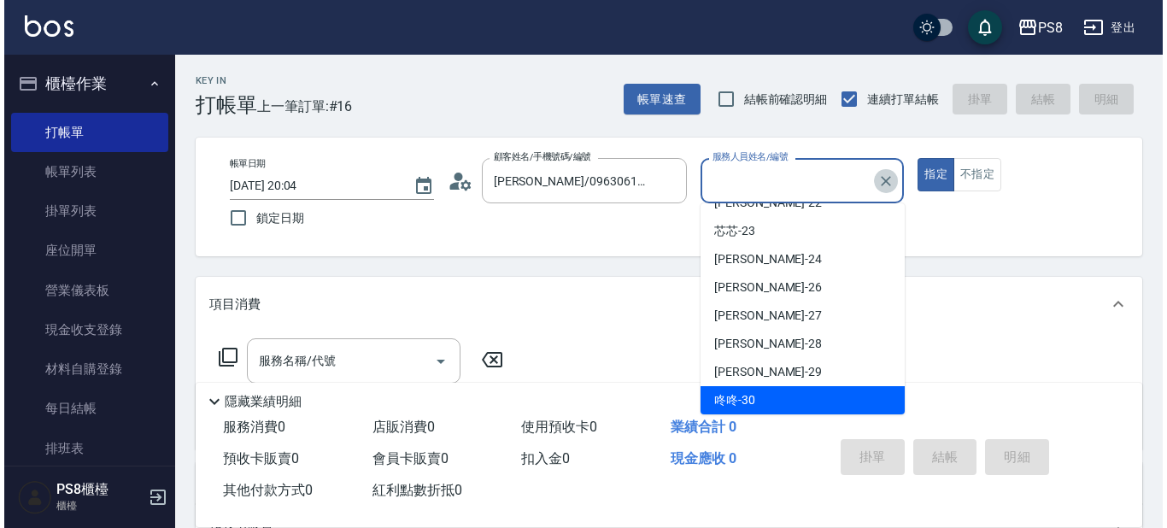
scroll to position [7, 0]
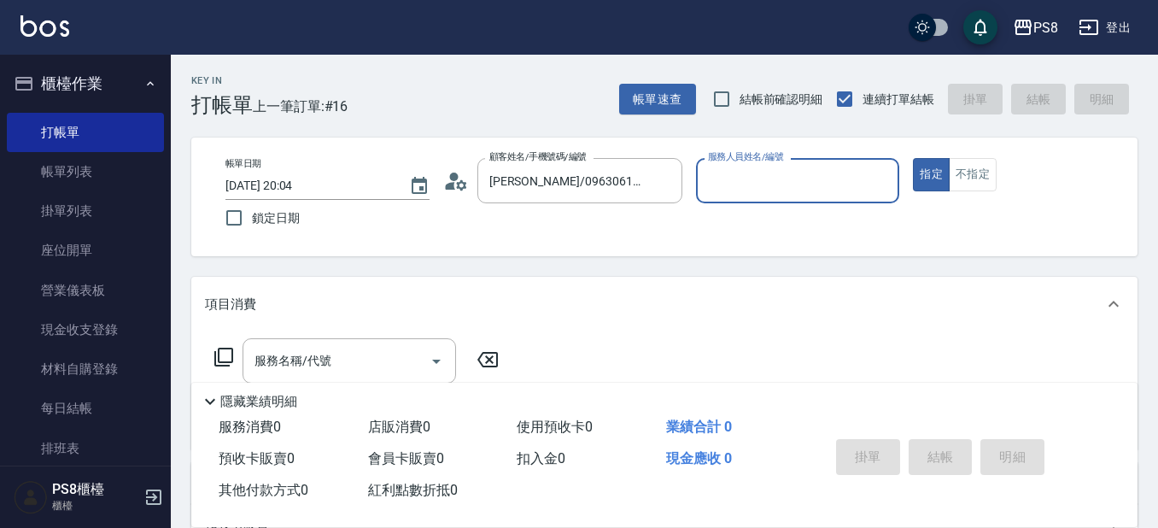
click at [811, 184] on input "服務人員姓名/編號" at bounding box center [798, 181] width 189 height 30
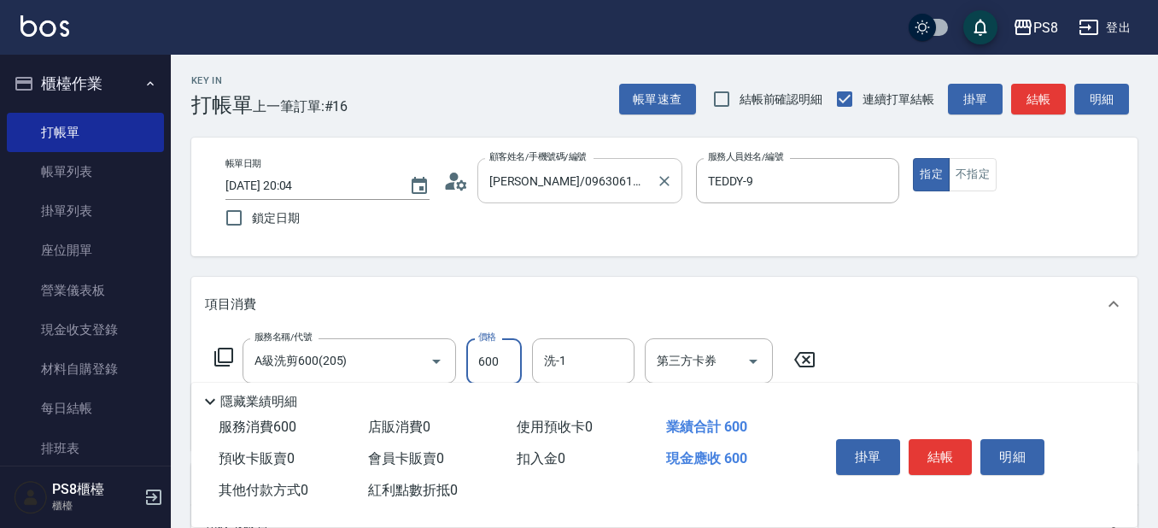
click at [493, 173] on input "[PERSON_NAME]/0963061430/0963061430" at bounding box center [567, 181] width 164 height 30
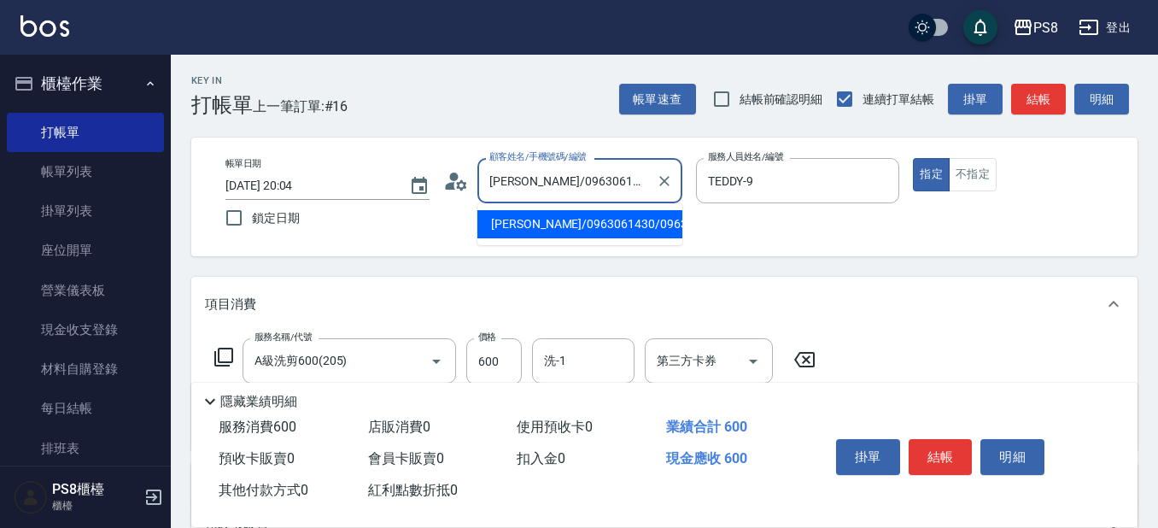
click at [467, 191] on icon at bounding box center [456, 181] width 26 height 26
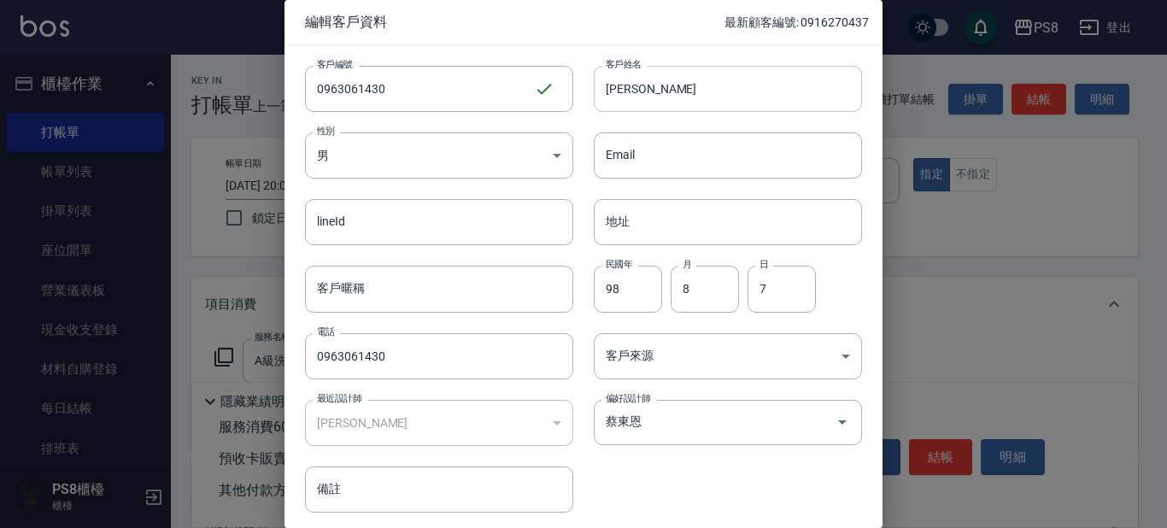
click at [622, 95] on input "[PERSON_NAME]" at bounding box center [728, 89] width 268 height 46
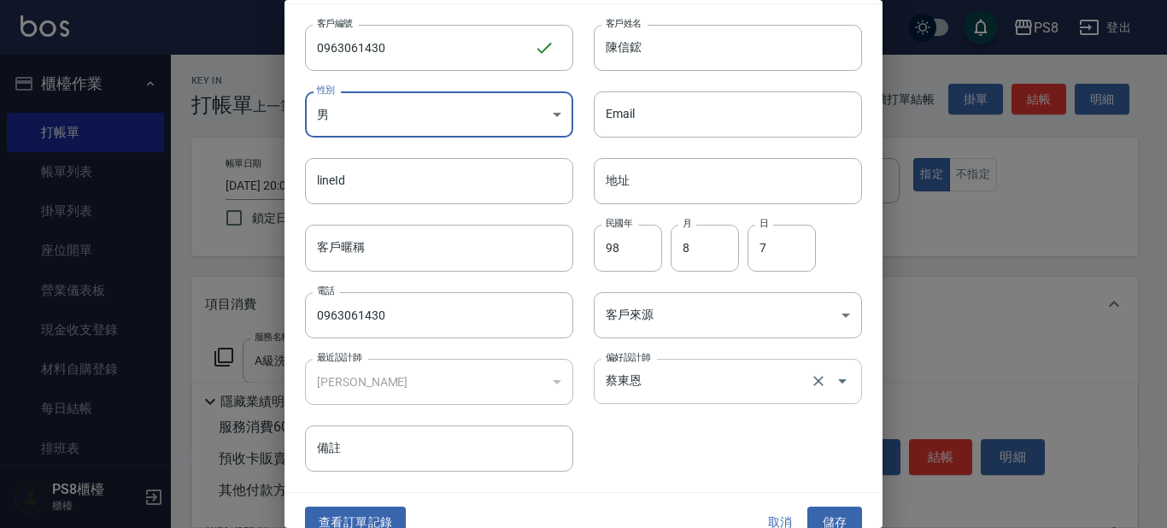
scroll to position [64, 0]
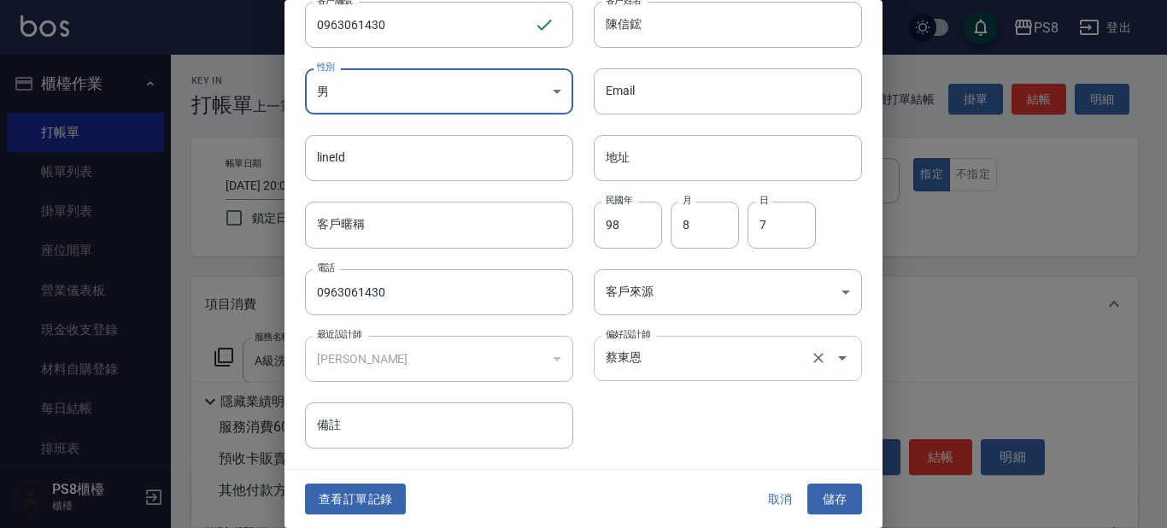
click at [729, 356] on input "蔡東恩" at bounding box center [703, 358] width 205 height 30
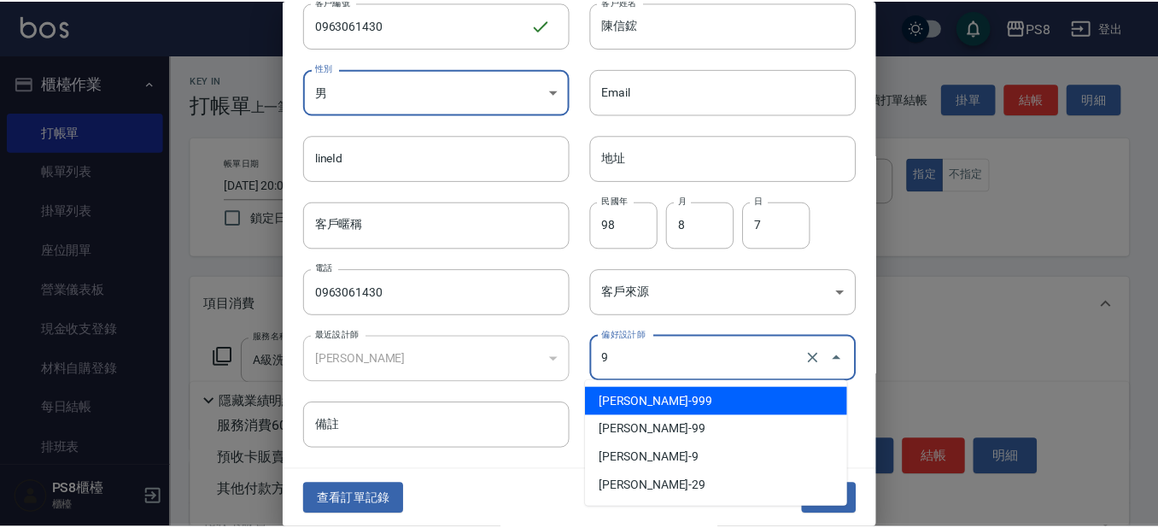
scroll to position [0, 0]
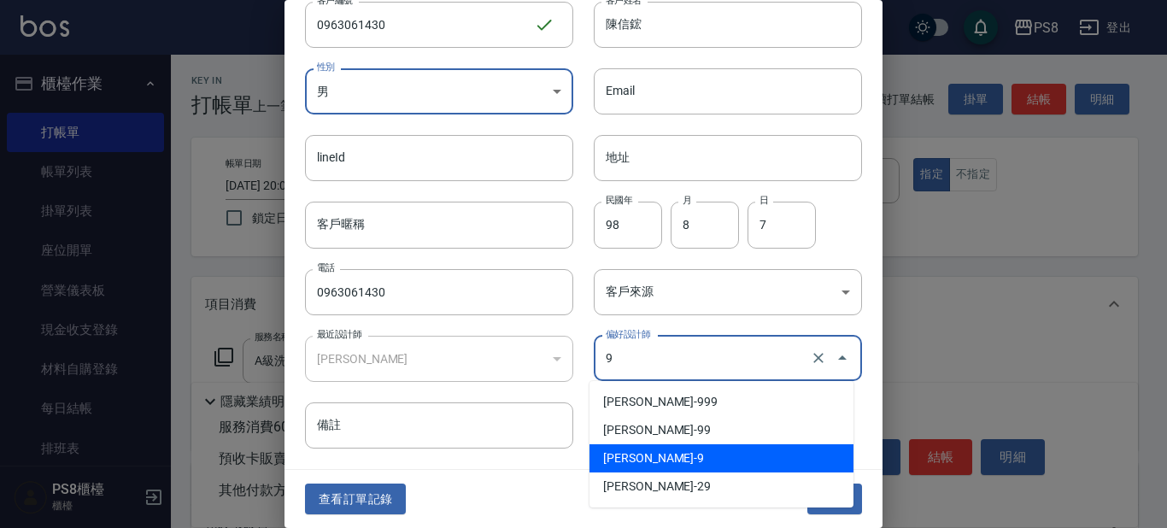
click at [687, 459] on li "[PERSON_NAME]-9" at bounding box center [721, 458] width 264 height 28
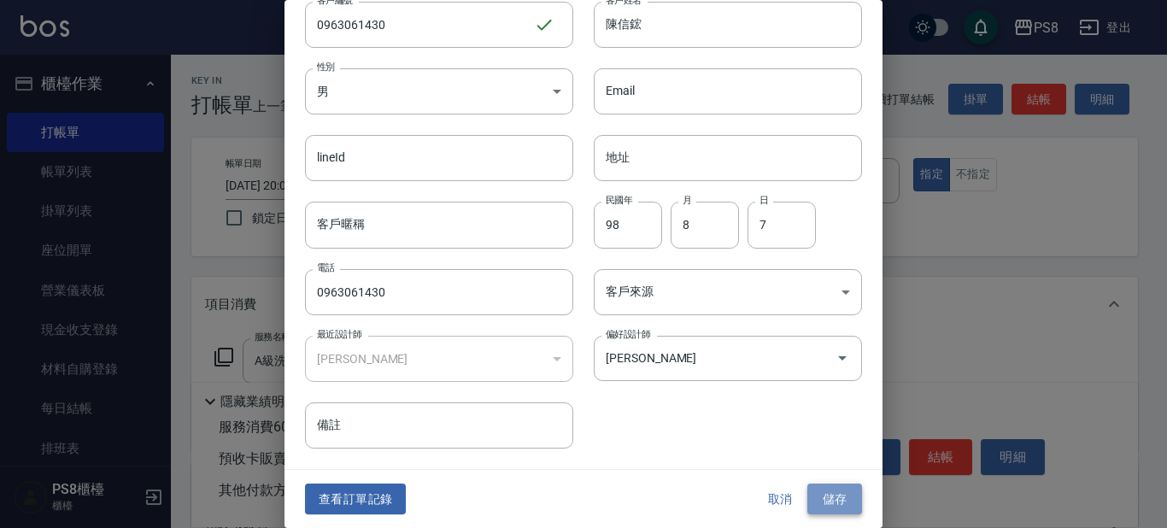
click at [846, 506] on button "儲存" at bounding box center [834, 500] width 55 height 32
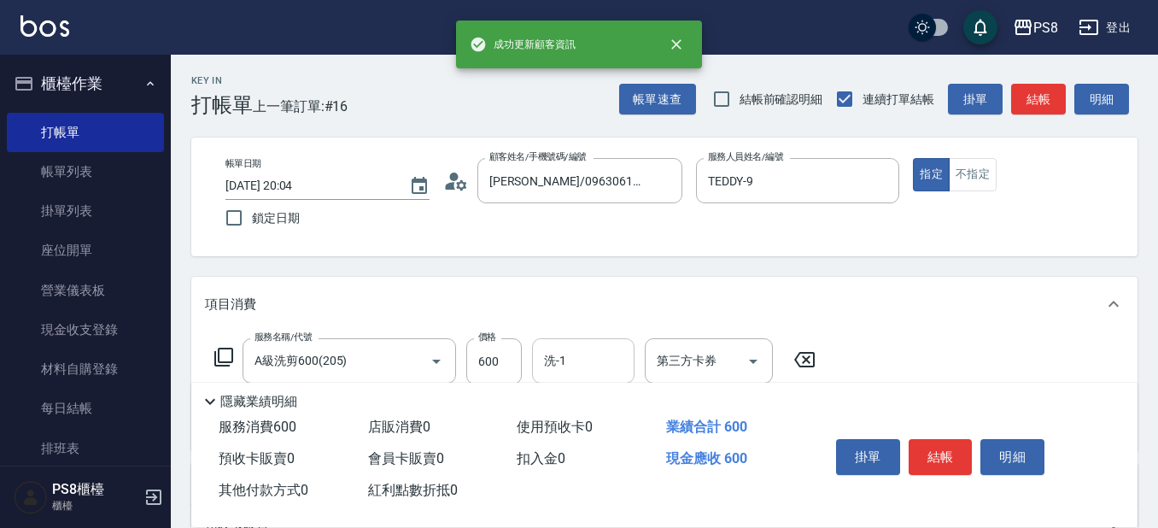
click at [626, 349] on input "洗-1" at bounding box center [583, 361] width 87 height 30
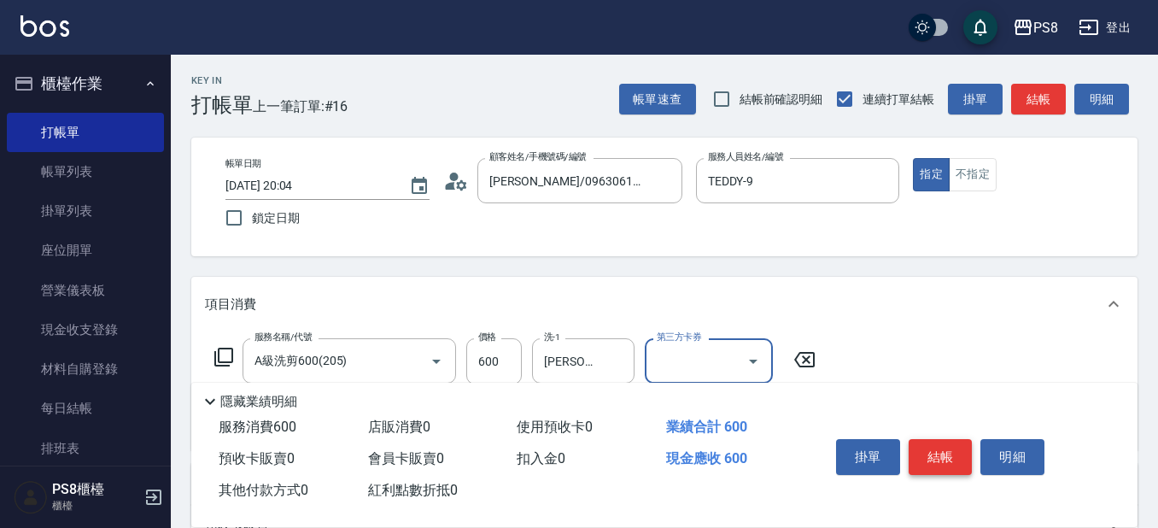
click at [944, 450] on button "結帳" at bounding box center [941, 457] width 64 height 36
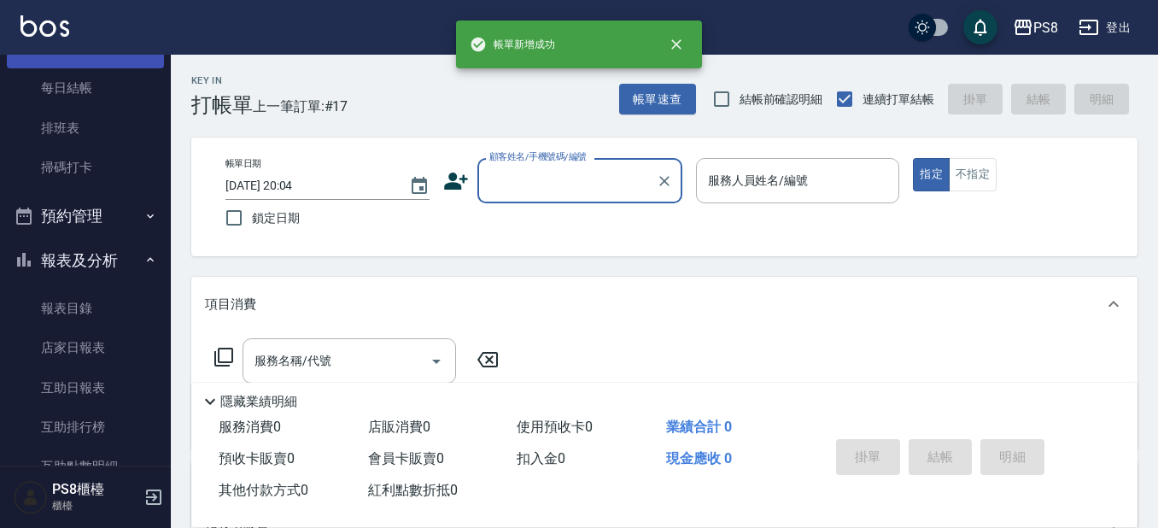
scroll to position [171, 0]
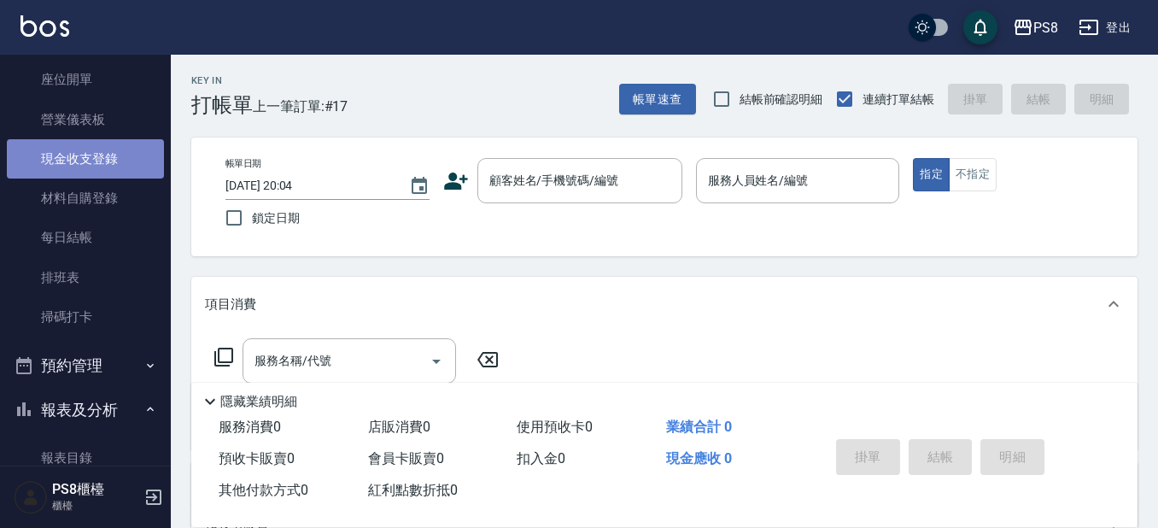
click at [99, 143] on link "現金收支登錄" at bounding box center [85, 158] width 157 height 39
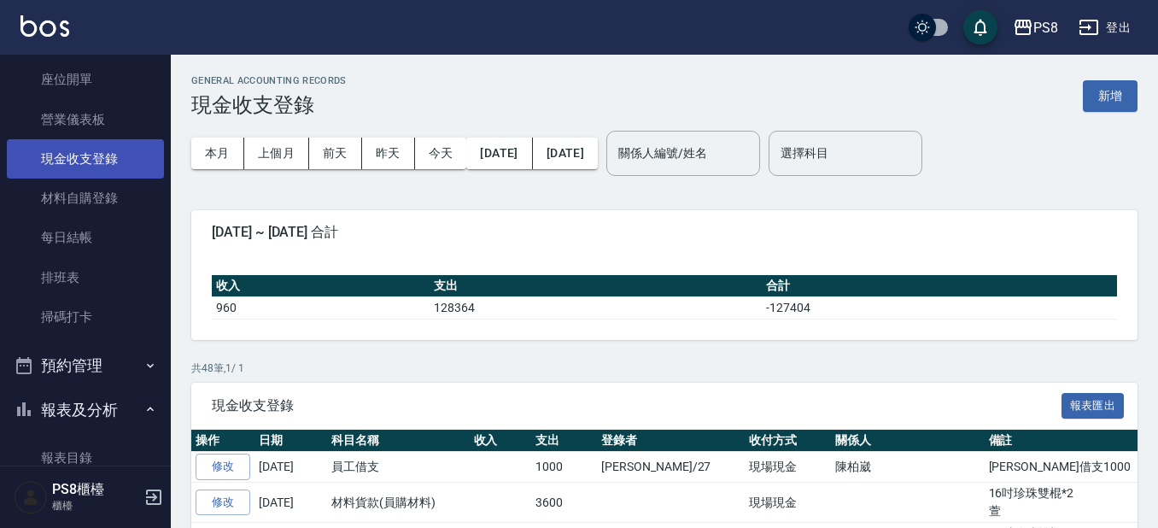
click at [73, 161] on link "現金收支登錄" at bounding box center [85, 158] width 157 height 39
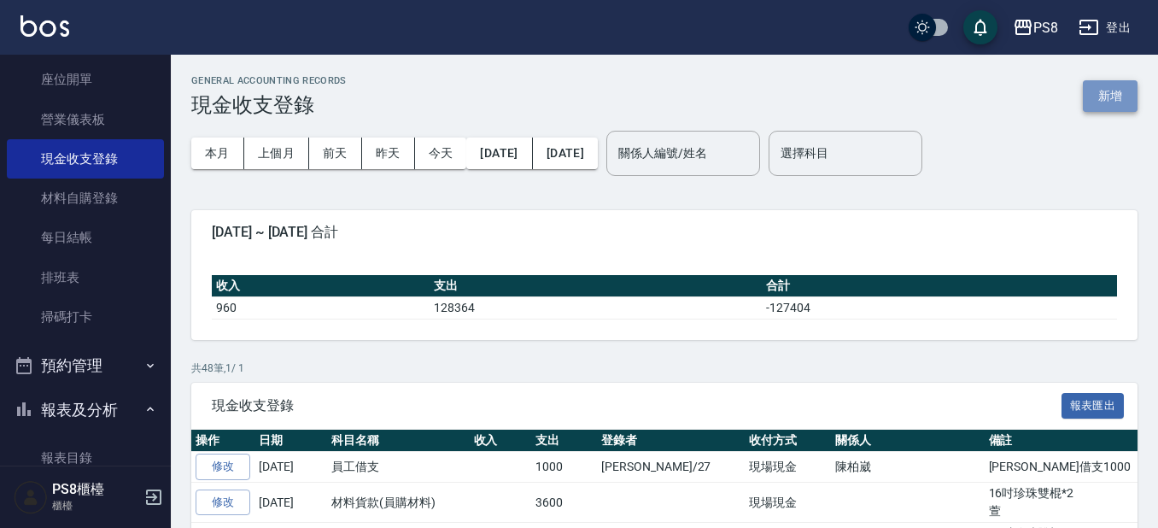
click at [1128, 101] on button "新增" at bounding box center [1110, 96] width 55 height 32
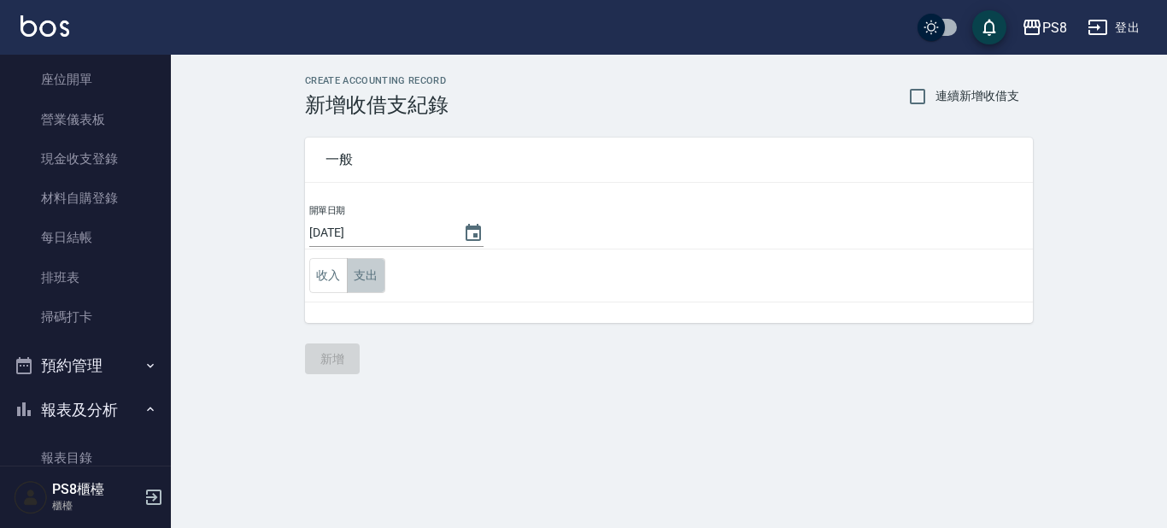
click at [356, 278] on button "支出" at bounding box center [366, 275] width 38 height 35
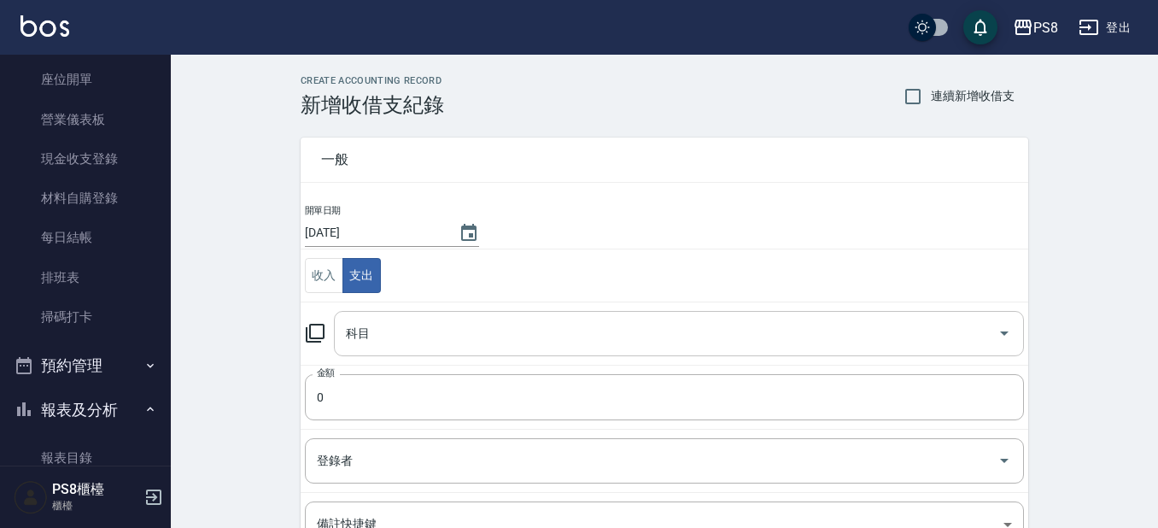
click at [405, 352] on div "科目" at bounding box center [679, 333] width 690 height 45
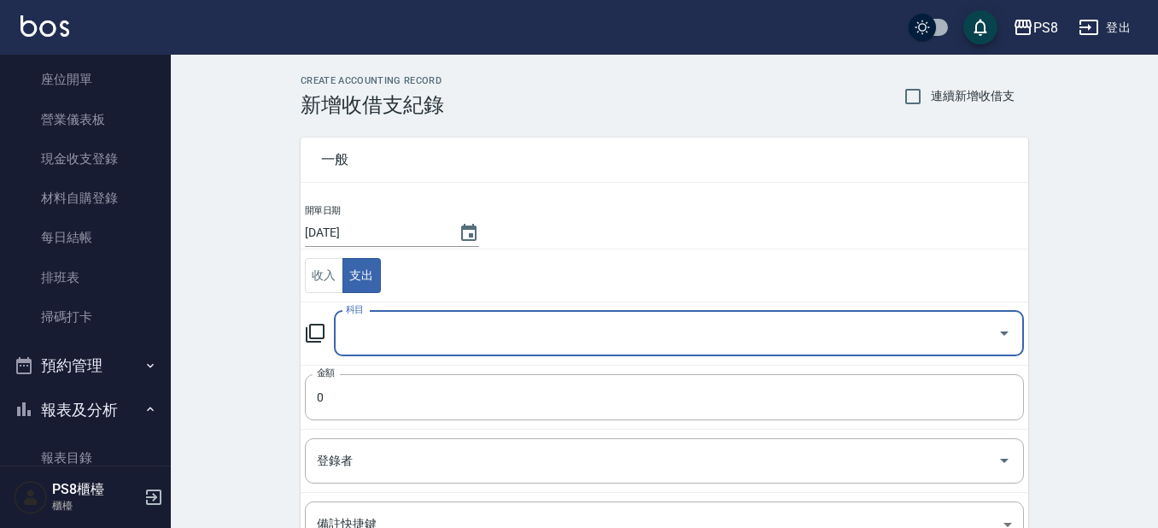
click at [405, 336] on input "科目" at bounding box center [666, 334] width 649 height 30
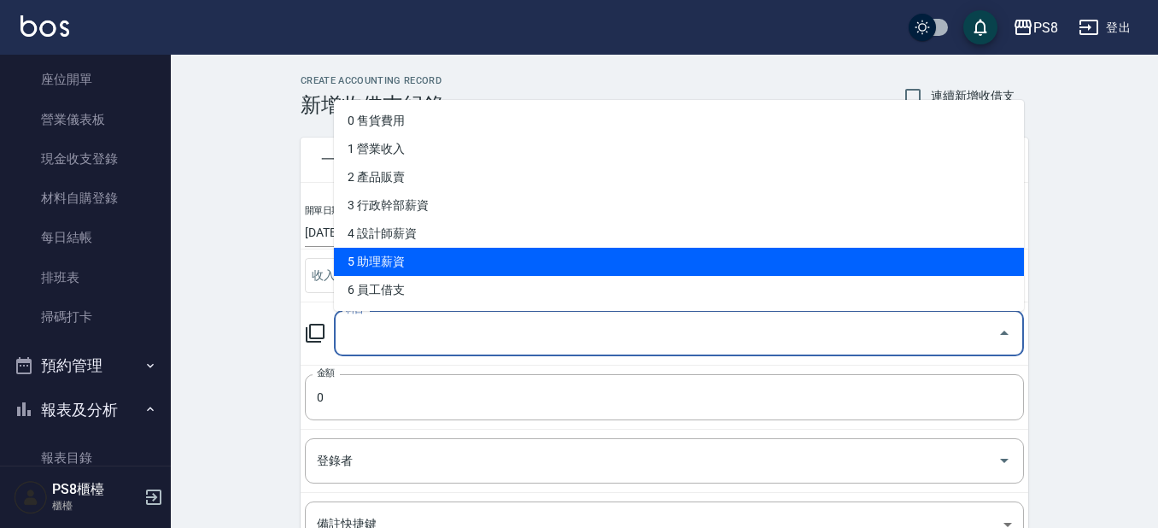
scroll to position [256, 0]
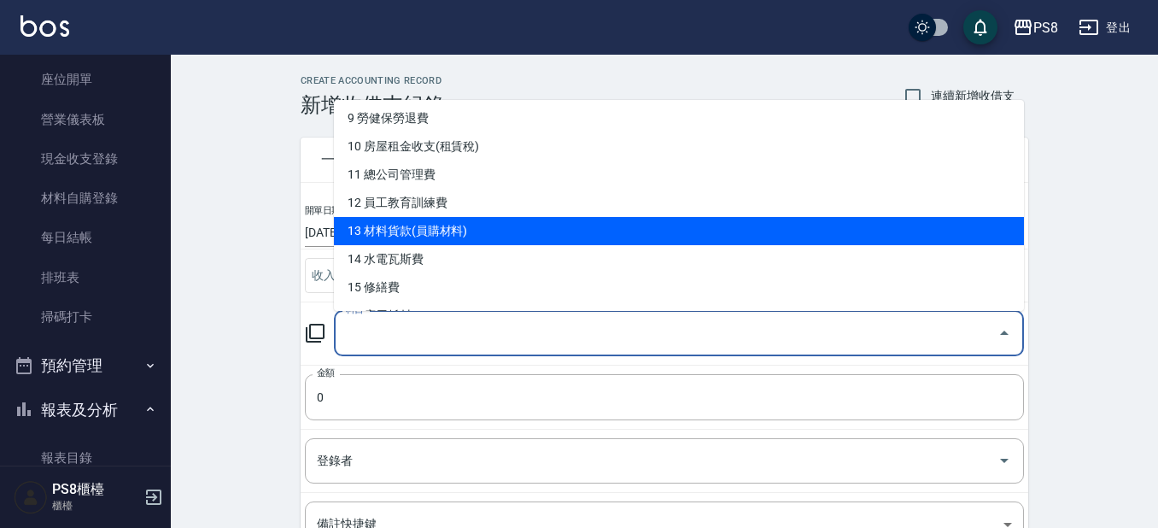
click at [428, 231] on li "13 材料貨款(員購材料)" at bounding box center [679, 231] width 690 height 28
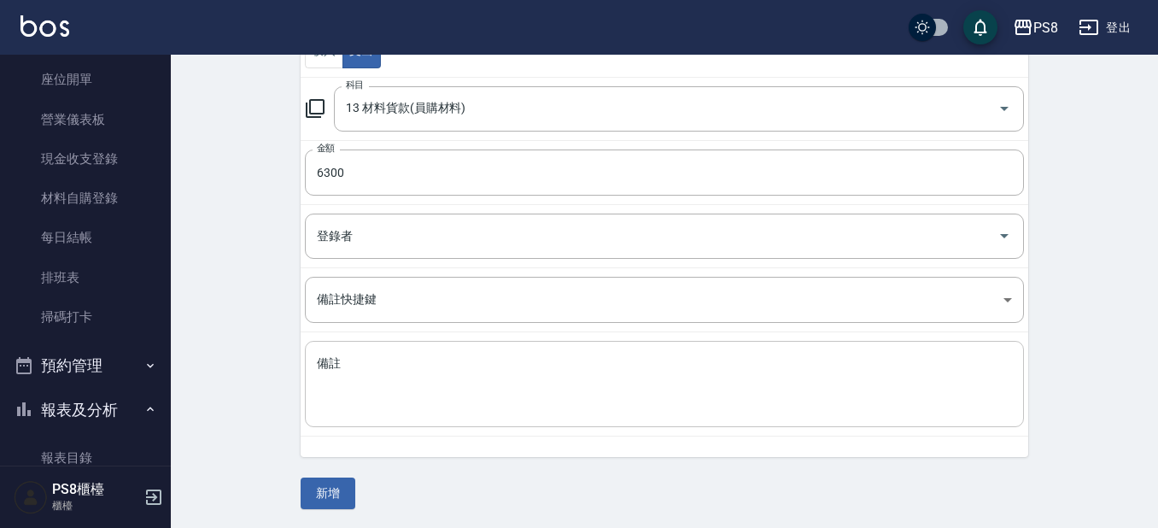
scroll to position [226, 0]
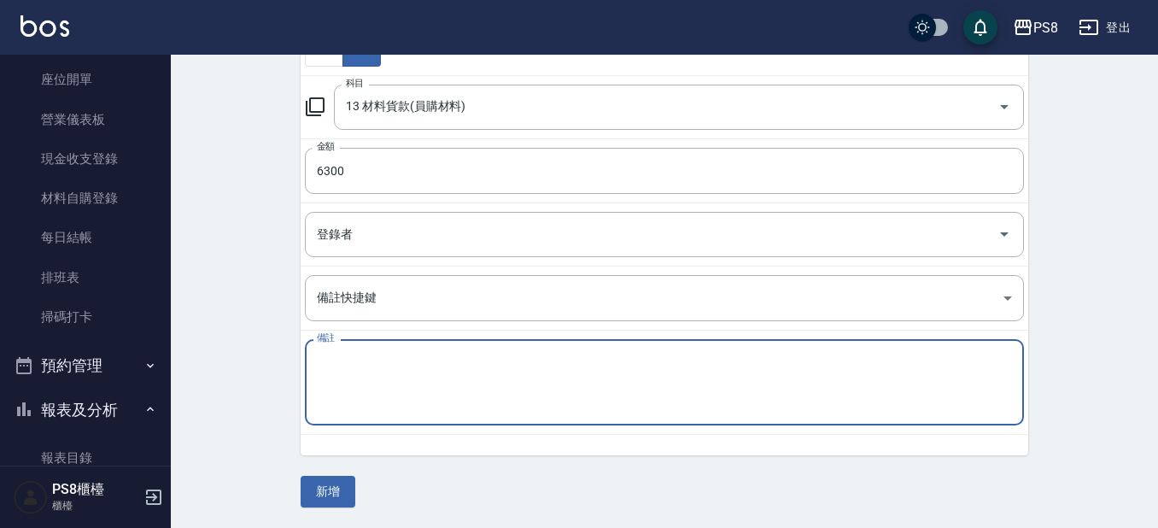
click at [411, 354] on textarea "備註" at bounding box center [664, 383] width 695 height 58
click at [346, 488] on button "新增" at bounding box center [328, 492] width 55 height 32
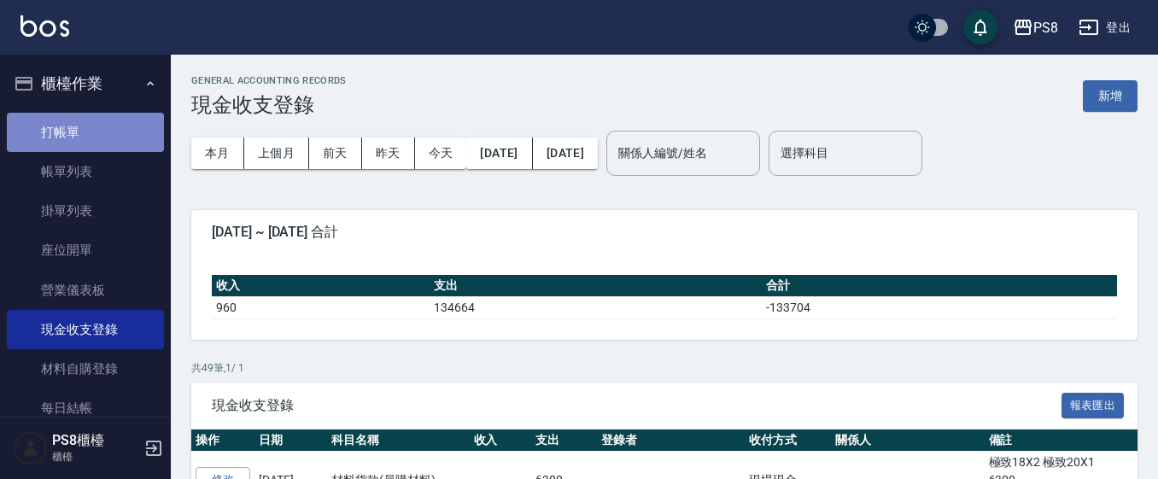
click at [107, 134] on link "打帳單" at bounding box center [85, 132] width 157 height 39
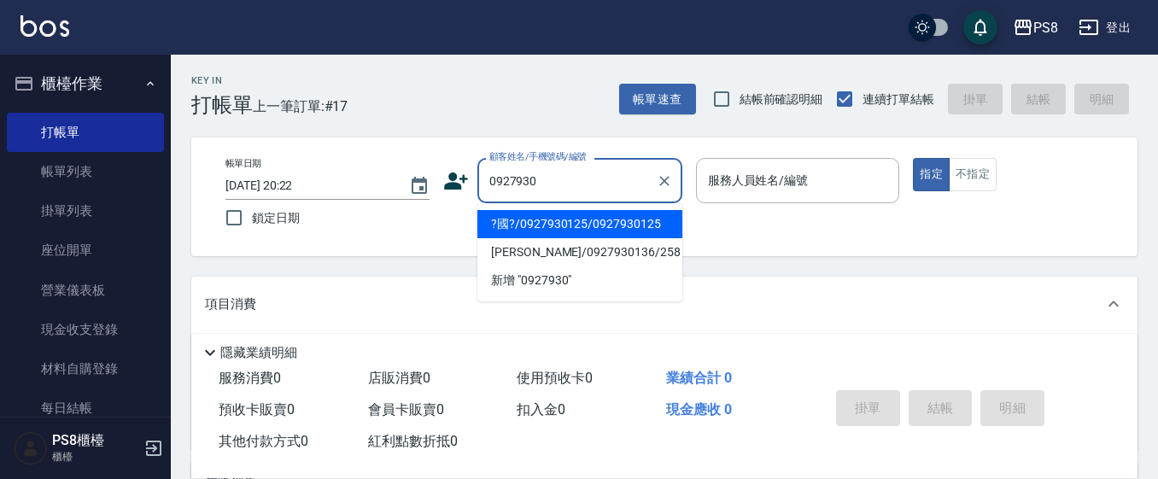
click at [599, 223] on li "?國?/0927930125/0927930125" at bounding box center [580, 224] width 205 height 28
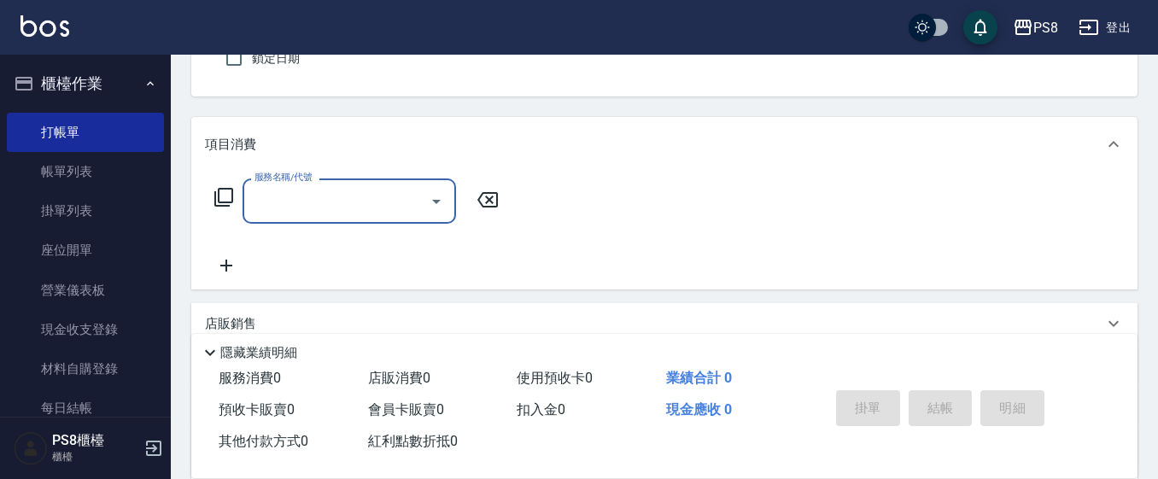
scroll to position [171, 0]
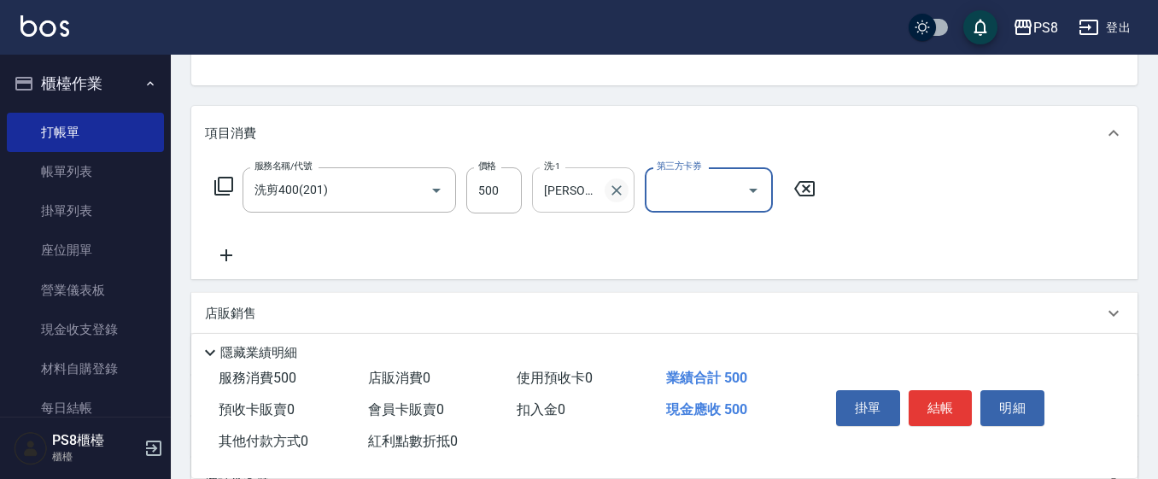
click at [613, 193] on icon "Clear" at bounding box center [617, 190] width 10 height 10
click at [923, 390] on button "結帳" at bounding box center [941, 408] width 64 height 36
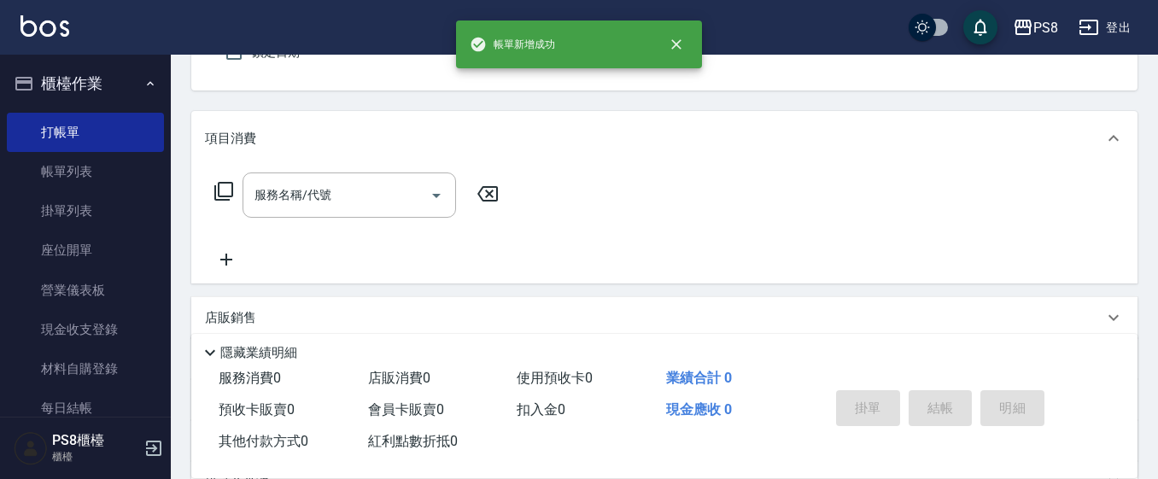
scroll to position [0, 0]
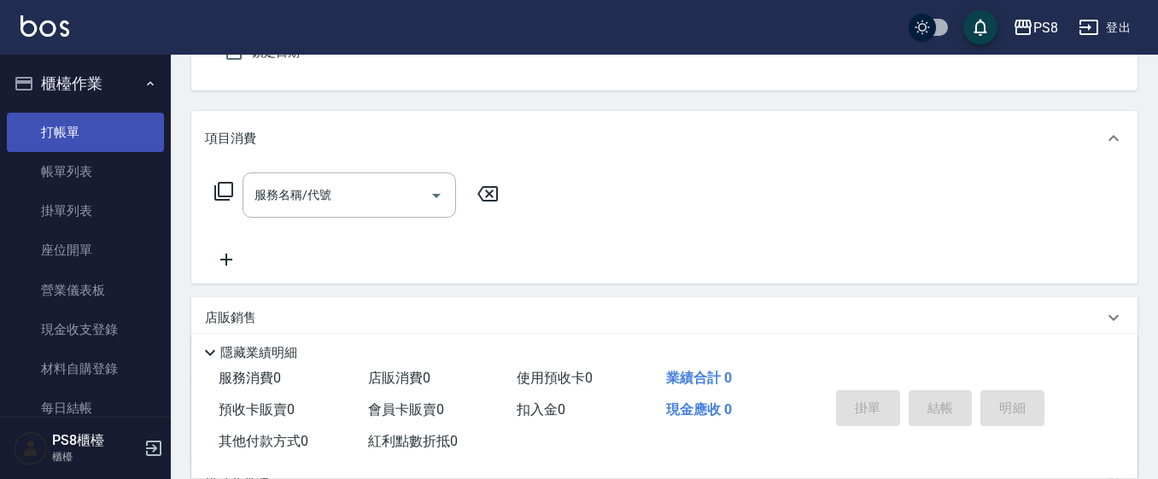
click at [113, 150] on link "打帳單" at bounding box center [85, 132] width 157 height 39
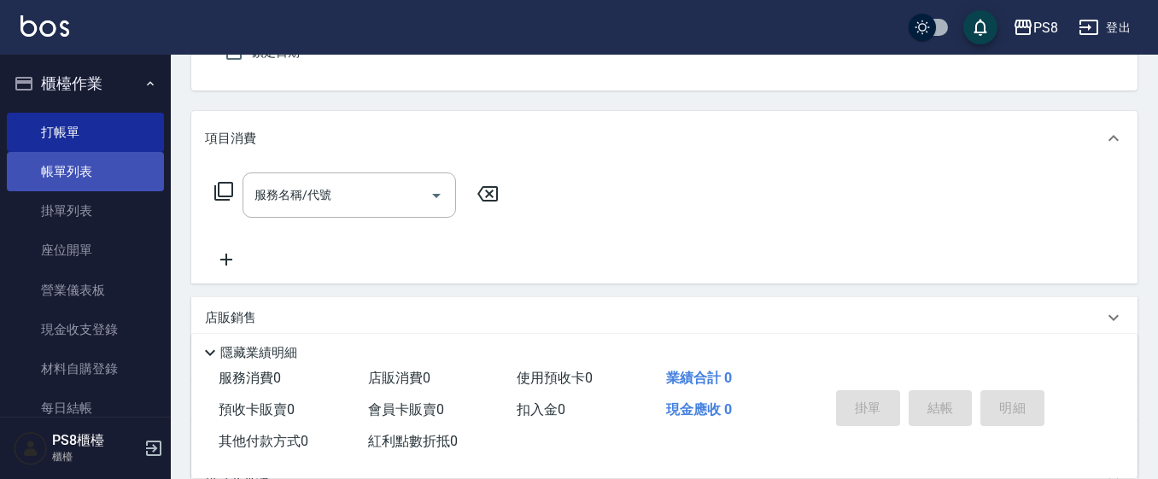
click at [108, 179] on link "帳單列表" at bounding box center [85, 171] width 157 height 39
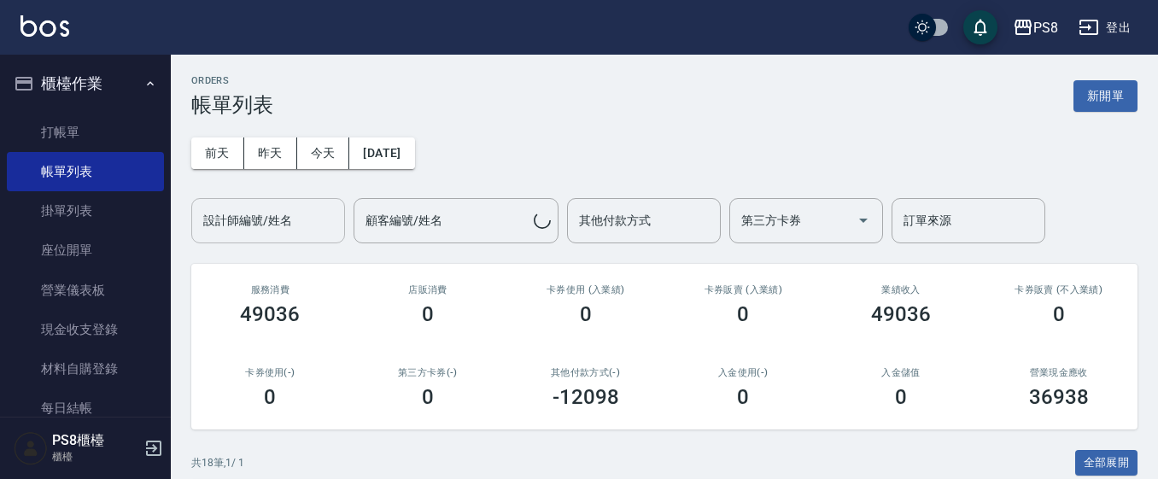
click at [255, 223] on input "設計師編號/姓名" at bounding box center [268, 221] width 138 height 30
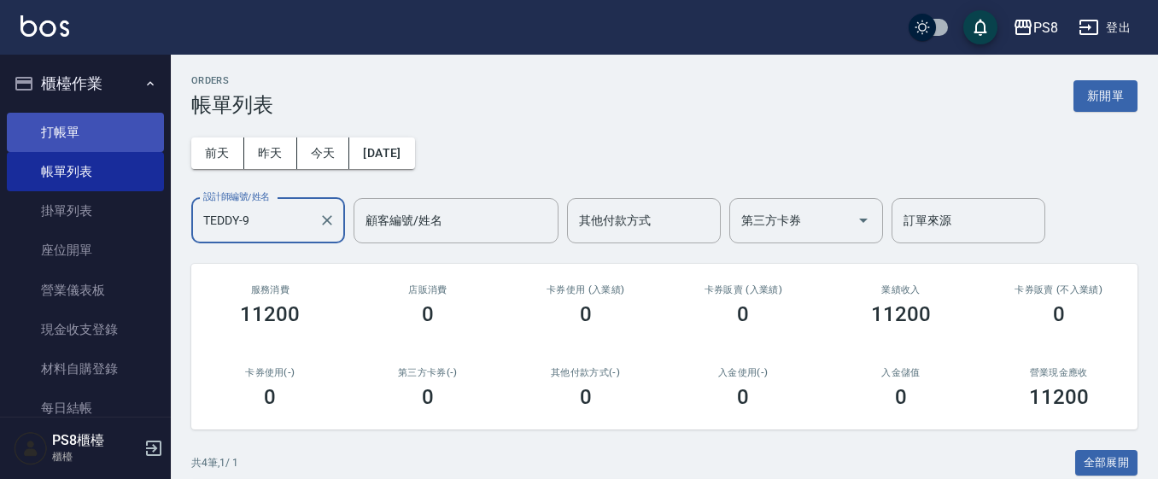
click at [75, 120] on link "打帳單" at bounding box center [85, 132] width 157 height 39
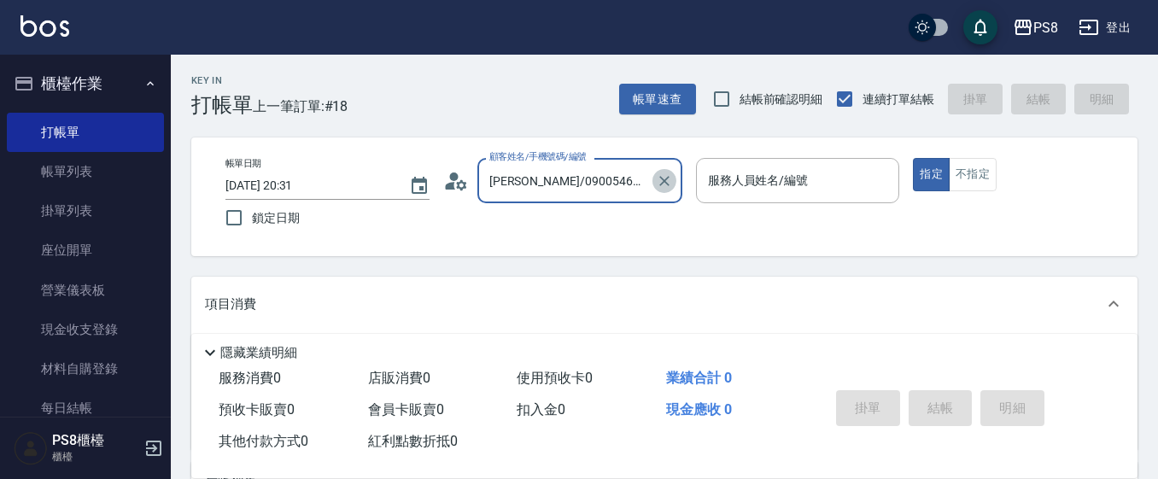
click at [672, 183] on icon "Clear" at bounding box center [664, 181] width 17 height 17
click at [466, 179] on icon at bounding box center [456, 181] width 24 height 17
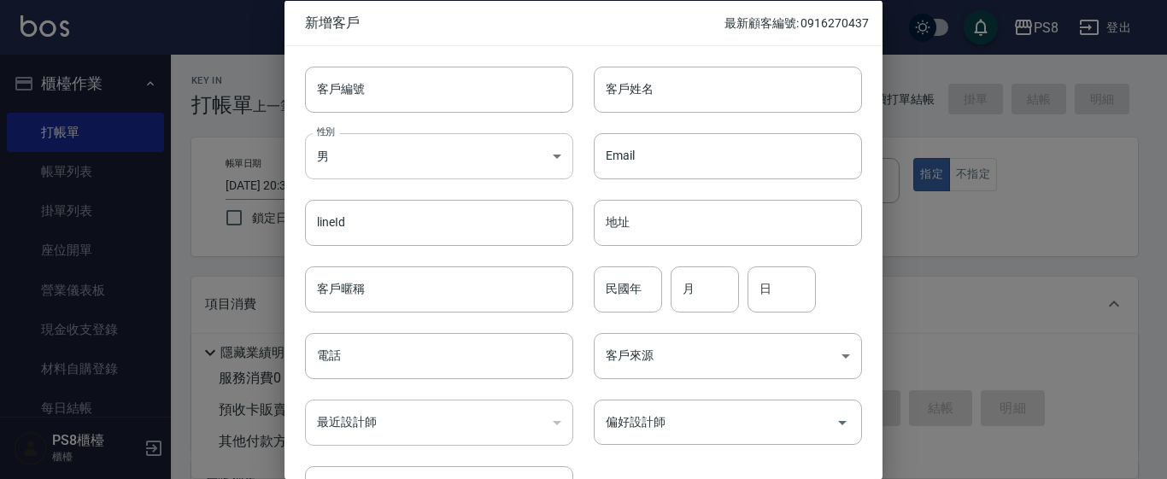
click at [495, 142] on body "PS8 登出 櫃檯作業 打帳單 帳單列表 掛單列表 座位開單 營業儀表板 現金收支登錄 材料自購登錄 每日結帳 排班表 掃碼打卡 預約管理 預約管理 單日預約…" at bounding box center [583, 416] width 1167 height 832
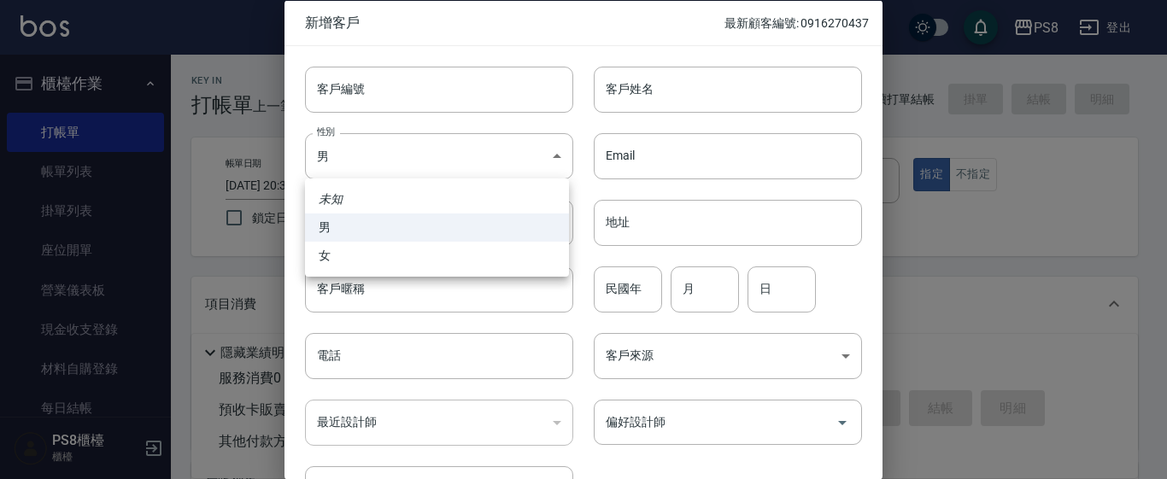
click at [479, 241] on li "男" at bounding box center [437, 228] width 264 height 28
click at [475, 152] on body "PS8 登出 櫃檯作業 打帳單 帳單列表 掛單列表 座位開單 營業儀表板 現金收支登錄 材料自購登錄 每日結帳 排班表 掃碼打卡 預約管理 預約管理 單日預約…" at bounding box center [583, 416] width 1167 height 832
click at [459, 251] on li "女" at bounding box center [437, 256] width 264 height 28
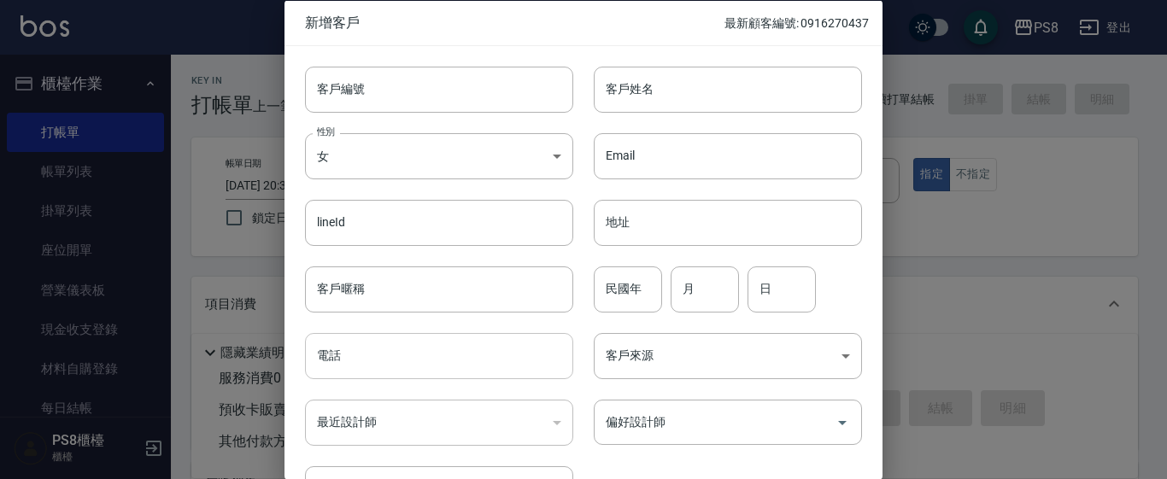
click at [478, 353] on input "電話" at bounding box center [439, 356] width 268 height 46
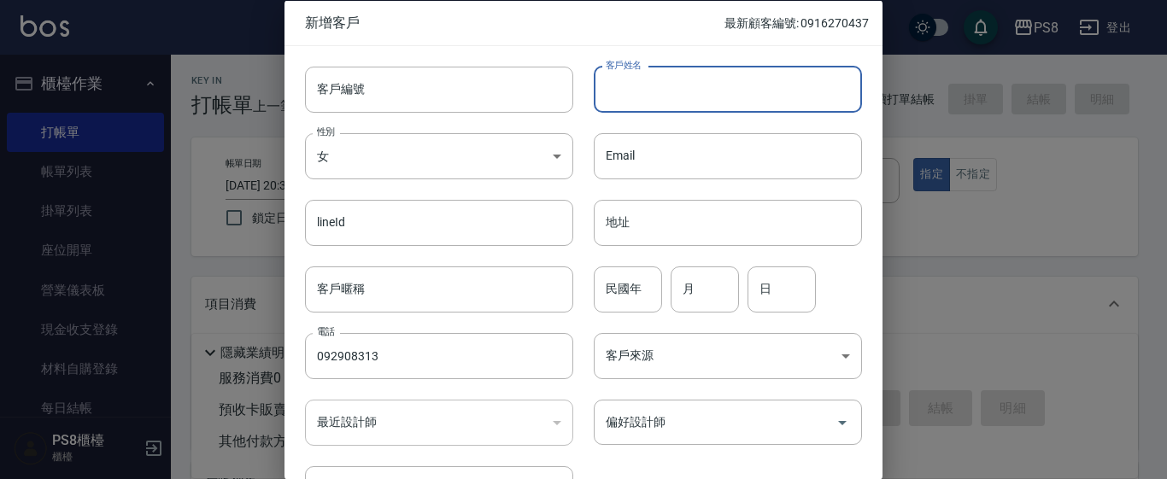
click at [663, 91] on input "客戶姓名" at bounding box center [728, 89] width 268 height 46
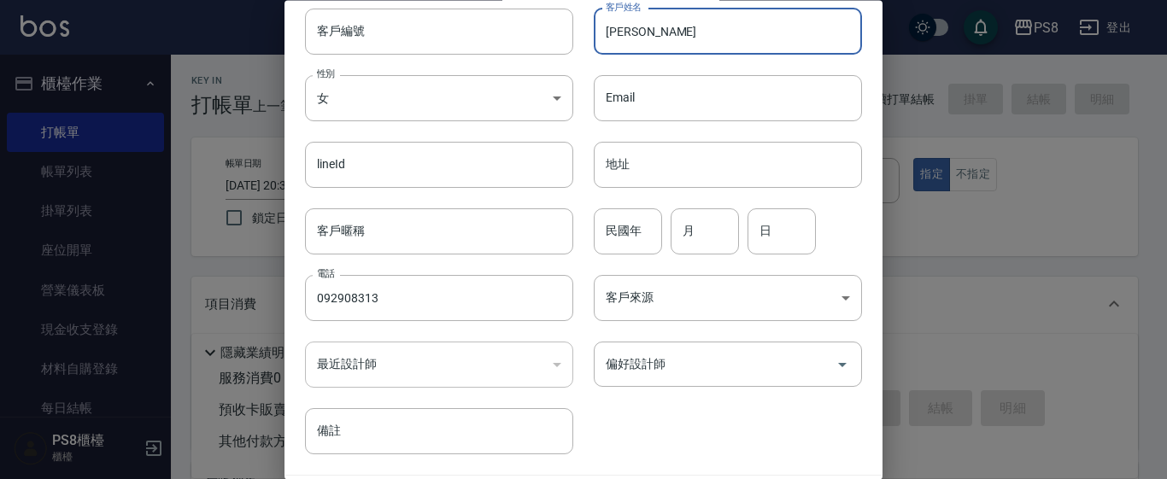
scroll to position [113, 0]
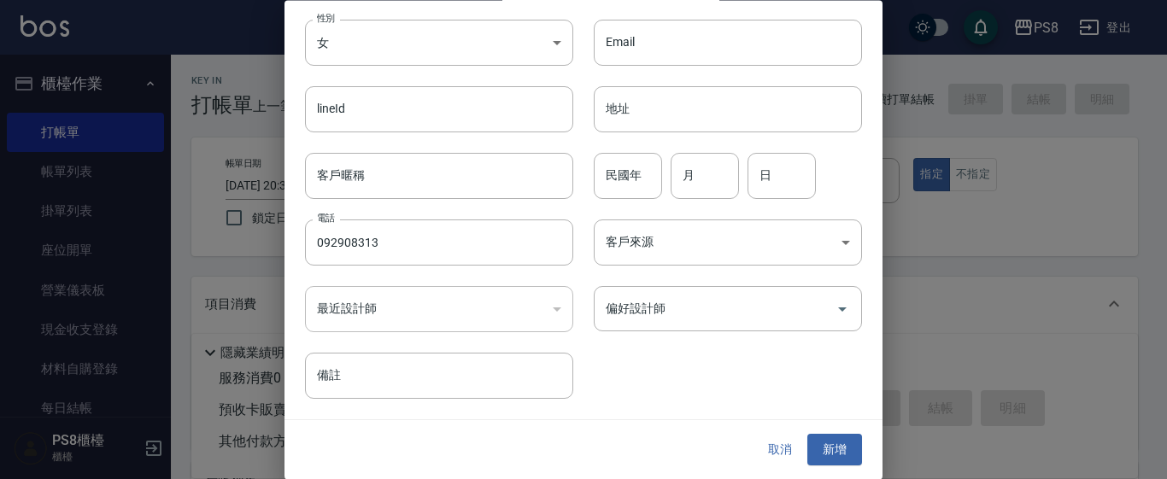
click at [837, 420] on div "客戶編號 客戶編號 客戶姓名 [PERSON_NAME]姓名 性別 女 [DEMOGRAPHIC_DATA] 性別 Email Email lineId li…" at bounding box center [583, 177] width 598 height 488
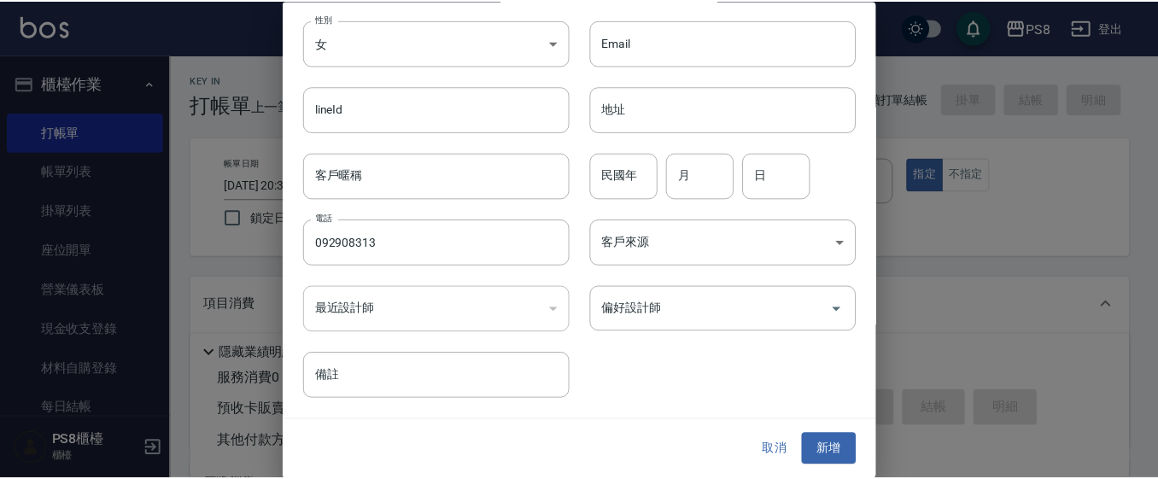
scroll to position [83, 0]
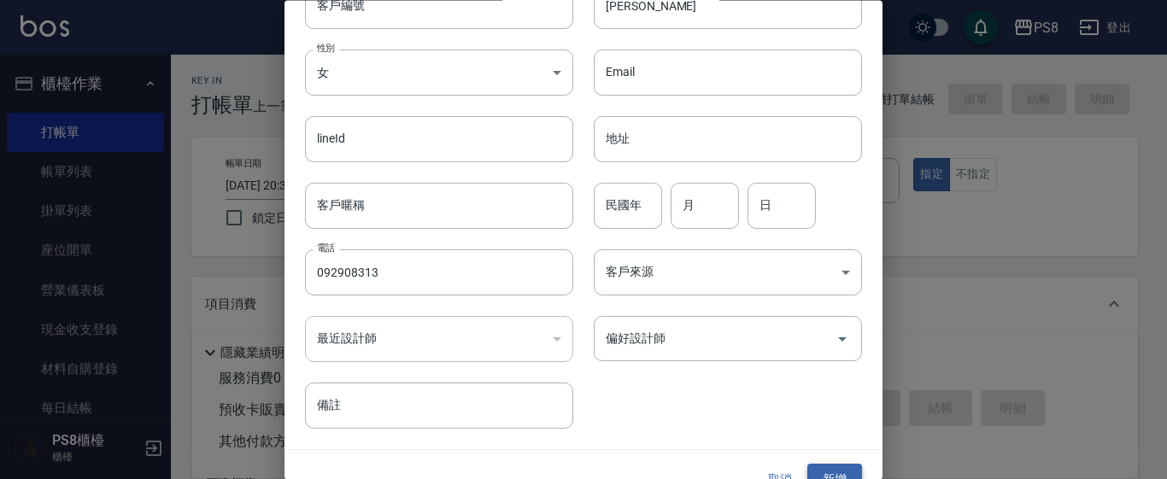
click at [831, 466] on button "新增" at bounding box center [834, 481] width 55 height 32
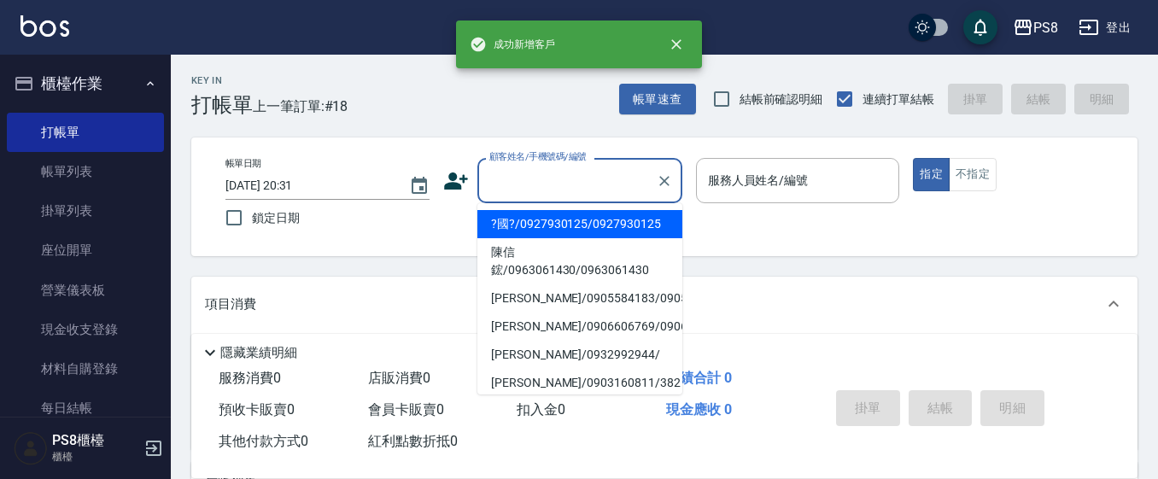
click at [605, 187] on input "顧客姓名/手機號碼/編號" at bounding box center [567, 181] width 164 height 30
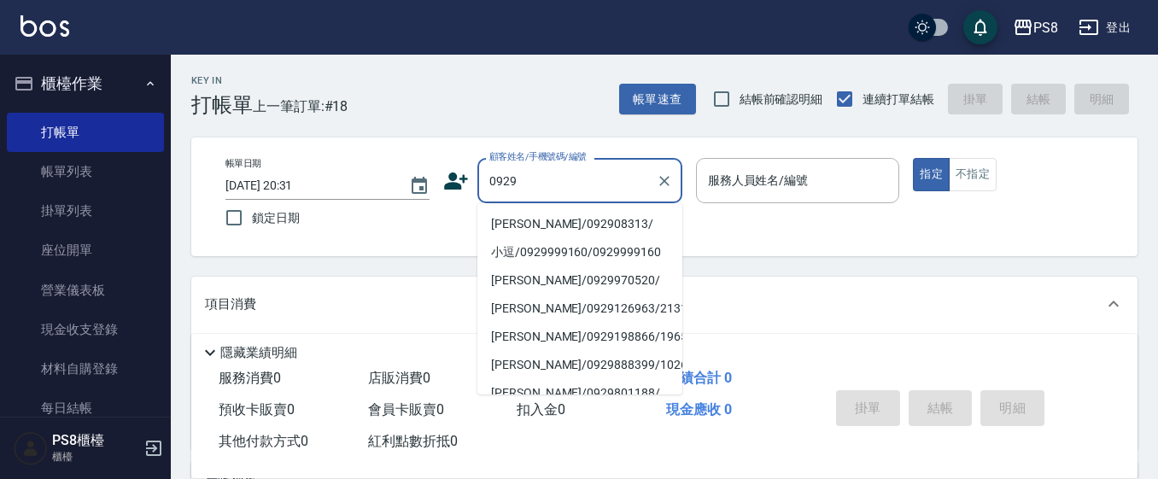
click at [589, 222] on li "[PERSON_NAME]/092908313/" at bounding box center [580, 224] width 205 height 28
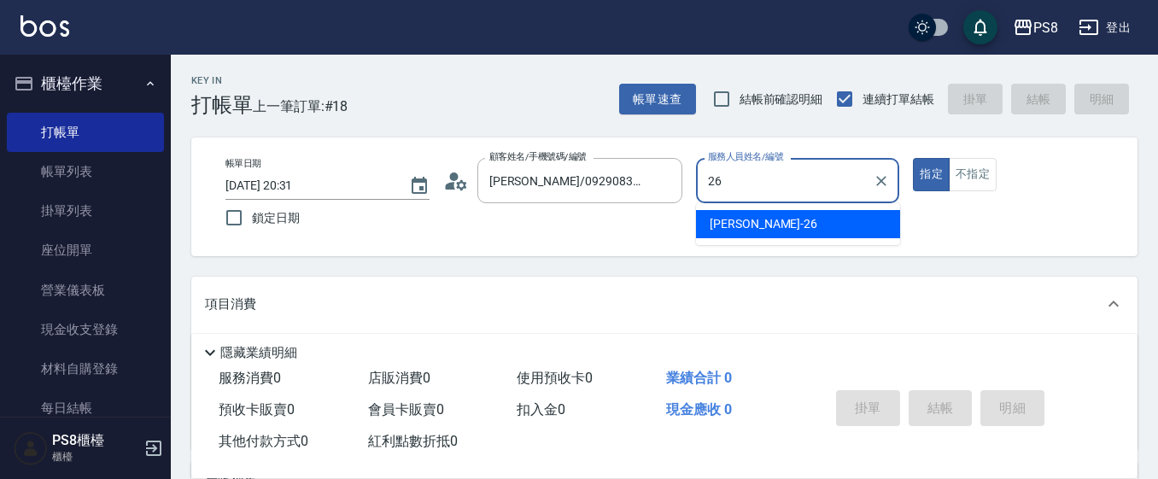
click at [789, 229] on div "苡真 -26" at bounding box center [798, 224] width 204 height 28
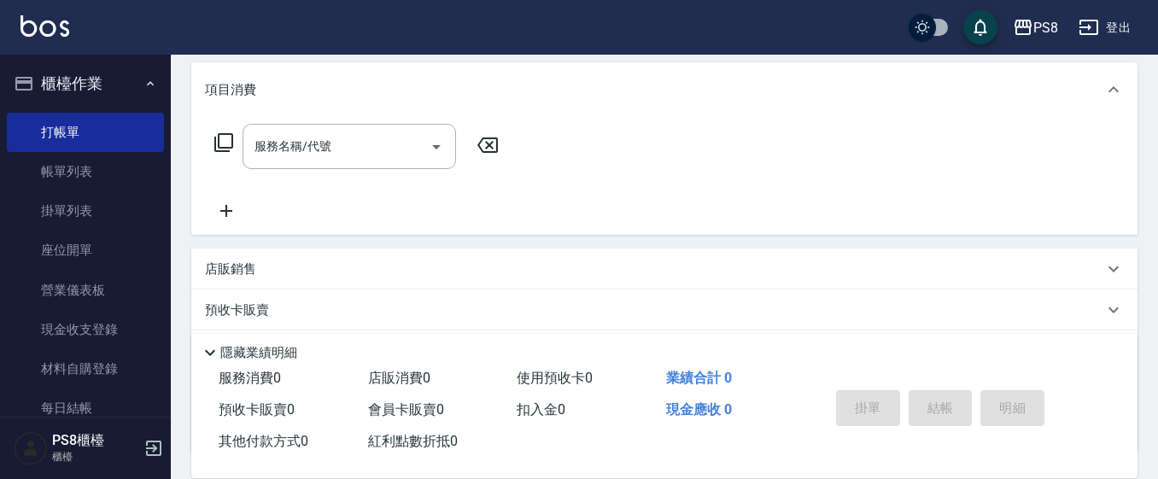
scroll to position [256, 0]
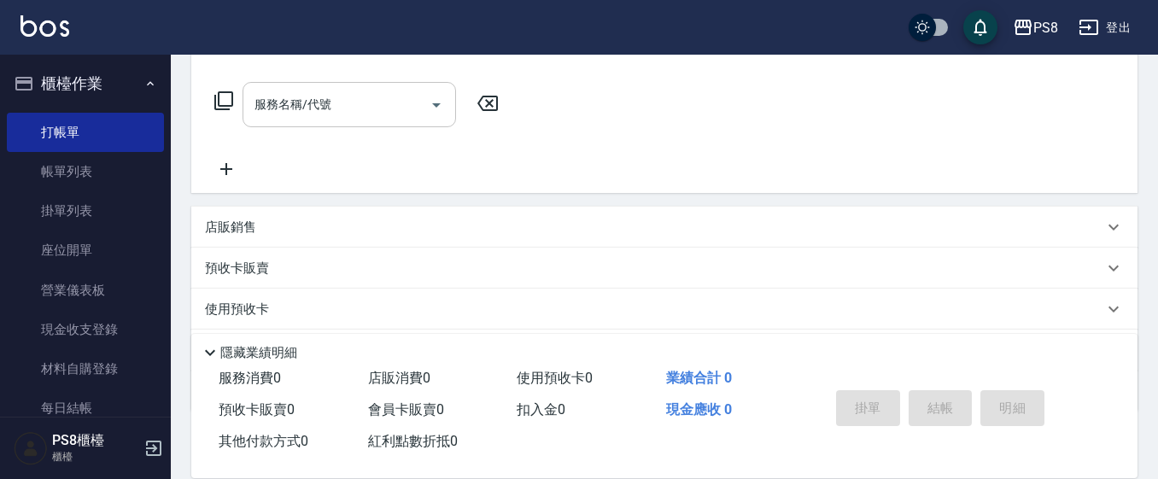
click at [307, 87] on div "服務名稱/代號" at bounding box center [350, 104] width 214 height 45
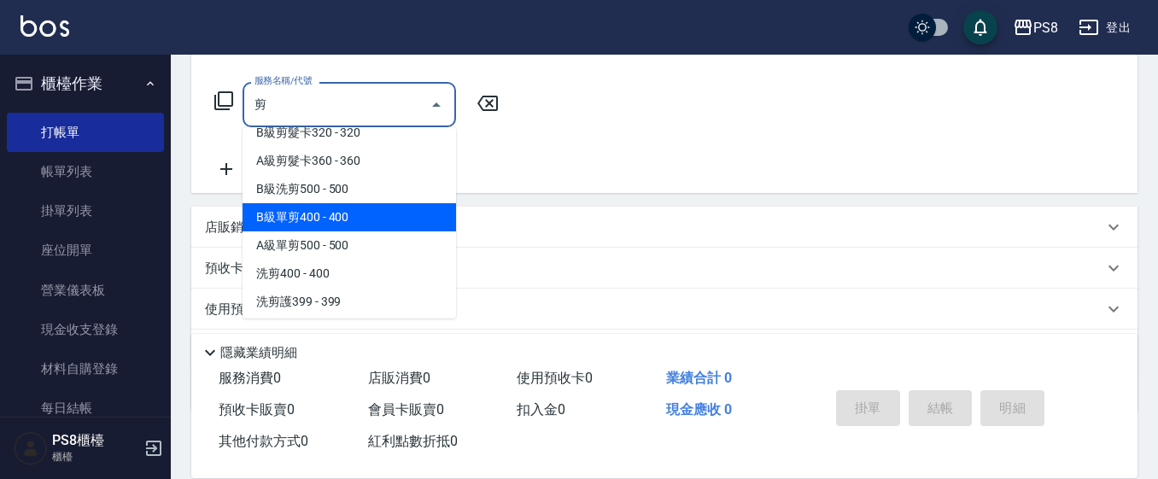
scroll to position [85, 0]
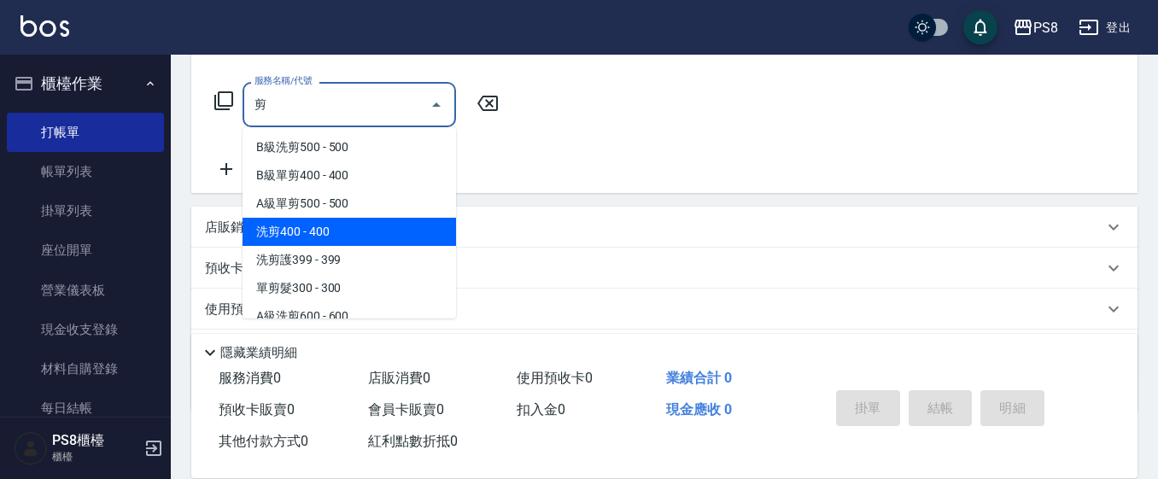
click at [333, 236] on span "洗剪400 - 400" at bounding box center [350, 232] width 214 height 28
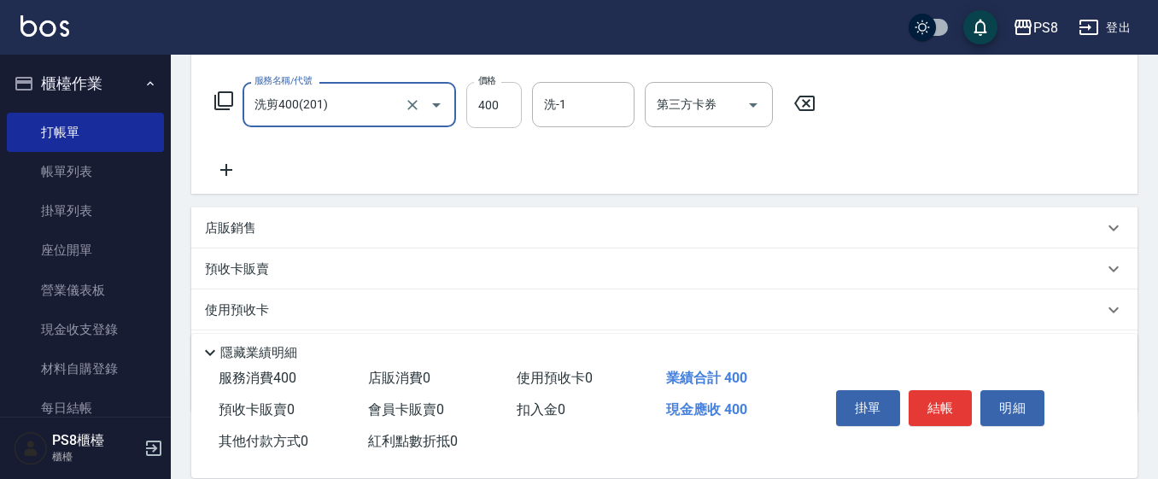
click at [485, 91] on input "400" at bounding box center [494, 105] width 56 height 46
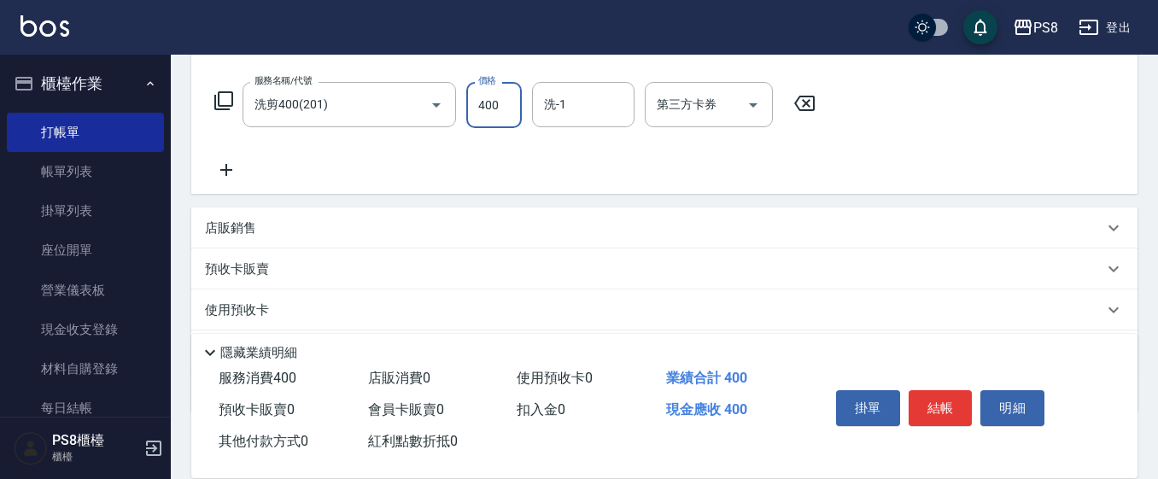
click at [486, 101] on input "400" at bounding box center [494, 105] width 56 height 46
click at [952, 404] on button "結帳" at bounding box center [941, 408] width 64 height 36
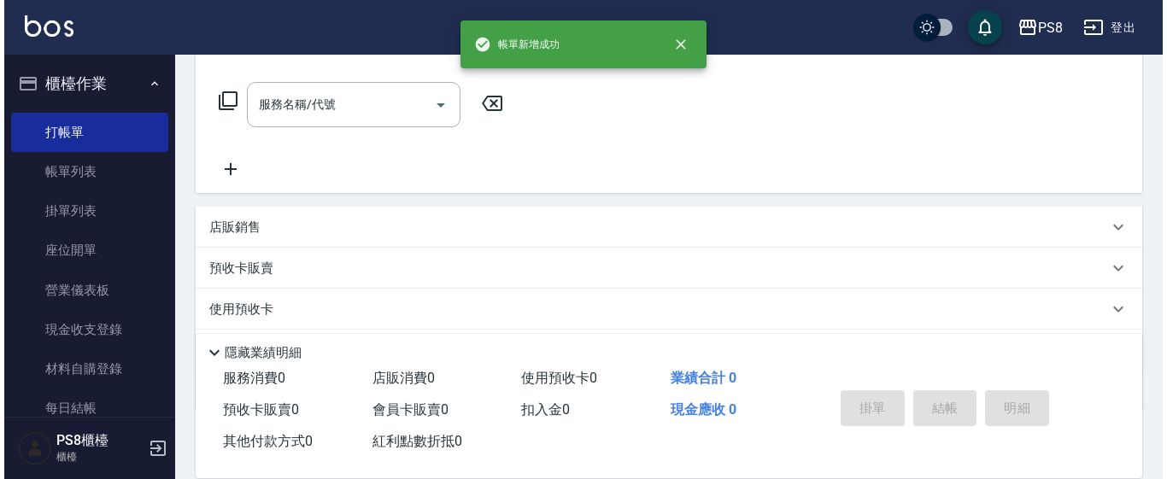
scroll to position [0, 0]
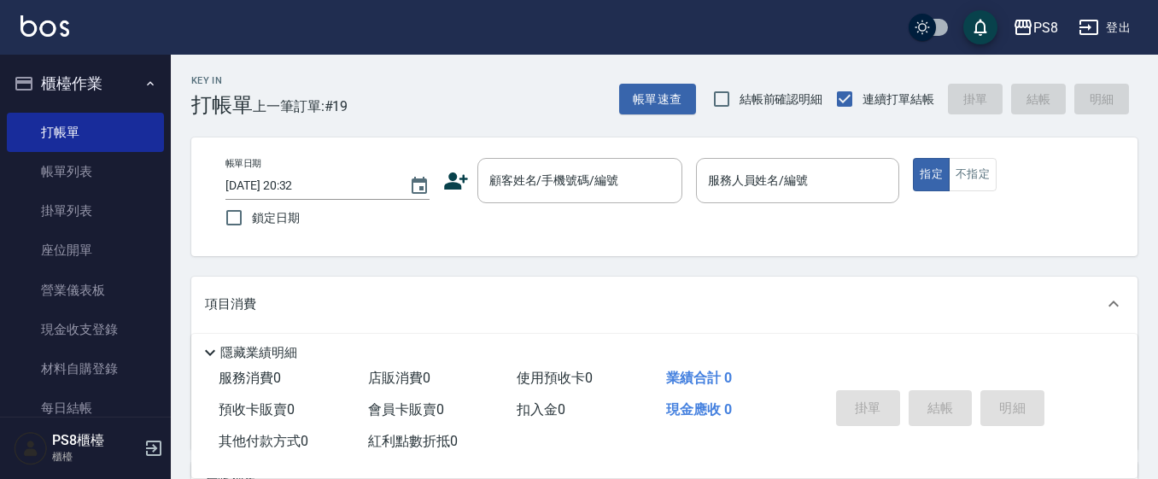
click at [444, 173] on icon at bounding box center [456, 181] width 26 height 26
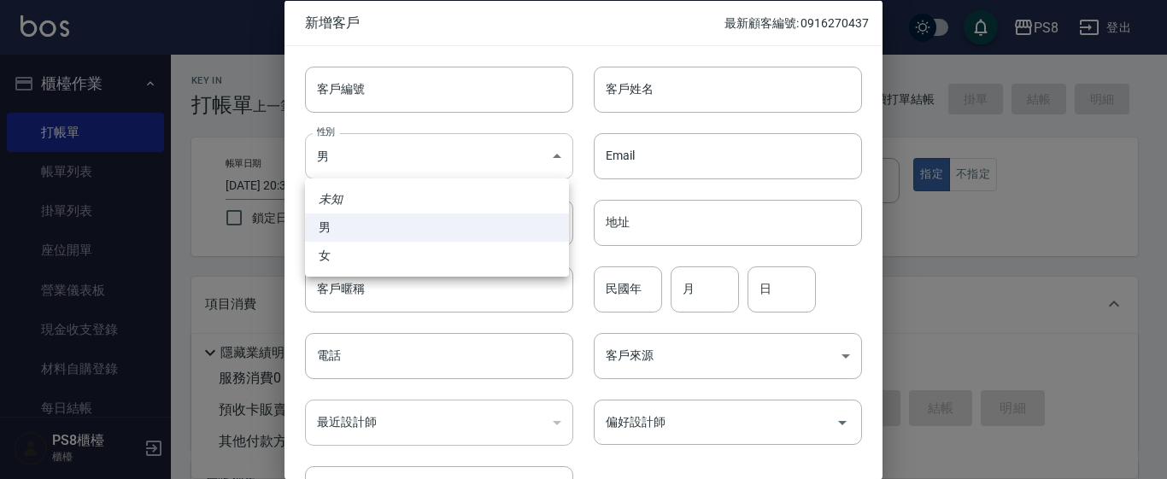
click at [462, 145] on body "PS8 登出 櫃檯作業 打帳單 帳單列表 掛單列表 座位開單 營業儀表板 現金收支登錄 材料自購登錄 每日結帳 排班表 掃碼打卡 預約管理 預約管理 單日預約…" at bounding box center [583, 416] width 1167 height 832
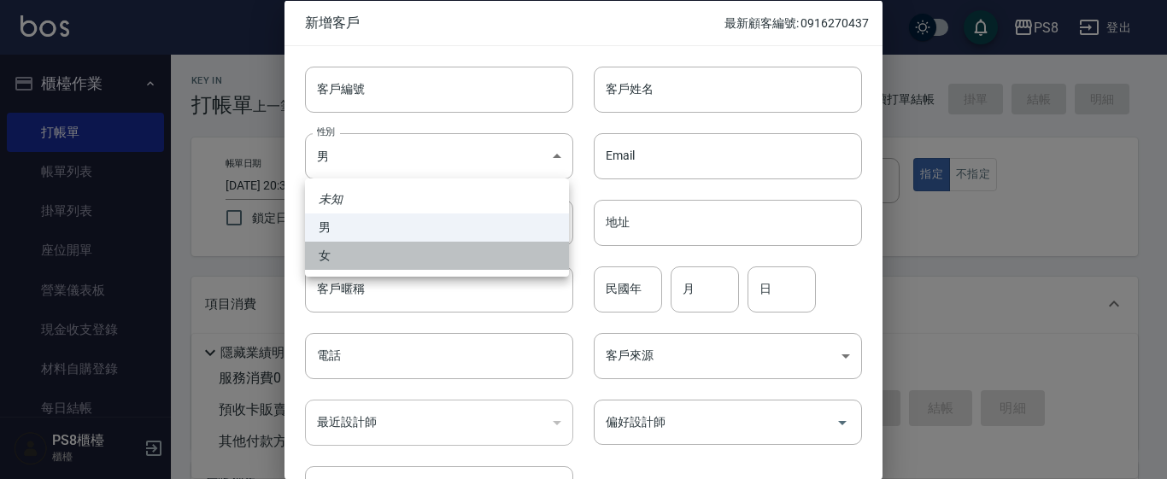
click at [462, 268] on li "女" at bounding box center [437, 256] width 264 height 28
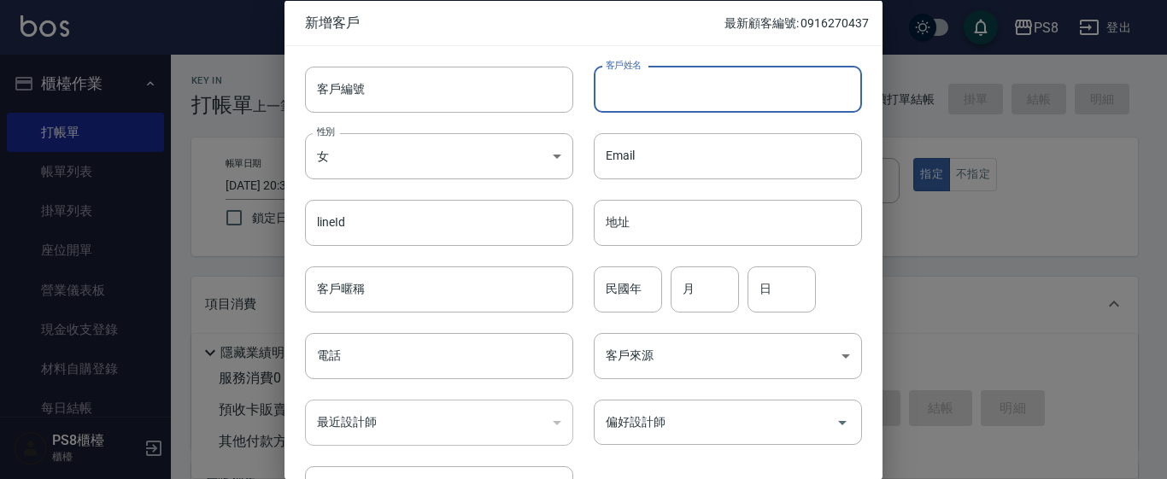
click at [609, 99] on input "客戶姓名" at bounding box center [728, 89] width 268 height 46
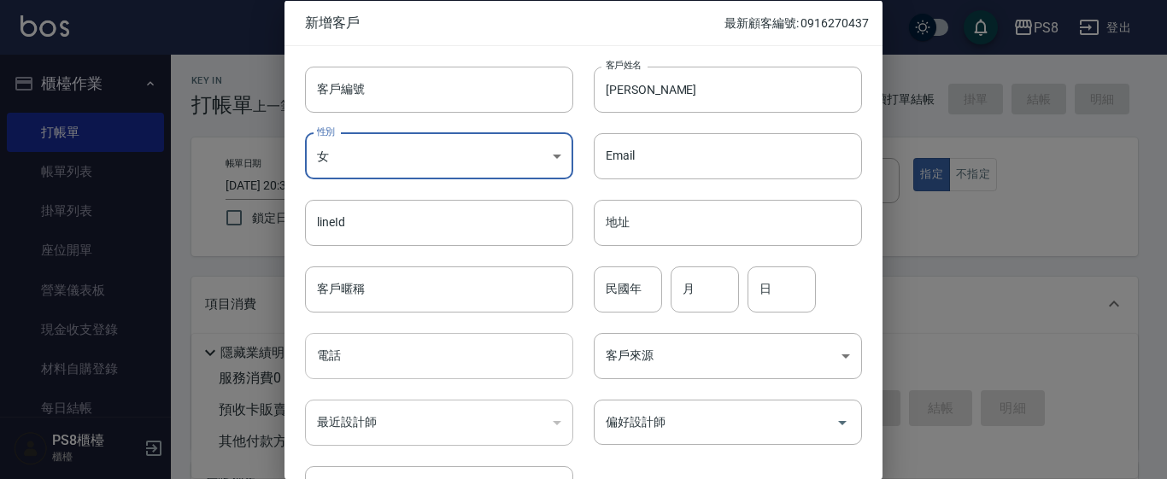
click at [325, 355] on input "電話" at bounding box center [439, 356] width 268 height 46
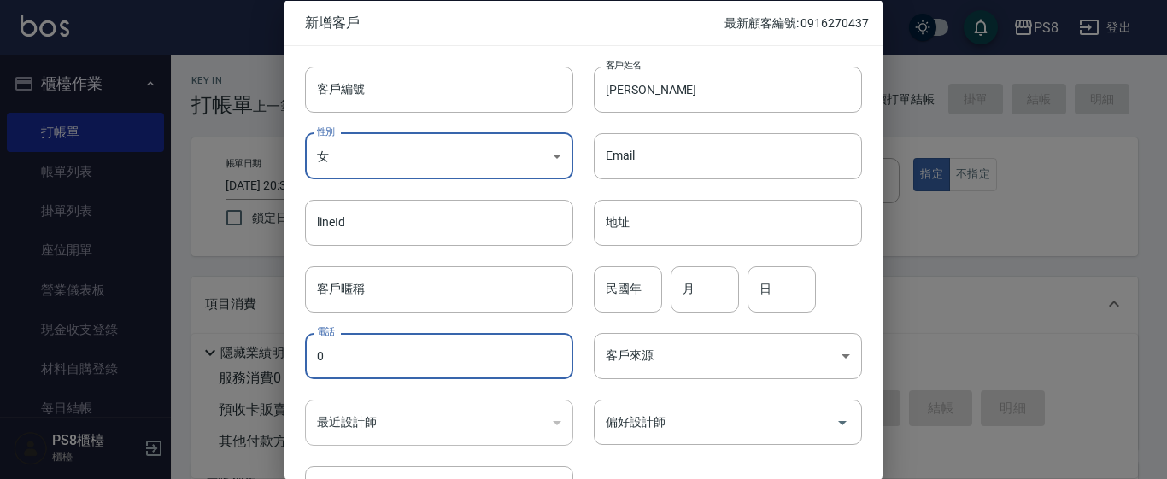
click at [448, 368] on input "0" at bounding box center [439, 356] width 268 height 46
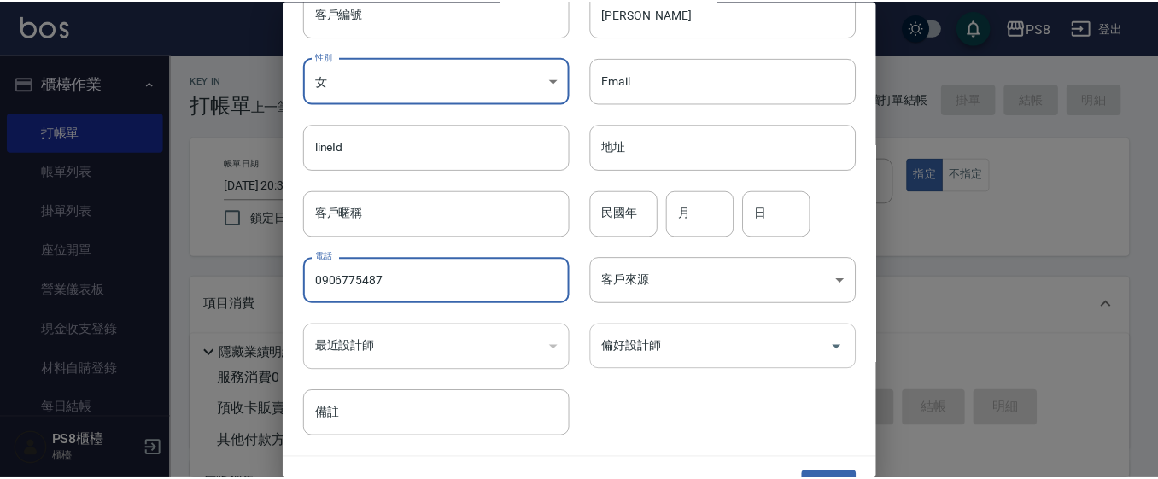
scroll to position [113, 0]
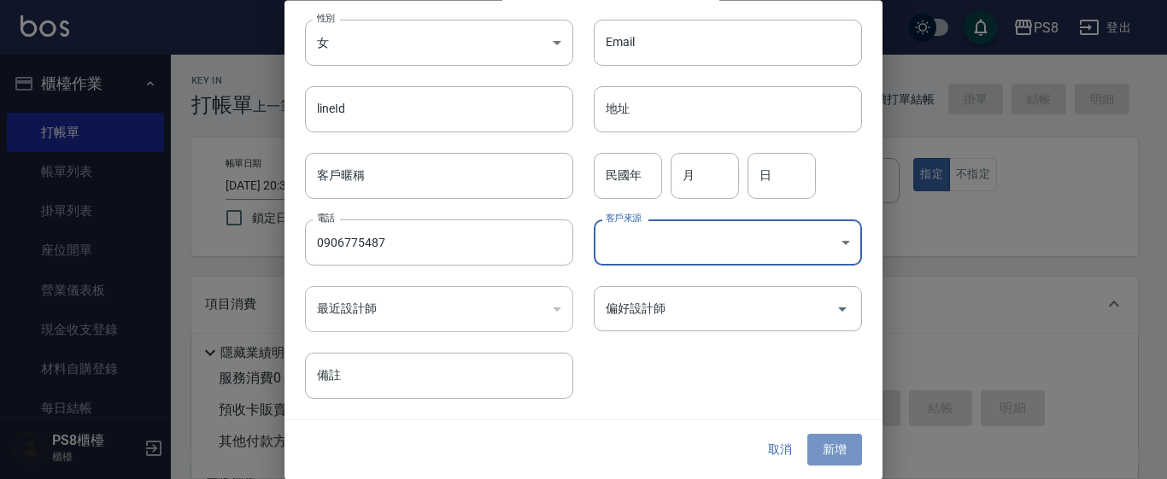
click at [833, 444] on button "新增" at bounding box center [834, 451] width 55 height 32
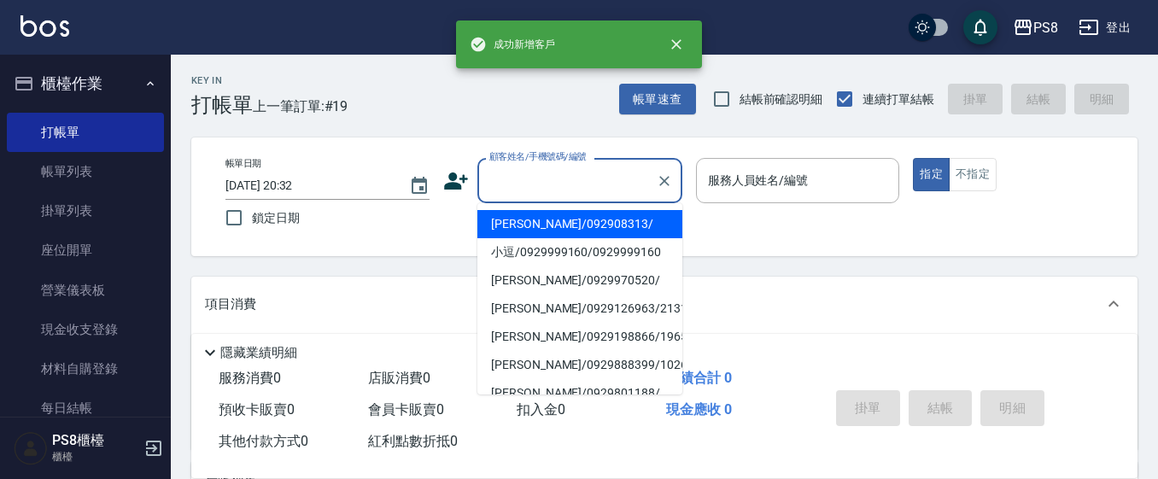
click at [507, 185] on input "顧客姓名/手機號碼/編號" at bounding box center [567, 181] width 164 height 30
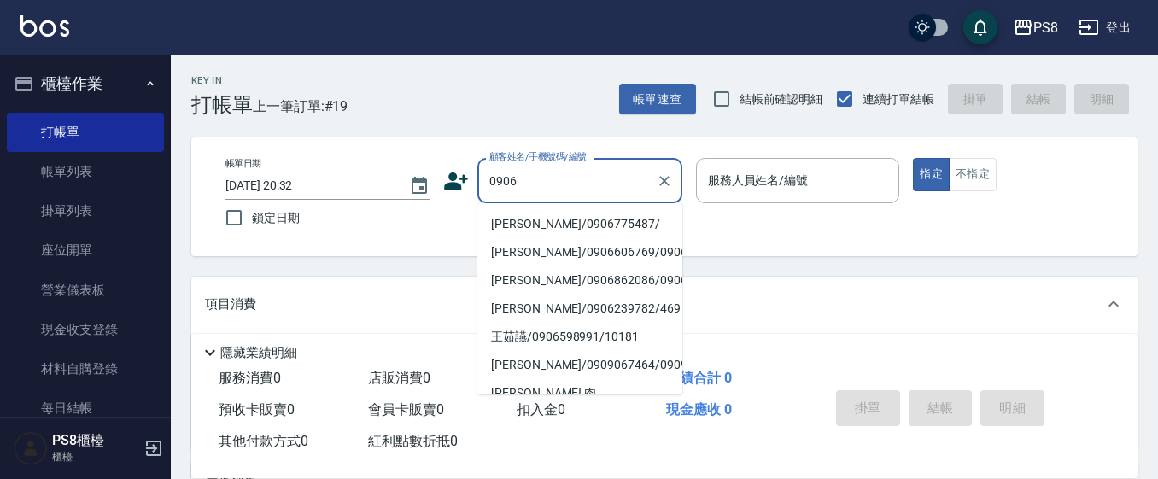
click at [585, 223] on li "[PERSON_NAME]/0906775487/" at bounding box center [580, 224] width 205 height 28
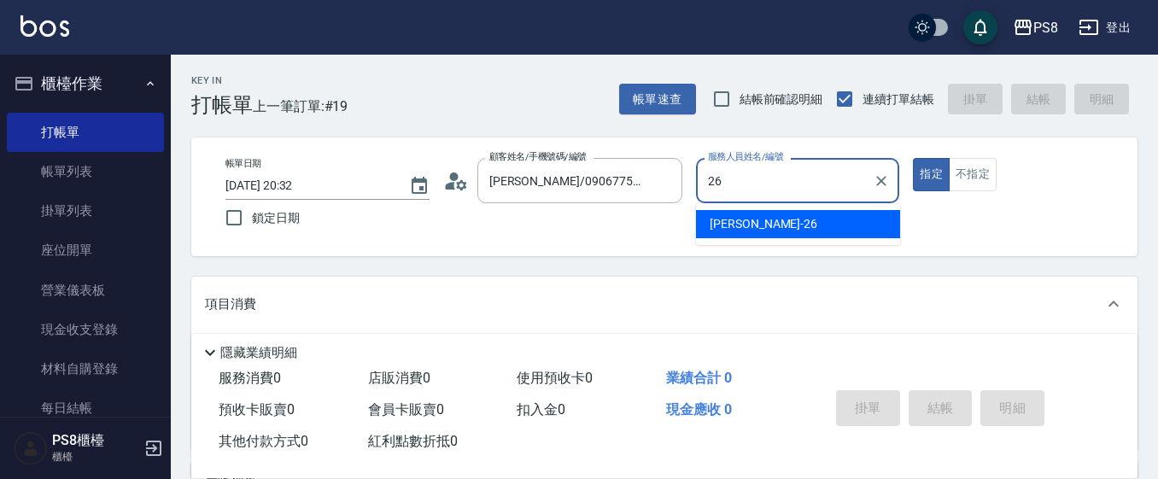
click at [756, 214] on div "苡真 -26" at bounding box center [798, 224] width 204 height 28
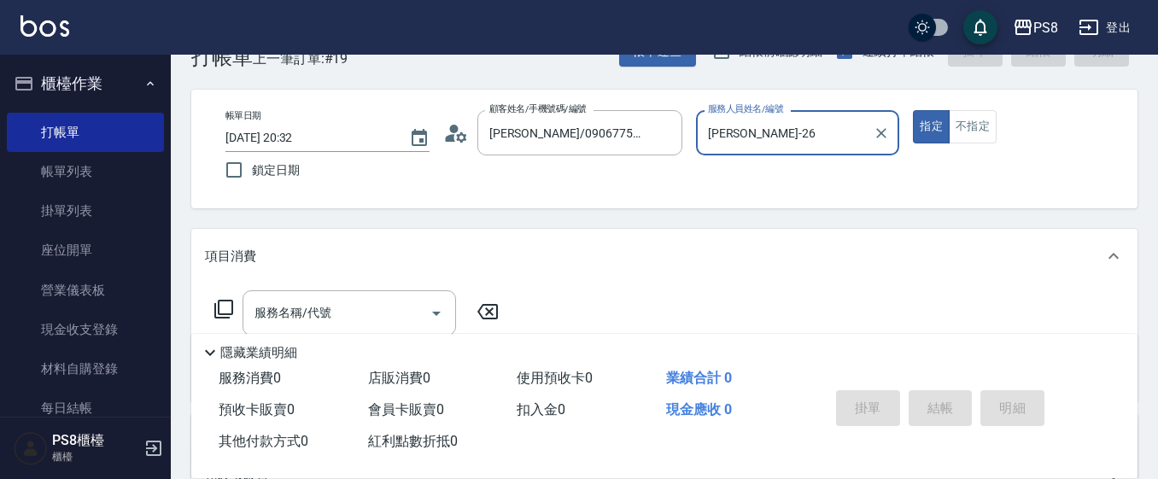
scroll to position [256, 0]
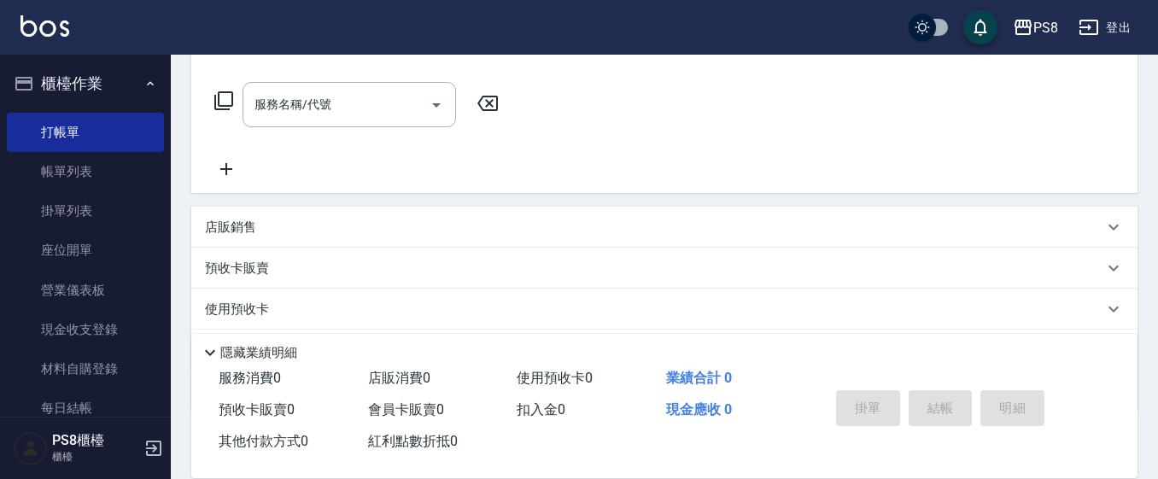
click at [296, 67] on div "項目消費" at bounding box center [664, 48] width 947 height 55
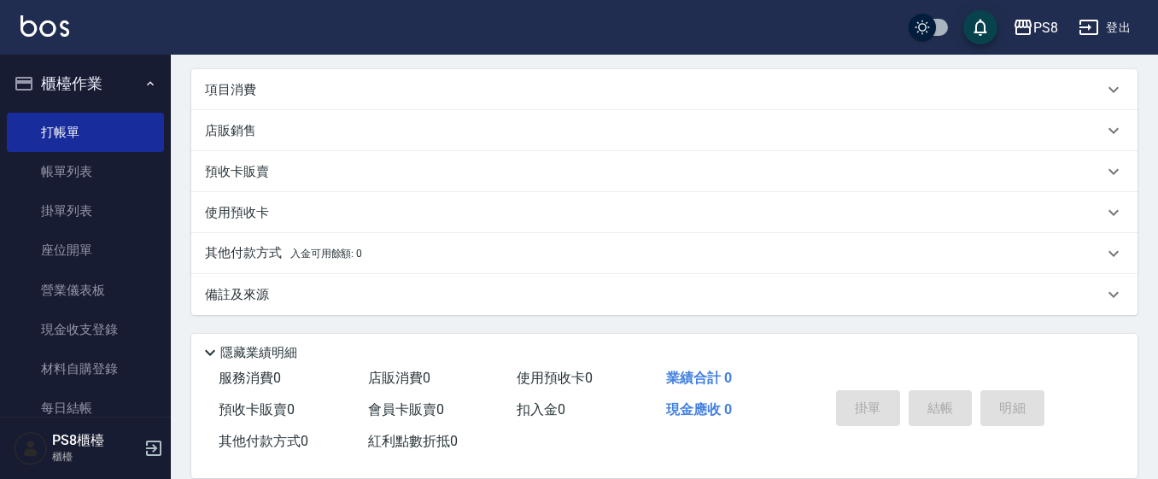
click at [308, 85] on div "項目消費" at bounding box center [654, 90] width 899 height 18
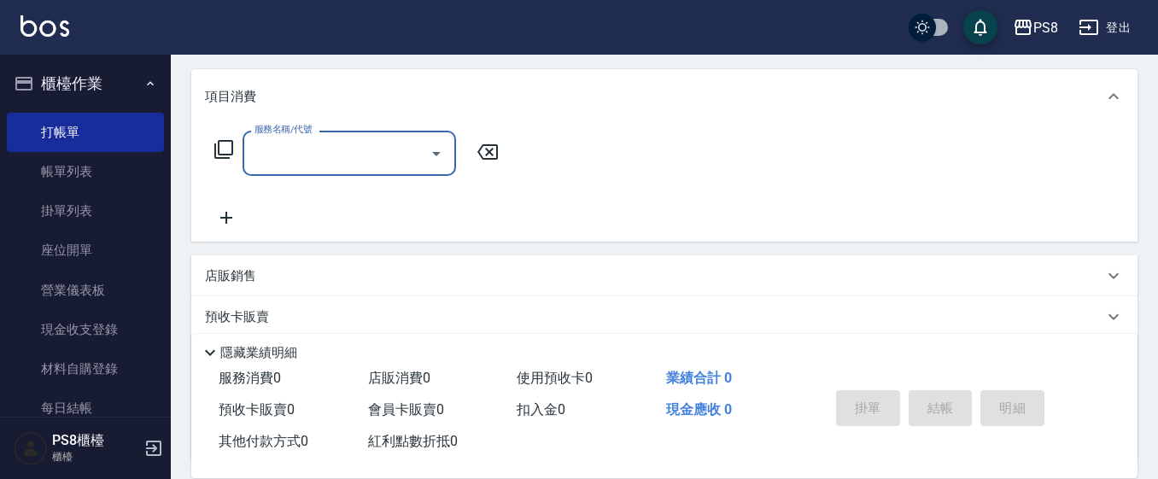
scroll to position [0, 0]
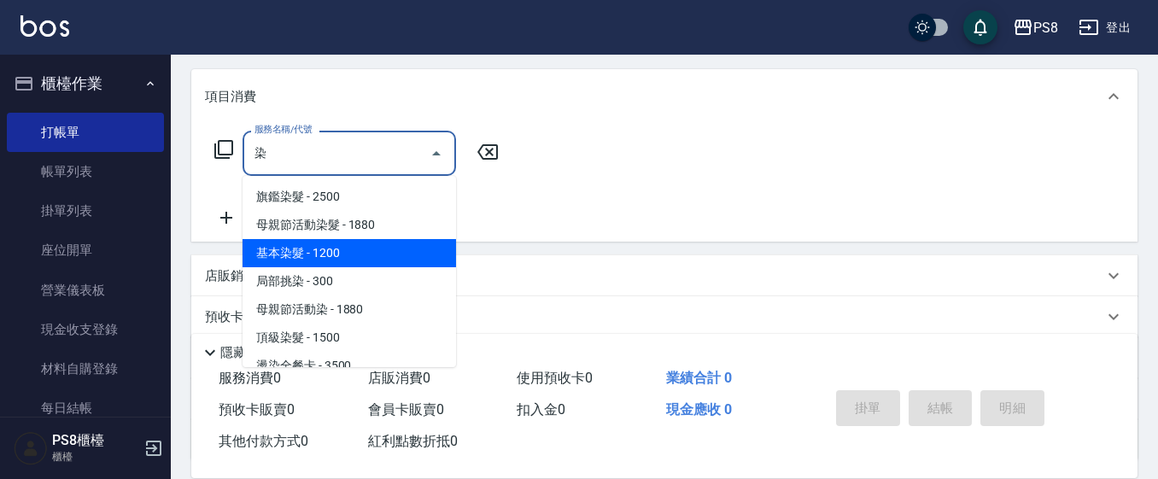
click at [325, 259] on span "基本染髮 - 1200" at bounding box center [350, 253] width 214 height 28
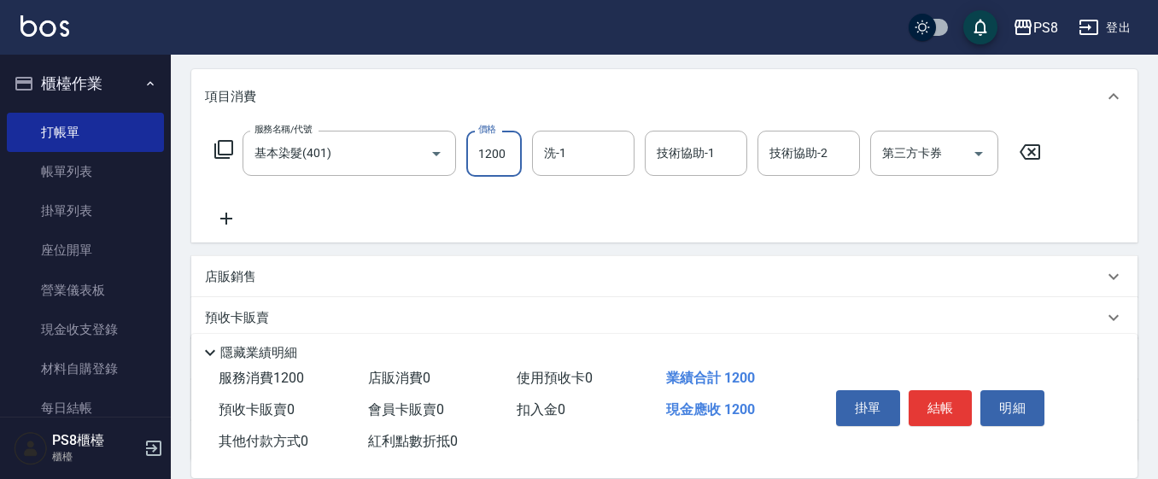
click at [495, 148] on input "1200" at bounding box center [494, 154] width 56 height 46
click at [951, 391] on button "結帳" at bounding box center [941, 408] width 64 height 36
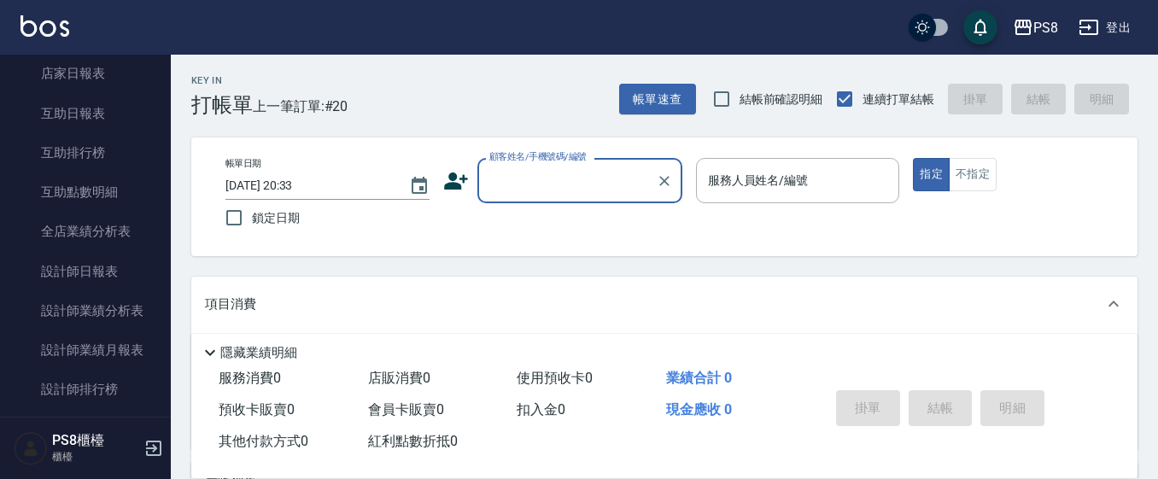
scroll to position [598, 0]
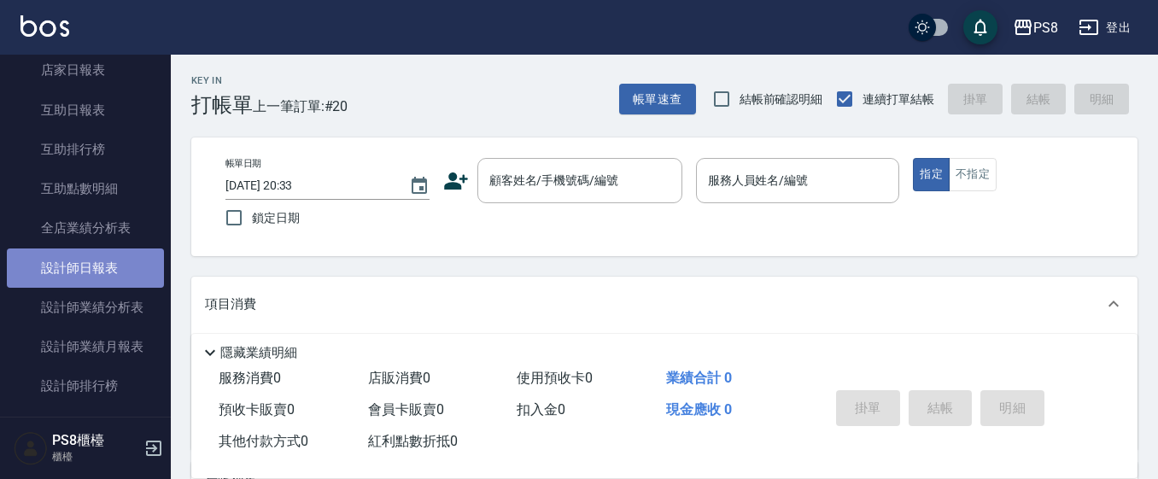
click at [105, 267] on link "設計師日報表" at bounding box center [85, 268] width 157 height 39
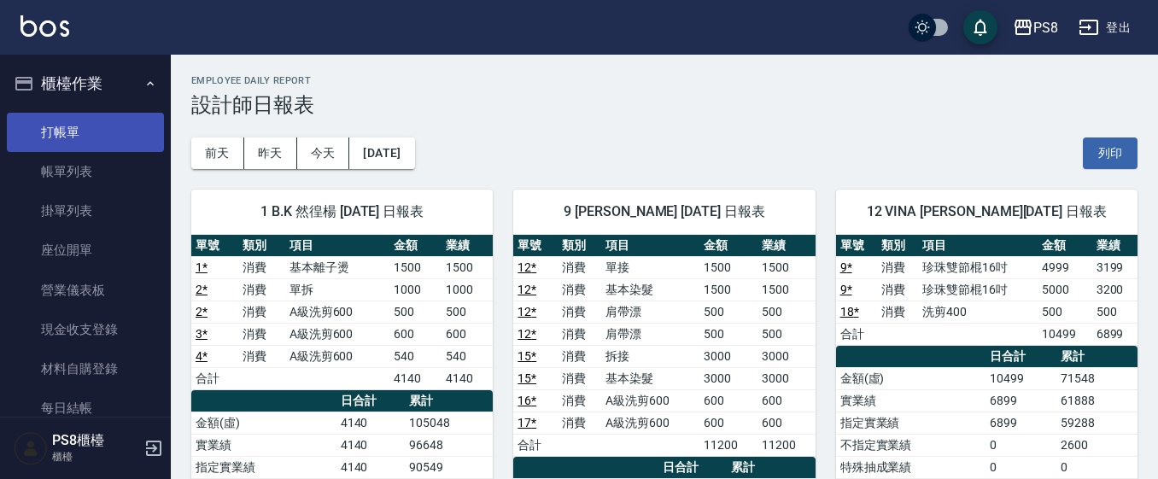
click at [84, 143] on link "打帳單" at bounding box center [85, 132] width 157 height 39
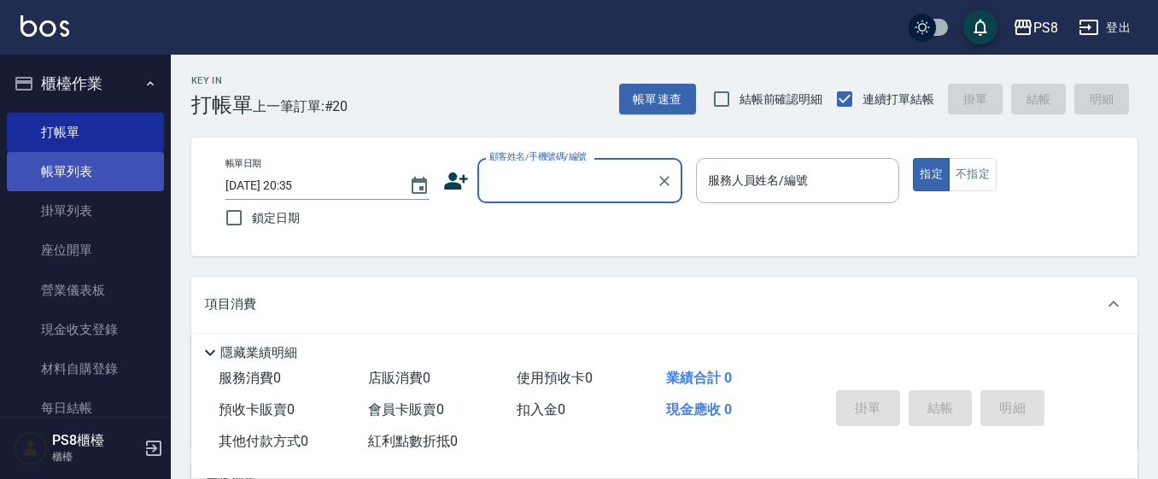
click at [97, 183] on link "帳單列表" at bounding box center [85, 171] width 157 height 39
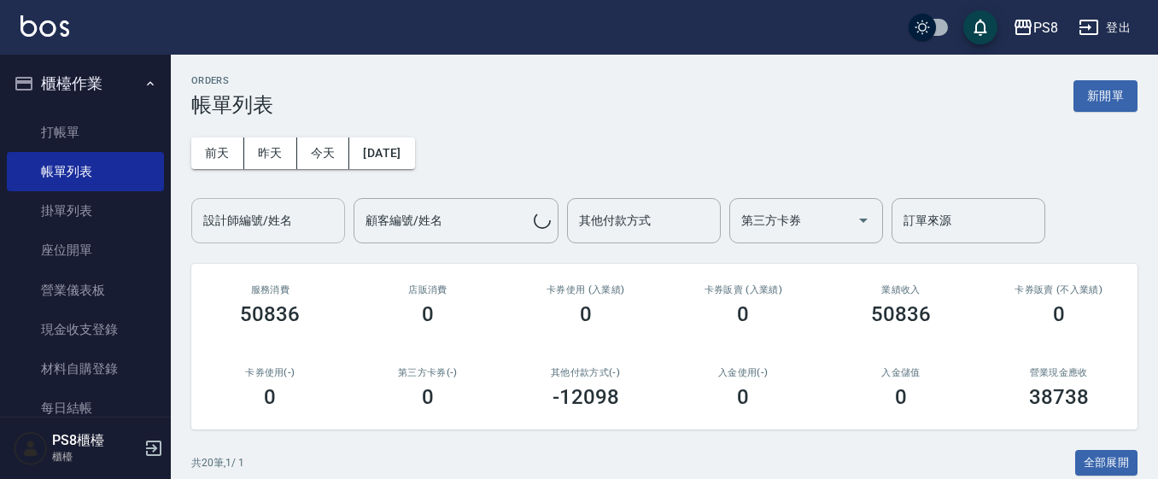
click at [266, 220] on div "設計師編號/姓名 設計師編號/姓名" at bounding box center [268, 220] width 154 height 45
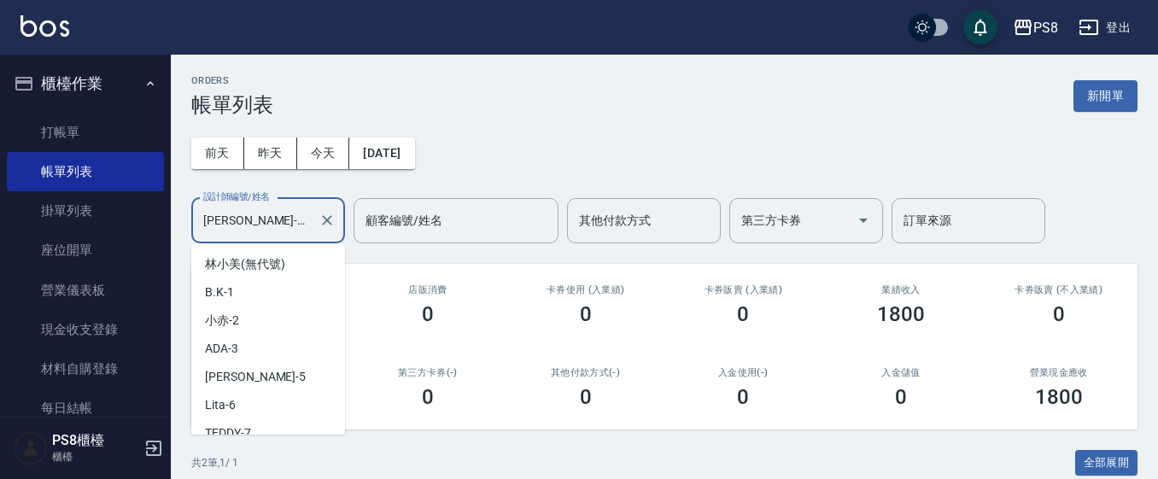
drag, startPoint x: 254, startPoint y: 220, endPoint x: 166, endPoint y: 222, distance: 88.0
click at [167, 223] on div "PS8 登出 櫃檯作業 打帳單 帳單列表 掛單列表 座位開單 營業儀表板 現金收支登錄 材料自購登錄 每日結帳 排班表 掃碼打卡 預約管理 預約管理 單日預約…" at bounding box center [579, 358] width 1158 height 717
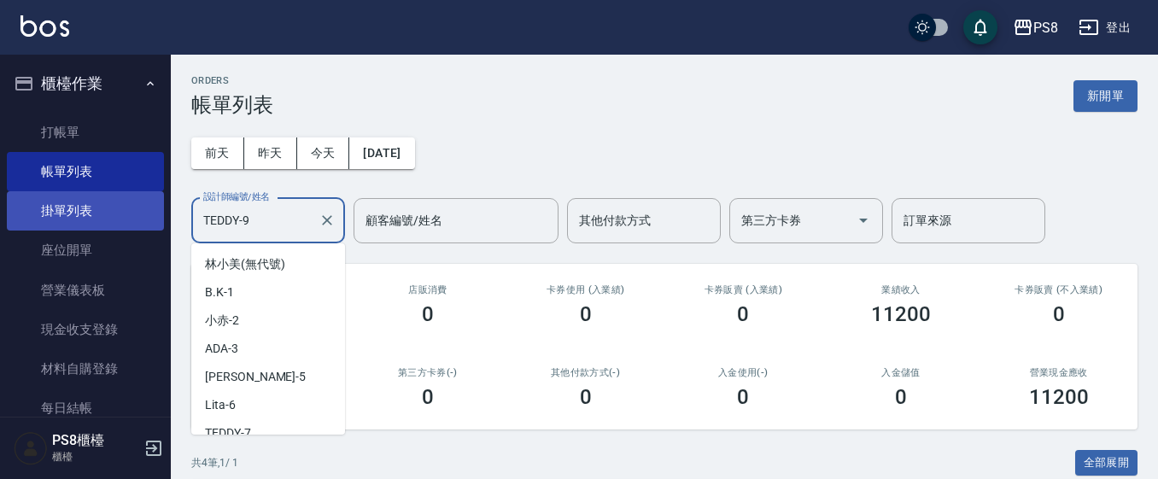
drag, startPoint x: 259, startPoint y: 227, endPoint x: 115, endPoint y: 223, distance: 143.6
click at [115, 223] on div "PS8 登出 櫃檯作業 打帳單 帳單列表 掛單列表 座位開單 營業儀表板 現金收支登錄 材料自購登錄 每日結帳 排班表 掃碼打卡 預約管理 預約管理 單日預約…" at bounding box center [579, 399] width 1158 height 799
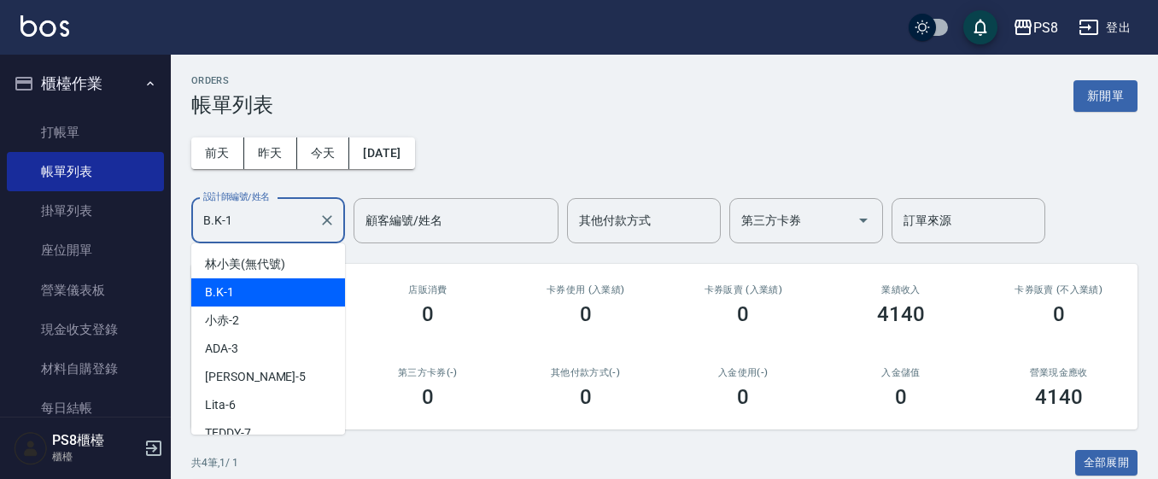
drag, startPoint x: 267, startPoint y: 232, endPoint x: 157, endPoint y: 232, distance: 110.2
click at [159, 240] on div "PS8 登出 櫃檯作業 打帳單 帳單列表 掛單列表 座位開單 營業儀表板 現金收支登錄 材料自購登錄 每日結帳 排班表 掃碼打卡 預約管理 預約管理 單日預約…" at bounding box center [579, 399] width 1158 height 799
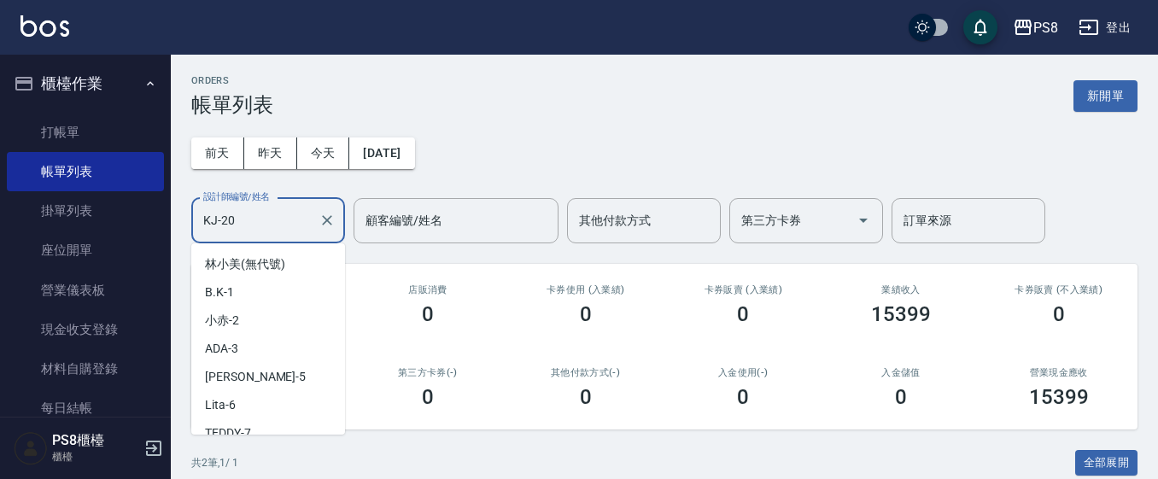
scroll to position [295, 0]
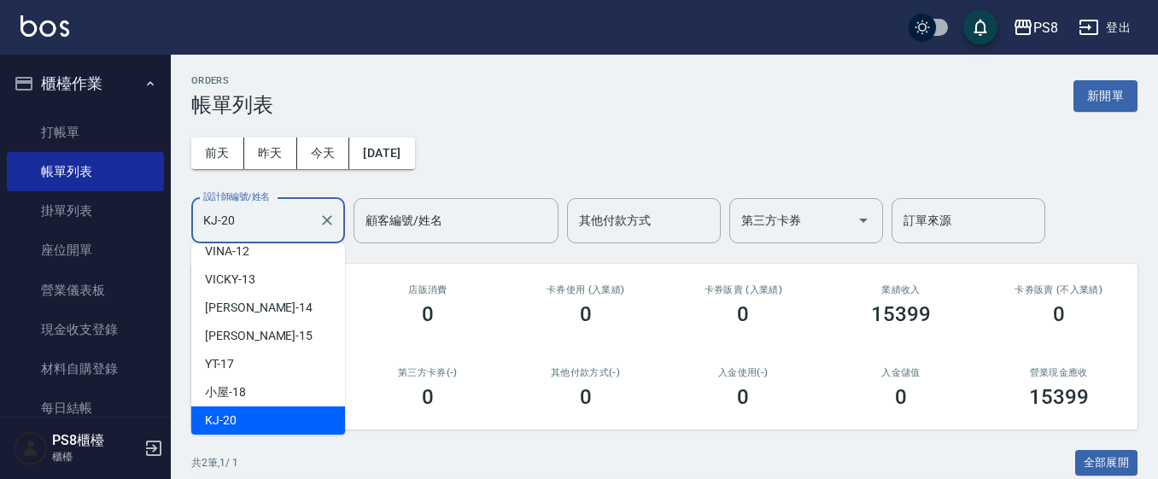
drag, startPoint x: 243, startPoint y: 217, endPoint x: 156, endPoint y: 232, distance: 88.5
click at [156, 232] on div "PS8 登出 櫃檯作業 打帳單 帳單列表 掛單列表 座位開單 營業儀表板 現金收支登錄 材料自購登錄 每日結帳 排班表 掃碼打卡 預約管理 預約管理 單日預約…" at bounding box center [579, 358] width 1158 height 717
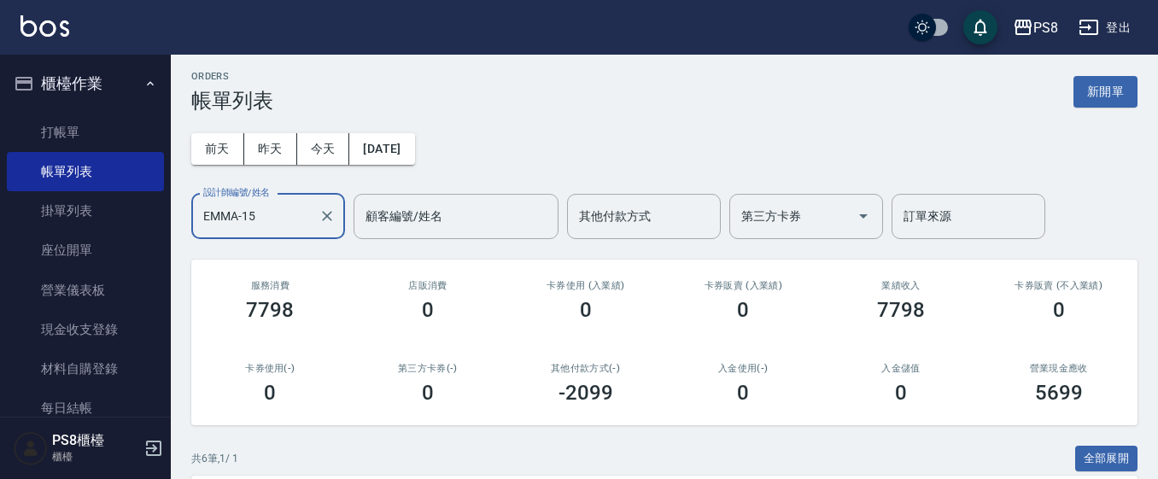
scroll to position [0, 0]
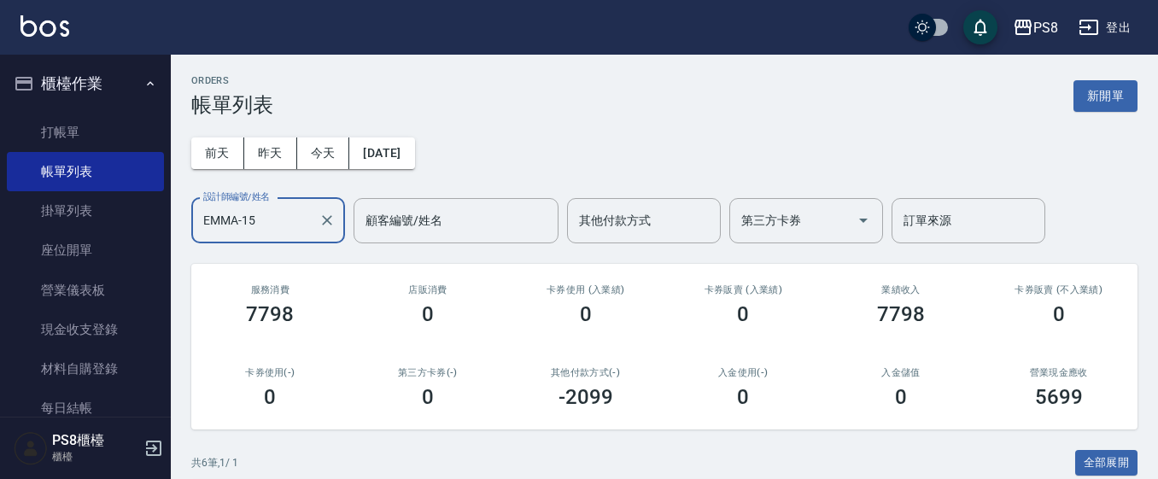
drag, startPoint x: 254, startPoint y: 208, endPoint x: 262, endPoint y: 214, distance: 10.9
click at [261, 214] on div "EMMA-15 設計師編號/姓名" at bounding box center [268, 220] width 154 height 45
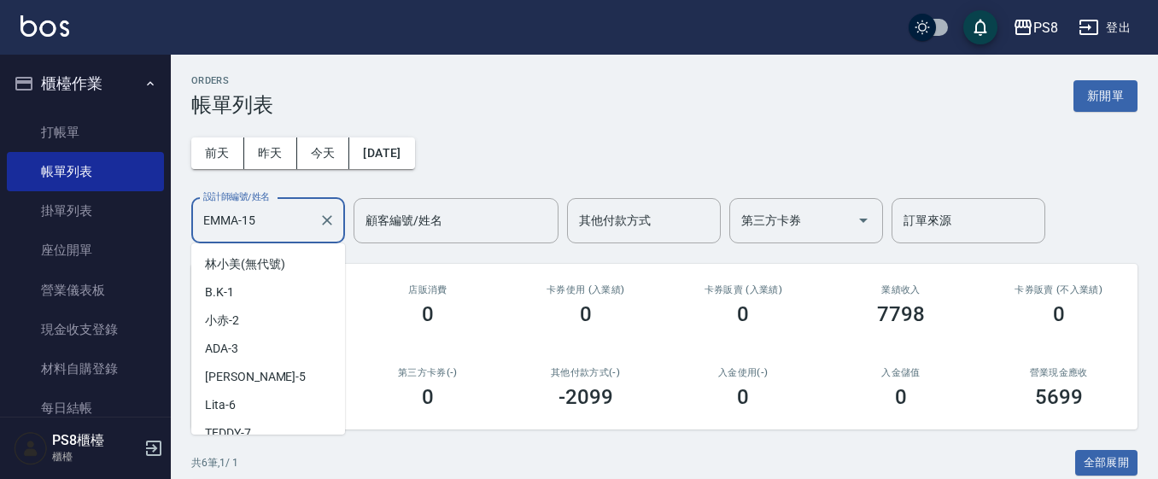
scroll to position [210, 0]
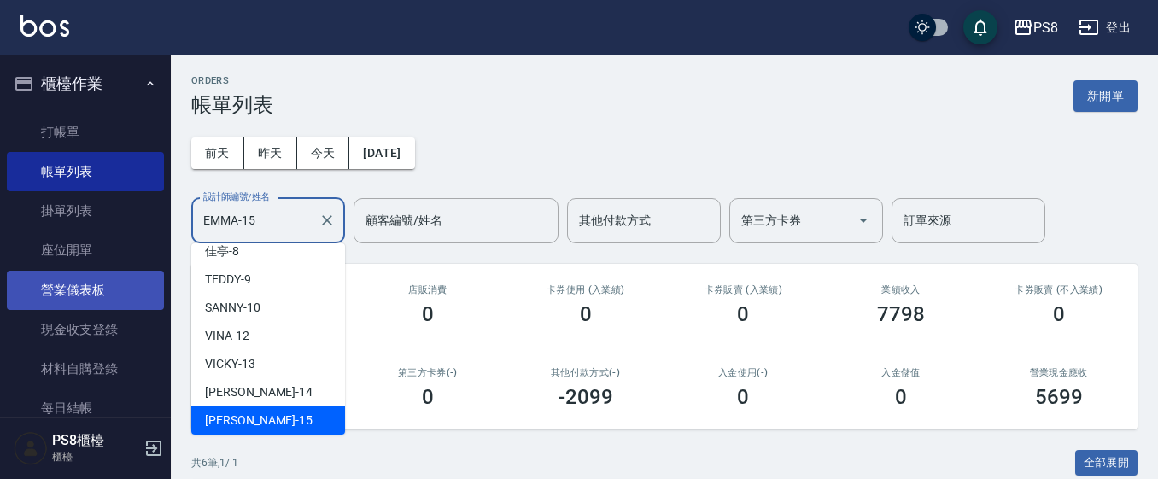
drag, startPoint x: 267, startPoint y: 214, endPoint x: 18, endPoint y: 307, distance: 266.0
click at [18, 307] on div "PS8 登出 櫃檯作業 打帳單 帳單列表 掛單列表 座位開單 營業儀表板 現金收支登錄 材料自購登錄 每日結帳 排班表 掃碼打卡 預約管理 預約管理 單日預約…" at bounding box center [579, 440] width 1158 height 881
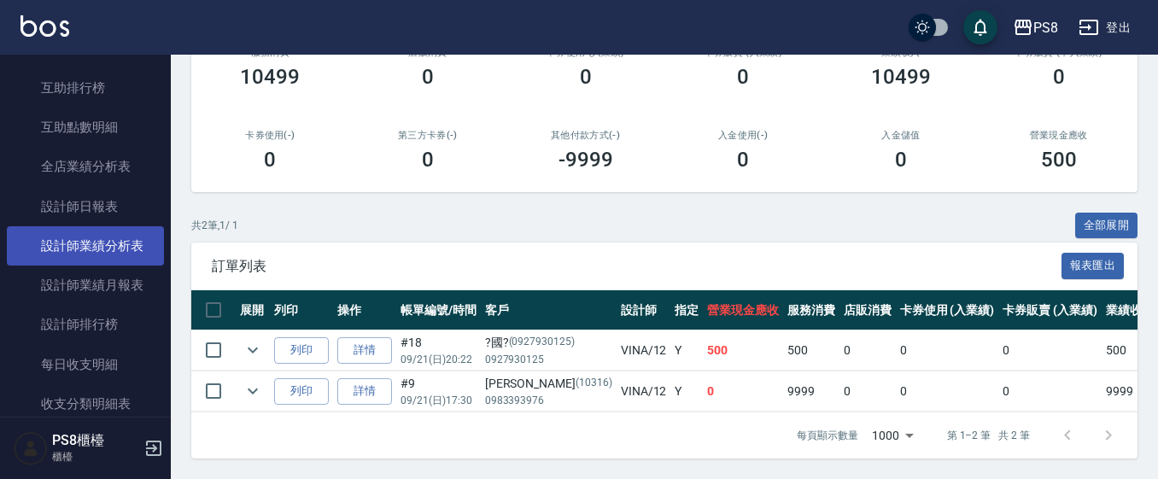
scroll to position [683, 0]
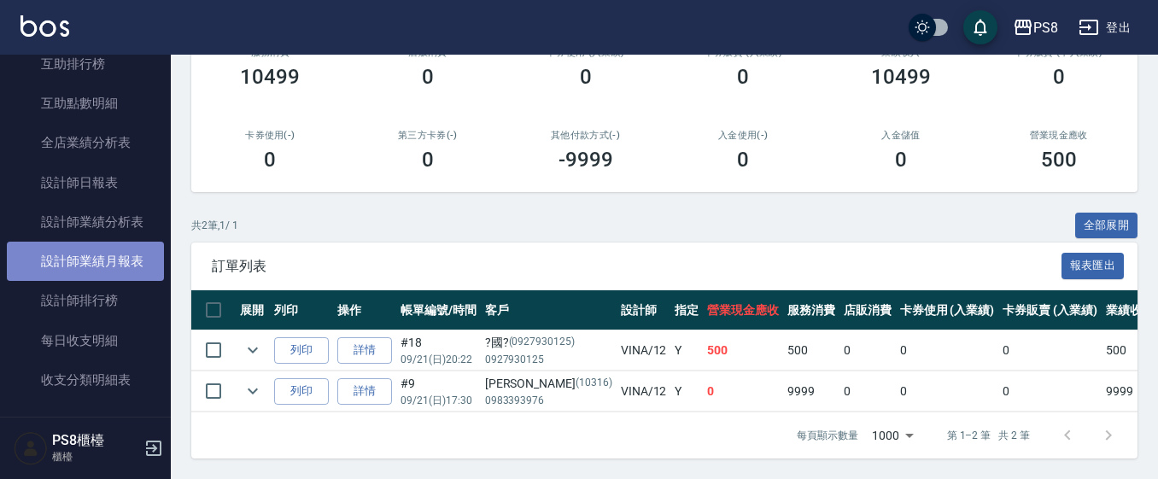
click at [108, 260] on link "設計師業績月報表" at bounding box center [85, 261] width 157 height 39
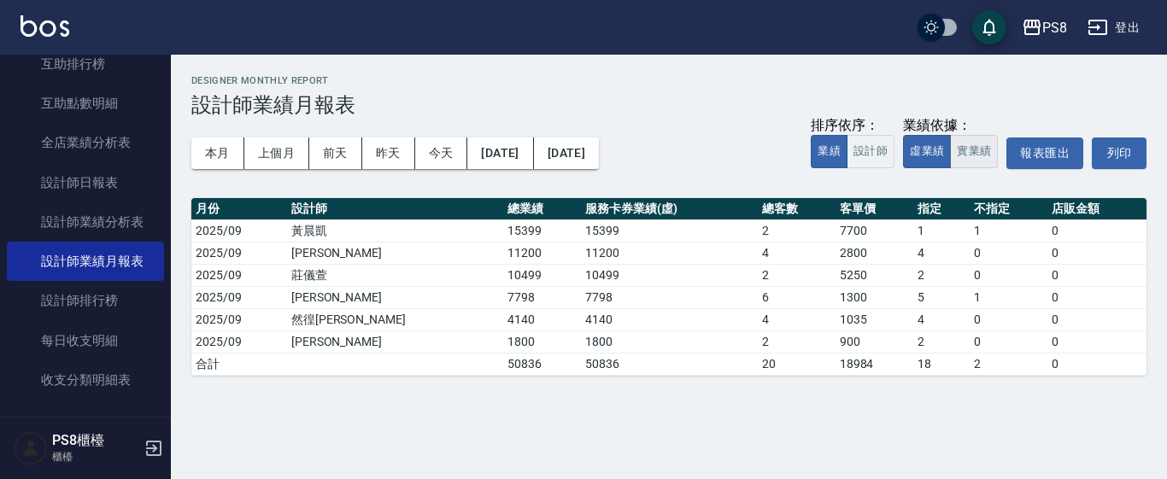
drag, startPoint x: 952, startPoint y: 150, endPoint x: 953, endPoint y: 161, distance: 10.4
click at [953, 161] on button "實業績" at bounding box center [974, 151] width 48 height 33
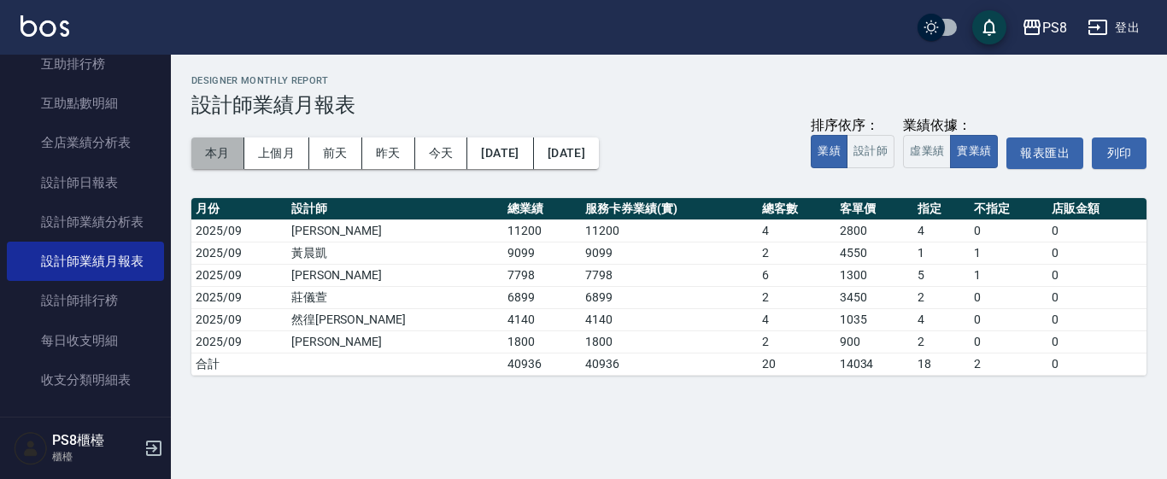
click at [221, 150] on button "本月" at bounding box center [217, 154] width 53 height 32
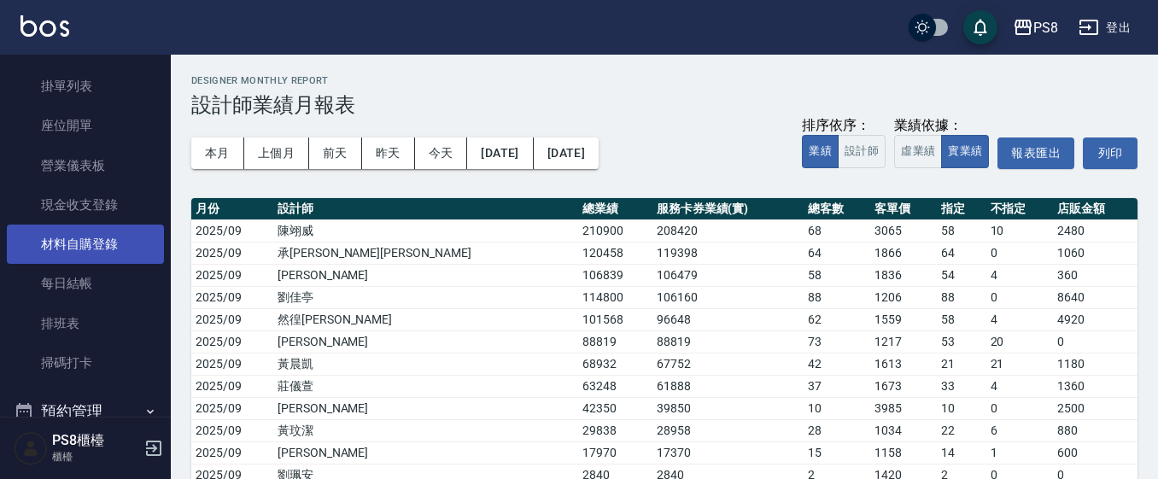
scroll to position [427, 0]
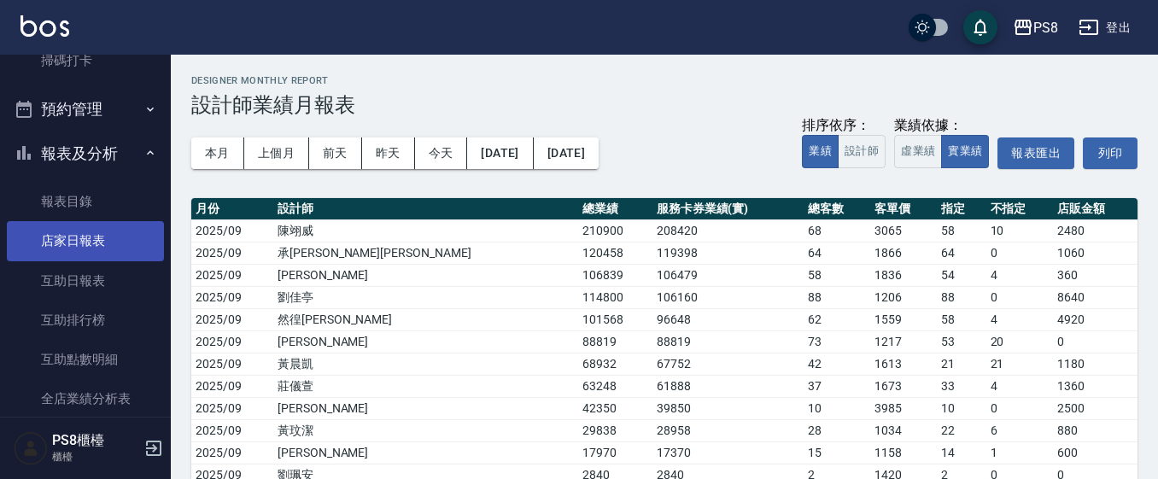
click at [106, 259] on link "店家日報表" at bounding box center [85, 240] width 157 height 39
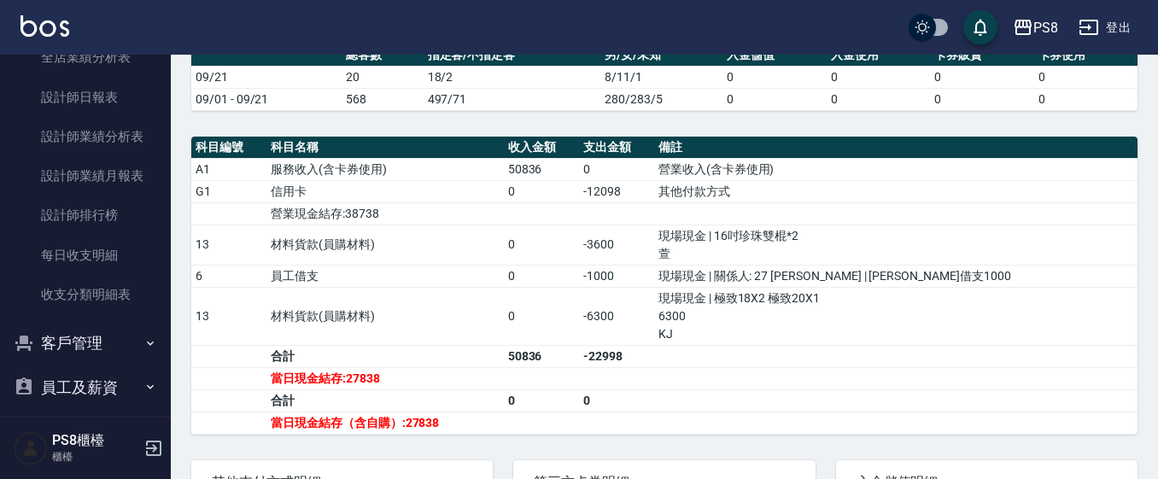
scroll to position [513, 0]
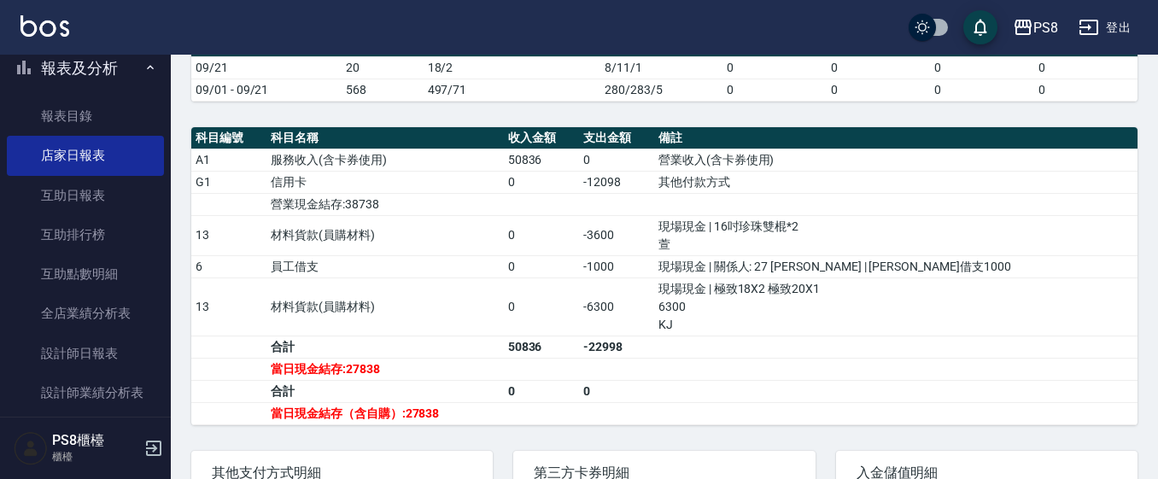
click at [112, 76] on button "報表及分析" at bounding box center [85, 68] width 157 height 44
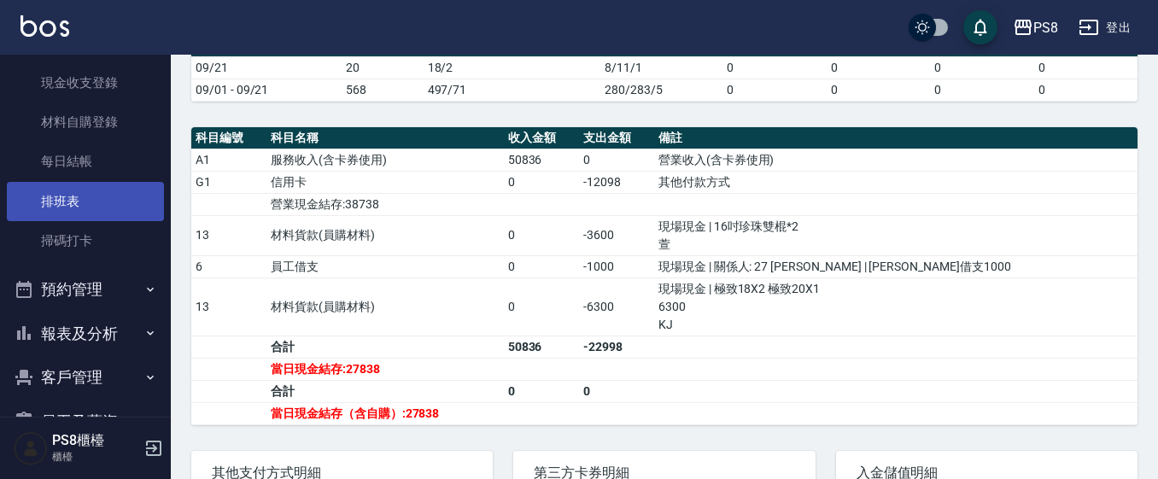
scroll to position [126, 0]
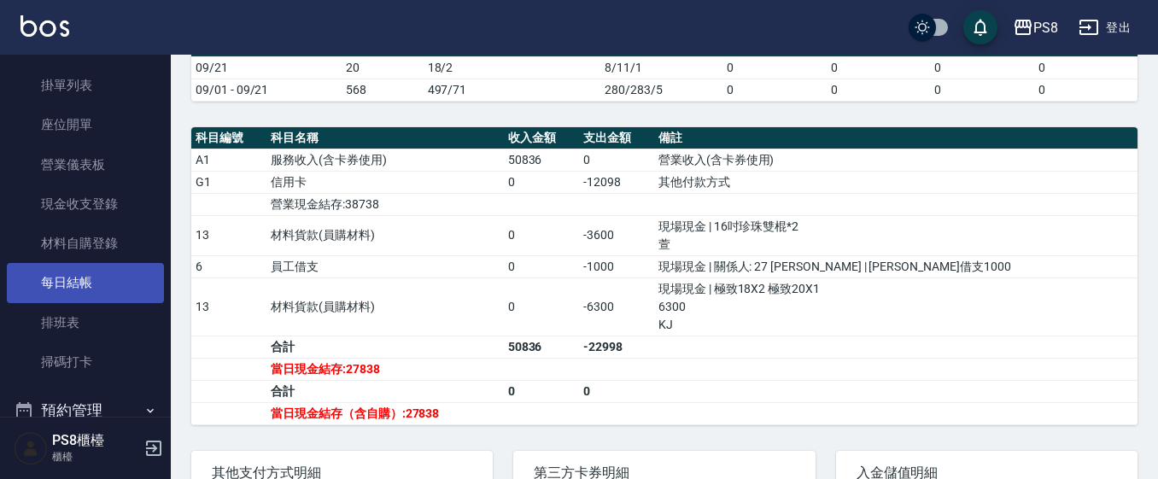
click at [82, 295] on link "每日結帳" at bounding box center [85, 282] width 157 height 39
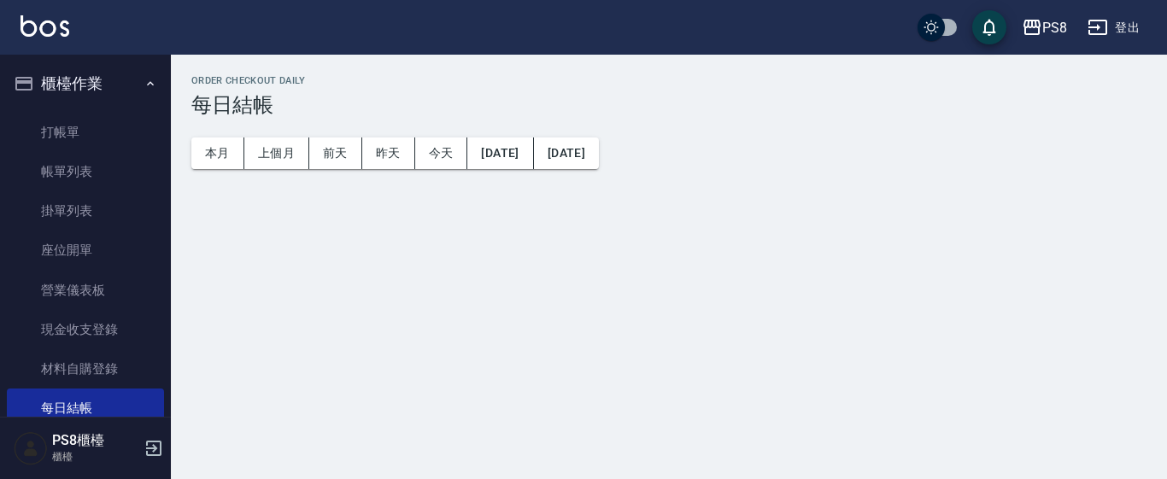
click at [128, 78] on button "櫃檯作業" at bounding box center [85, 84] width 157 height 44
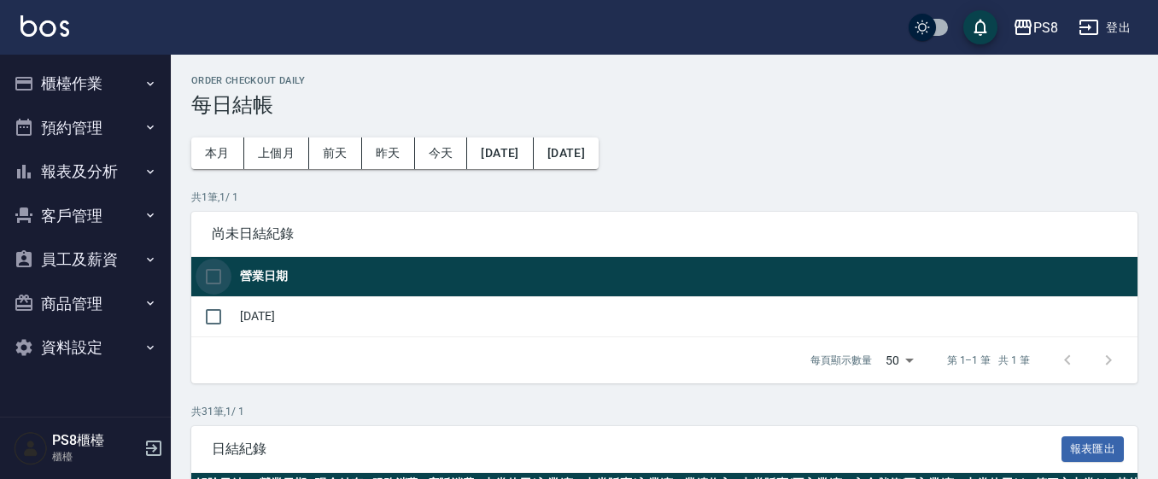
click at [210, 283] on input "checkbox" at bounding box center [214, 277] width 36 height 36
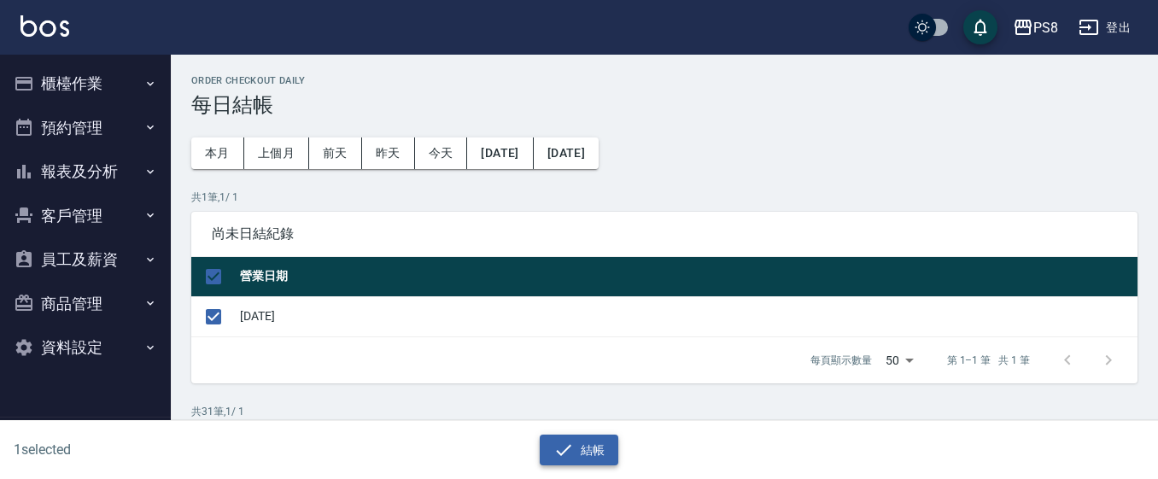
click at [561, 448] on icon "button" at bounding box center [564, 450] width 21 height 21
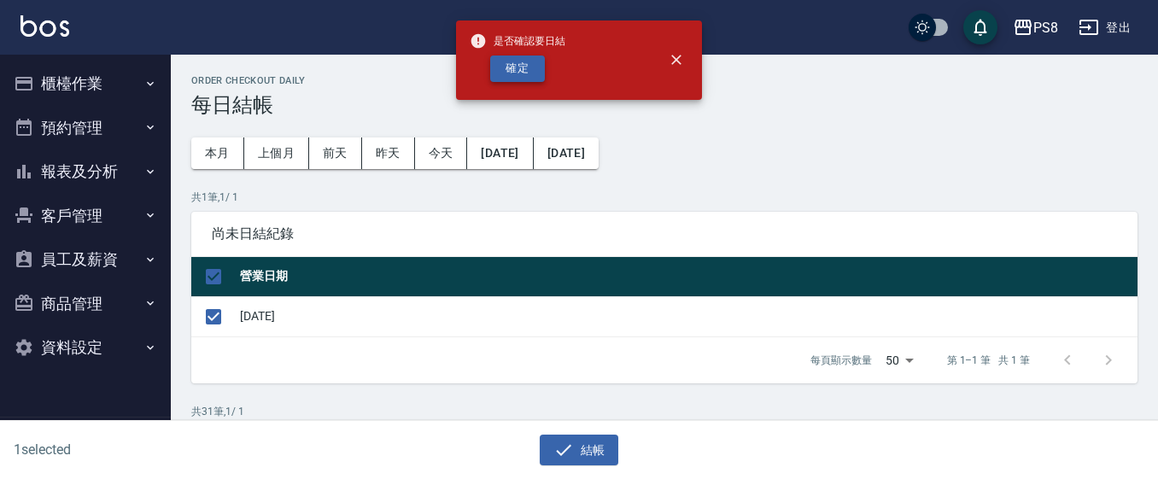
click at [507, 63] on button "確定" at bounding box center [517, 69] width 55 height 26
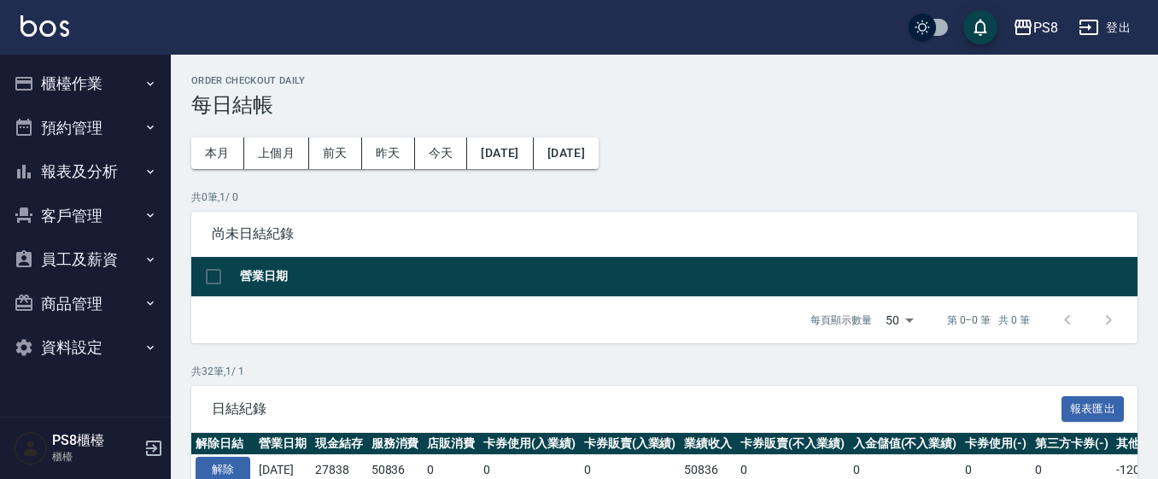
click at [98, 179] on button "報表及分析" at bounding box center [85, 171] width 157 height 44
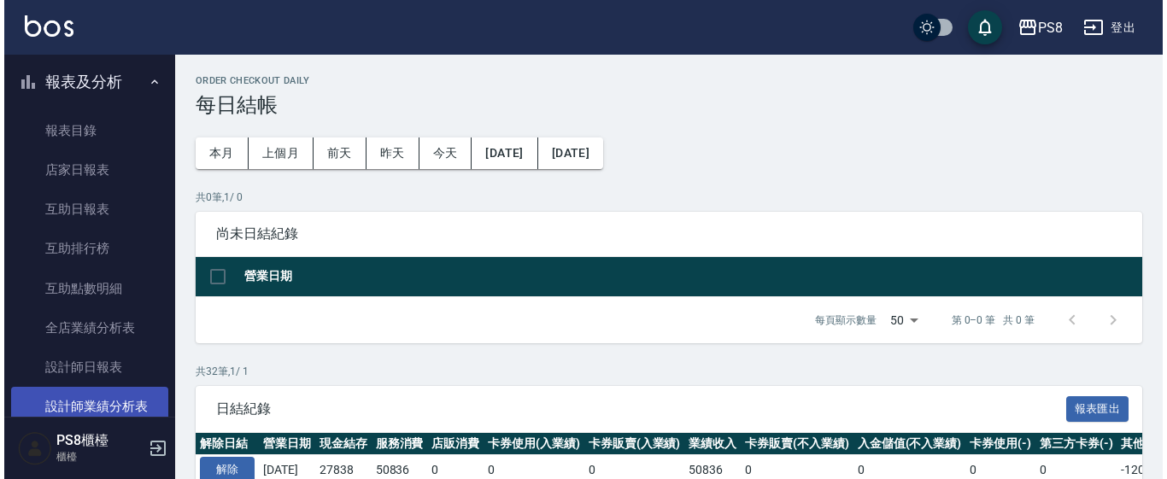
scroll to position [171, 0]
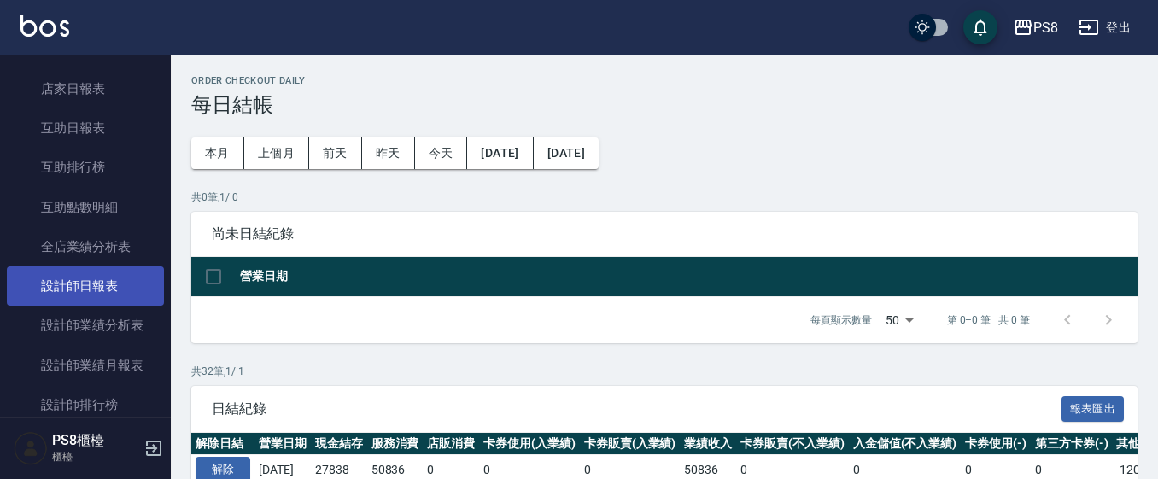
click at [80, 278] on link "設計師日報表" at bounding box center [85, 286] width 157 height 39
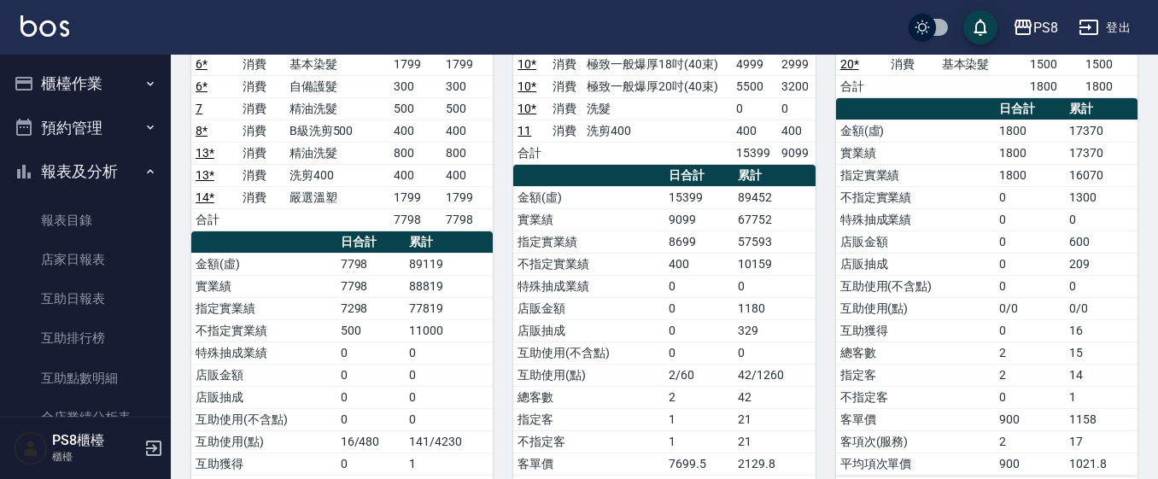
scroll to position [718, 0]
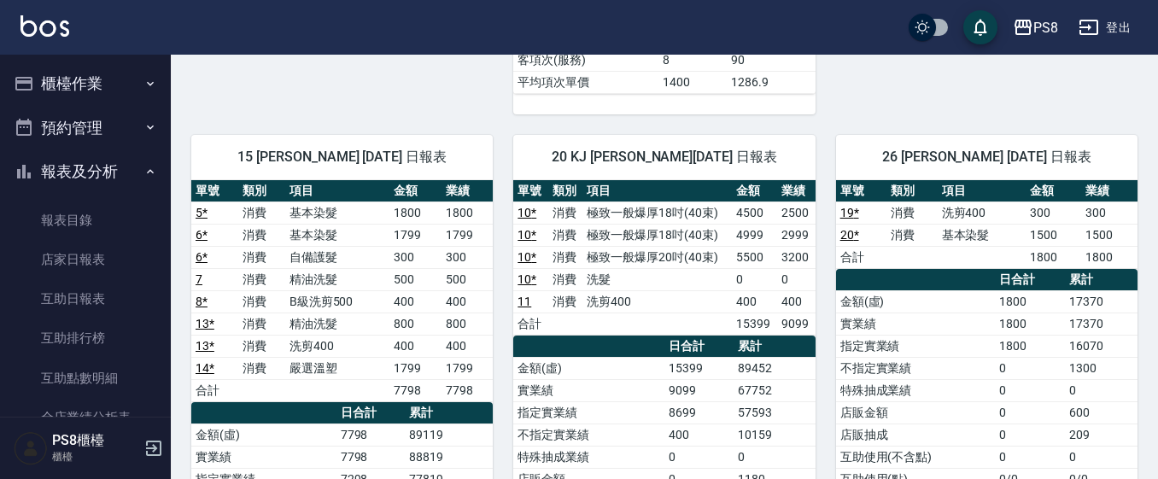
click at [64, 165] on button "報表及分析" at bounding box center [85, 171] width 157 height 44
